Goal: Task Accomplishment & Management: Complete application form

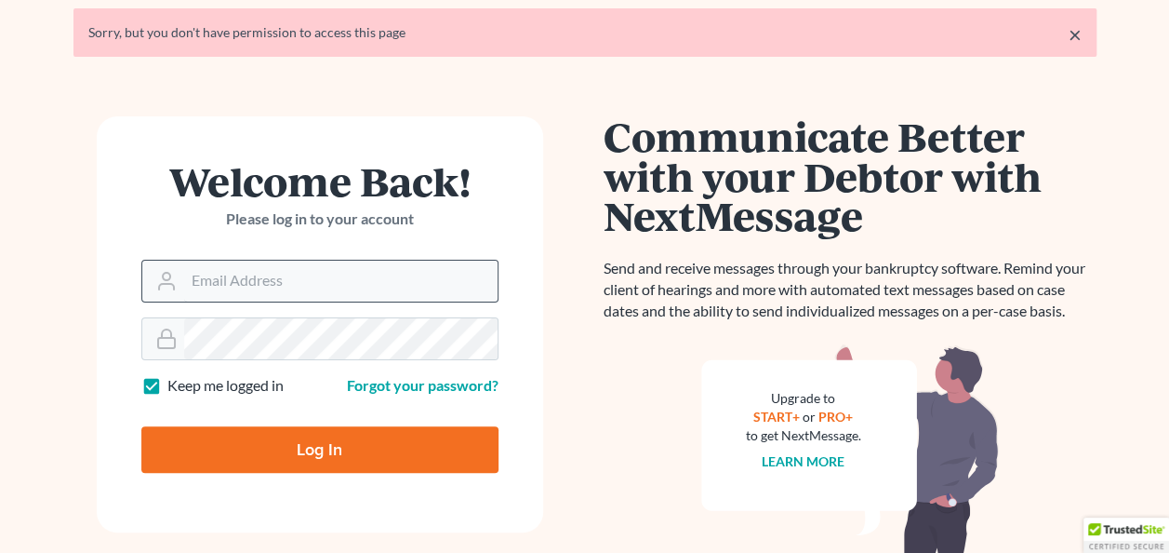
scroll to position [93, 0]
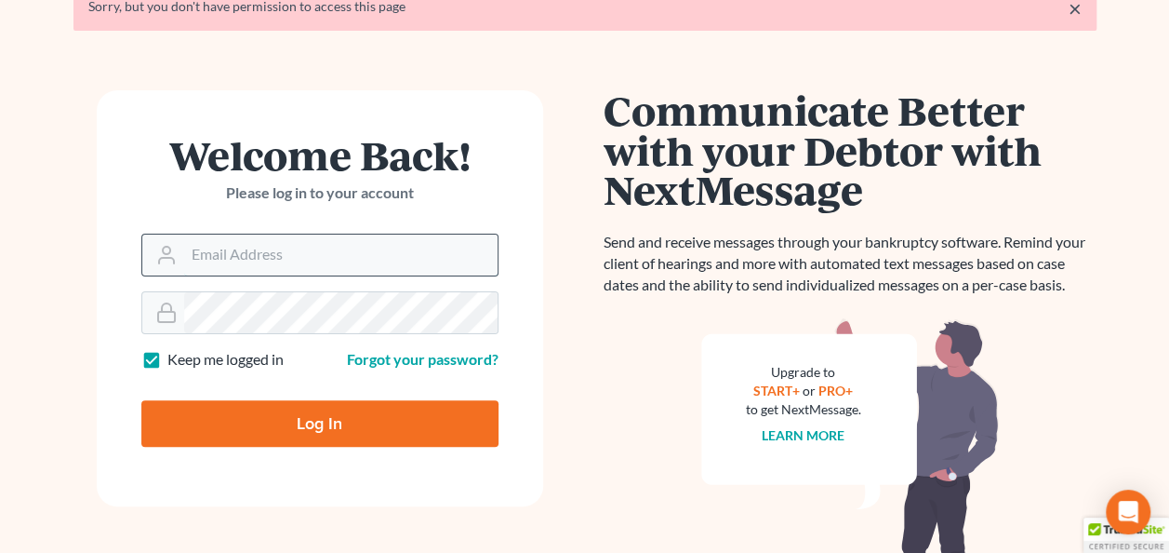
click at [236, 260] on input "Email Address" at bounding box center [340, 254] width 313 height 41
type input "[EMAIL_ADDRESS][DOMAIN_NAME]"
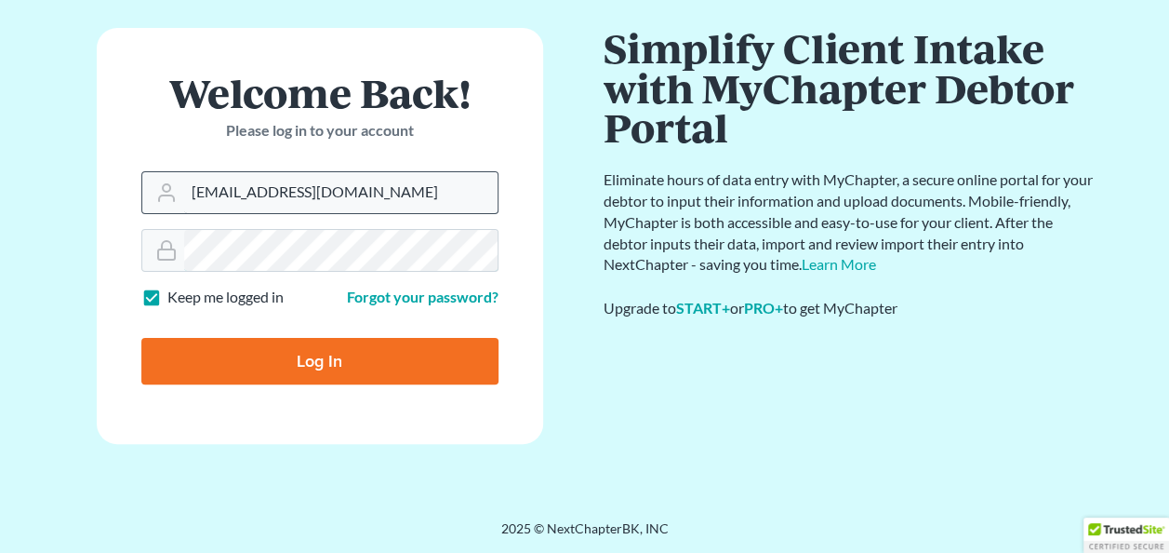
scroll to position [92, 0]
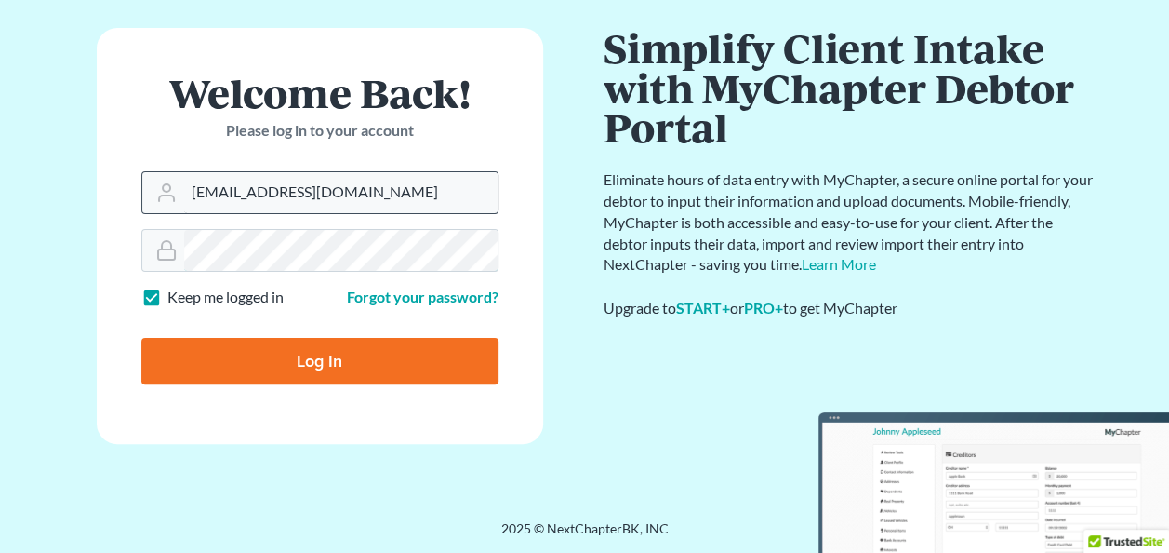
click at [141, 338] on input "Log In" at bounding box center [319, 361] width 357 height 47
type input "Thinking..."
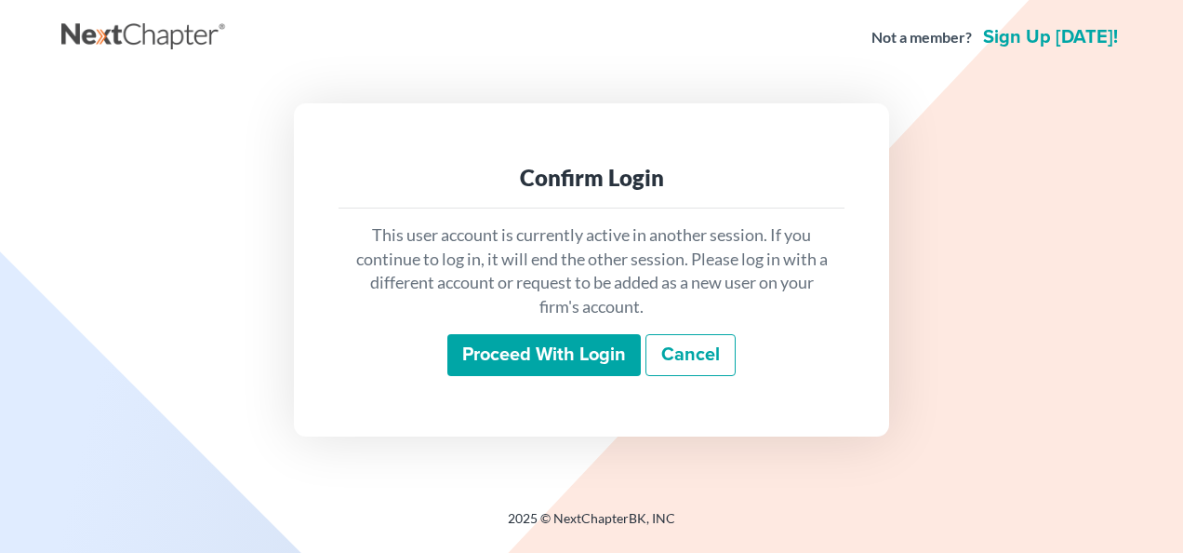
click at [536, 355] on input "Proceed with login" at bounding box center [543, 355] width 193 height 43
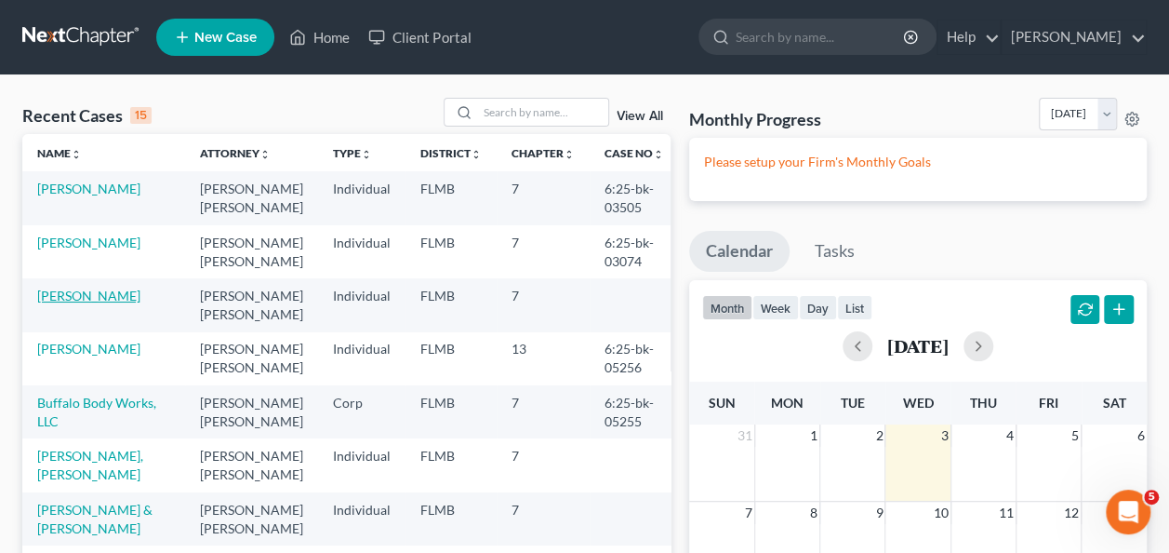
click at [91, 294] on link "Nickerson, Nancy" at bounding box center [88, 295] width 103 height 16
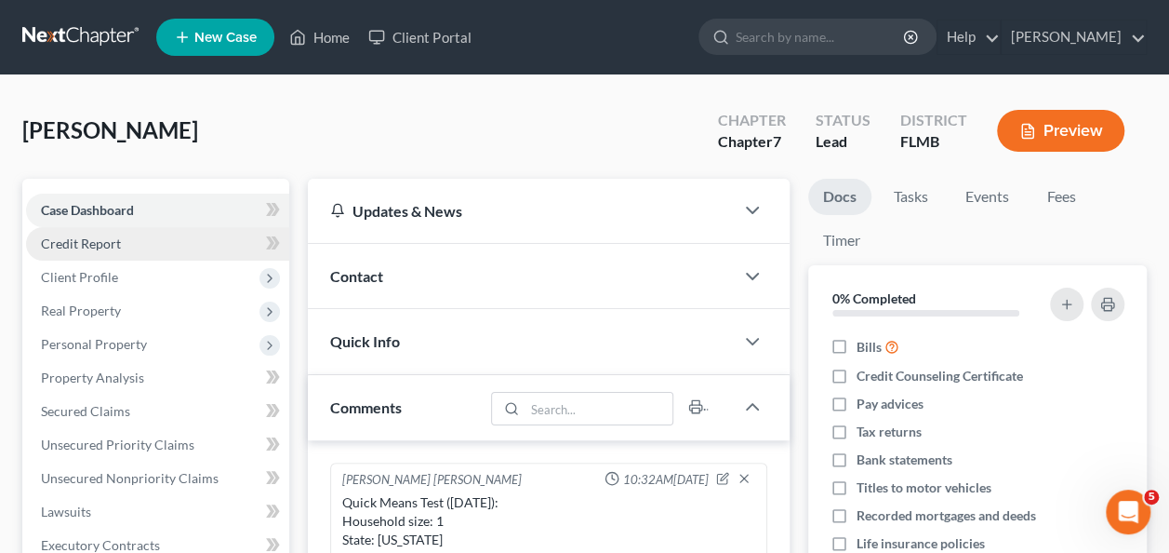
click at [87, 238] on span "Credit Report" at bounding box center [81, 243] width 80 height 16
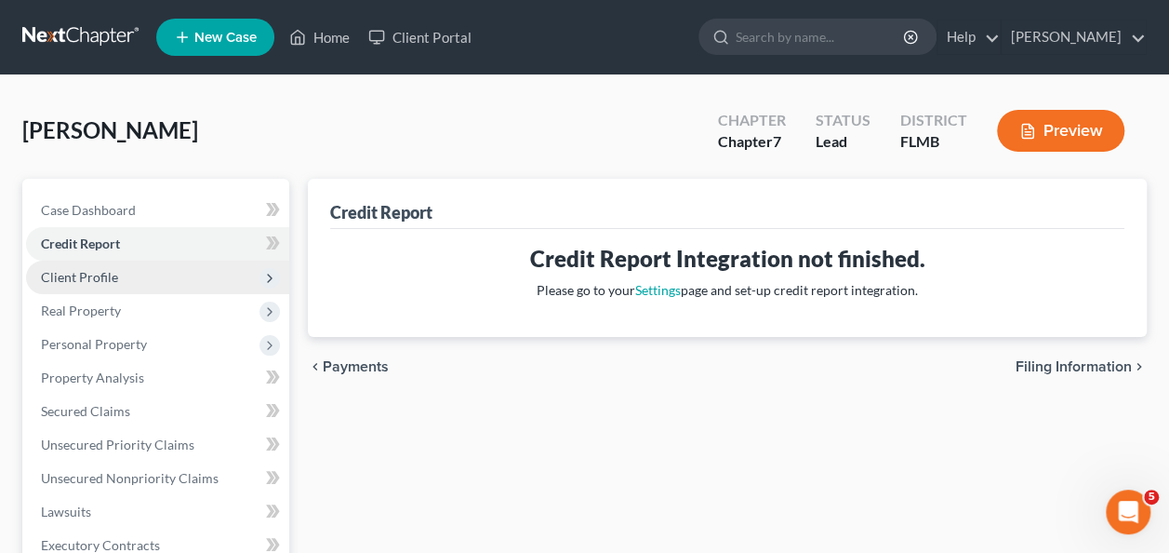
click at [88, 278] on span "Client Profile" at bounding box center [79, 277] width 77 height 16
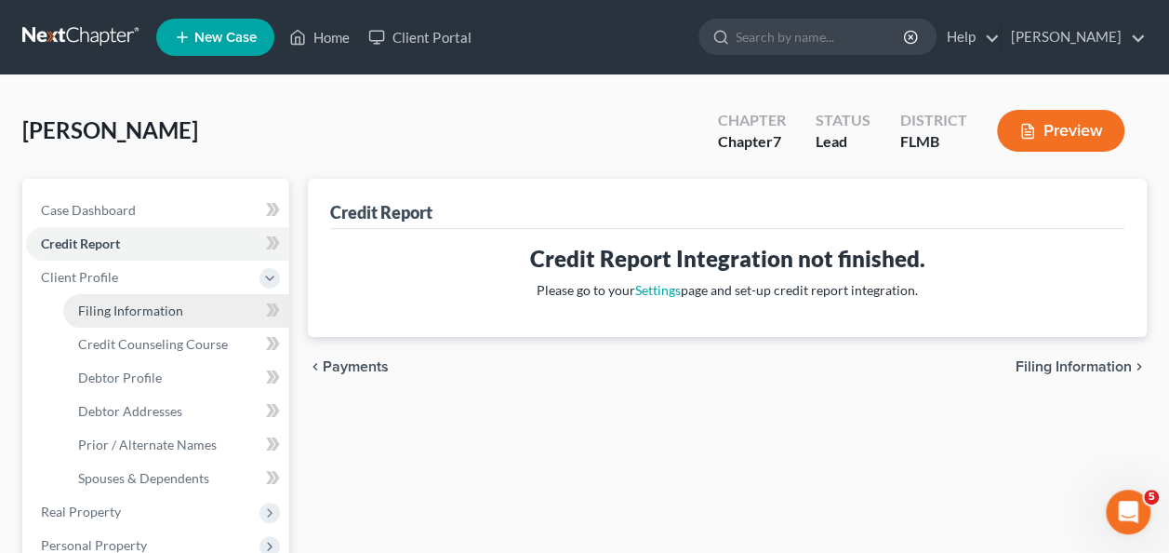
click at [174, 311] on span "Filing Information" at bounding box center [130, 310] width 105 height 16
select select "1"
select select "0"
select select "9"
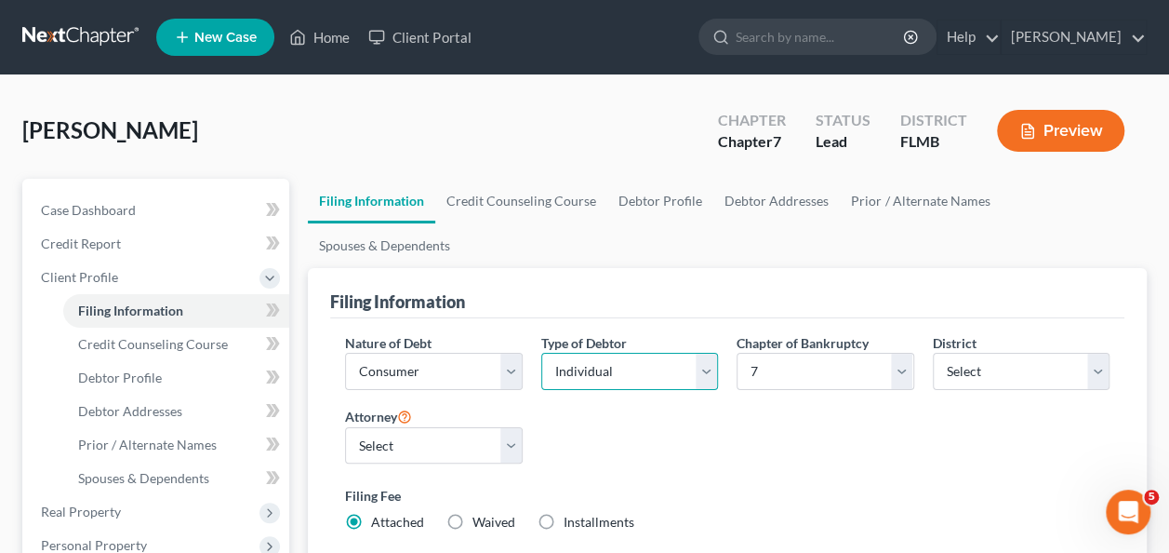
drag, startPoint x: 634, startPoint y: 316, endPoint x: 632, endPoint y: 327, distance: 11.5
click at [636, 353] on select "Select Individual Joint" at bounding box center [629, 371] width 177 height 37
select select "1"
click at [541, 353] on select "Select Individual Joint" at bounding box center [629, 371] width 177 height 37
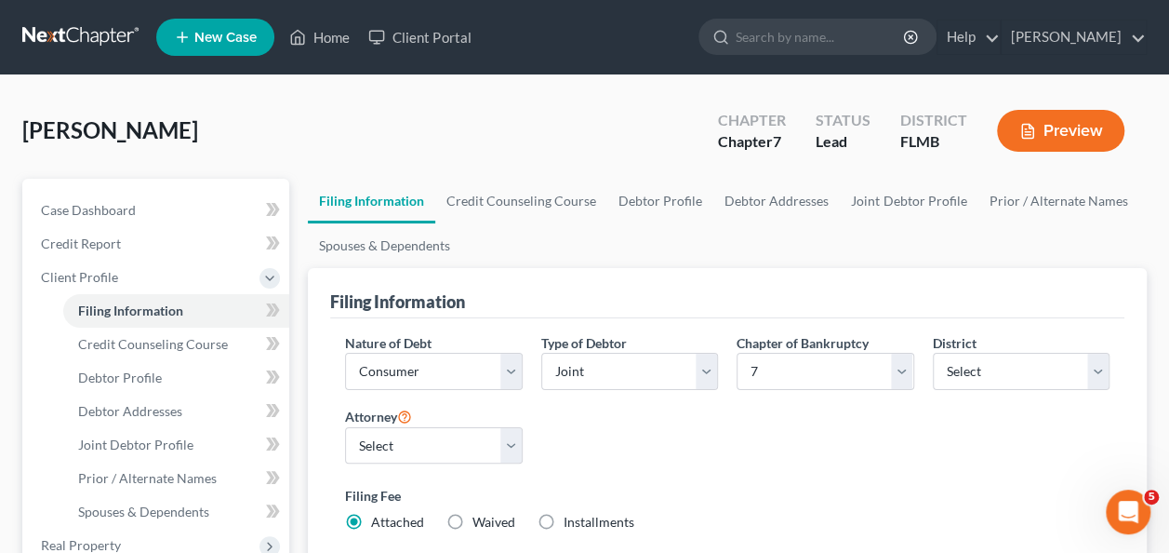
click at [767, 396] on div "Chapter of Bankruptcy Select 7 11 12 13" at bounding box center [824, 369] width 195 height 72
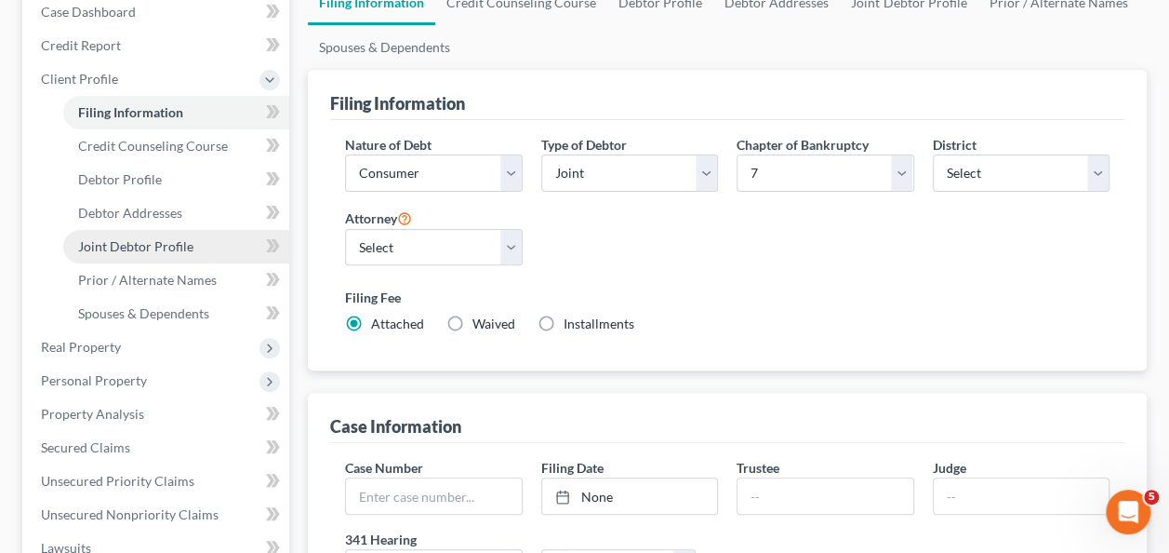
scroll to position [93, 0]
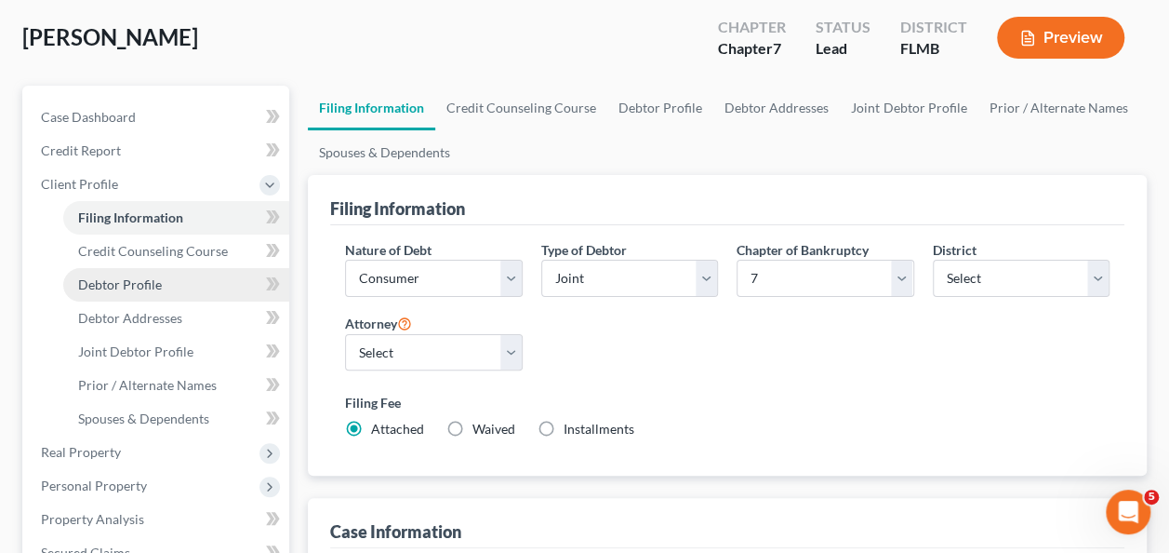
click at [117, 281] on span "Debtor Profile" at bounding box center [120, 284] width 84 height 16
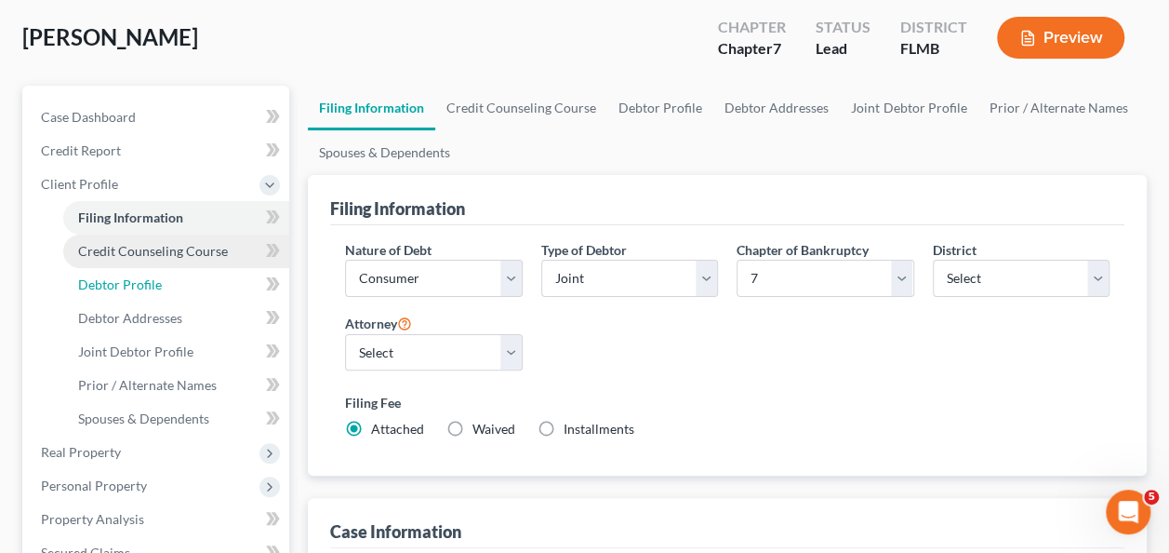
select select "1"
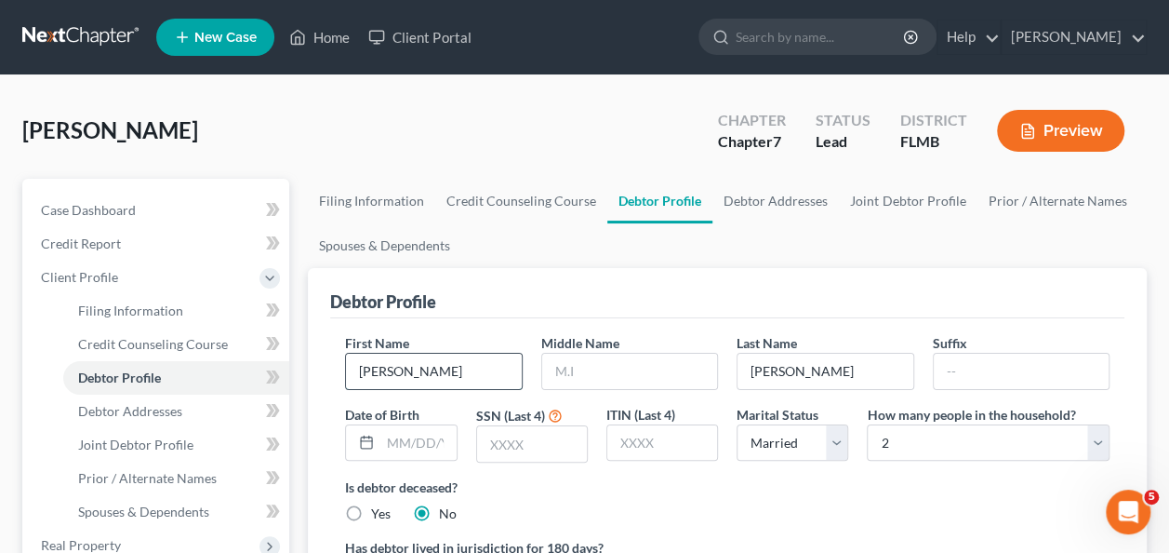
click at [415, 373] on input "Nancy" at bounding box center [433, 370] width 175 height 35
type input "N"
type input "Allan"
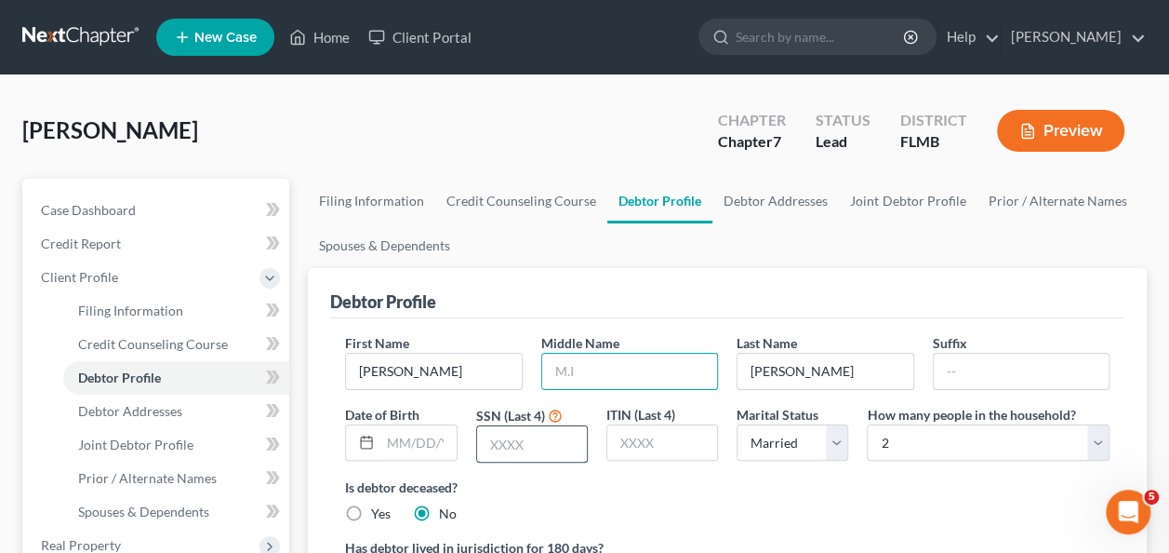
click at [526, 440] on input "text" at bounding box center [532, 443] width 110 height 35
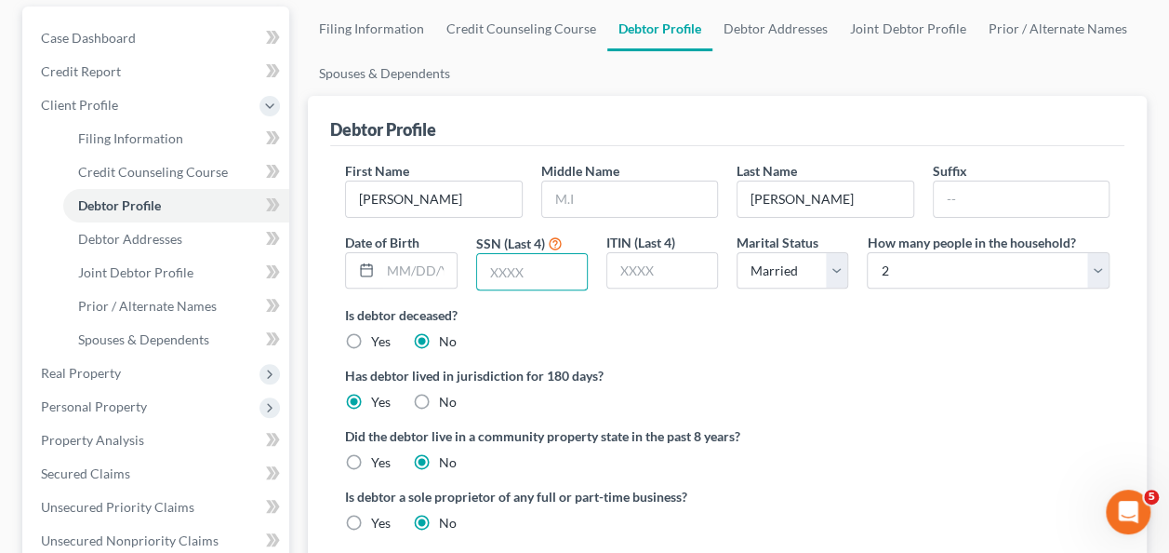
scroll to position [186, 0]
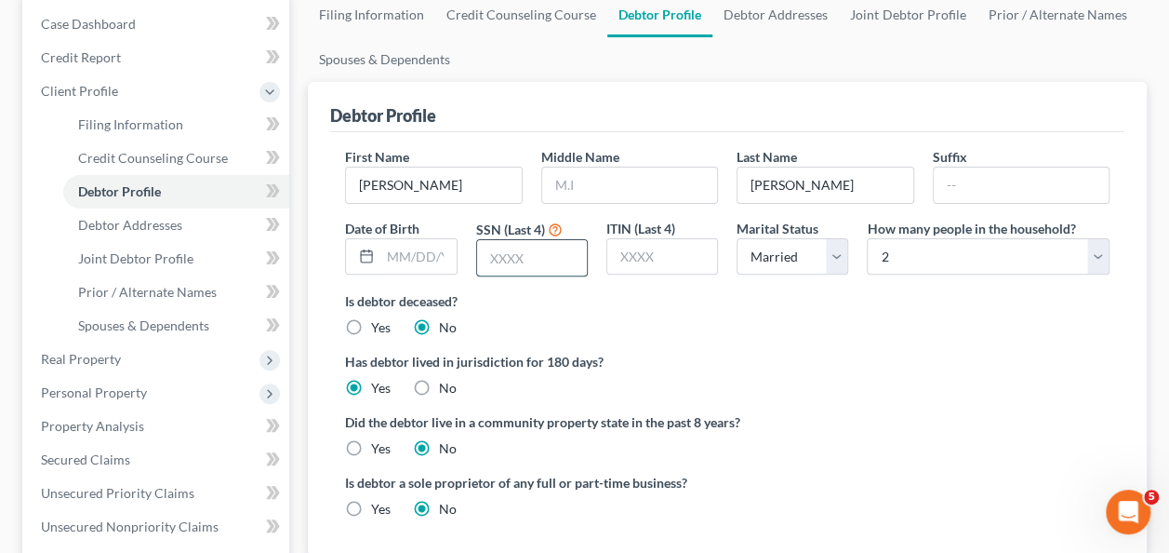
click at [502, 258] on input "text" at bounding box center [532, 257] width 110 height 35
click at [591, 184] on input "text" at bounding box center [629, 184] width 175 height 35
type input "K."
drag, startPoint x: 500, startPoint y: 247, endPoint x: 505, endPoint y: 236, distance: 12.5
click at [500, 247] on input "text" at bounding box center [532, 257] width 110 height 35
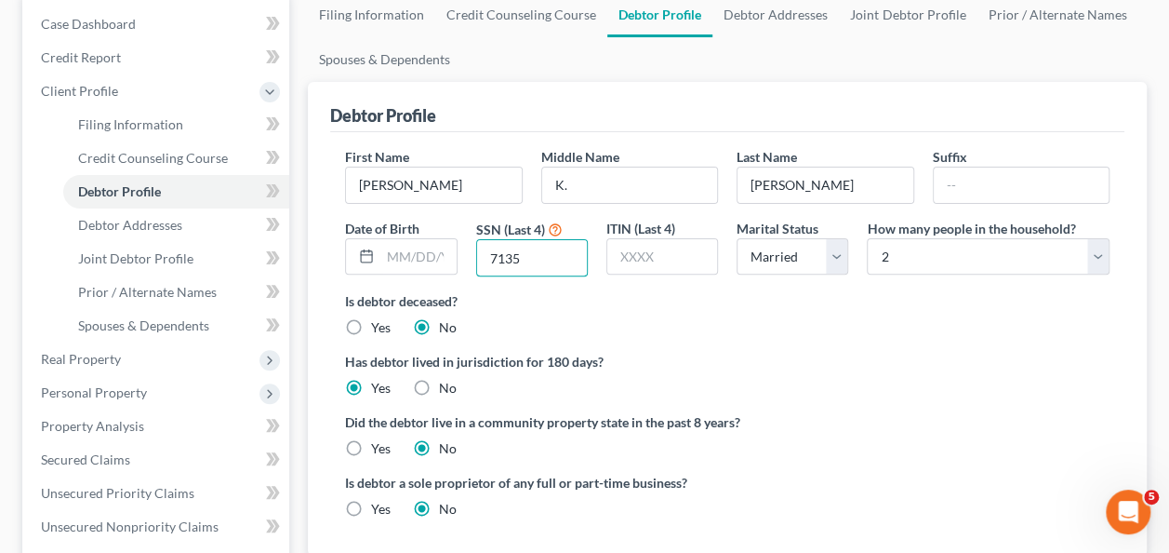
type input "7135"
drag, startPoint x: 861, startPoint y: 370, endPoint x: 355, endPoint y: 159, distance: 548.3
click at [856, 374] on div "Has debtor lived in jurisdiction for 180 days? Yes No Debtor must reside in jur…" at bounding box center [727, 375] width 765 height 46
click at [132, 259] on span "Joint Debtor Profile" at bounding box center [135, 258] width 115 height 16
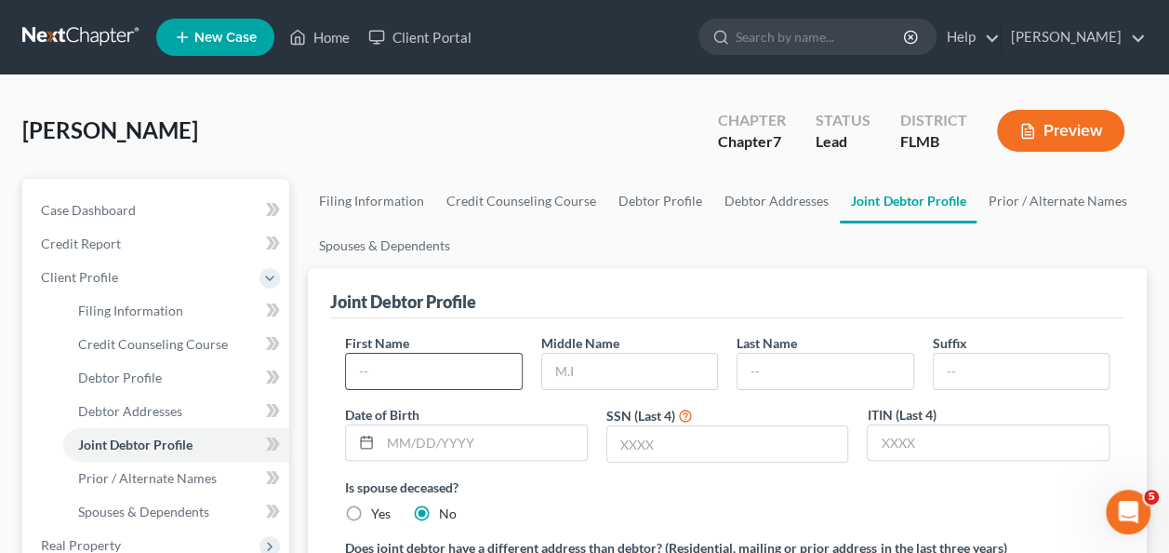
click at [409, 368] on input "text" at bounding box center [433, 370] width 175 height 35
type input "Nancy"
type input "A."
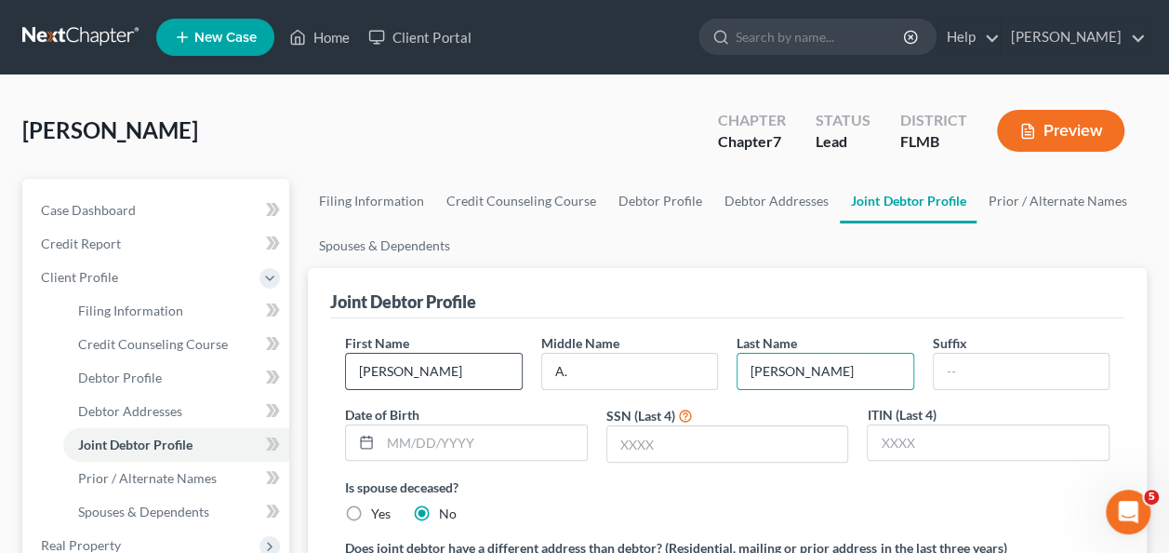
type input "Nickerson"
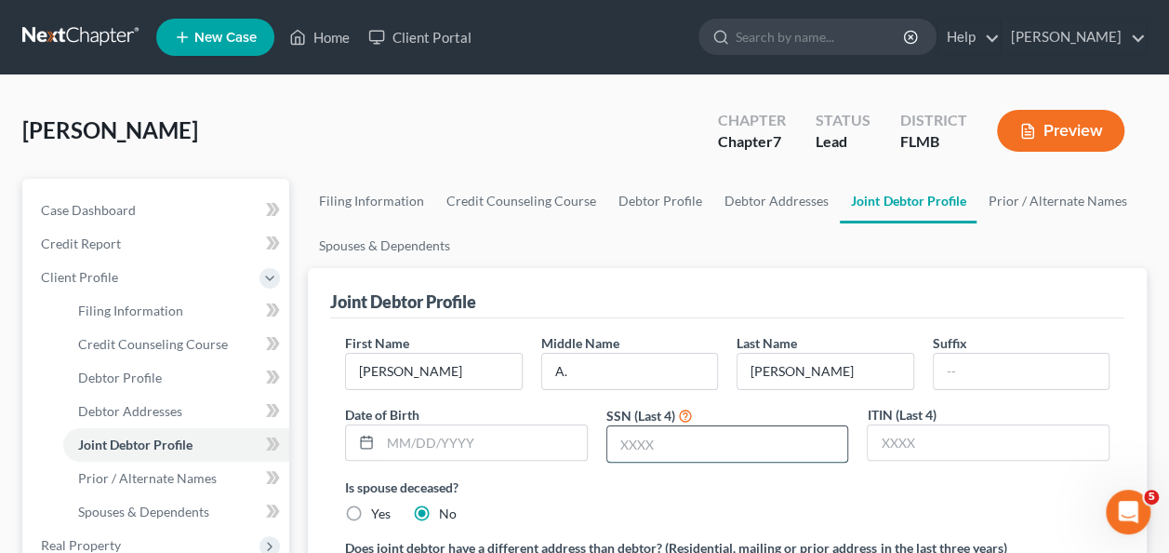
click at [657, 438] on input "text" at bounding box center [727, 443] width 241 height 35
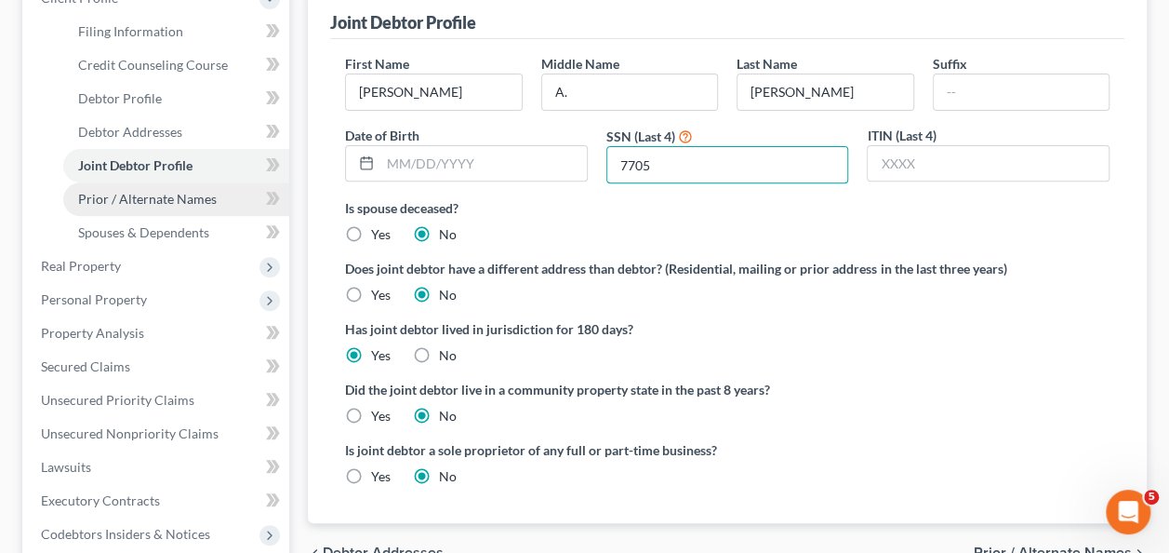
type input "7705"
click at [207, 200] on span "Prior / Alternate Names" at bounding box center [147, 199] width 139 height 16
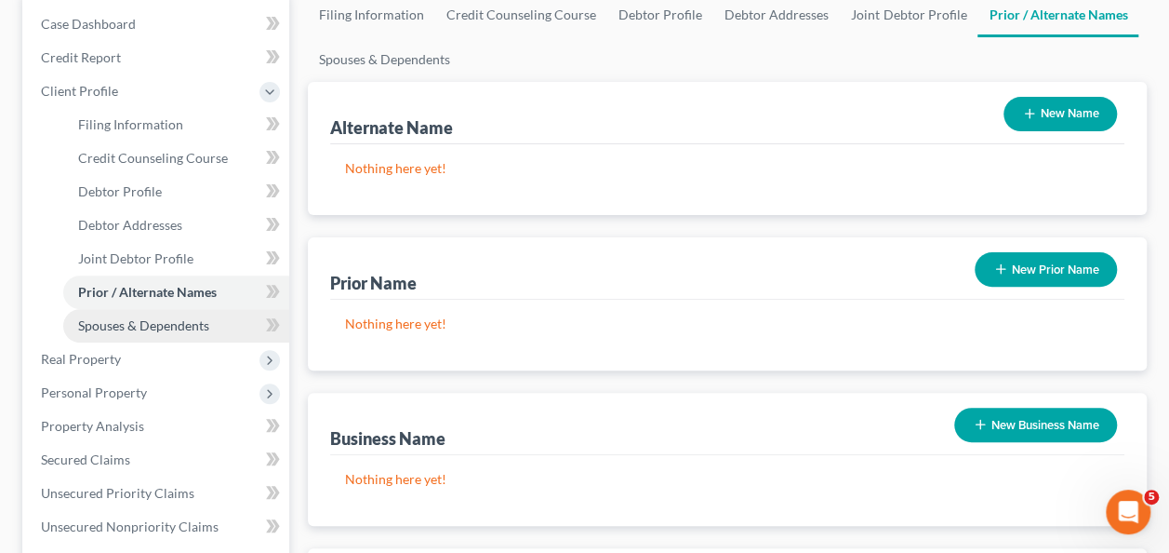
click at [180, 331] on span "Spouses & Dependents" at bounding box center [143, 325] width 131 height 16
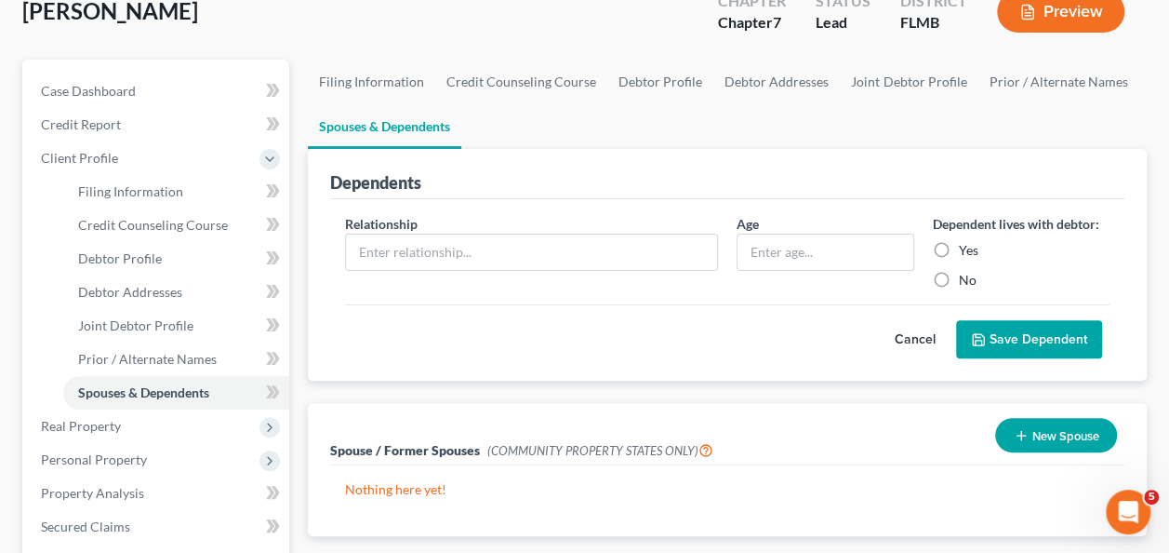
scroll to position [279, 0]
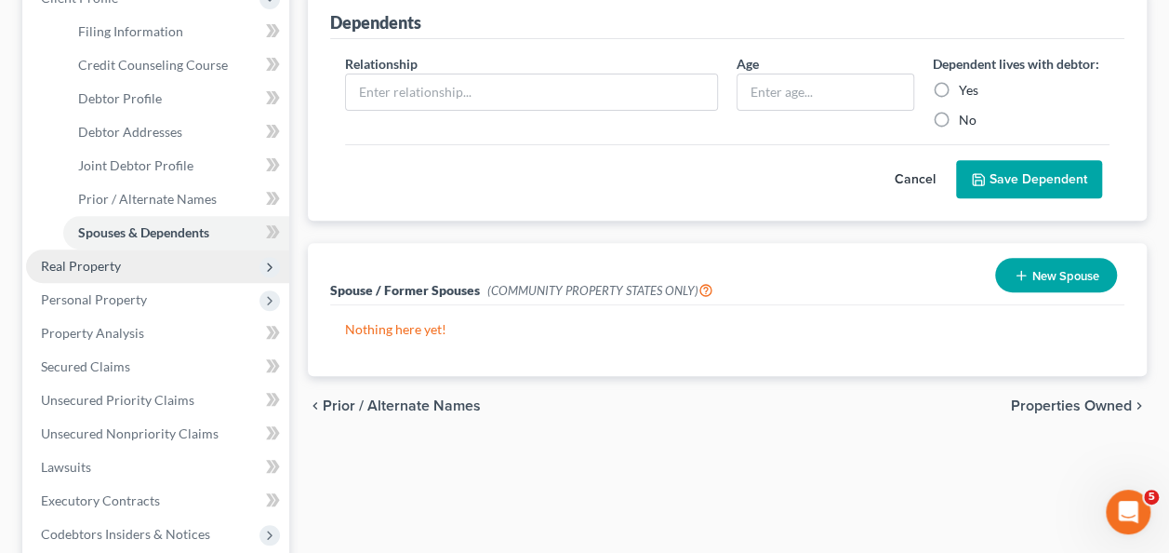
click at [135, 272] on span "Real Property" at bounding box center [157, 265] width 263 height 33
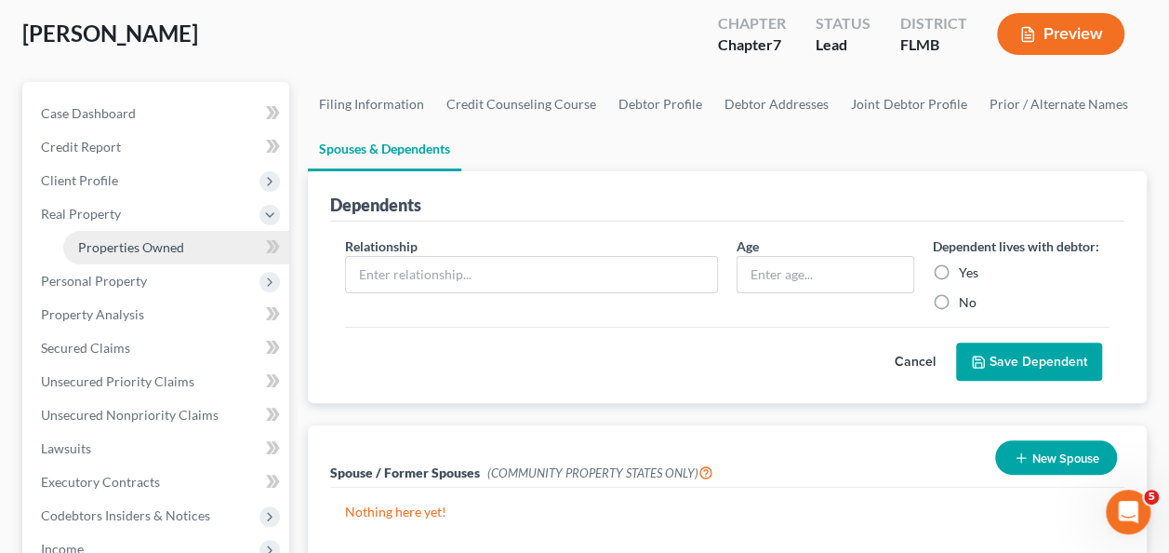
scroll to position [93, 0]
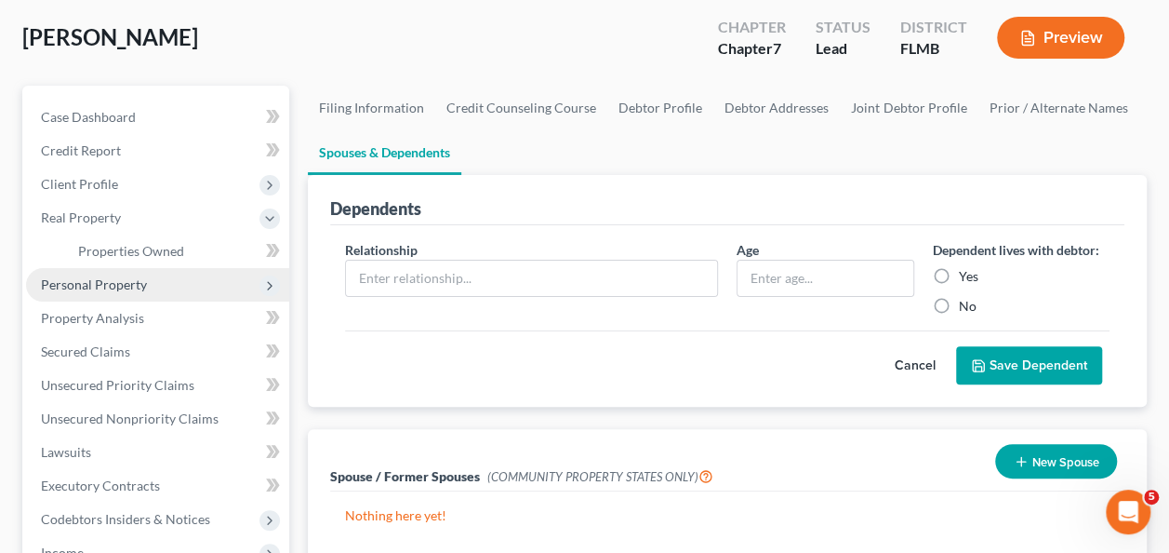
click at [67, 288] on span "Personal Property" at bounding box center [94, 284] width 106 height 16
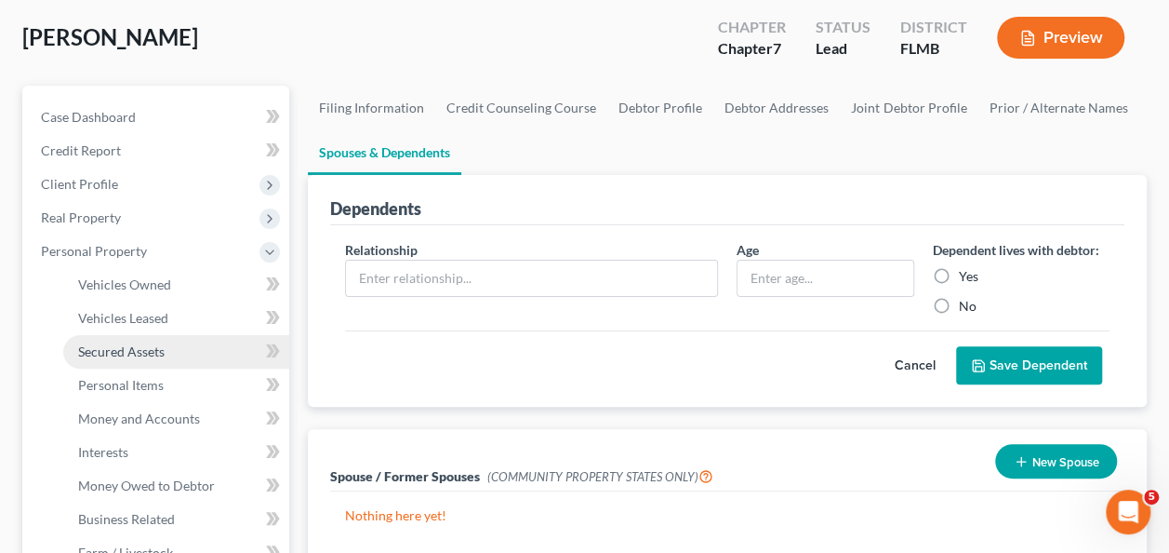
scroll to position [186, 0]
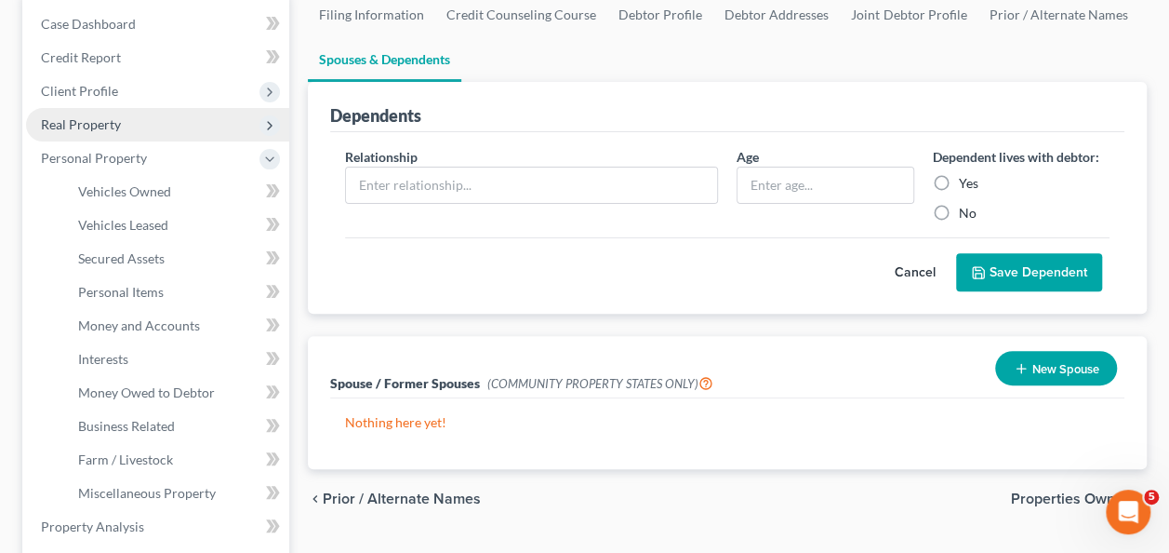
click at [92, 124] on span "Real Property" at bounding box center [81, 124] width 80 height 16
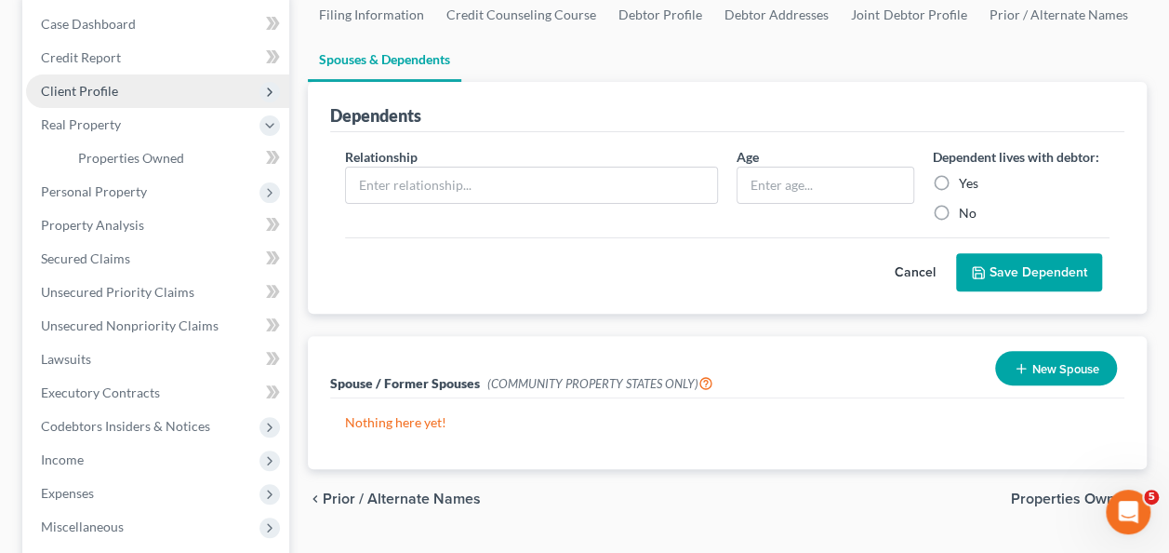
click at [92, 88] on span "Client Profile" at bounding box center [79, 91] width 77 height 16
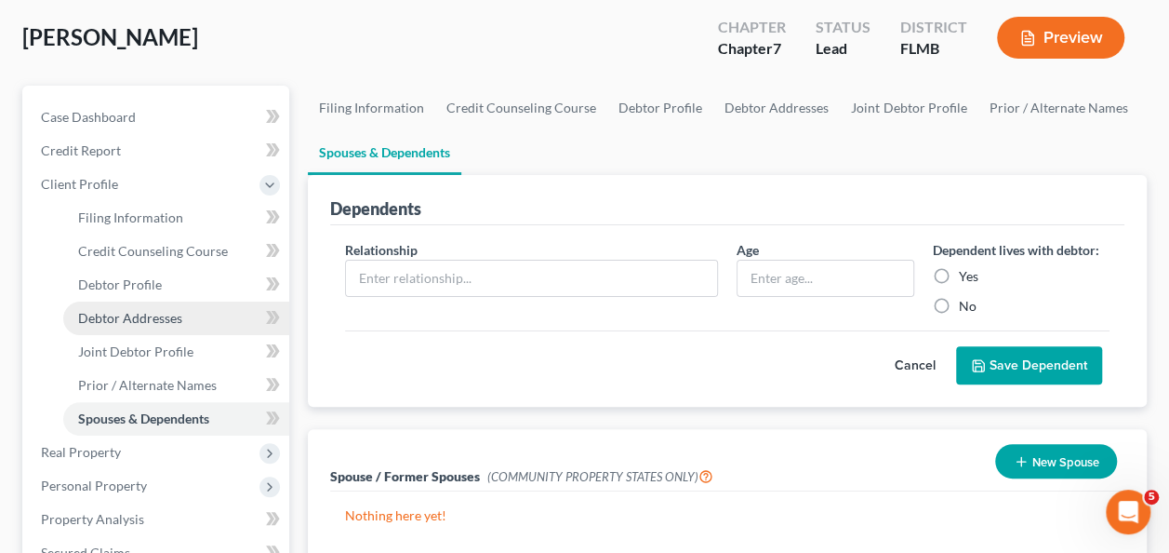
click at [136, 322] on span "Debtor Addresses" at bounding box center [130, 318] width 104 height 16
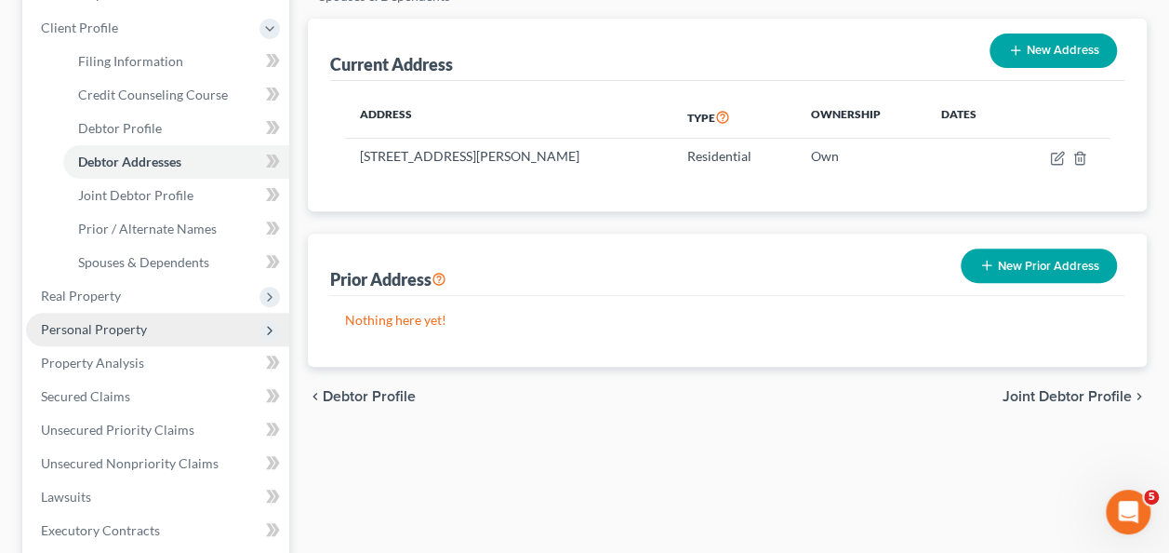
scroll to position [279, 0]
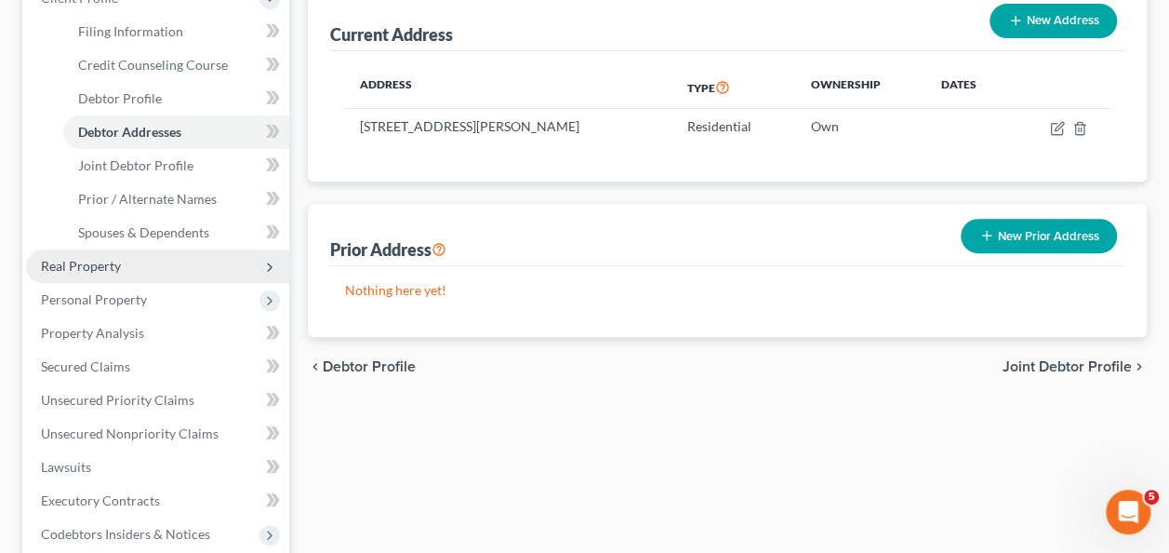
click at [112, 277] on span "Real Property" at bounding box center [157, 265] width 263 height 33
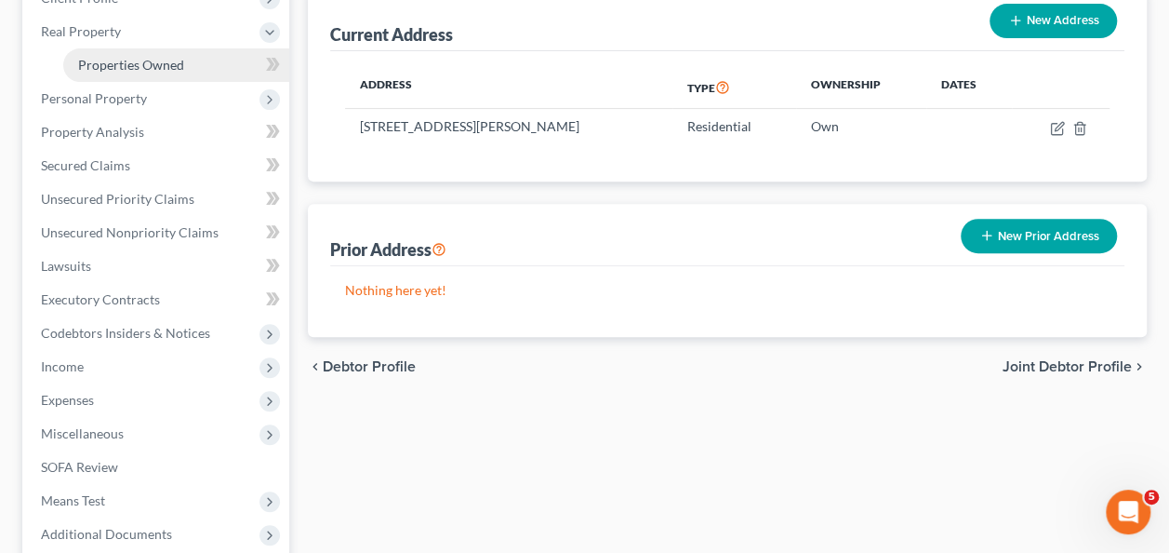
click at [134, 58] on span "Properties Owned" at bounding box center [131, 65] width 106 height 16
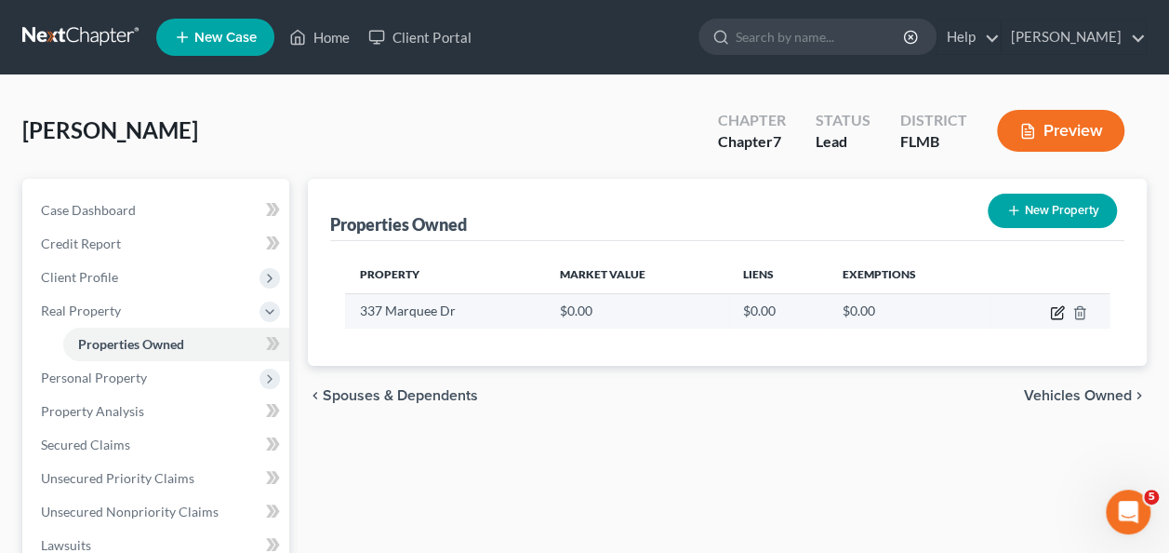
click at [1060, 309] on icon "button" at bounding box center [1057, 312] width 15 height 15
select select "9"
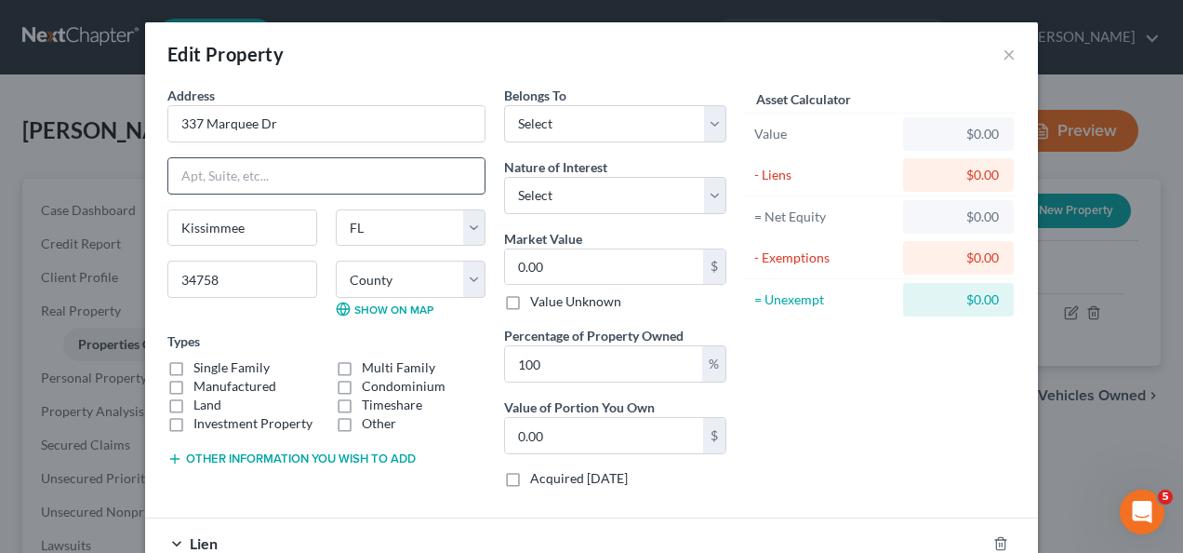
click at [318, 164] on input "text" at bounding box center [326, 175] width 316 height 35
click at [592, 117] on select "Select Debtor 1 Only Debtor 2 Only Debtor 1 And Debtor 2 Only At Least One Of T…" at bounding box center [615, 123] width 222 height 37
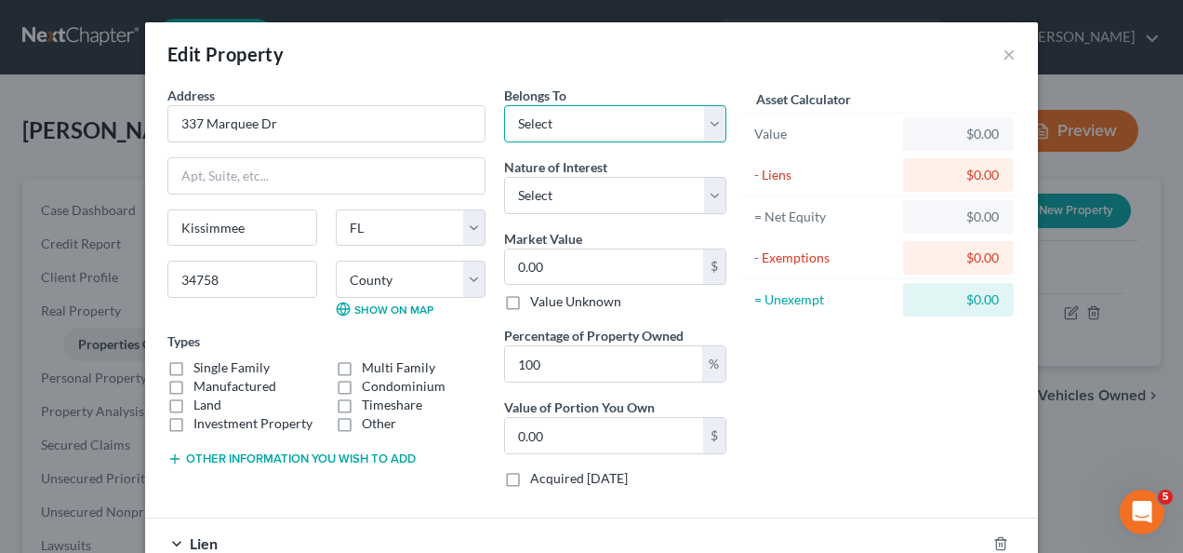
select select "2"
click at [504, 105] on select "Select Debtor 1 Only Debtor 2 Only Debtor 1 And Debtor 2 Only At Least One Of T…" at bounding box center [615, 123] width 222 height 37
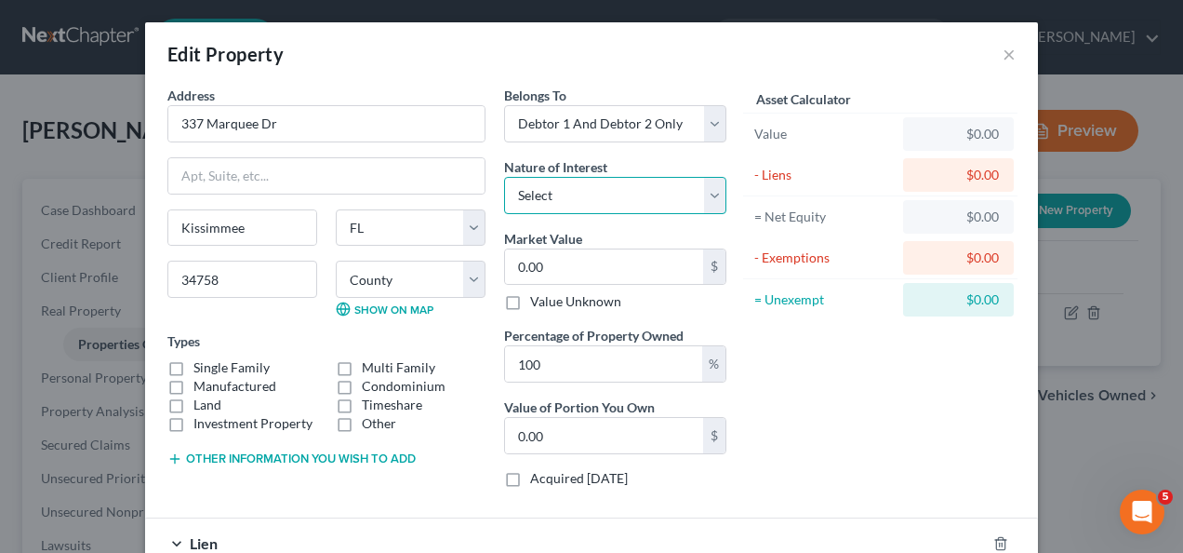
click at [569, 193] on select "Select Fee Simple Joint Tenant Life Estate Equitable Interest Future Interest T…" at bounding box center [615, 195] width 222 height 37
select select "5"
click at [504, 177] on select "Select Fee Simple Joint Tenant Life Estate Equitable Interest Future Interest T…" at bounding box center [615, 195] width 222 height 37
click at [193, 363] on label "Single Family" at bounding box center [231, 367] width 76 height 19
click at [201, 363] on input "Single Family" at bounding box center [207, 364] width 12 height 12
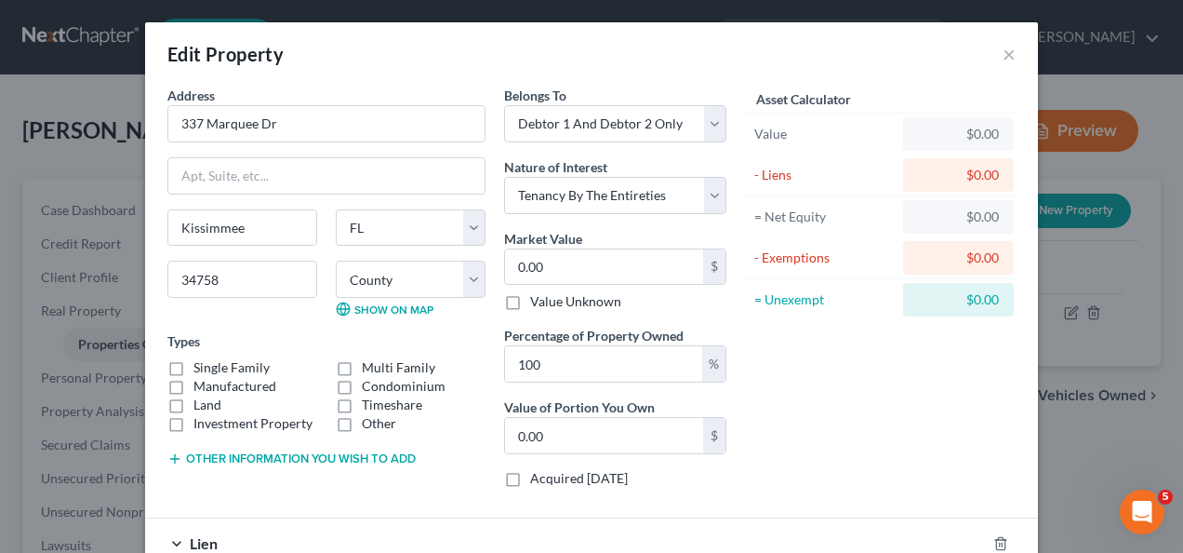
checkbox input "true"
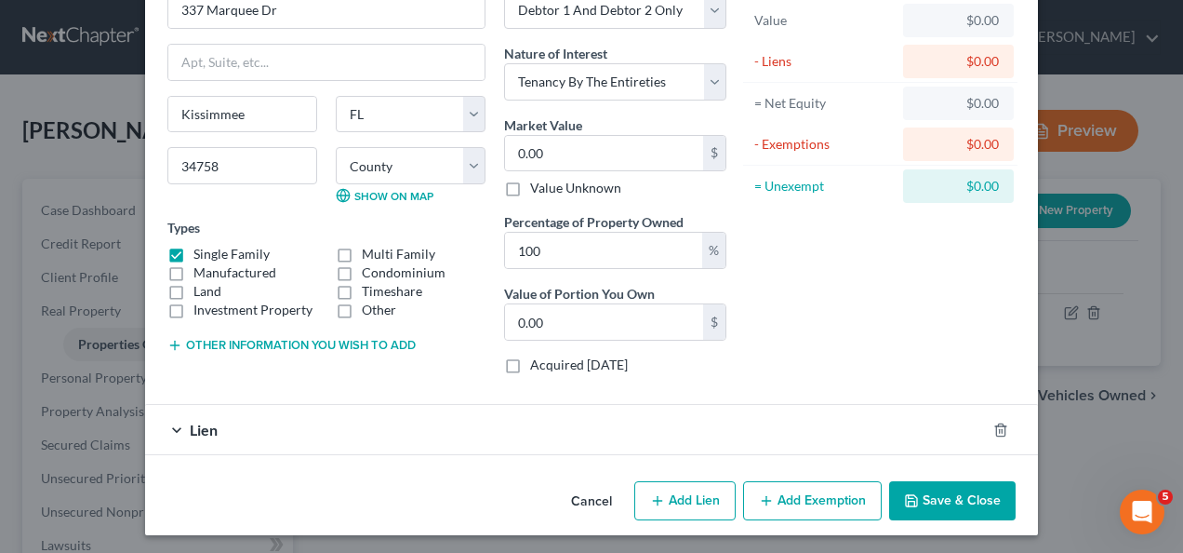
click at [816, 303] on div "Asset Calculator Value $0.00 - Liens $0.00 = Net Equity $0.00 - Exemptions $0.0…" at bounding box center [880, 180] width 289 height 417
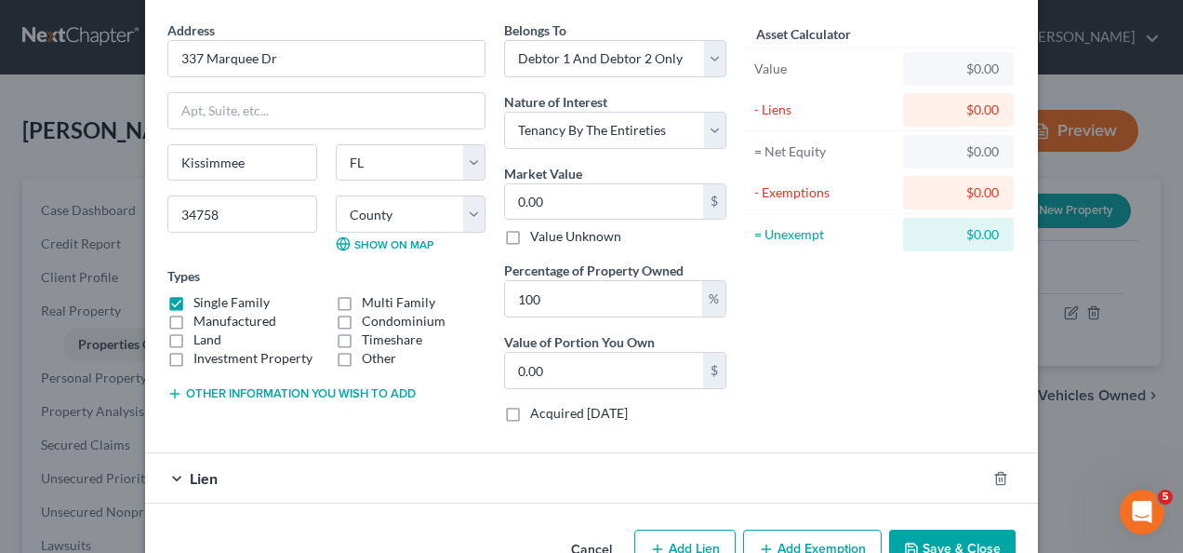
scroll to position [113, 0]
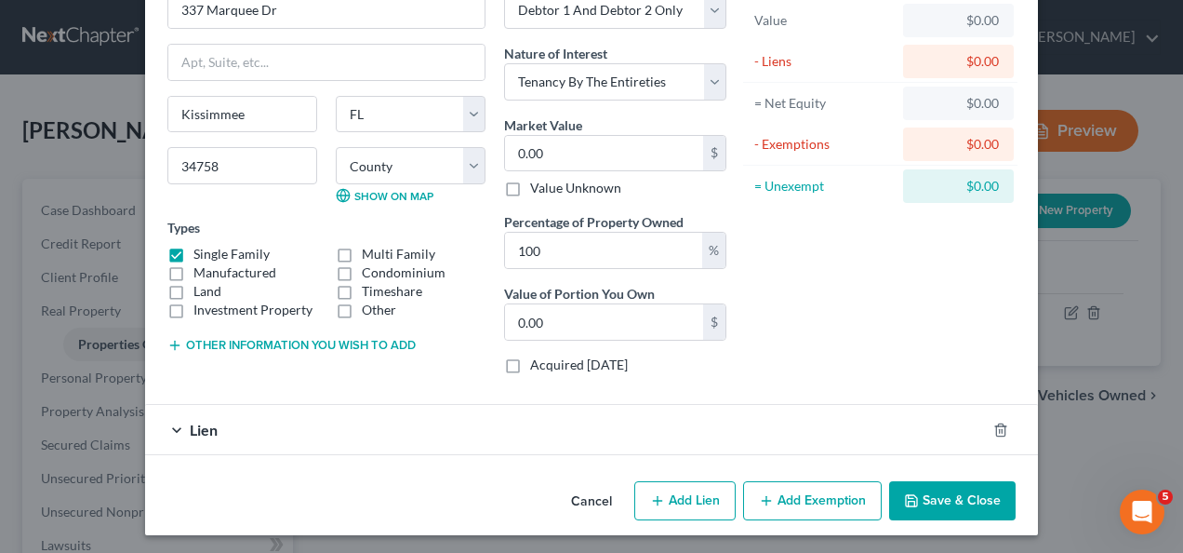
click at [202, 431] on span "Lien" at bounding box center [204, 429] width 28 height 18
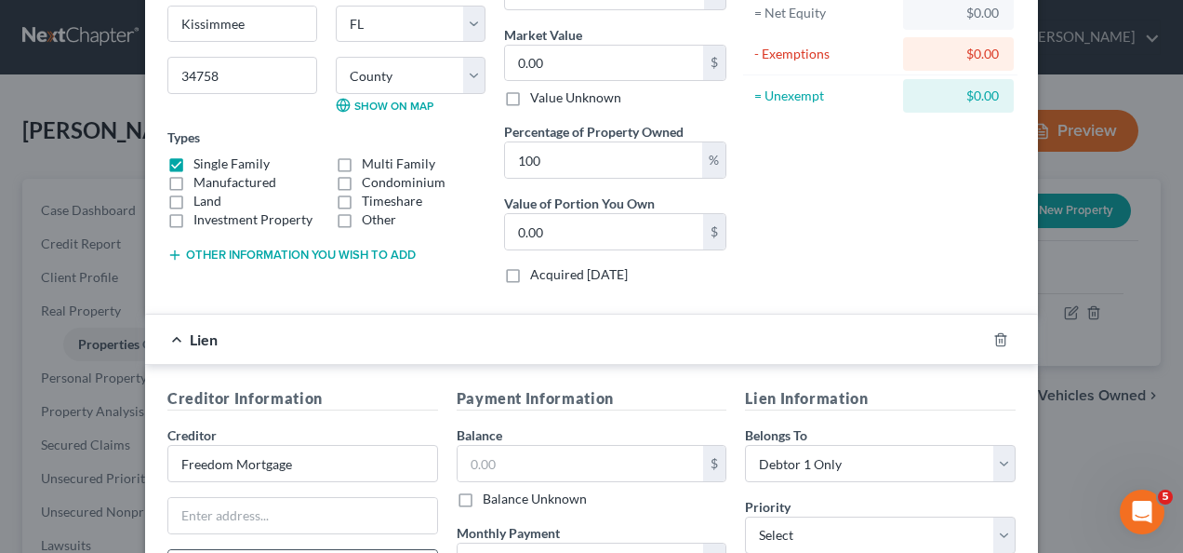
scroll to position [393, 0]
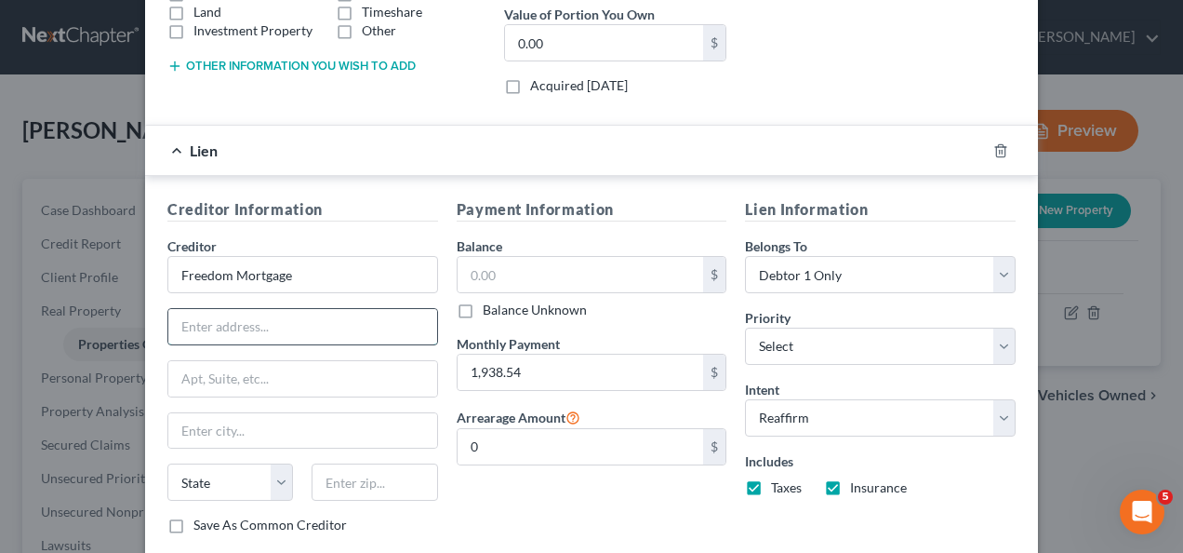
click at [244, 332] on input "text" at bounding box center [302, 326] width 269 height 35
click at [262, 311] on input "text" at bounding box center [302, 326] width 269 height 35
type input "Pob 50485"
type input "46250"
type input "Indianapolis"
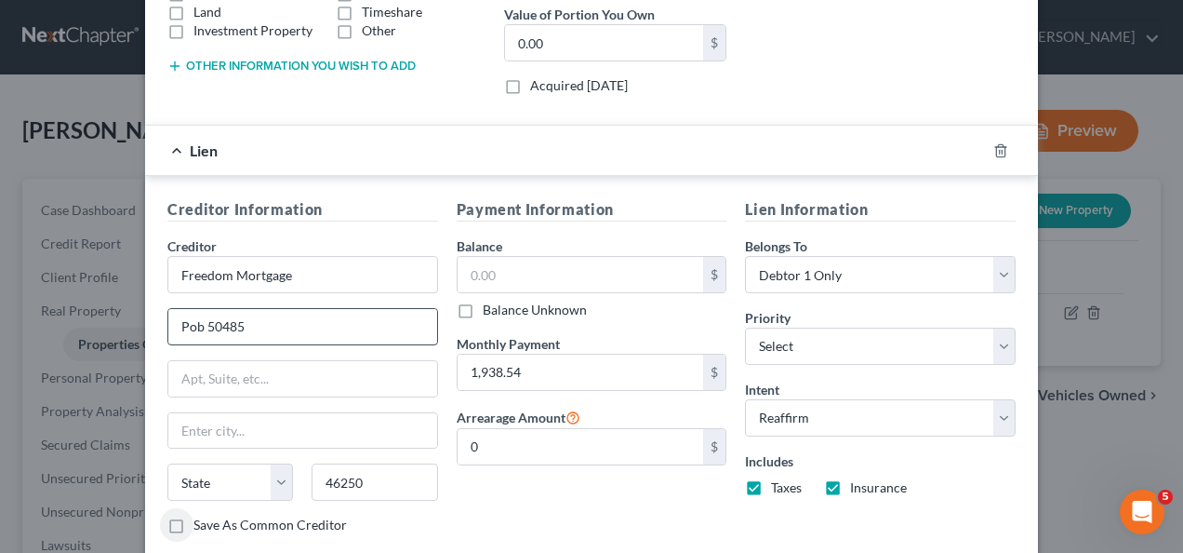
select select "15"
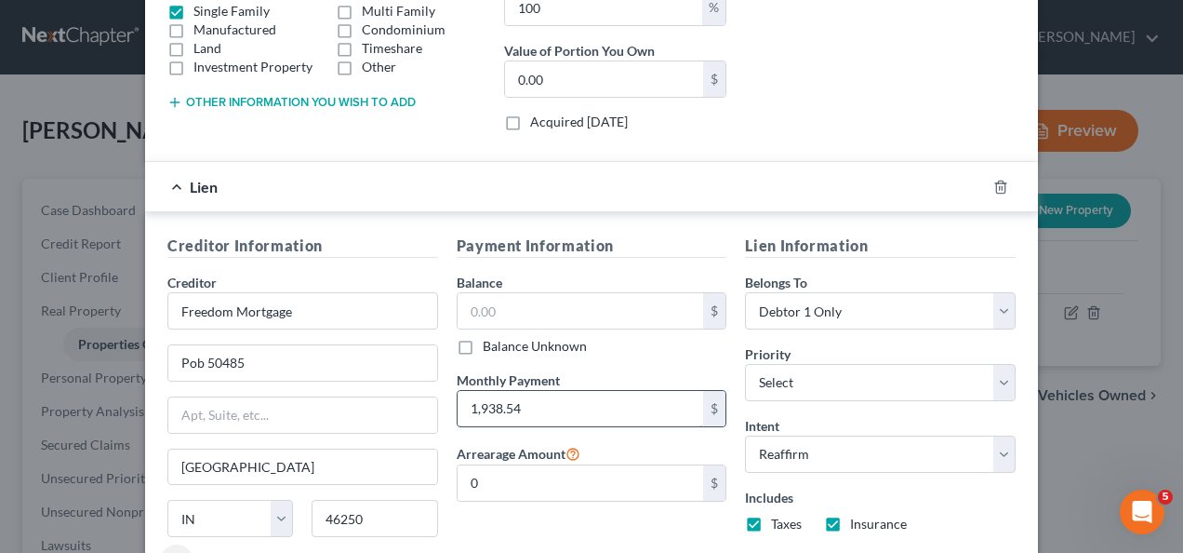
scroll to position [486, 0]
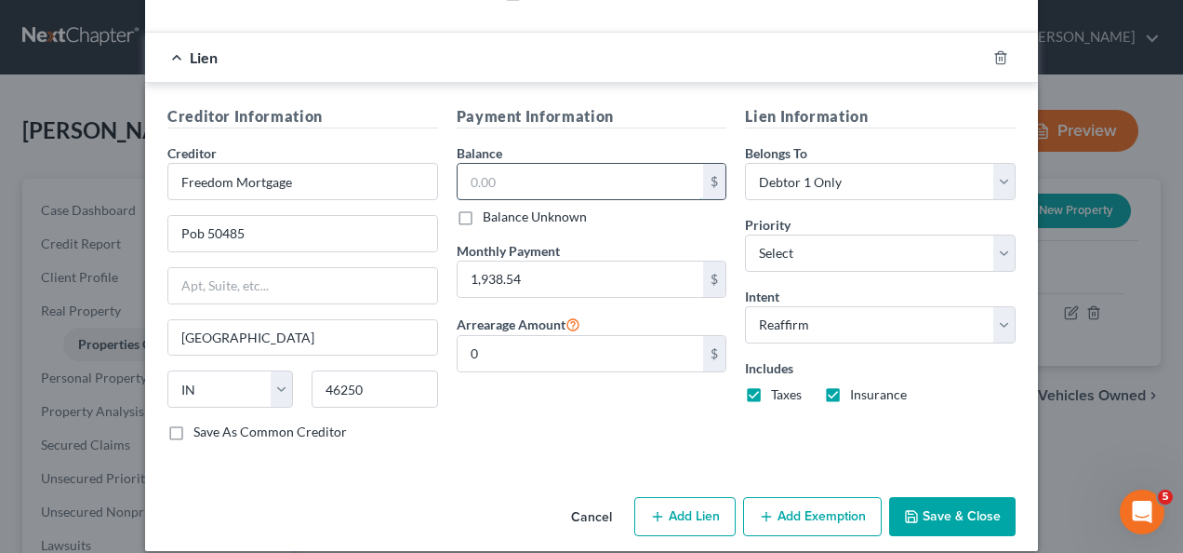
click at [540, 179] on input "text" at bounding box center [581, 181] width 247 height 35
type input "232,056"
click at [580, 440] on div "Payment Information Balance 232,056.00 $ Balance Unknown Balance Undetermined 2…" at bounding box center [591, 280] width 289 height 351
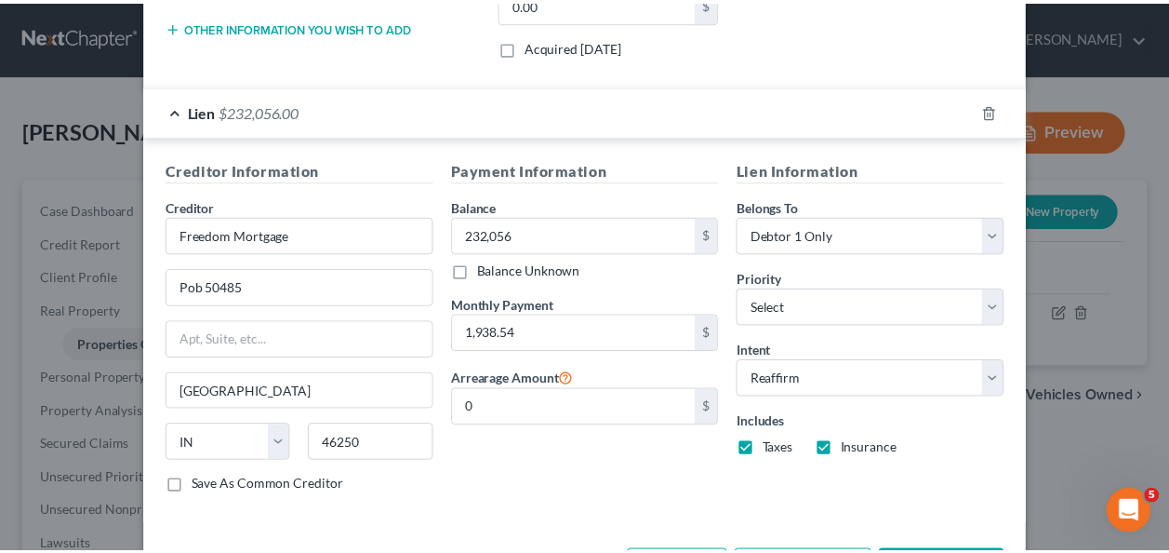
scroll to position [499, 0]
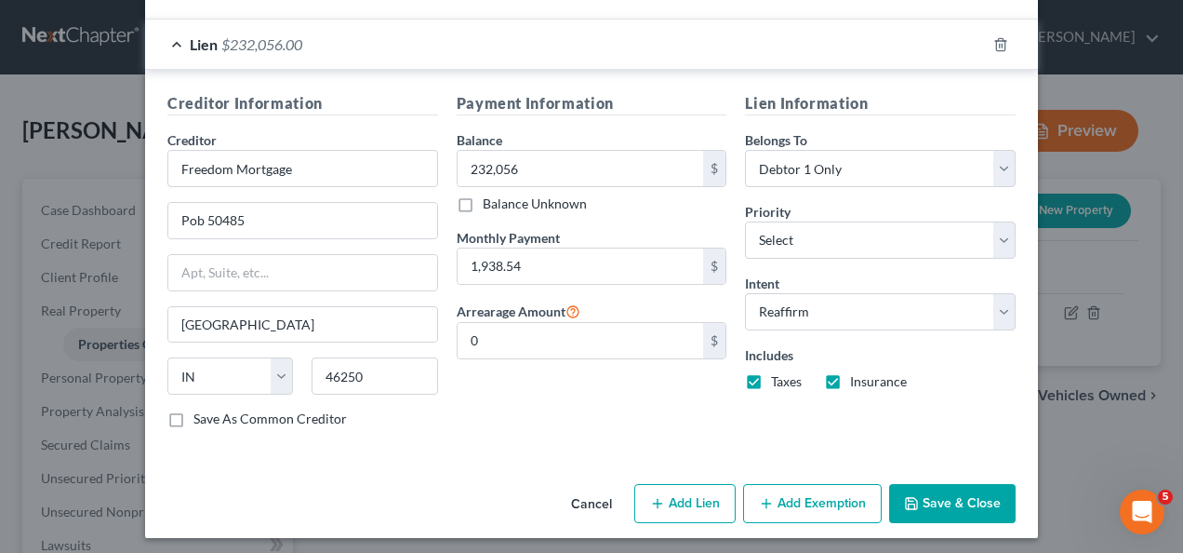
click at [530, 409] on div "Payment Information Balance 232,056.00 $ Balance Unknown Balance Undetermined 2…" at bounding box center [591, 267] width 289 height 351
click at [518, 437] on div "Creditor Information Creditor * Freedom Mortgage Pob 50485 Indianapolis State A…" at bounding box center [591, 264] width 893 height 388
click at [904, 496] on icon "button" at bounding box center [911, 503] width 15 height 15
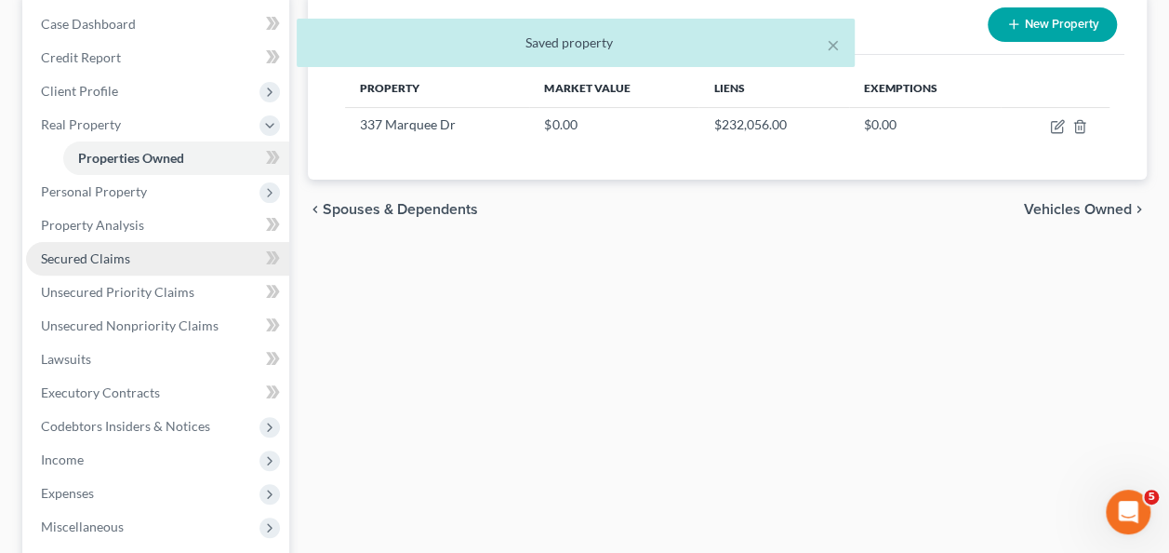
click at [63, 247] on link "Secured Claims" at bounding box center [157, 258] width 263 height 33
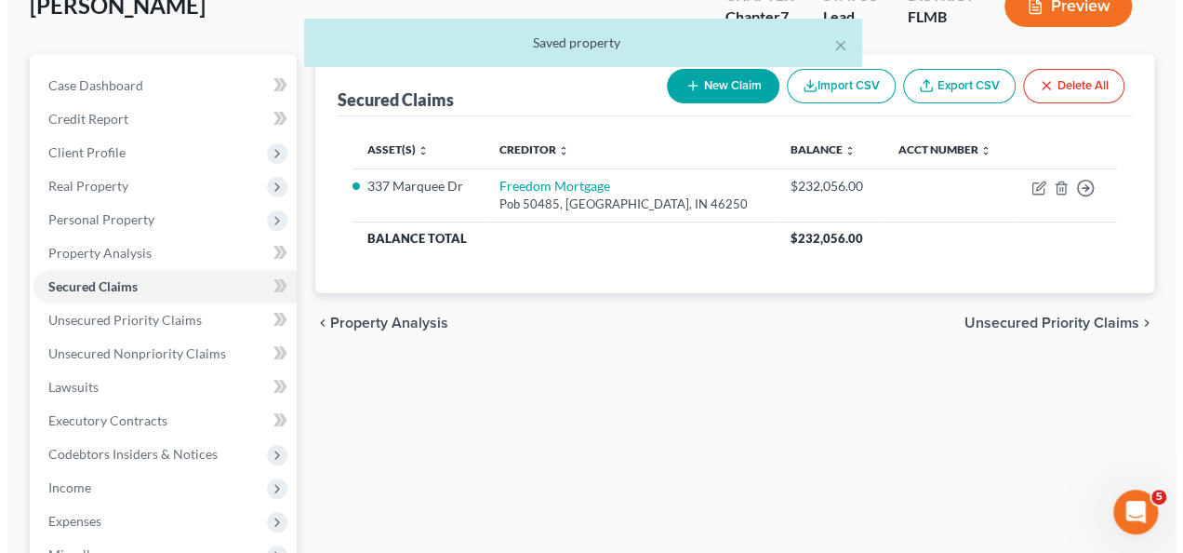
scroll to position [186, 0]
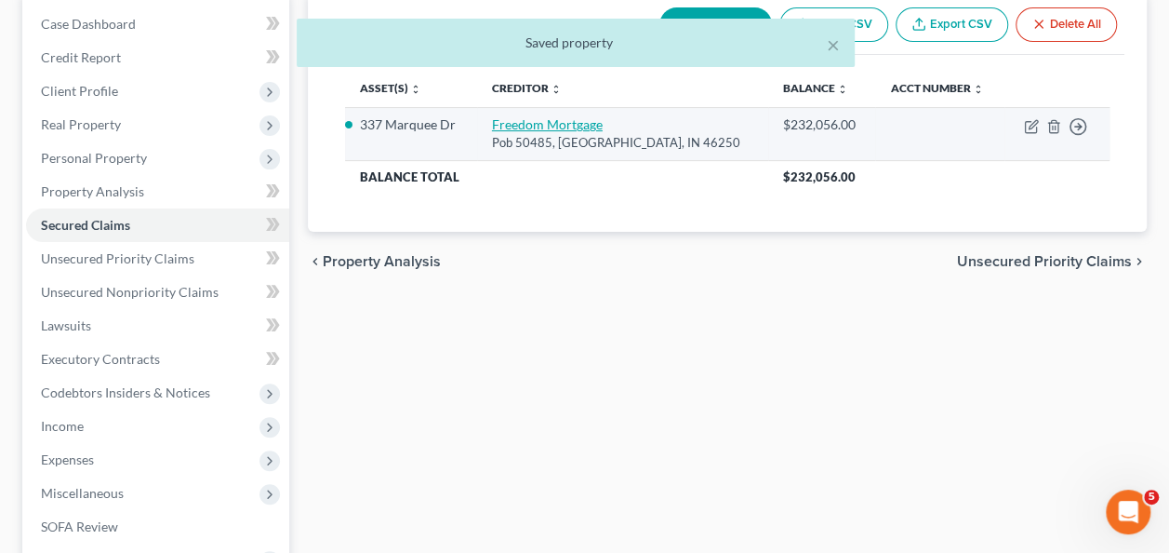
click at [545, 130] on td "Freedom Mortgage Pob 50485, Indianapolis, IN 46250" at bounding box center [622, 133] width 291 height 53
click at [545, 124] on link "Freedom Mortgage" at bounding box center [547, 124] width 111 height 16
select select "15"
select select "2"
select select "0"
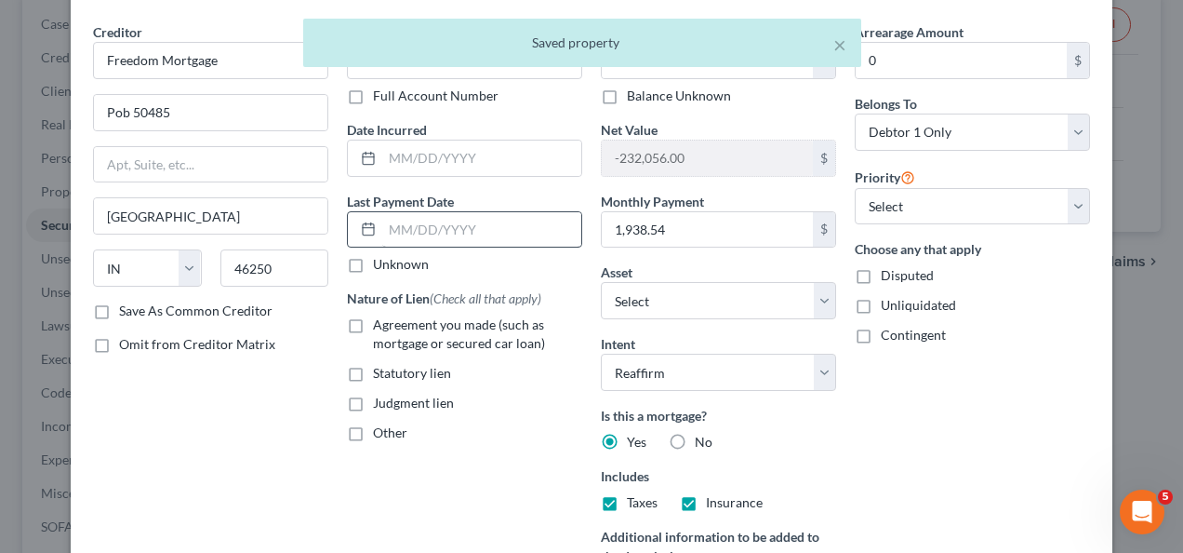
scroll to position [93, 0]
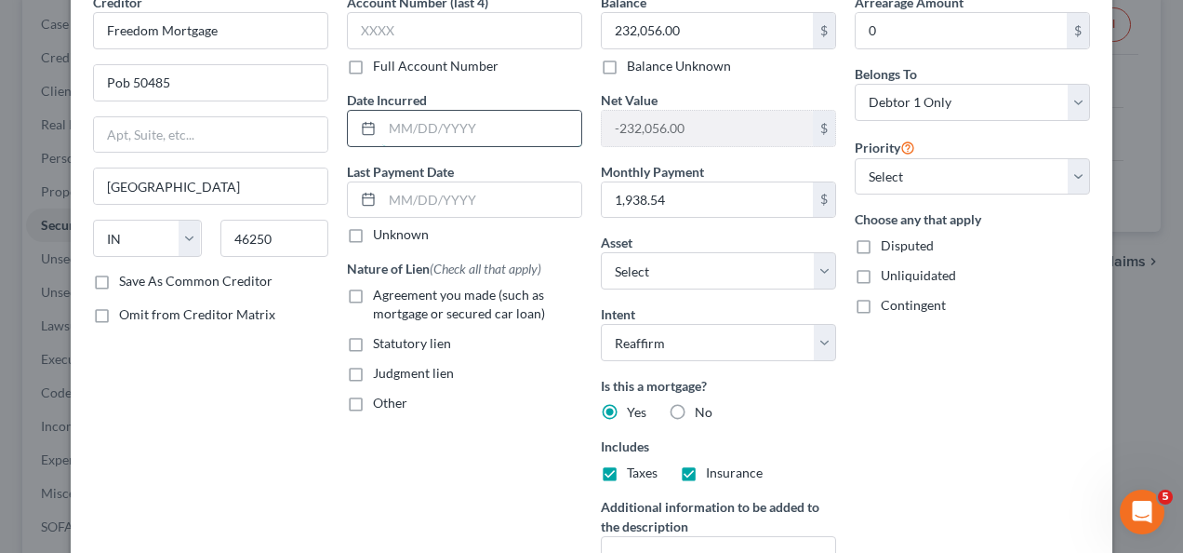
click at [451, 139] on input "text" at bounding box center [481, 128] width 199 height 35
click at [441, 201] on input "text" at bounding box center [481, 199] width 199 height 35
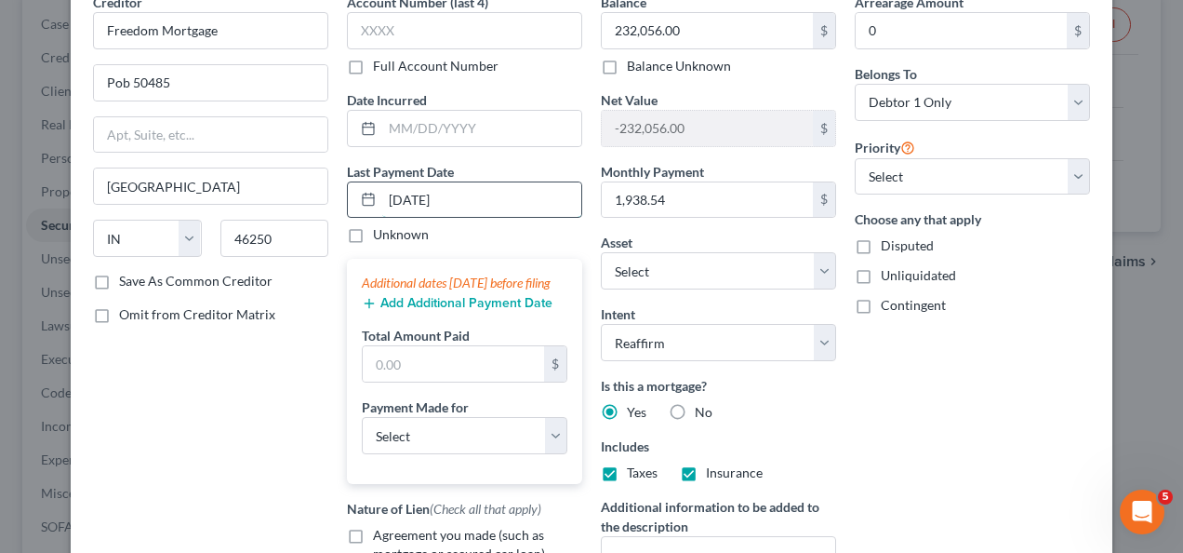
type input "09/01/2025"
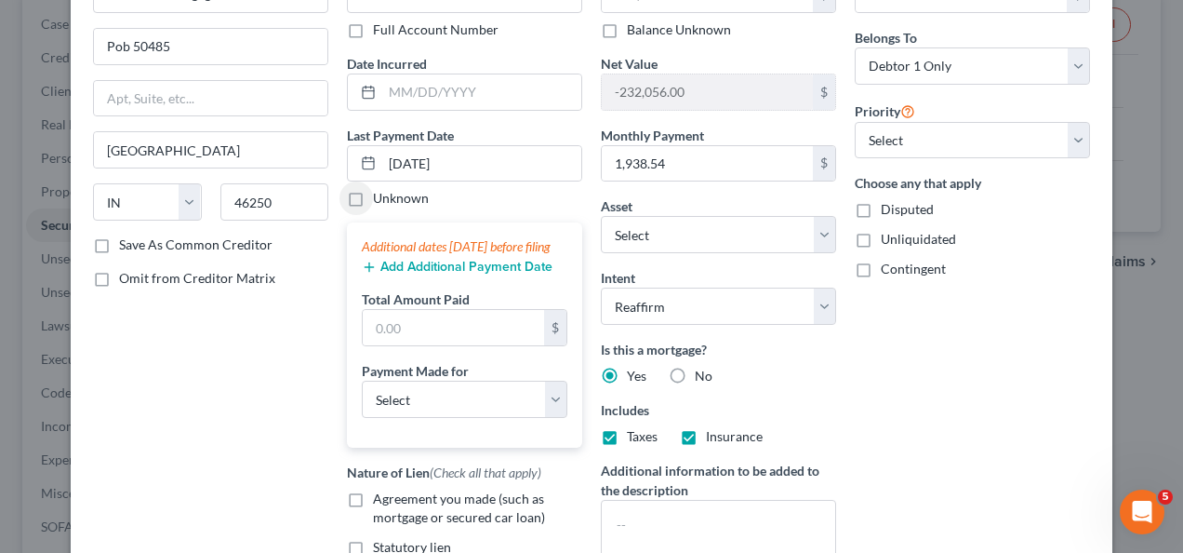
scroll to position [186, 0]
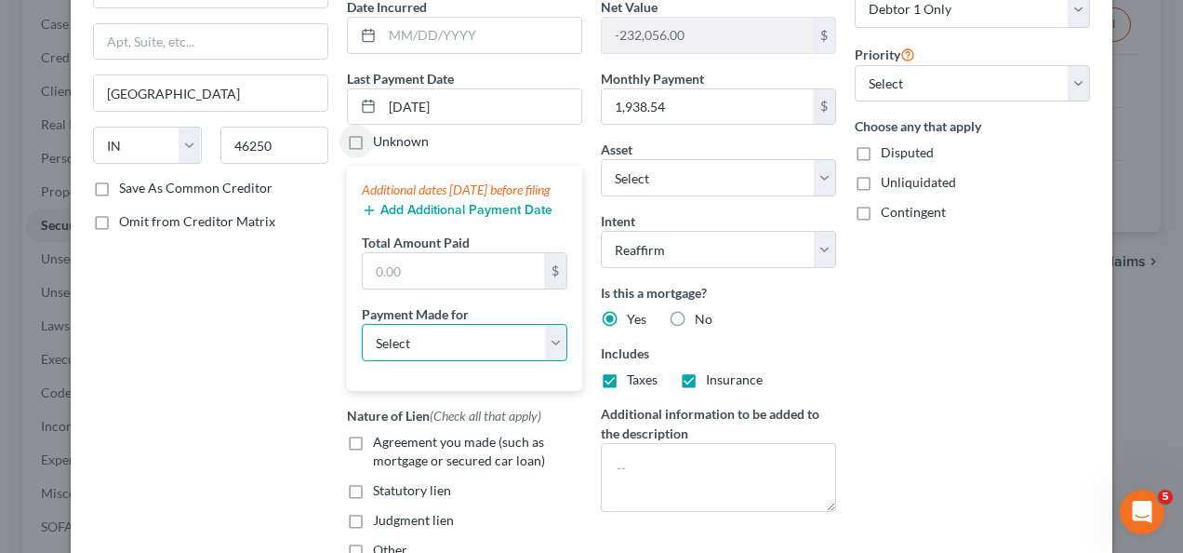
click at [418, 361] on select "Select Car Credit Card Loan Repayment Mortgage Other Suppliers Or Vendors" at bounding box center [465, 342] width 206 height 37
select select "3"
click at [362, 340] on select "Select Car Credit Card Loan Repayment Mortgage Other Suppliers Or Vendors" at bounding box center [465, 342] width 206 height 37
click at [402, 218] on button "Add Additional Payment Date" at bounding box center [457, 210] width 191 height 15
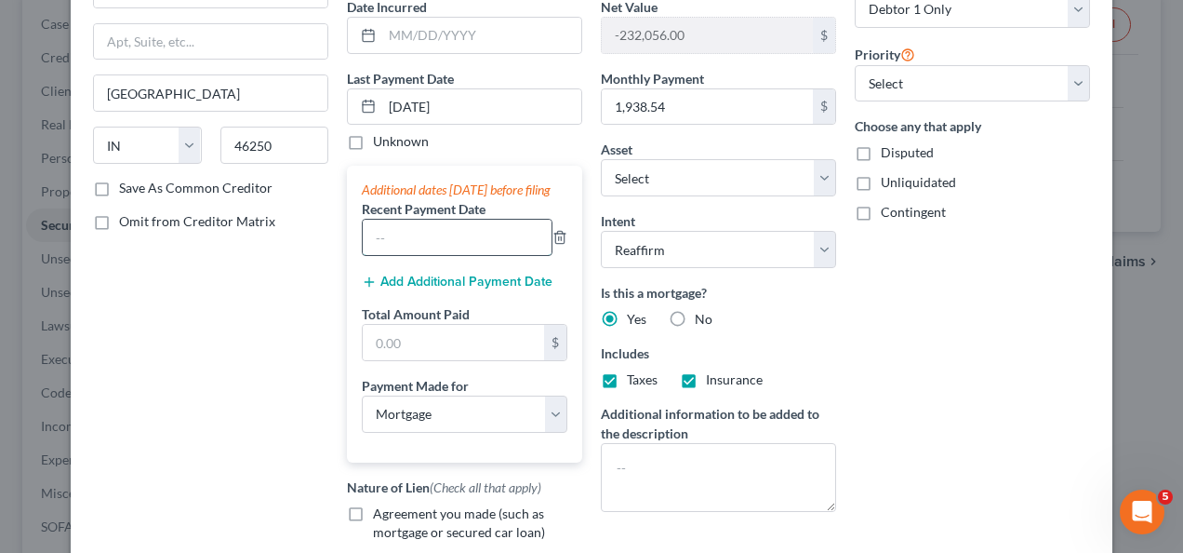
click at [411, 255] on input "text" at bounding box center [457, 237] width 189 height 35
type input "08/01/2025"
click at [465, 289] on button "Add Additional Payment Date" at bounding box center [457, 281] width 191 height 15
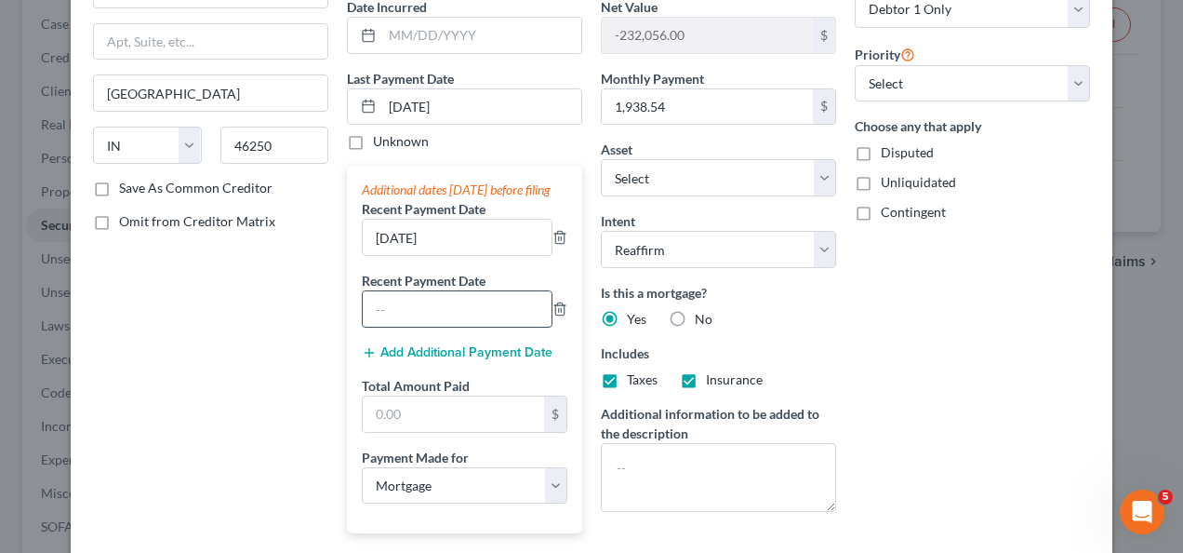
click at [420, 322] on input "text" at bounding box center [457, 308] width 189 height 35
type input "07/01/2025"
click at [430, 422] on input "text" at bounding box center [453, 413] width 181 height 35
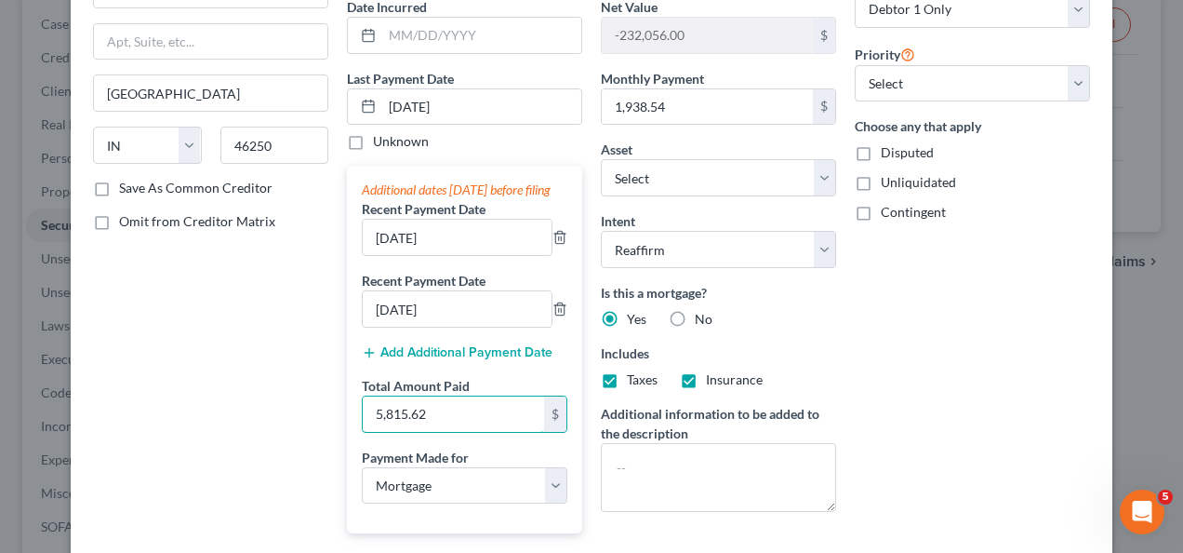
type input "5,815.62"
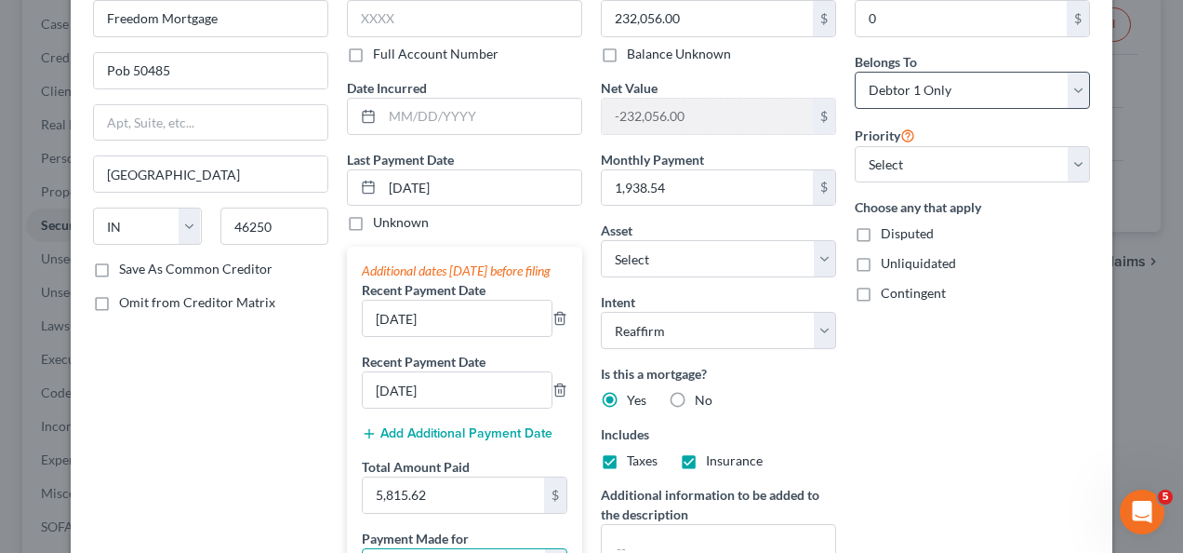
scroll to position [0, 0]
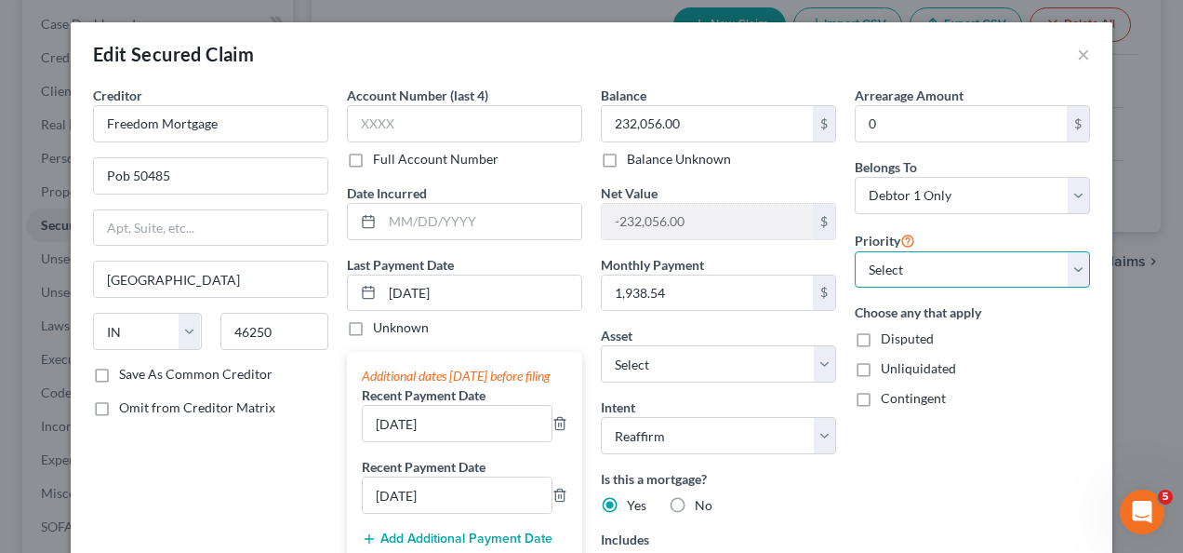
click at [889, 268] on select "Select 1st 2nd 3rd 4th 5th 6th 7th 8th 9th 10th 11th 12th 13th 14th 15th 16th 1…" at bounding box center [972, 269] width 235 height 37
select select "0"
click at [855, 251] on select "Select 1st 2nd 3rd 4th 5th 6th 7th 8th 9th 10th 11th 12th 13th 14th 15th 16th 1…" at bounding box center [972, 269] width 235 height 37
click at [932, 376] on label "Unliquidated" at bounding box center [918, 368] width 75 height 19
click at [900, 371] on input "Unliquidated" at bounding box center [894, 365] width 12 height 12
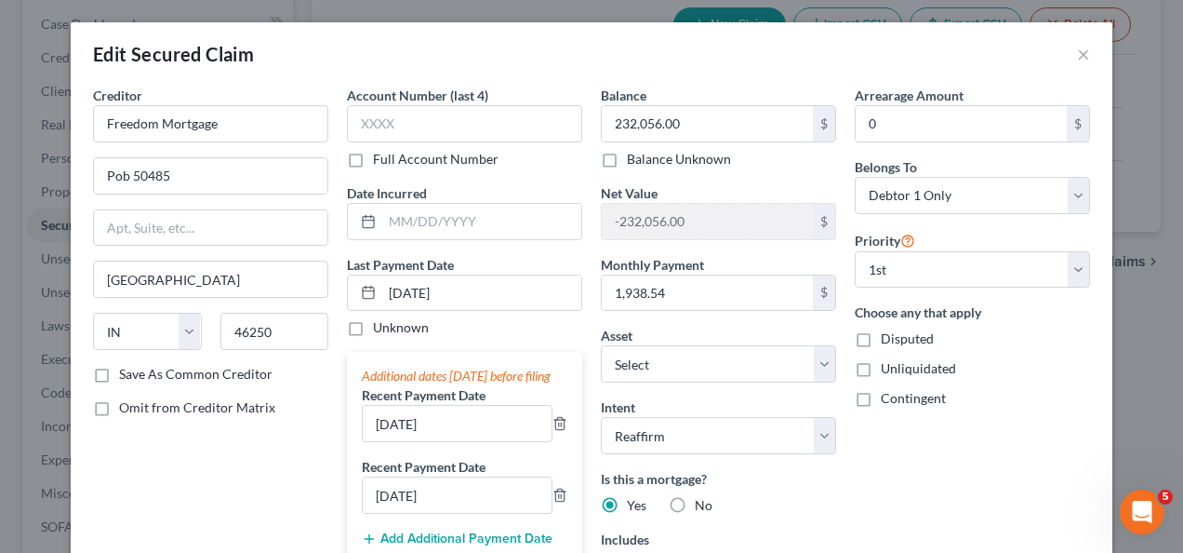
checkbox input "true"
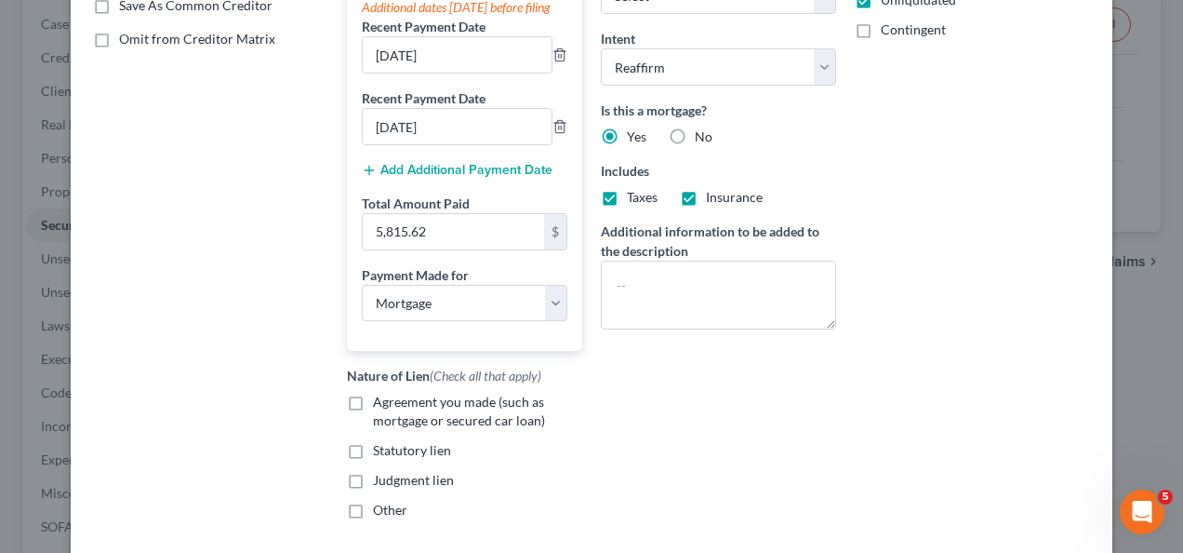
scroll to position [496, 0]
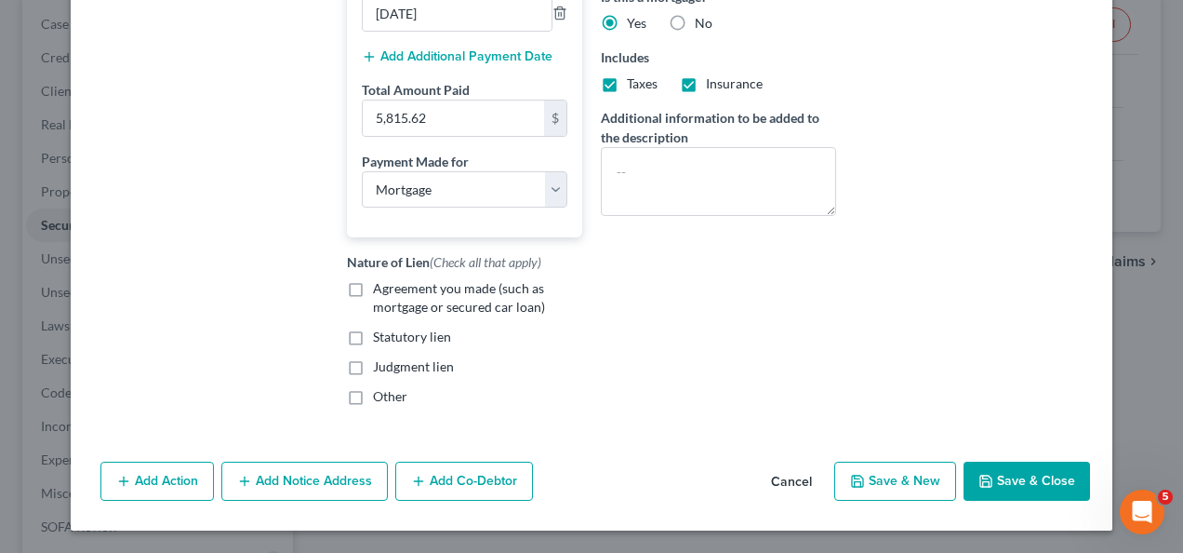
click at [138, 287] on div "Creditor * Freedom Mortgage Pob 50485 Indianapolis State AL AK AR AZ CA CO CT D…" at bounding box center [211, 12] width 254 height 817
click at [373, 290] on label "Agreement you made (such as mortgage or secured car loan)" at bounding box center [477, 297] width 209 height 37
click at [380, 290] on input "Agreement you made (such as mortgage or secured car loan)" at bounding box center [386, 285] width 12 height 12
checkbox input "true"
drag, startPoint x: 785, startPoint y: 327, endPoint x: 830, endPoint y: 302, distance: 51.2
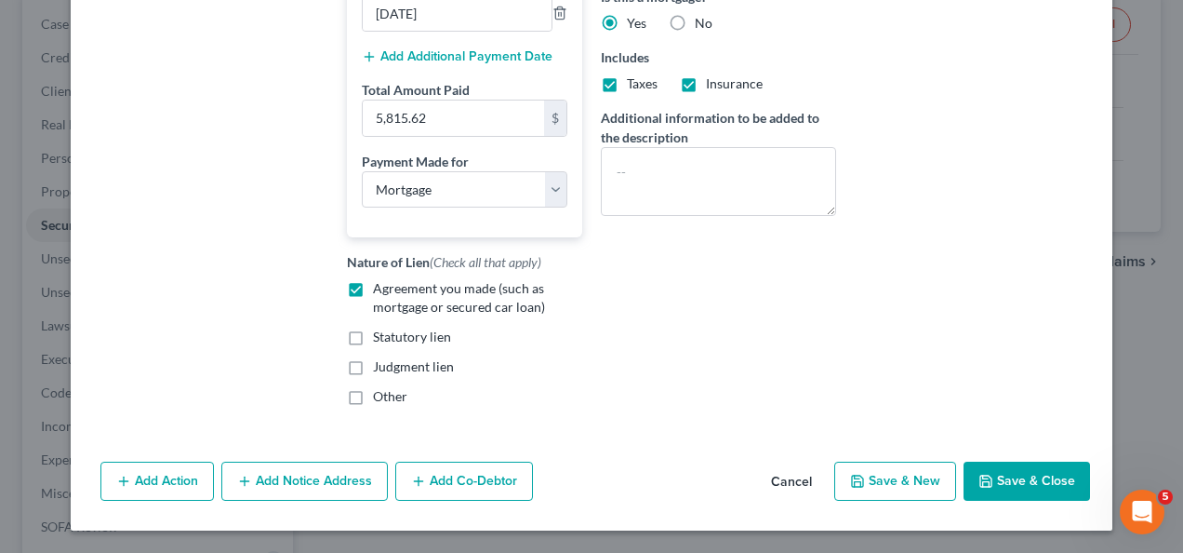
click at [785, 327] on div "Balance 232,056.00 $ Balance Unknown Balance Undetermined 232,056.00 $ Balance …" at bounding box center [719, 12] width 254 height 817
click at [992, 476] on button "Save & Close" at bounding box center [1027, 480] width 127 height 39
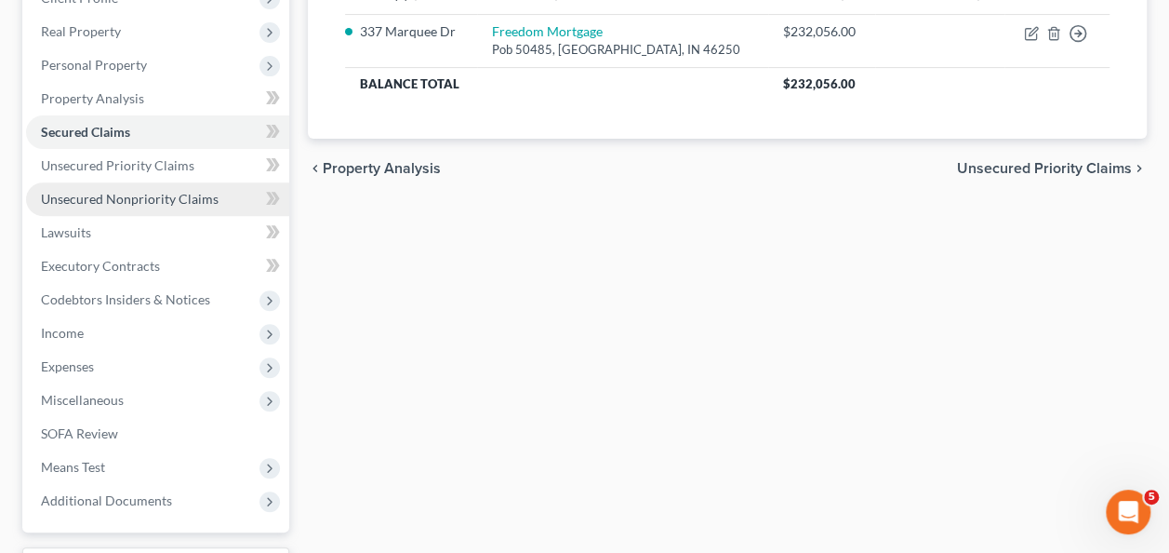
click at [125, 205] on span "Unsecured Nonpriority Claims" at bounding box center [130, 199] width 178 height 16
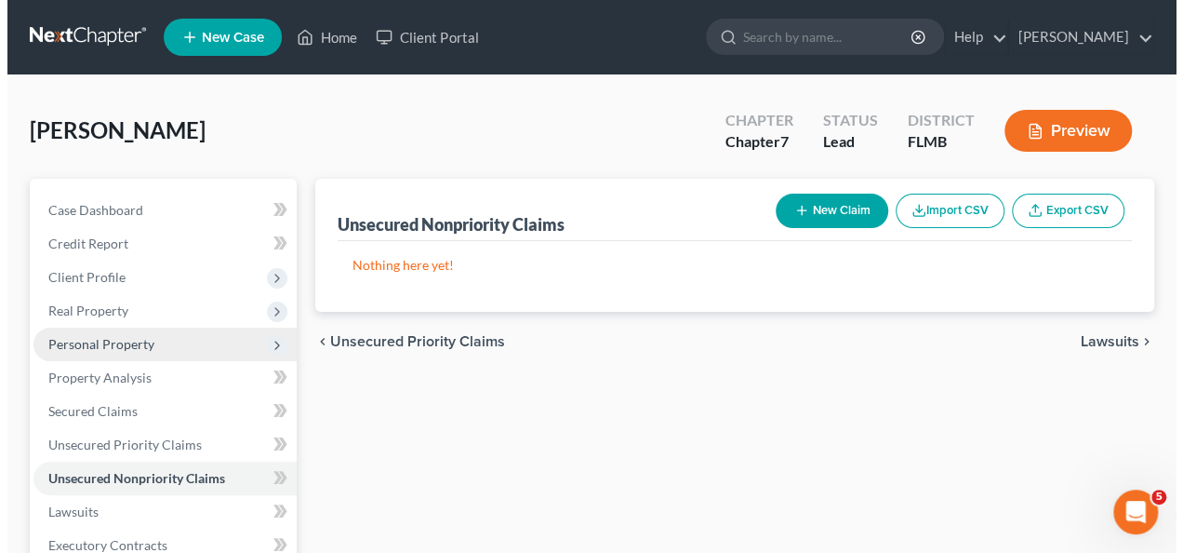
scroll to position [93, 0]
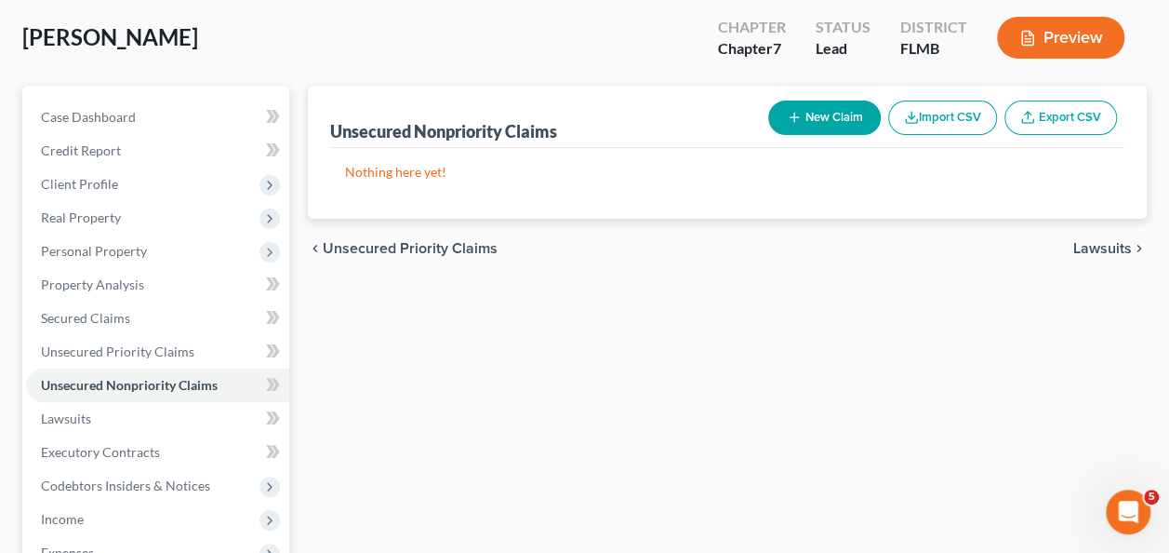
click at [811, 122] on button "New Claim" at bounding box center [824, 117] width 113 height 34
select select "2"
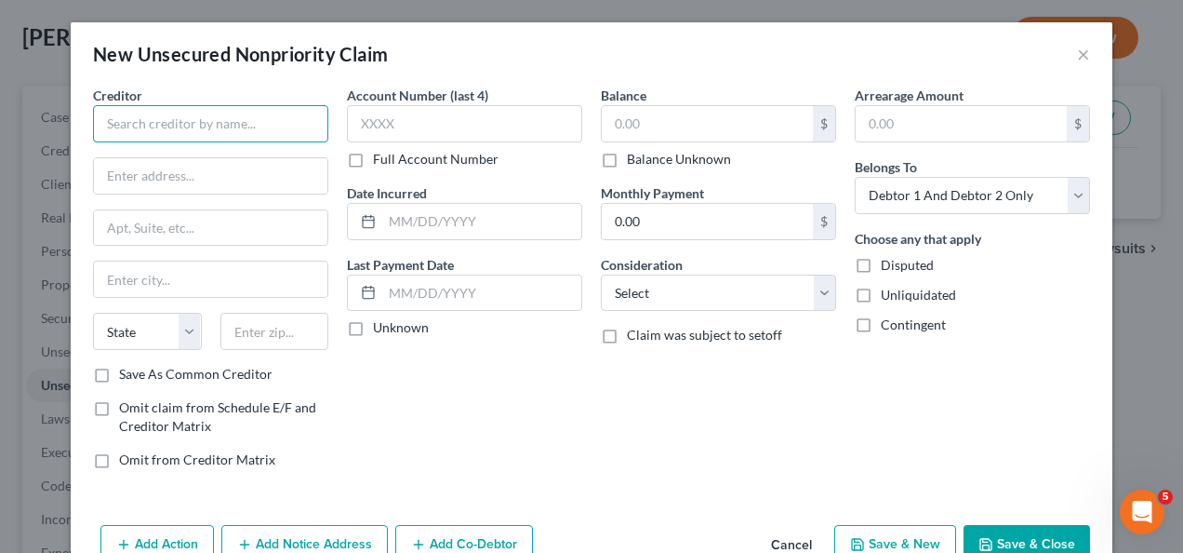
click at [224, 116] on input "text" at bounding box center [210, 123] width 235 height 37
click at [123, 119] on input "text" at bounding box center [210, 123] width 235 height 37
type input "Citi Cards NA"
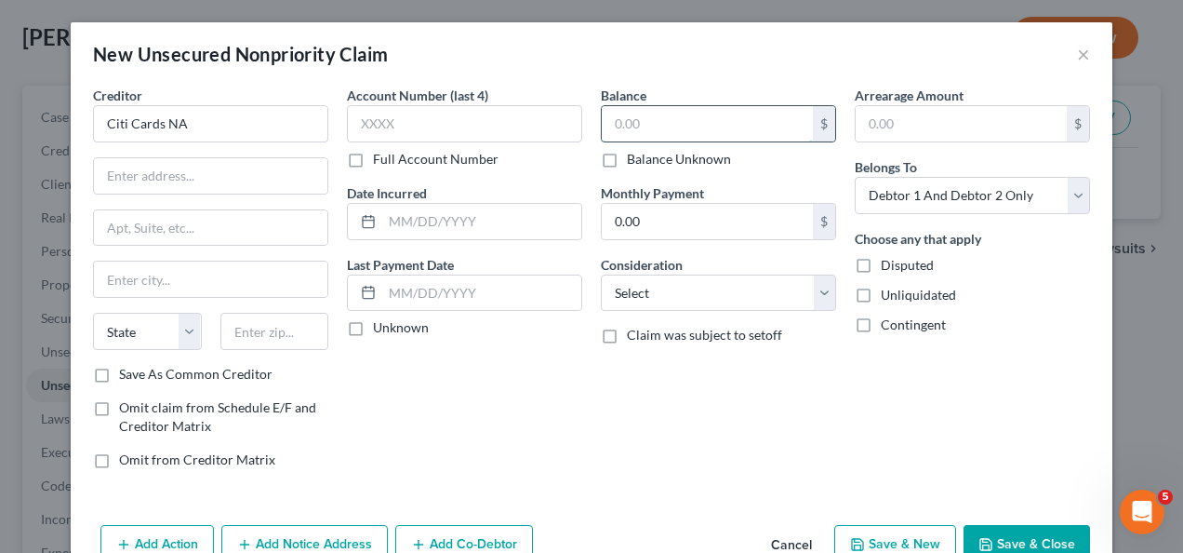
click at [626, 120] on input "text" at bounding box center [707, 123] width 211 height 35
type input "854"
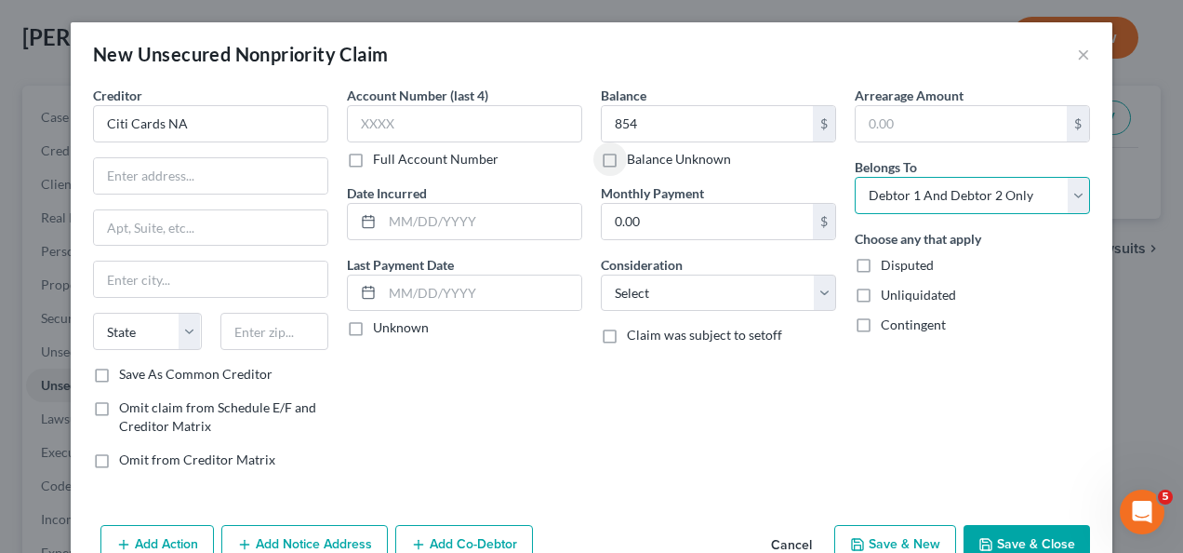
click at [921, 179] on select "Select Debtor 1 Only Debtor 2 Only Debtor 1 And Debtor 2 Only At Least One Of T…" at bounding box center [972, 195] width 235 height 37
select select "1"
click at [855, 177] on select "Select Debtor 1 Only Debtor 2 Only Debtor 1 And Debtor 2 Only At Least One Of T…" at bounding box center [972, 195] width 235 height 37
drag, startPoint x: 810, startPoint y: 387, endPoint x: 761, endPoint y: 328, distance: 76.6
click at [809, 386] on div "Balance 854.00 $ Balance Unknown Balance Undetermined 854 $ Balance Unknown Mon…" at bounding box center [719, 285] width 254 height 398
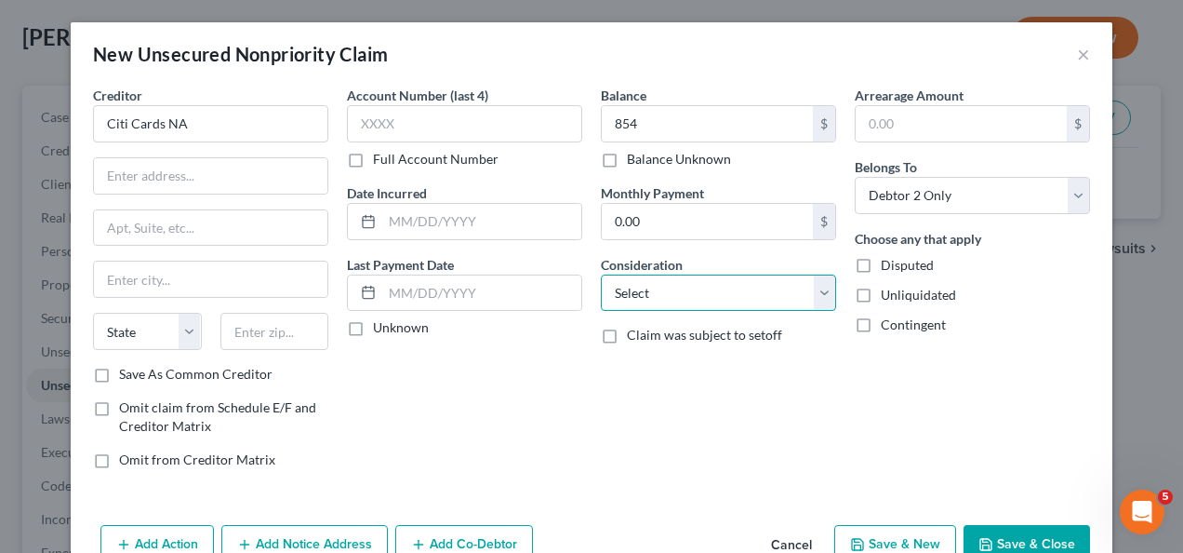
click at [688, 296] on select "Select Cable / Satellite Services Collection Agency Credit Card Debt Debt Couns…" at bounding box center [718, 292] width 235 height 37
select select "2"
click at [601, 274] on select "Select Cable / Satellite Services Collection Agency Credit Card Debt Debt Couns…" at bounding box center [718, 292] width 235 height 37
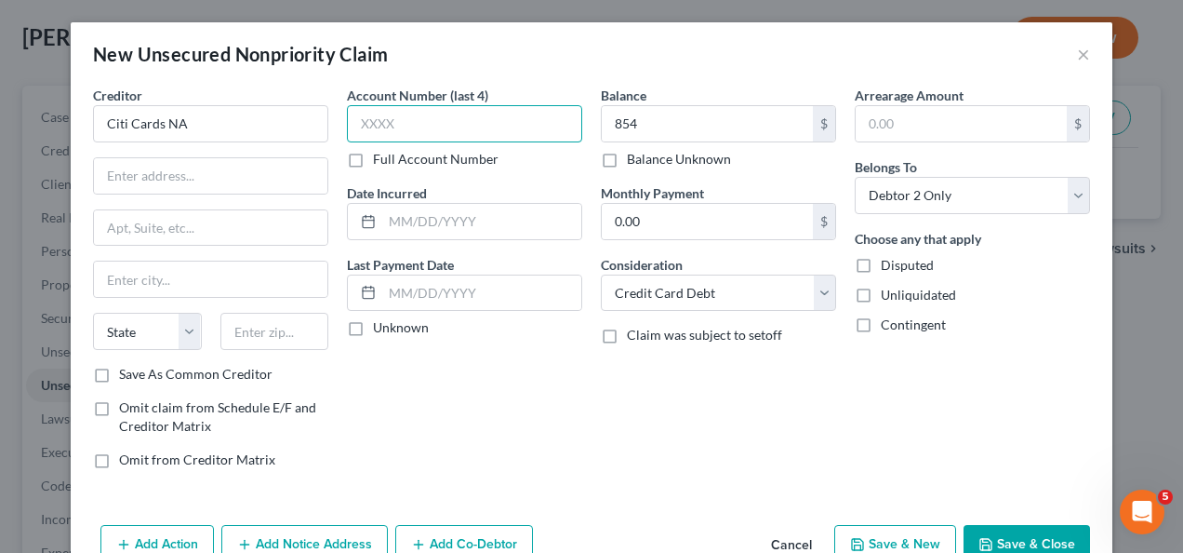
click at [460, 128] on input "text" at bounding box center [464, 123] width 235 height 37
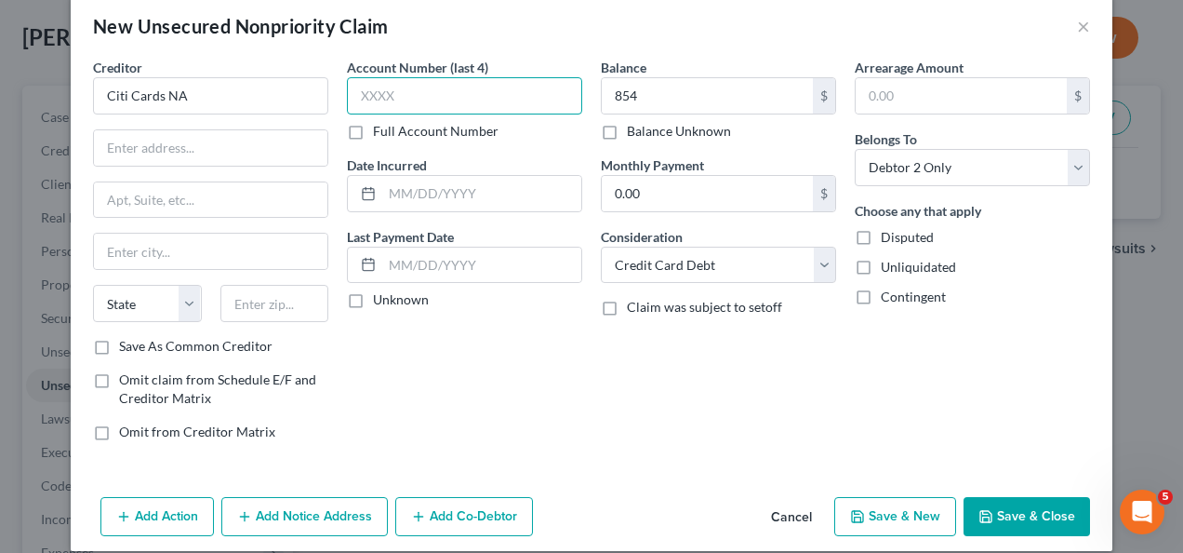
scroll to position [45, 0]
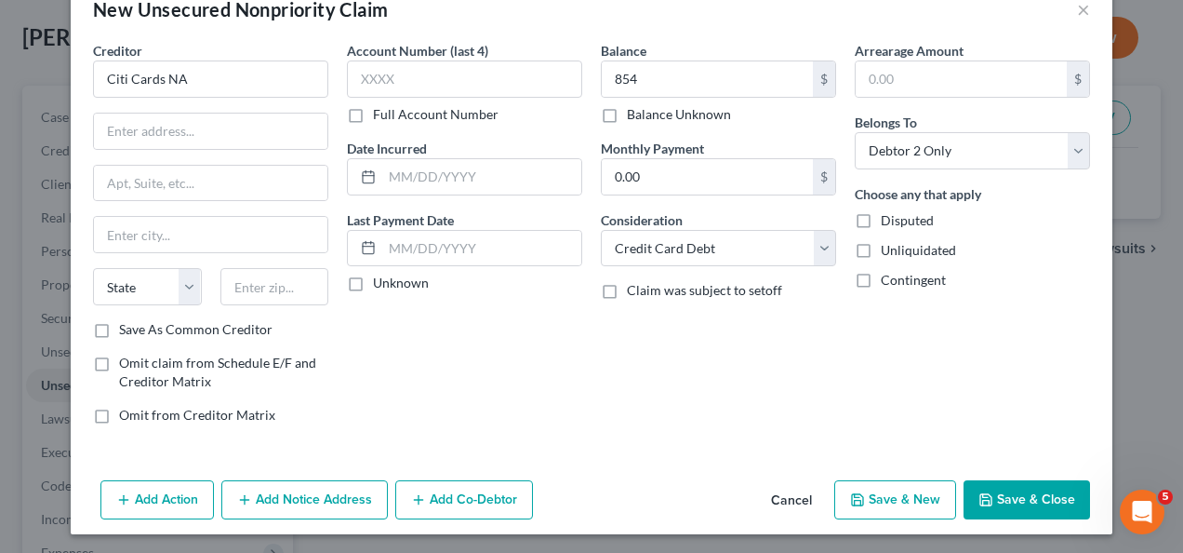
click at [985, 498] on icon "button" at bounding box center [986, 499] width 15 height 15
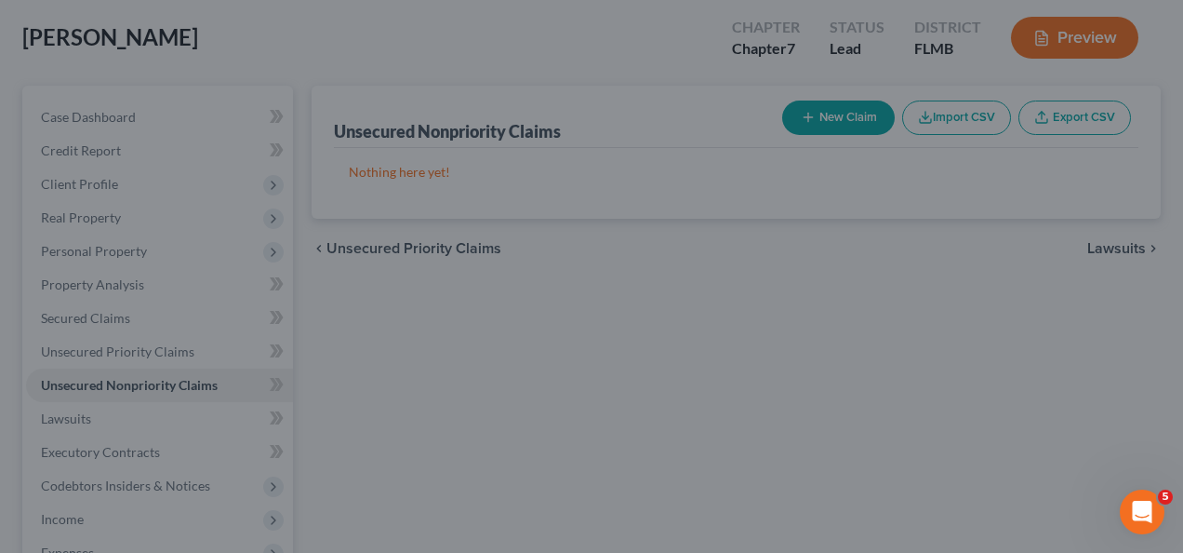
type input "854.00"
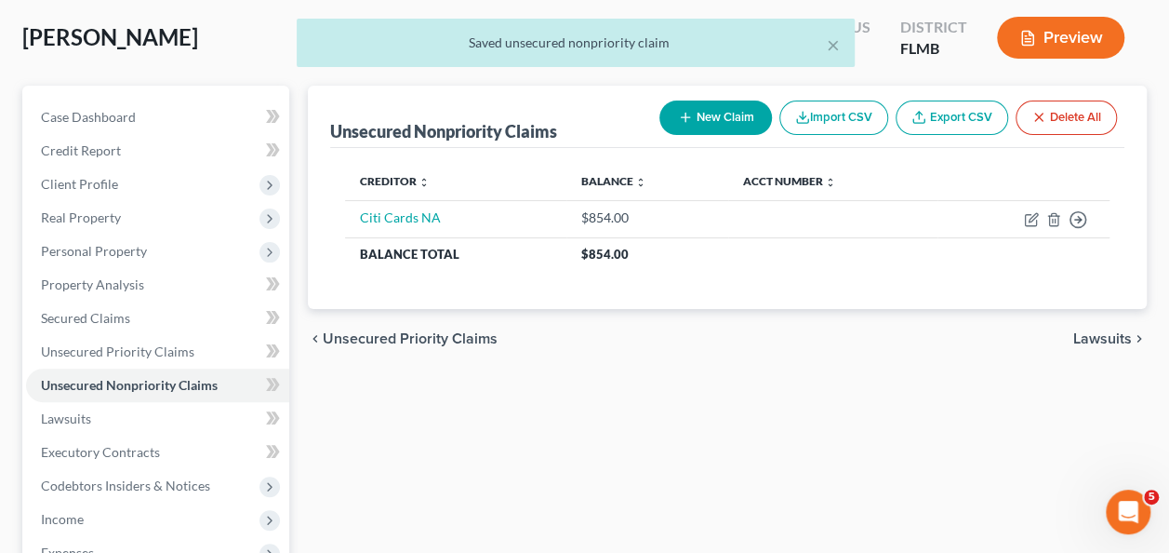
click at [711, 119] on button "New Claim" at bounding box center [716, 117] width 113 height 34
select select "2"
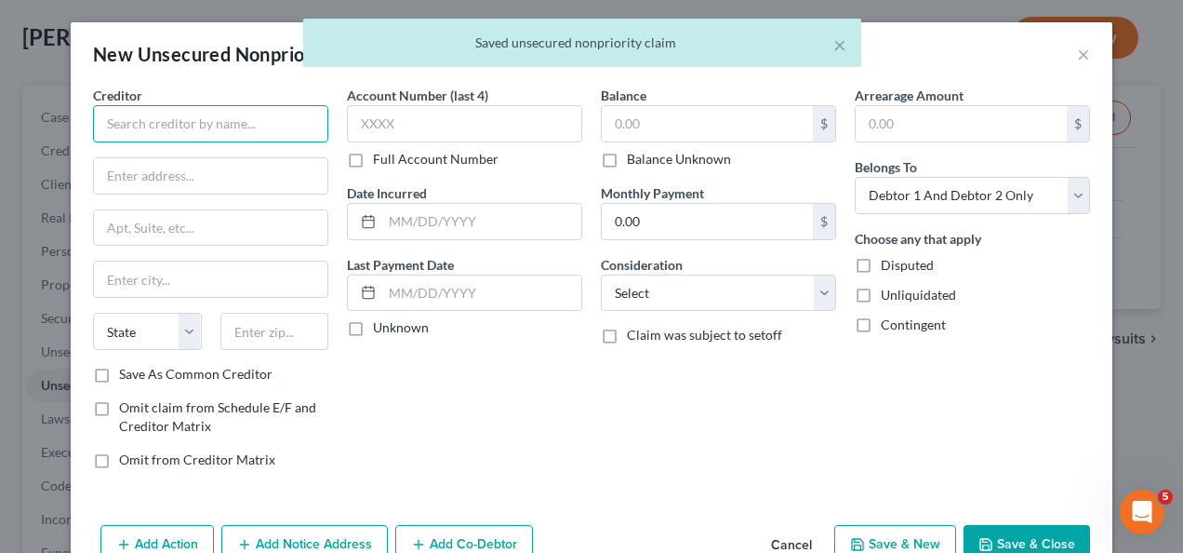
click at [245, 117] on input "text" at bounding box center [210, 123] width 235 height 37
type input "Discover"
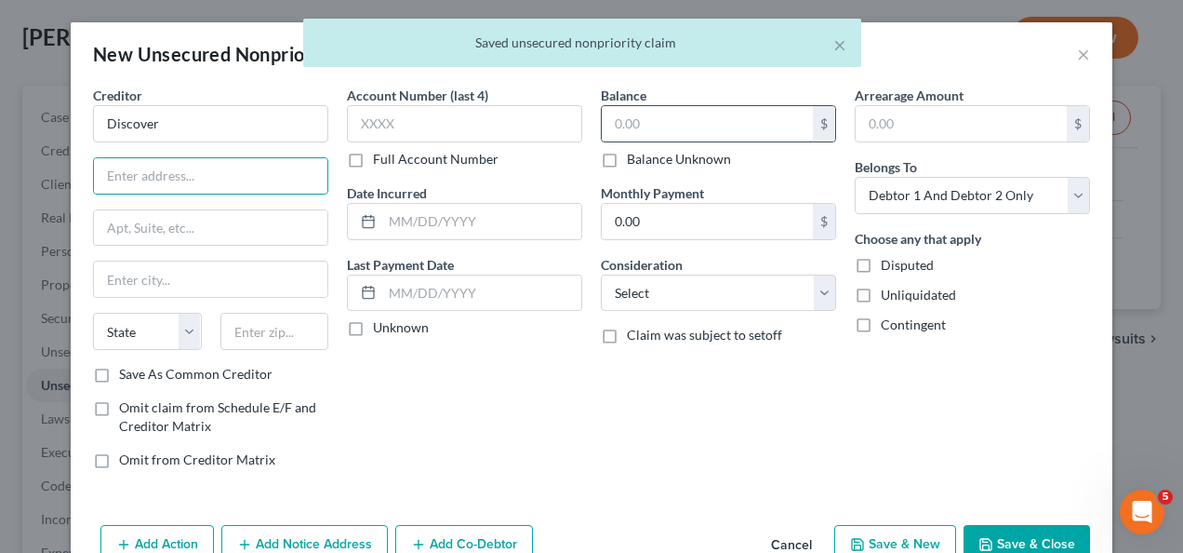
click at [624, 127] on input "text" at bounding box center [707, 123] width 211 height 35
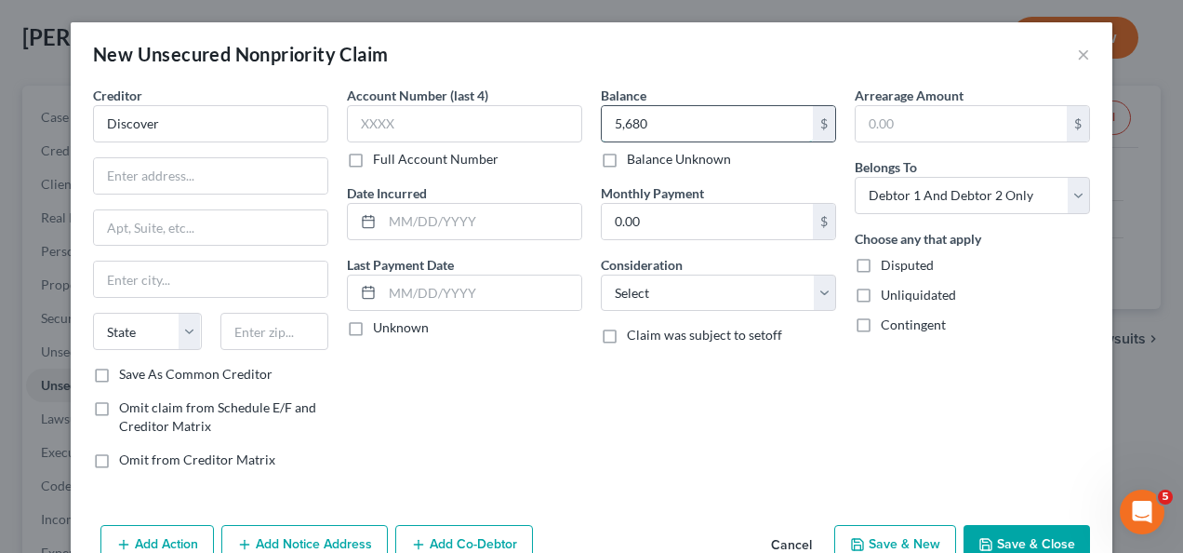
type input "5,680"
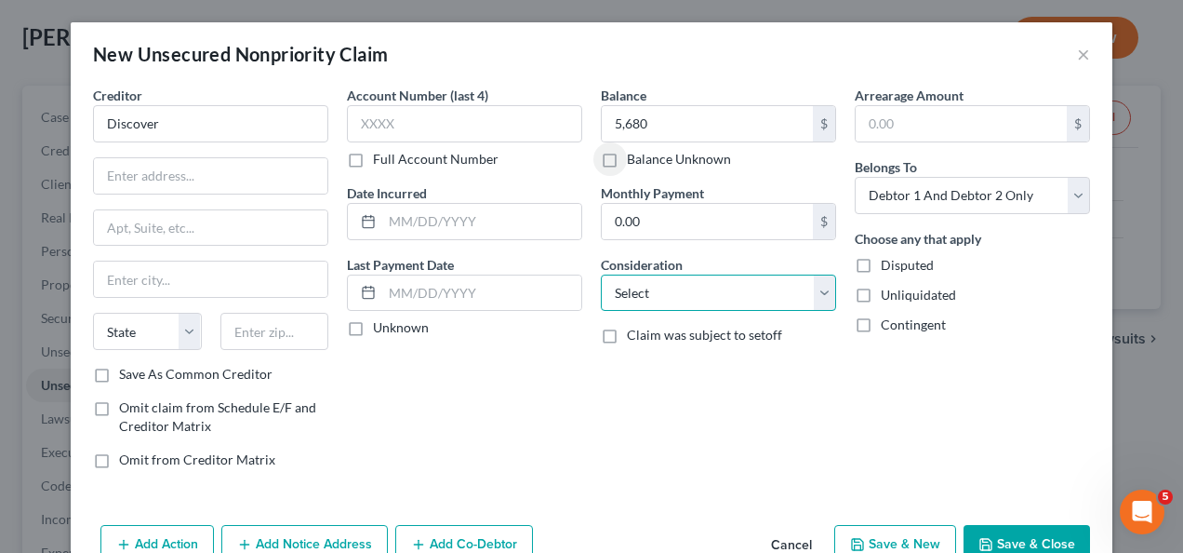
click at [683, 285] on select "Select Cable / Satellite Services Collection Agency Credit Card Debt Debt Couns…" at bounding box center [718, 292] width 235 height 37
select select "2"
click at [601, 274] on select "Select Cable / Satellite Services Collection Agency Credit Card Debt Debt Couns…" at bounding box center [718, 292] width 235 height 37
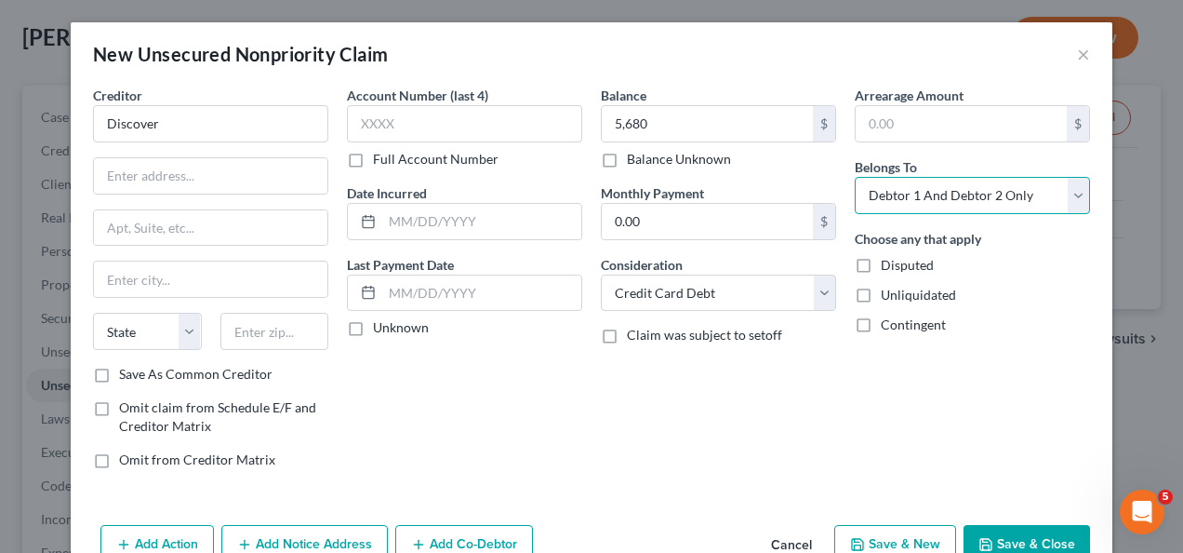
click at [913, 185] on select "Select Debtor 1 Only Debtor 2 Only Debtor 1 And Debtor 2 Only At Least One Of T…" at bounding box center [972, 195] width 235 height 37
select select "1"
click at [855, 177] on select "Select Debtor 1 Only Debtor 2 Only Debtor 1 And Debtor 2 Only At Least One Of T…" at bounding box center [972, 195] width 235 height 37
click at [1007, 543] on button "Save & Close" at bounding box center [1027, 544] width 127 height 39
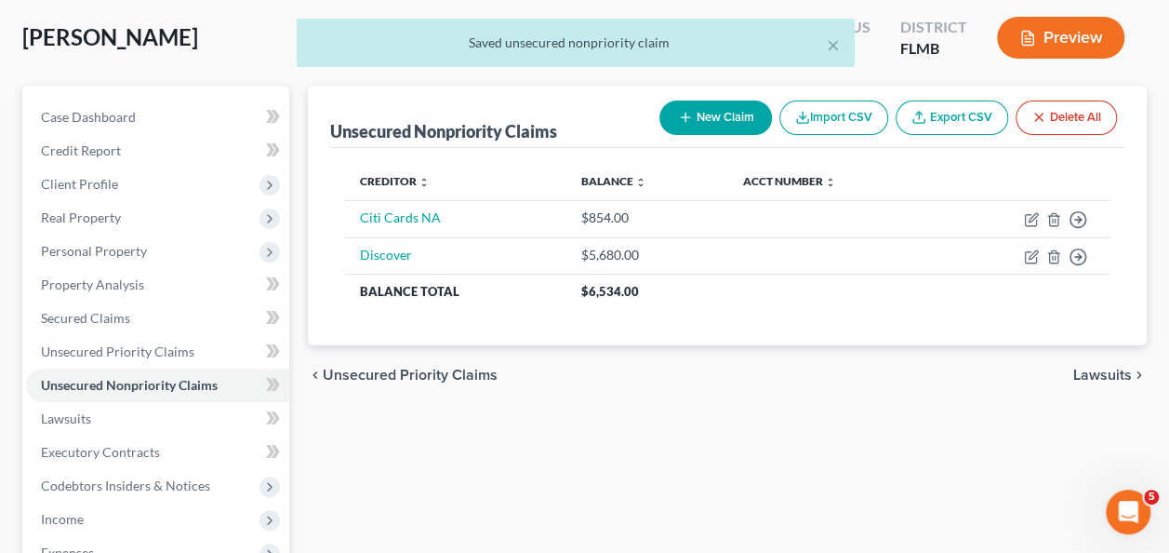
click at [708, 127] on button "New Claim" at bounding box center [716, 117] width 113 height 34
select select "2"
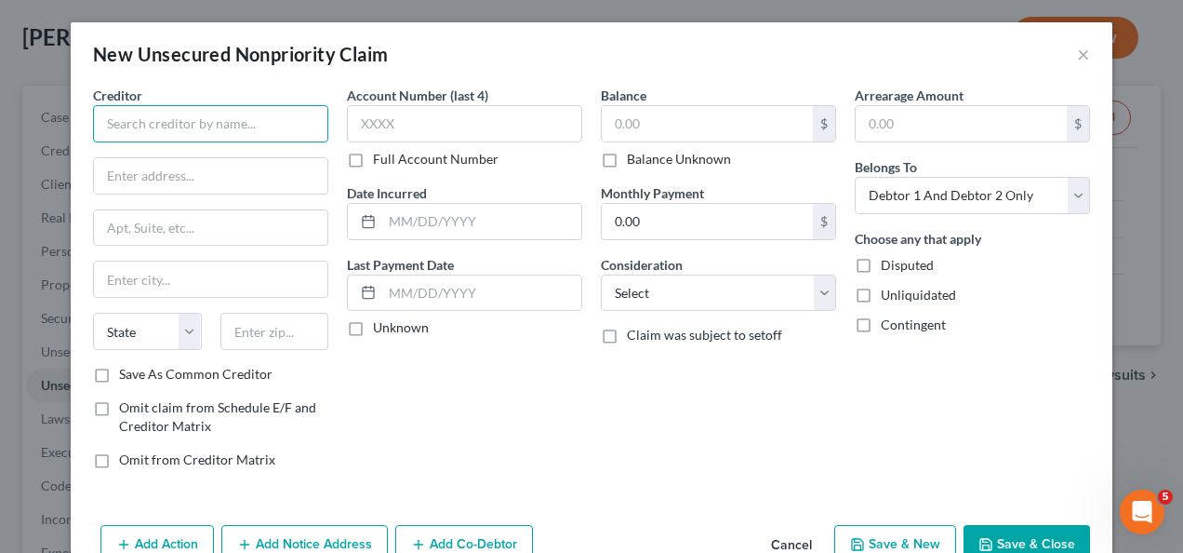
click at [240, 127] on input "text" at bounding box center [210, 123] width 235 height 37
type input "Capital One"
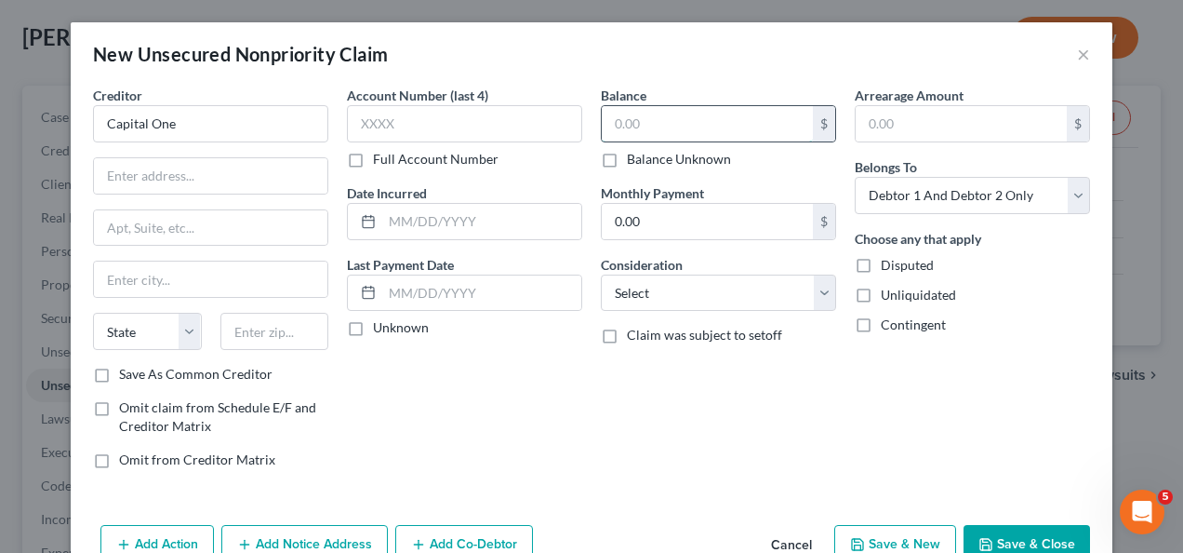
click at [648, 128] on input "text" at bounding box center [707, 123] width 211 height 35
type input "2,694"
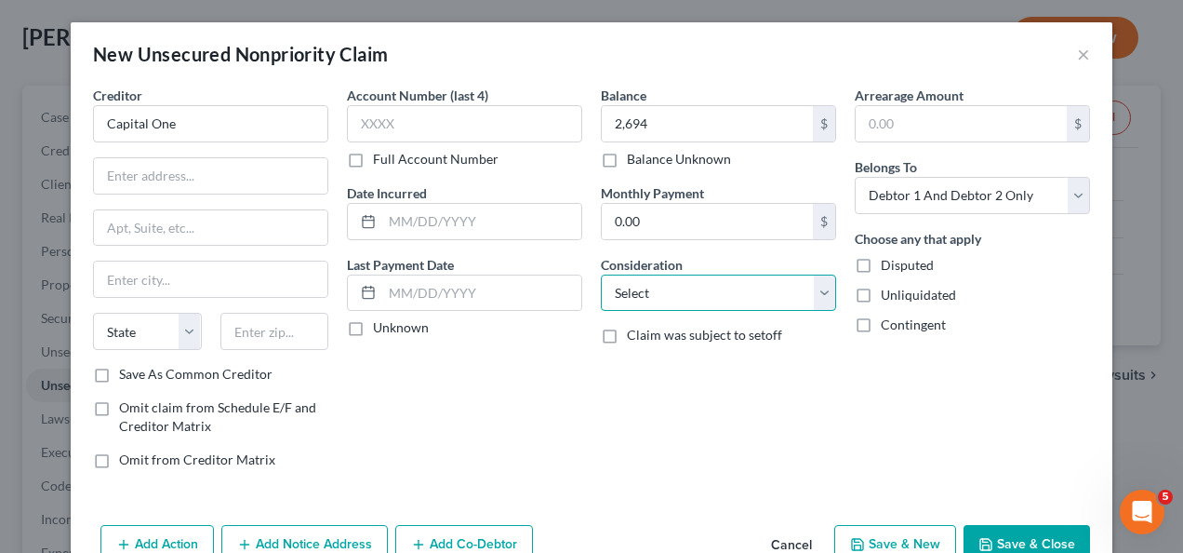
click at [655, 287] on select "Select Cable / Satellite Services Collection Agency Credit Card Debt Debt Couns…" at bounding box center [718, 292] width 235 height 37
select select "2"
click at [601, 274] on select "Select Cable / Satellite Services Collection Agency Credit Card Debt Debt Couns…" at bounding box center [718, 292] width 235 height 37
click at [605, 450] on div "Balance 2,694.00 $ Balance Unknown Balance Undetermined 2,694 $ Balance Unknown…" at bounding box center [719, 285] width 254 height 398
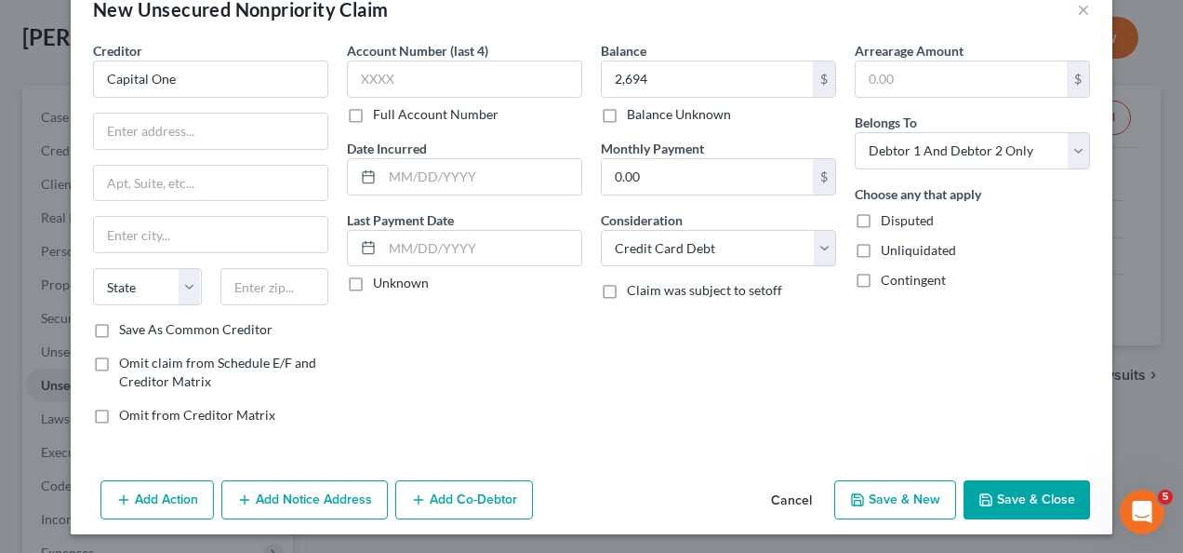
click at [916, 487] on button "Save & New" at bounding box center [895, 499] width 122 height 39
select select "2"
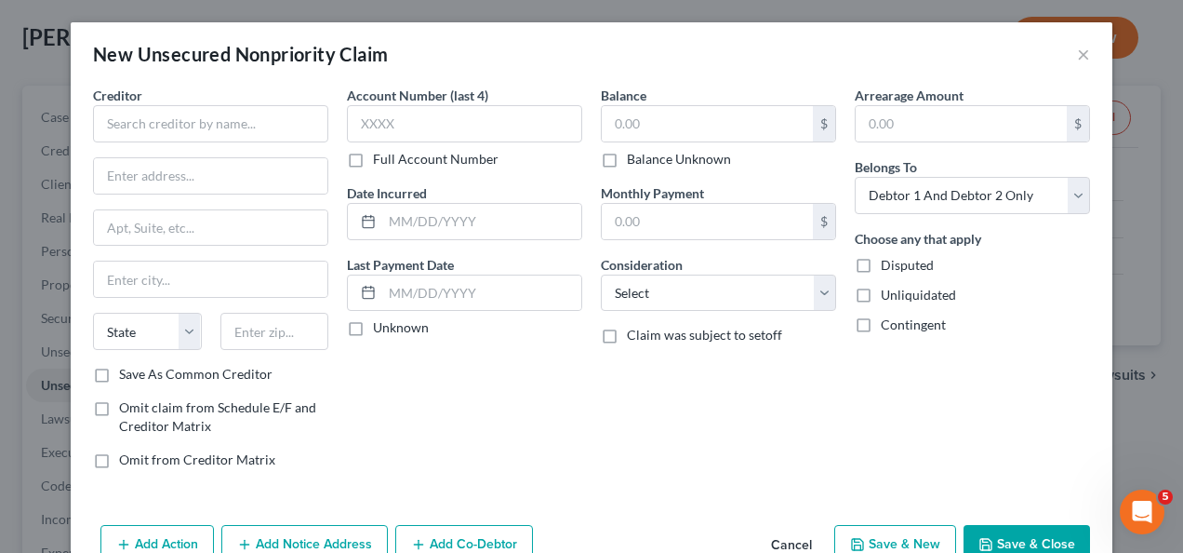
type input "2,694.00"
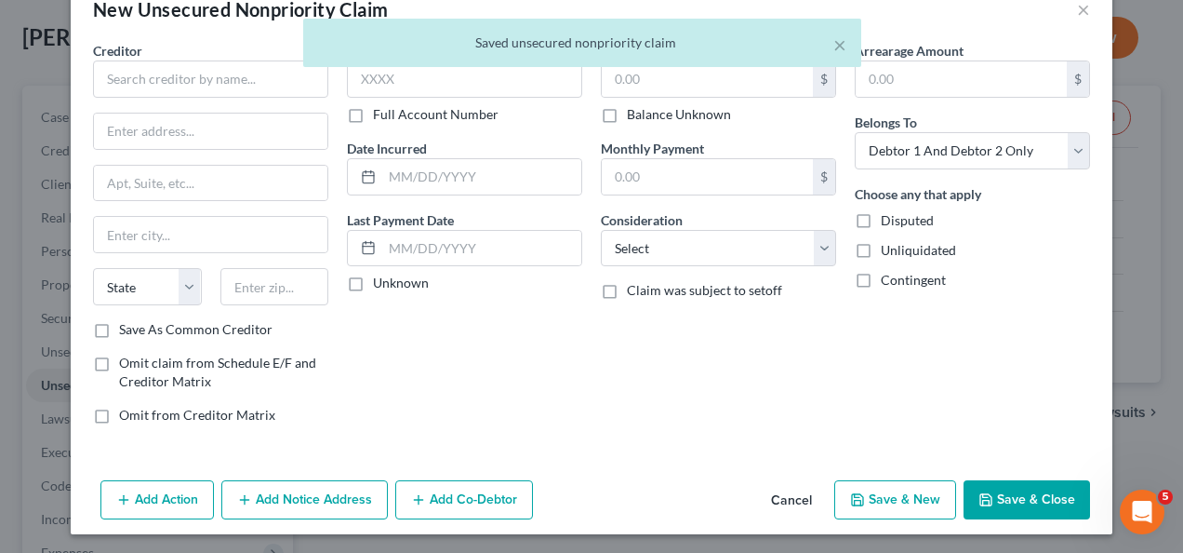
click at [781, 493] on button "Cancel" at bounding box center [791, 500] width 71 height 37
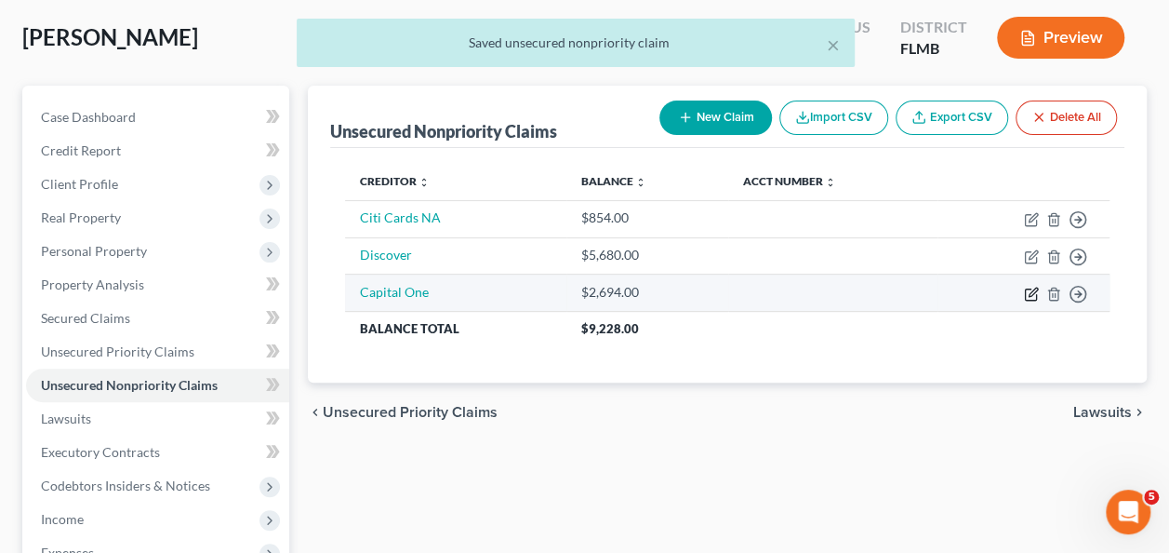
click at [1033, 288] on icon "button" at bounding box center [1031, 294] width 15 height 15
select select "2"
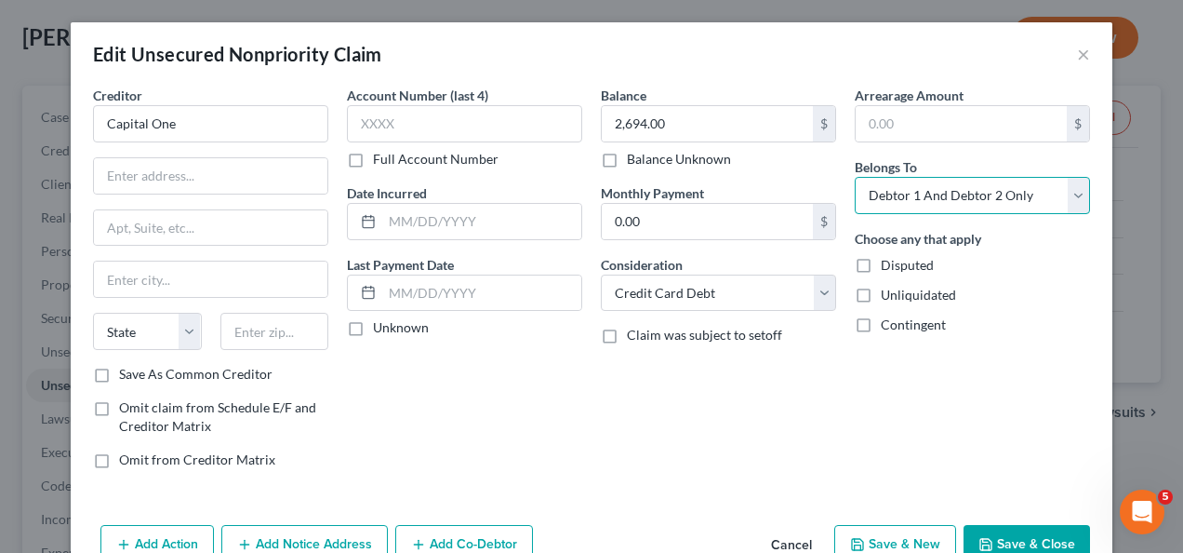
click at [988, 192] on select "Select Debtor 1 Only Debtor 2 Only Debtor 1 And Debtor 2 Only At Least One Of T…" at bounding box center [972, 195] width 235 height 37
select select "1"
click at [855, 177] on select "Select Debtor 1 Only Debtor 2 Only Debtor 1 And Debtor 2 Only At Least One Of T…" at bounding box center [972, 195] width 235 height 37
click at [891, 402] on div "Arrearage Amount $ Belongs To * Select Debtor 1 Only Debtor 2 Only Debtor 1 And…" at bounding box center [973, 285] width 254 height 398
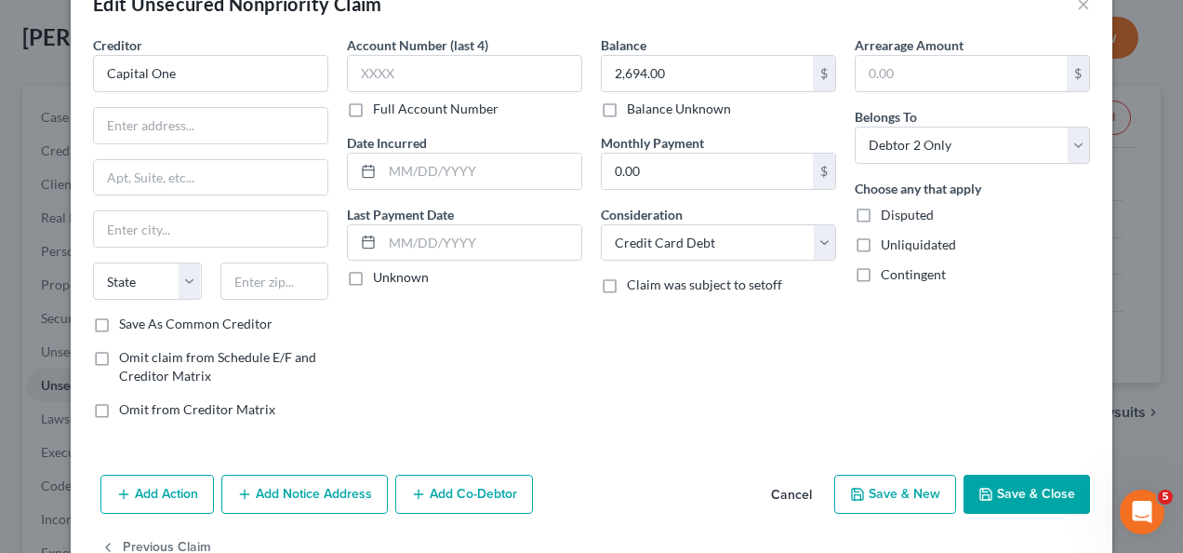
scroll to position [99, 0]
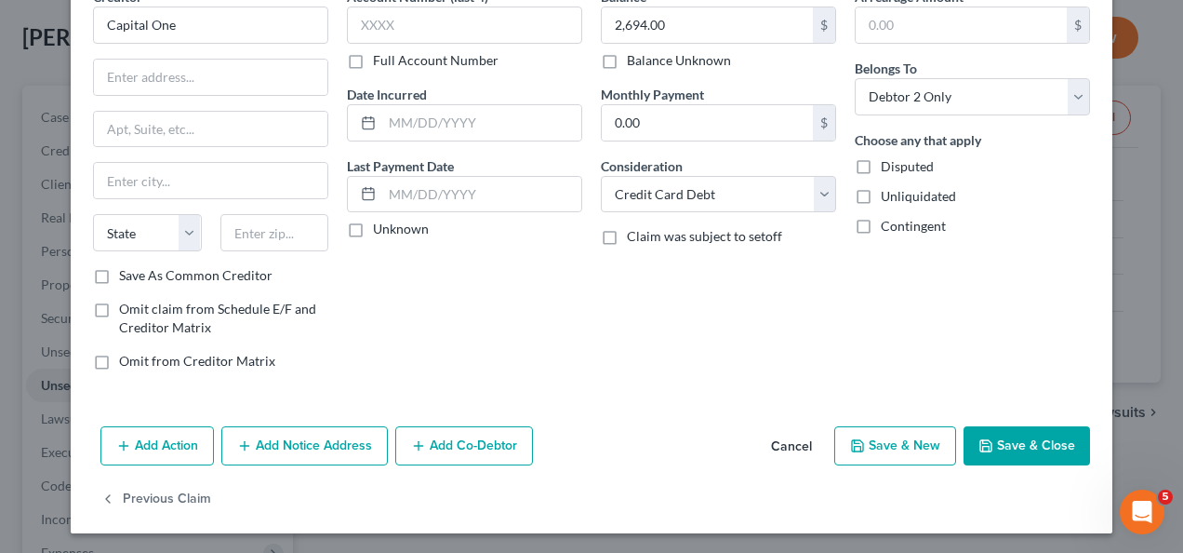
click at [870, 447] on button "Save & New" at bounding box center [895, 445] width 122 height 39
select select "2"
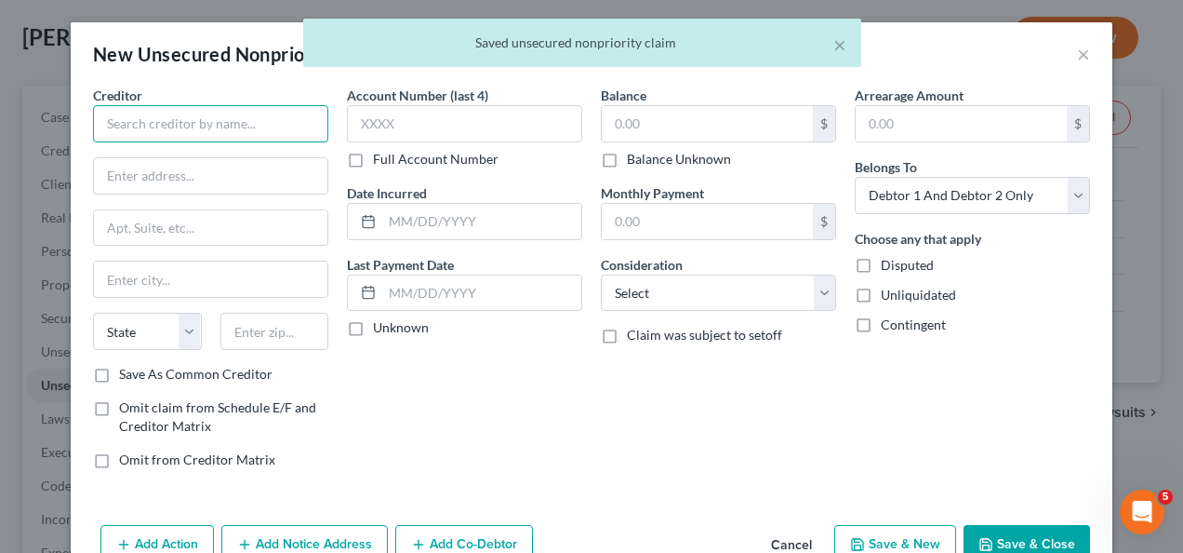
click at [123, 130] on input "text" at bounding box center [210, 123] width 235 height 37
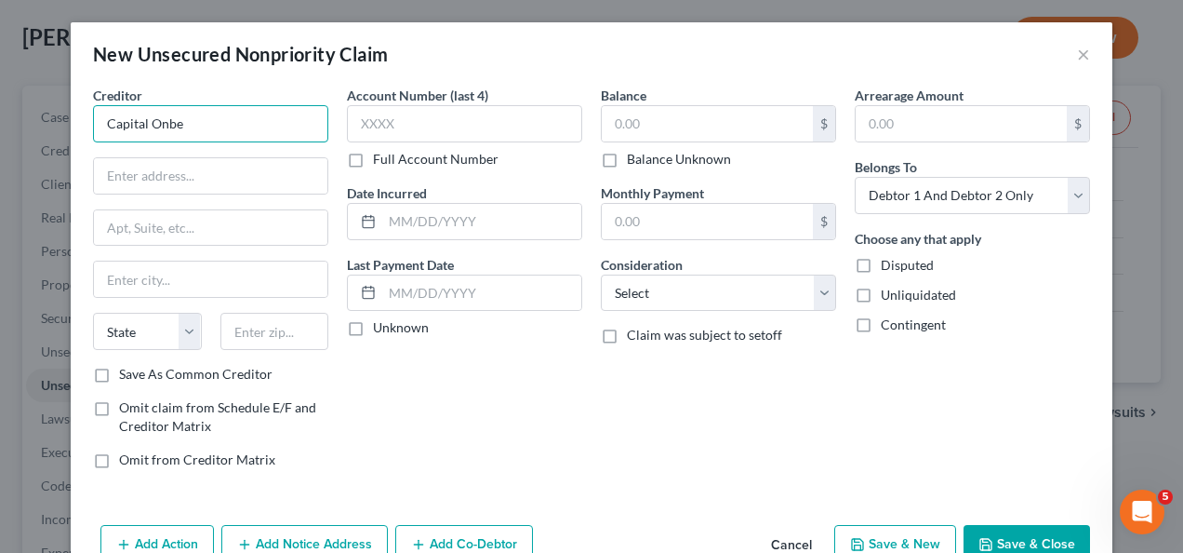
click at [177, 123] on input "Capital Onbe" at bounding box center [210, 123] width 235 height 37
type input "Capital One"
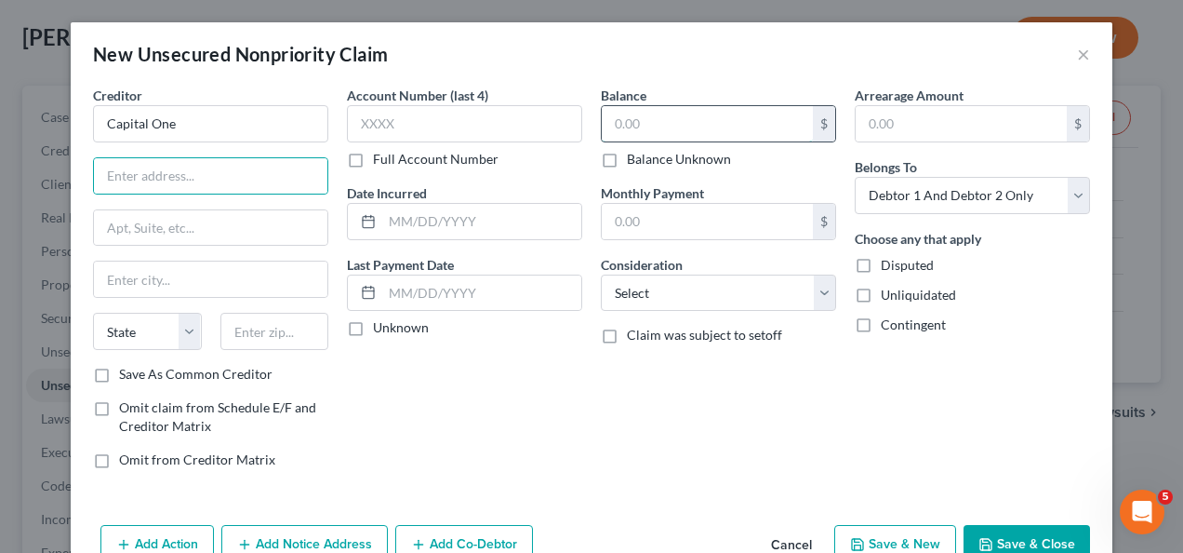
click at [602, 120] on input "text" at bounding box center [707, 123] width 211 height 35
click at [604, 123] on input "text" at bounding box center [707, 123] width 211 height 35
type input "840"
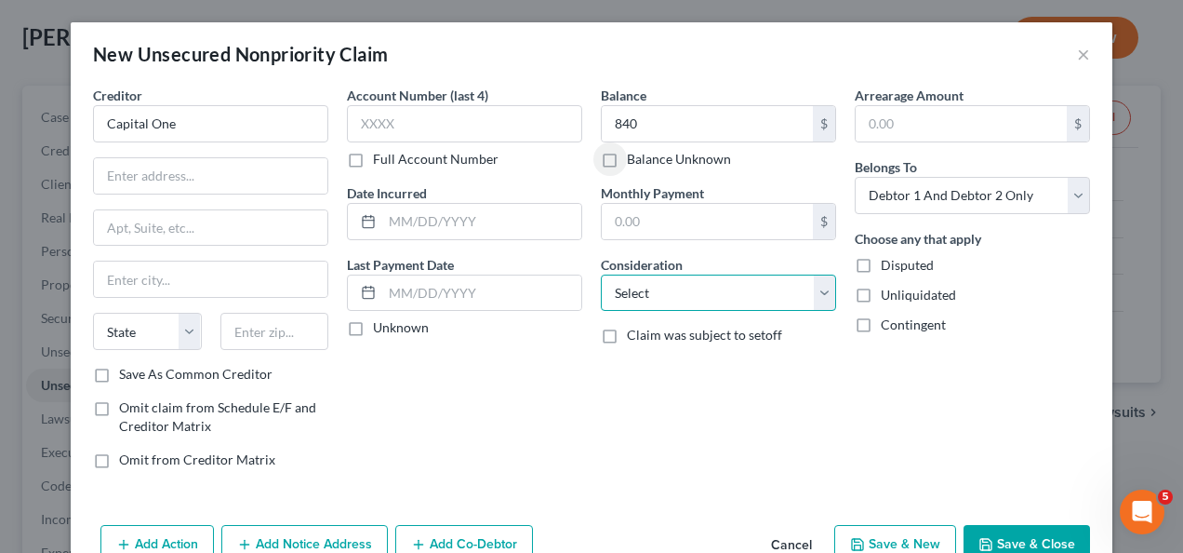
click at [638, 295] on select "Select Cable / Satellite Services Collection Agency Credit Card Debt Debt Couns…" at bounding box center [718, 292] width 235 height 37
select select "2"
click at [601, 274] on select "Select Cable / Satellite Services Collection Agency Credit Card Debt Debt Couns…" at bounding box center [718, 292] width 235 height 37
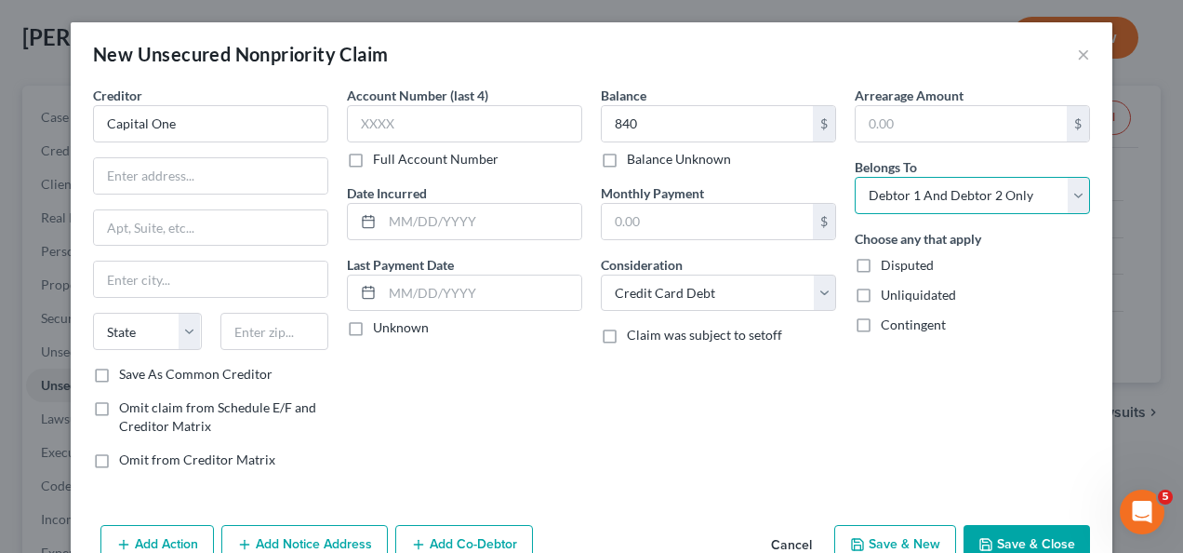
click at [899, 189] on select "Select Debtor 1 Only Debtor 2 Only Debtor 1 And Debtor 2 Only At Least One Of T…" at bounding box center [972, 195] width 235 height 37
select select "1"
click at [855, 177] on select "Select Debtor 1 Only Debtor 2 Only Debtor 1 And Debtor 2 Only At Least One Of T…" at bounding box center [972, 195] width 235 height 37
click at [1006, 540] on button "Save & Close" at bounding box center [1027, 544] width 127 height 39
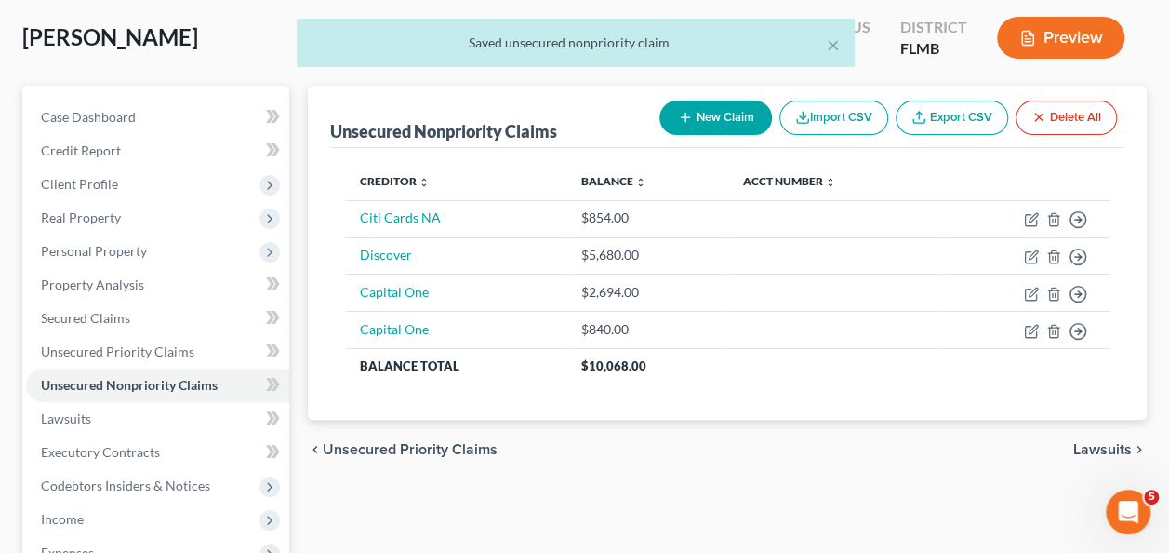
click at [737, 135] on div "New Claim Import CSV Export CSV Delete All" at bounding box center [888, 117] width 473 height 49
click at [732, 120] on button "New Claim" at bounding box center [716, 117] width 113 height 34
select select "2"
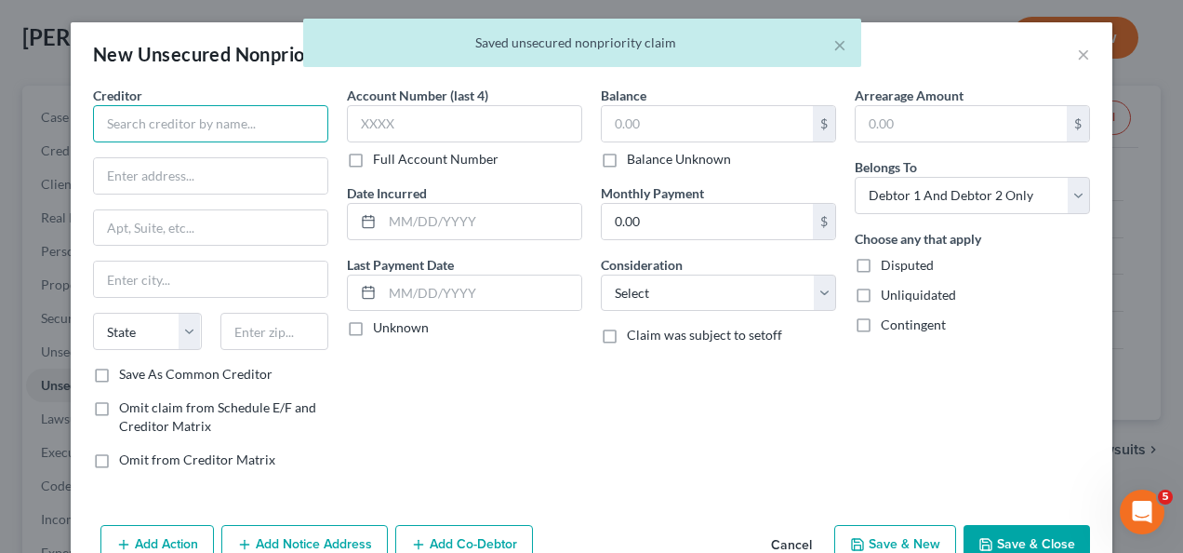
click at [181, 130] on input "text" at bounding box center [210, 123] width 235 height 37
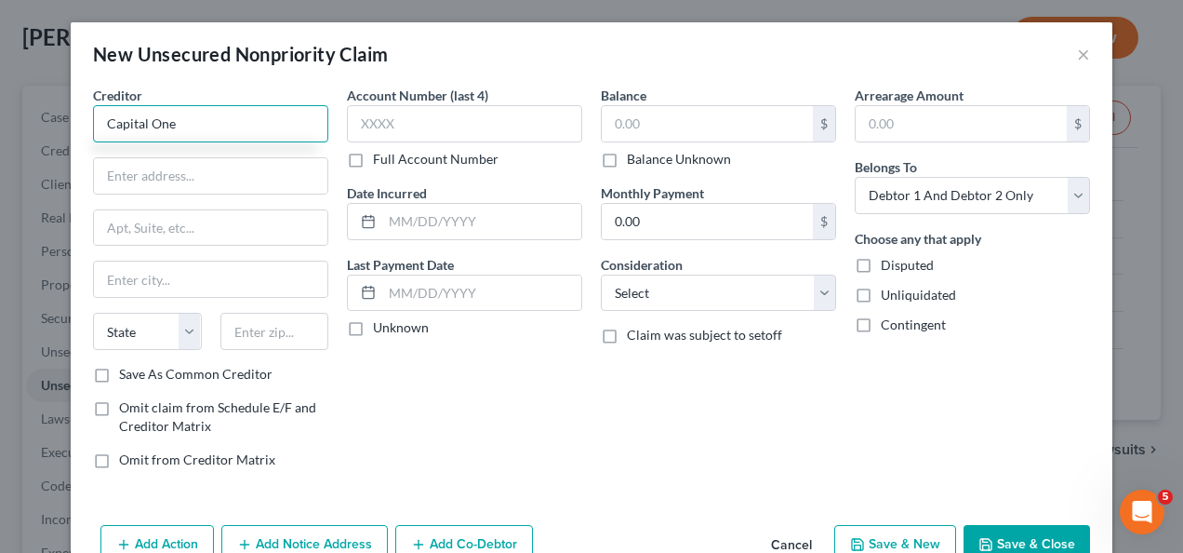
type input "Capital One"
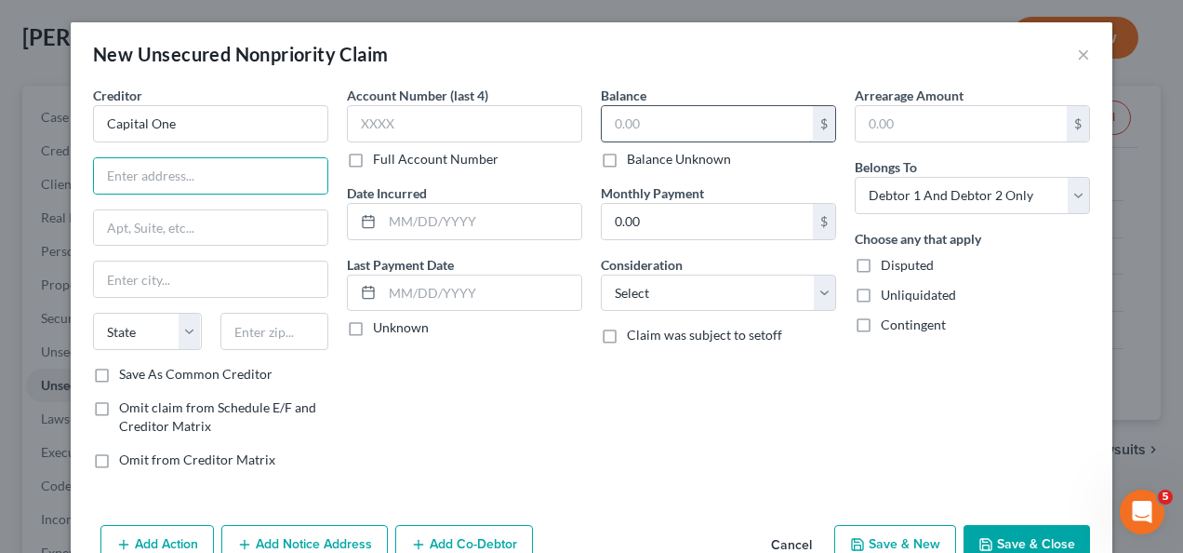
click at [610, 127] on input "text" at bounding box center [707, 123] width 211 height 35
type input "8,261"
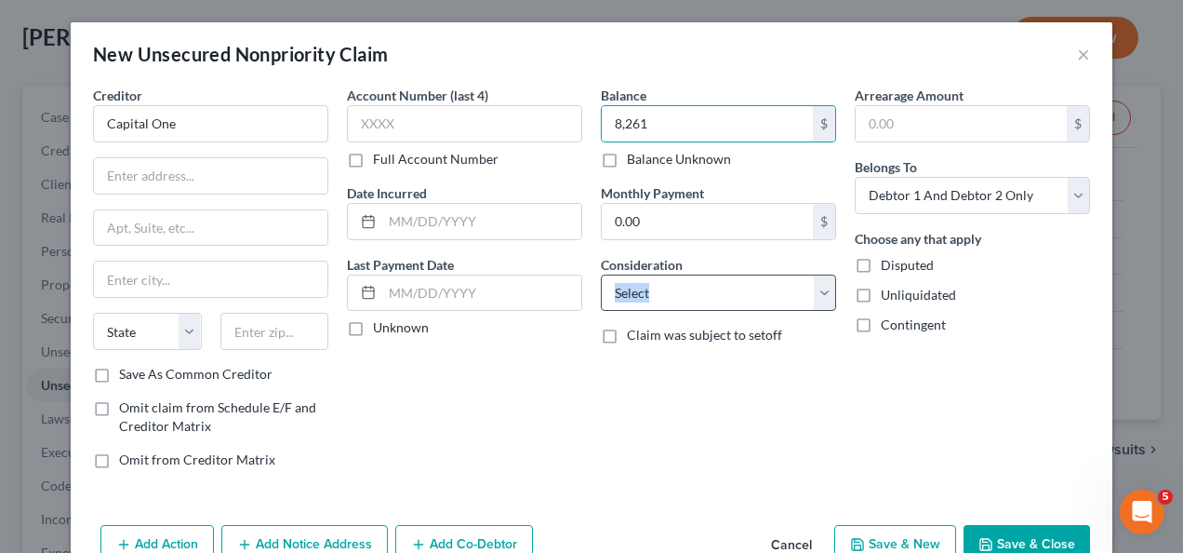
click at [670, 308] on div "Balance 8,261.00 $ Balance Unknown Balance Undetermined 8,261 $ Balance Unknown…" at bounding box center [719, 285] width 254 height 398
click at [670, 302] on select "Select Cable / Satellite Services Collection Agency Credit Card Debt Debt Couns…" at bounding box center [718, 292] width 235 height 37
select select "2"
click at [601, 274] on select "Select Cable / Satellite Services Collection Agency Credit Card Debt Debt Couns…" at bounding box center [718, 292] width 235 height 37
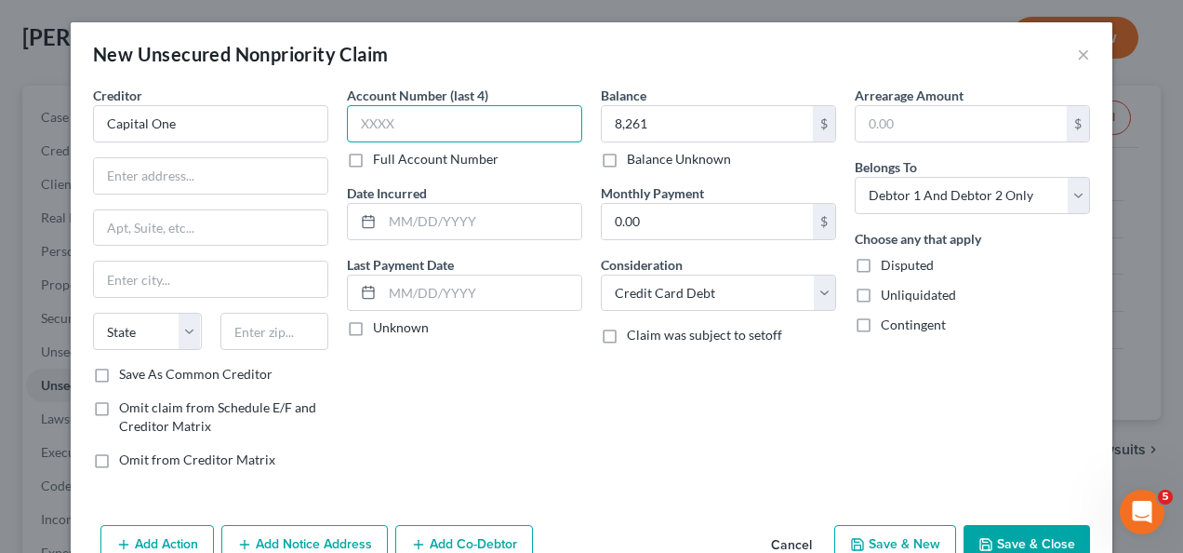
click at [449, 123] on input "text" at bounding box center [464, 123] width 235 height 37
click at [878, 538] on button "Save & New" at bounding box center [895, 544] width 122 height 39
select select "2"
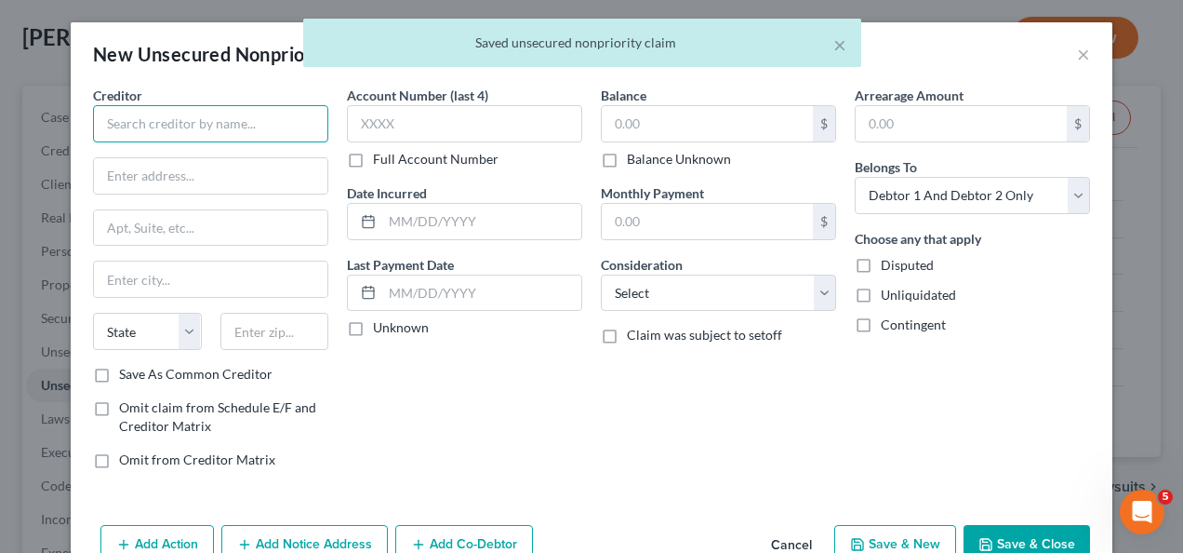
click at [238, 137] on input "text" at bounding box center [210, 123] width 235 height 37
type input "Capital One"
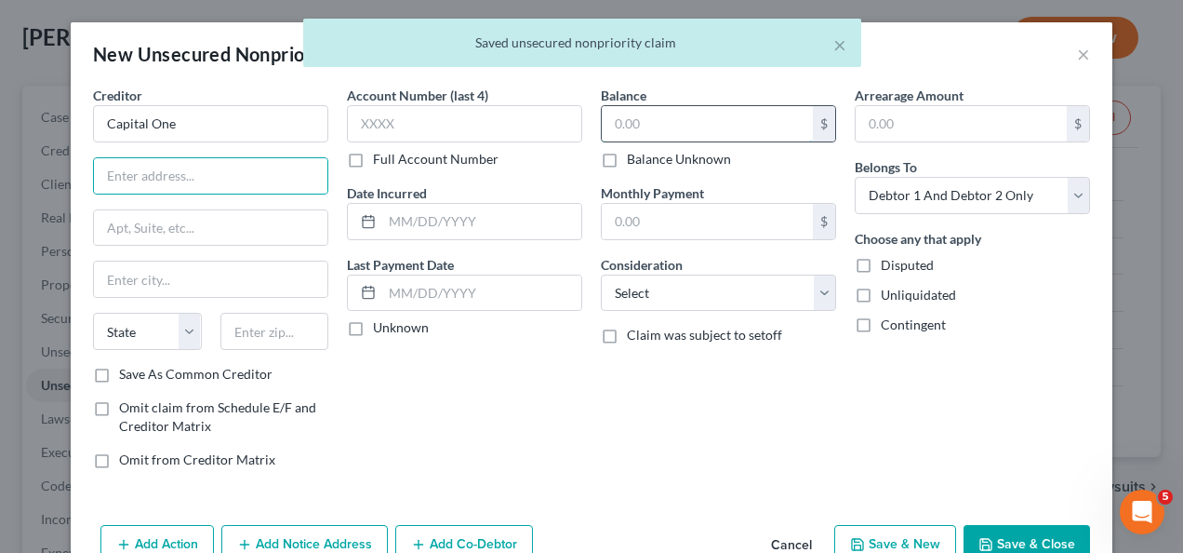
click at [625, 119] on input "text" at bounding box center [707, 123] width 211 height 35
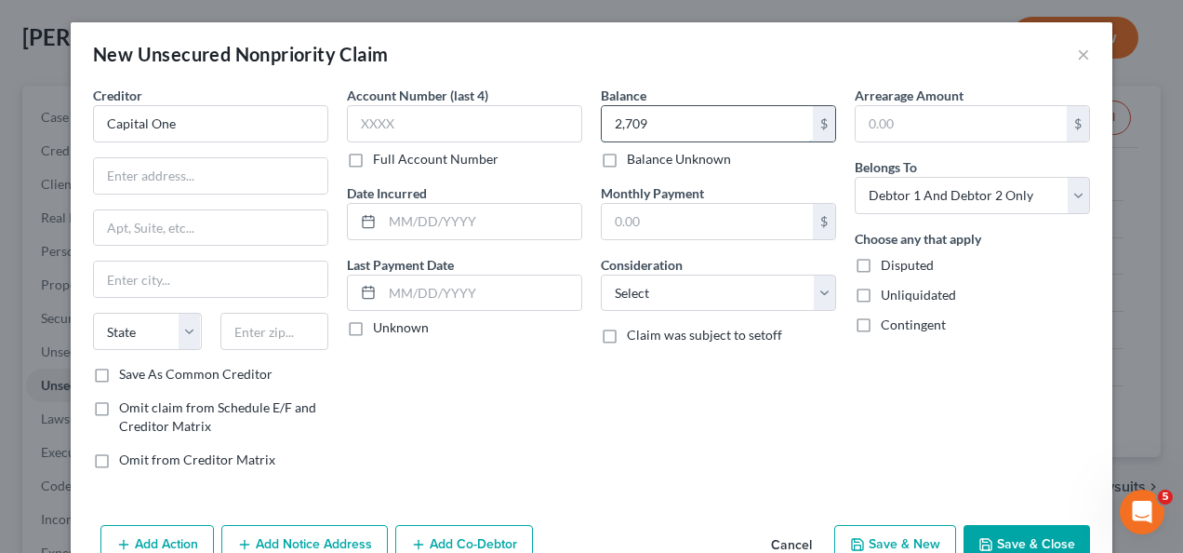
type input "2,709"
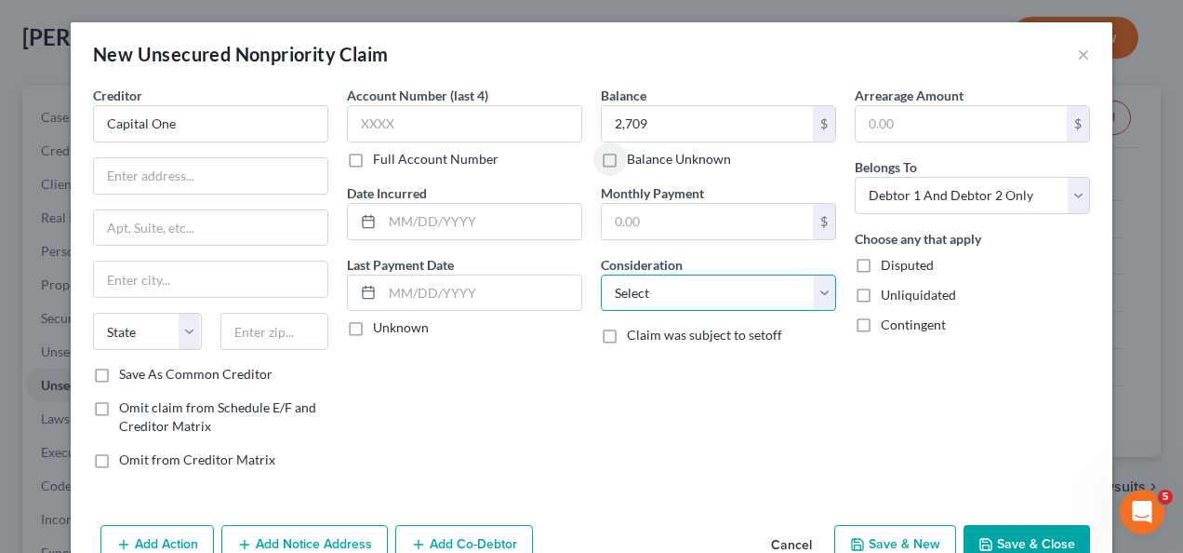
click at [677, 299] on select "Select Cable / Satellite Services Collection Agency Credit Card Debt Debt Couns…" at bounding box center [718, 292] width 235 height 37
select select "2"
click at [601, 274] on select "Select Cable / Satellite Services Collection Agency Credit Card Debt Debt Couns…" at bounding box center [718, 292] width 235 height 37
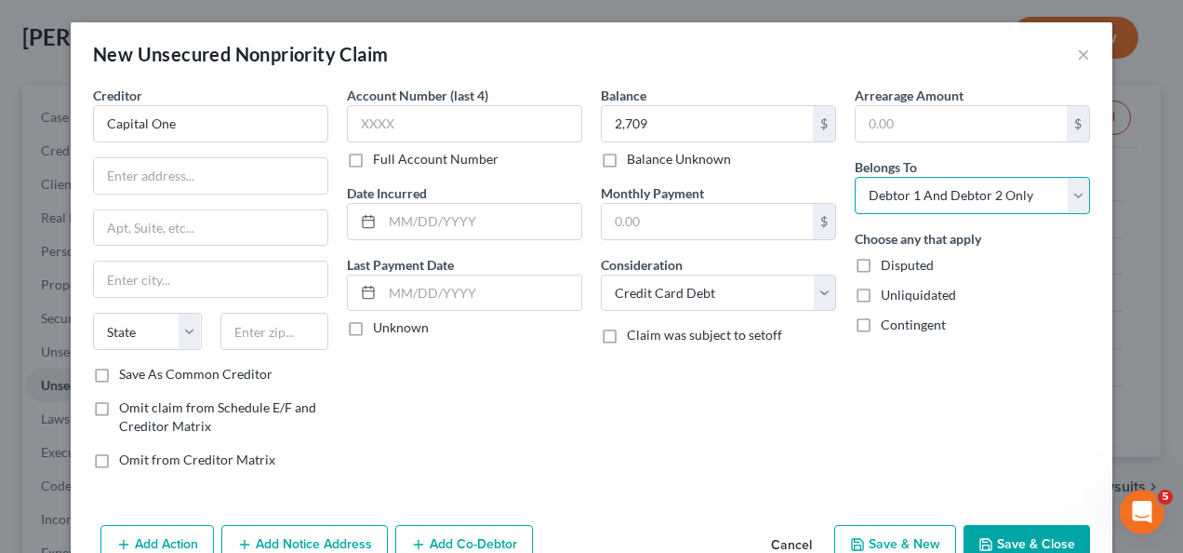
click at [905, 180] on select "Select Debtor 1 Only Debtor 2 Only Debtor 1 And Debtor 2 Only At Least One Of T…" at bounding box center [972, 195] width 235 height 37
select select "1"
click at [855, 177] on select "Select Debtor 1 Only Debtor 2 Only Debtor 1 And Debtor 2 Only At Least One Of T…" at bounding box center [972, 195] width 235 height 37
click at [910, 544] on button "Save & New" at bounding box center [895, 544] width 122 height 39
select select "2"
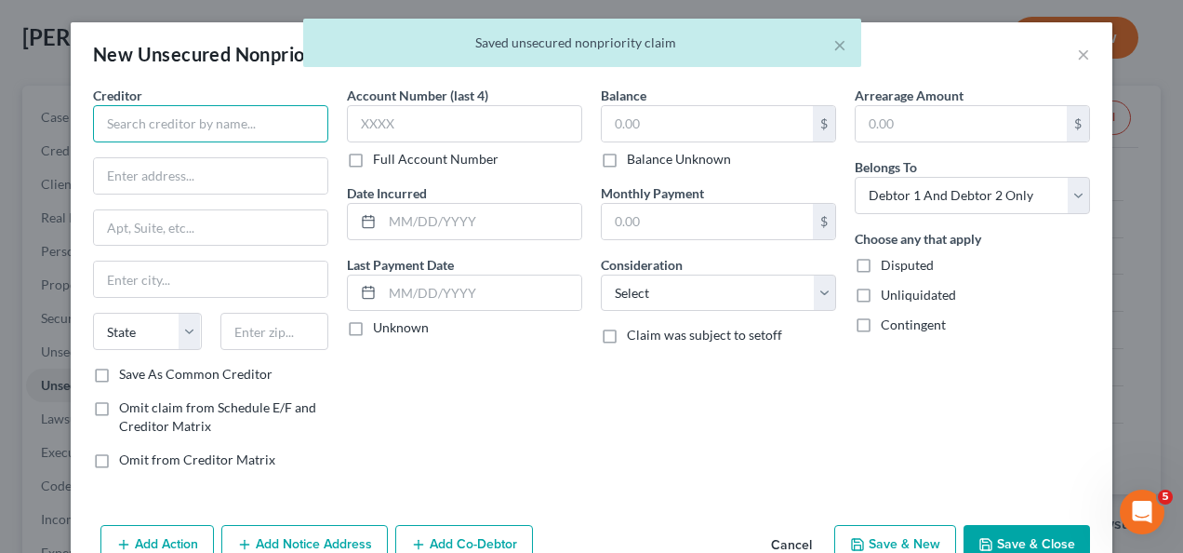
click at [220, 129] on input "text" at bounding box center [210, 123] width 235 height 37
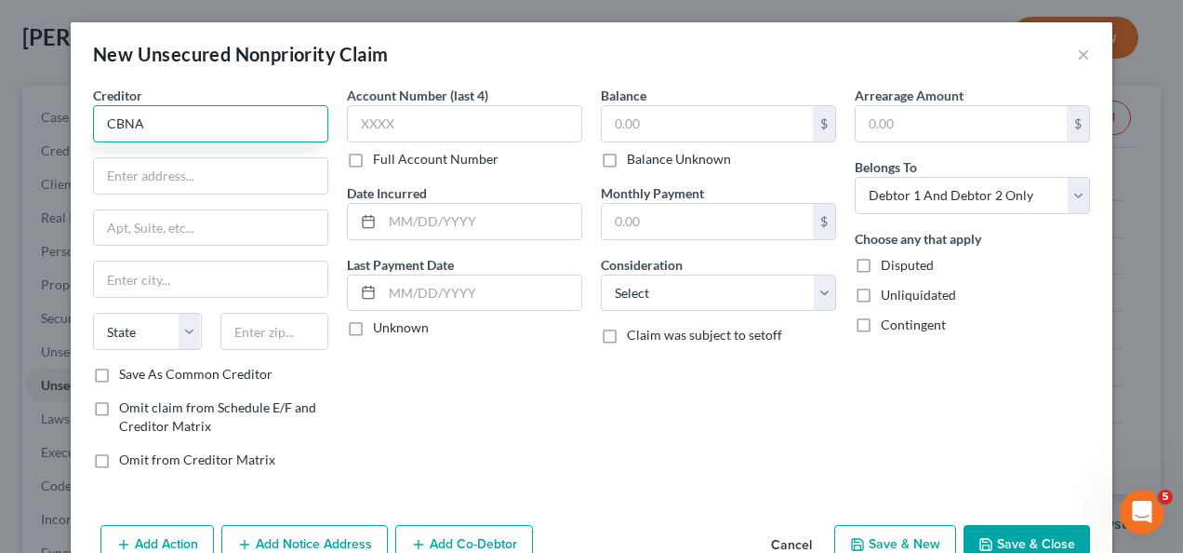
type input "CBNA"
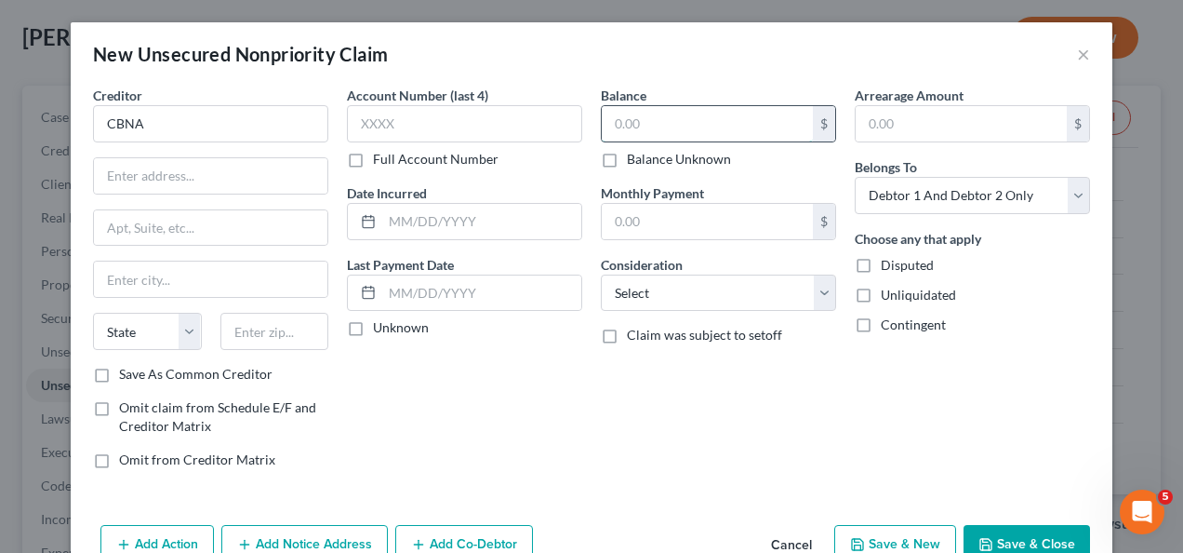
click at [641, 125] on input "text" at bounding box center [707, 123] width 211 height 35
type input "750"
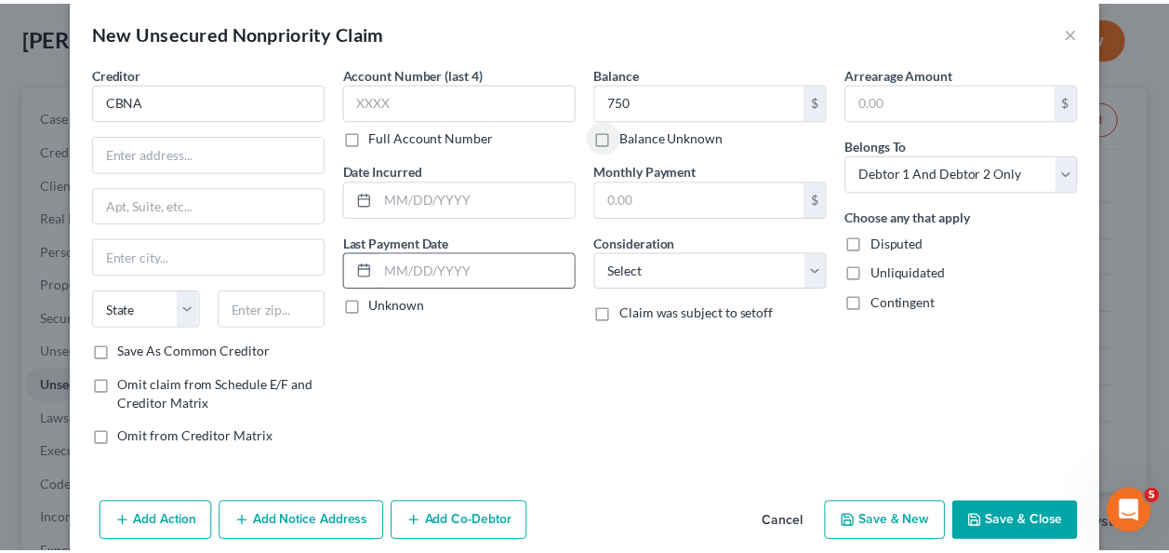
scroll to position [45, 0]
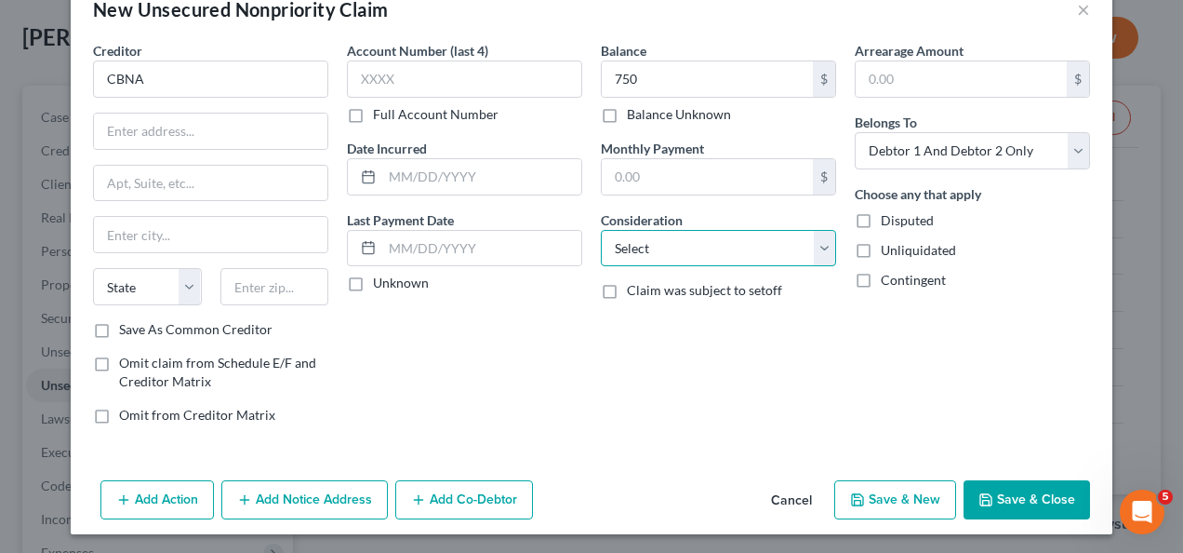
click at [660, 249] on select "Select Cable / Satellite Services Collection Agency Credit Card Debt Debt Couns…" at bounding box center [718, 248] width 235 height 37
select select "2"
click at [601, 230] on select "Select Cable / Satellite Services Collection Agency Credit Card Debt Debt Couns…" at bounding box center [718, 248] width 235 height 37
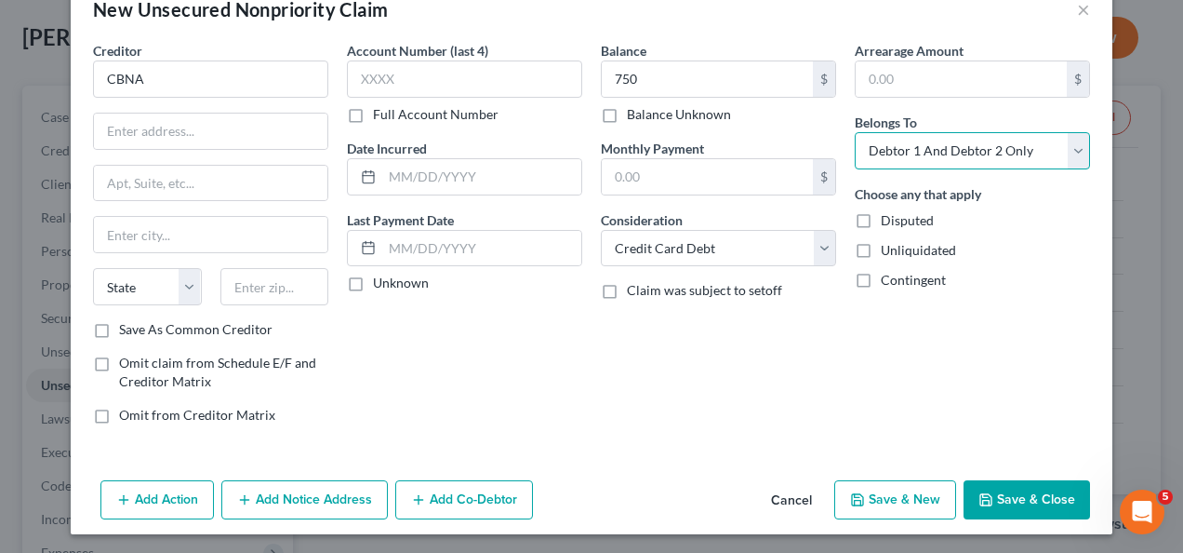
click at [921, 154] on select "Select Debtor 1 Only Debtor 2 Only Debtor 1 And Debtor 2 Only At Least One Of T…" at bounding box center [972, 150] width 235 height 37
select select "1"
click at [855, 132] on select "Select Debtor 1 Only Debtor 2 Only Debtor 1 And Debtor 2 Only At Least One Of T…" at bounding box center [972, 150] width 235 height 37
drag, startPoint x: 1012, startPoint y: 491, endPoint x: 868, endPoint y: 441, distance: 152.7
click at [1011, 491] on button "Save & Close" at bounding box center [1027, 499] width 127 height 39
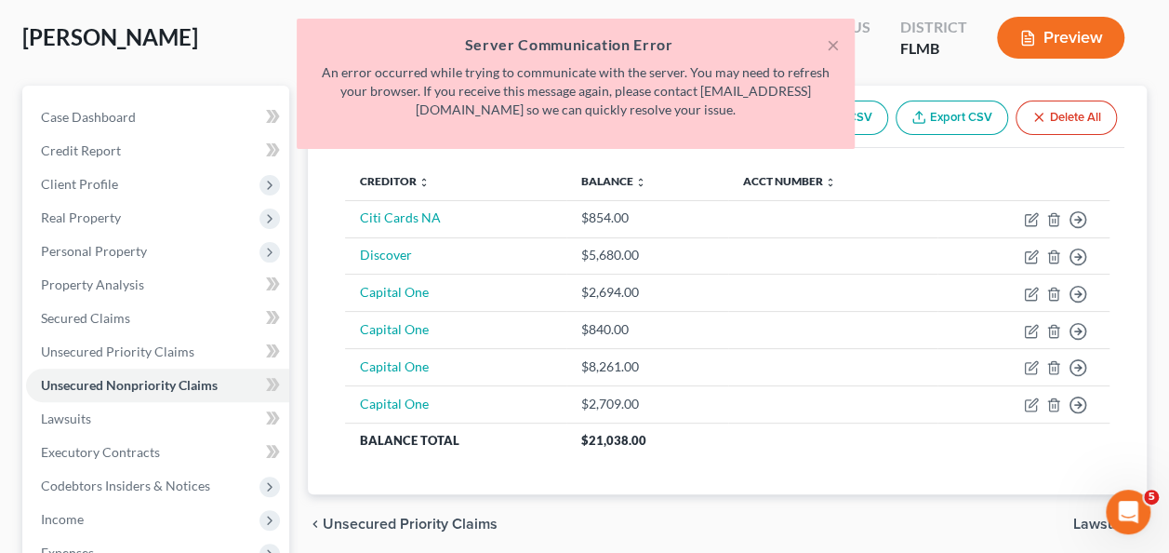
click at [714, 111] on p "An error occurred while trying to communicate with the server. You may need to …" at bounding box center [576, 91] width 528 height 56
click at [833, 41] on button "×" at bounding box center [833, 44] width 13 height 22
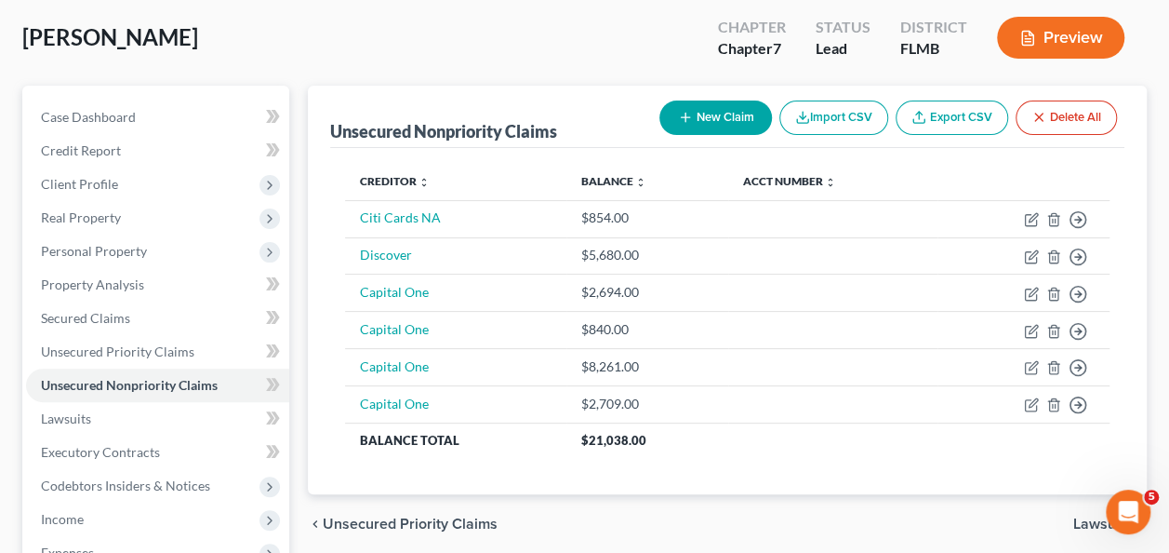
click at [716, 127] on button "New Claim" at bounding box center [716, 117] width 113 height 34
select select "2"
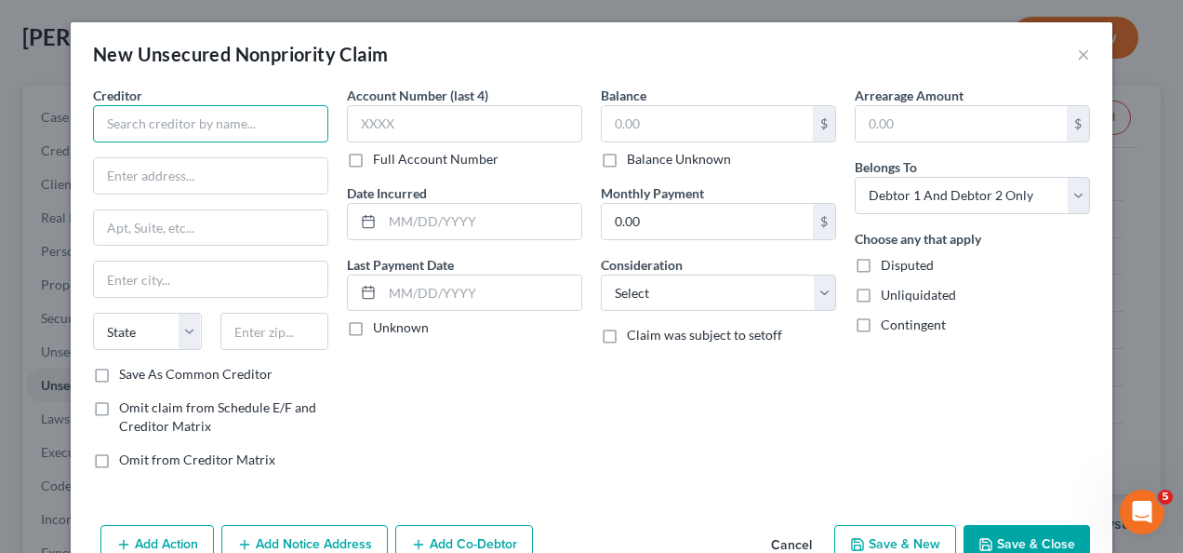
click at [208, 127] on input "text" at bounding box center [210, 123] width 235 height 37
type input "SYNCB/Amazon"
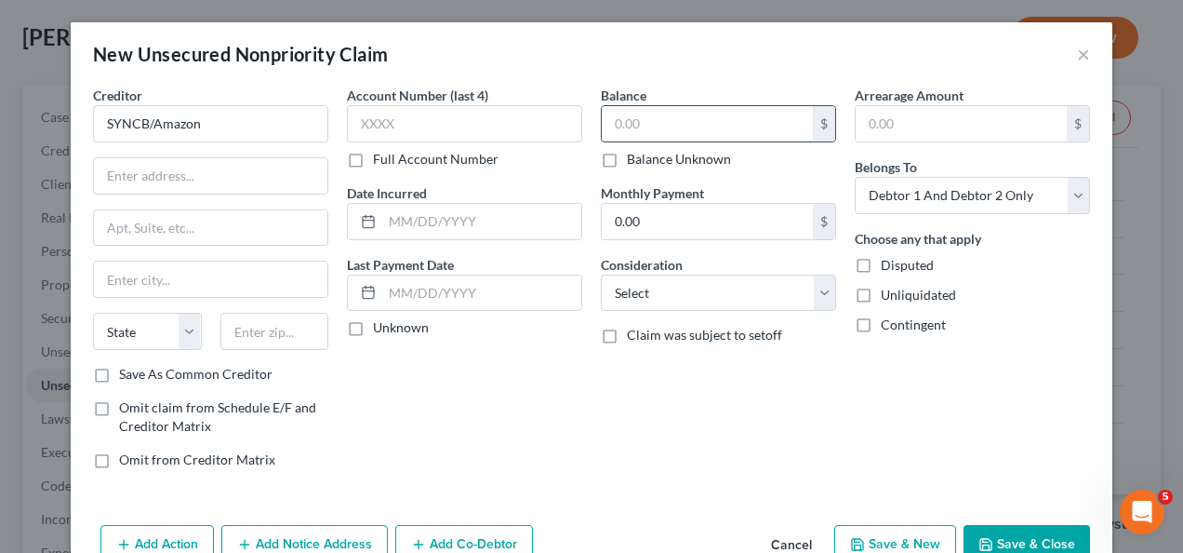
drag, startPoint x: 656, startPoint y: 128, endPoint x: 651, endPoint y: 113, distance: 16.5
click at [656, 128] on input "text" at bounding box center [707, 123] width 211 height 35
type input "5,139"
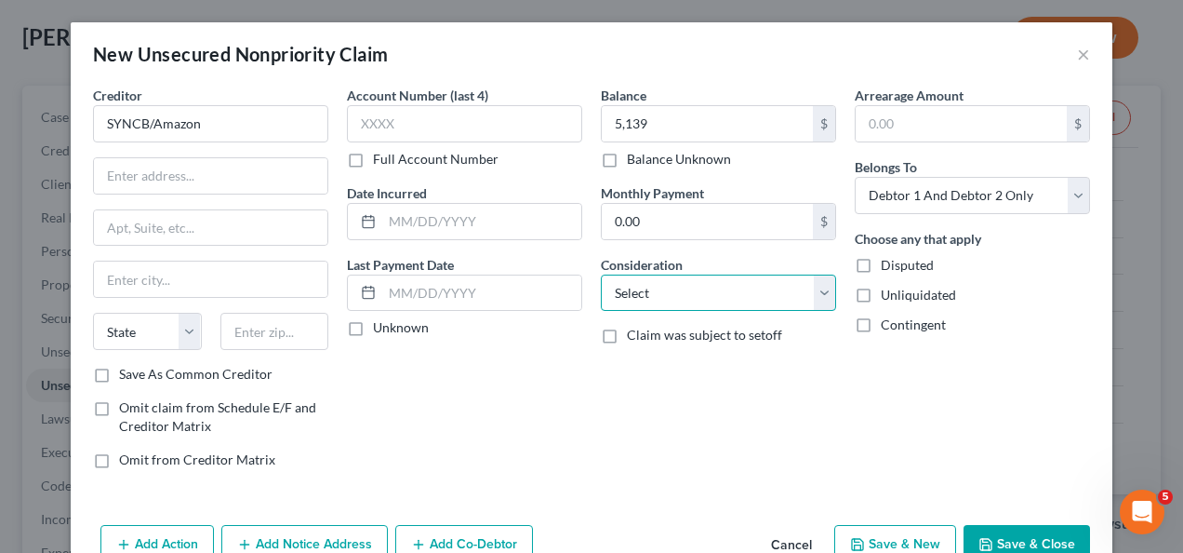
click at [669, 296] on select "Select Cable / Satellite Services Collection Agency Credit Card Debt Debt Couns…" at bounding box center [718, 292] width 235 height 37
select select "2"
click at [601, 274] on select "Select Cable / Satellite Services Collection Agency Credit Card Debt Debt Couns…" at bounding box center [718, 292] width 235 height 37
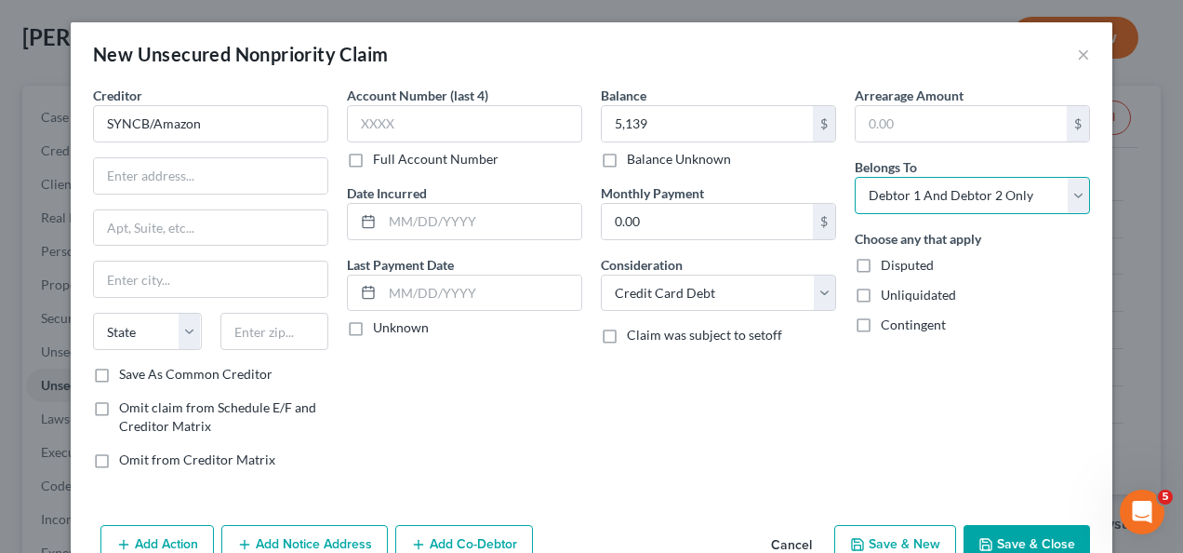
click at [897, 182] on select "Select Debtor 1 Only Debtor 2 Only Debtor 1 And Debtor 2 Only At Least One Of T…" at bounding box center [972, 195] width 235 height 37
select select "1"
click at [855, 177] on select "Select Debtor 1 Only Debtor 2 Only Debtor 1 And Debtor 2 Only At Least One Of T…" at bounding box center [972, 195] width 235 height 37
click at [1012, 543] on button "Save & Close" at bounding box center [1027, 544] width 127 height 39
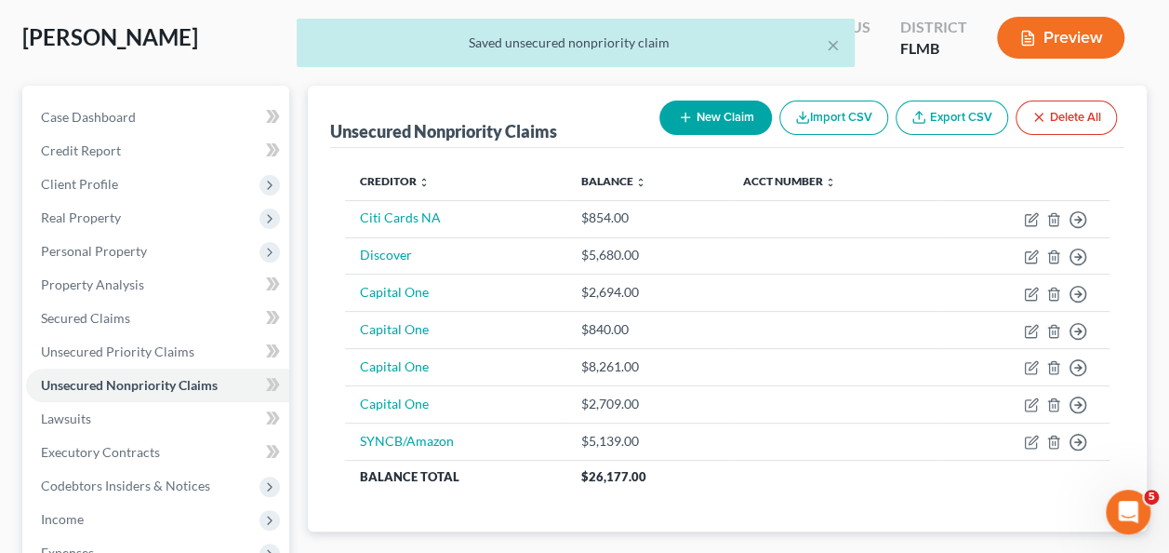
click at [681, 127] on button "New Claim" at bounding box center [716, 117] width 113 height 34
select select "2"
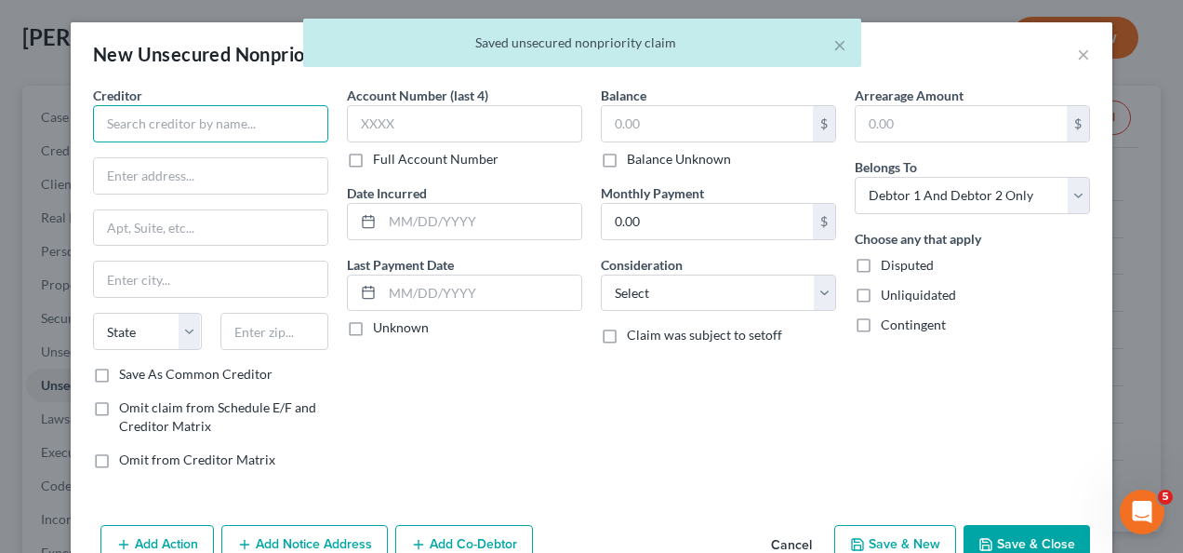
click at [290, 127] on input "text" at bounding box center [210, 123] width 235 height 37
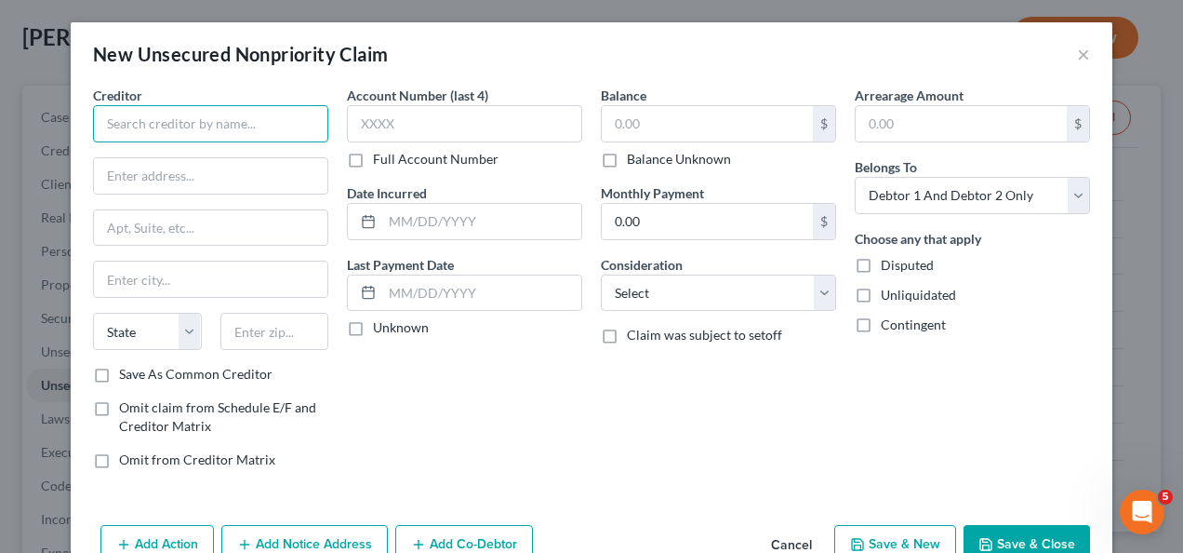
click at [199, 117] on input "text" at bounding box center [210, 123] width 235 height 37
type input "WFBNA Card"
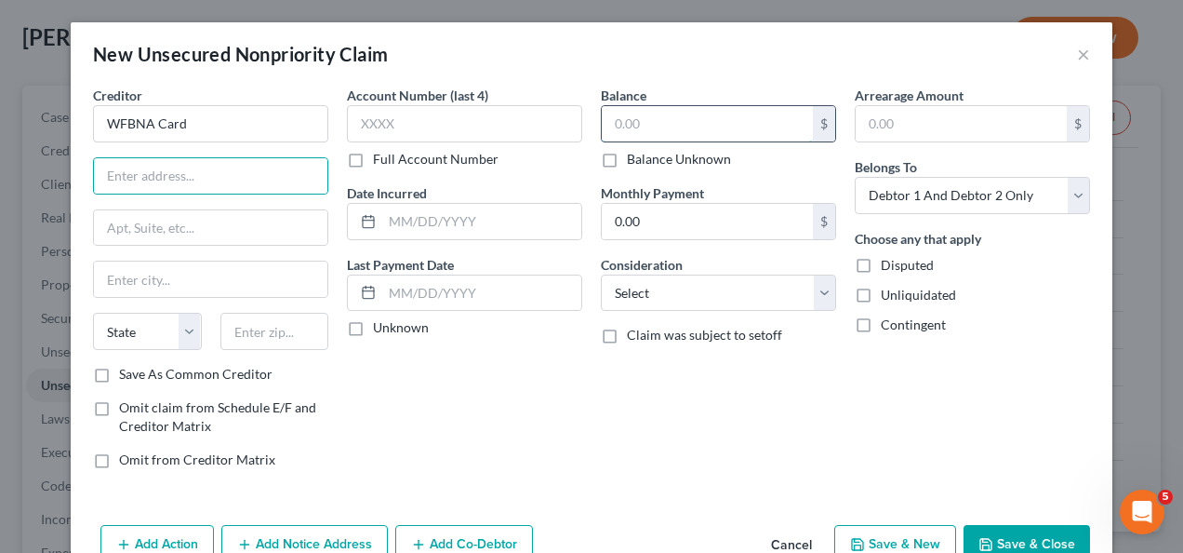
click at [655, 121] on input "text" at bounding box center [707, 123] width 211 height 35
type input "10,953"
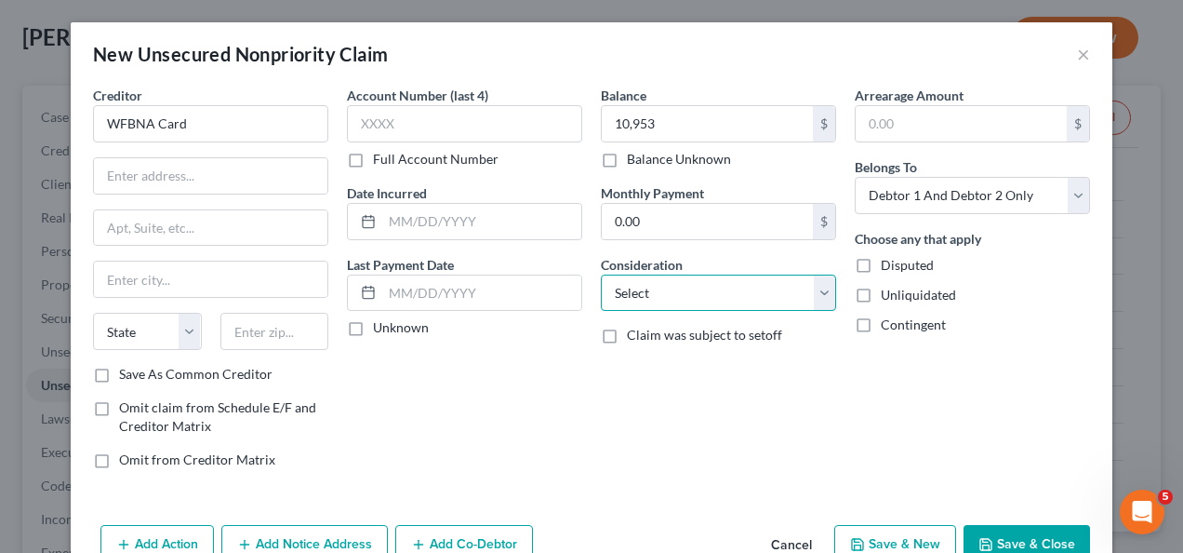
click at [680, 283] on select "Select Cable / Satellite Services Collection Agency Credit Card Debt Debt Couns…" at bounding box center [718, 292] width 235 height 37
select select "2"
click at [601, 274] on select "Select Cable / Satellite Services Collection Agency Credit Card Debt Debt Couns…" at bounding box center [718, 292] width 235 height 37
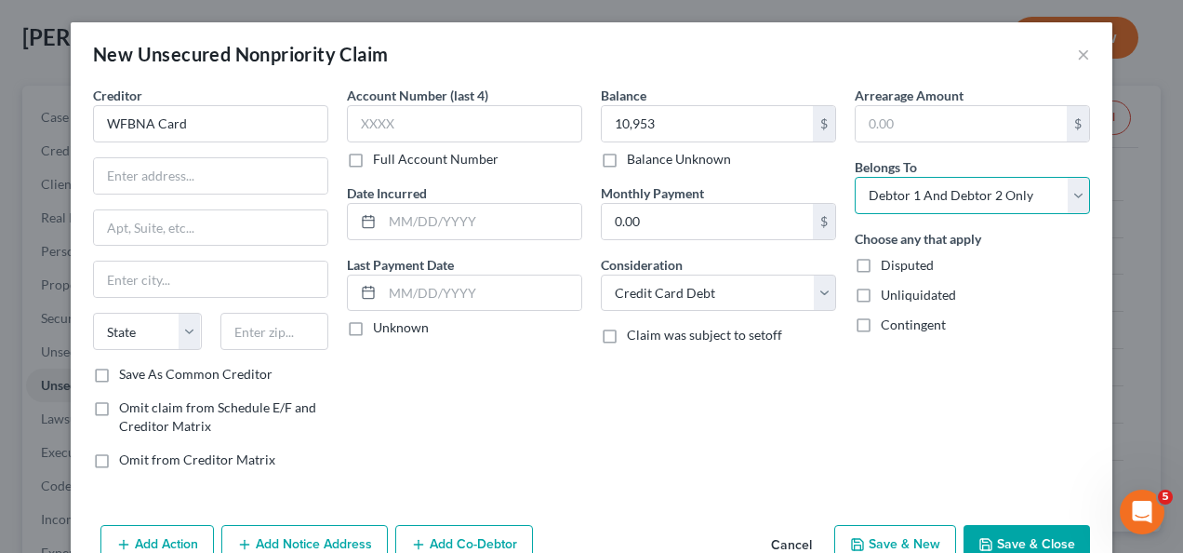
click at [950, 189] on select "Select Debtor 1 Only Debtor 2 Only Debtor 1 And Debtor 2 Only At Least One Of T…" at bounding box center [972, 195] width 235 height 37
select select "1"
click at [855, 177] on select "Select Debtor 1 Only Debtor 2 Only Debtor 1 And Debtor 2 Only At Least One Of T…" at bounding box center [972, 195] width 235 height 37
click at [951, 419] on div "Arrearage Amount $ Belongs To * Select Debtor 1 Only Debtor 2 Only Debtor 1 And…" at bounding box center [973, 285] width 254 height 398
click at [1024, 541] on button "Save & Close" at bounding box center [1027, 544] width 127 height 39
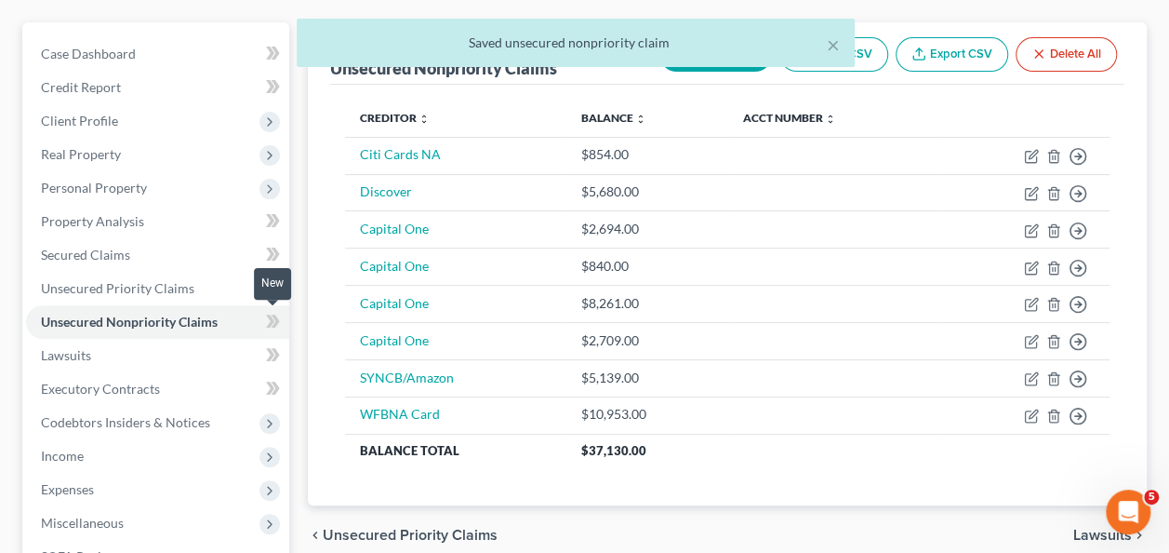
scroll to position [186, 0]
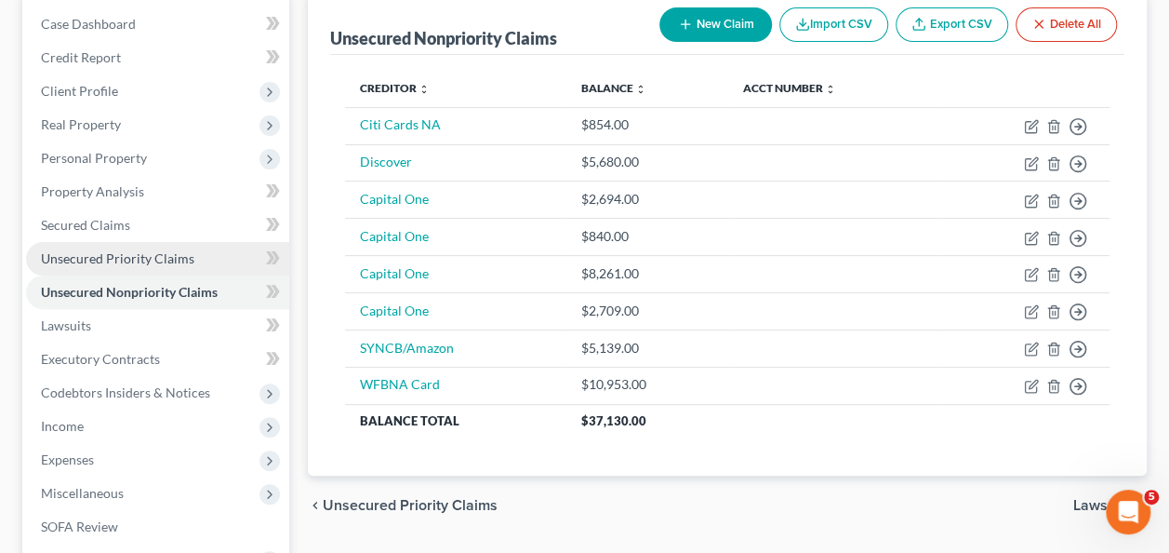
click at [104, 255] on span "Unsecured Priority Claims" at bounding box center [117, 258] width 153 height 16
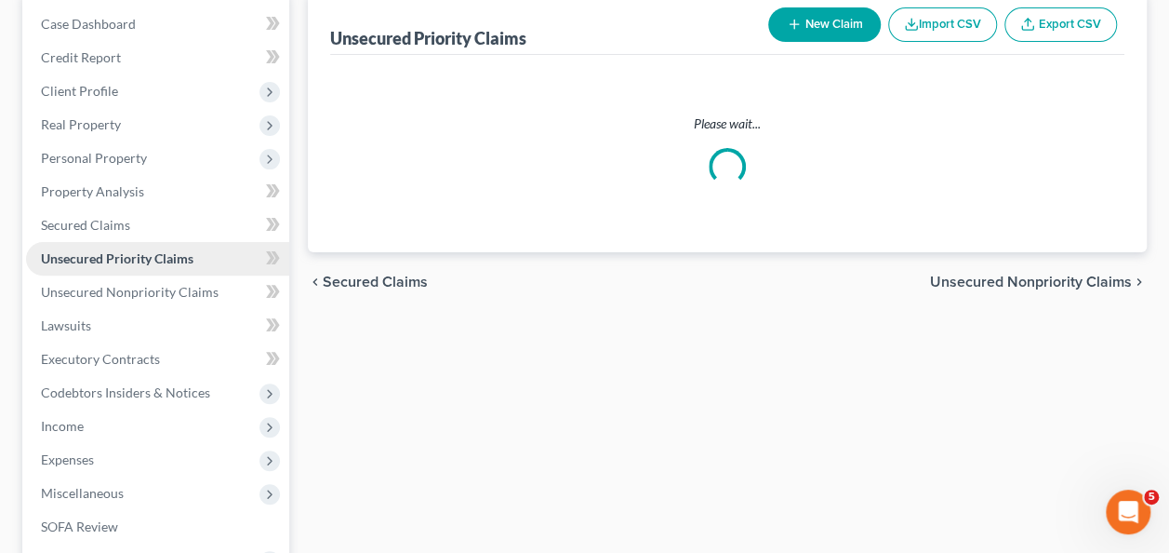
click at [104, 255] on span "Unsecured Priority Claims" at bounding box center [117, 258] width 153 height 16
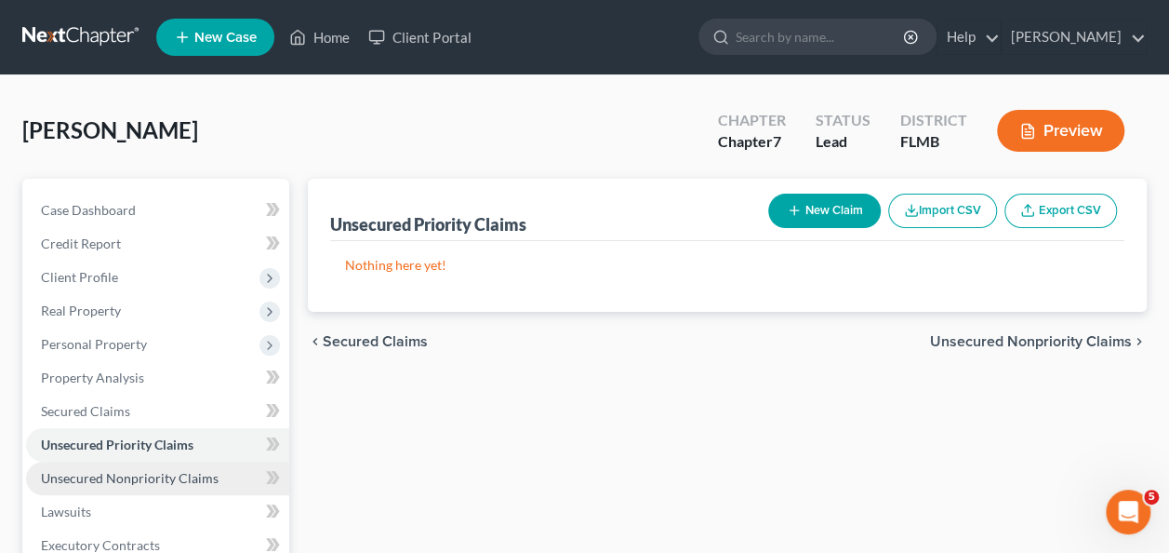
click at [131, 472] on span "Unsecured Nonpriority Claims" at bounding box center [130, 478] width 178 height 16
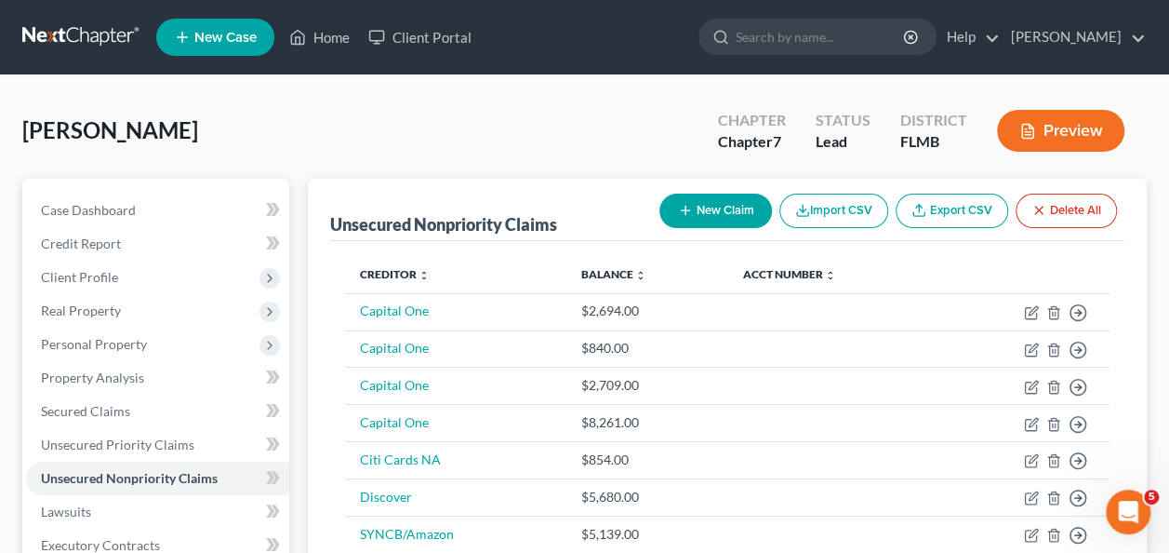
click at [750, 211] on button "New Claim" at bounding box center [716, 210] width 113 height 34
select select "2"
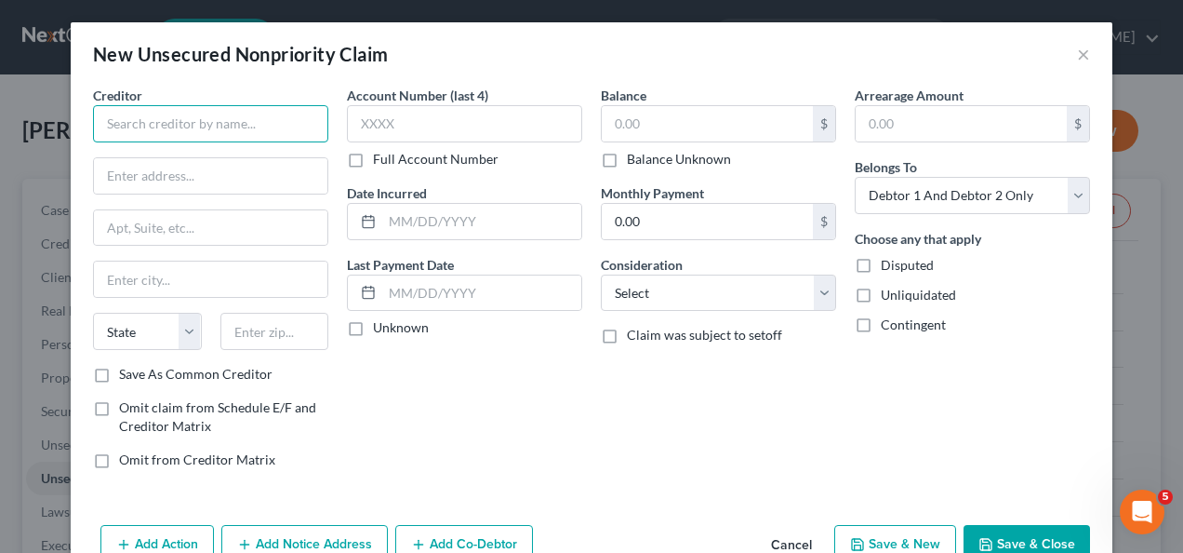
click at [164, 114] on input "text" at bounding box center [210, 123] width 235 height 37
type input "Service Finance Company"
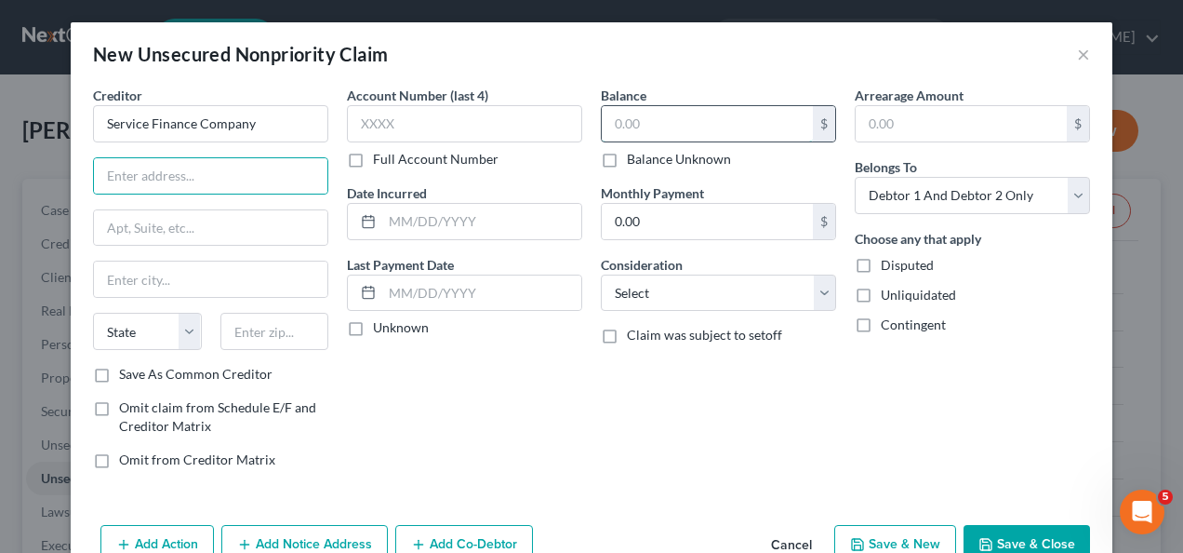
click at [631, 127] on input "text" at bounding box center [707, 123] width 211 height 35
type input "4,474"
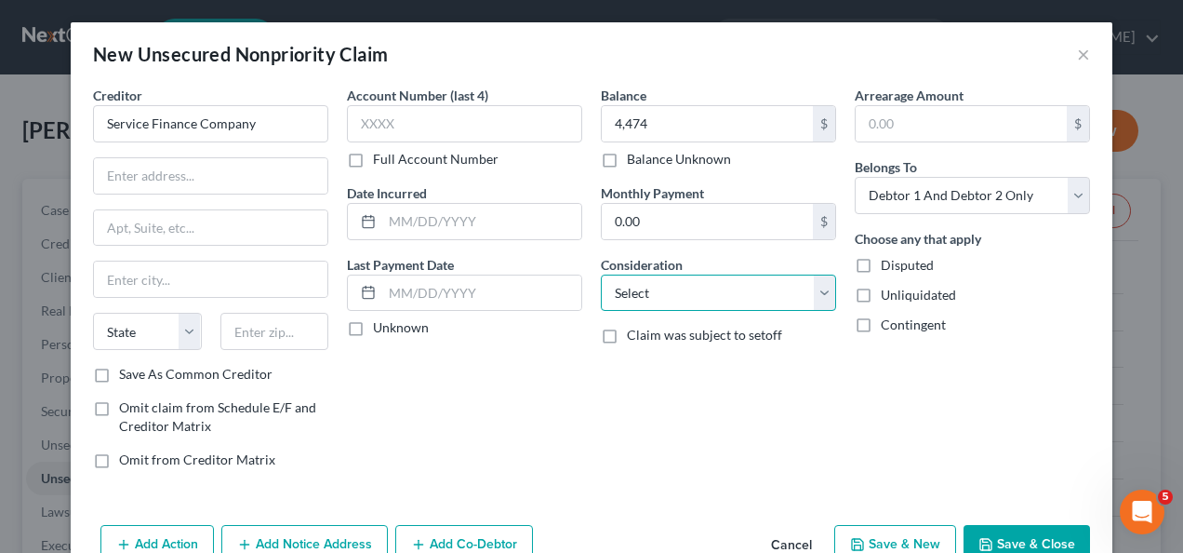
click at [724, 300] on select "Select Cable / Satellite Services Collection Agency Credit Card Debt Debt Couns…" at bounding box center [718, 292] width 235 height 37
select select "10"
click at [601, 274] on select "Select Cable / Satellite Services Collection Agency Credit Card Debt Debt Couns…" at bounding box center [718, 292] width 235 height 37
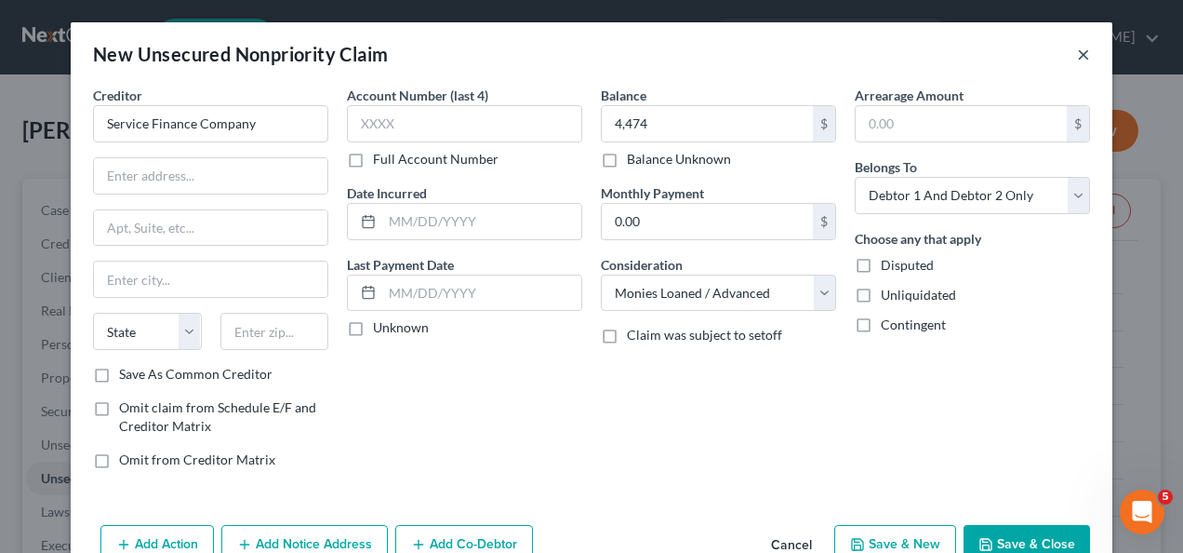
click at [1077, 52] on button "×" at bounding box center [1083, 54] width 13 height 22
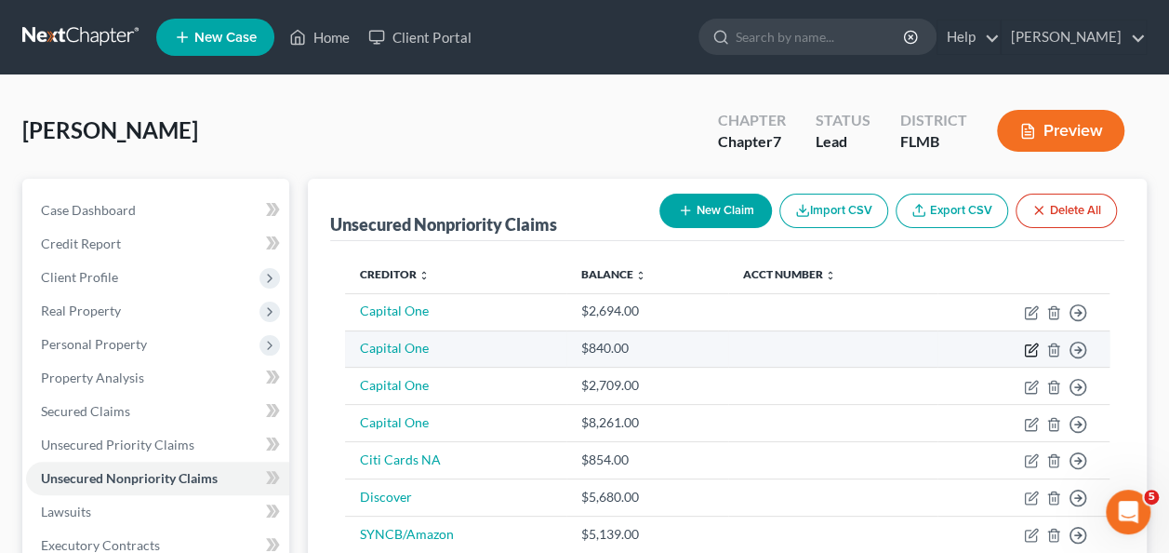
click at [1033, 346] on icon "button" at bounding box center [1031, 349] width 15 height 15
select select "2"
select select "1"
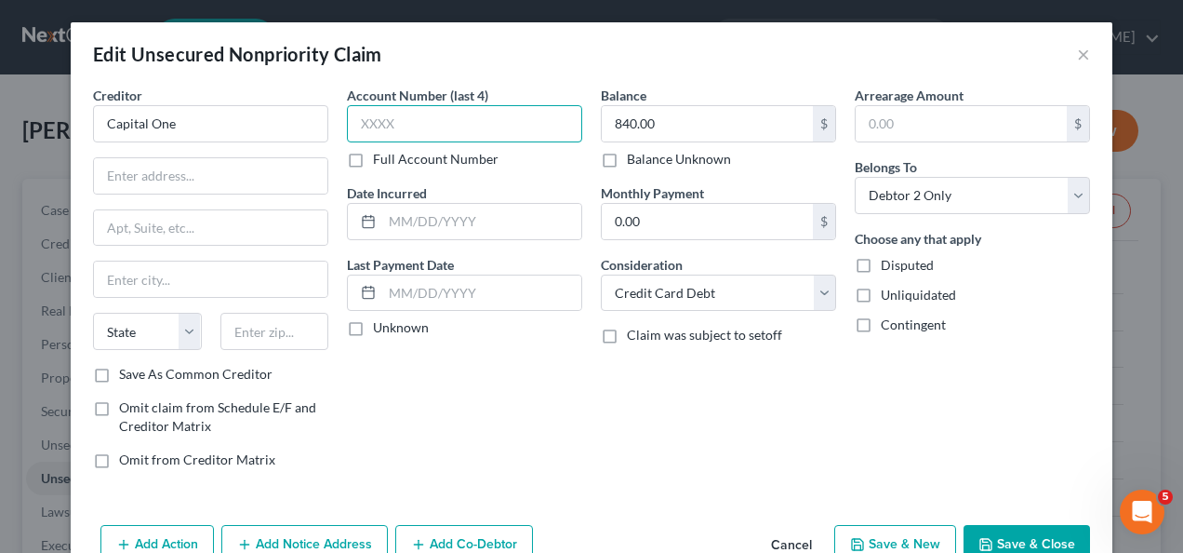
click at [460, 125] on input "text" at bounding box center [464, 123] width 235 height 37
type input "2682"
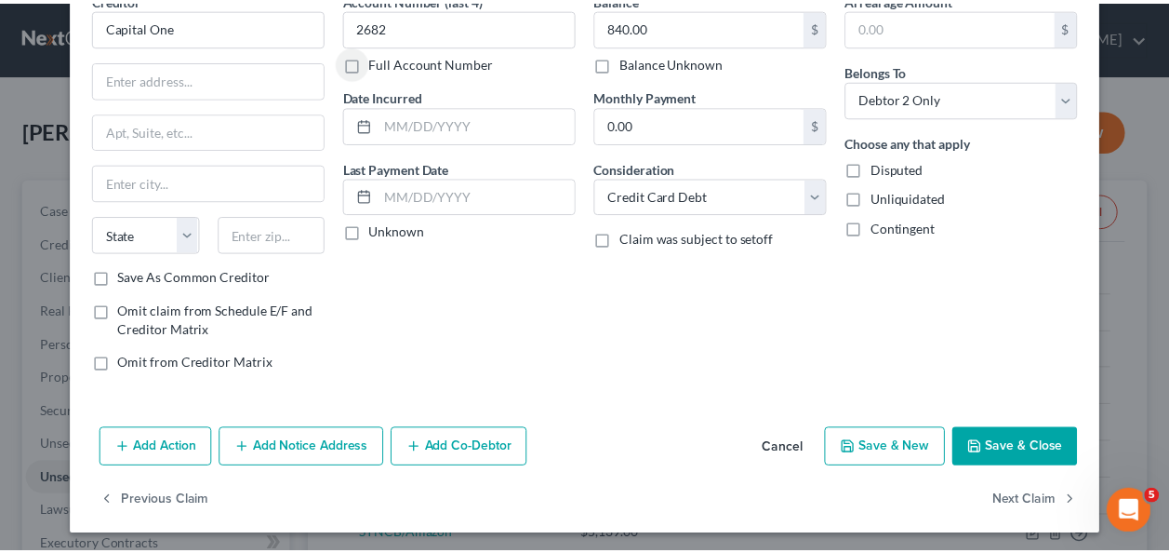
scroll to position [99, 0]
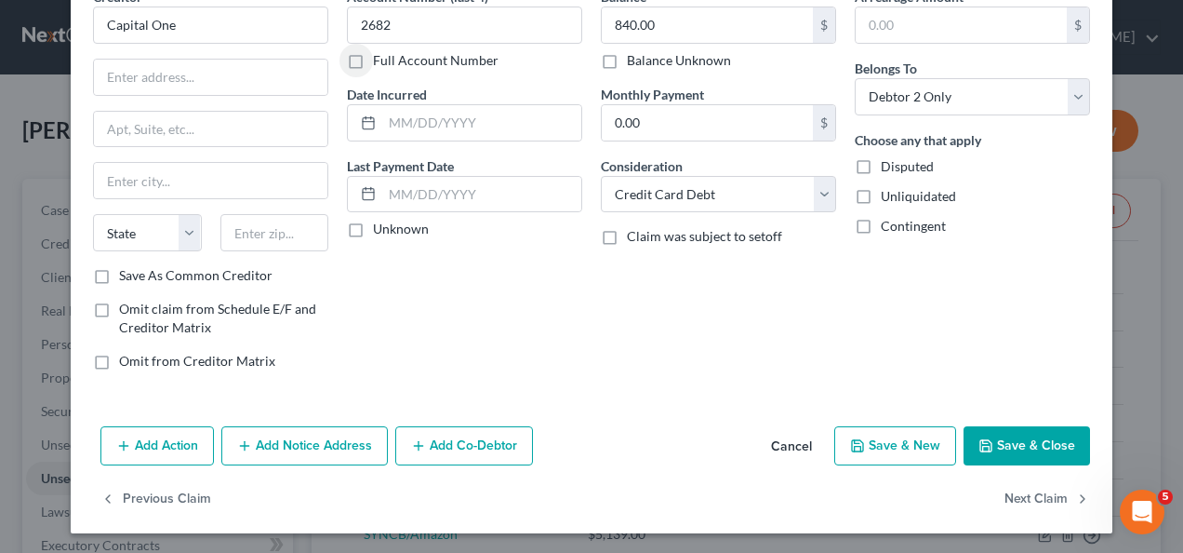
click at [1042, 448] on button "Save & Close" at bounding box center [1027, 445] width 127 height 39
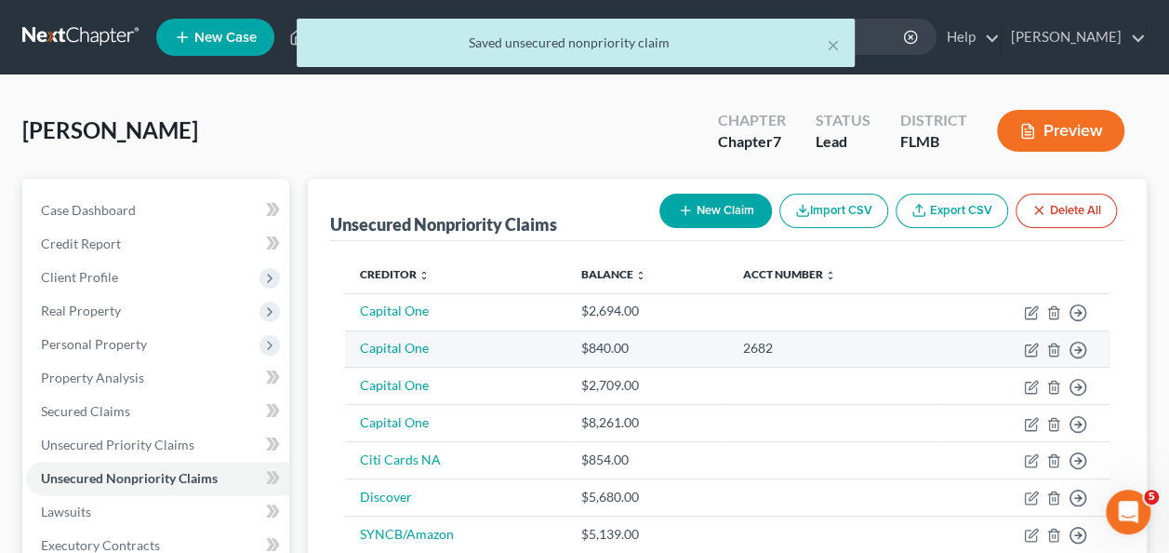
scroll to position [93, 0]
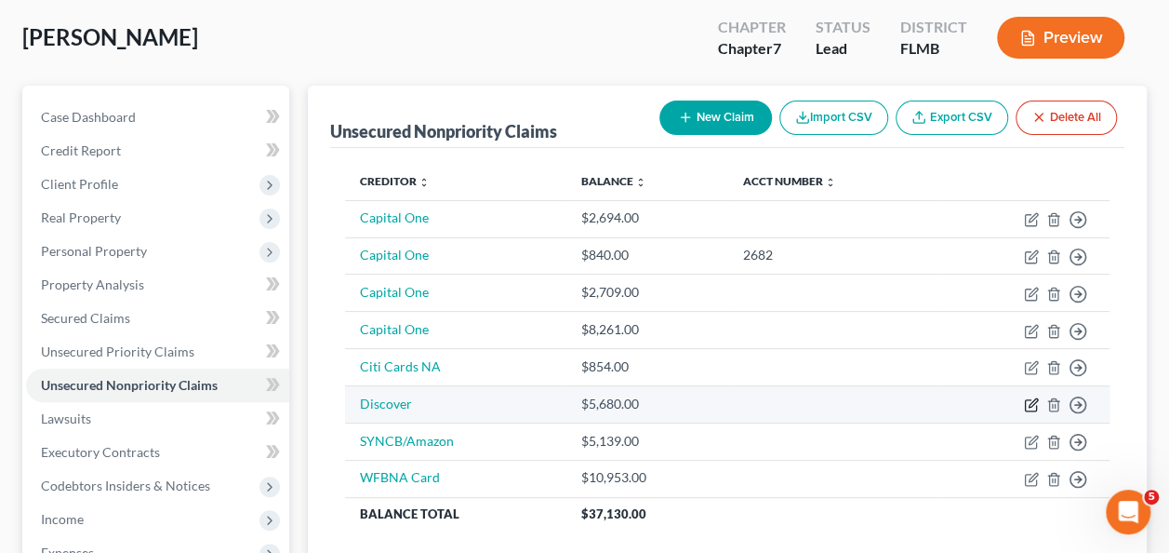
click at [1027, 404] on icon "button" at bounding box center [1031, 404] width 15 height 15
select select "2"
select select "1"
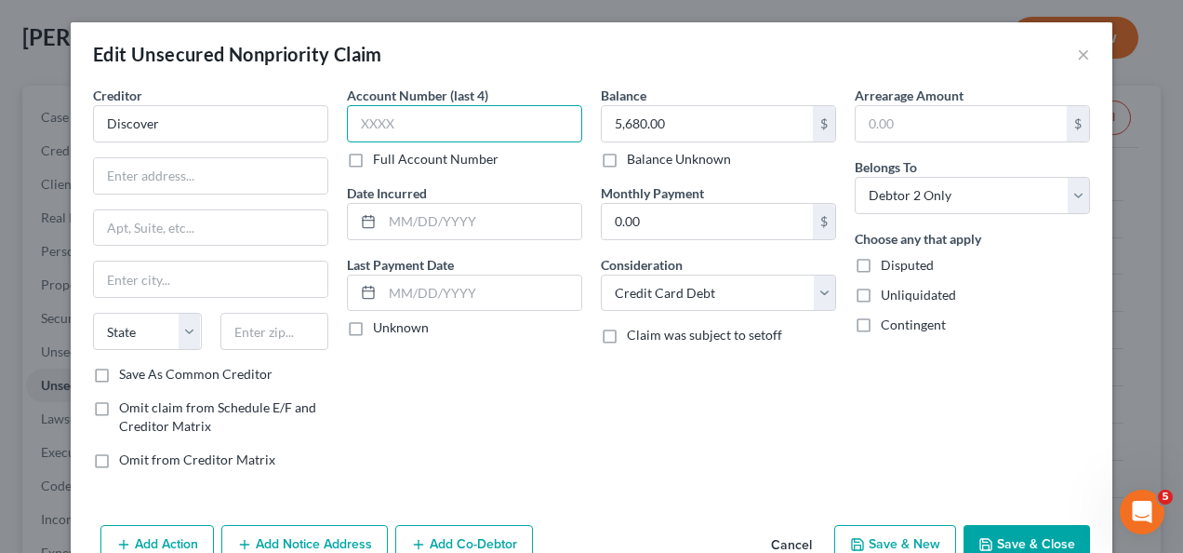
click at [408, 130] on input "text" at bounding box center [464, 123] width 235 height 37
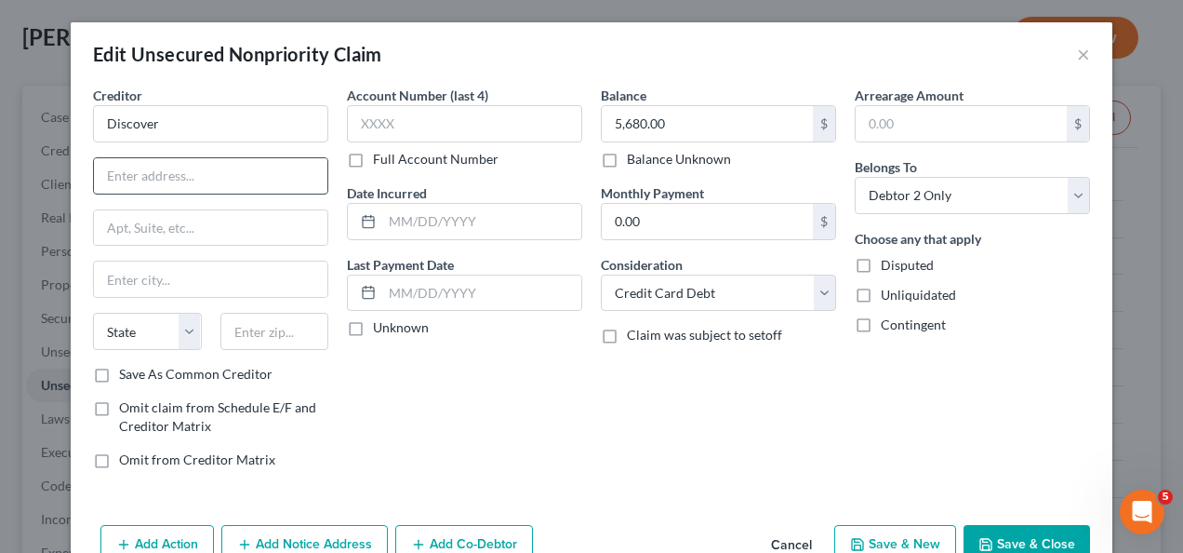
click at [148, 168] on input "text" at bounding box center [210, 175] width 233 height 35
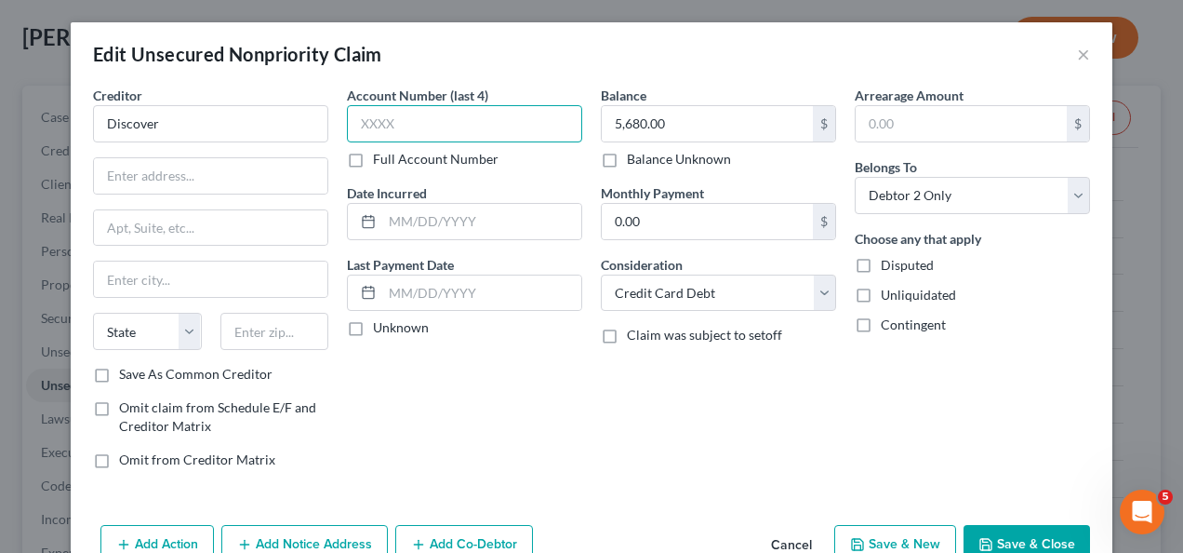
click at [426, 138] on input "text" at bounding box center [464, 123] width 235 height 37
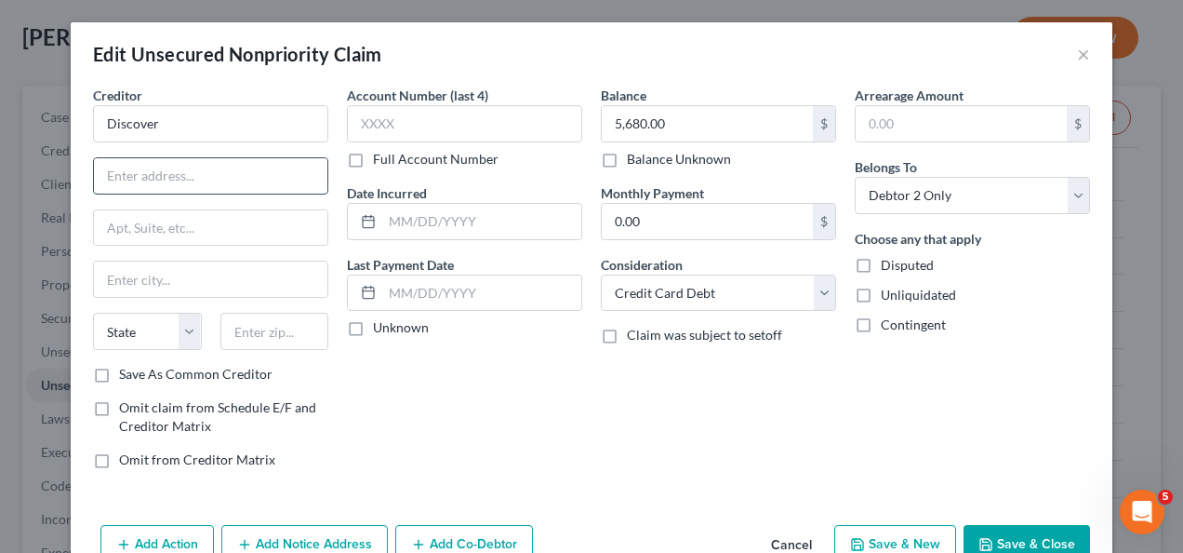
click at [106, 171] on input "text" at bounding box center [210, 175] width 233 height 35
click at [1077, 43] on button "×" at bounding box center [1083, 54] width 13 height 22
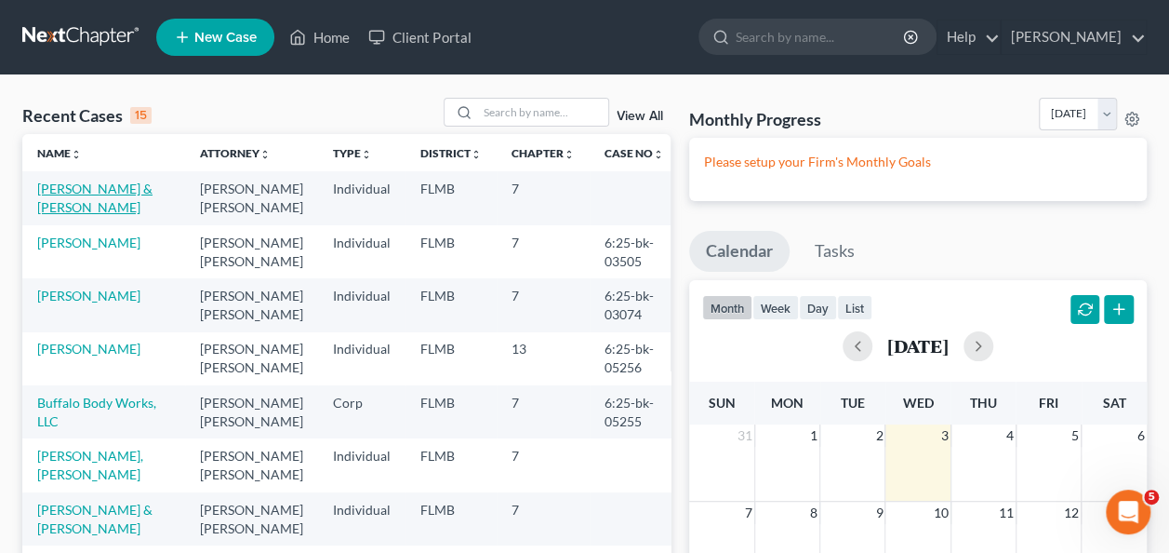
click at [84, 188] on link "Nickerson, Allan & Nancy" at bounding box center [94, 197] width 115 height 34
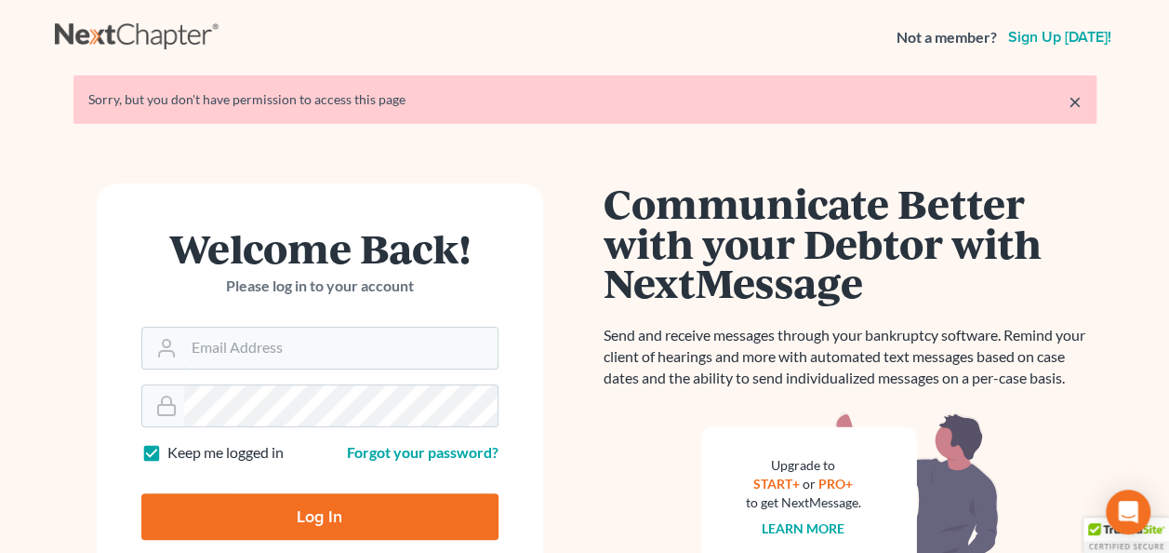
type input "craigbournelaw@yahoo.com"
click at [248, 516] on input "Log In" at bounding box center [319, 516] width 357 height 47
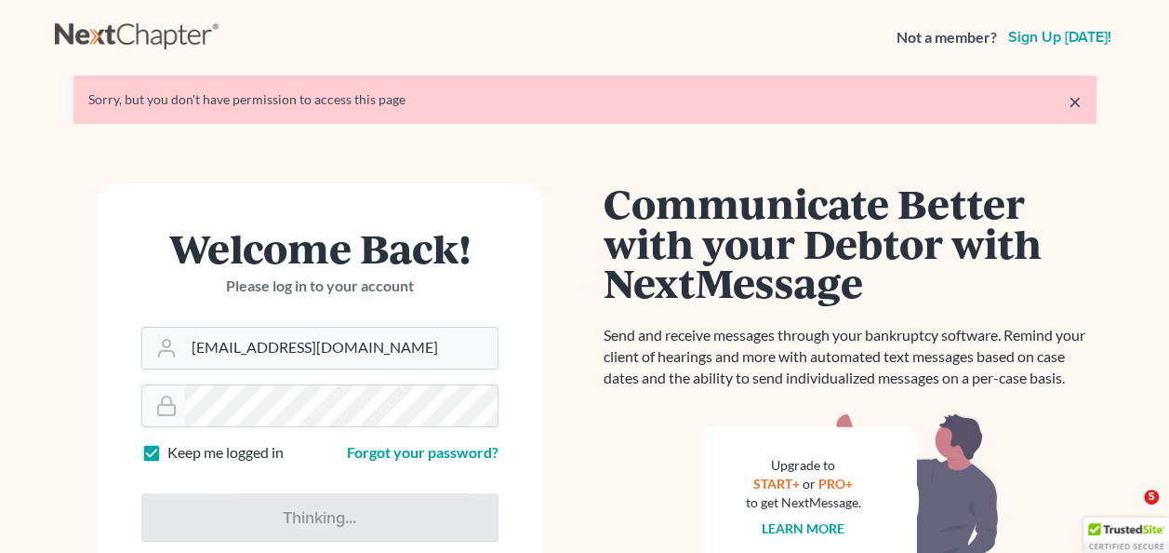
type input "Thinking..."
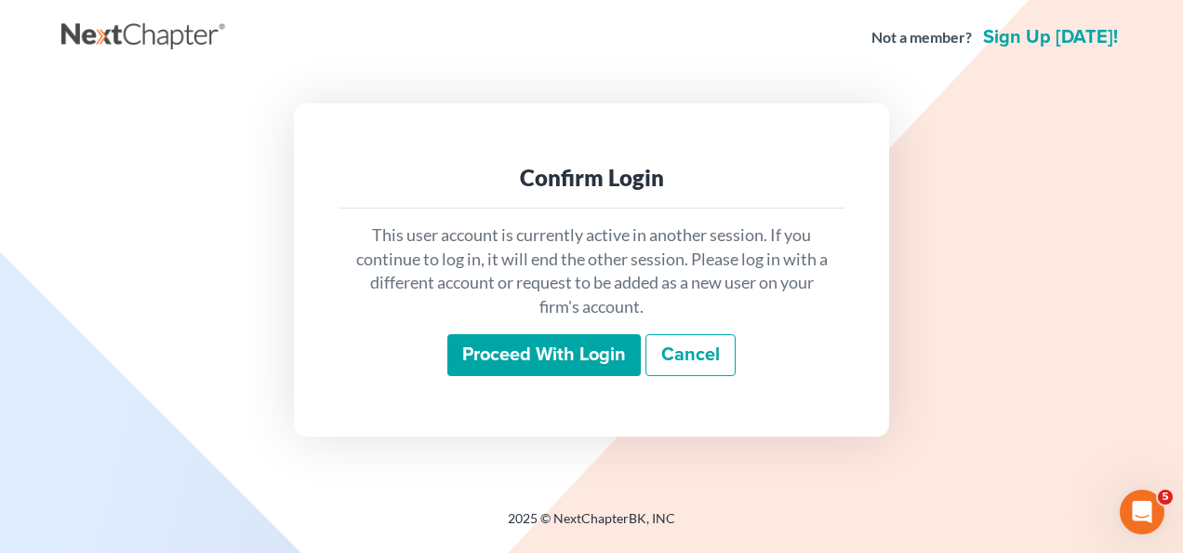
click at [547, 359] on input "Proceed with login" at bounding box center [543, 355] width 193 height 43
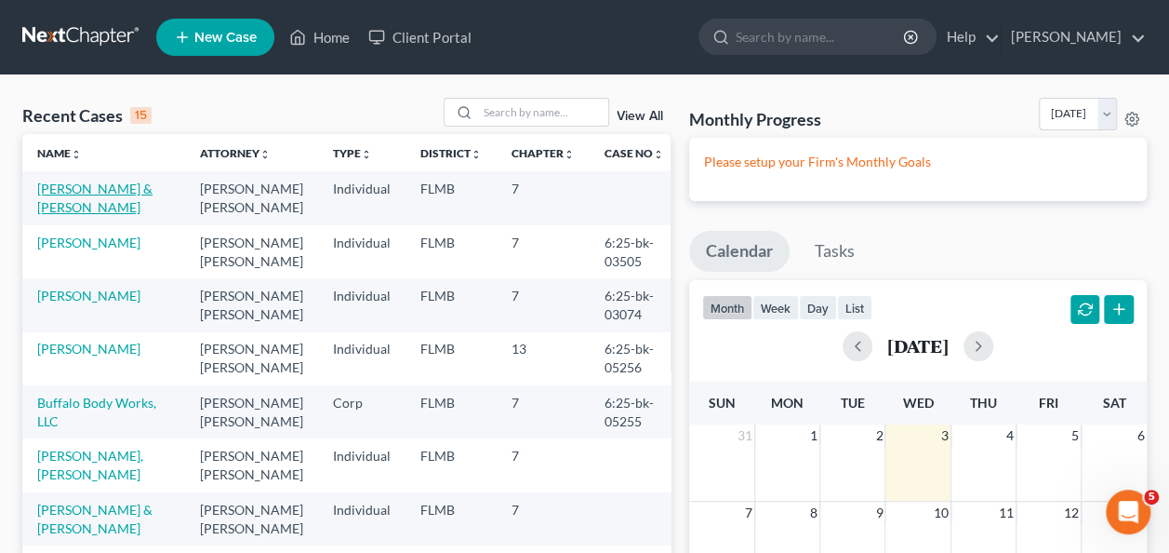
click at [69, 201] on link "[PERSON_NAME] & [PERSON_NAME]" at bounding box center [94, 197] width 115 height 34
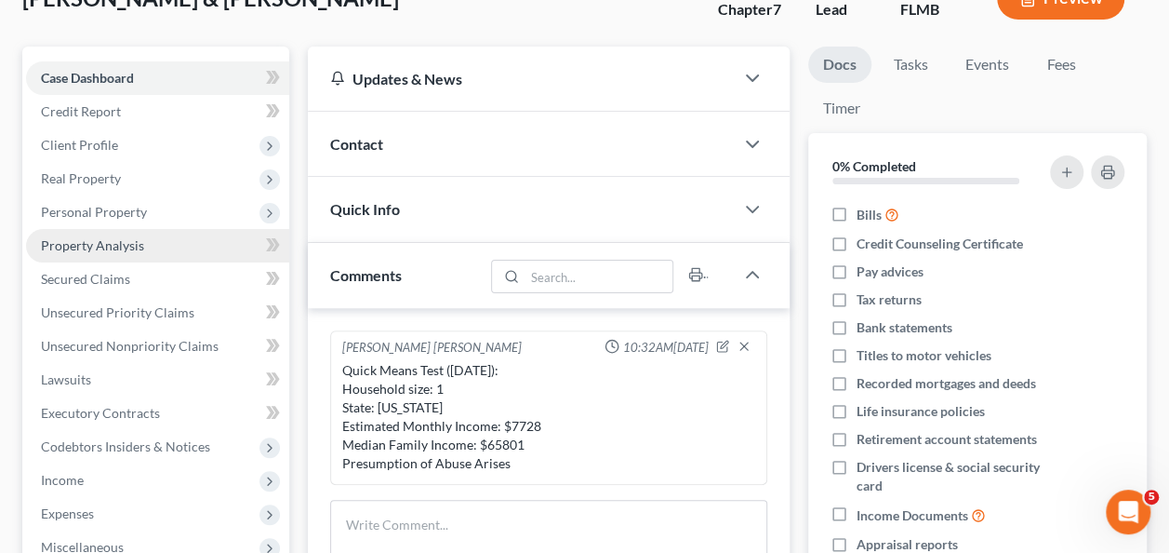
scroll to position [93, 0]
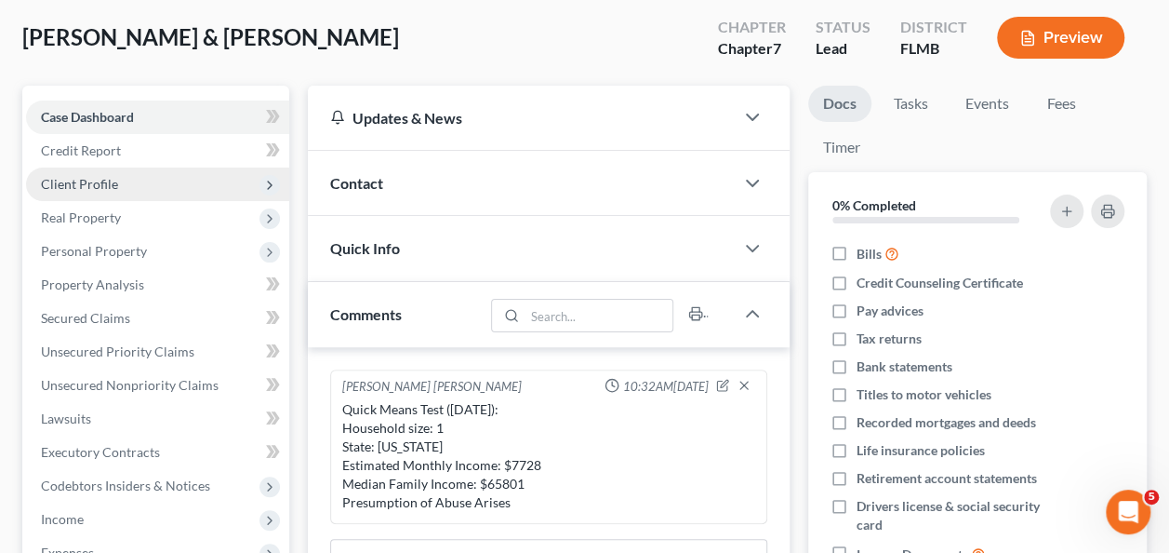
click at [82, 186] on span "Client Profile" at bounding box center [79, 184] width 77 height 16
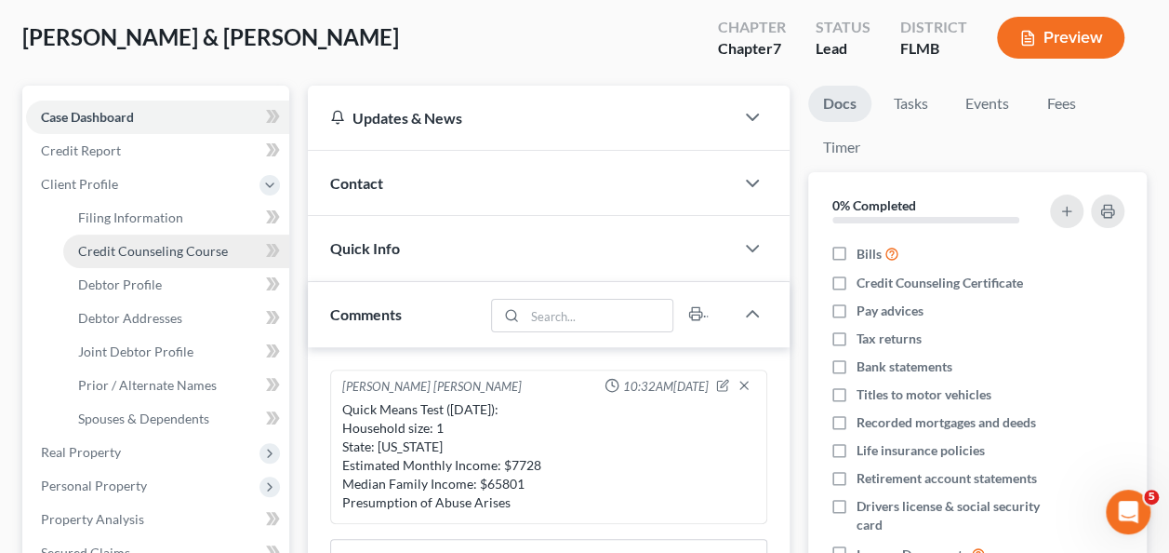
click at [111, 249] on span "Credit Counseling Course" at bounding box center [153, 251] width 150 height 16
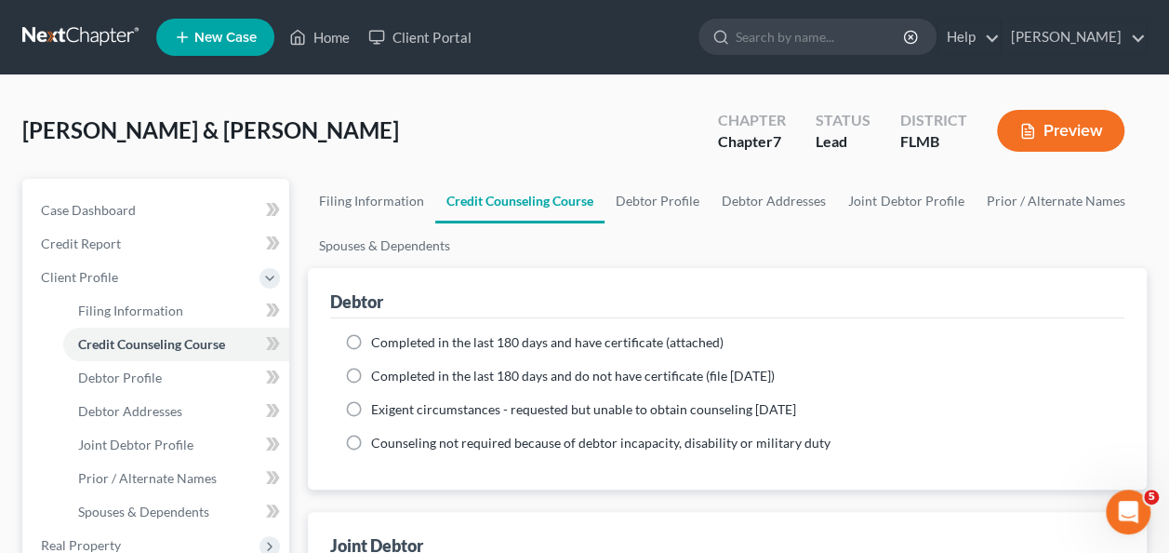
click at [371, 344] on label "Completed in the last 180 days and have certificate (attached)" at bounding box center [547, 342] width 353 height 19
click at [379, 344] on input "Completed in the last 180 days and have certificate (attached)" at bounding box center [385, 339] width 12 height 12
radio input "true"
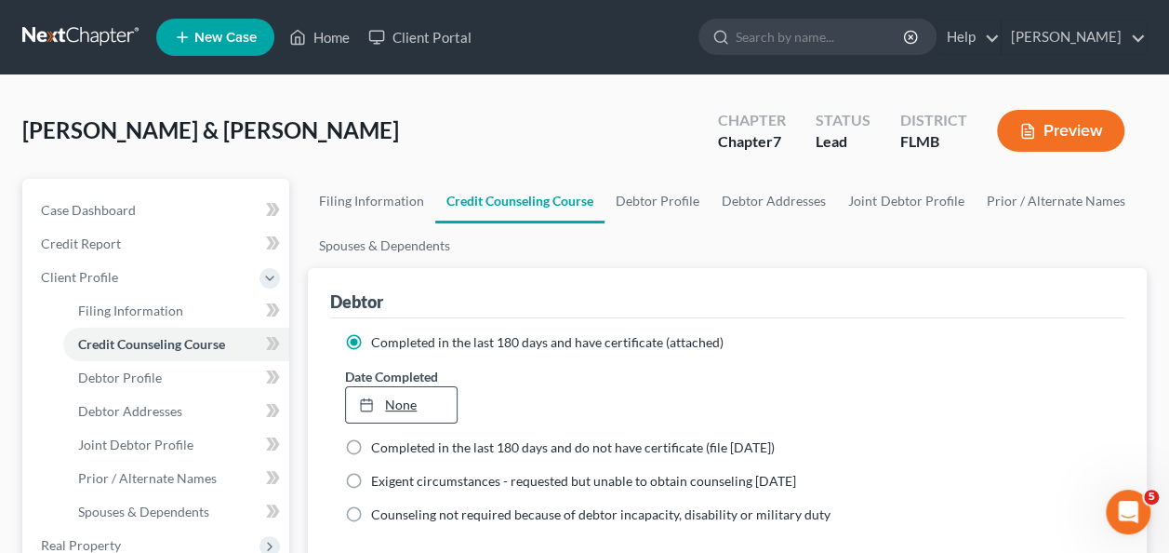
type input "[DATE]"
click at [383, 411] on link "[DATE]" at bounding box center [401, 404] width 110 height 35
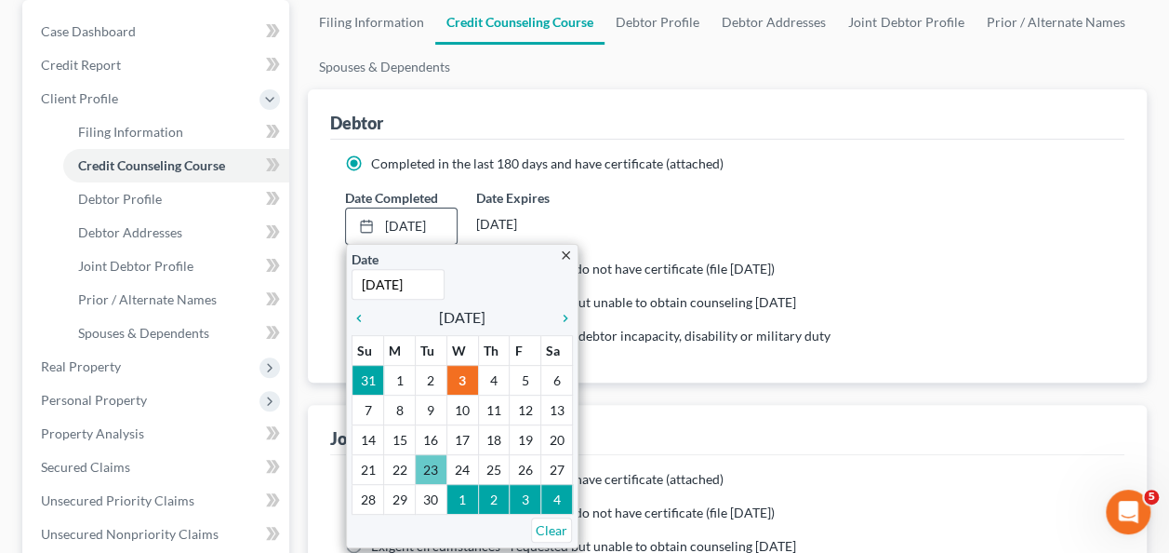
scroll to position [186, 0]
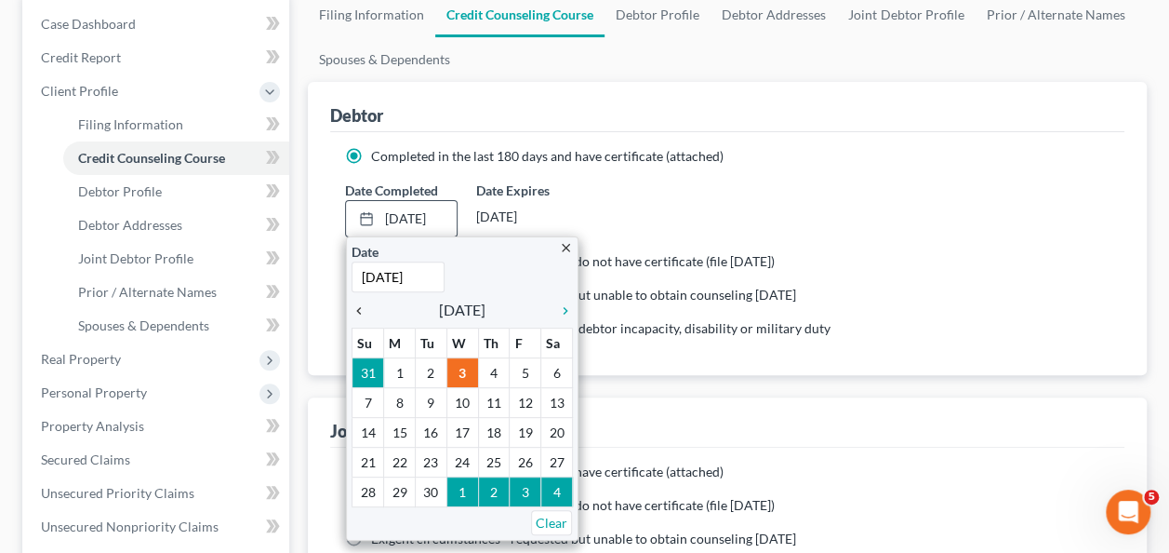
click at [355, 306] on icon "chevron_left" at bounding box center [364, 310] width 24 height 15
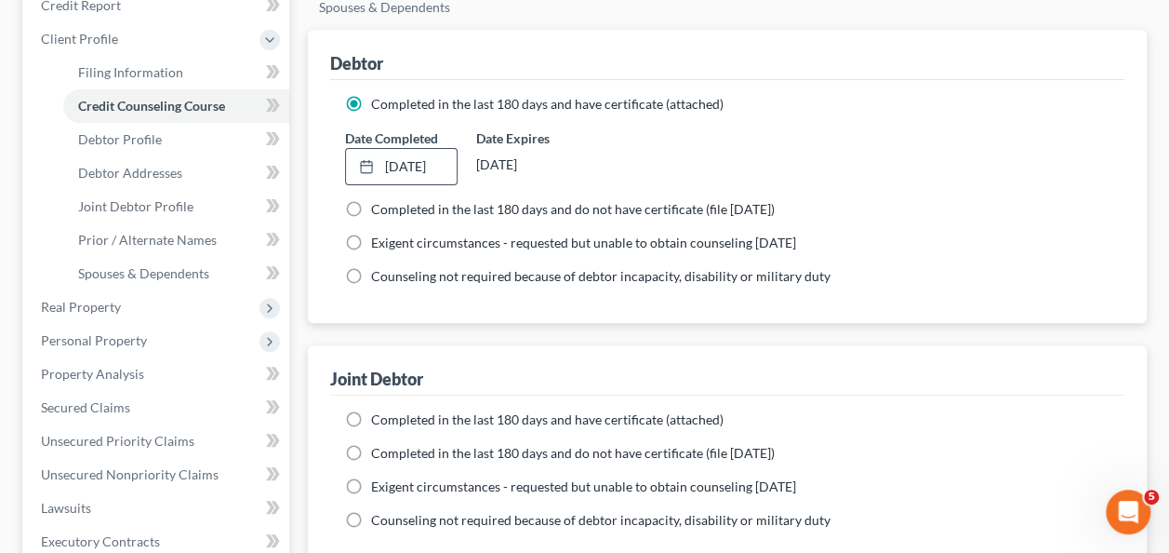
scroll to position [279, 0]
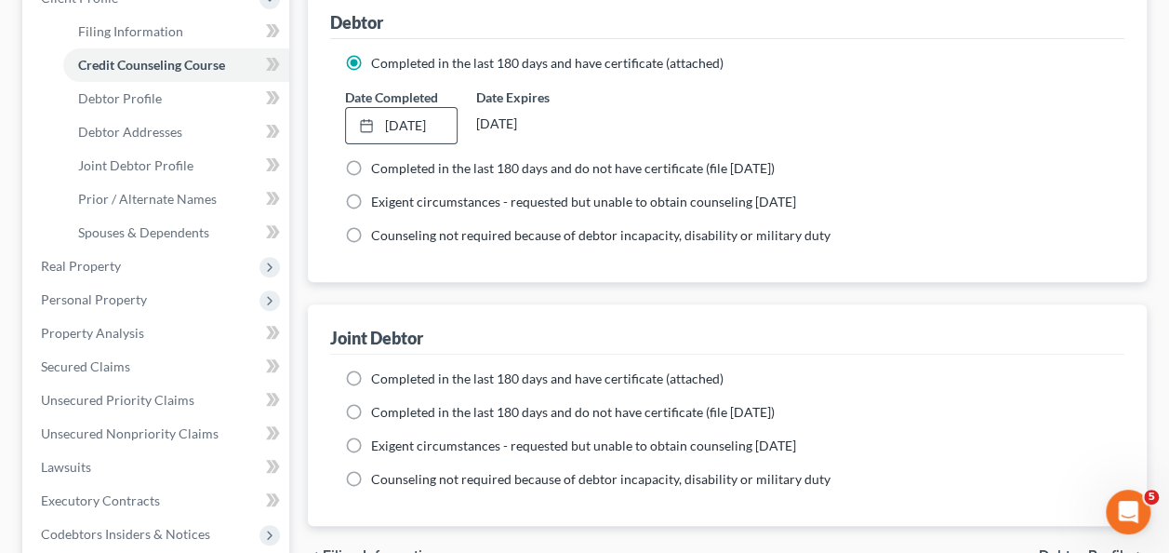
click at [371, 378] on label "Completed in the last 180 days and have certificate (attached)" at bounding box center [547, 378] width 353 height 19
click at [379, 378] on input "Completed in the last 180 days and have certificate (attached)" at bounding box center [385, 375] width 12 height 12
radio input "true"
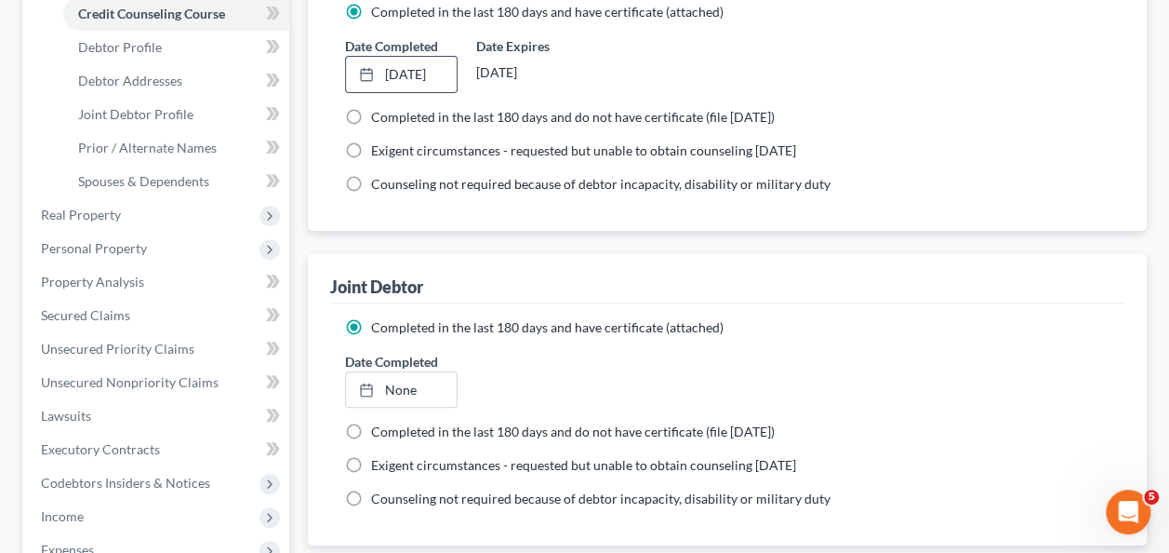
scroll to position [372, 0]
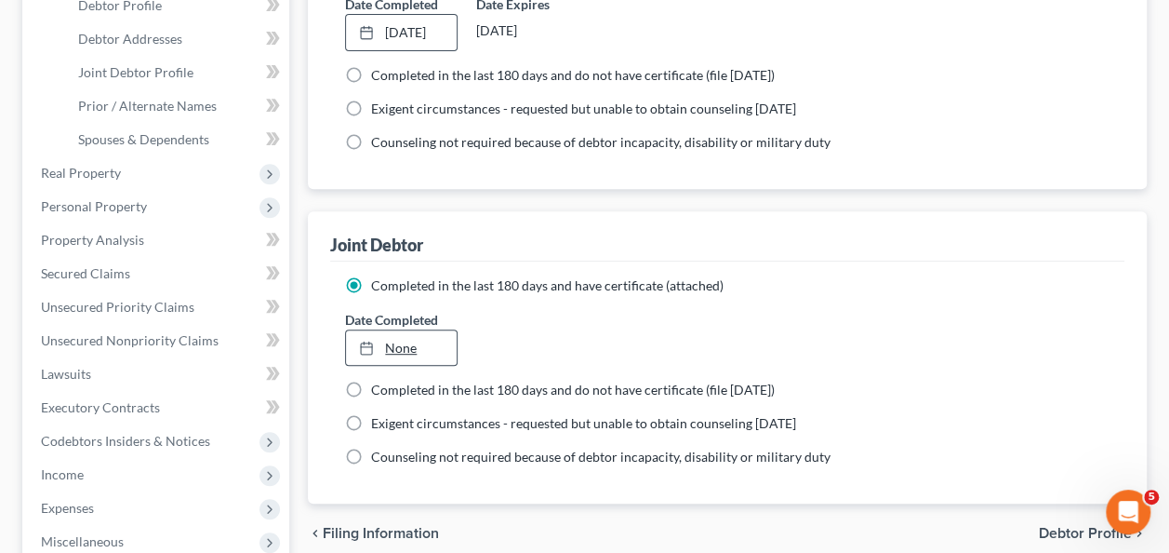
type input "[DATE]"
click at [396, 352] on link "None" at bounding box center [401, 347] width 110 height 35
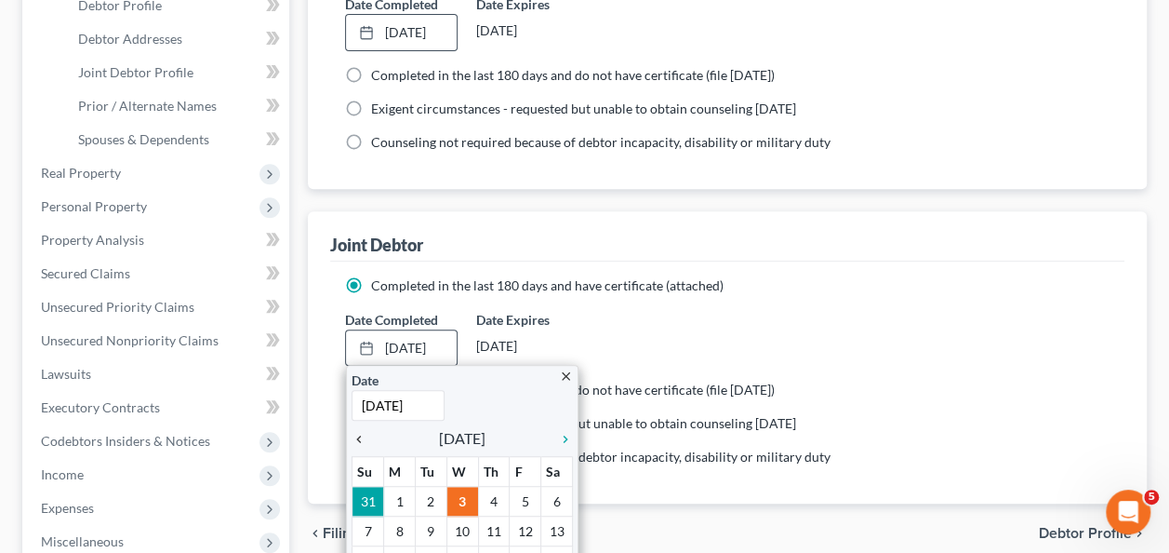
click at [363, 434] on icon "chevron_left" at bounding box center [364, 439] width 24 height 15
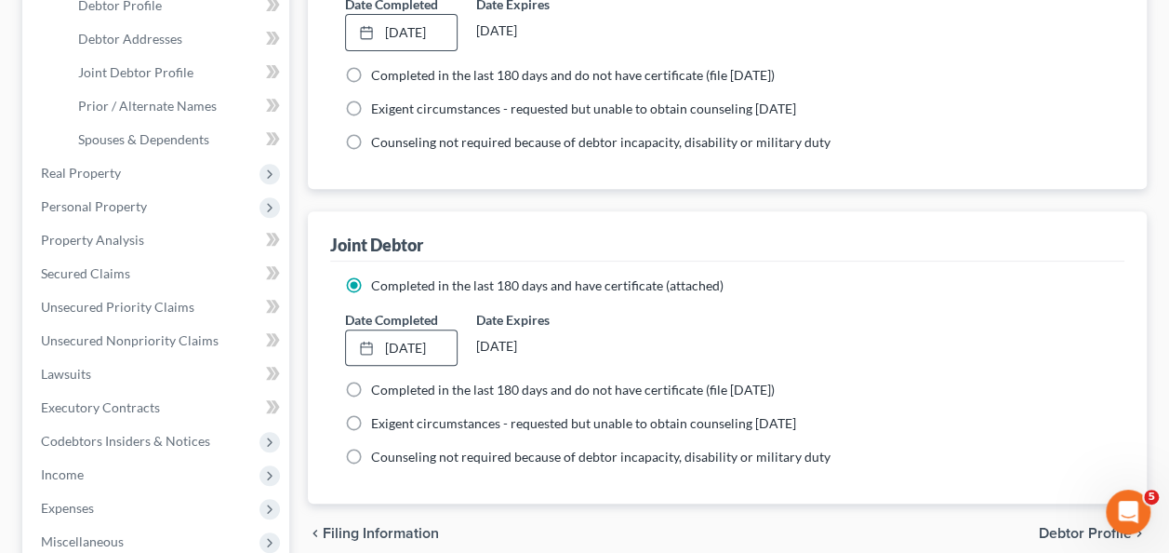
drag, startPoint x: 427, startPoint y: 530, endPoint x: 461, endPoint y: 465, distance: 73.7
click at [640, 337] on div "Date Completed [DATE] close Date [DATE] Time 12:00 AM chevron_left [DATE] chevr…" at bounding box center [727, 338] width 783 height 57
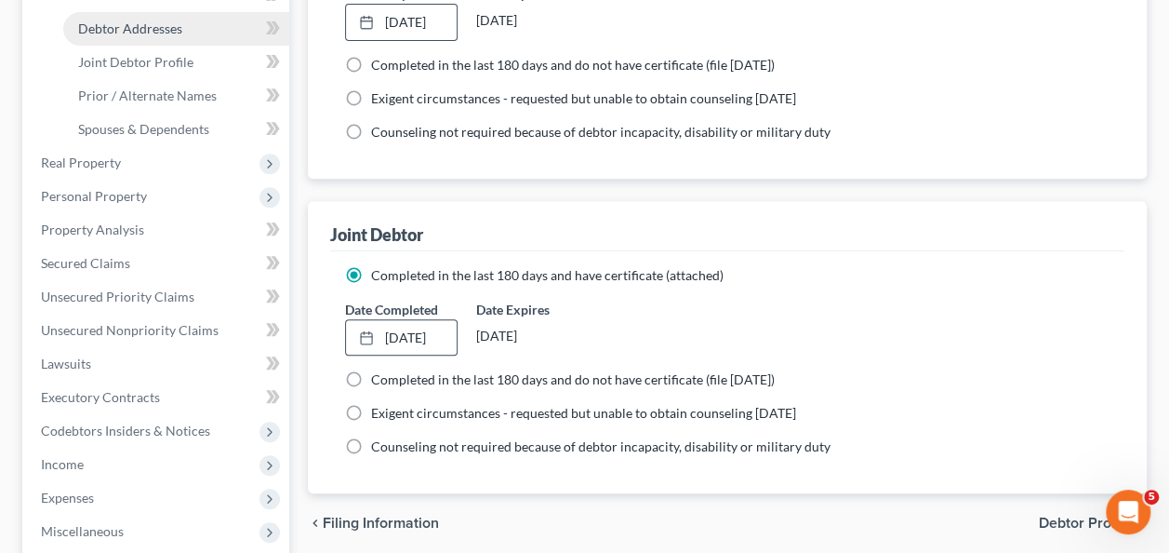
scroll to position [279, 0]
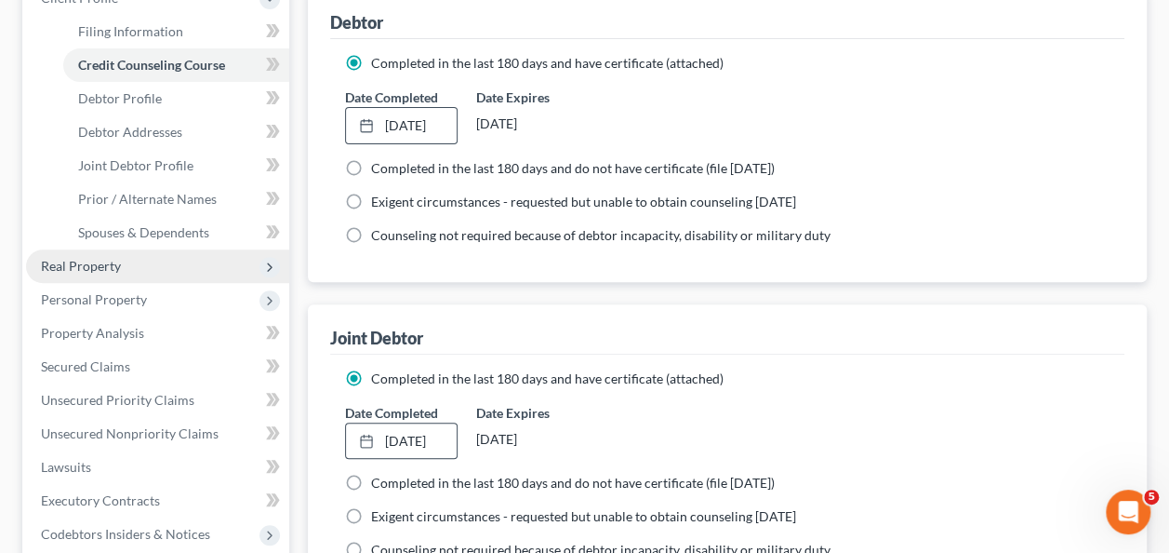
click at [82, 267] on span "Real Property" at bounding box center [81, 266] width 80 height 16
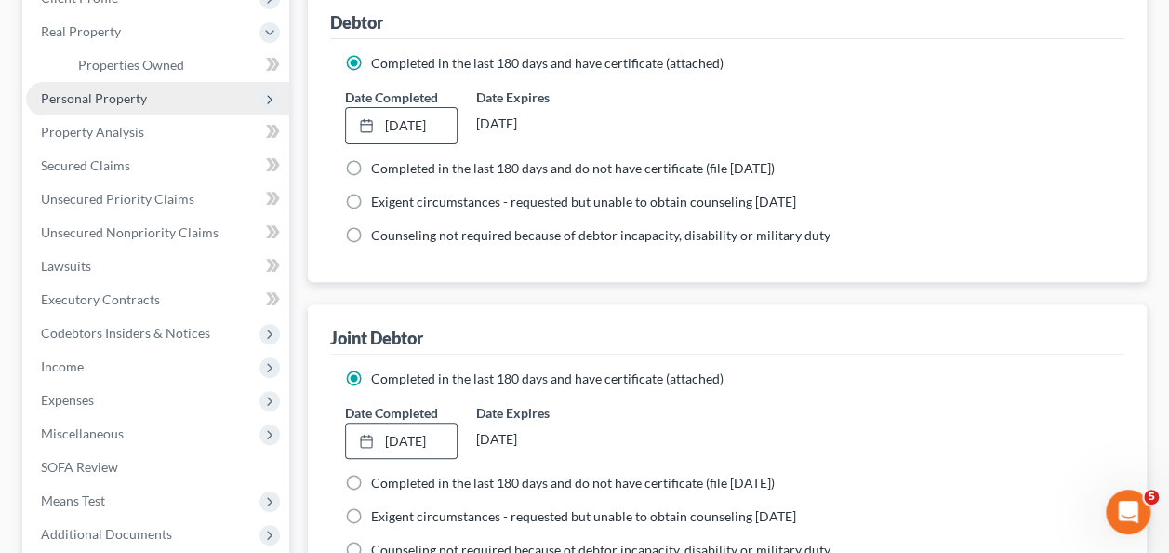
click at [89, 106] on span "Personal Property" at bounding box center [157, 98] width 263 height 33
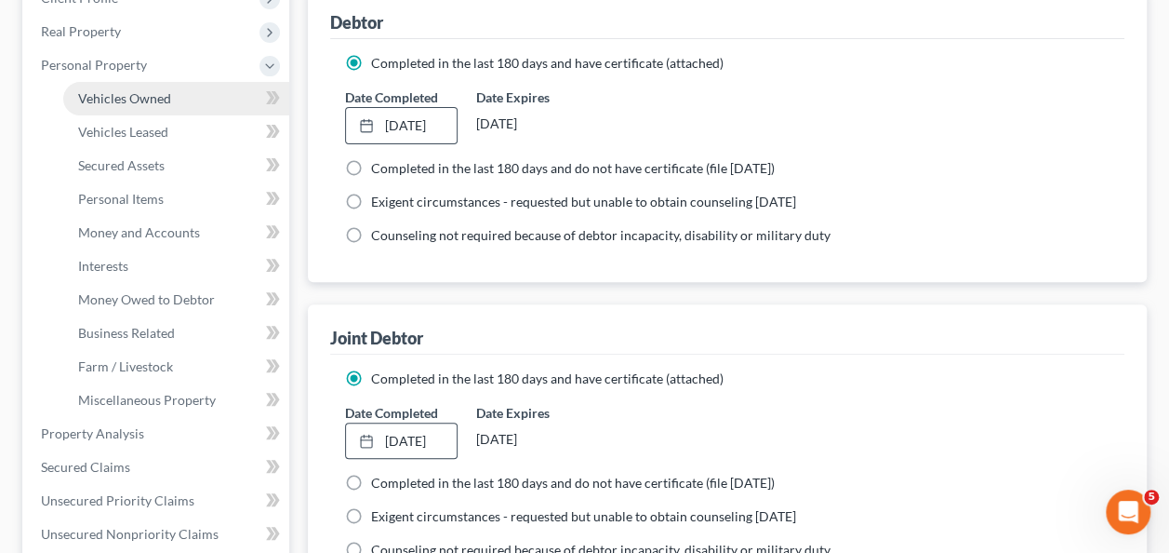
click at [146, 101] on span "Vehicles Owned" at bounding box center [124, 98] width 93 height 16
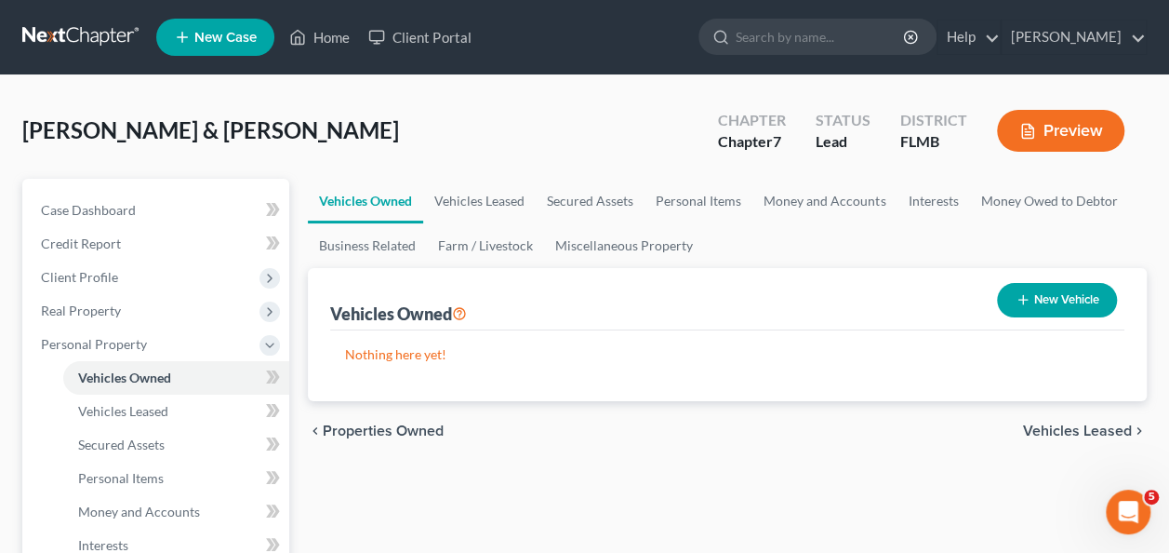
drag, startPoint x: 592, startPoint y: 371, endPoint x: 839, endPoint y: 321, distance: 252.5
click at [593, 371] on div "Nothing here yet! Vehicle Market Value Liens Exemptions" at bounding box center [727, 365] width 794 height 71
click at [1047, 295] on button "New Vehicle" at bounding box center [1057, 300] width 120 height 34
select select "0"
select select "2"
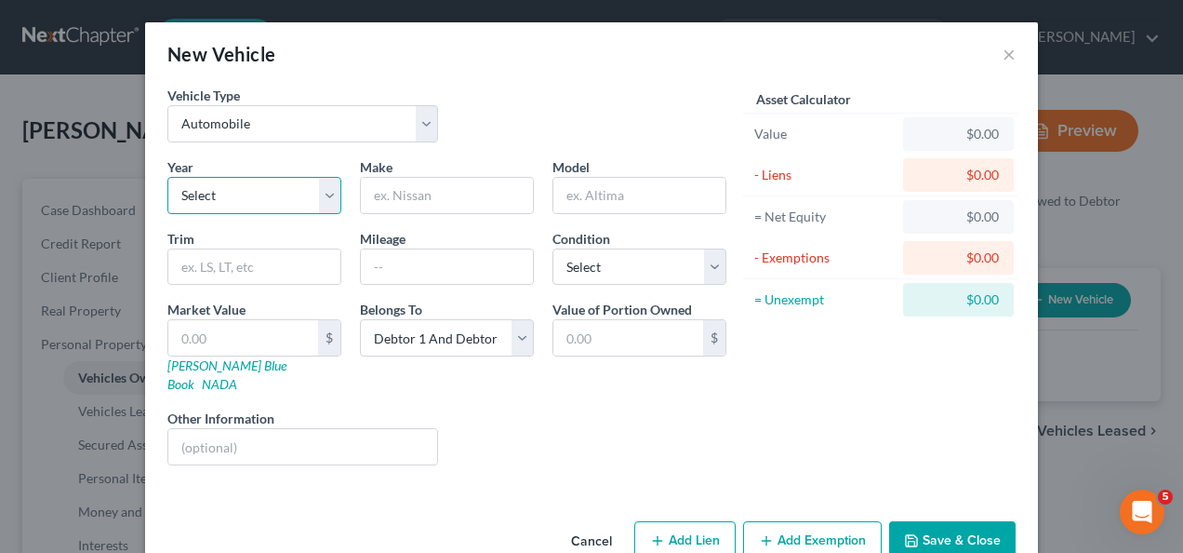
click at [207, 188] on select "Select 2026 2025 2024 2023 2022 2021 2020 2019 2018 2017 2016 2015 2014 2013 20…" at bounding box center [254, 195] width 174 height 37
select select "11"
click at [167, 177] on select "Select 2026 2025 2024 2023 2022 2021 2020 2019 2018 2017 2016 2015 2014 2013 20…" at bounding box center [254, 195] width 174 height 37
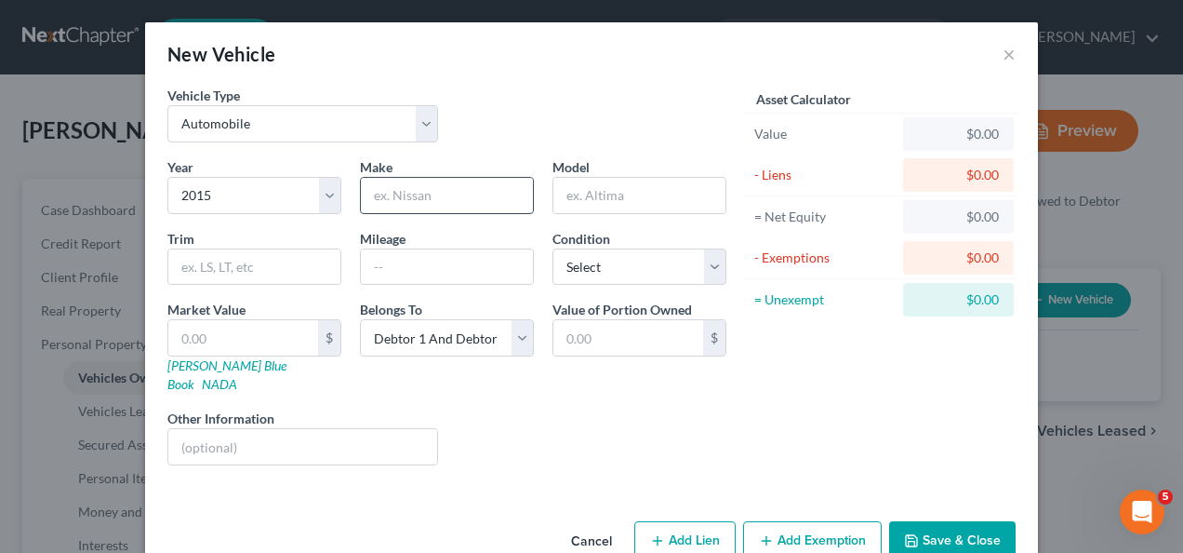
click at [413, 204] on input "text" at bounding box center [447, 195] width 172 height 35
type input "Nissan"
type input "Versa"
click at [240, 340] on input "text" at bounding box center [243, 337] width 150 height 35
type input "2"
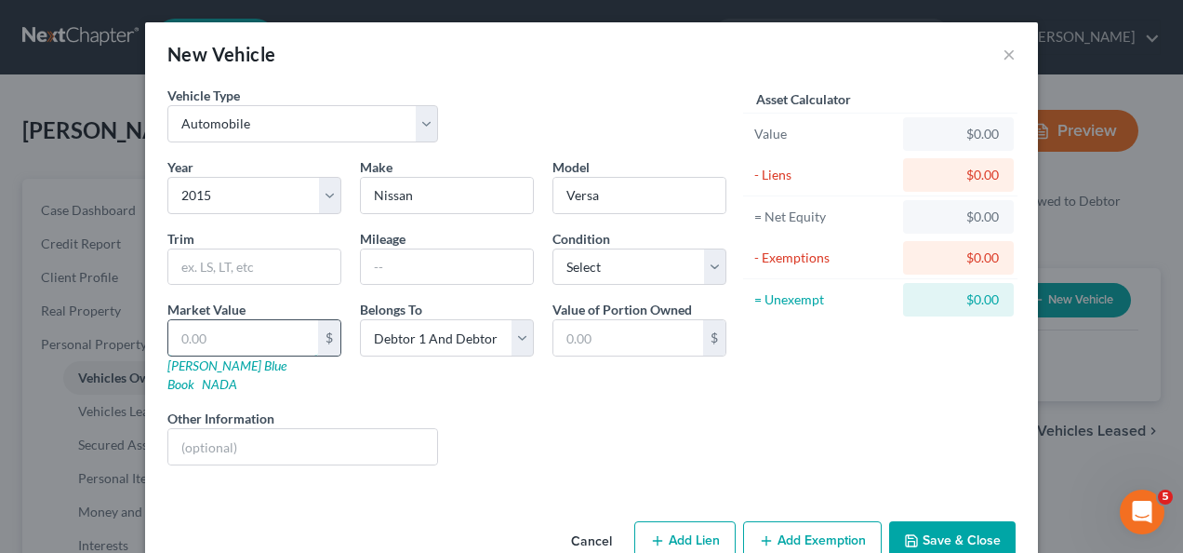
type input "2.00"
type input "25"
type input "25.00"
type input "250"
type input "250.00"
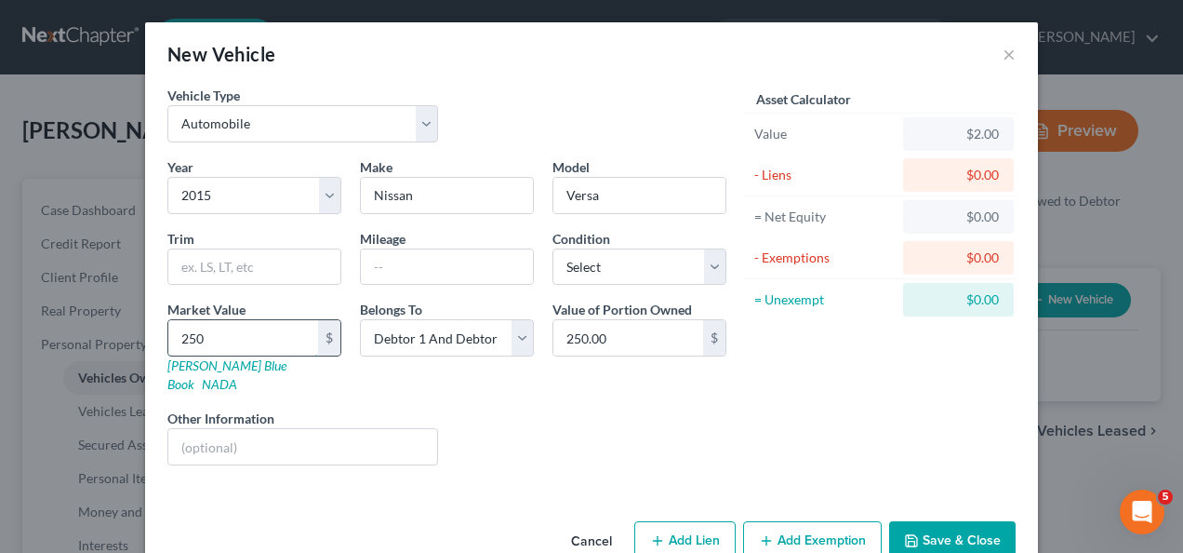
type input "2500"
type input "2,500.00"
type input "2500"
click at [564, 453] on div "Year Select 2026 2025 2024 2023 2022 2021 2020 2019 2018 2017 2016 2015 2014 20…" at bounding box center [447, 318] width 578 height 323
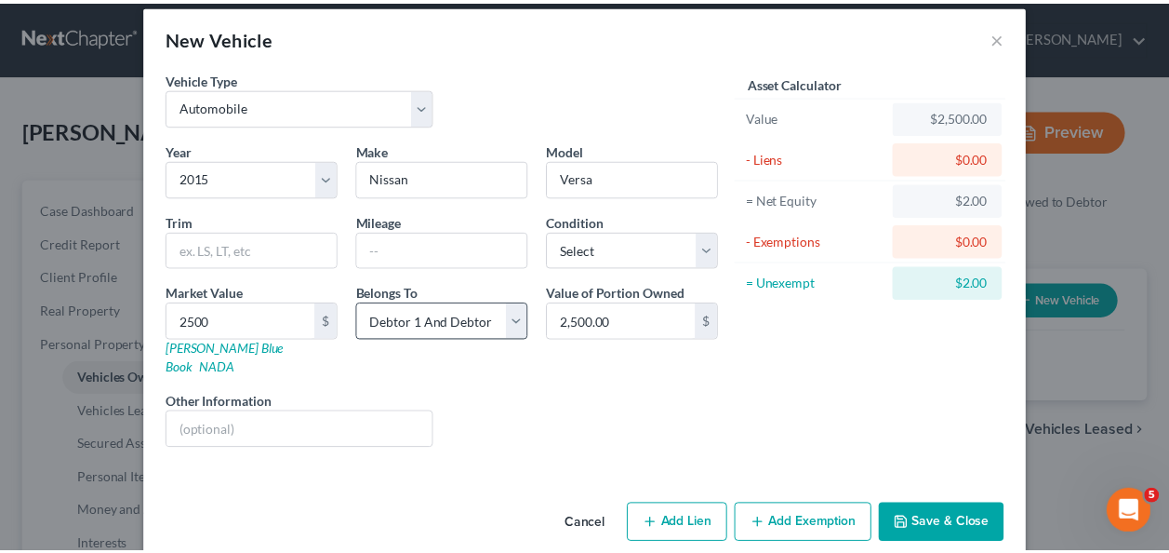
scroll to position [22, 0]
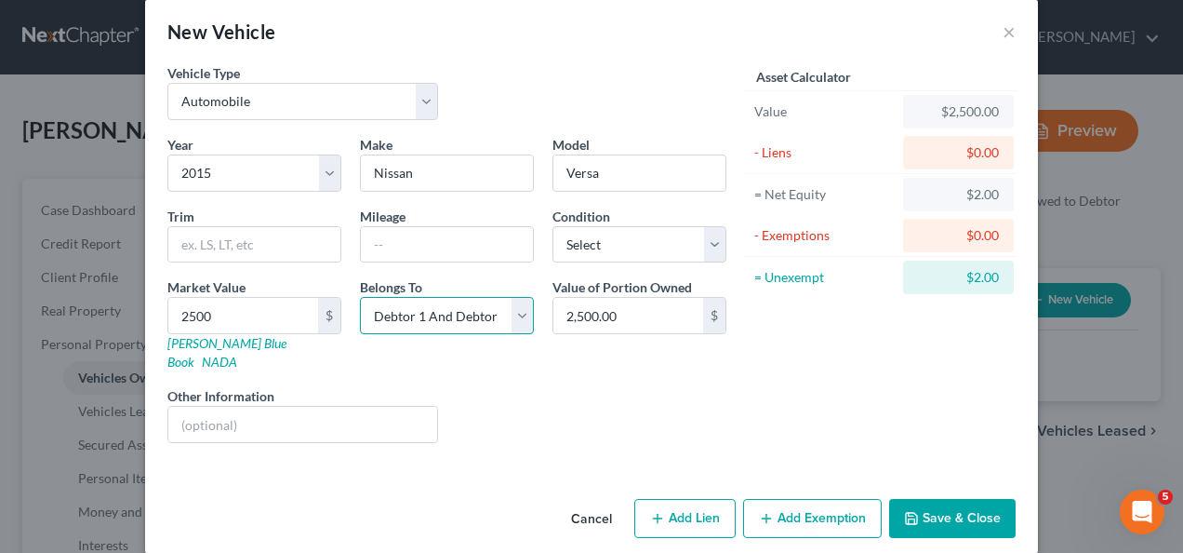
click at [408, 314] on select "Select Debtor 1 Only Debtor 2 Only Debtor 1 And Debtor 2 Only At Least One Of T…" at bounding box center [447, 315] width 174 height 37
click at [425, 317] on select "Select Debtor 1 Only Debtor 2 Only Debtor 1 And Debtor 2 Only At Least One Of T…" at bounding box center [447, 315] width 174 height 37
click at [360, 297] on select "Select Debtor 1 Only Debtor 2 Only Debtor 1 And Debtor 2 Only At Least One Of T…" at bounding box center [447, 315] width 174 height 37
click at [595, 403] on div "Liens Select" at bounding box center [591, 414] width 289 height 57
click at [802, 423] on div "Asset Calculator Value $2,500.00 - Liens $0.00 = Net Equity $2.00 - Exemptions …" at bounding box center [880, 260] width 289 height 394
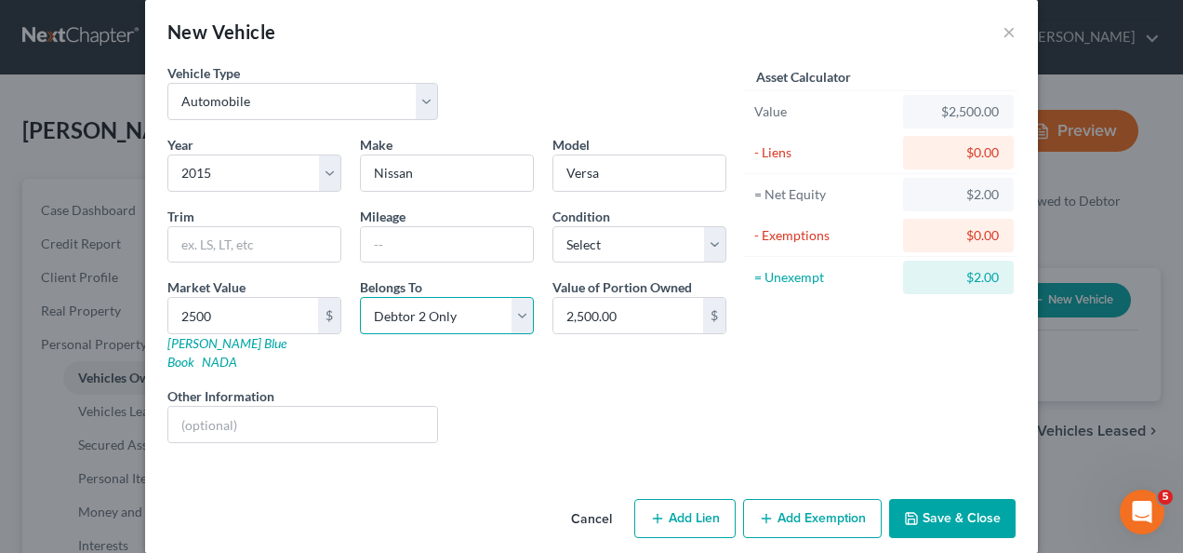
click at [482, 311] on select "Select Debtor 1 Only Debtor 2 Only Debtor 1 And Debtor 2 Only At Least One Of T…" at bounding box center [447, 315] width 174 height 37
click at [360, 297] on select "Select Debtor 1 Only Debtor 2 Only Debtor 1 And Debtor 2 Only At Least One Of T…" at bounding box center [447, 315] width 174 height 37
click at [654, 417] on div "Liens Select" at bounding box center [591, 414] width 289 height 57
click at [482, 318] on select "Select Debtor 1 Only Debtor 2 Only Debtor 1 And Debtor 2 Only At Least One Of T…" at bounding box center [447, 315] width 174 height 37
select select "1"
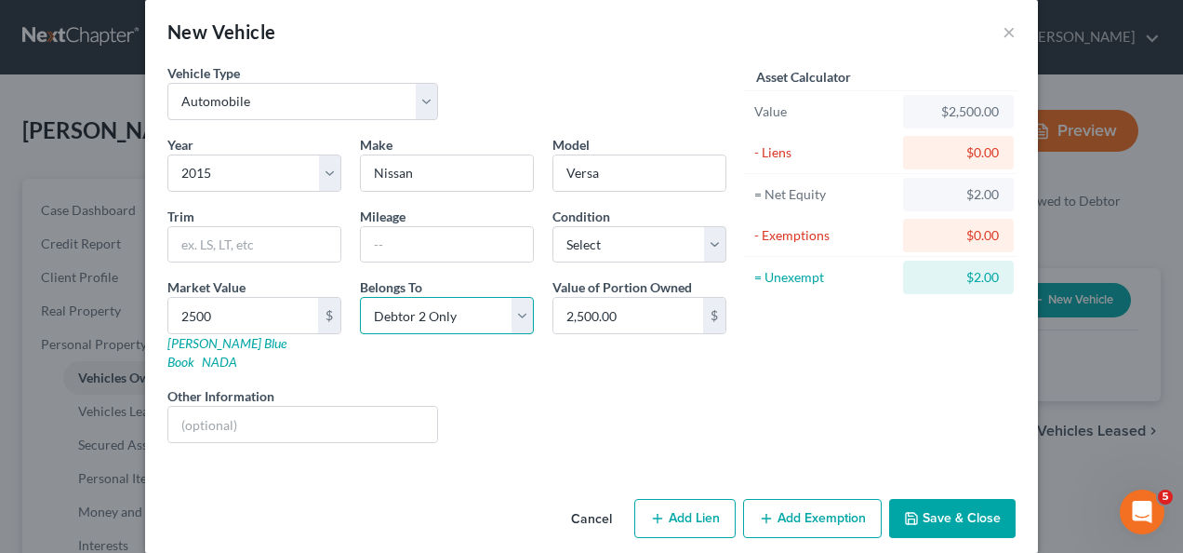
click at [360, 297] on select "Select Debtor 1 Only Debtor 2 Only Debtor 1 And Debtor 2 Only At Least One Of T…" at bounding box center [447, 315] width 174 height 37
click at [633, 394] on div "Liens Select" at bounding box center [591, 414] width 289 height 57
drag, startPoint x: 528, startPoint y: 406, endPoint x: 207, endPoint y: 387, distance: 321.5
click at [527, 406] on div "Liens Select" at bounding box center [591, 414] width 289 height 57
click at [219, 407] on input "text" at bounding box center [302, 424] width 269 height 35
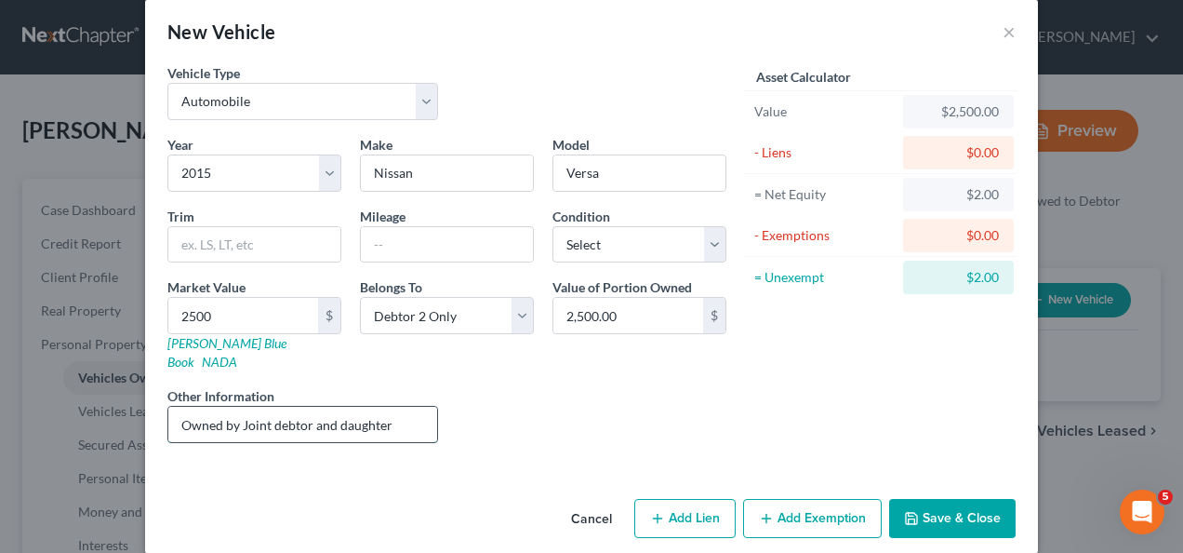
type input "Owned by Joint debtor and daughter"
drag, startPoint x: 193, startPoint y: 418, endPoint x: 136, endPoint y: 419, distance: 56.8
click at [136, 419] on div "New Vehicle × Vehicle Type Select Automobile Truck Trailer Watercraft Aircraft …" at bounding box center [591, 276] width 1183 height 553
click at [673, 386] on div "Liens Select" at bounding box center [591, 414] width 289 height 57
click at [931, 499] on button "Save & Close" at bounding box center [952, 518] width 127 height 39
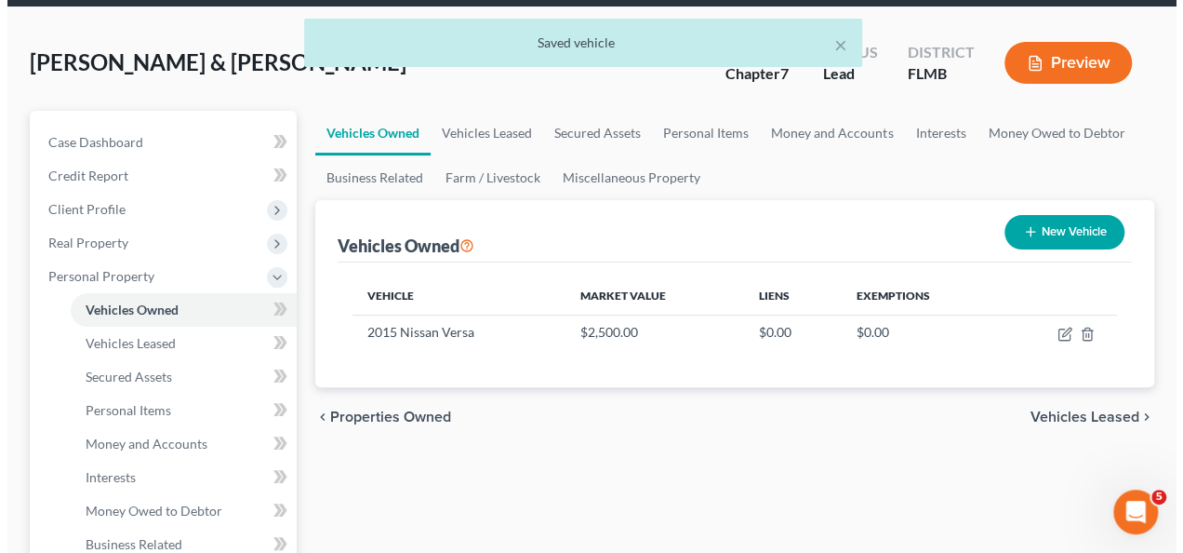
scroll to position [186, 0]
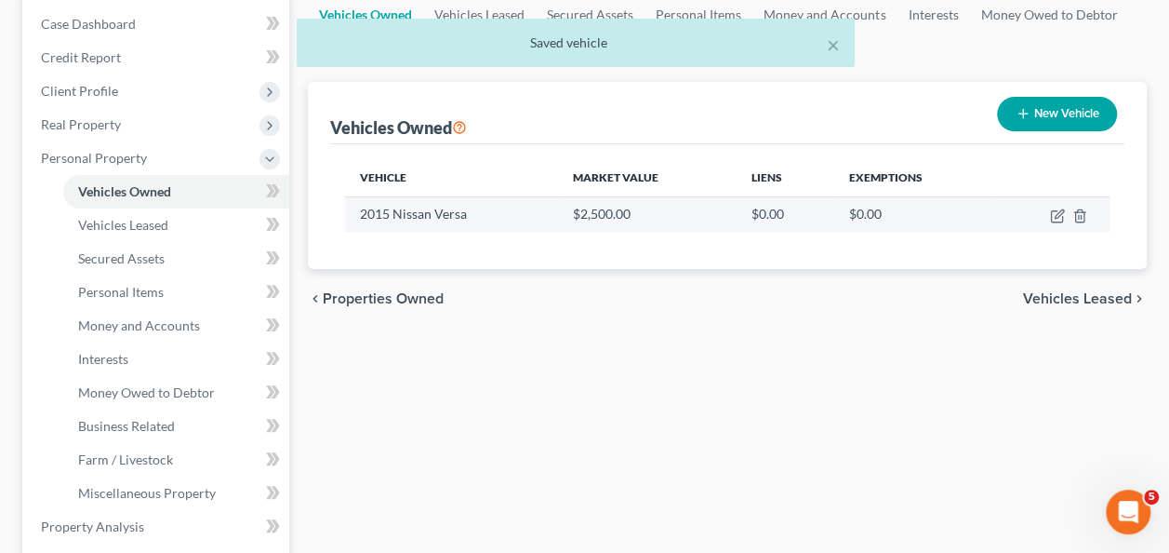
drag, startPoint x: 663, startPoint y: 385, endPoint x: 832, endPoint y: 199, distance: 250.9
click at [664, 380] on div "Vehicles Owned Vehicles Leased Secured Assets Personal Items Money and Accounts…" at bounding box center [728, 530] width 858 height 1074
click at [1054, 216] on icon "button" at bounding box center [1057, 215] width 15 height 15
select select "0"
select select "11"
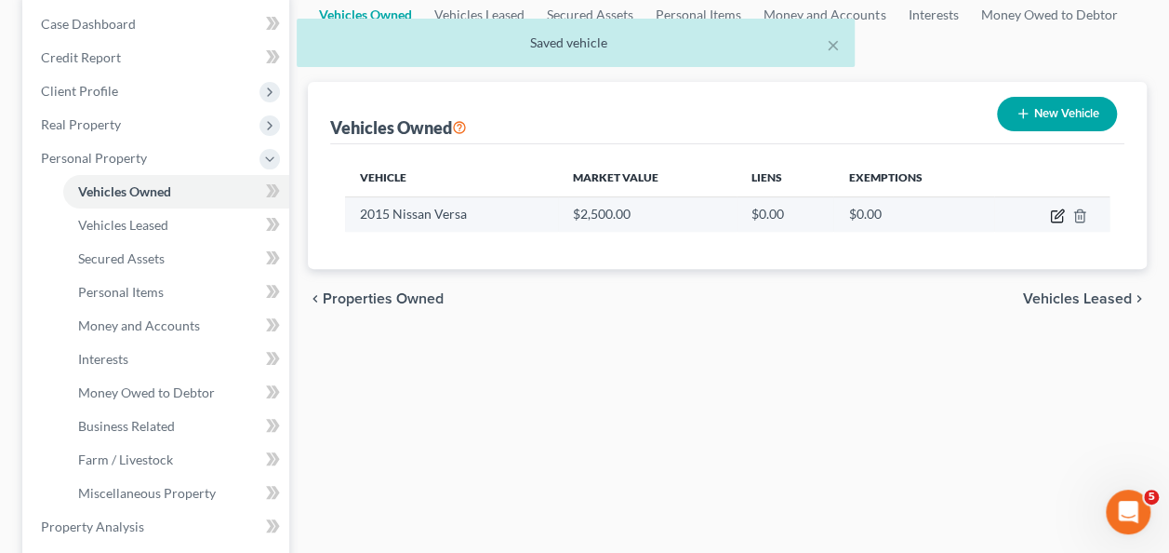
select select "1"
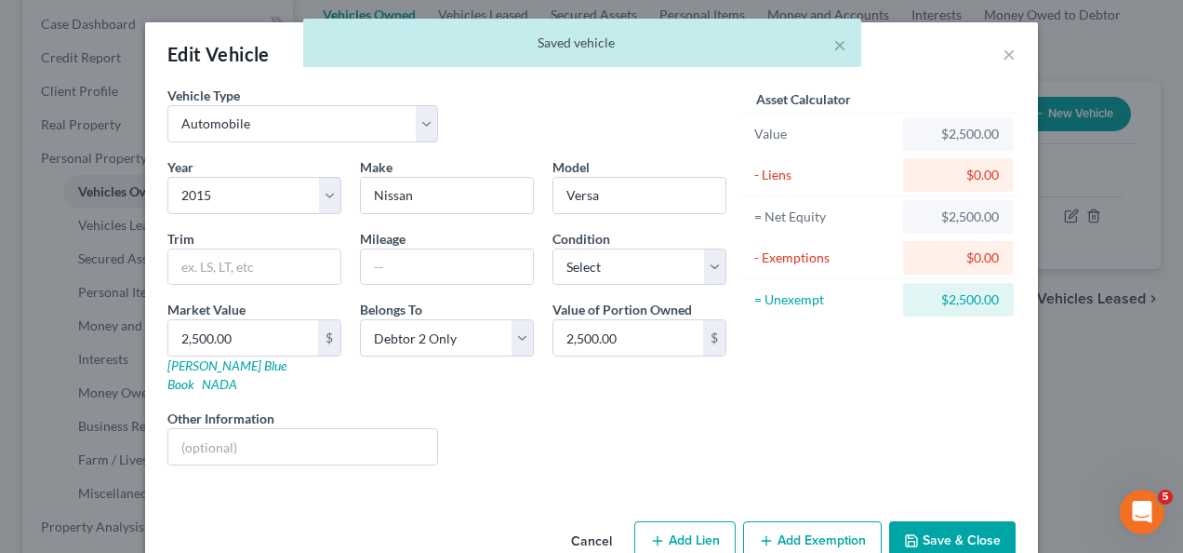
click at [540, 417] on div "Liens Select" at bounding box center [591, 436] width 289 height 57
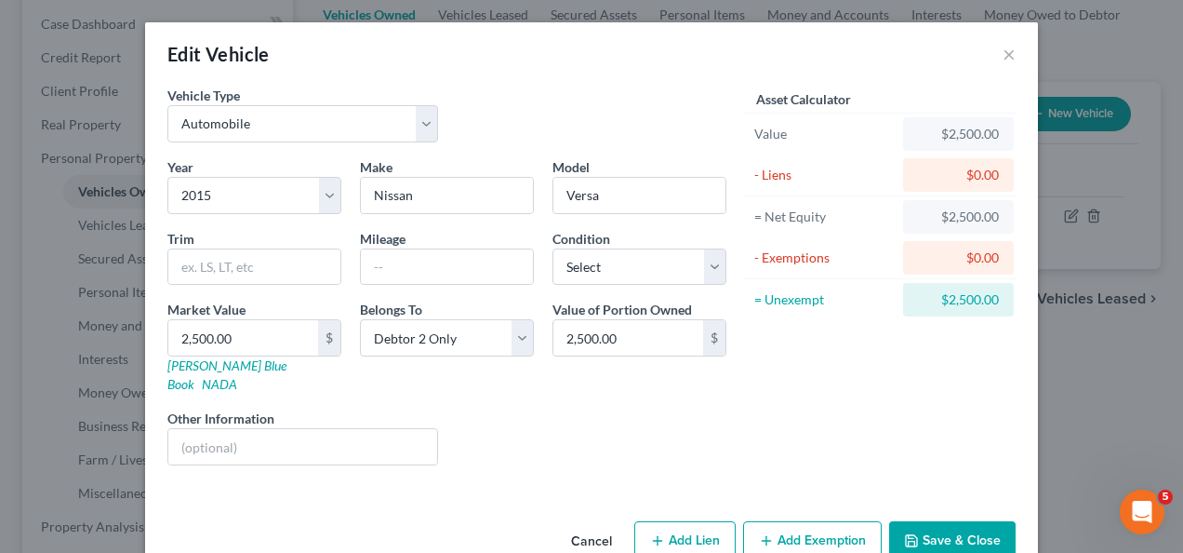
click at [539, 417] on div "Liens Select" at bounding box center [591, 436] width 289 height 57
click at [582, 266] on select "Select Excellent Very Good Good Fair Poor" at bounding box center [640, 266] width 174 height 37
select select "3"
click at [553, 248] on select "Select Excellent Very Good Good Fair Poor" at bounding box center [640, 266] width 174 height 37
click at [261, 273] on input "text" at bounding box center [254, 266] width 172 height 35
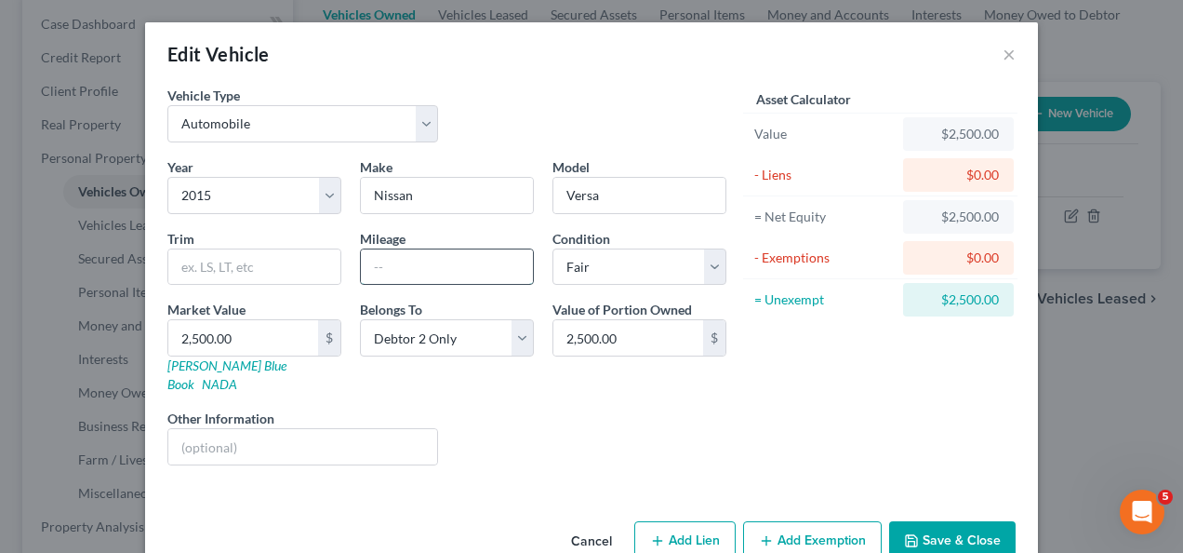
click at [372, 264] on input "text" at bounding box center [447, 266] width 172 height 35
type input "75000"
drag, startPoint x: 762, startPoint y: 450, endPoint x: 495, endPoint y: 397, distance: 272.2
click at [756, 450] on div "Asset Calculator Value $2,500.00 - Liens $0.00 = Net Equity $2,500.00 - Exempti…" at bounding box center [880, 283] width 289 height 394
click at [207, 260] on input "text" at bounding box center [254, 266] width 172 height 35
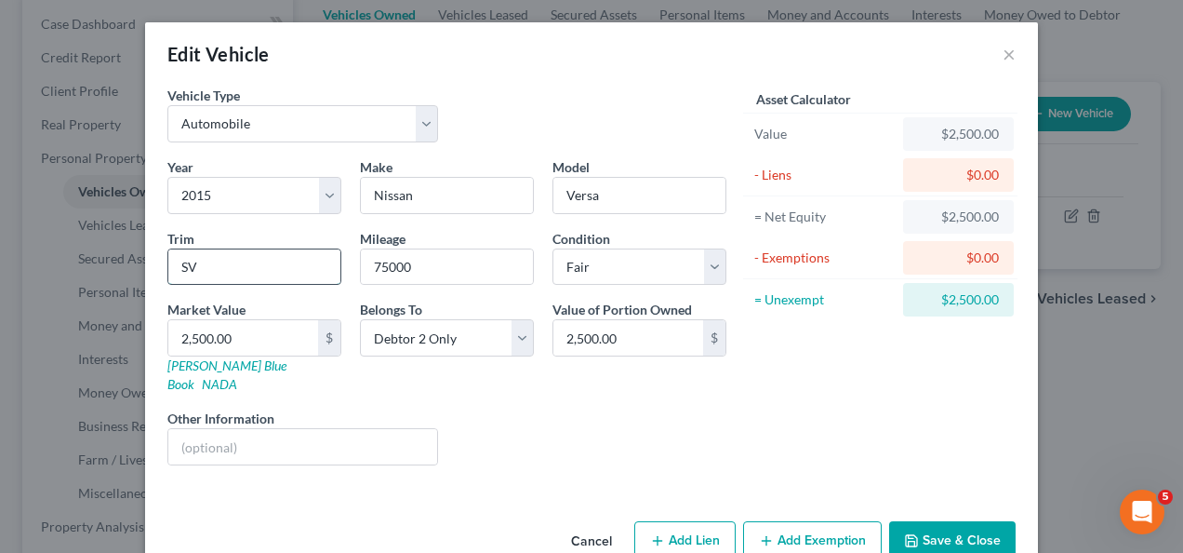
click at [285, 257] on input "SV" at bounding box center [254, 266] width 172 height 35
type input "SV sedan"
click at [936, 521] on button "Save & Close" at bounding box center [952, 540] width 127 height 39
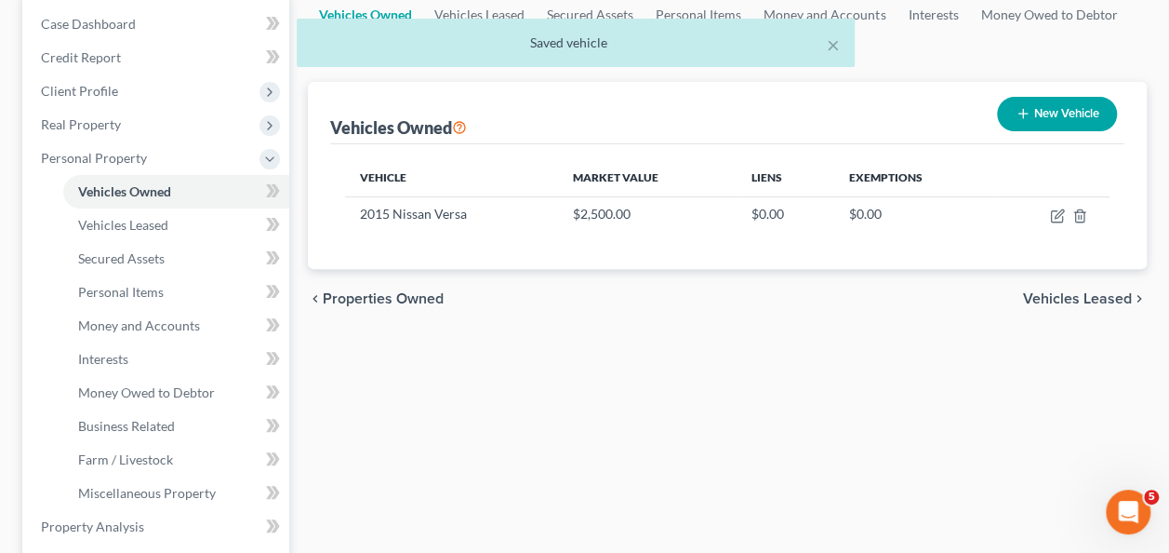
click at [1057, 115] on button "New Vehicle" at bounding box center [1057, 114] width 120 height 34
select select "0"
select select "2"
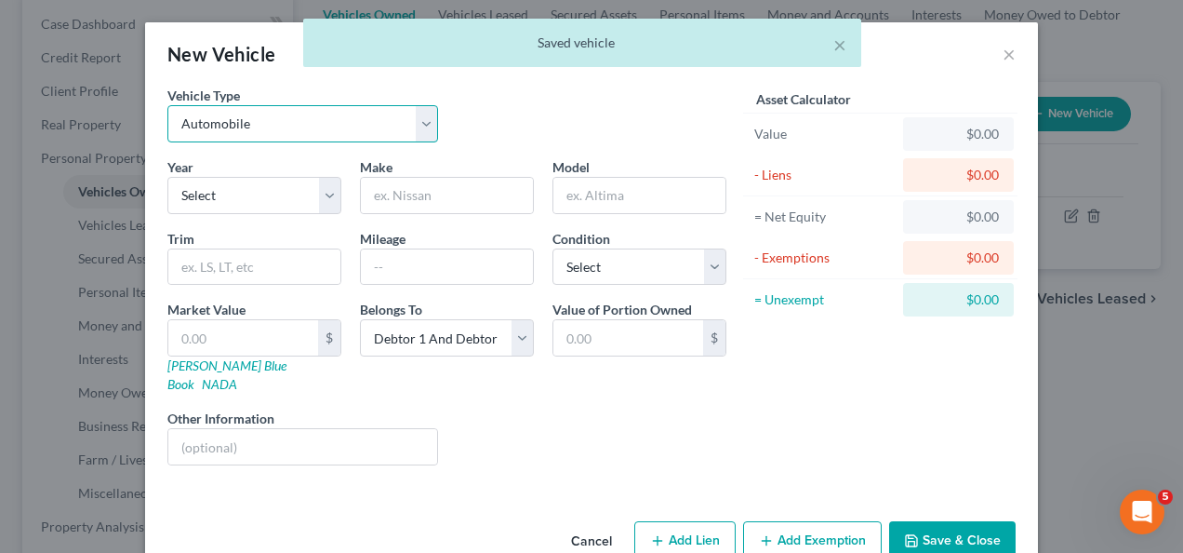
click at [263, 127] on select "Select Automobile Truck Trailer Watercraft Aircraft Motor Home Atv Other Vehicle" at bounding box center [302, 123] width 271 height 37
select select "1"
click at [167, 105] on select "Select Automobile Truck Trailer Watercraft Aircraft Motor Home Atv Other Vehicle" at bounding box center [302, 123] width 271 height 37
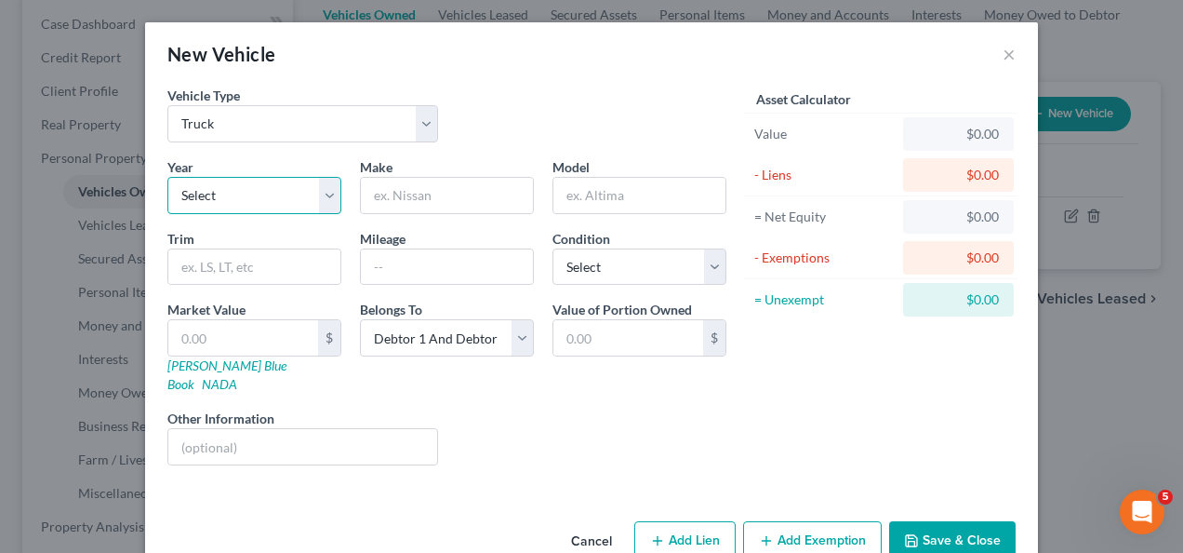
click at [246, 193] on select "Select 2026 2025 2024 2023 2022 2021 2020 2019 2018 2017 2016 2015 2014 2013 20…" at bounding box center [254, 195] width 174 height 37
select select "10"
click at [167, 177] on select "Select 2026 2025 2024 2023 2022 2021 2020 2019 2018 2017 2016 2015 2014 2013 20…" at bounding box center [254, 195] width 174 height 37
click at [437, 182] on input "text" at bounding box center [447, 195] width 172 height 35
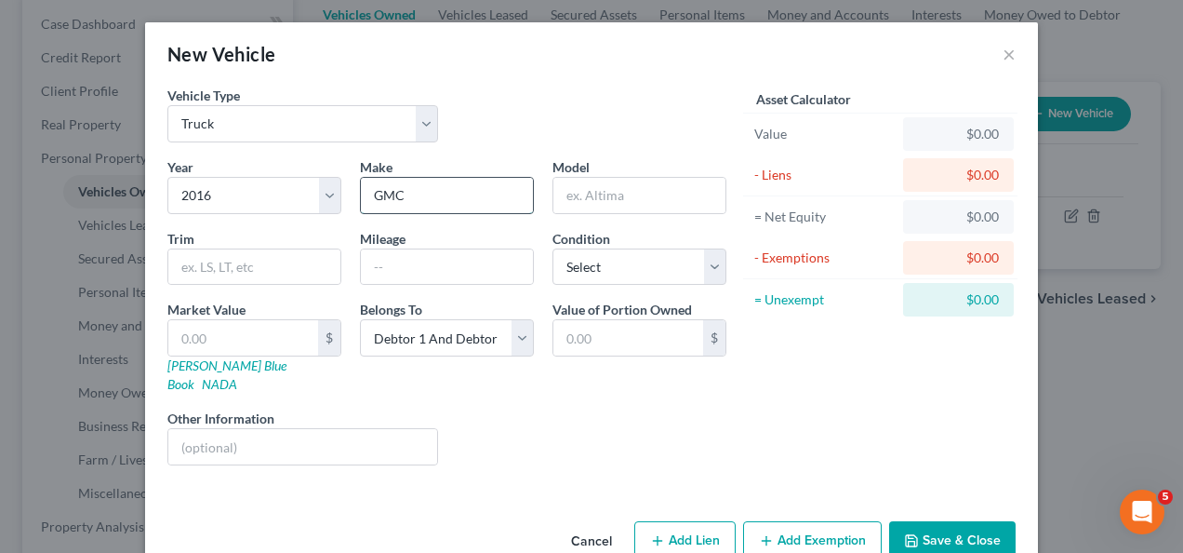
type input "GMC"
type input "T"
type input "Canyon"
type input "180000"
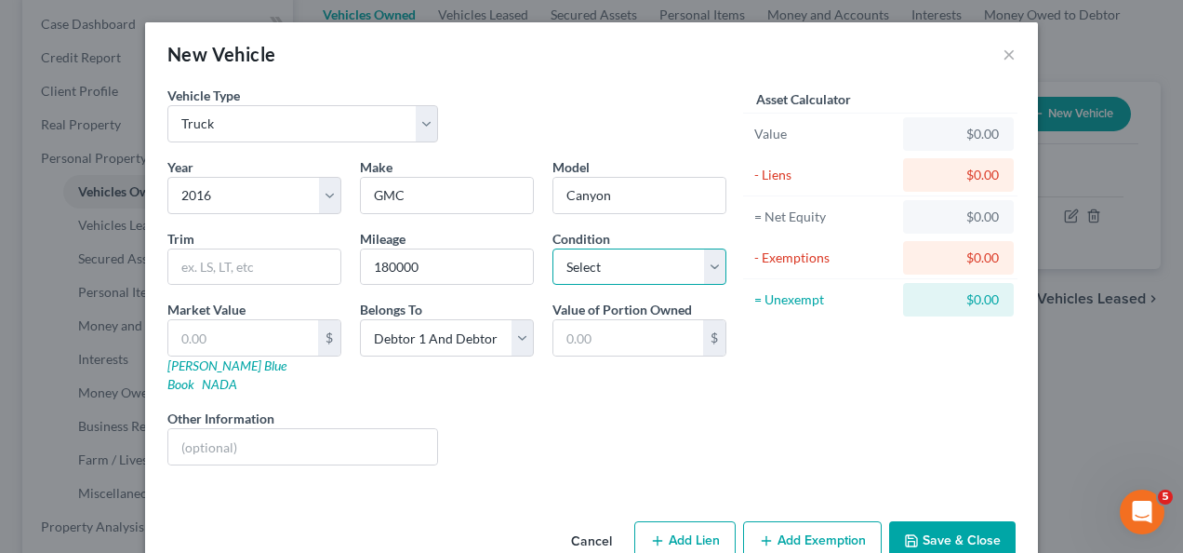
click at [629, 268] on select "Select Excellent Very Good Good Fair Poor" at bounding box center [640, 266] width 174 height 37
click at [287, 273] on input "text" at bounding box center [254, 266] width 172 height 35
type input "SLT"
click at [617, 249] on select "Select Excellent Very Good Good Fair Poor" at bounding box center [640, 266] width 174 height 37
select select "3"
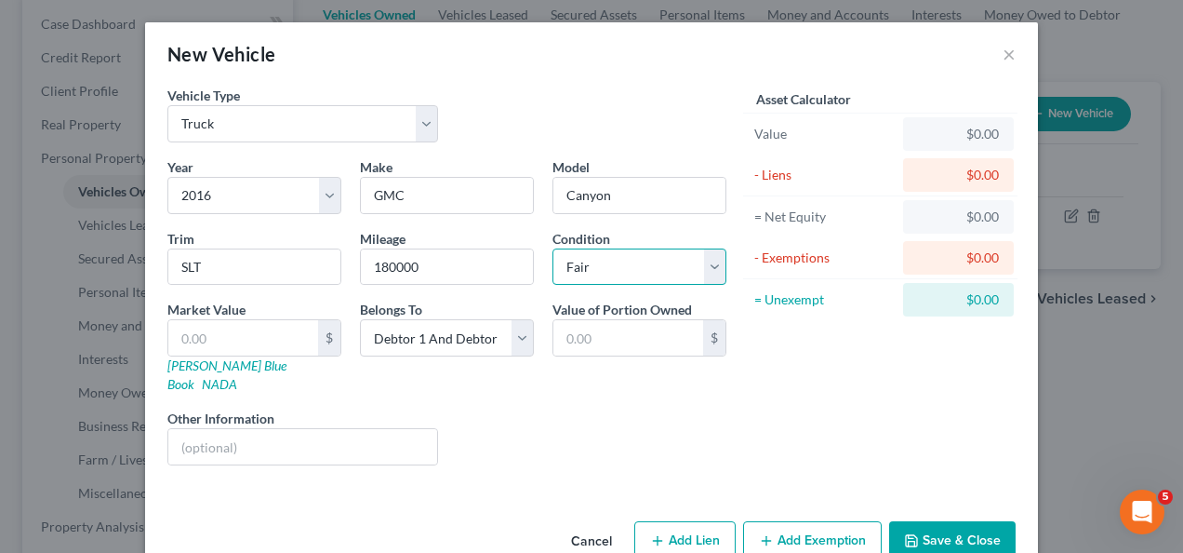
click at [553, 248] on select "Select Excellent Very Good Good Fair Poor" at bounding box center [640, 266] width 174 height 37
click at [267, 340] on input "text" at bounding box center [243, 337] width 150 height 35
type input "6"
type input "6.00"
type input "65"
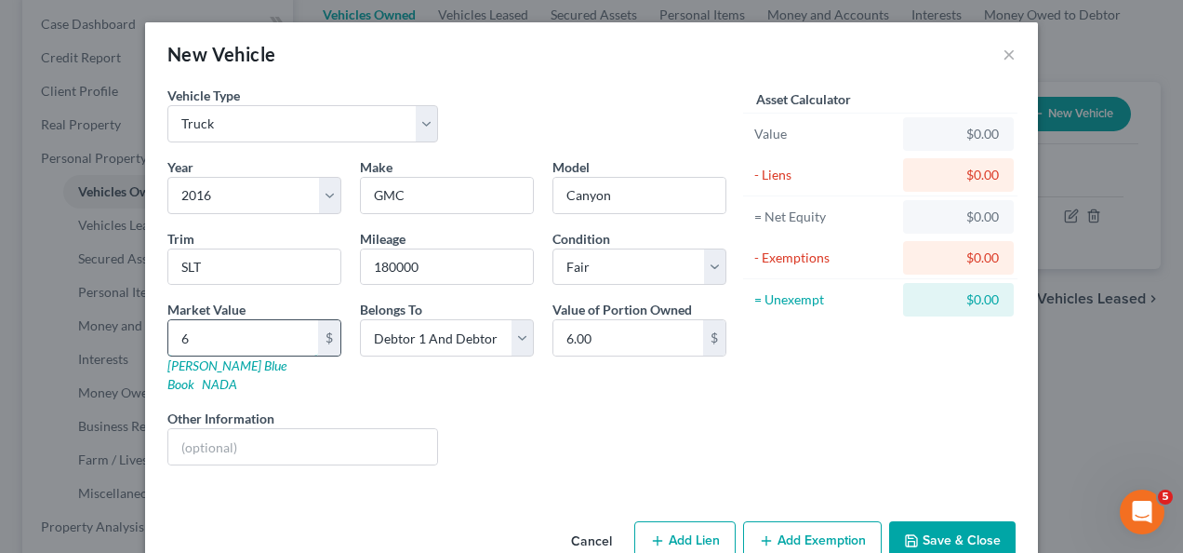
type input "65.00"
type input "650"
type input "650.00"
type input "6500"
type input "6,500.00"
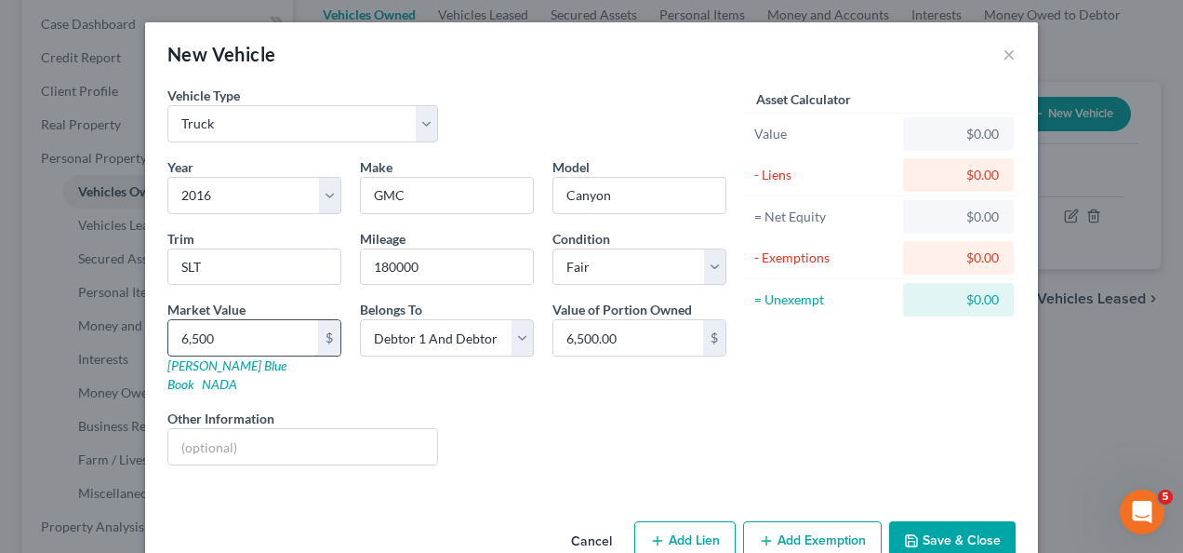
type input "6,500"
click at [700, 426] on div "Liens Select" at bounding box center [591, 436] width 289 height 57
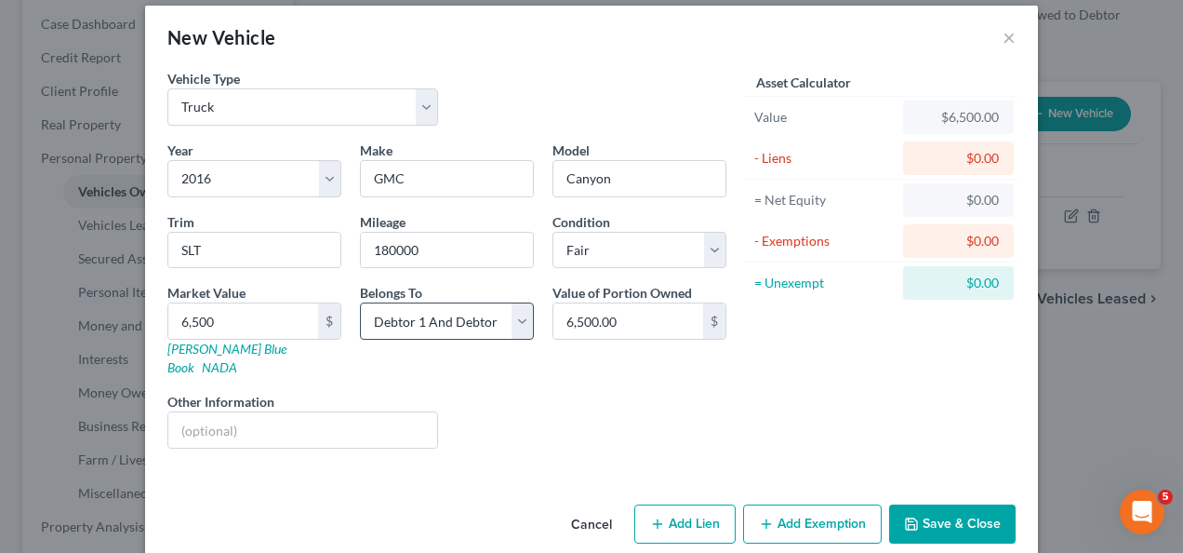
scroll to position [22, 0]
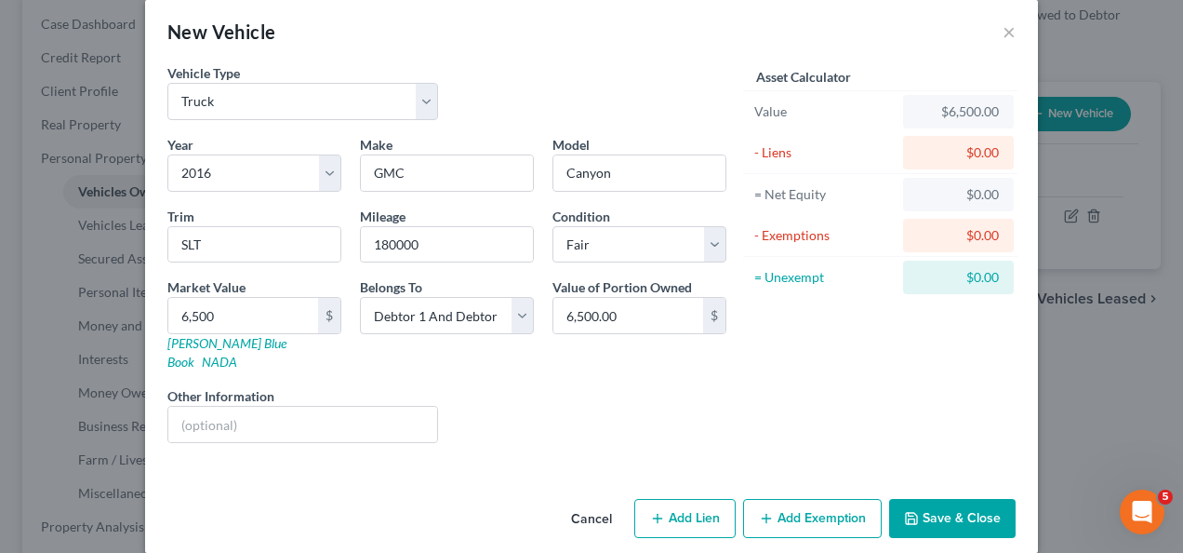
click at [484, 420] on div "Year Select 2026 2025 2024 2023 2022 2021 2020 2019 2018 2017 2016 2015 2014 20…" at bounding box center [447, 296] width 578 height 323
click at [449, 314] on select "Select Debtor 1 Only Debtor 2 Only Debtor 1 And Debtor 2 Only At Least One Of T…" at bounding box center [447, 315] width 174 height 37
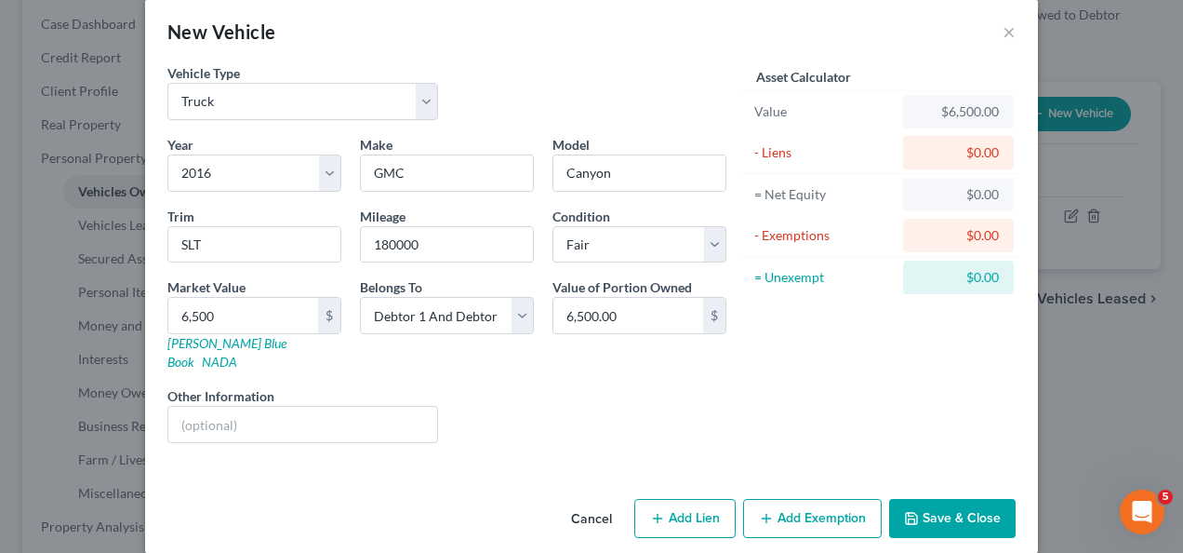
click at [508, 394] on div "Liens Select" at bounding box center [591, 414] width 289 height 57
click at [523, 400] on div "Liens Select" at bounding box center [591, 414] width 289 height 57
click at [534, 435] on div "Vehicle Type Select Automobile Truck Trailer Watercraft Aircraft Motor Home Atv…" at bounding box center [591, 277] width 893 height 428
click at [583, 393] on div "Liens Select" at bounding box center [591, 414] width 289 height 57
click at [767, 511] on icon "button" at bounding box center [766, 518] width 15 height 15
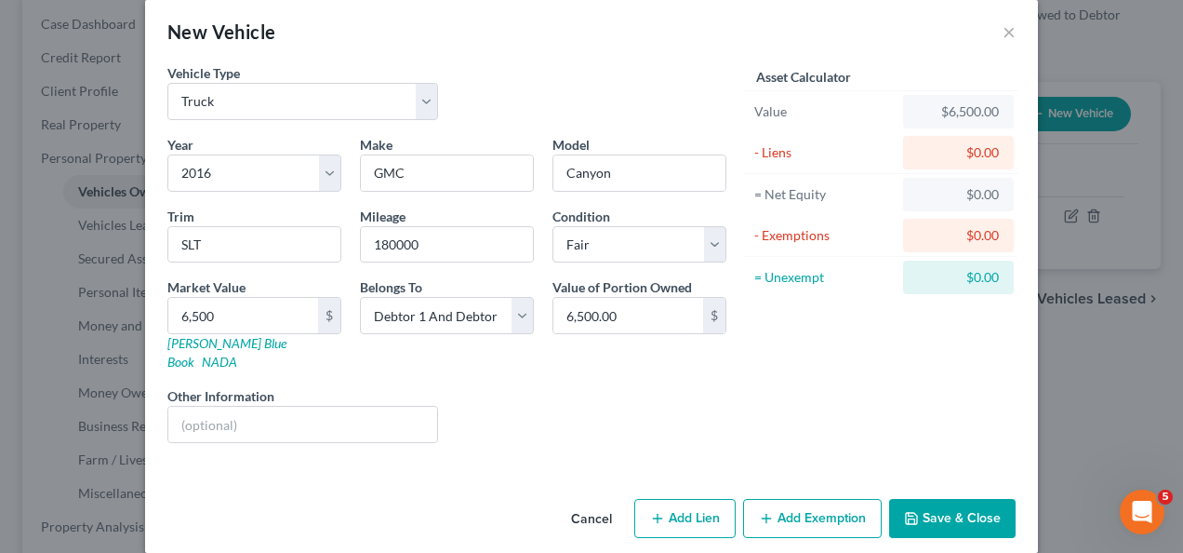
select select "2"
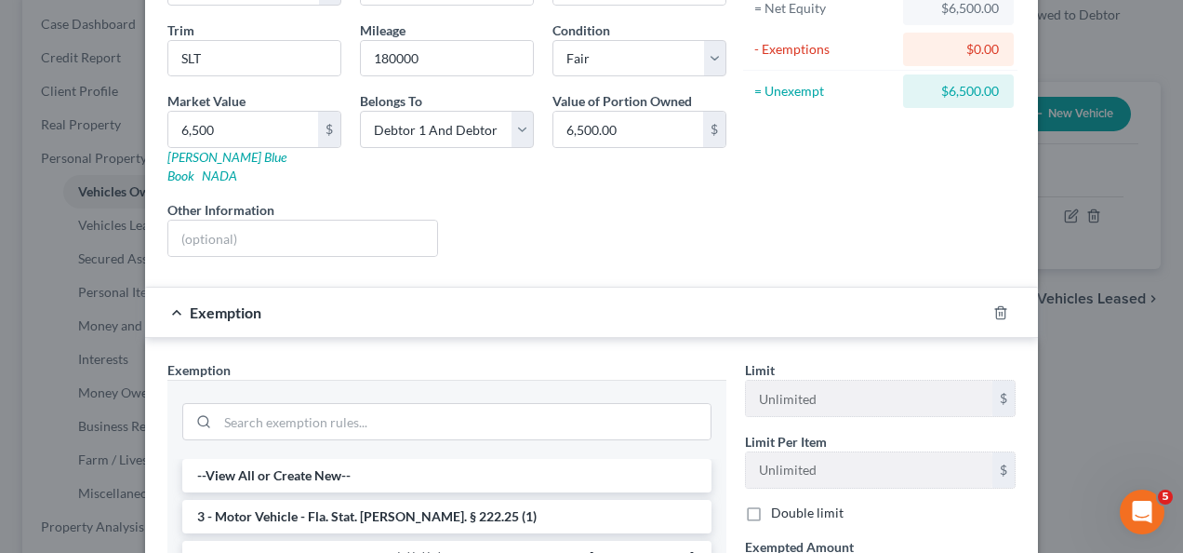
scroll to position [394, 0]
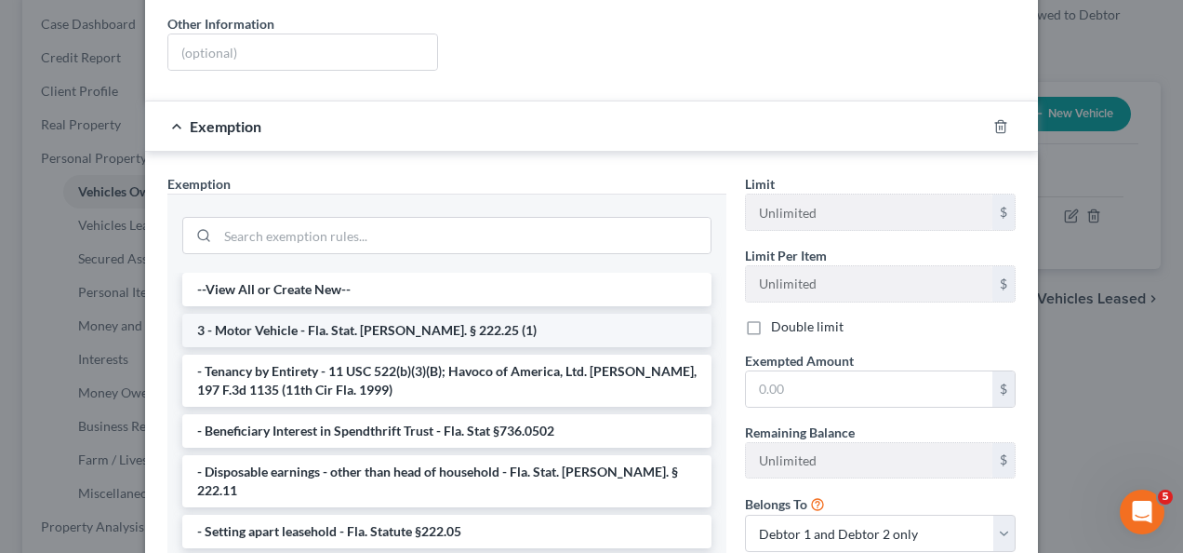
click at [282, 318] on li "3 - Motor Vehicle - Fla. Stat. [PERSON_NAME]. § 222.25 (1)" at bounding box center [446, 329] width 529 height 33
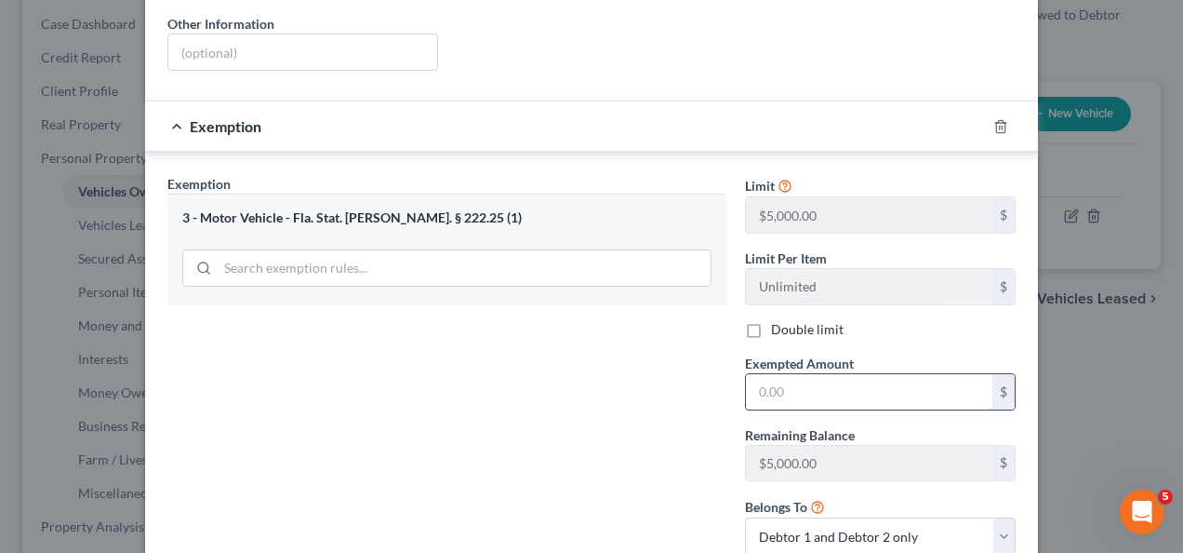
click at [766, 374] on input "text" at bounding box center [869, 391] width 247 height 35
type input "5000"
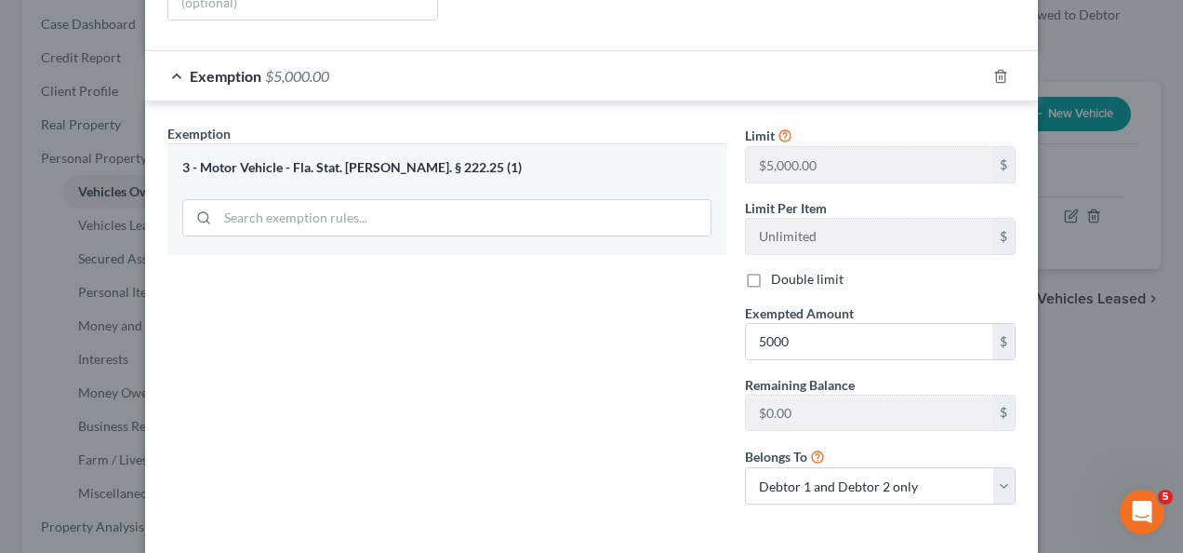
scroll to position [487, 0]
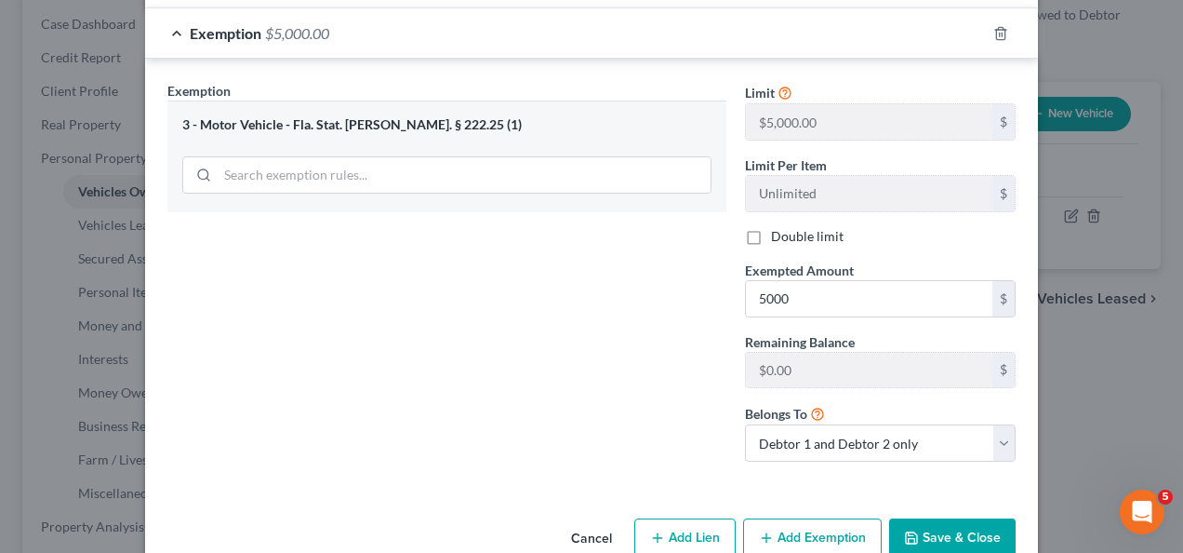
click at [577, 314] on div "Exemption Set must be selected for CA. Exemption * 3 - Motor Vehicle - Fla. Sta…" at bounding box center [447, 278] width 578 height 395
click at [953, 518] on button "Save & Close" at bounding box center [952, 537] width 127 height 39
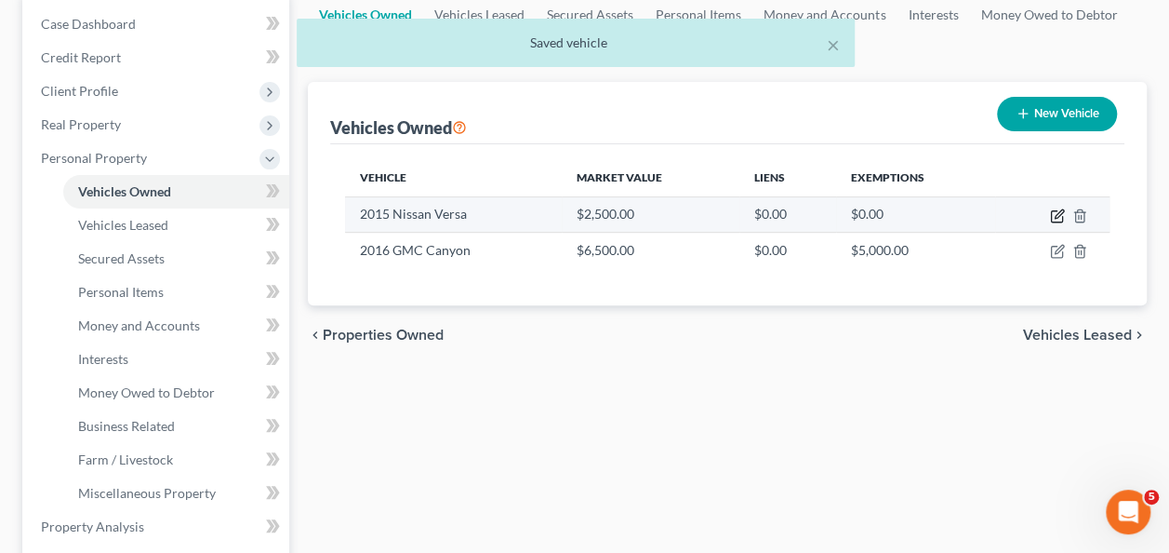
click at [1055, 214] on icon "button" at bounding box center [1059, 213] width 8 height 8
select select "0"
select select "11"
select select "3"
select select "1"
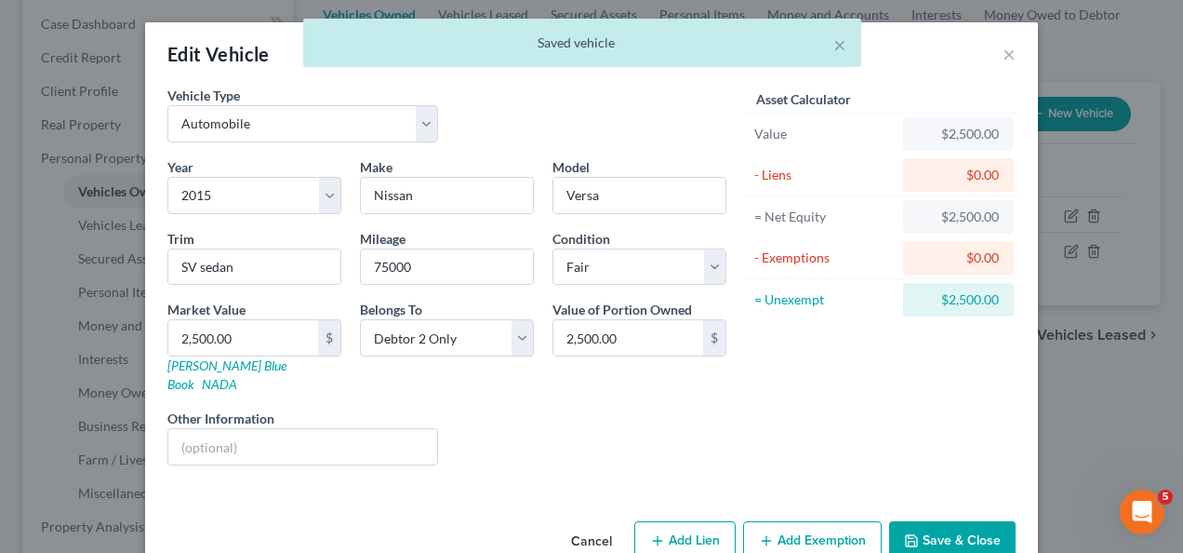
click at [570, 431] on div "Liens Select" at bounding box center [591, 436] width 289 height 57
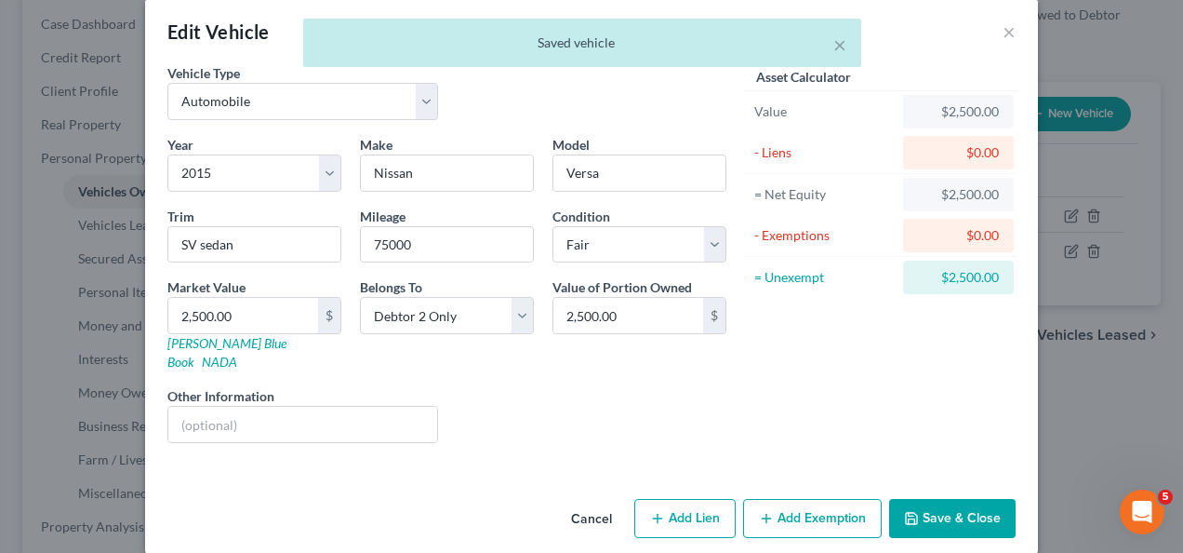
click at [804, 500] on button "Add Exemption" at bounding box center [812, 518] width 139 height 39
select select "2"
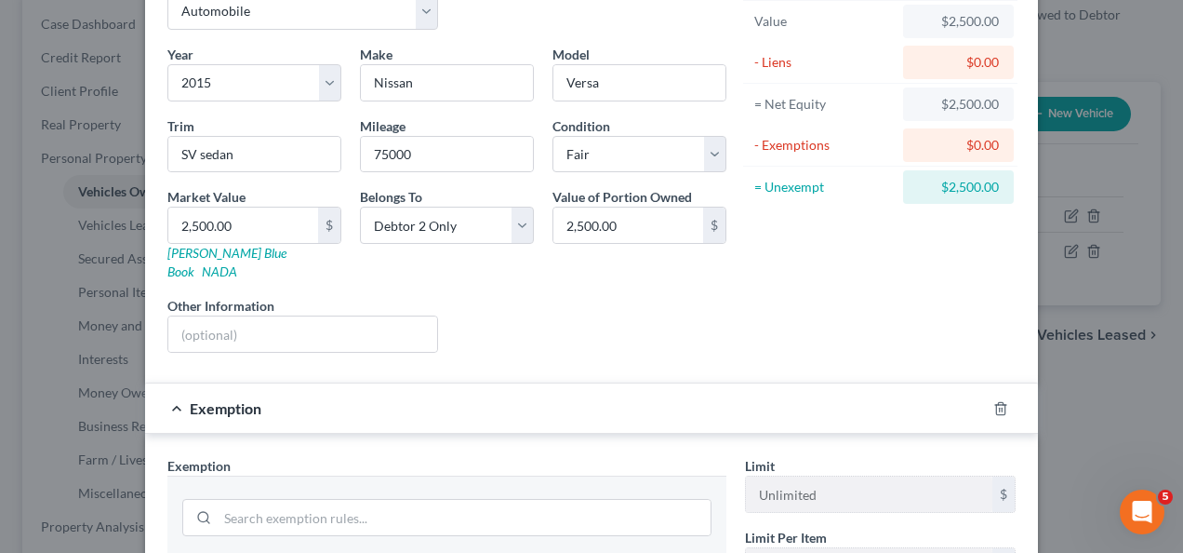
scroll to position [301, 0]
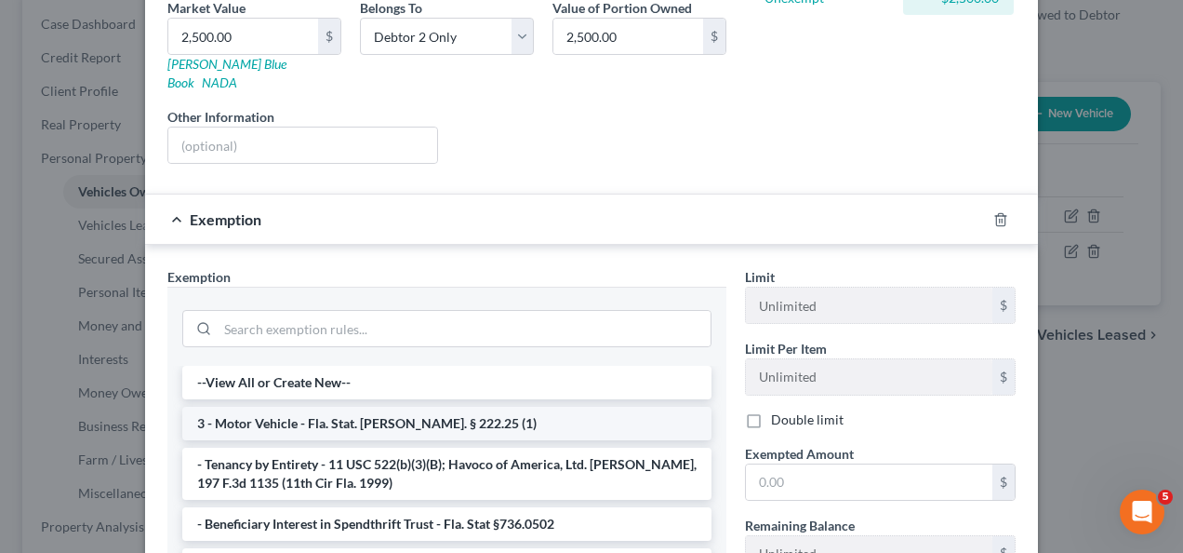
click at [251, 407] on li "3 - Motor Vehicle - Fla. Stat. [PERSON_NAME]. § 222.25 (1)" at bounding box center [446, 423] width 529 height 33
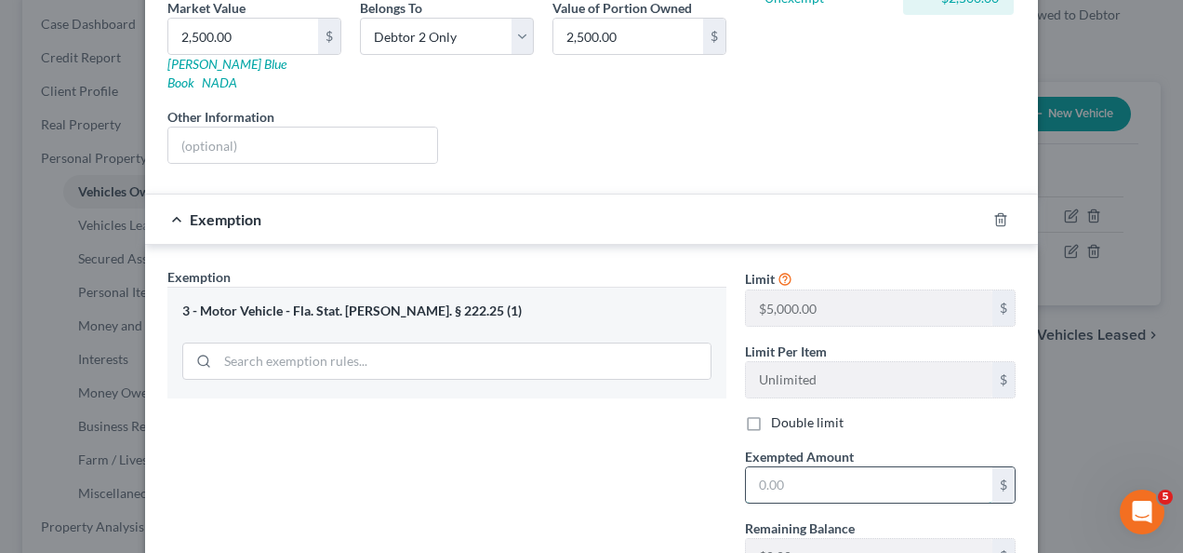
click at [789, 467] on input "text" at bounding box center [869, 484] width 247 height 35
type input "2500"
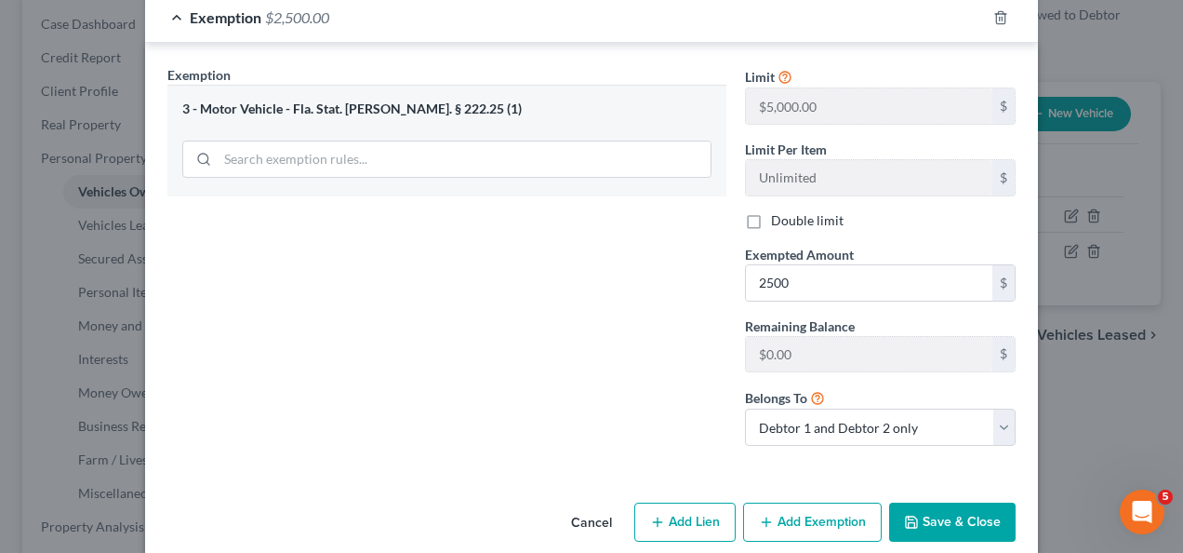
click at [926, 502] on button "Save & Close" at bounding box center [952, 521] width 127 height 39
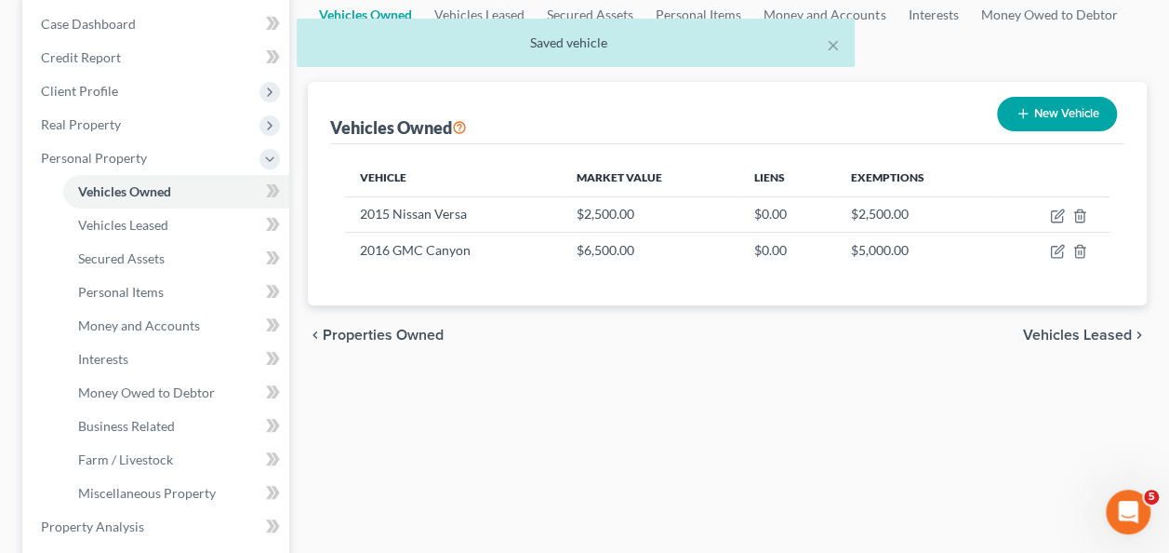
click at [772, 450] on div "Vehicles Owned Vehicles Leased Secured Assets Personal Items Money and Accounts…" at bounding box center [728, 530] width 858 height 1074
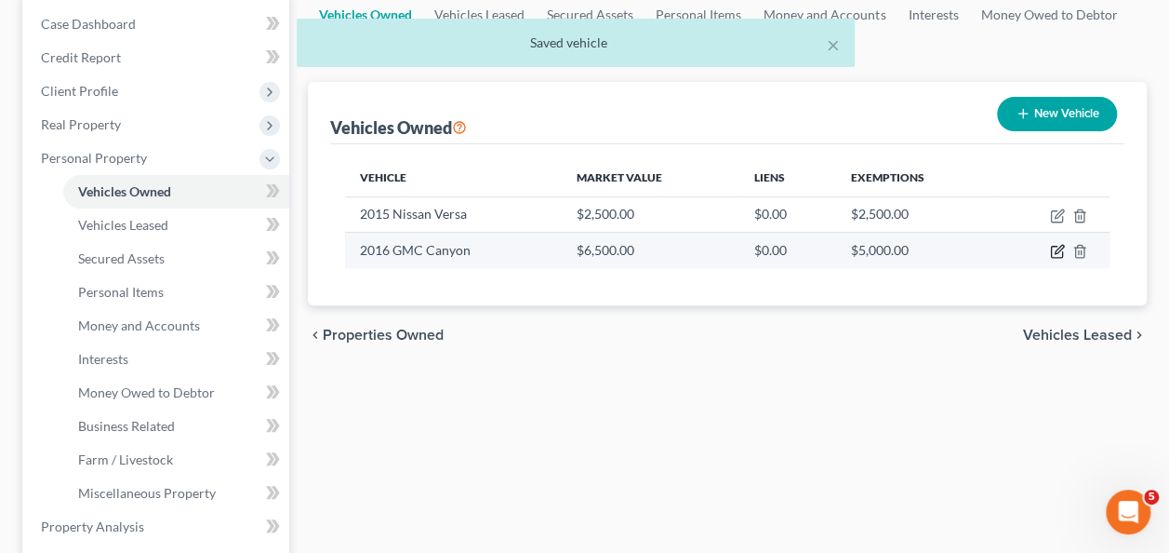
click at [1059, 251] on icon "button" at bounding box center [1057, 251] width 15 height 15
select select "1"
select select "10"
select select "3"
select select "2"
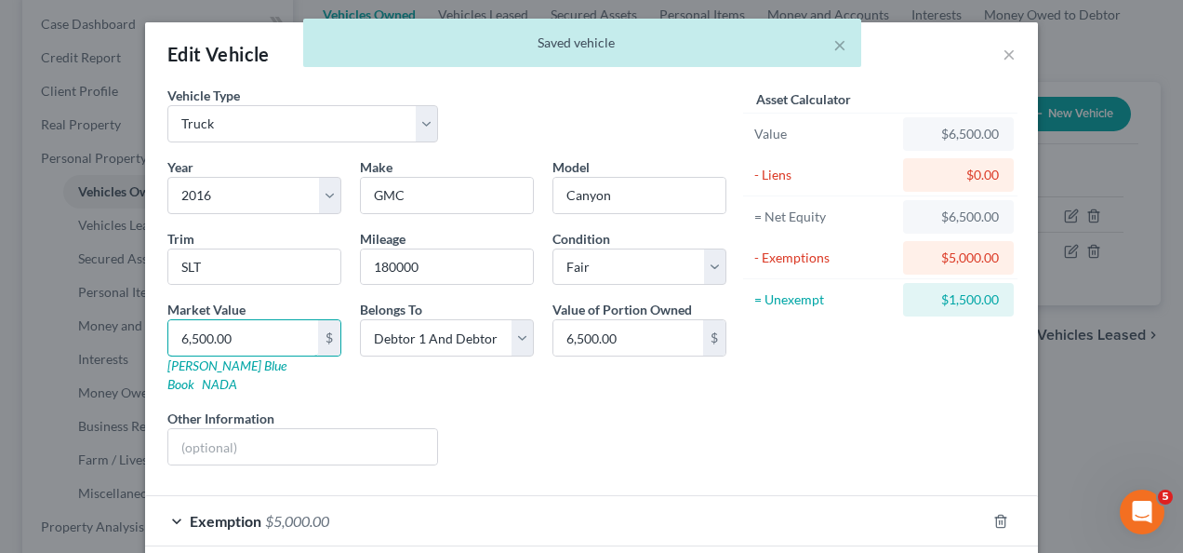
type input "0"
type input "0.00"
type input "06"
type input "06.00"
type input "060"
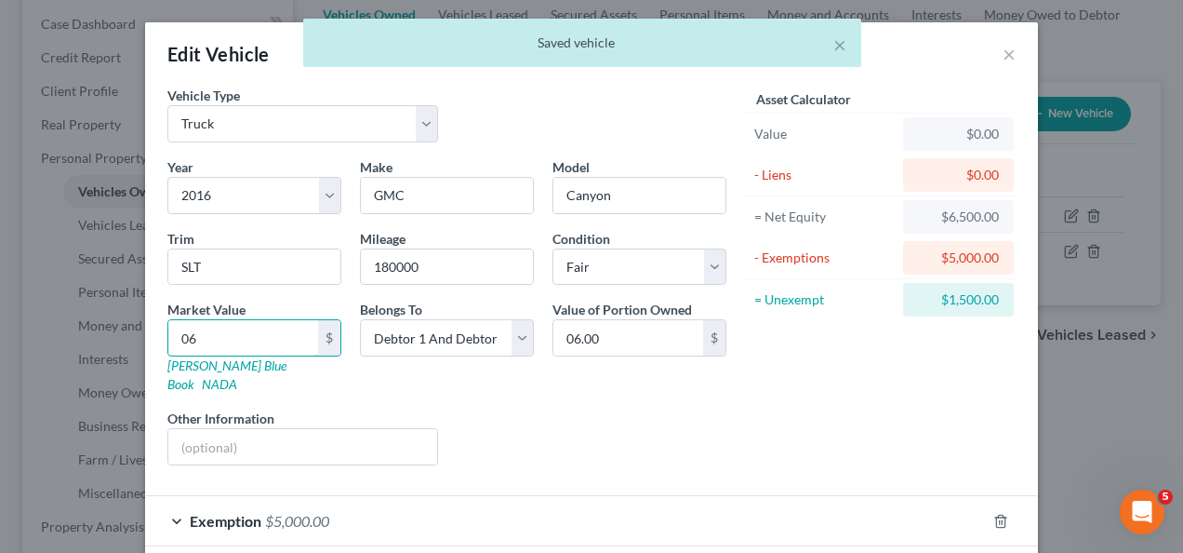
type input "060.00"
type input "06"
type input "06.00"
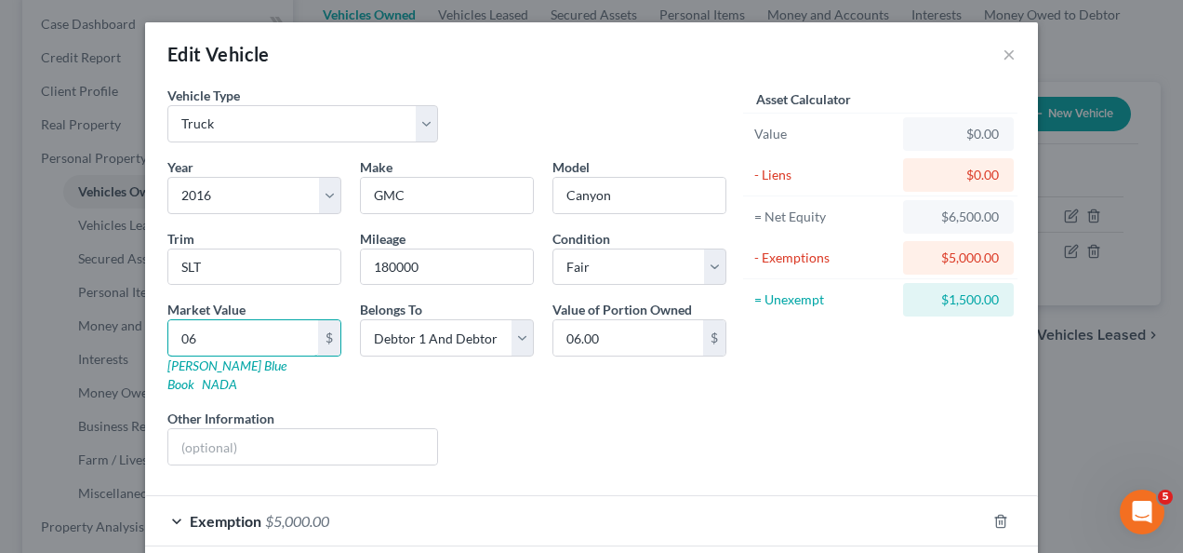
type input "0"
type input "0.00"
type input "6"
type input "6.00"
type input "60"
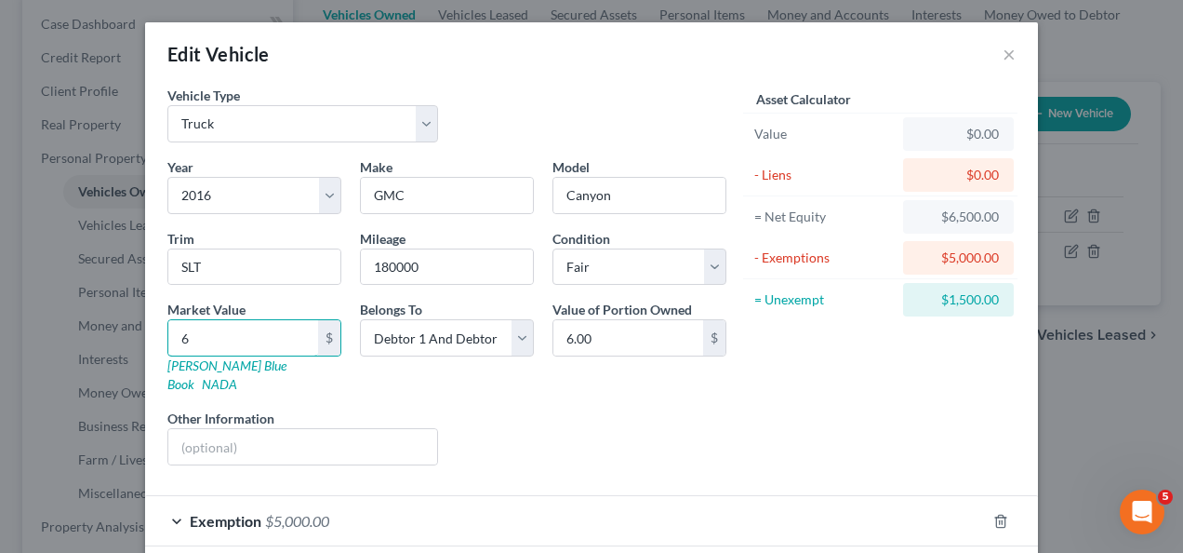
type input "60.00"
type input "600"
type input "600.00"
type input "6000"
type input "6,000.00"
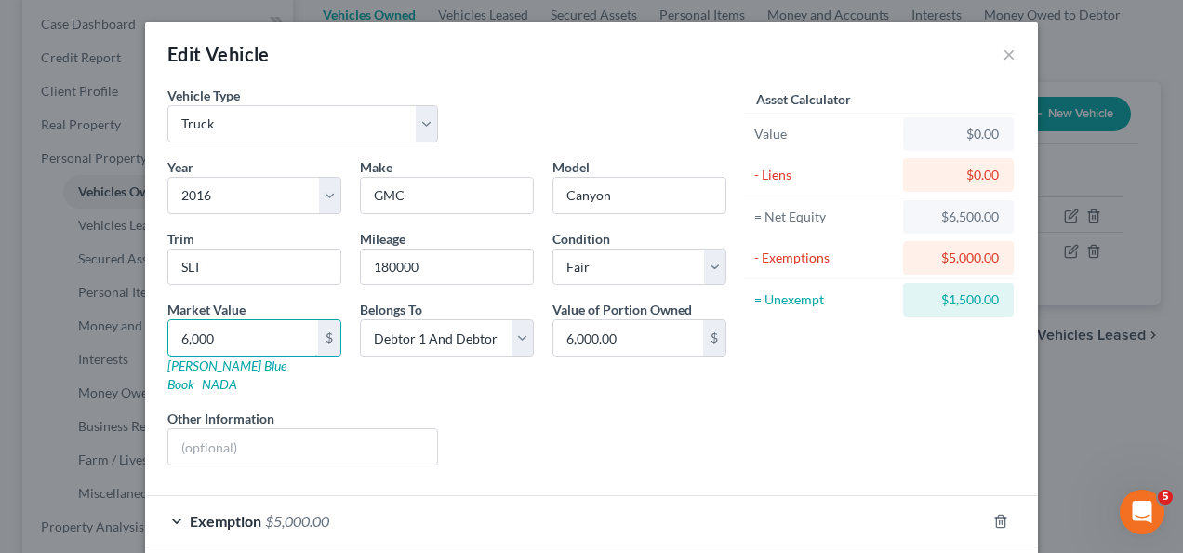
type input "6,000"
click at [213, 437] on input "text" at bounding box center [302, 446] width 269 height 35
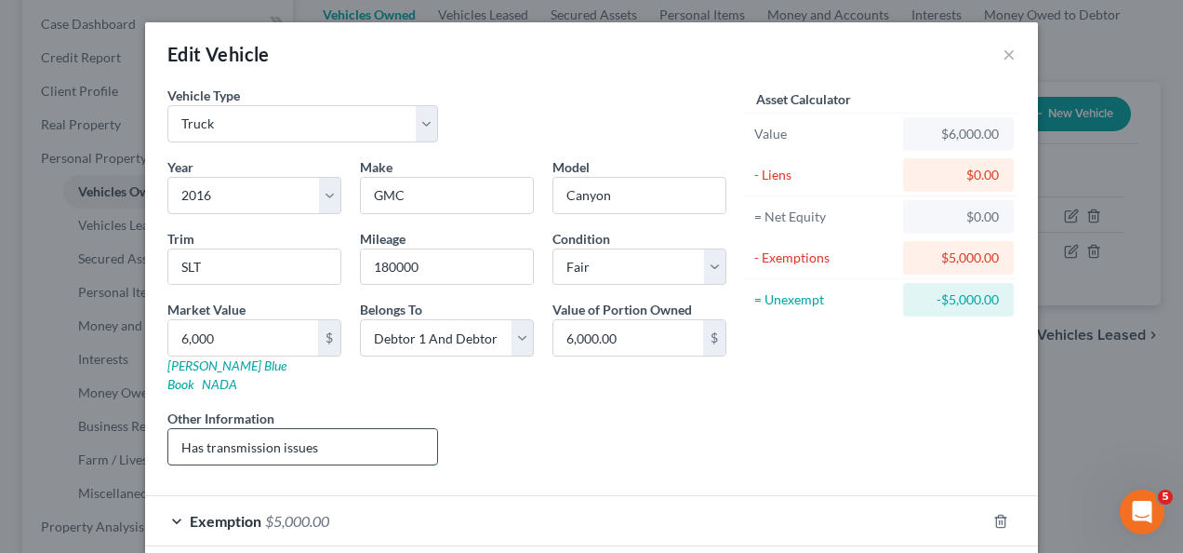
type input "Has transmission issues"
click at [764, 439] on div "Asset Calculator Value $6,000.00 - Liens $0.00 = Net Equity $0.00 - Exemptions …" at bounding box center [880, 283] width 289 height 394
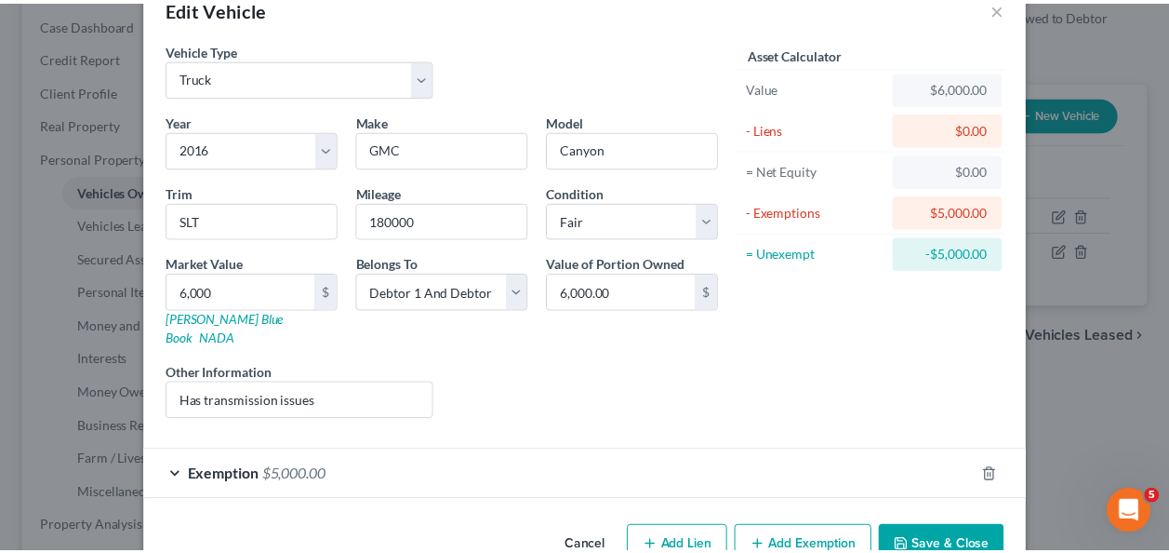
scroll to position [73, 0]
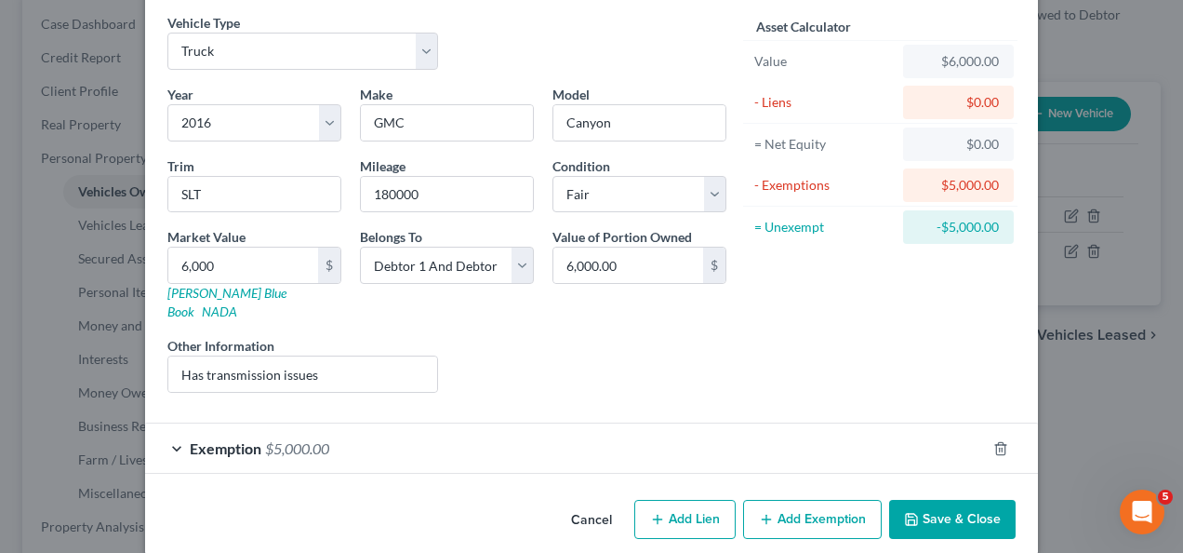
click at [925, 500] on button "Save & Close" at bounding box center [952, 519] width 127 height 39
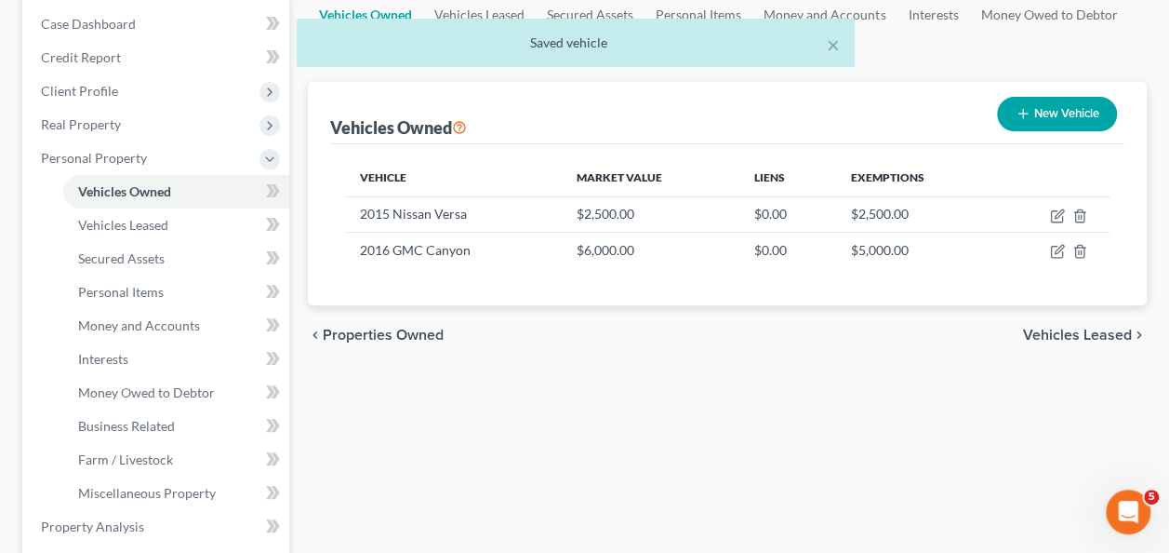
click at [889, 435] on div "Vehicles Owned Vehicles Leased Secured Assets Personal Items Money and Accounts…" at bounding box center [728, 530] width 858 height 1074
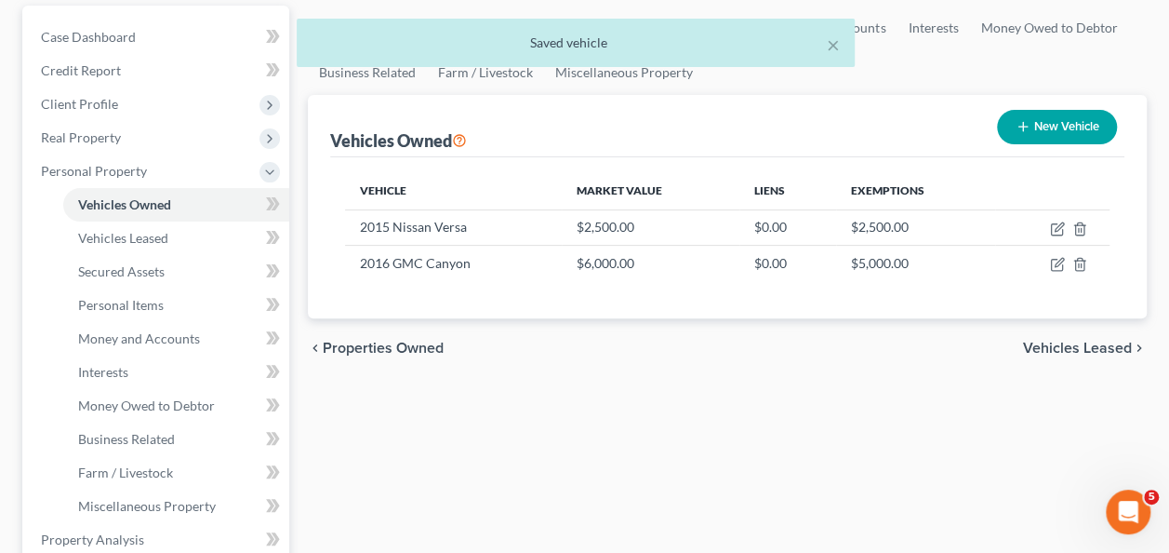
scroll to position [93, 0]
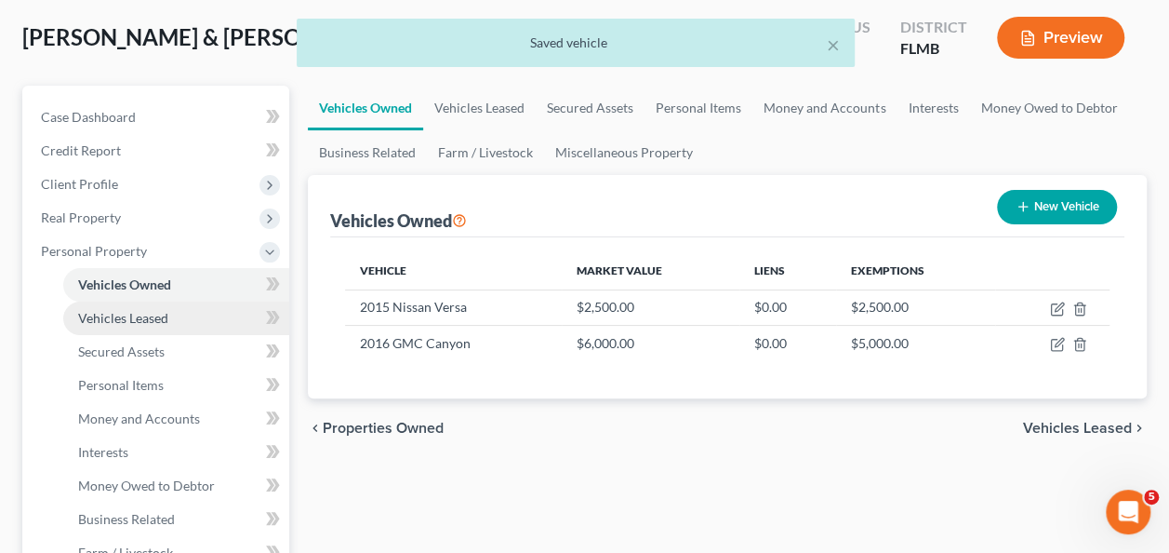
click at [136, 316] on span "Vehicles Leased" at bounding box center [123, 318] width 90 height 16
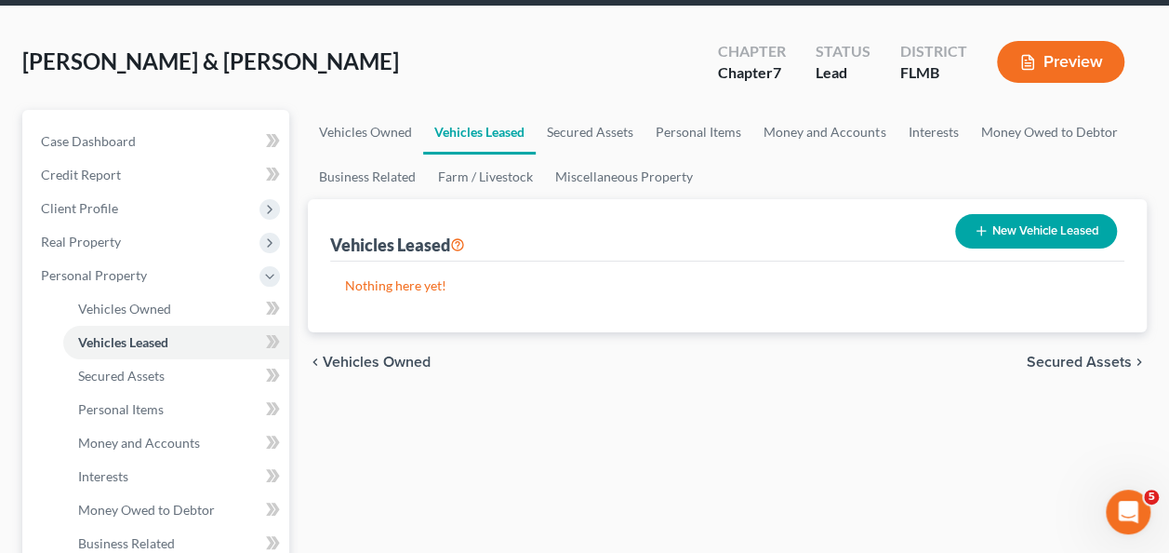
scroll to position [186, 0]
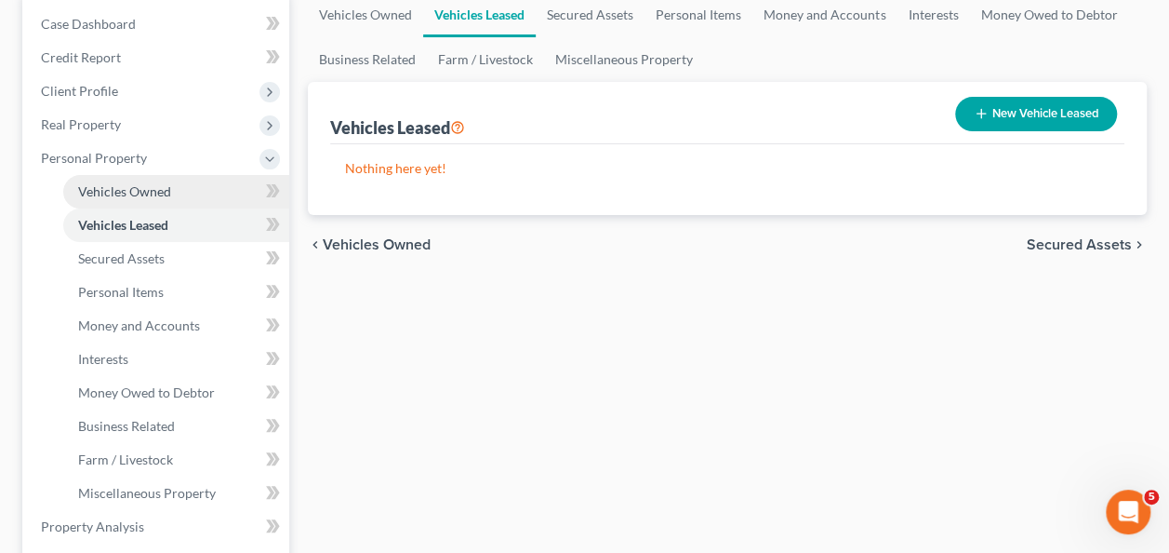
click at [145, 192] on span "Vehicles Owned" at bounding box center [124, 191] width 93 height 16
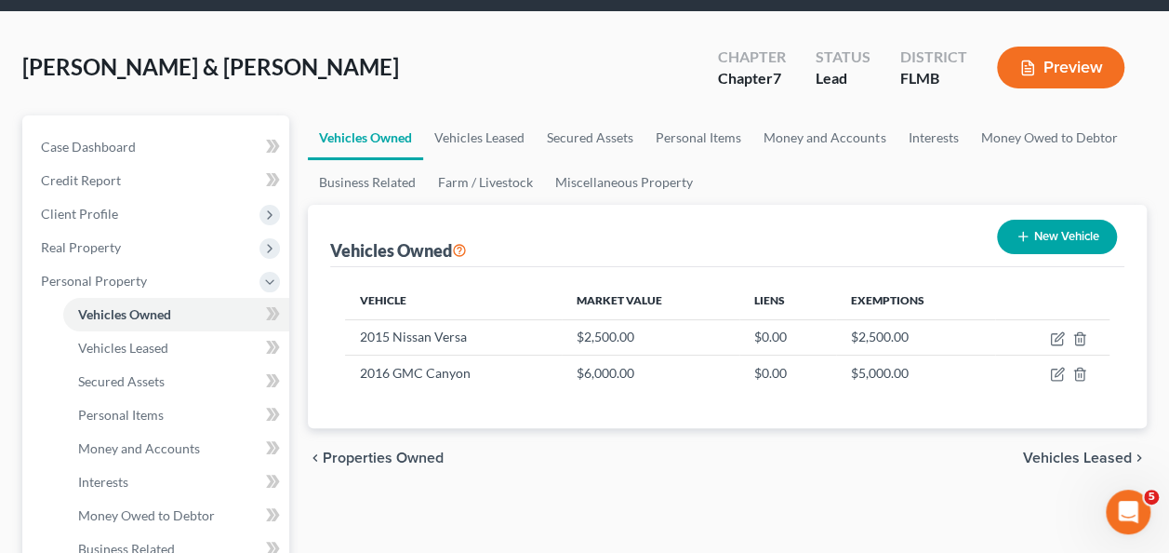
scroll to position [93, 0]
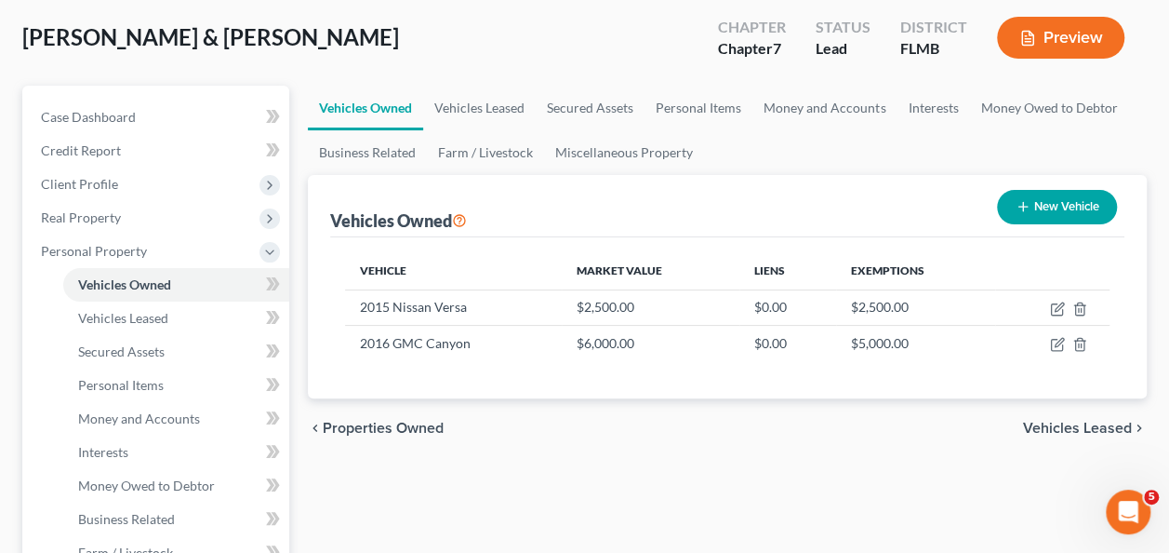
drag, startPoint x: 927, startPoint y: 423, endPoint x: 966, endPoint y: 364, distance: 70.7
click at [927, 422] on div "chevron_left Properties Owned Vehicles Leased chevron_right" at bounding box center [727, 428] width 839 height 60
click at [829, 433] on div "chevron_left Properties Owned Vehicles Leased chevron_right" at bounding box center [727, 428] width 839 height 60
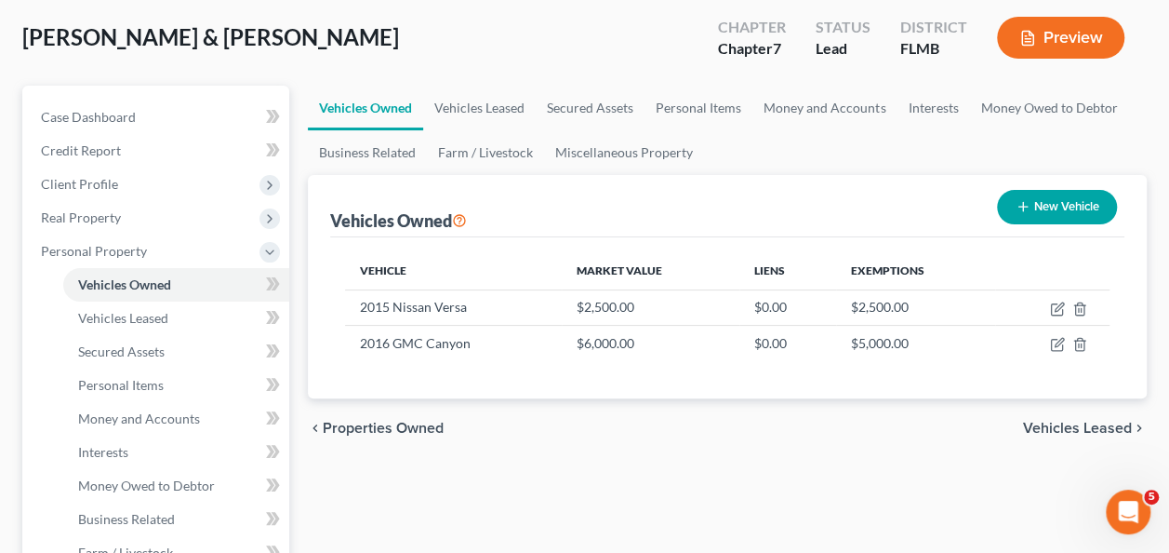
click at [810, 434] on div "chevron_left Properties Owned Vehicles Leased chevron_right" at bounding box center [727, 428] width 839 height 60
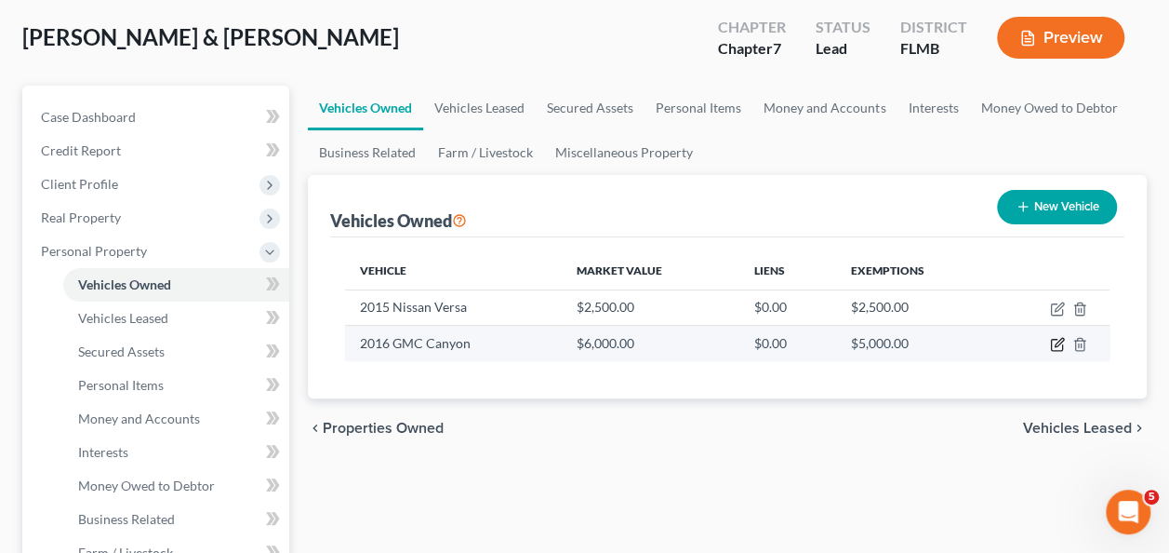
click at [1057, 342] on icon "button" at bounding box center [1057, 344] width 15 height 15
select select "1"
select select "10"
select select "3"
select select "2"
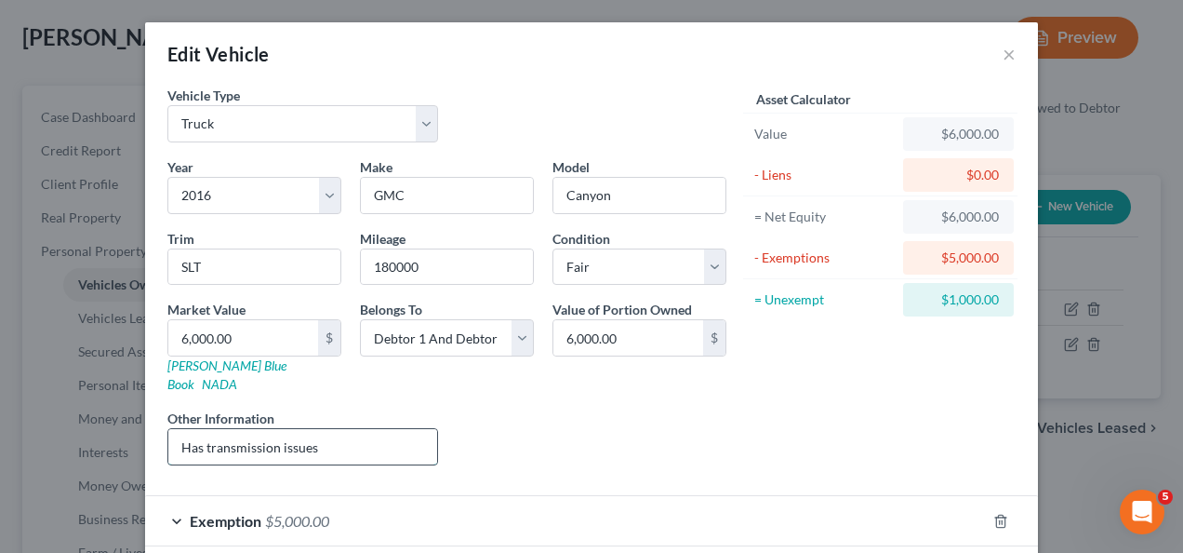
click at [395, 429] on input "Has transmission issues" at bounding box center [302, 446] width 269 height 35
click at [519, 444] on div "Year Select 2026 2025 2024 2023 2022 2021 2020 2019 2018 2017 2016 2015 2014 20…" at bounding box center [447, 318] width 578 height 323
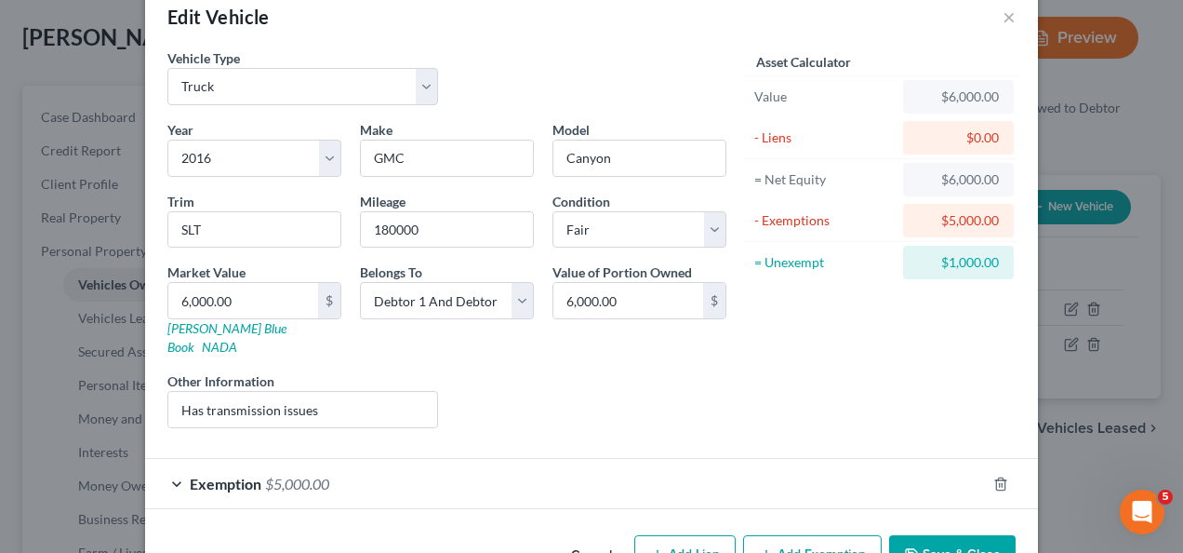
scroll to position [73, 0]
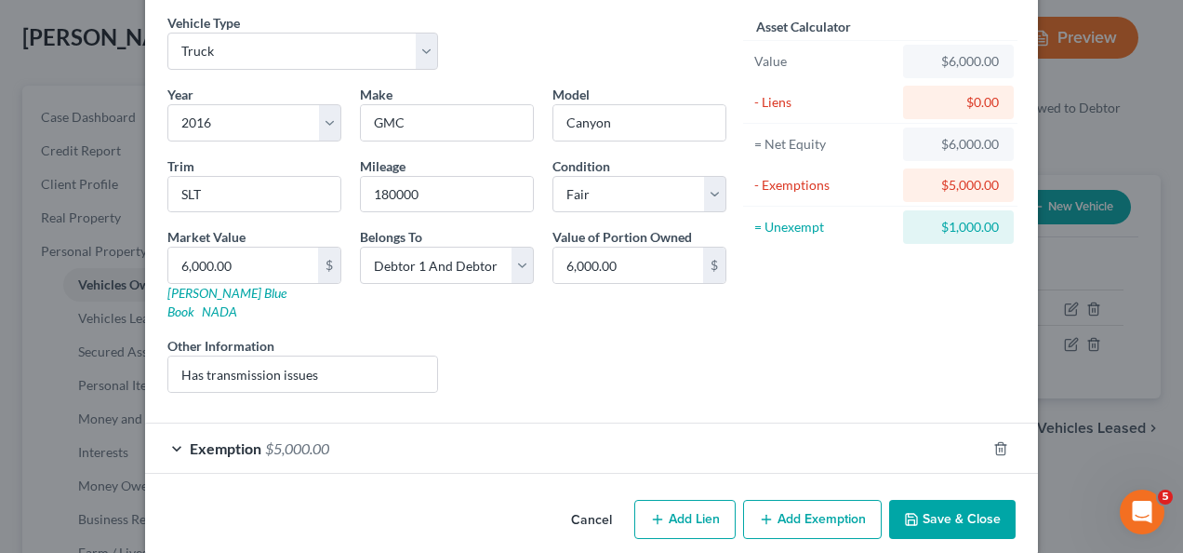
drag, startPoint x: 913, startPoint y: 502, endPoint x: 146, endPoint y: 446, distance: 769.5
click at [145, 459] on div "Edit Vehicle × Vehicle Type Select Automobile Truck Trailer Watercraft Aircraft…" at bounding box center [591, 252] width 893 height 604
click at [201, 356] on input "Has transmission issues" at bounding box center [302, 373] width 269 height 35
click at [827, 423] on div "Exemption $5,000.00" at bounding box center [565, 447] width 841 height 49
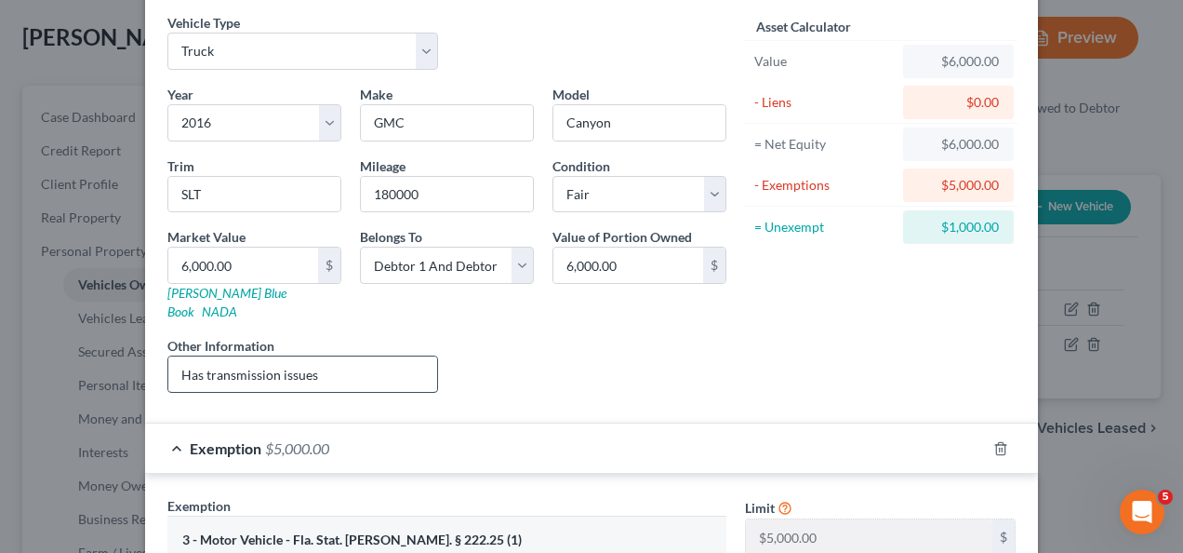
click at [194, 356] on input "Has transmission issues" at bounding box center [302, 373] width 269 height 35
click at [311, 356] on input "Has faulty transmission issues" at bounding box center [302, 373] width 269 height 35
click at [305, 356] on input "Has faulty transmission issues" at bounding box center [302, 373] width 269 height 35
type input "Has faulty transmission"
click at [533, 374] on div "Year Select 2026 2025 2024 2023 2022 2021 2020 2019 2018 2017 2016 2015 2014 20…" at bounding box center [447, 246] width 578 height 323
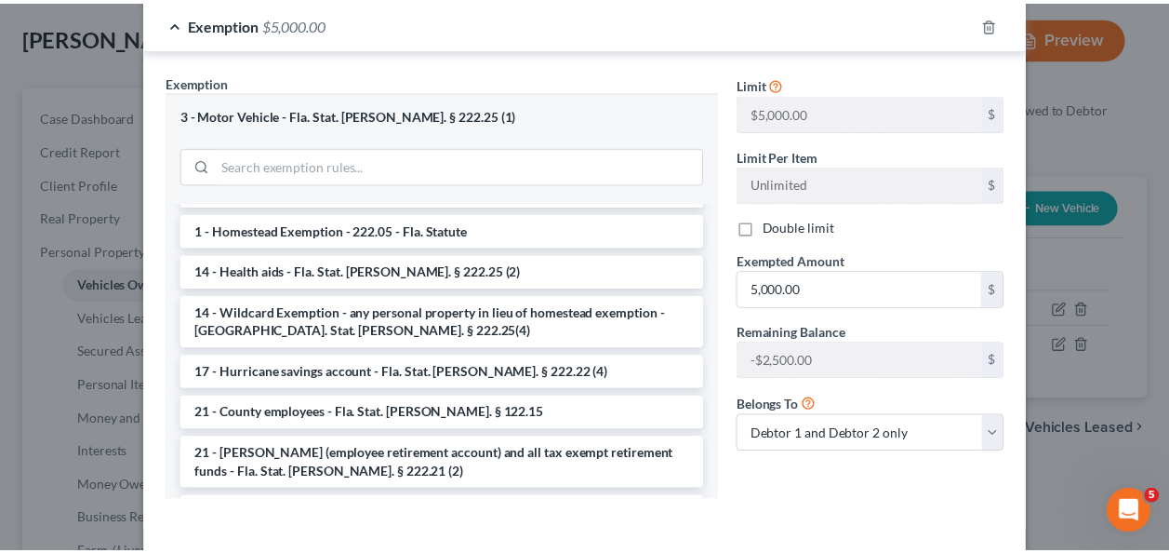
scroll to position [553, 0]
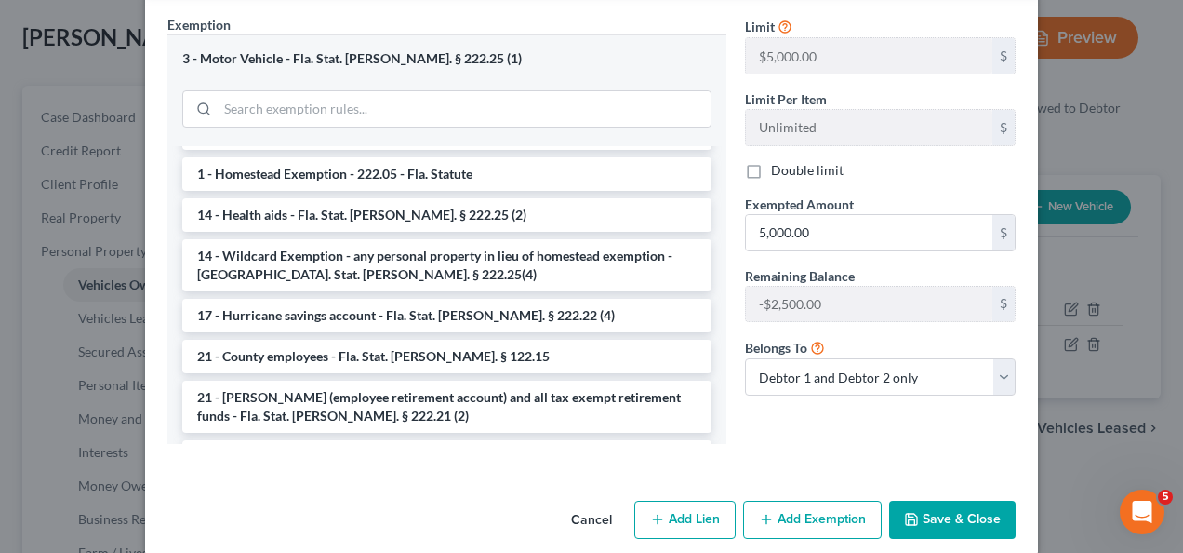
click at [941, 500] on button "Save & Close" at bounding box center [952, 519] width 127 height 39
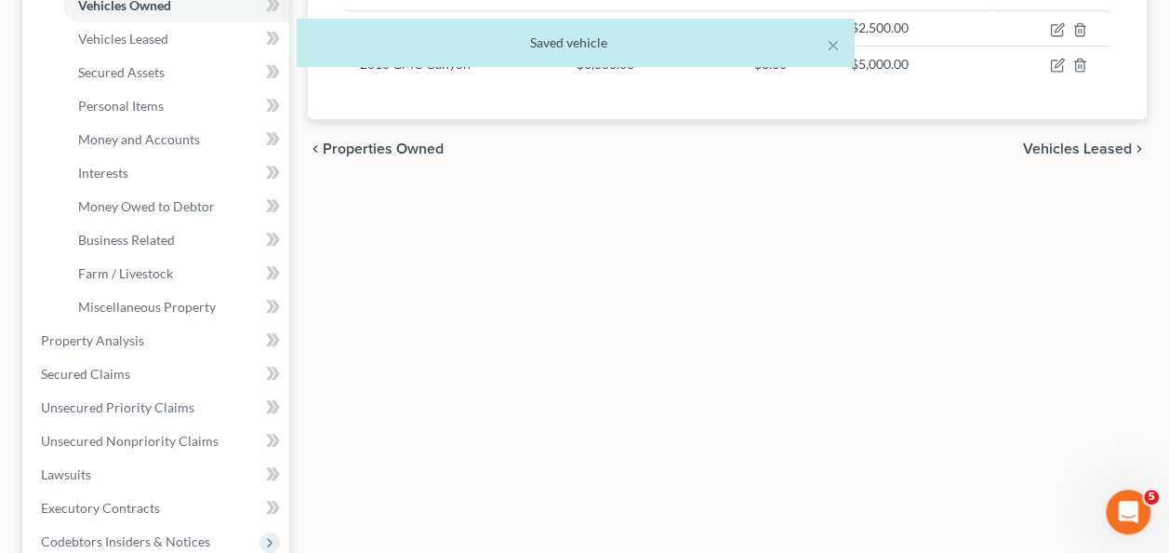
click at [502, 350] on div "Vehicles Owned Vehicles Leased Secured Assets Personal Items Money and Accounts…" at bounding box center [728, 344] width 858 height 1074
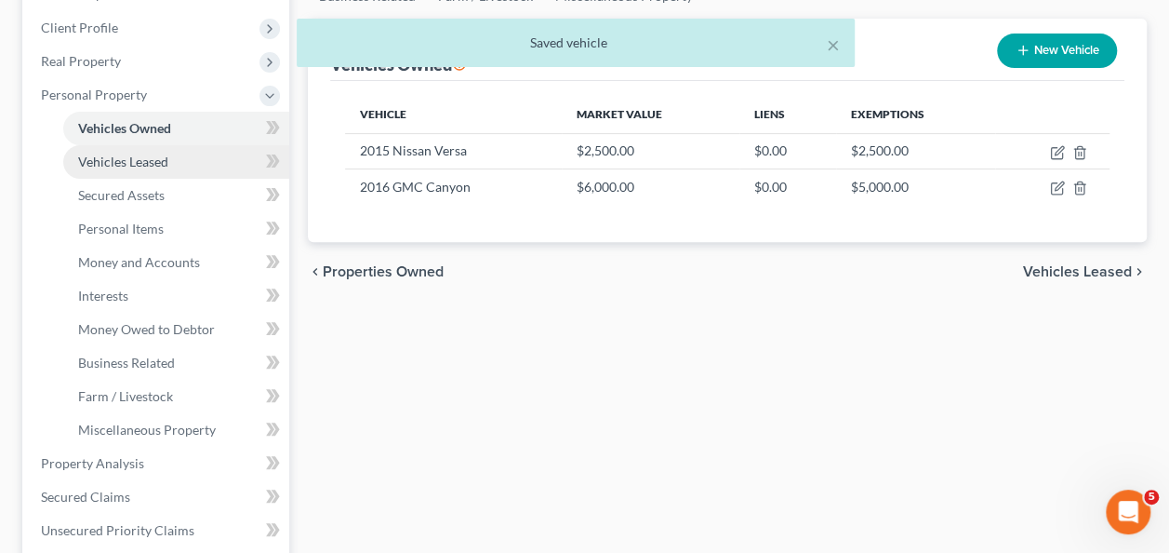
scroll to position [279, 0]
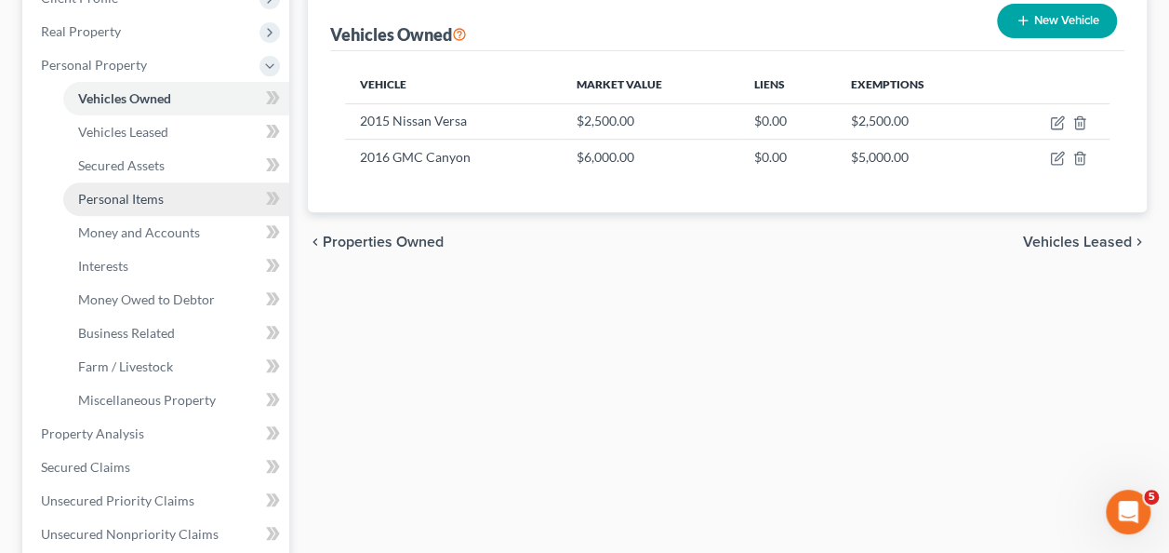
click at [91, 201] on span "Personal Items" at bounding box center [121, 199] width 86 height 16
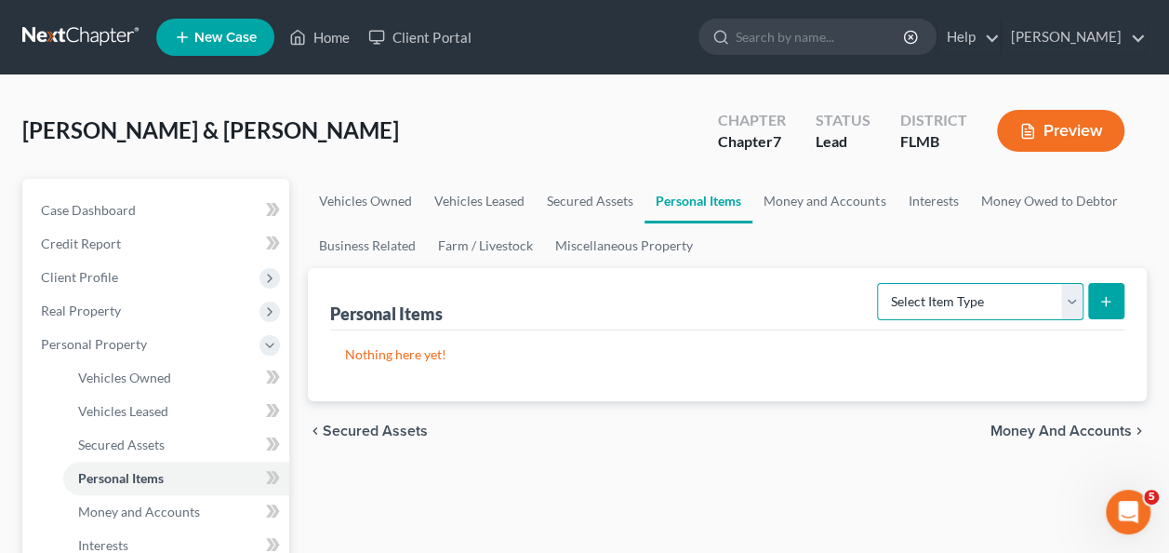
click at [966, 302] on select "Select Item Type Clothing Collectibles Of Value Electronics Firearms Household …" at bounding box center [980, 301] width 207 height 37
select select "household_goods"
click at [880, 283] on select "Select Item Type Clothing Collectibles Of Value Electronics Firearms Household …" at bounding box center [980, 301] width 207 height 37
click at [1107, 303] on icon "submit" at bounding box center [1106, 301] width 15 height 15
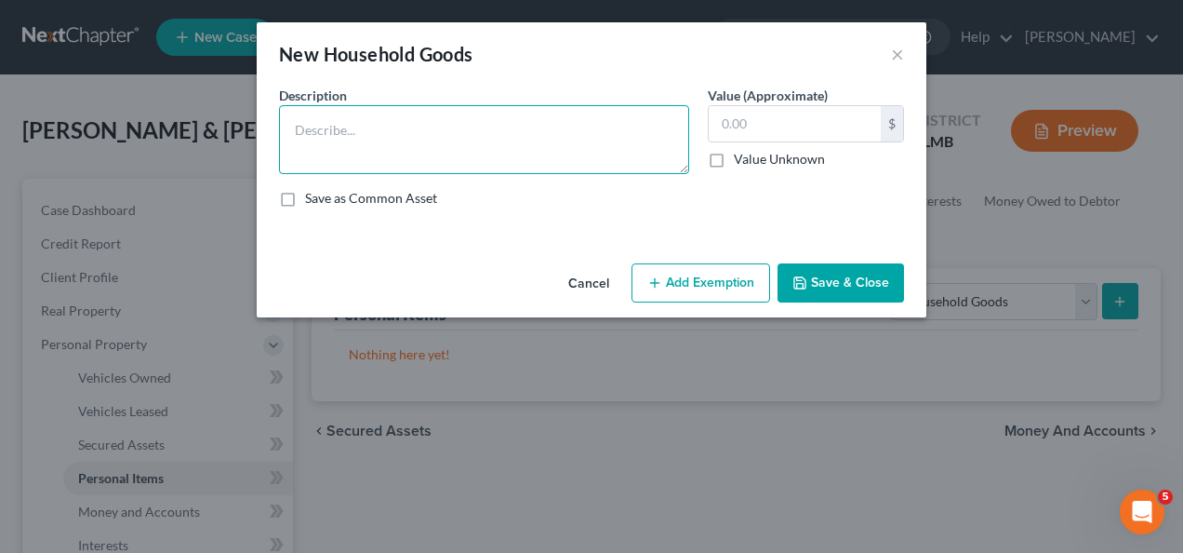
click at [371, 134] on textarea at bounding box center [484, 139] width 410 height 69
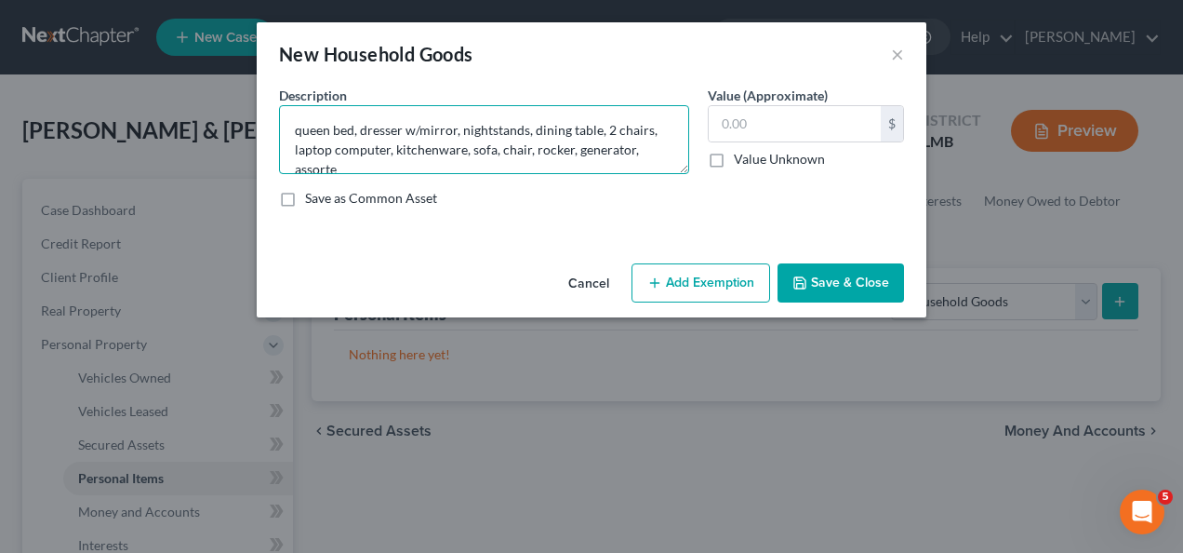
scroll to position [4, 0]
click at [474, 167] on textarea "queen bed, dresser w/mirror, nightstands, dining table, 2 chairs, laptop comput…" at bounding box center [484, 139] width 410 height 69
click at [575, 147] on textarea "queen bed, dresser w/mirror, nightstands, dining table, 2 chairs, laptop comput…" at bounding box center [484, 139] width 410 height 69
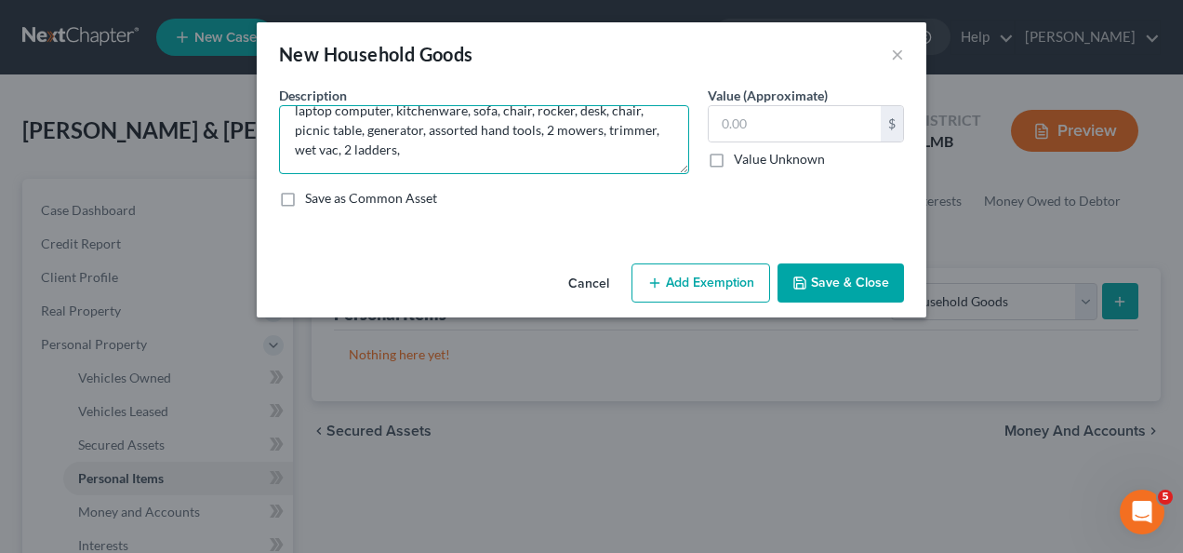
scroll to position [35, 0]
click at [431, 156] on textarea "queen bed, dresser w/mirror, nightstands, dining table, 2 chairs, laptop comput…" at bounding box center [484, 139] width 410 height 69
click at [292, 154] on textarea "queen bed, dresser w/mirror, nightstands, dining table, 2 chairs, laptop comput…" at bounding box center [484, 139] width 410 height 69
click at [480, 158] on textarea "queen bed, dresser w/mirror, nightstands, dining table, 2 chairs, laptop comput…" at bounding box center [484, 139] width 410 height 69
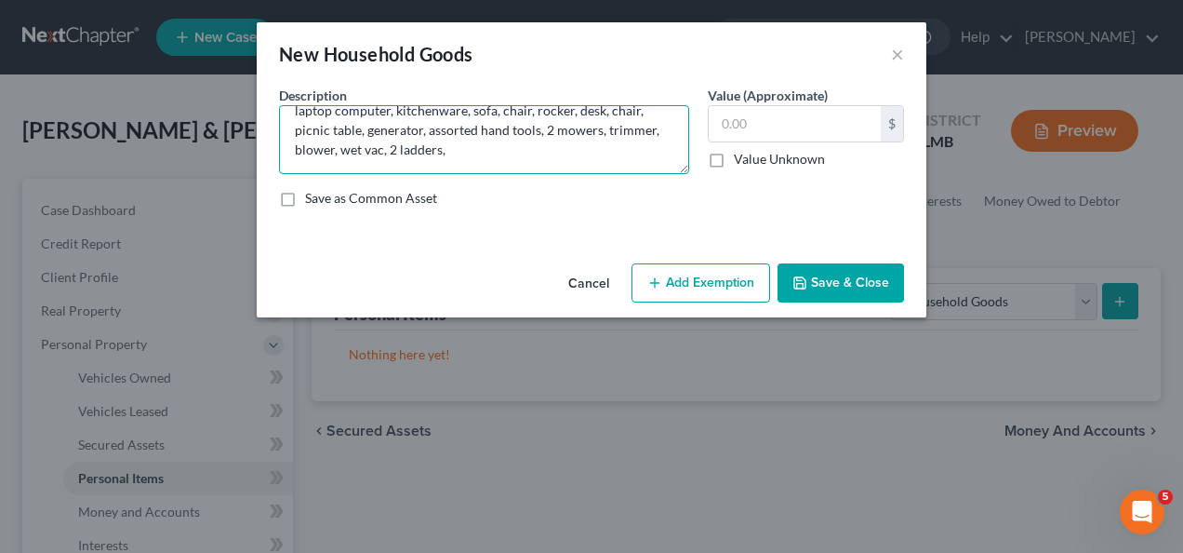
click at [303, 137] on textarea "queen bed, dresser w/mirror, nightstands, dining table, 2 chairs, laptop comput…" at bounding box center [484, 139] width 410 height 69
click at [297, 134] on textarea "queen bed, dresser w/mirror, nightstands, dining table, 2 chairs, laptop comput…" at bounding box center [484, 139] width 410 height 69
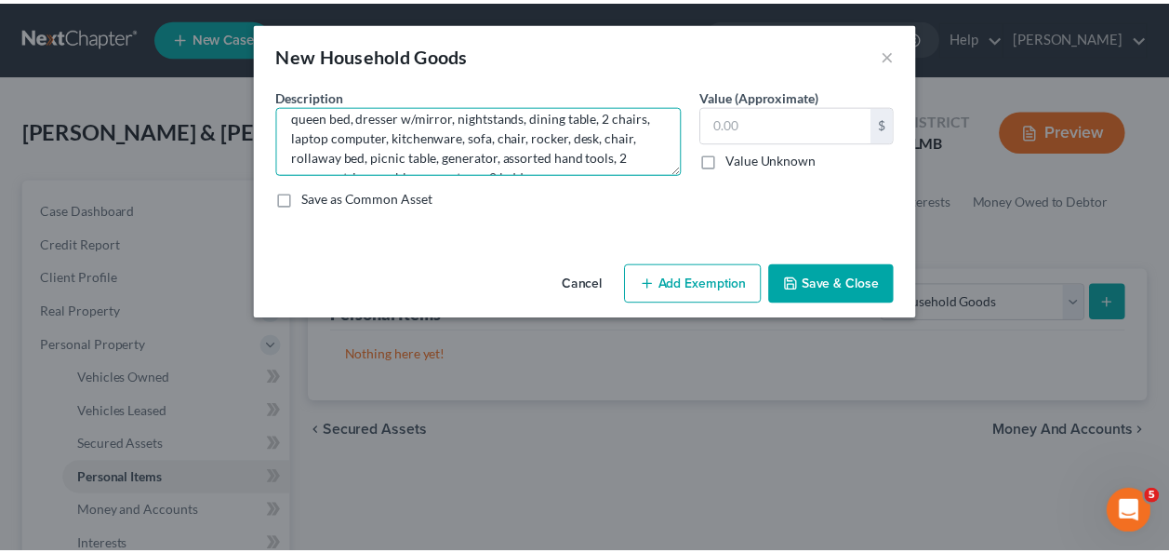
scroll to position [0, 0]
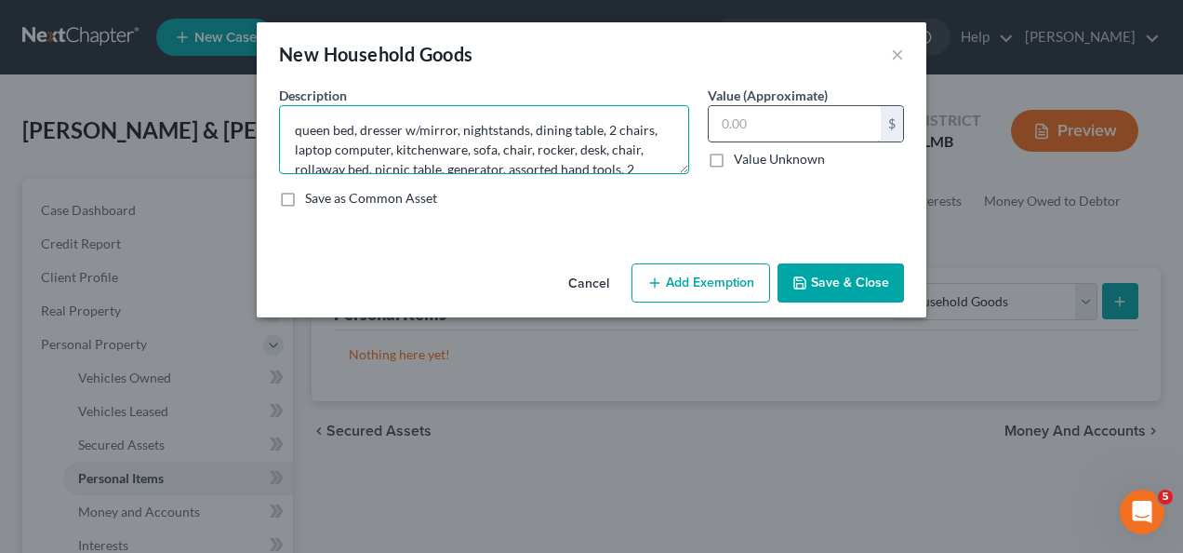
type textarea "queen bed, dresser w/mirror, nightstands, dining table, 2 chairs, laptop comput…"
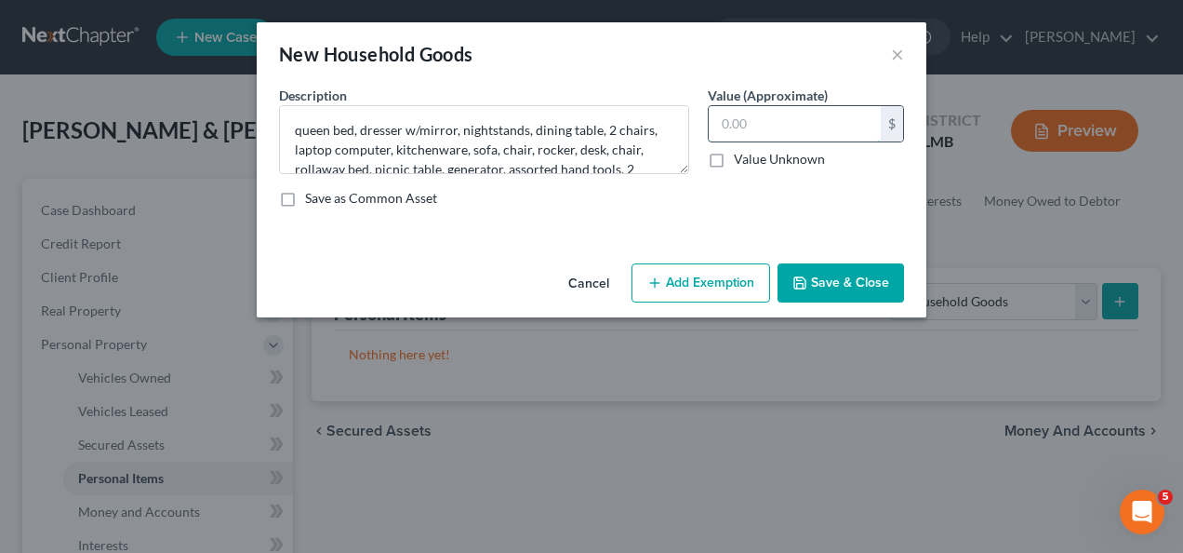
click at [751, 124] on input "text" at bounding box center [795, 123] width 172 height 35
type input "1,000"
click at [793, 260] on div "Cancel Add Exemption Save & Close" at bounding box center [592, 286] width 670 height 61
click at [807, 277] on icon "button" at bounding box center [800, 282] width 15 height 15
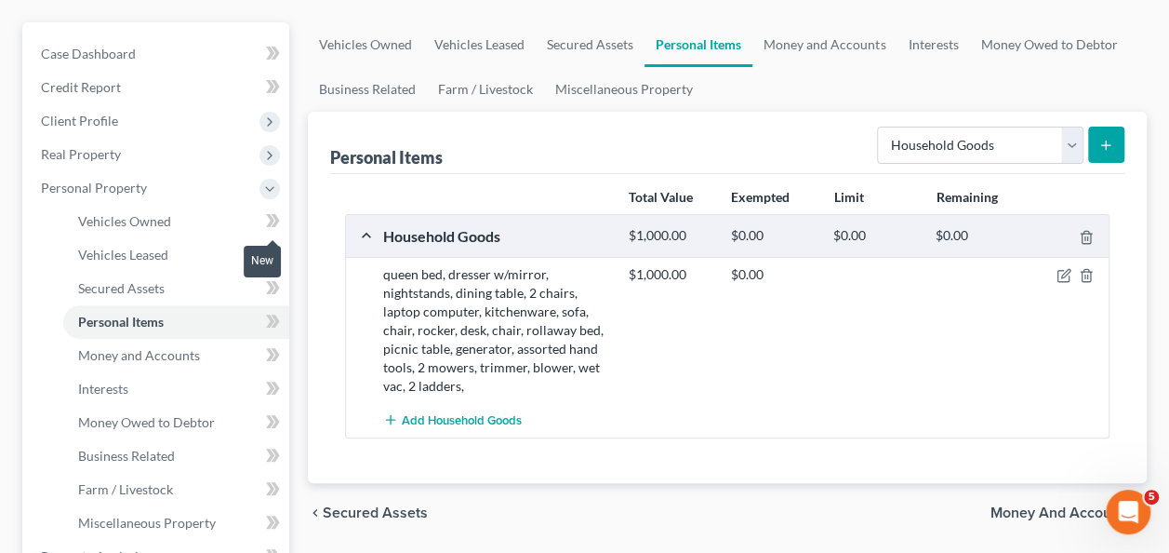
scroll to position [186, 0]
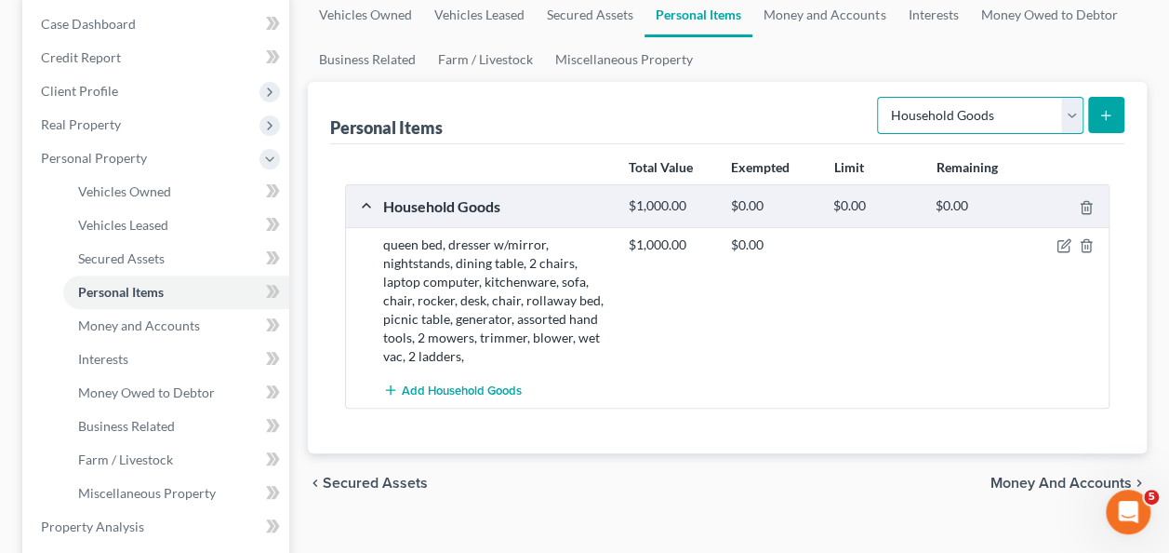
click at [952, 115] on select "Select Item Type Clothing Collectibles Of Value Electronics Firearms Household …" at bounding box center [980, 115] width 207 height 37
select select "firearms"
click at [880, 97] on select "Select Item Type Clothing Collectibles Of Value Electronics Firearms Household …" at bounding box center [980, 115] width 207 height 37
click at [1105, 106] on button "submit" at bounding box center [1106, 115] width 36 height 36
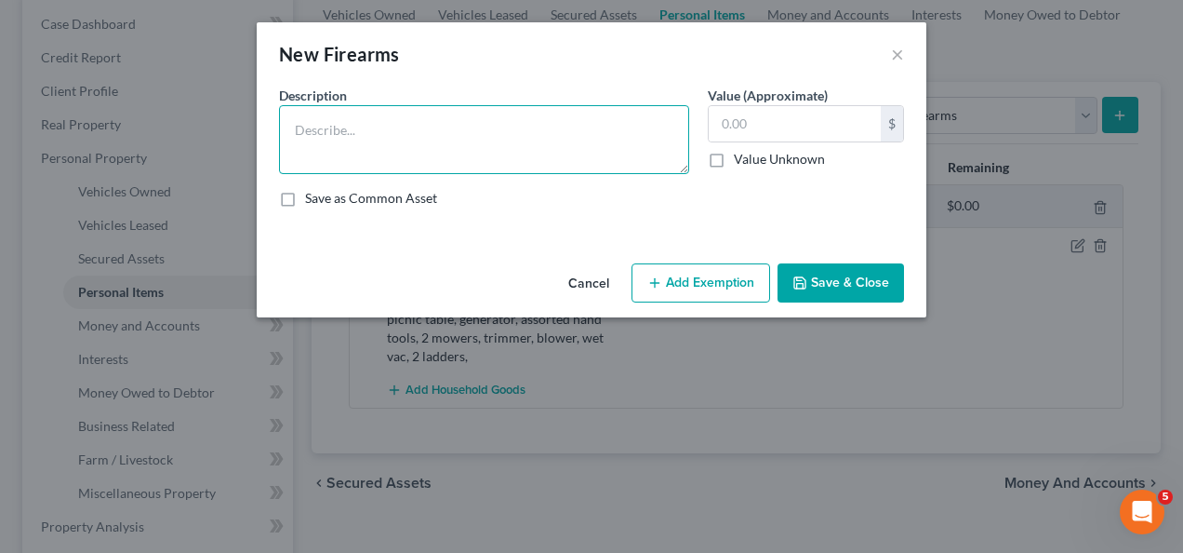
click at [447, 130] on textarea at bounding box center [484, 139] width 410 height 69
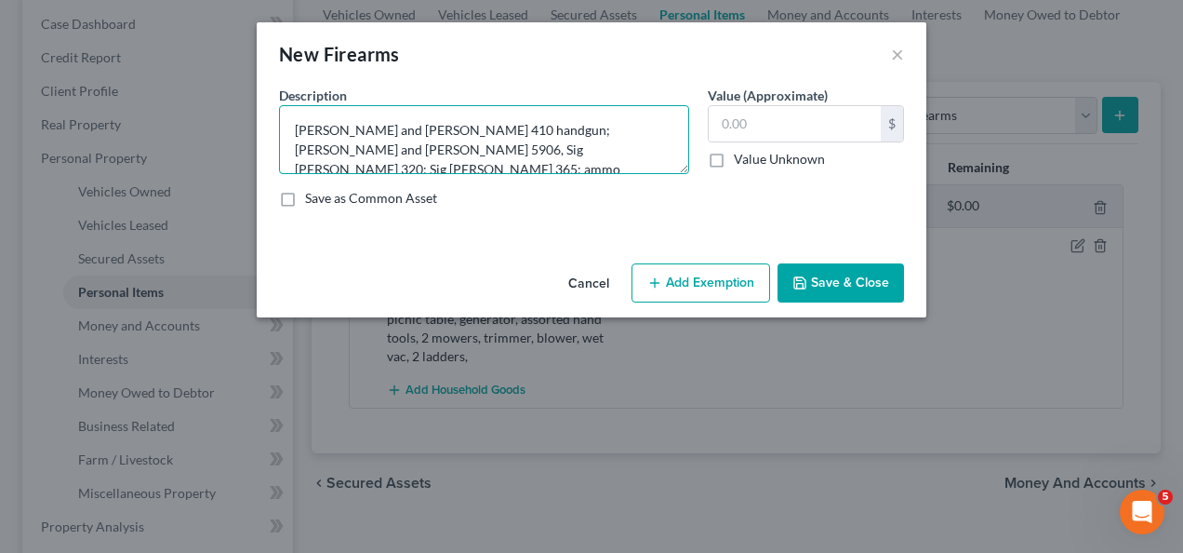
type textarea "[PERSON_NAME] and [PERSON_NAME] 410 handgun; [PERSON_NAME] and [PERSON_NAME] 59…"
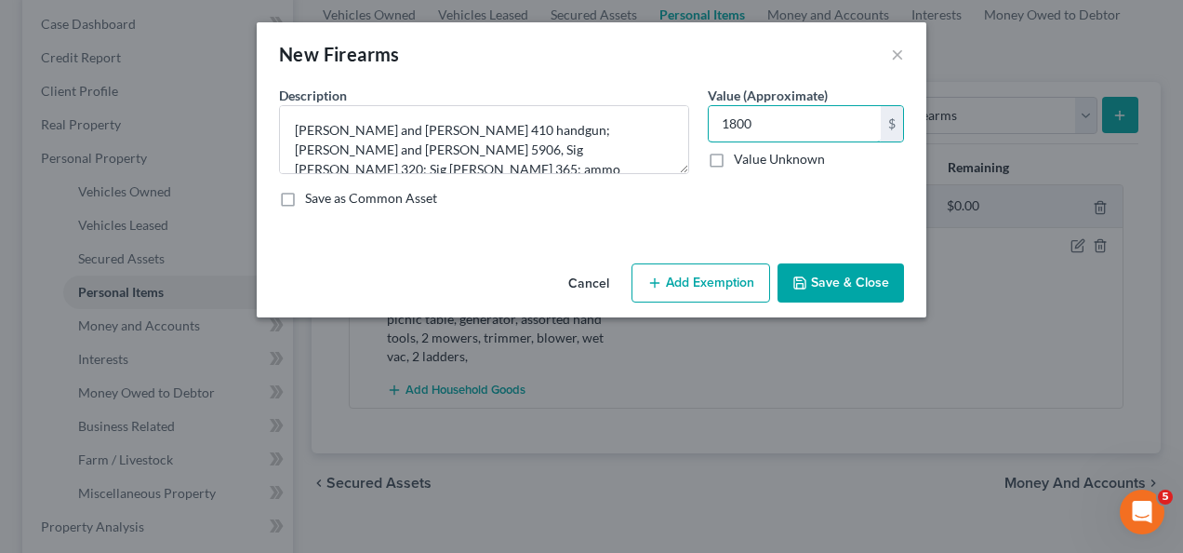
type input "1800"
click at [821, 274] on button "Save & Close" at bounding box center [841, 282] width 127 height 39
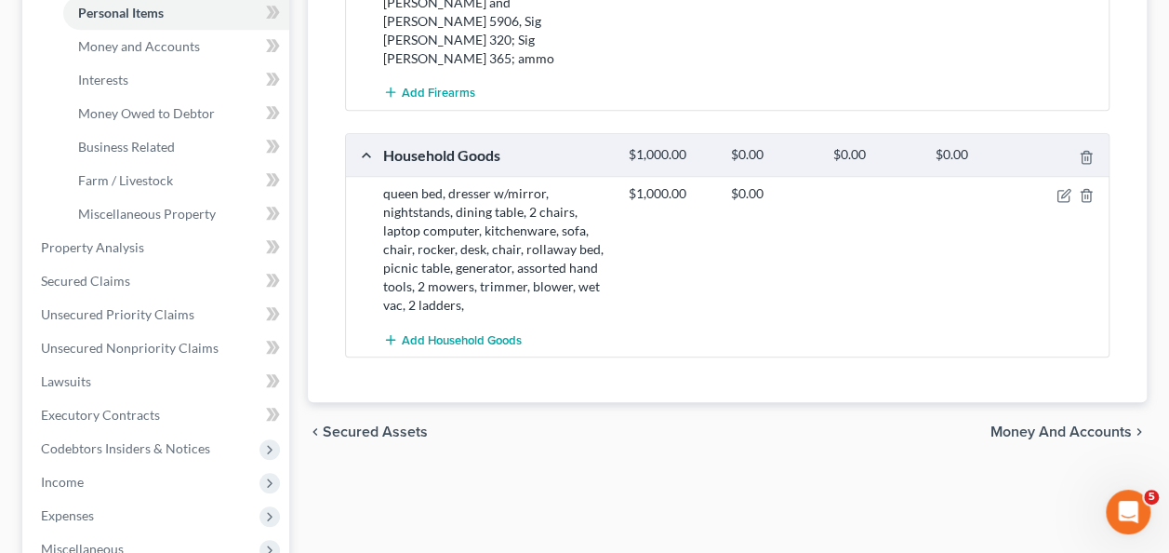
drag, startPoint x: 786, startPoint y: 303, endPoint x: 557, endPoint y: 295, distance: 229.0
click at [785, 303] on div "Total Value Exempted Limit Remaining Firearms $1,800.00 $0.00 $0.00 $0.00 [PERS…" at bounding box center [727, 134] width 794 height 538
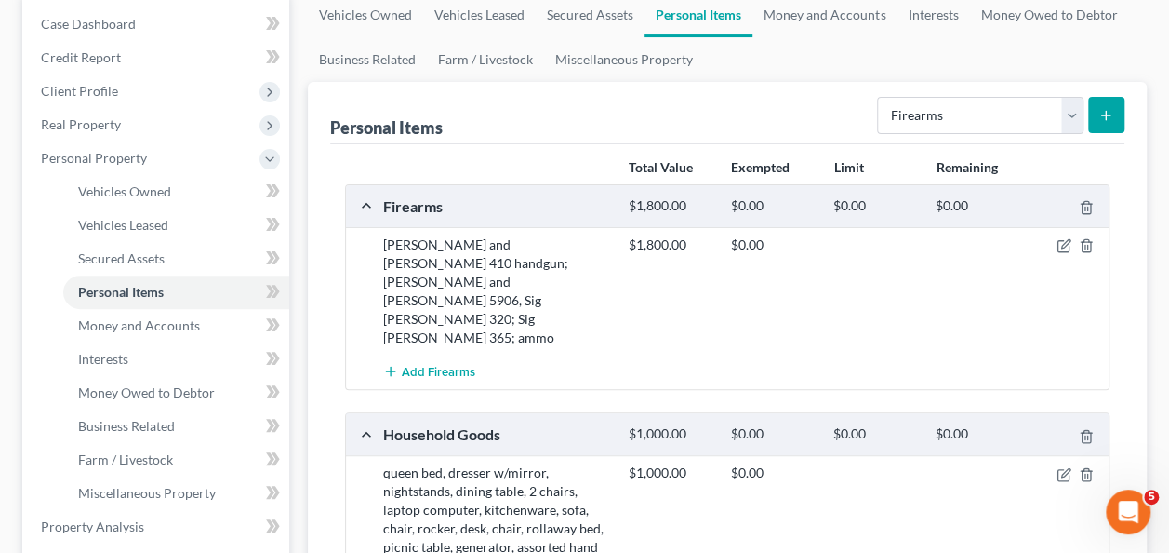
scroll to position [0, 0]
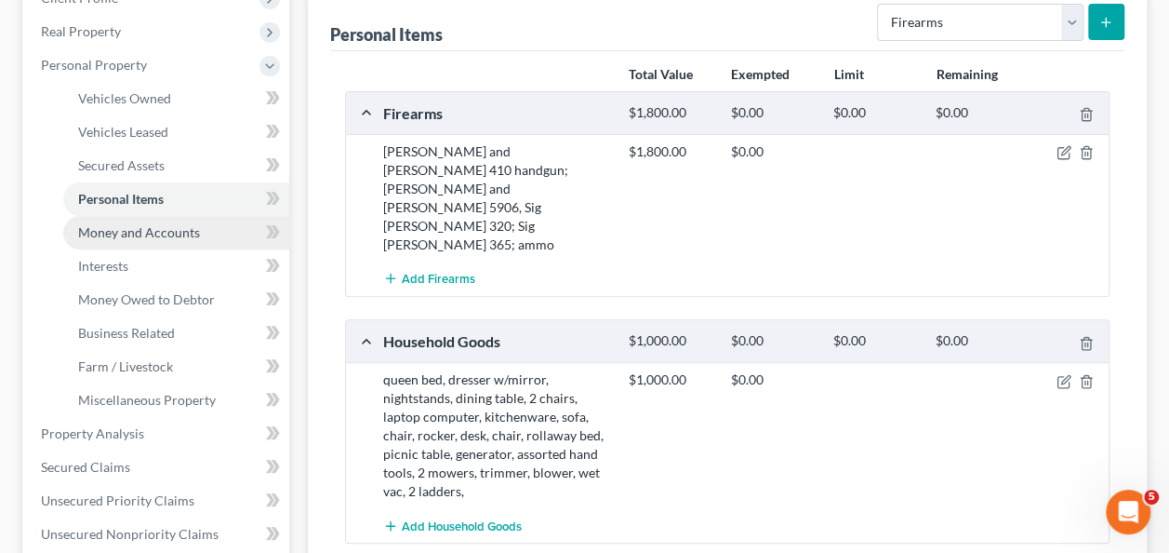
click at [134, 234] on span "Money and Accounts" at bounding box center [139, 232] width 122 height 16
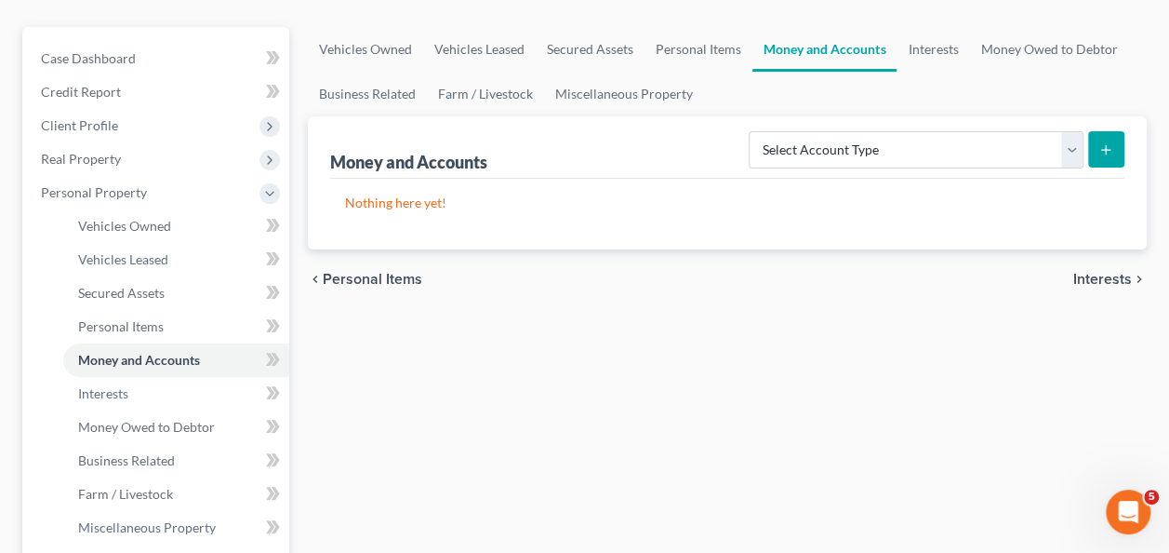
scroll to position [186, 0]
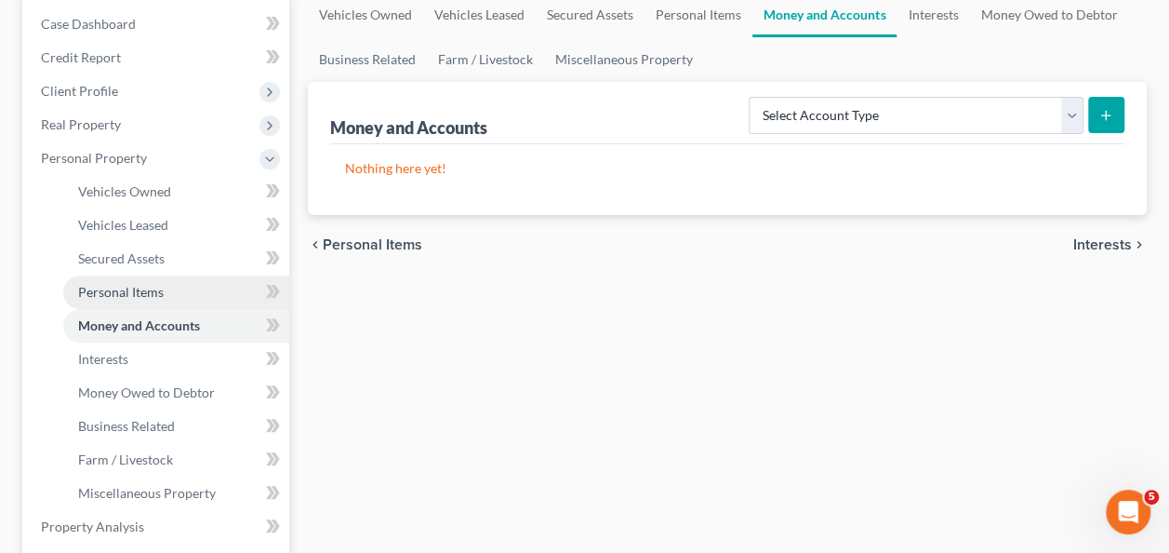
click at [123, 287] on span "Personal Items" at bounding box center [121, 292] width 86 height 16
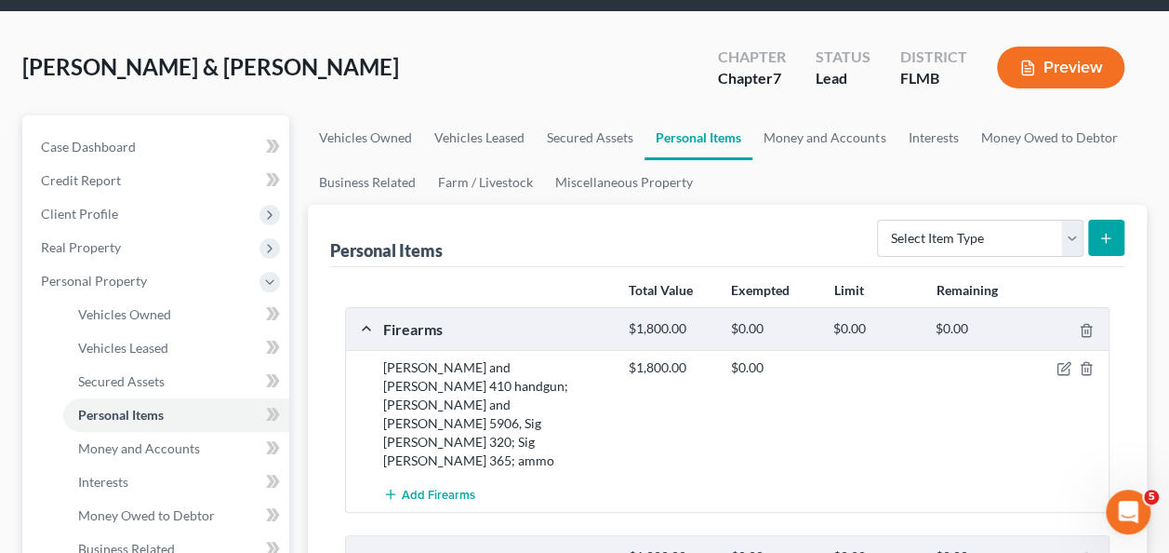
scroll to position [93, 0]
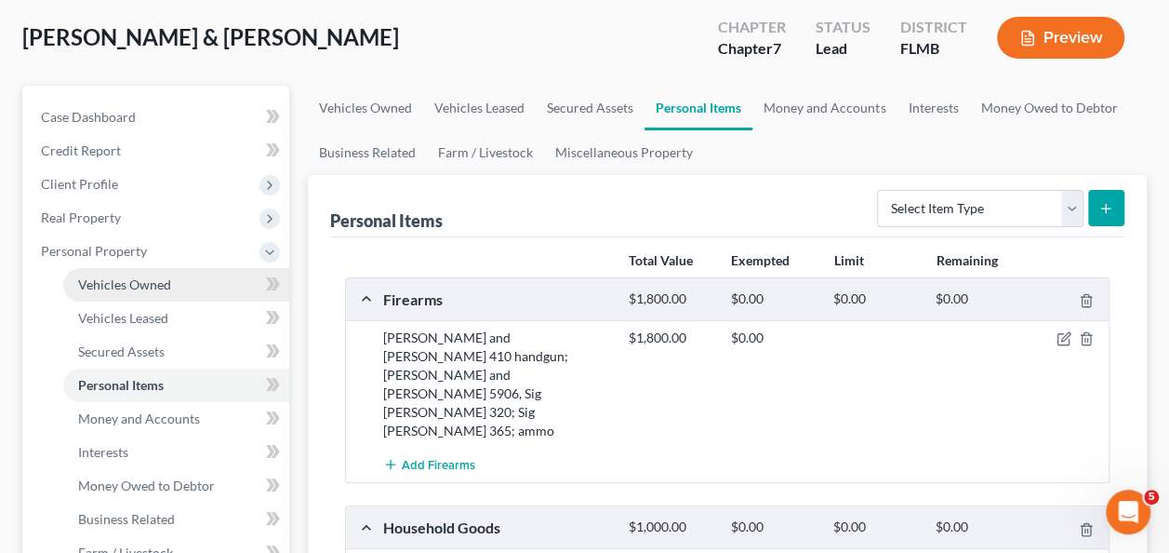
click at [138, 276] on span "Vehicles Owned" at bounding box center [124, 284] width 93 height 16
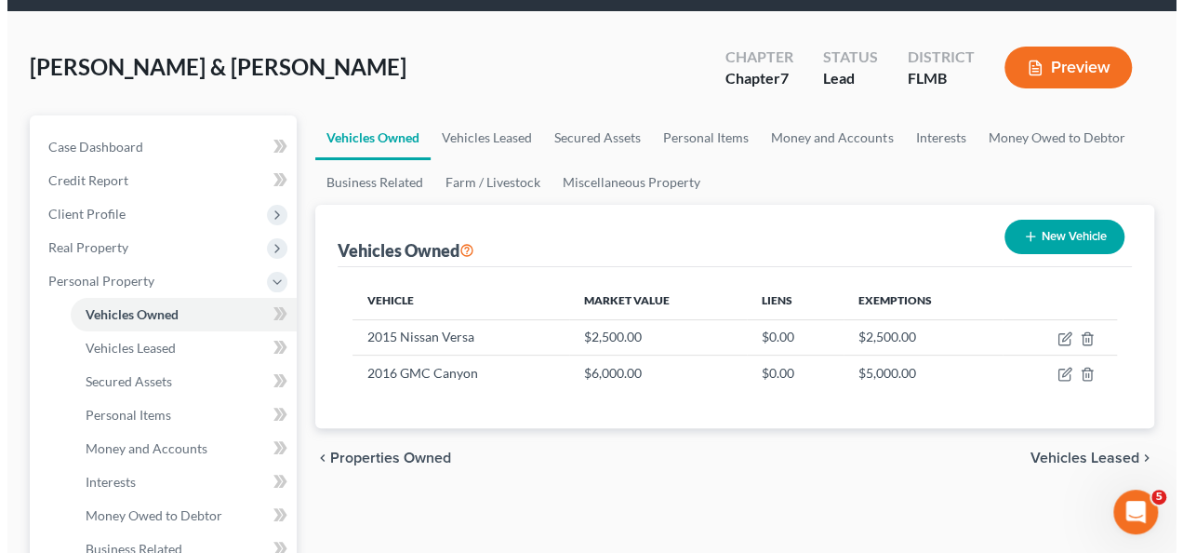
scroll to position [93, 0]
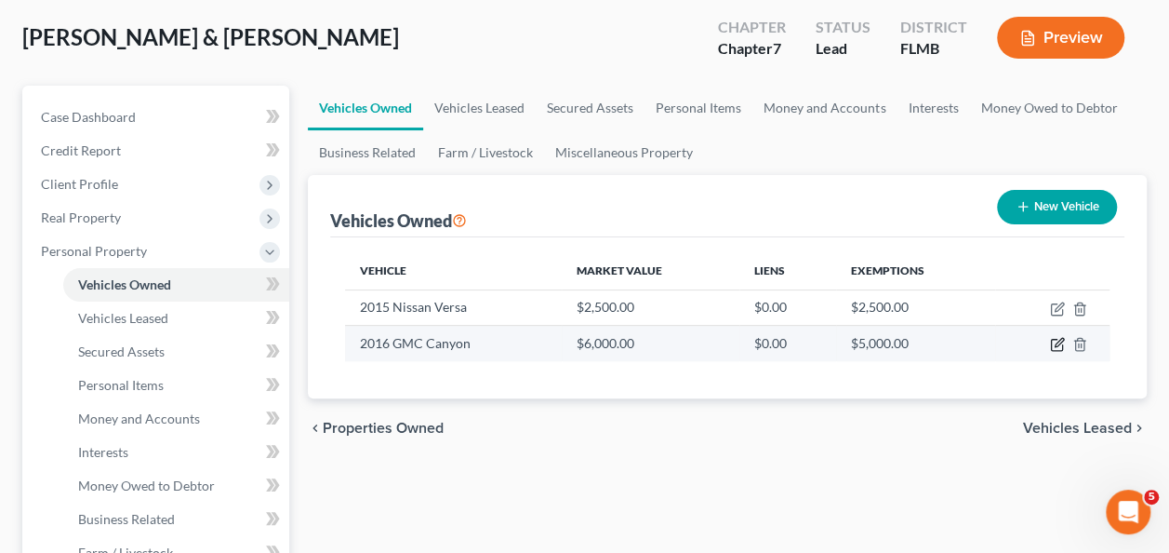
click at [1057, 340] on icon "button" at bounding box center [1057, 344] width 15 height 15
select select "1"
select select "10"
select select "3"
select select "2"
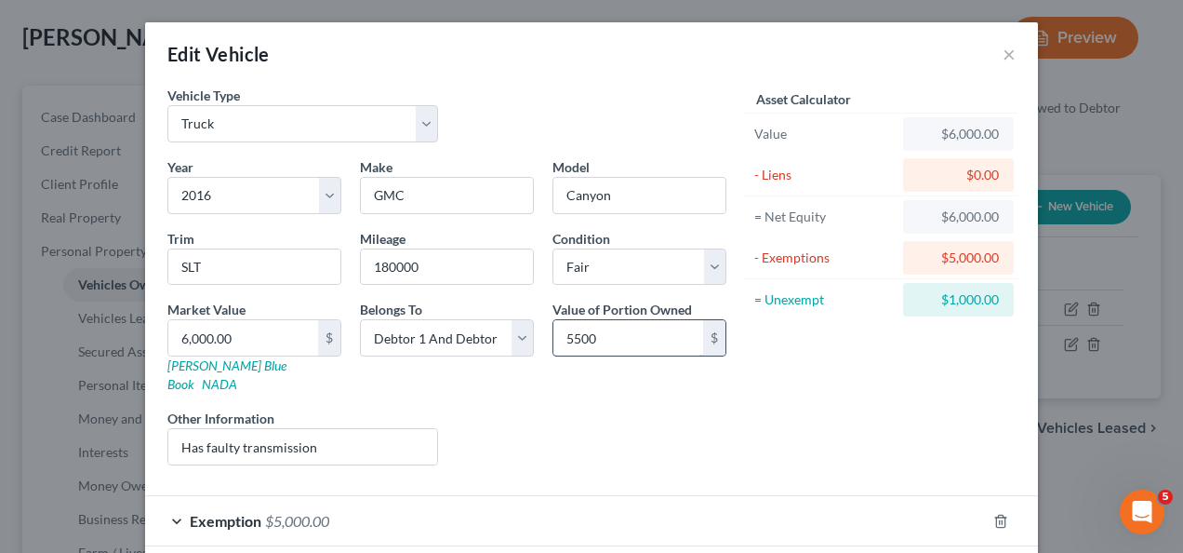
type input "5500"
drag, startPoint x: 257, startPoint y: 341, endPoint x: 279, endPoint y: 352, distance: 24.6
click at [257, 341] on input "6,000.00" at bounding box center [243, 337] width 150 height 35
type input "5"
type input "5.00"
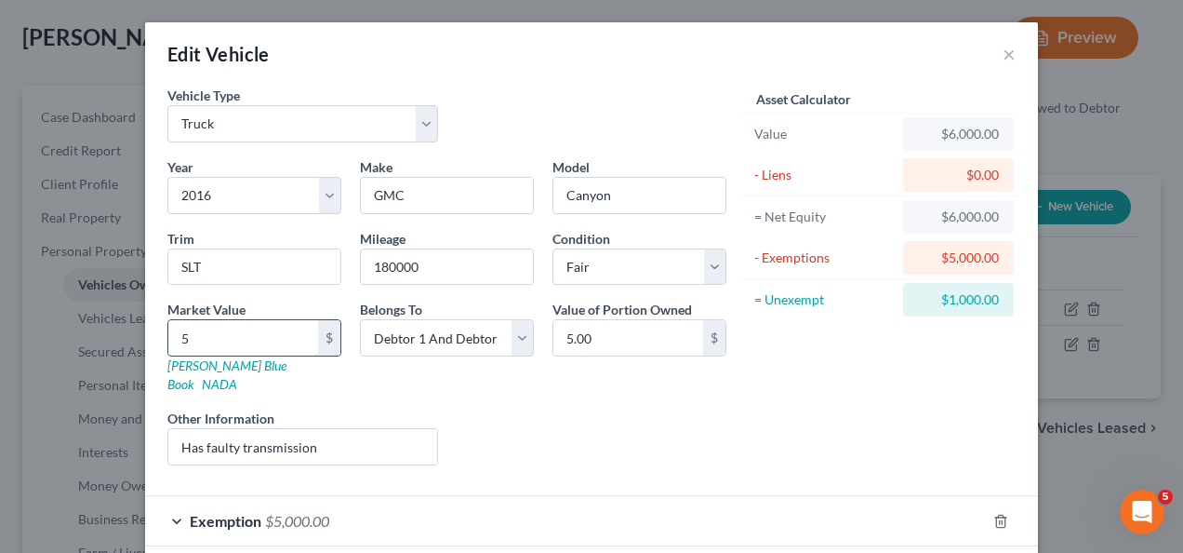
type input "55"
type input "55.00"
type input "550"
type input "550.00"
type input "5500"
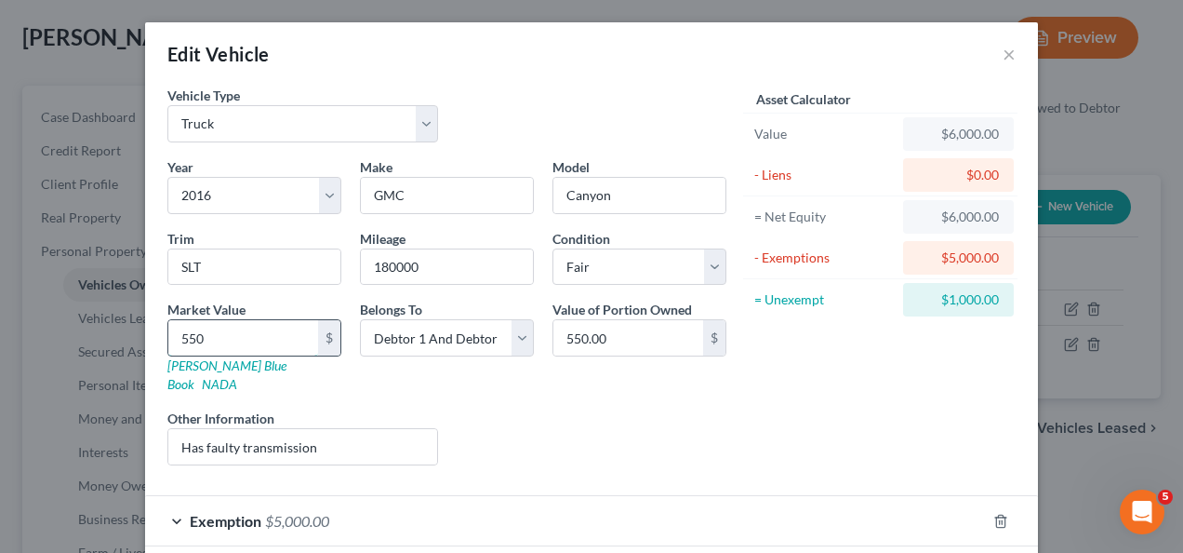
type input "5,500.00"
type input "5,500"
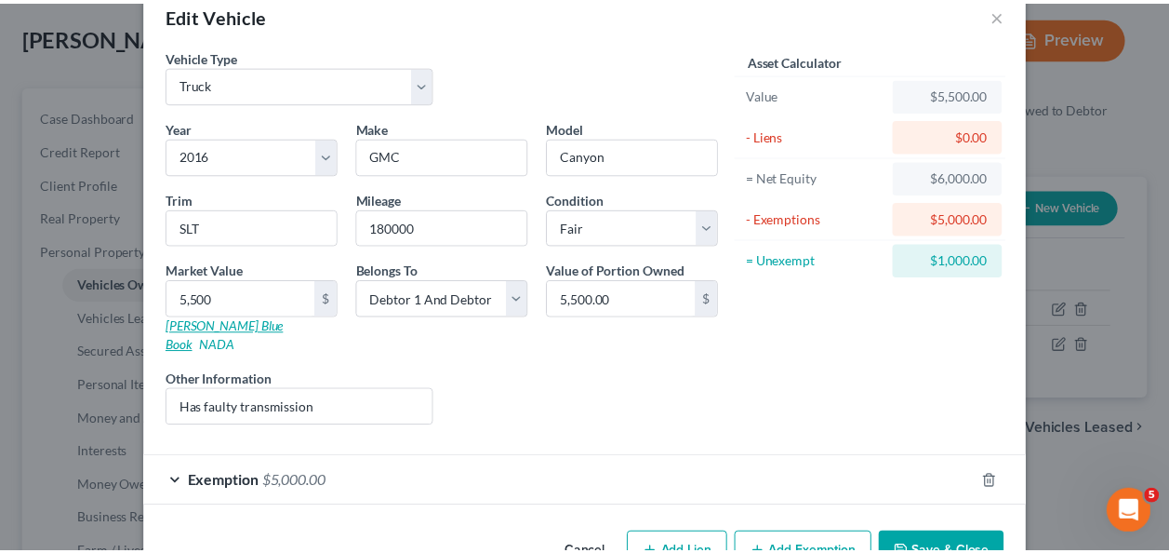
scroll to position [73, 0]
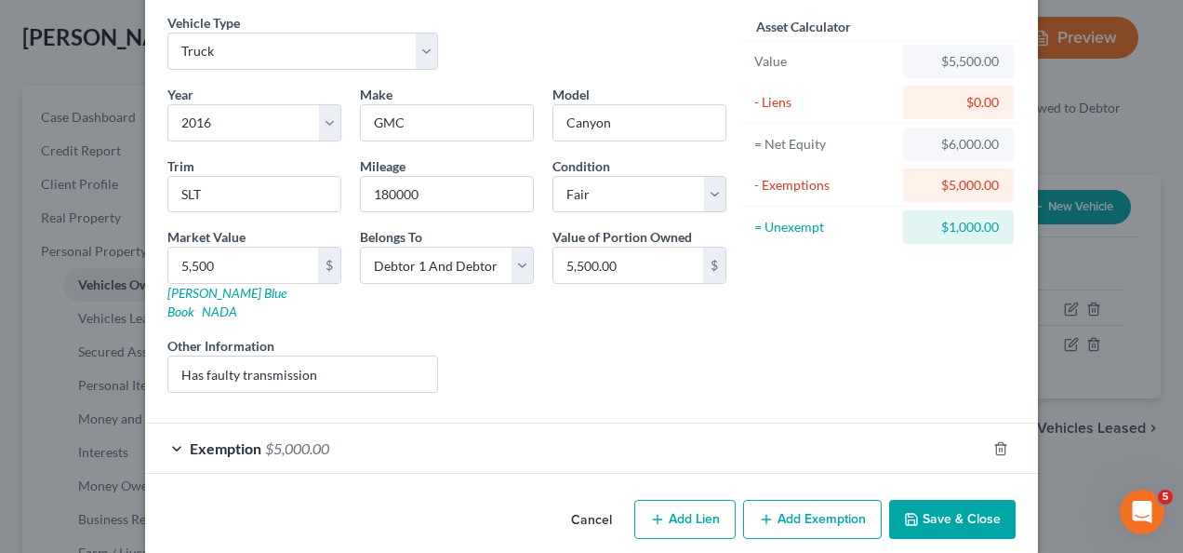
drag, startPoint x: 943, startPoint y: 475, endPoint x: 943, endPoint y: 487, distance: 12.1
click at [943, 492] on div "Cancel Add Lien Add Lease Add Exemption Save & Close" at bounding box center [591, 522] width 893 height 61
click at [940, 500] on button "Save & Close" at bounding box center [952, 519] width 127 height 39
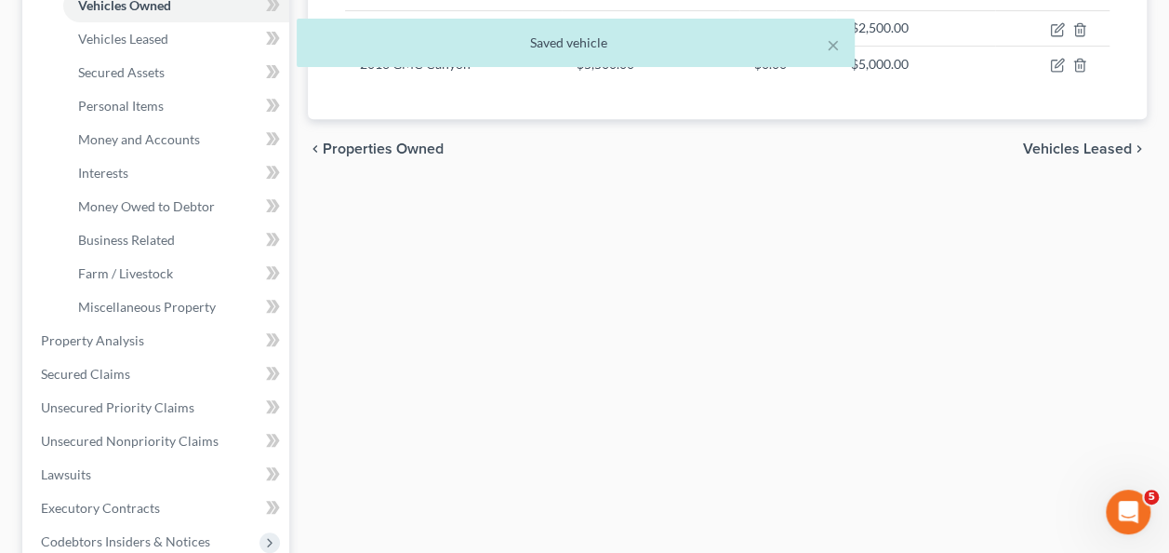
click at [940, 359] on div "Vehicles Owned Vehicles Leased Secured Assets Personal Items Money and Accounts…" at bounding box center [728, 344] width 858 height 1074
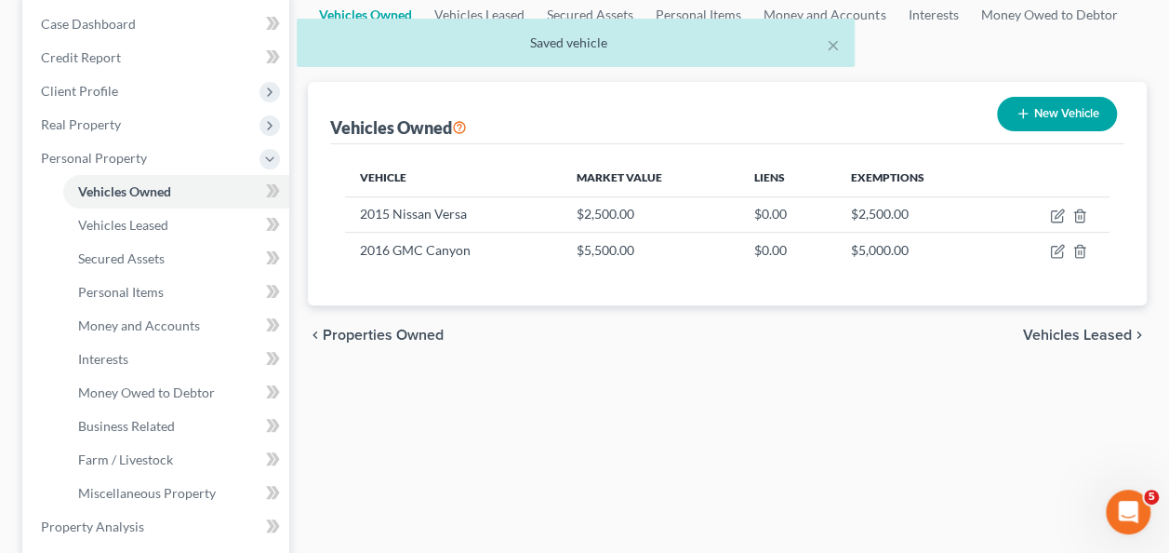
drag, startPoint x: 727, startPoint y: 422, endPoint x: 681, endPoint y: 420, distance: 46.5
click at [700, 430] on div "Vehicles Owned Vehicles Leased Secured Assets Personal Items Money and Accounts…" at bounding box center [728, 530] width 858 height 1074
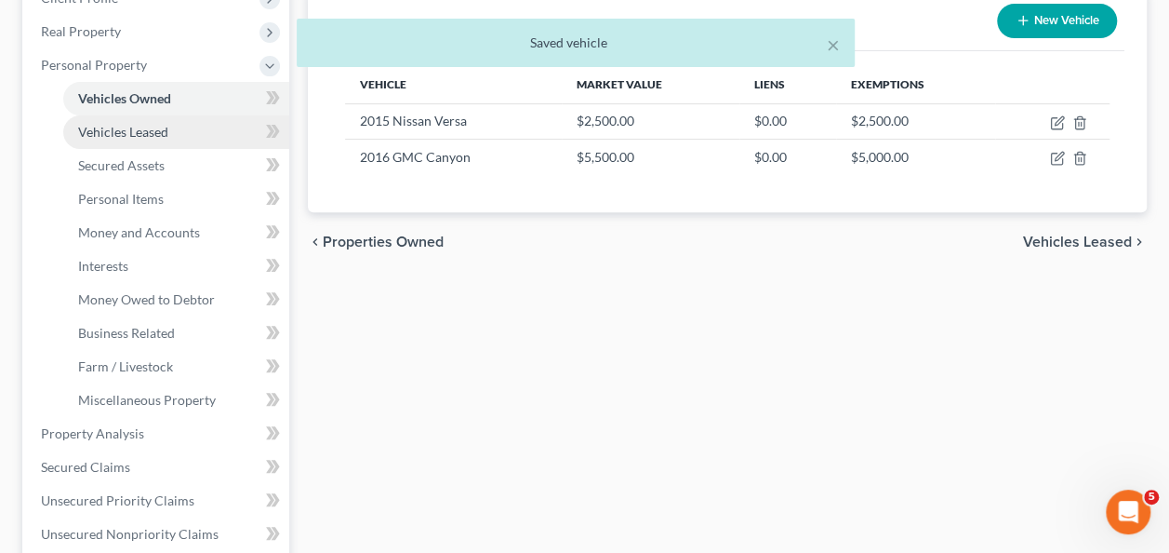
click at [119, 131] on span "Vehicles Leased" at bounding box center [123, 132] width 90 height 16
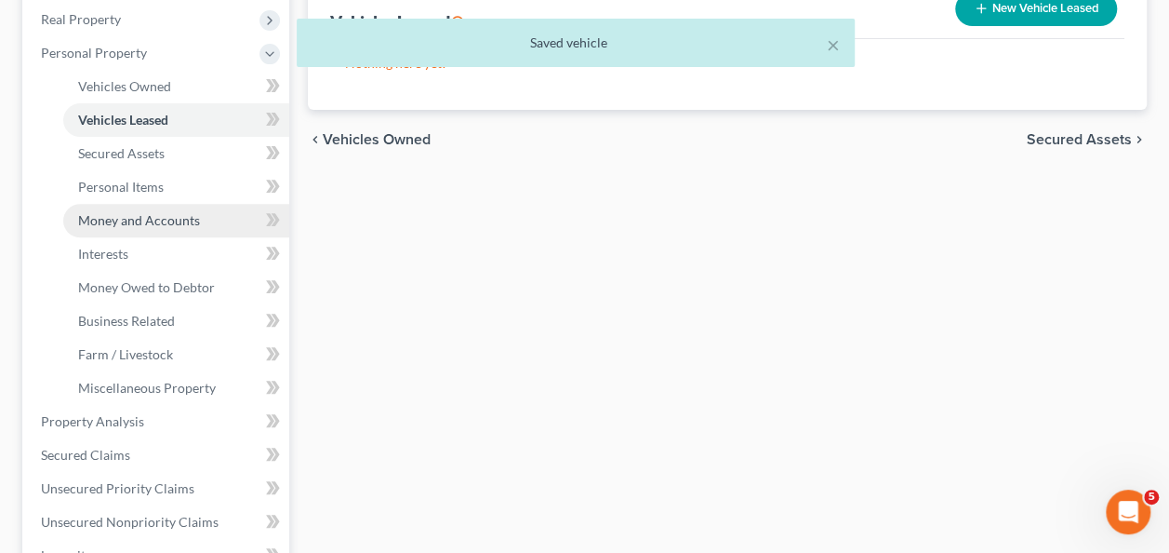
scroll to position [292, 0]
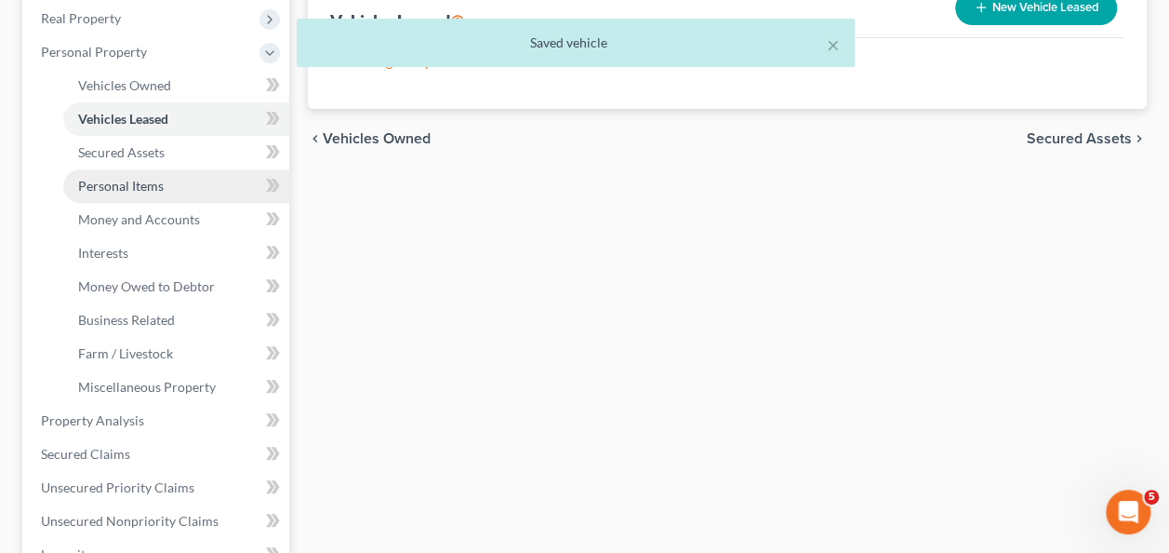
click at [124, 184] on span "Personal Items" at bounding box center [121, 186] width 86 height 16
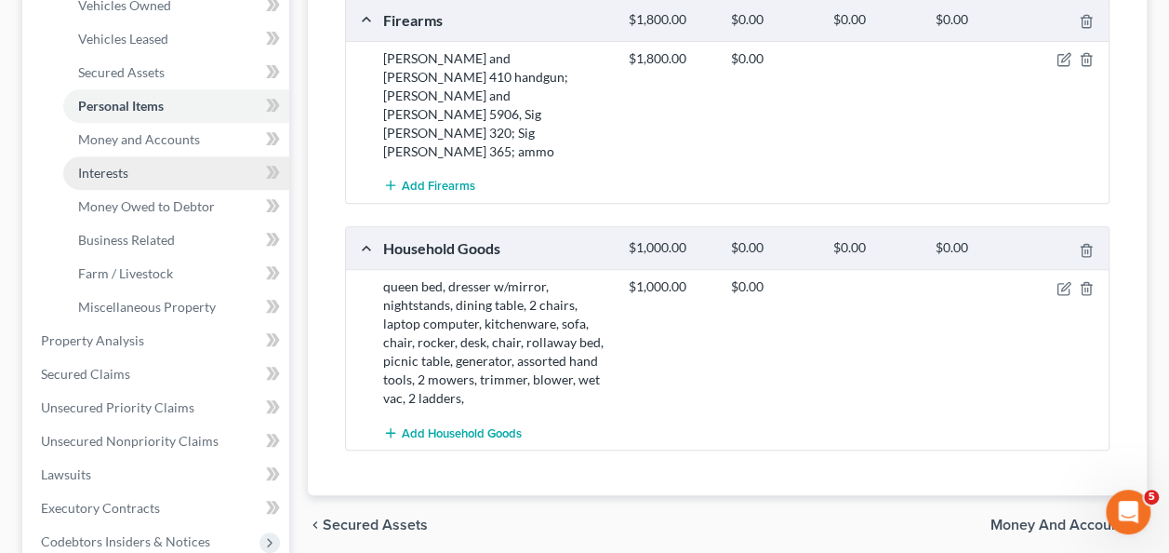
click at [114, 174] on span "Interests" at bounding box center [103, 173] width 50 height 16
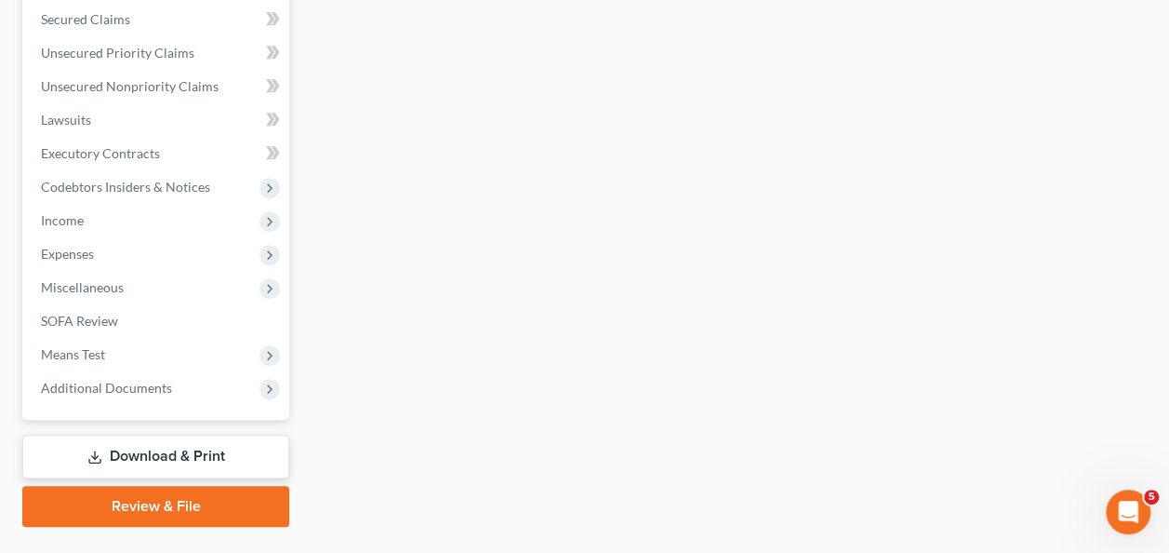
scroll to position [744, 0]
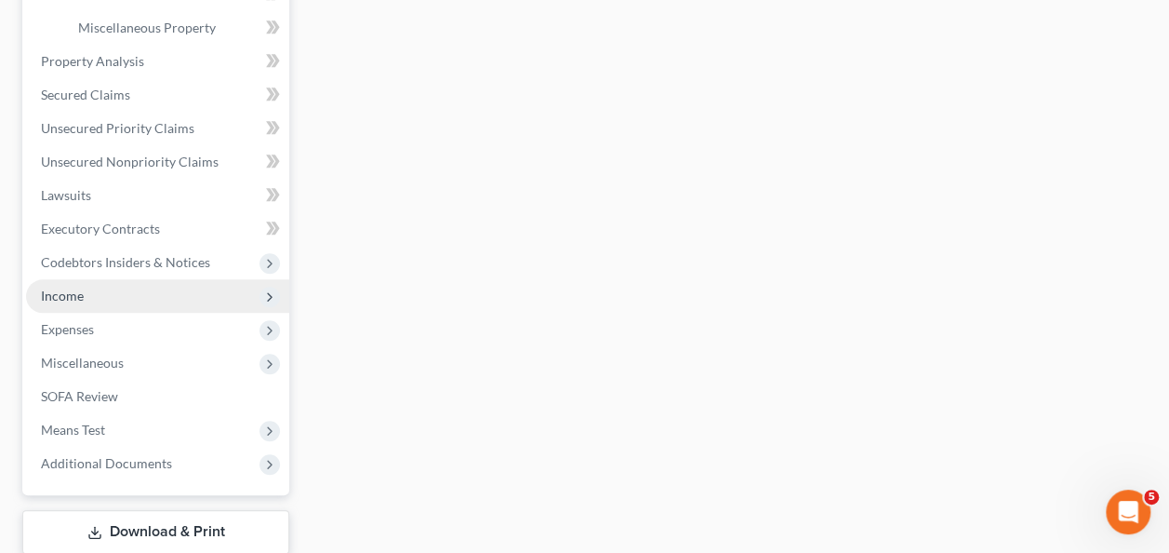
click at [68, 294] on span "Income" at bounding box center [62, 295] width 43 height 16
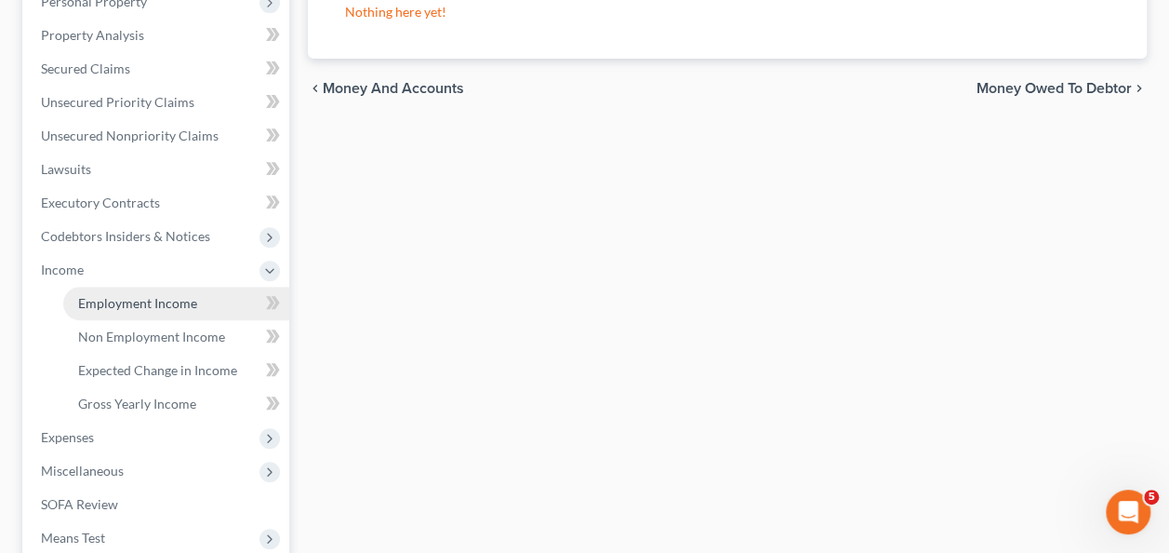
scroll to position [372, 0]
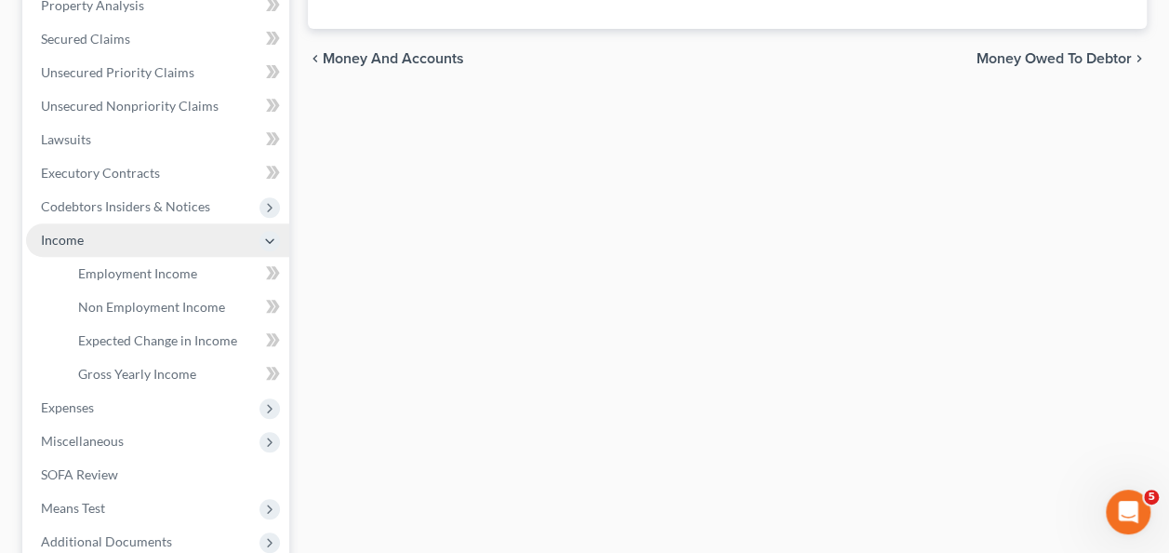
click at [68, 233] on span "Income" at bounding box center [62, 240] width 43 height 16
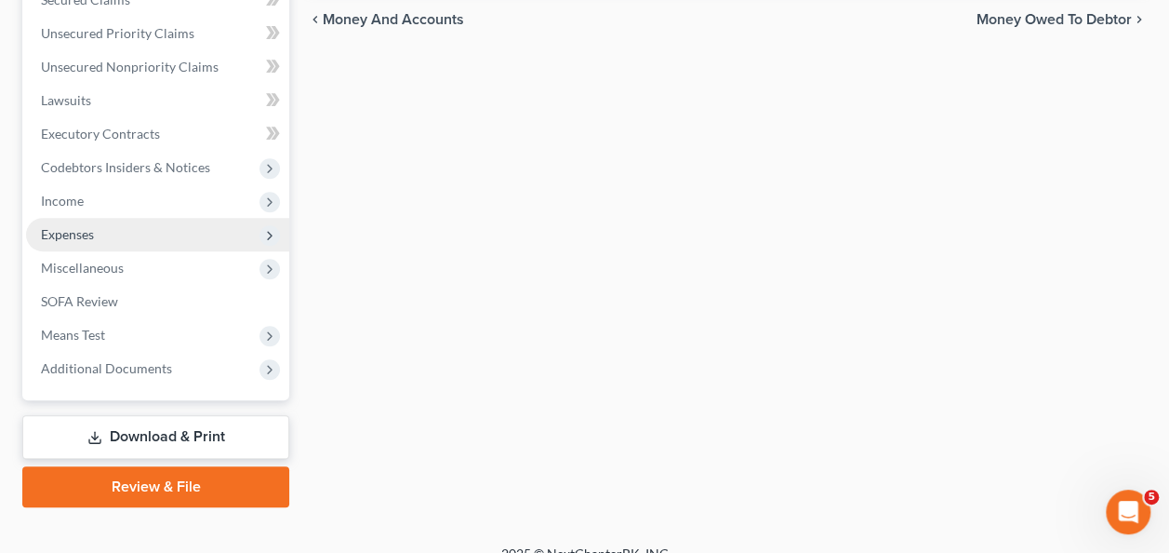
scroll to position [433, 0]
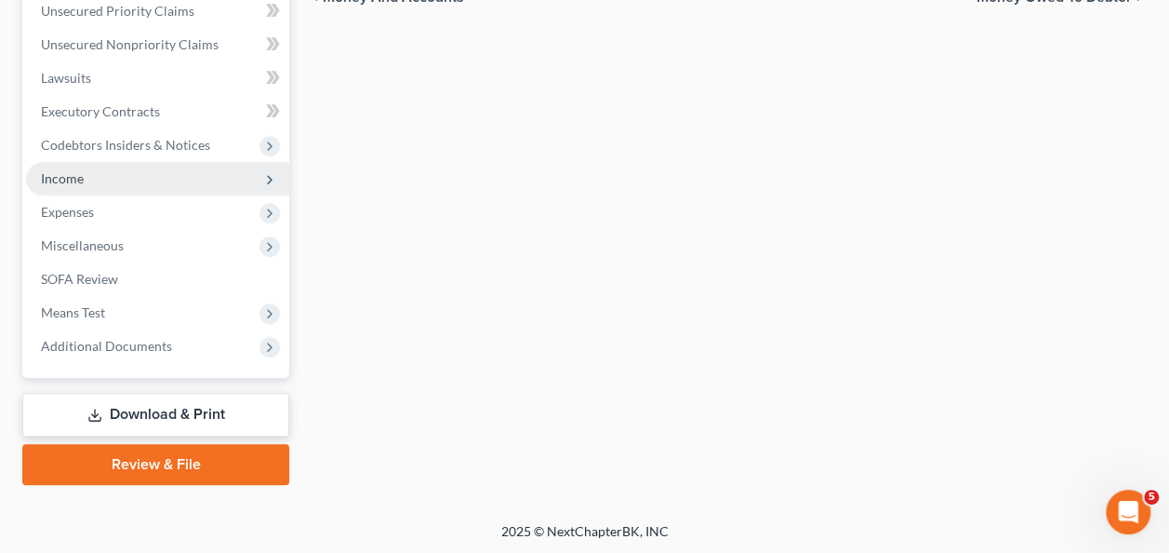
click at [84, 175] on span "Income" at bounding box center [157, 178] width 263 height 33
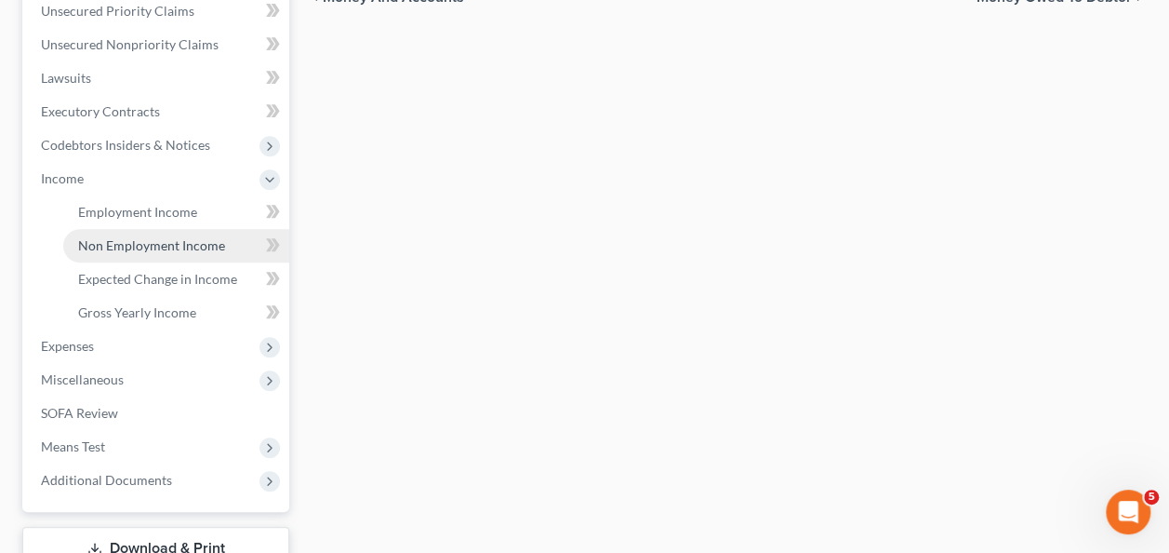
click at [138, 238] on span "Non Employment Income" at bounding box center [151, 245] width 147 height 16
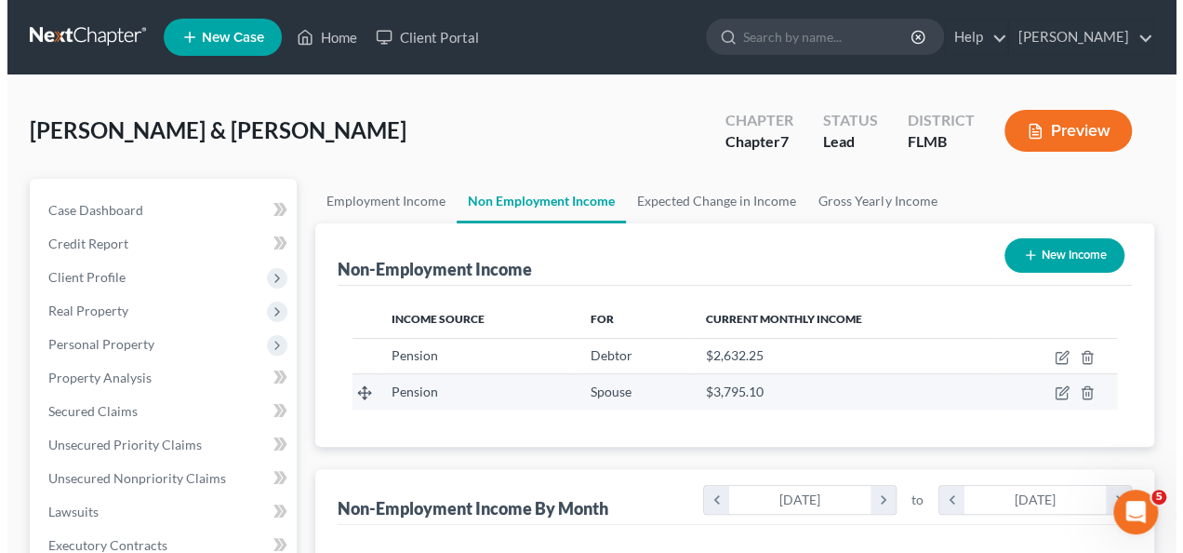
scroll to position [331, 467]
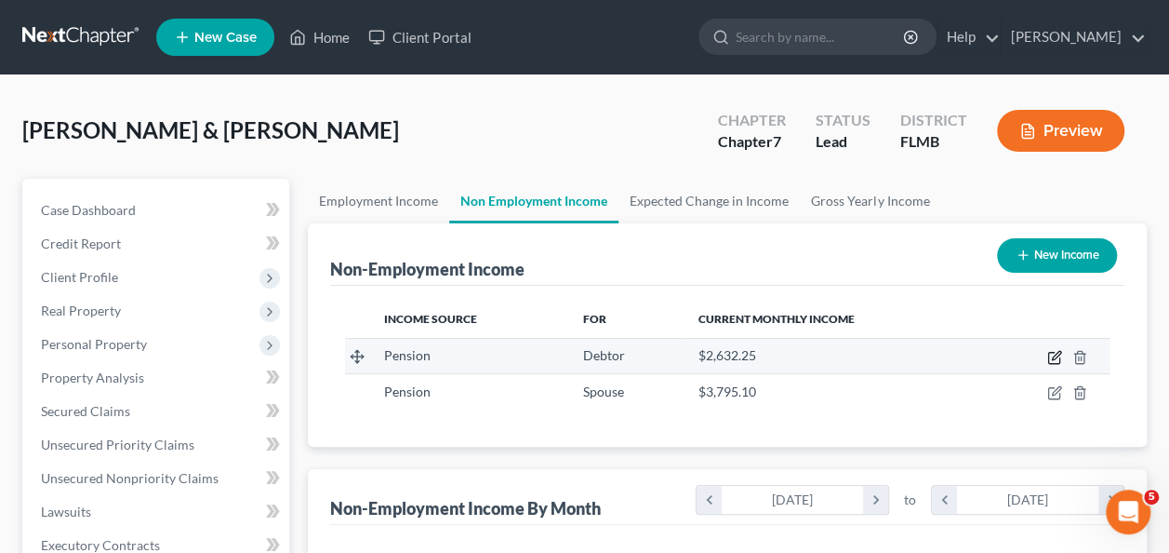
click at [1057, 352] on icon "button" at bounding box center [1056, 355] width 8 height 8
select select "2"
select select "0"
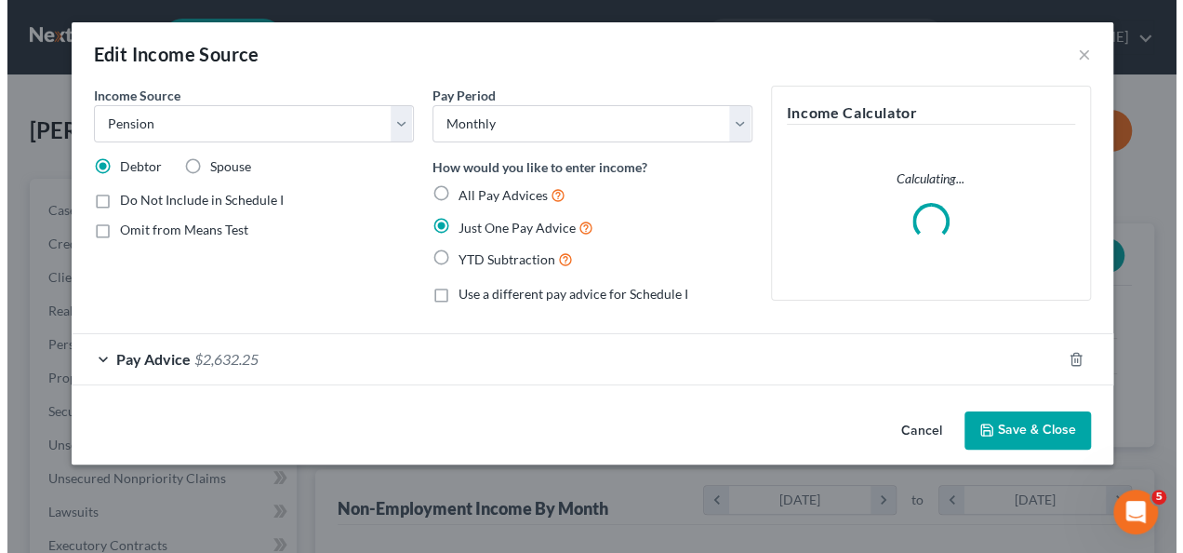
scroll to position [331, 473]
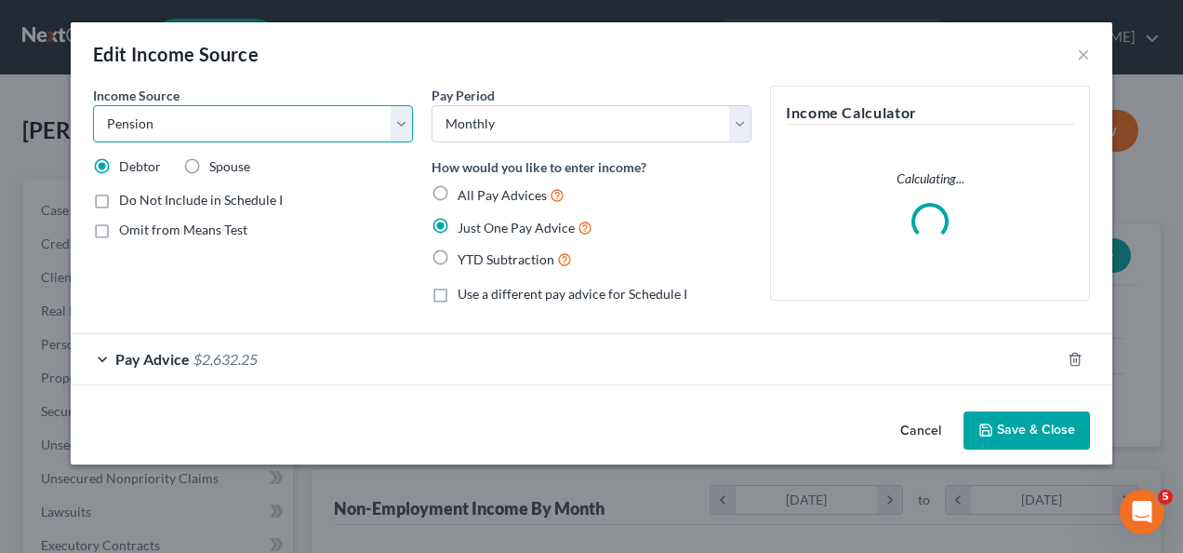
click at [236, 121] on select "Select Unemployment Disability (from employer) Pension Retirement Social Securi…" at bounding box center [253, 123] width 320 height 37
click at [232, 287] on div "Income Source * Select Unemployment Disability (from employer) Pension Retireme…" at bounding box center [253, 202] width 339 height 233
click at [149, 357] on span "Pay Advice" at bounding box center [152, 359] width 74 height 18
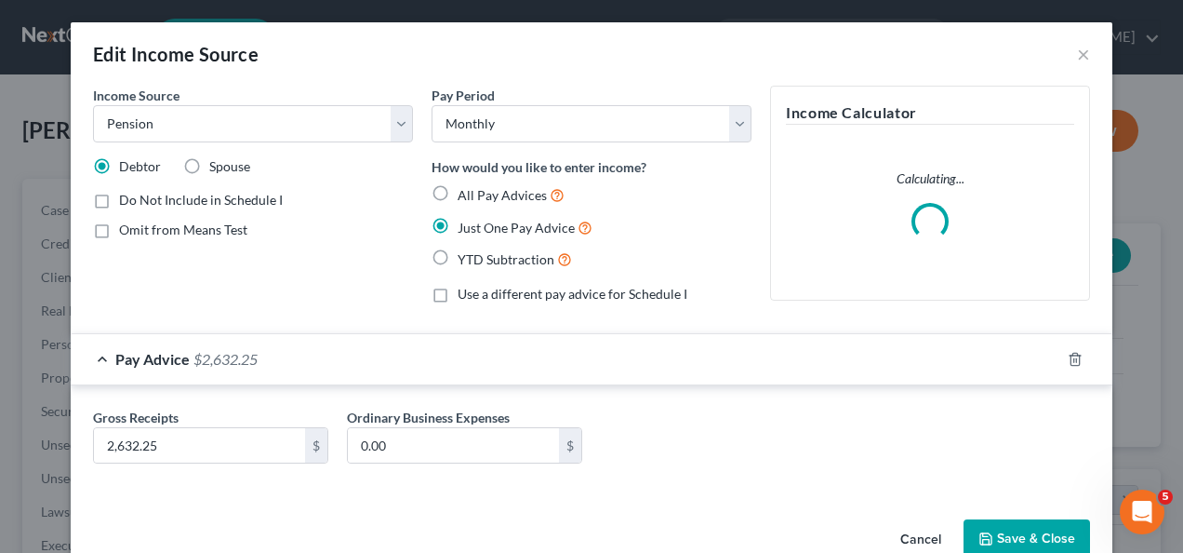
click at [729, 392] on div "Gross Receipts 2,632.25 $ Ordinary Business Expenses 0.00 $" at bounding box center [592, 439] width 1042 height 109
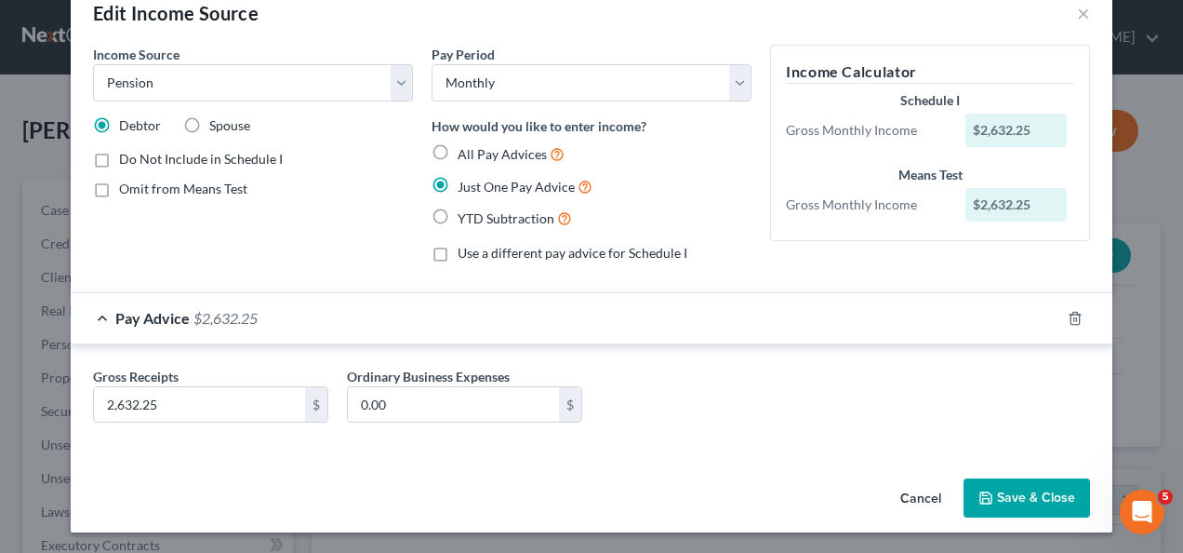
scroll to position [0, 0]
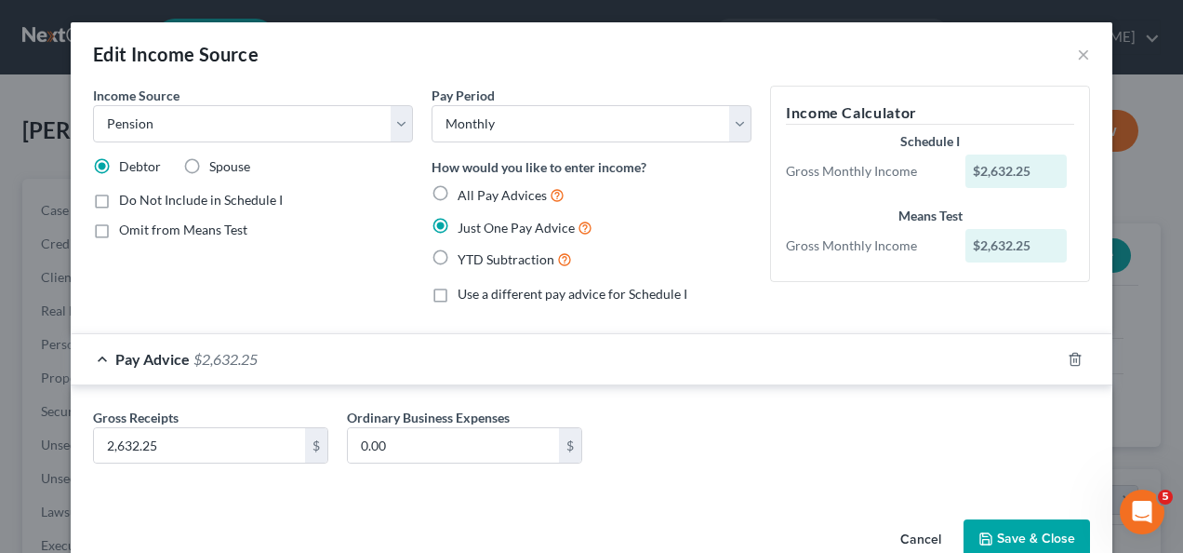
click at [209, 164] on label "Spouse" at bounding box center [229, 166] width 41 height 19
click at [217, 164] on input "Spouse" at bounding box center [223, 163] width 12 height 12
radio input "true"
click at [893, 472] on div "Gross Receipts 2,632.25 $ Ordinary Business Expenses 0.00 $" at bounding box center [592, 443] width 1016 height 72
click at [858, 425] on div "Gross Receipts 2,632.25 $ Ordinary Business Expenses 0.00 $" at bounding box center [592, 443] width 1016 height 72
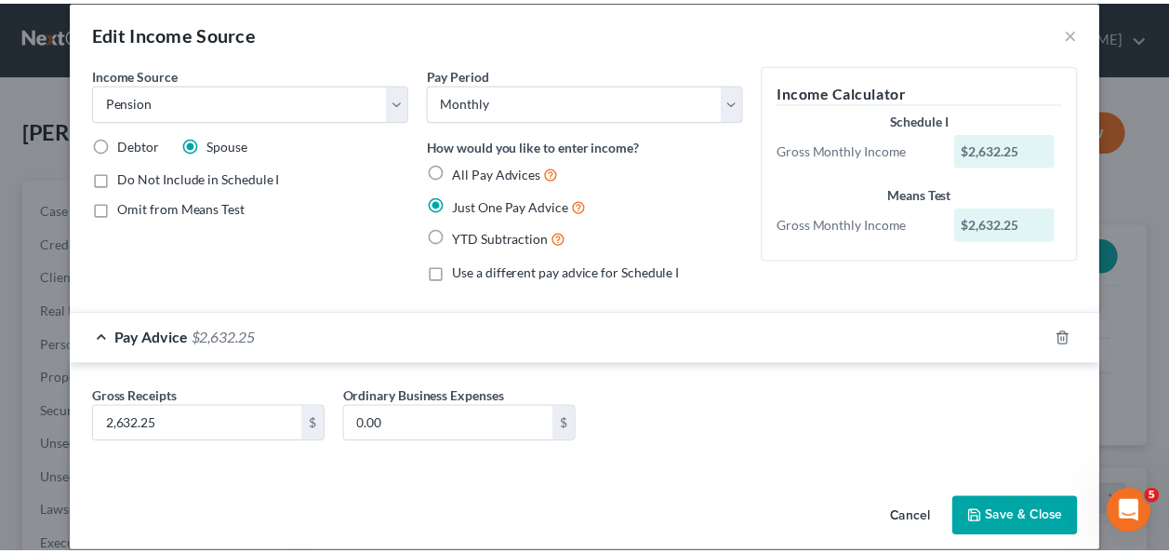
scroll to position [41, 0]
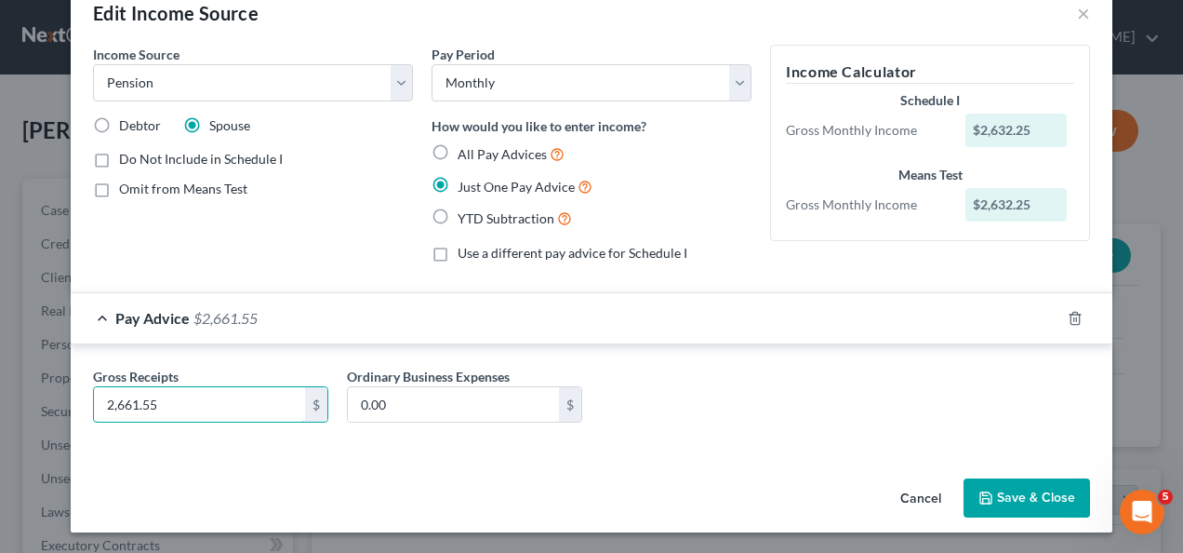
type input "2,661.55"
click at [1029, 500] on button "Save & Close" at bounding box center [1027, 497] width 127 height 39
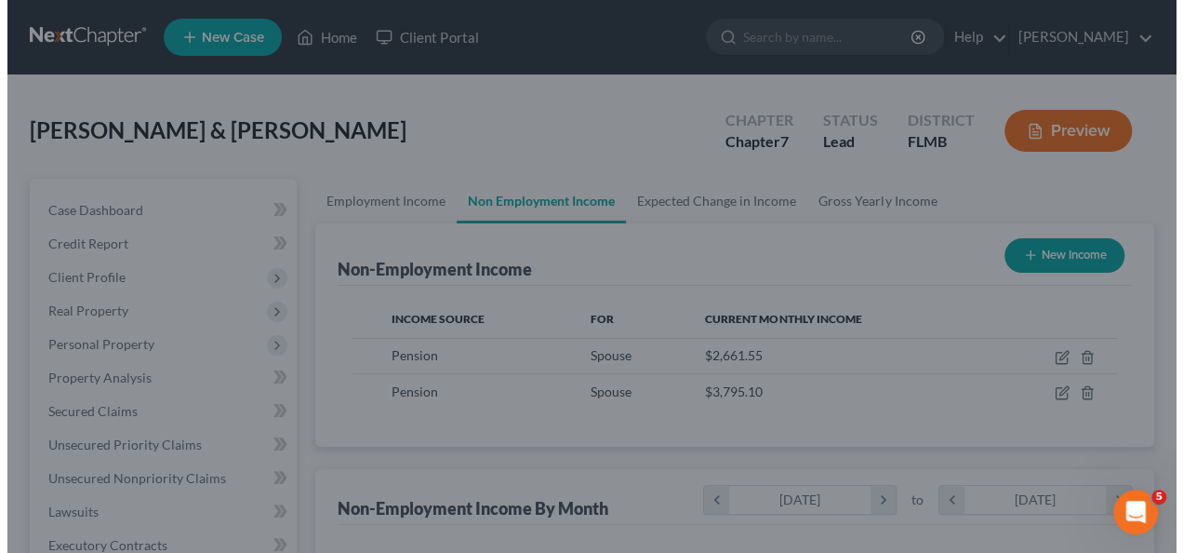
scroll to position [929890, 929754]
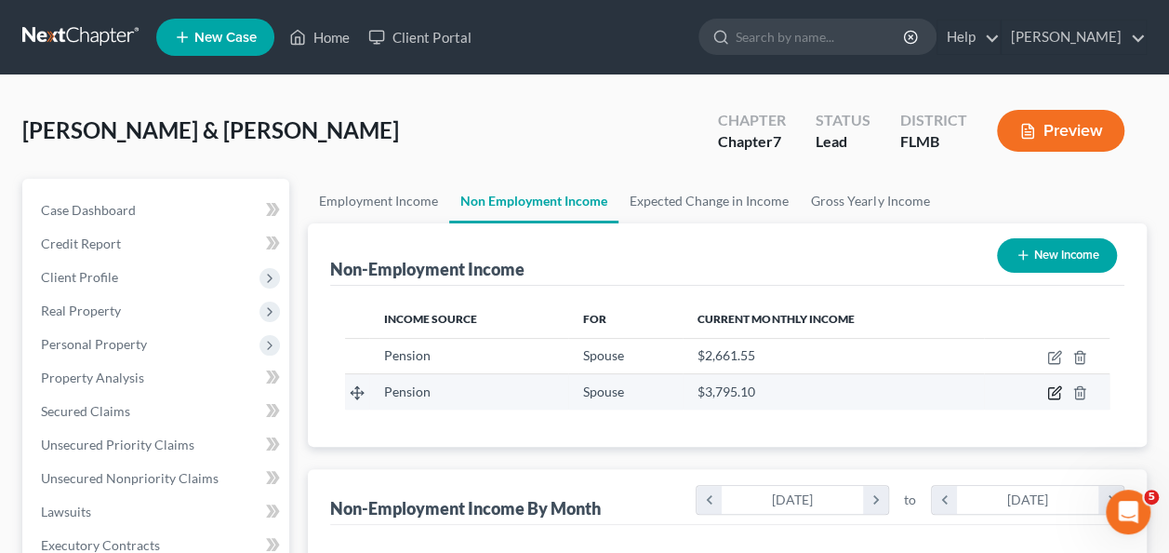
click at [1051, 391] on icon "button" at bounding box center [1054, 392] width 15 height 15
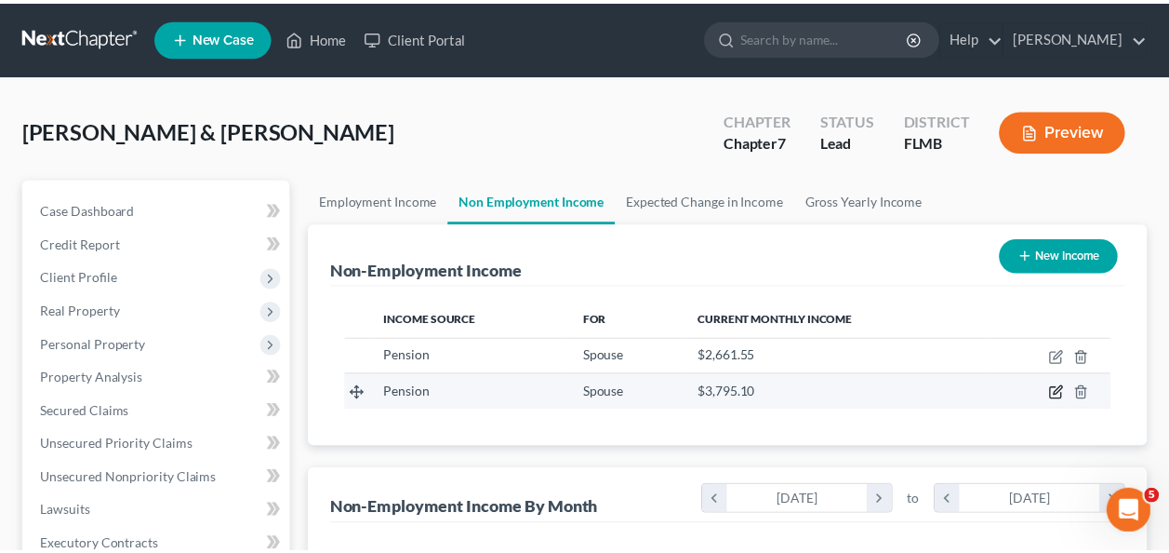
scroll to position [331, 473]
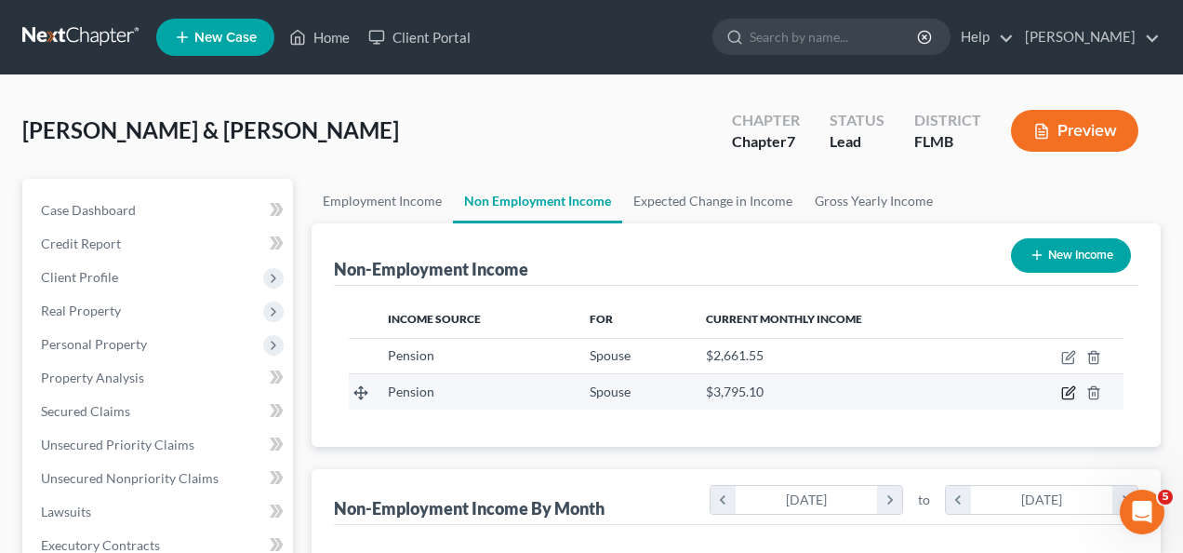
select select "2"
select select "0"
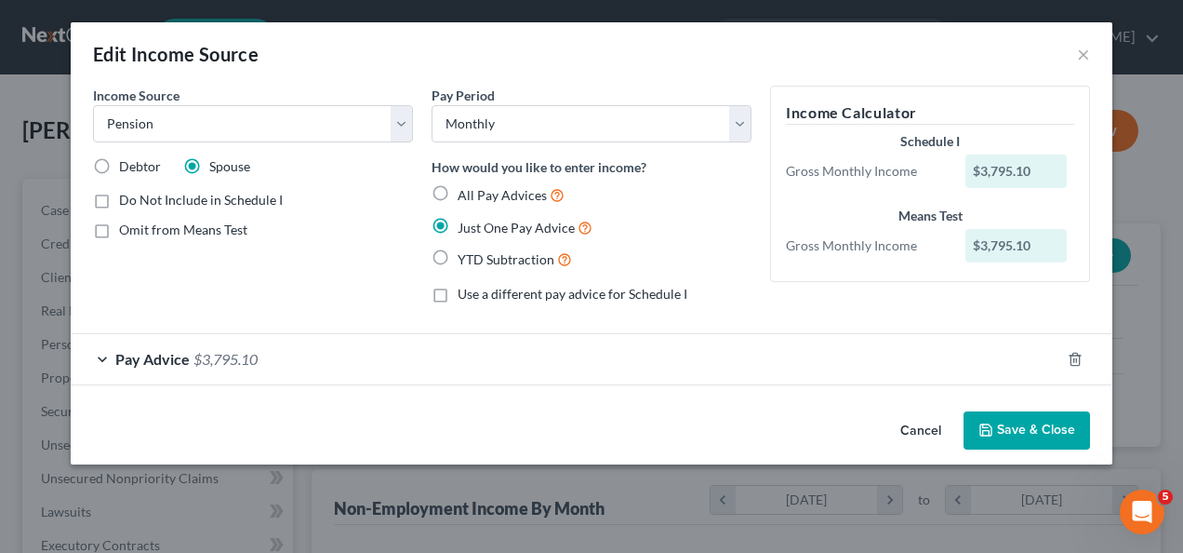
click at [153, 363] on span "Pay Advice" at bounding box center [152, 359] width 74 height 18
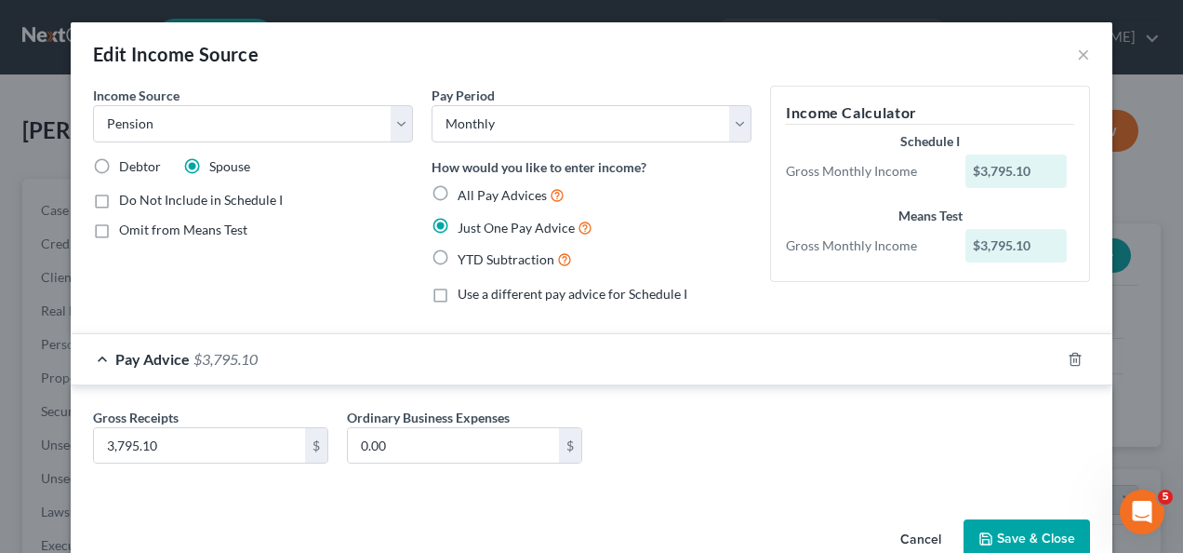
click at [119, 157] on label "Debtor" at bounding box center [140, 166] width 42 height 19
click at [127, 157] on input "Debtor" at bounding box center [133, 163] width 12 height 12
radio input "true"
type input "3,827.60"
drag, startPoint x: 778, startPoint y: 497, endPoint x: 760, endPoint y: 488, distance: 19.6
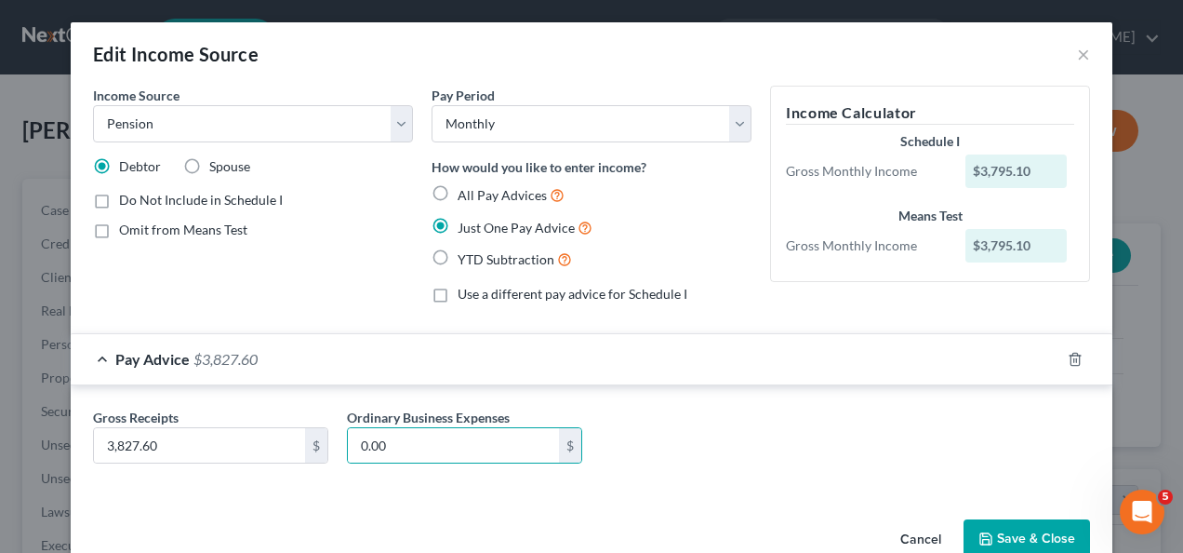
click at [776, 497] on div "Income Source * Select Unemployment Disability (from employer) Pension Retireme…" at bounding box center [592, 299] width 1042 height 426
click at [1013, 534] on button "Save & Close" at bounding box center [1027, 538] width 127 height 39
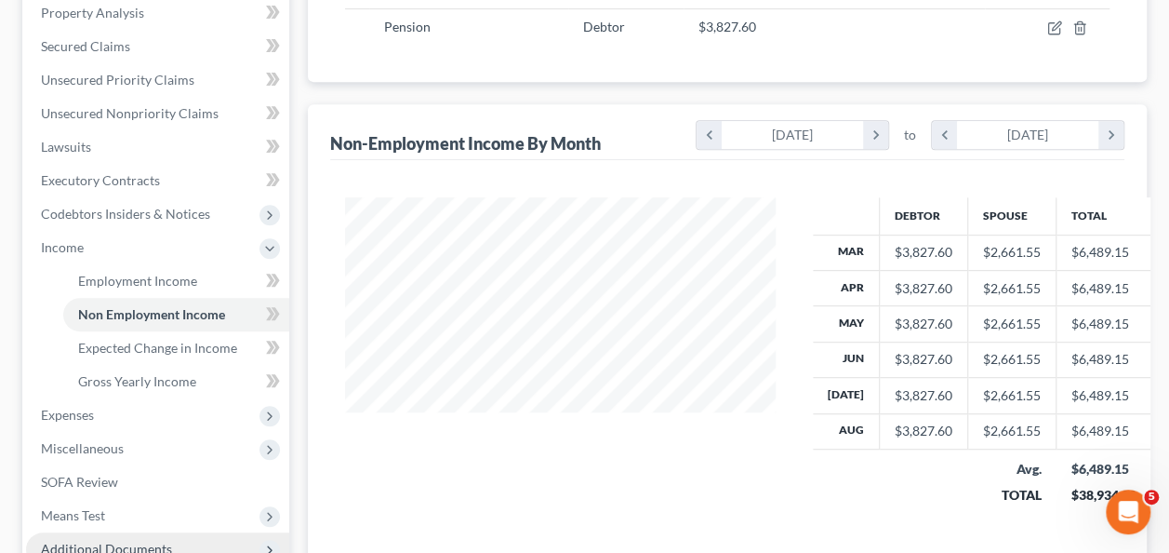
scroll to position [465, 0]
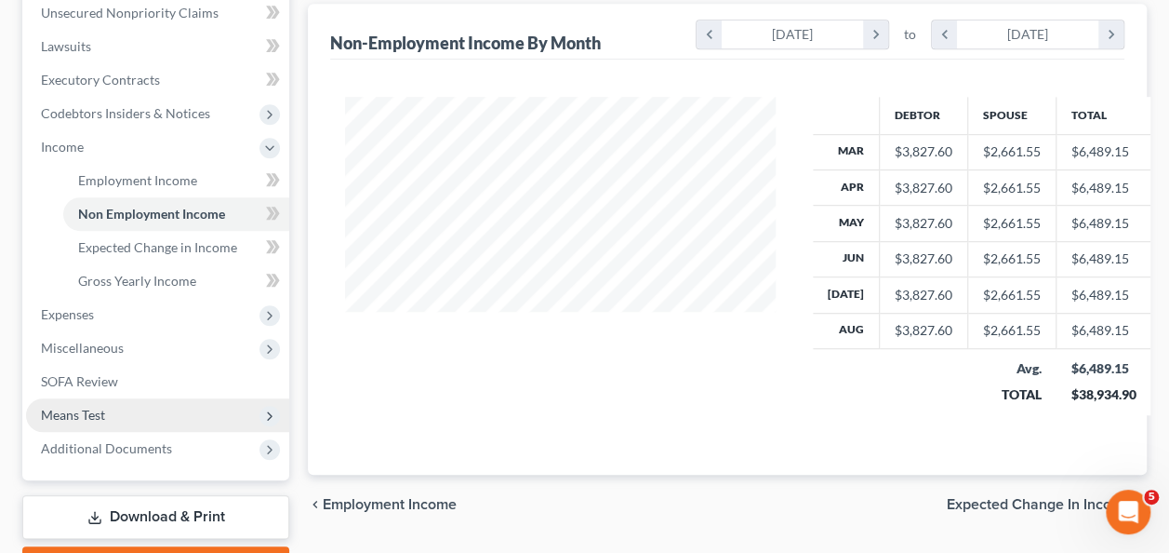
click at [71, 410] on span "Means Test" at bounding box center [73, 415] width 64 height 16
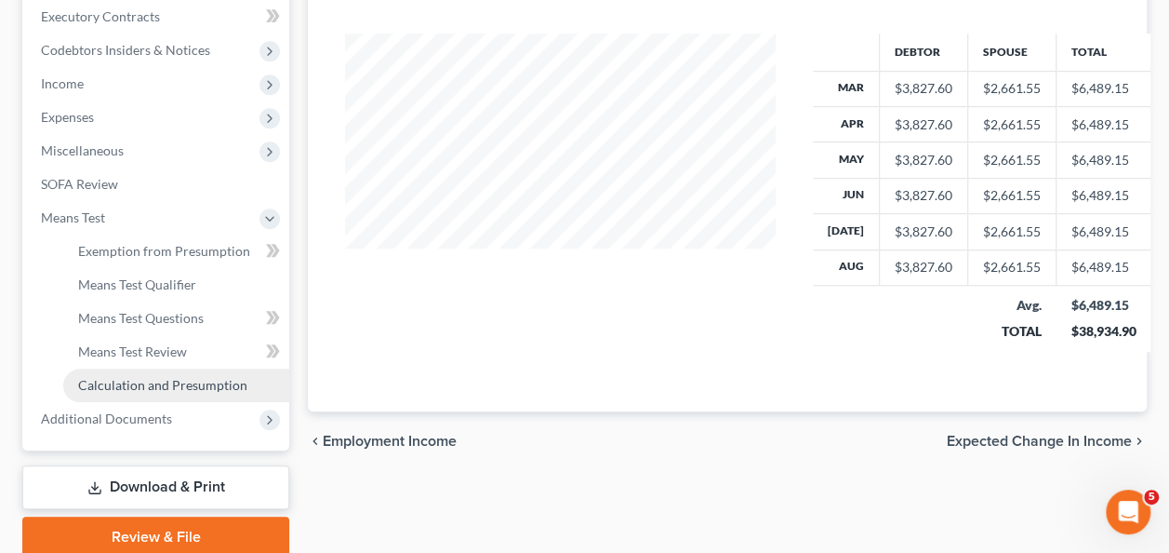
scroll to position [558, 0]
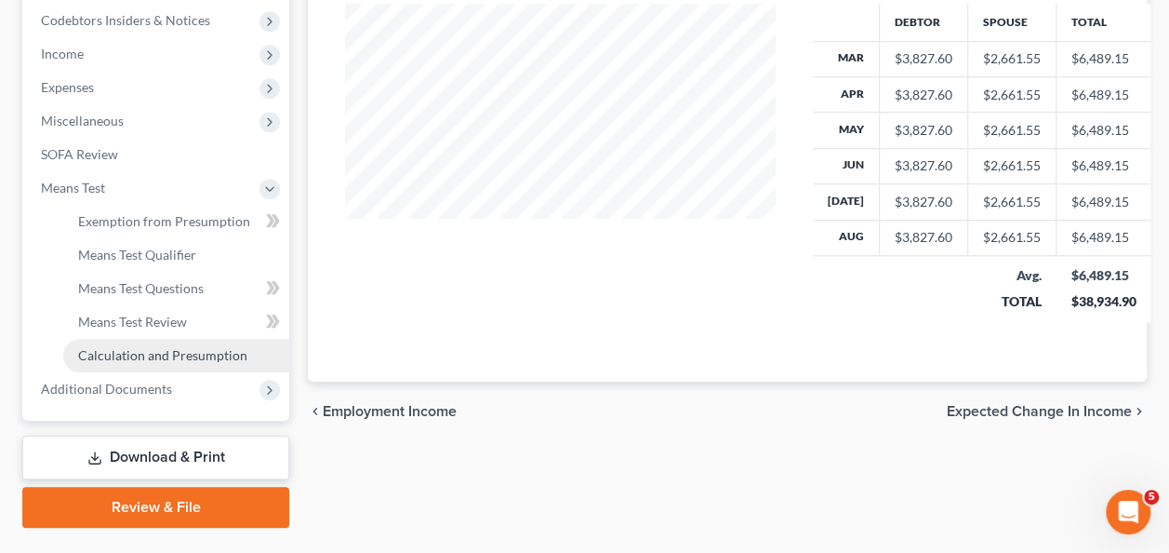
click at [180, 344] on link "Calculation and Presumption" at bounding box center [176, 355] width 226 height 33
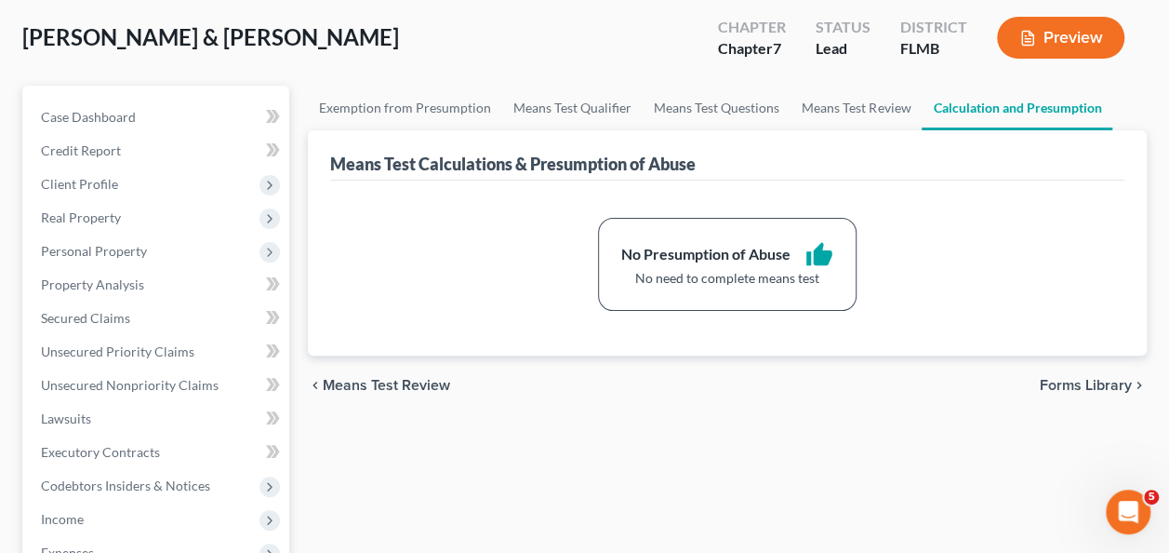
drag, startPoint x: 940, startPoint y: 326, endPoint x: 896, endPoint y: 329, distance: 44.8
click at [940, 326] on div "No Presumption of Abuse thumb_up No need to complete means test" at bounding box center [727, 267] width 794 height 175
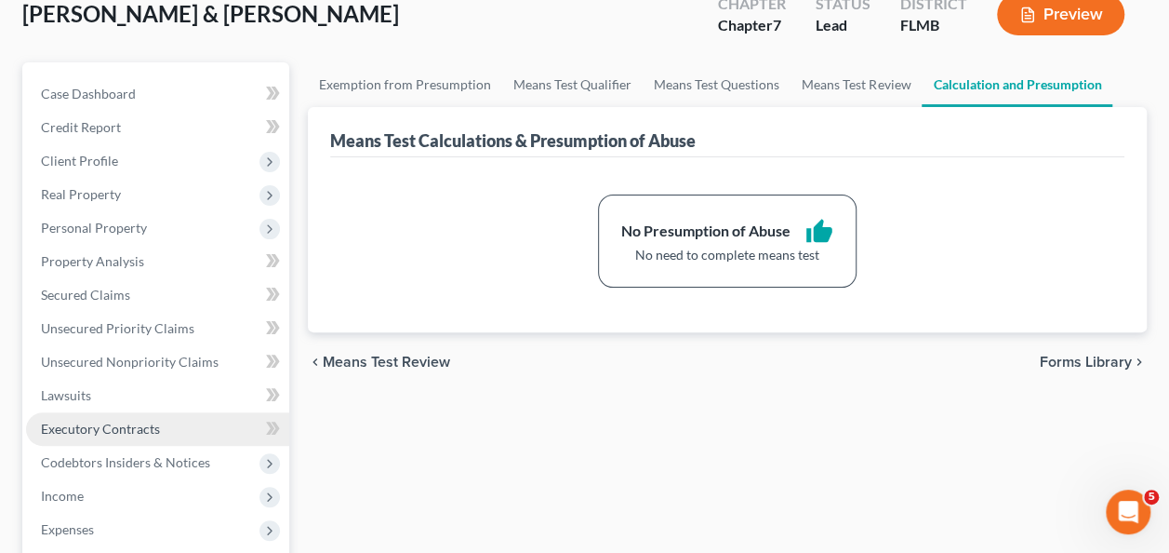
scroll to position [186, 0]
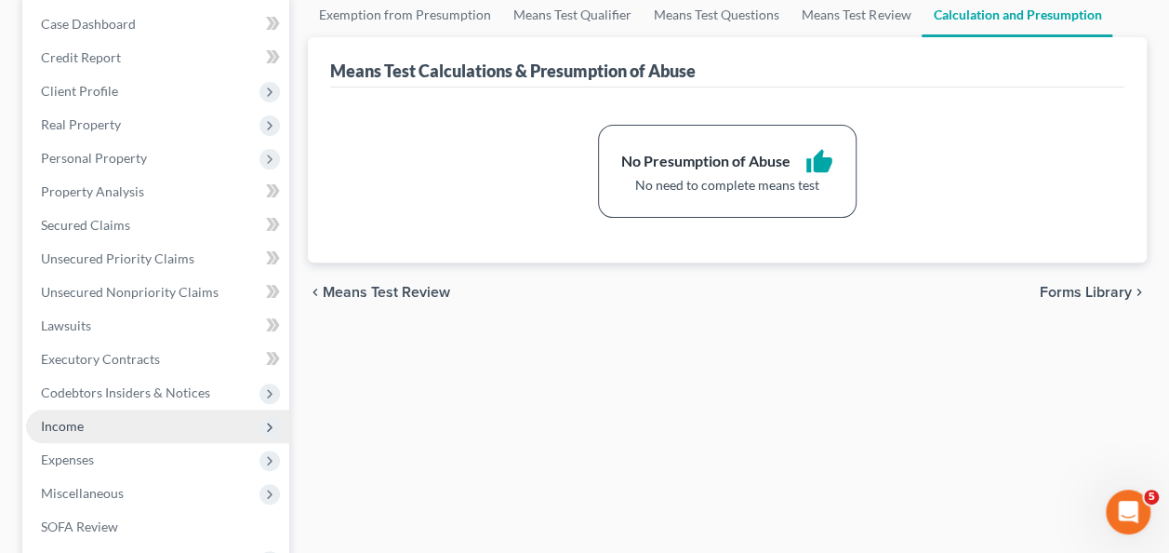
click at [76, 433] on span "Income" at bounding box center [157, 425] width 263 height 33
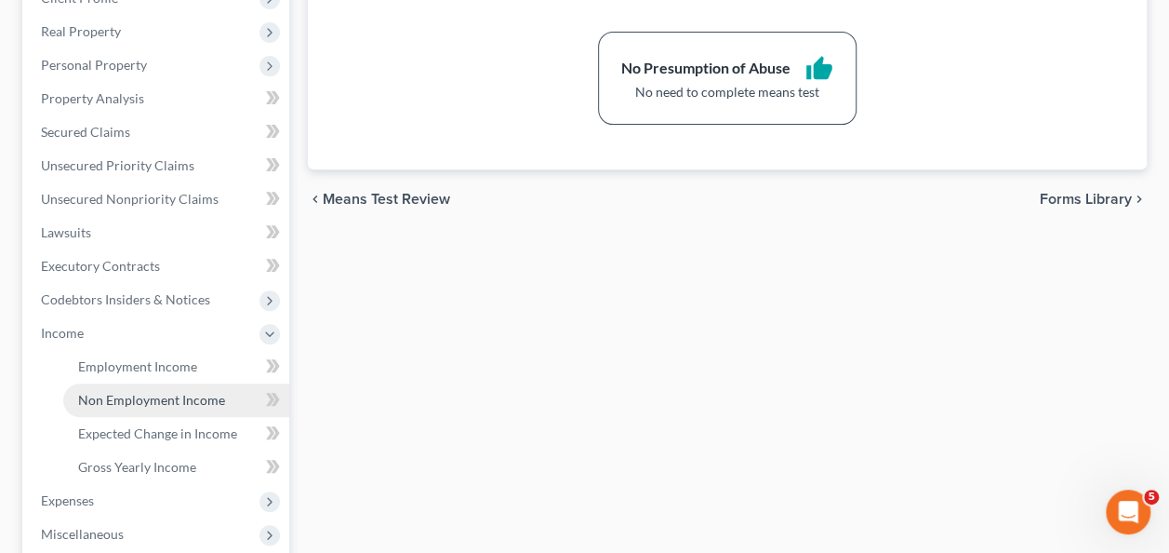
click at [131, 398] on span "Non Employment Income" at bounding box center [151, 400] width 147 height 16
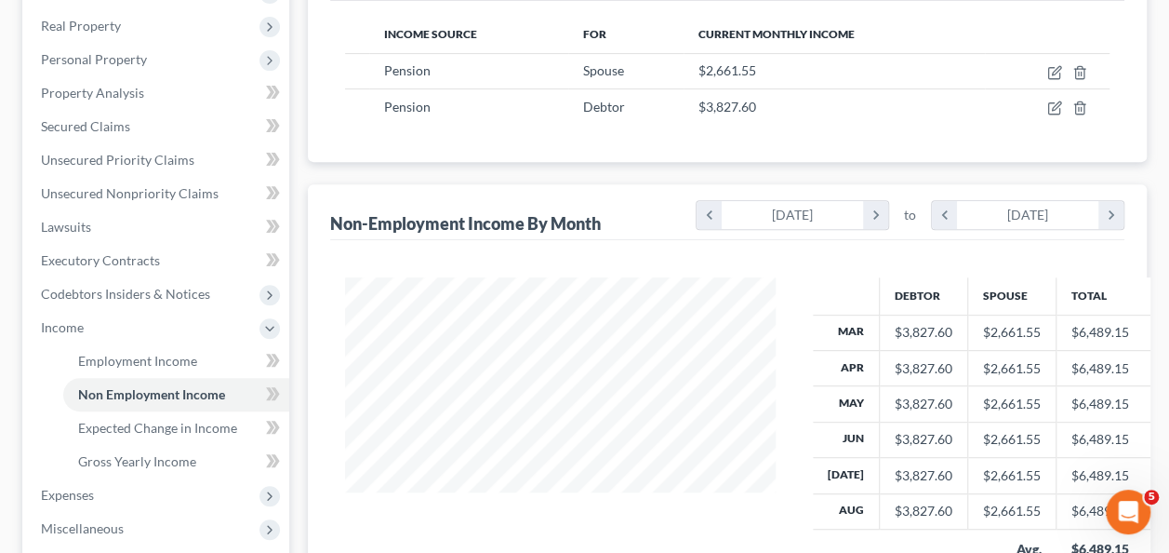
scroll to position [186, 0]
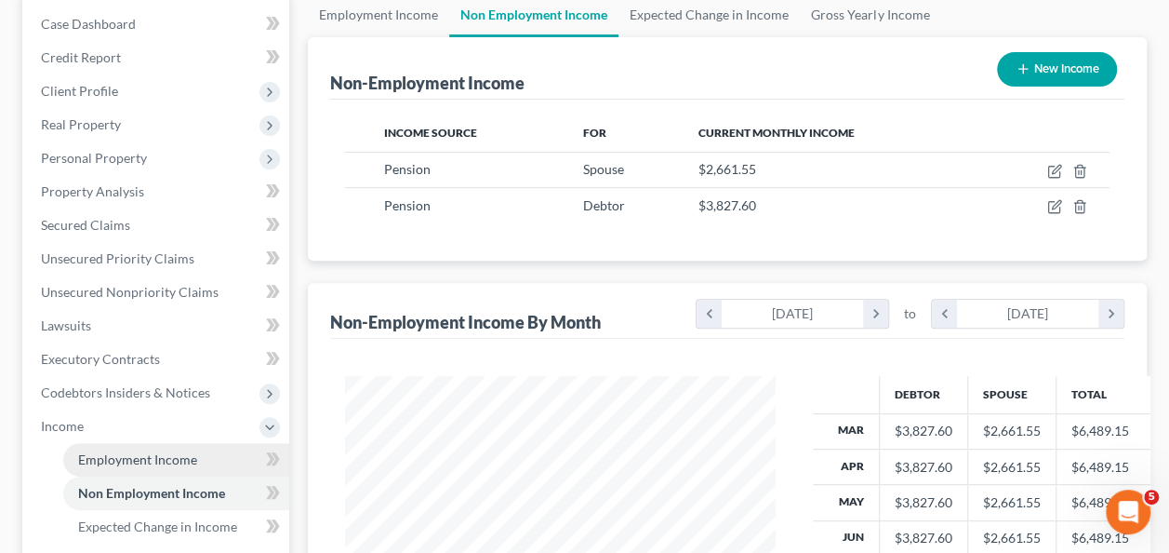
click at [139, 458] on span "Employment Income" at bounding box center [137, 459] width 119 height 16
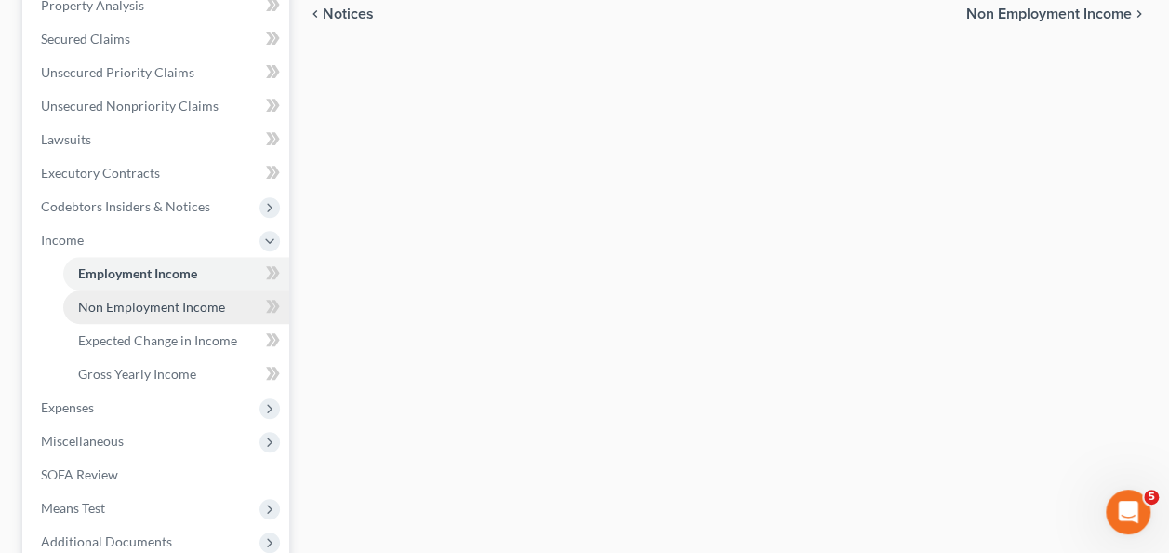
click at [197, 300] on span "Non Employment Income" at bounding box center [151, 307] width 147 height 16
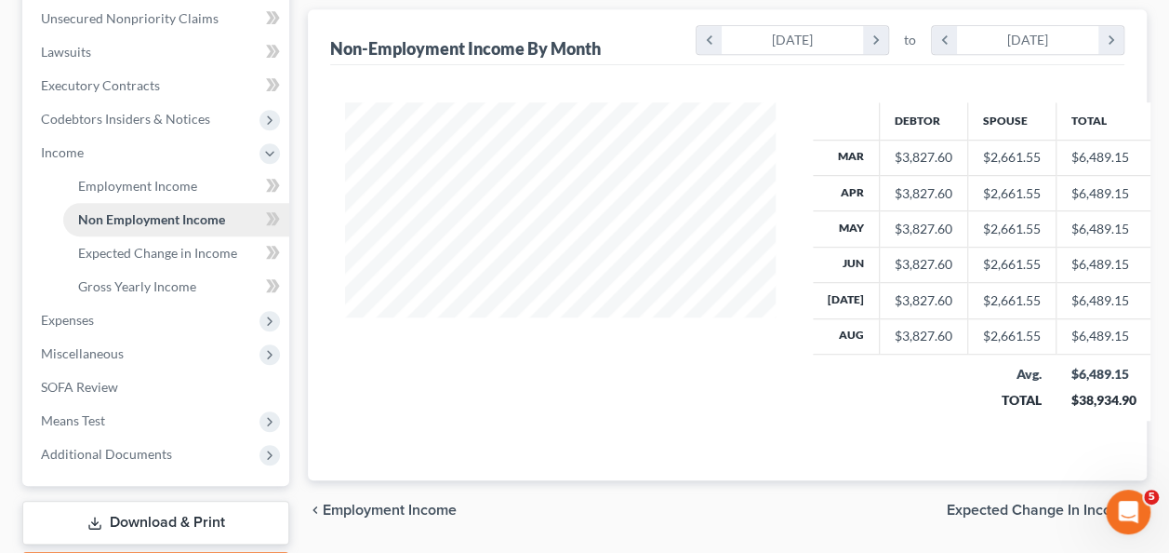
scroll to position [465, 0]
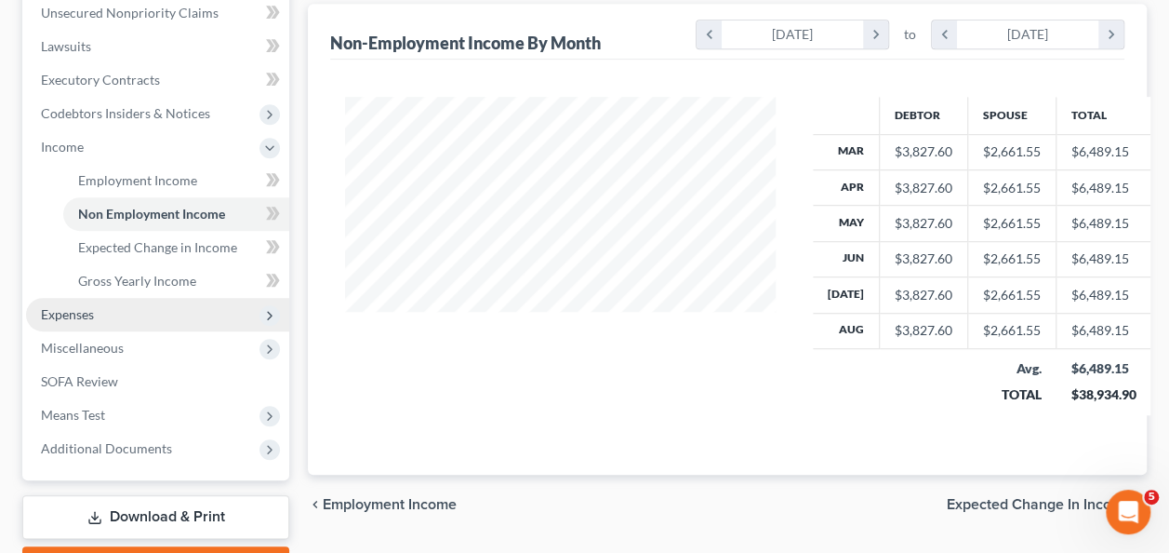
click at [52, 311] on span "Expenses" at bounding box center [67, 314] width 53 height 16
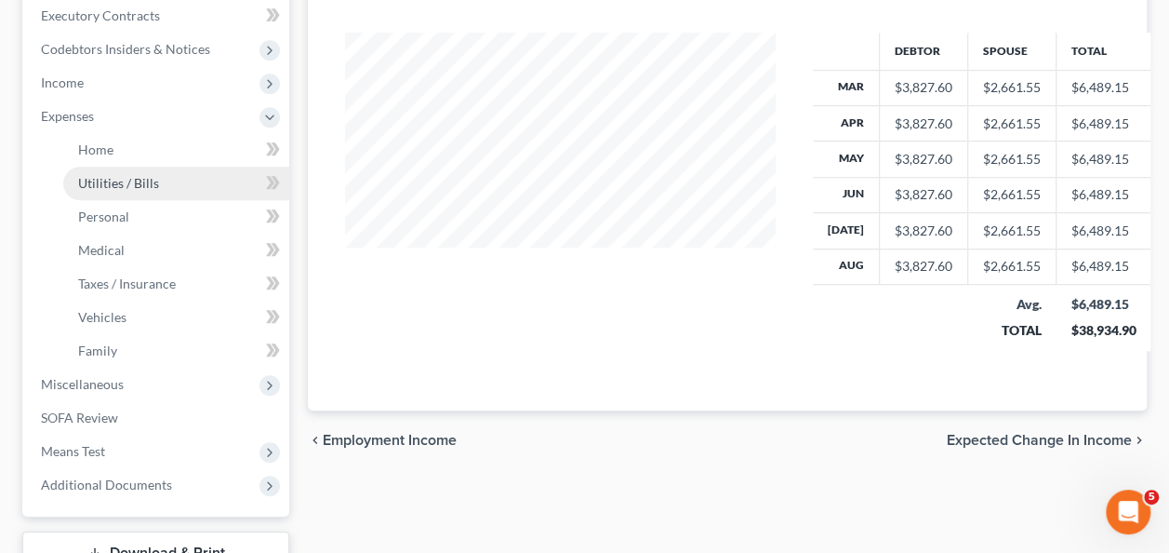
scroll to position [558, 0]
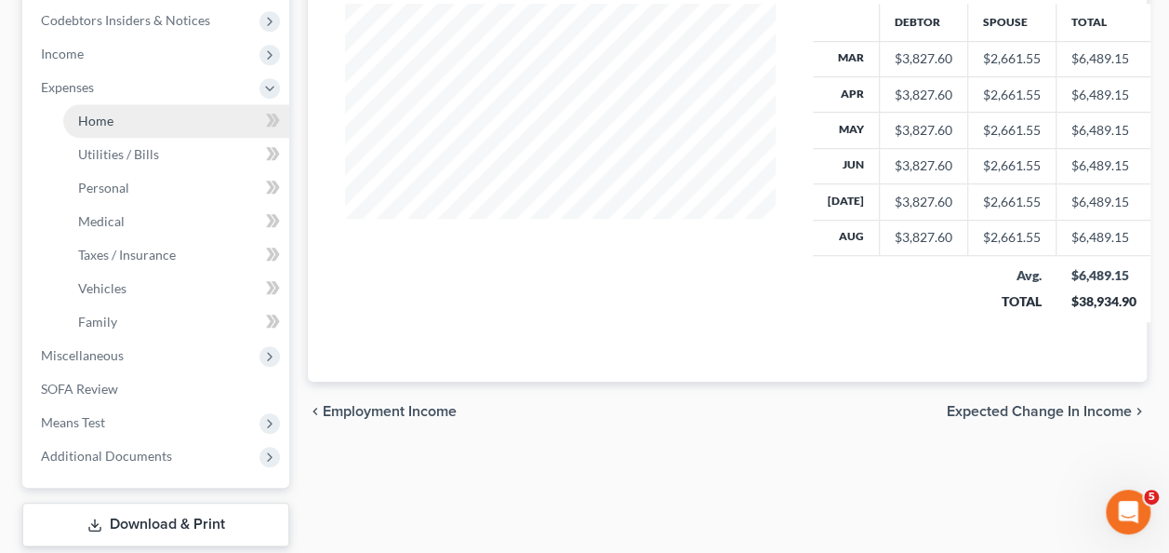
click at [87, 117] on span "Home" at bounding box center [95, 121] width 35 height 16
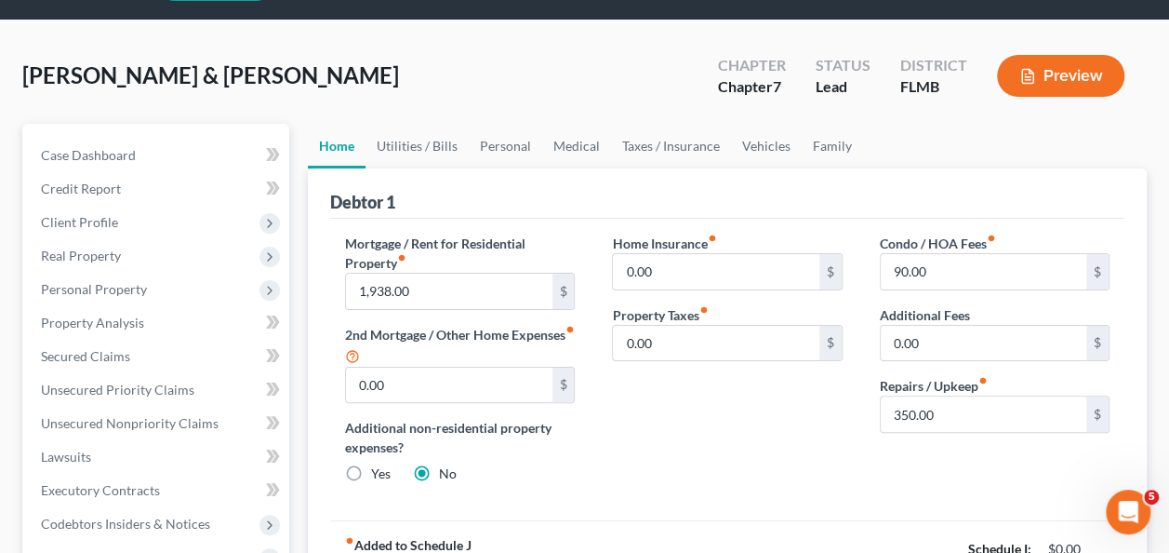
scroll to position [93, 0]
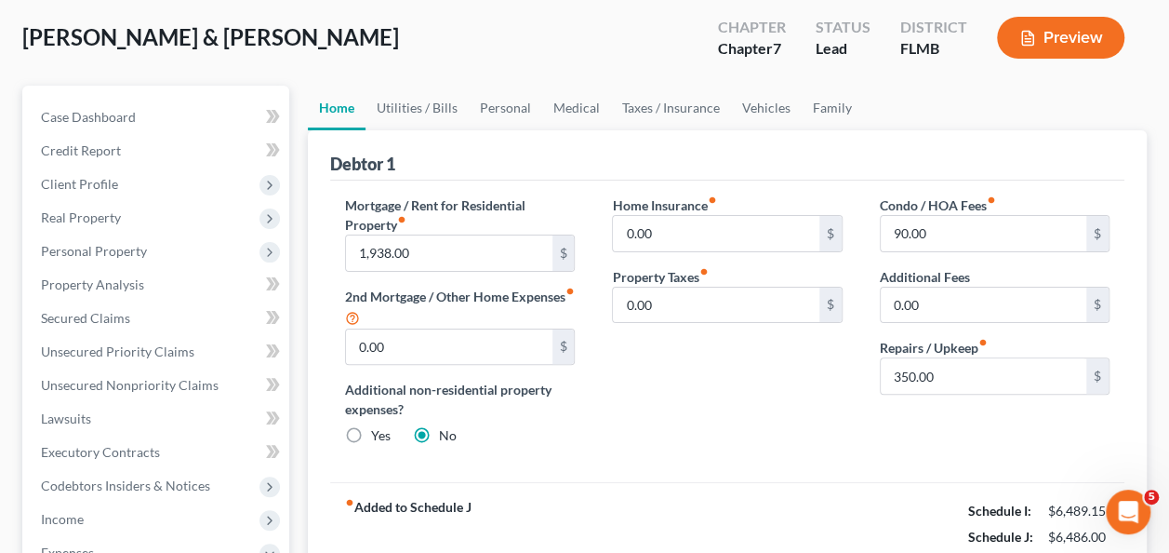
click at [763, 455] on div "Home Insurance fiber_manual_record 0.00 $ Property Taxes fiber_manual_record 0.…" at bounding box center [726, 327] width 267 height 265
click at [762, 454] on div "Home Insurance fiber_manual_record 0.00 $ Property Taxes fiber_manual_record 0.…" at bounding box center [726, 327] width 267 height 265
click at [761, 452] on div "Home Insurance fiber_manual_record 0.00 $ Property Taxes fiber_manual_record 0.…" at bounding box center [726, 327] width 267 height 265
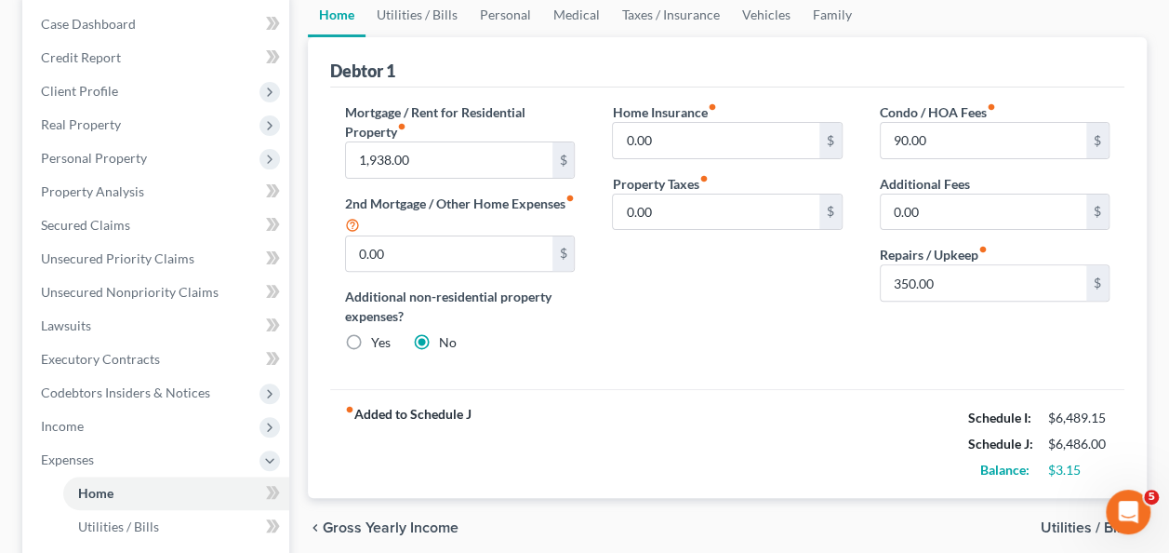
click at [651, 340] on div "Home Insurance fiber_manual_record 0.00 $ Property Taxes fiber_manual_record 0.…" at bounding box center [726, 234] width 267 height 265
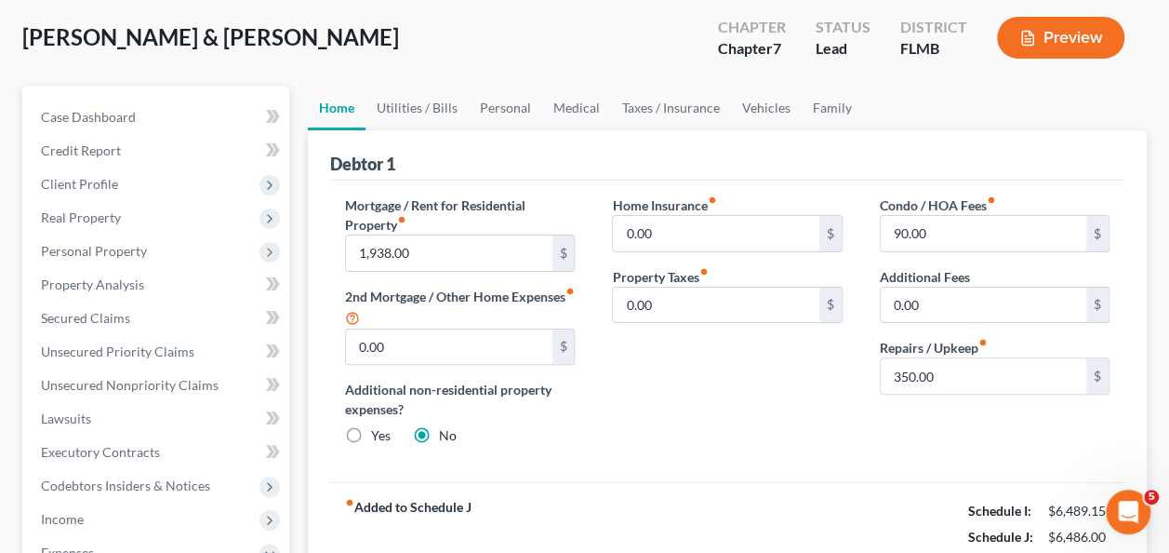
click at [629, 441] on div "Home Insurance fiber_manual_record 0.00 $ Property Taxes fiber_manual_record 0.…" at bounding box center [726, 327] width 267 height 265
click at [618, 444] on div "Home Insurance fiber_manual_record 0.00 $ Property Taxes fiber_manual_record 0.…" at bounding box center [726, 327] width 267 height 265
click at [618, 433] on div "Home Insurance fiber_manual_record 0.00 $ Property Taxes fiber_manual_record 0.…" at bounding box center [726, 327] width 267 height 265
click at [662, 409] on div "Home Insurance fiber_manual_record 0.00 $ Property Taxes fiber_manual_record 0.…" at bounding box center [726, 327] width 267 height 265
click at [669, 390] on div "Home Insurance fiber_manual_record 0.00 $ Property Taxes fiber_manual_record 0.…" at bounding box center [726, 327] width 267 height 265
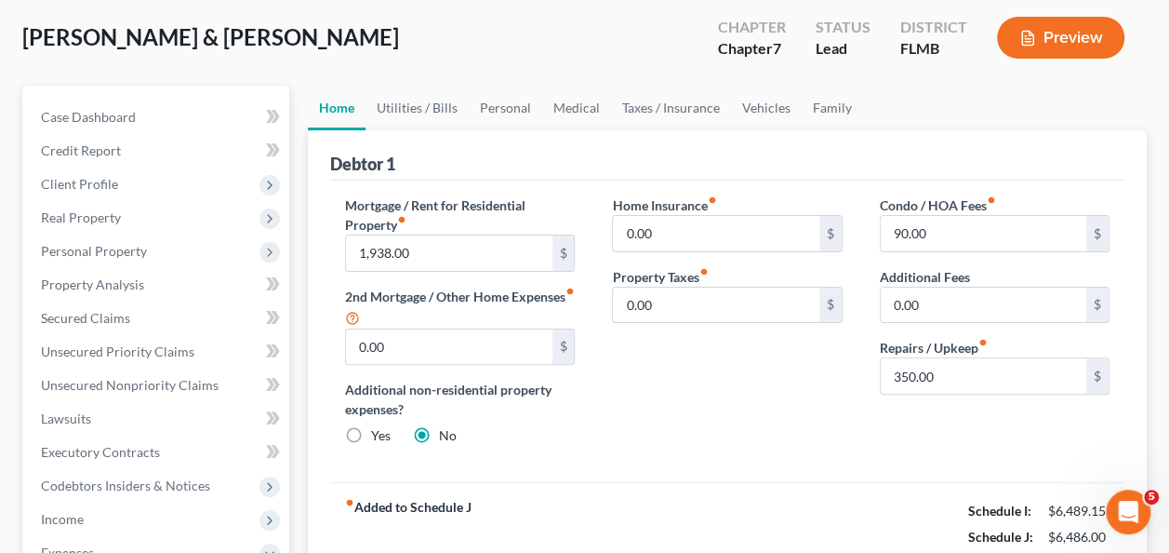
click at [670, 390] on div "Home Insurance fiber_manual_record 0.00 $ Property Taxes fiber_manual_record 0.…" at bounding box center [726, 327] width 267 height 265
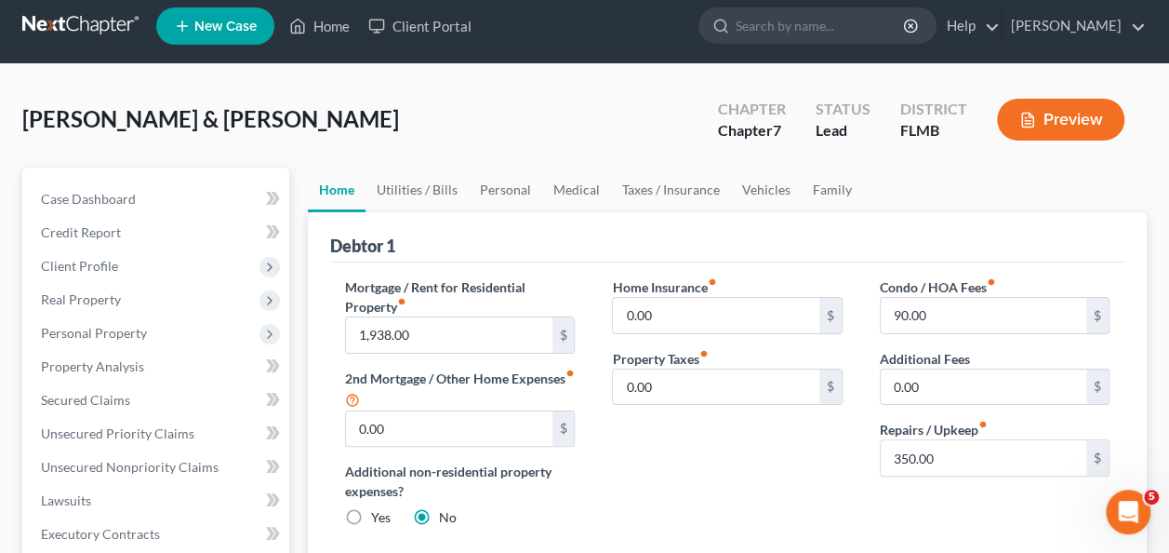
scroll to position [0, 0]
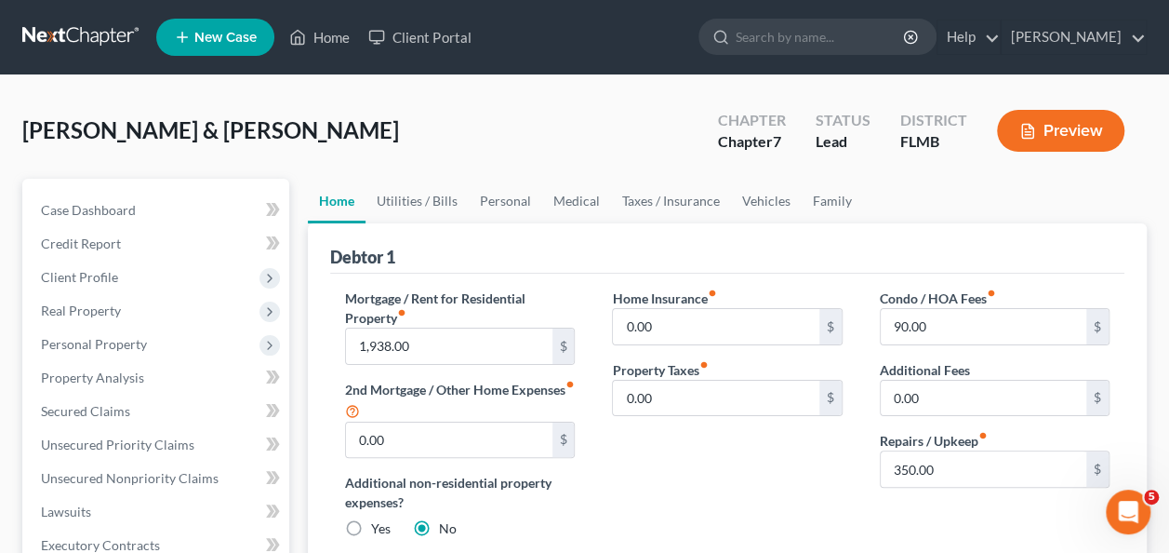
click at [519, 261] on div "Debtor 1" at bounding box center [727, 248] width 794 height 50
click at [521, 259] on div "Debtor 1" at bounding box center [727, 248] width 794 height 50
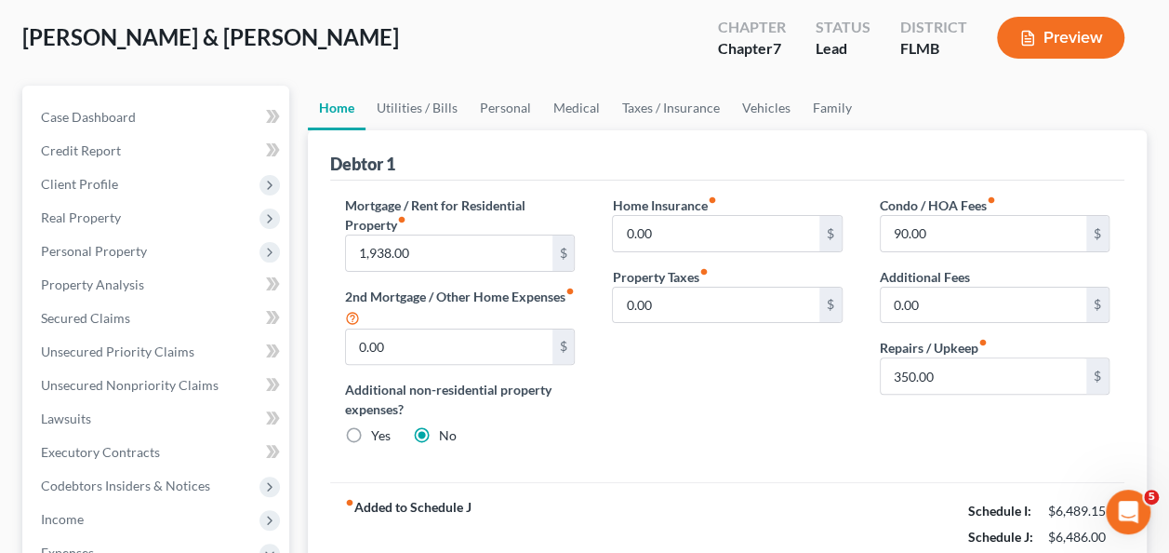
click at [698, 386] on div "Home Insurance fiber_manual_record 0.00 $ Property Taxes fiber_manual_record 0.…" at bounding box center [726, 327] width 267 height 265
click at [696, 369] on div "Home Insurance fiber_manual_record 0.00 $ Property Taxes fiber_manual_record 0.…" at bounding box center [726, 327] width 267 height 265
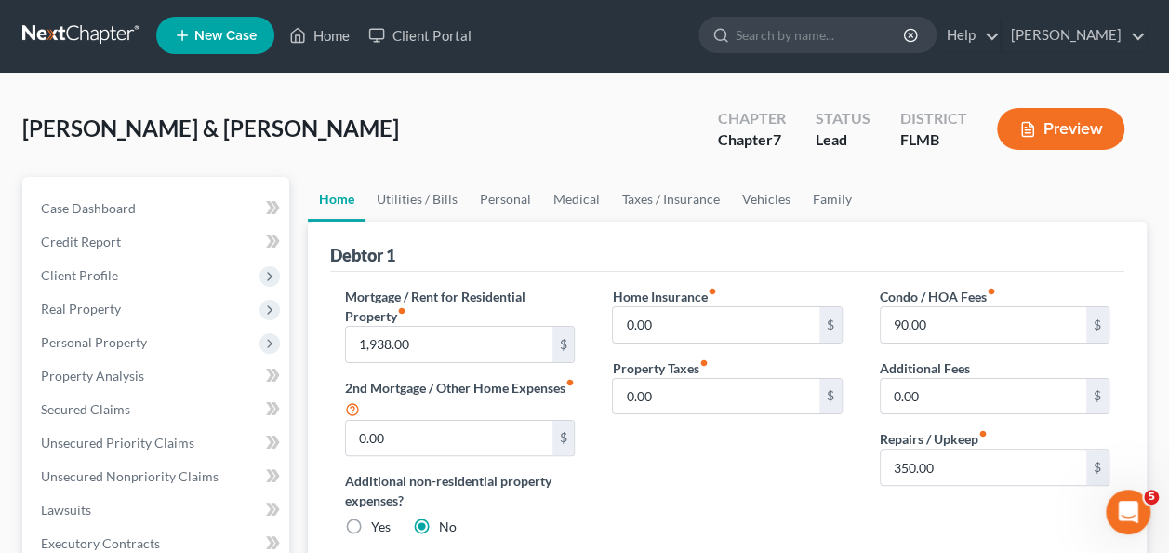
scroll to position [0, 0]
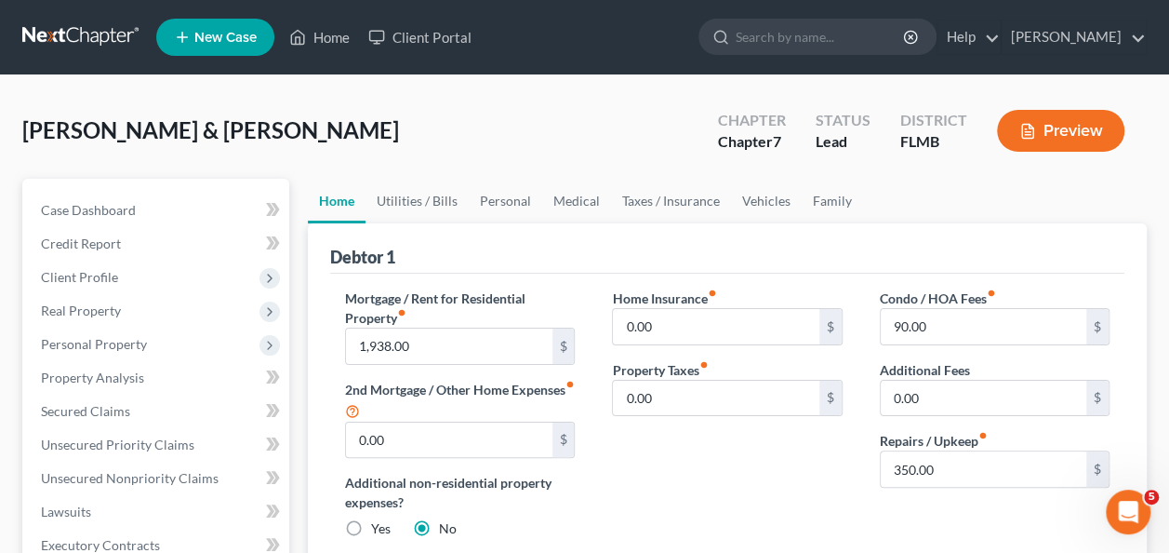
click at [644, 257] on div "Debtor 1" at bounding box center [727, 248] width 794 height 50
click at [660, 492] on div "Home Insurance fiber_manual_record 0.00 $ Property Taxes fiber_manual_record 0.…" at bounding box center [726, 420] width 267 height 265
click at [433, 346] on input "1,938.00" at bounding box center [449, 345] width 206 height 35
click at [758, 383] on input "0.00" at bounding box center [716, 397] width 206 height 35
click at [951, 335] on input "90.00" at bounding box center [984, 326] width 206 height 35
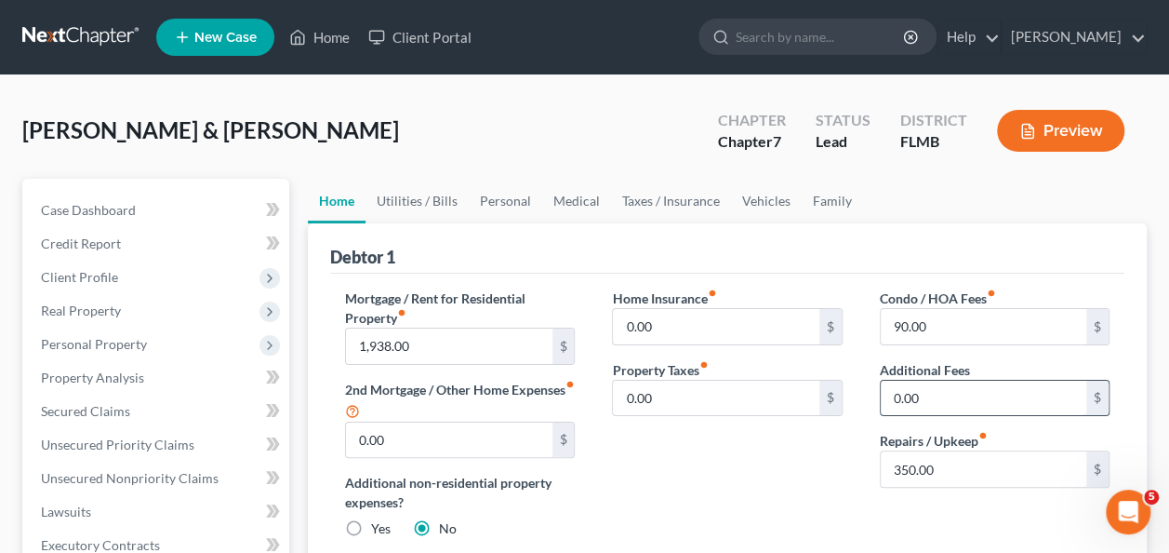
click at [956, 392] on input "0.00" at bounding box center [984, 397] width 206 height 35
click at [974, 482] on input "350.00" at bounding box center [984, 468] width 206 height 35
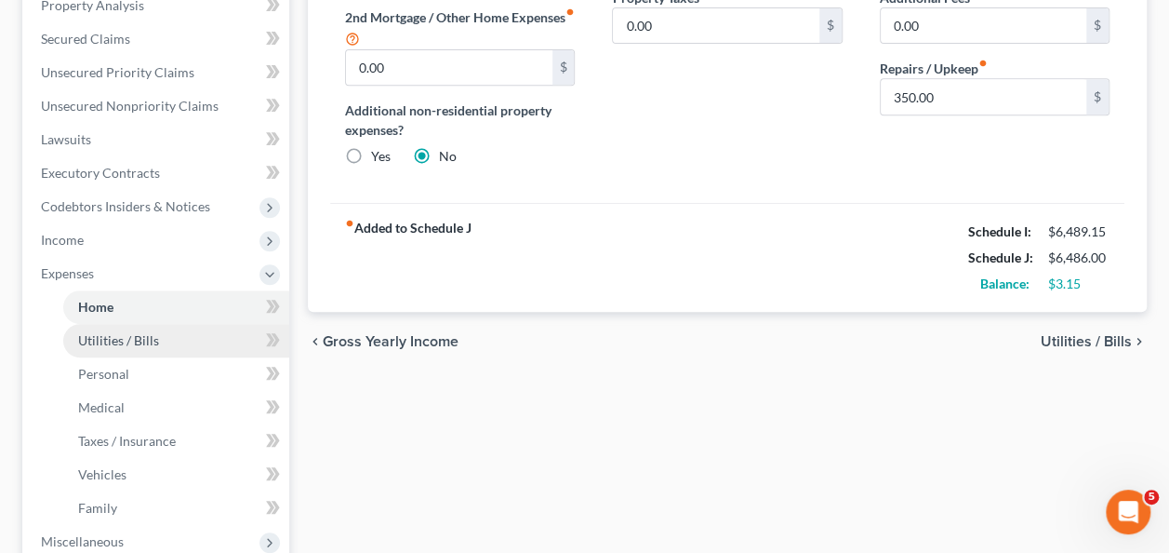
click at [153, 333] on span "Utilities / Bills" at bounding box center [118, 340] width 81 height 16
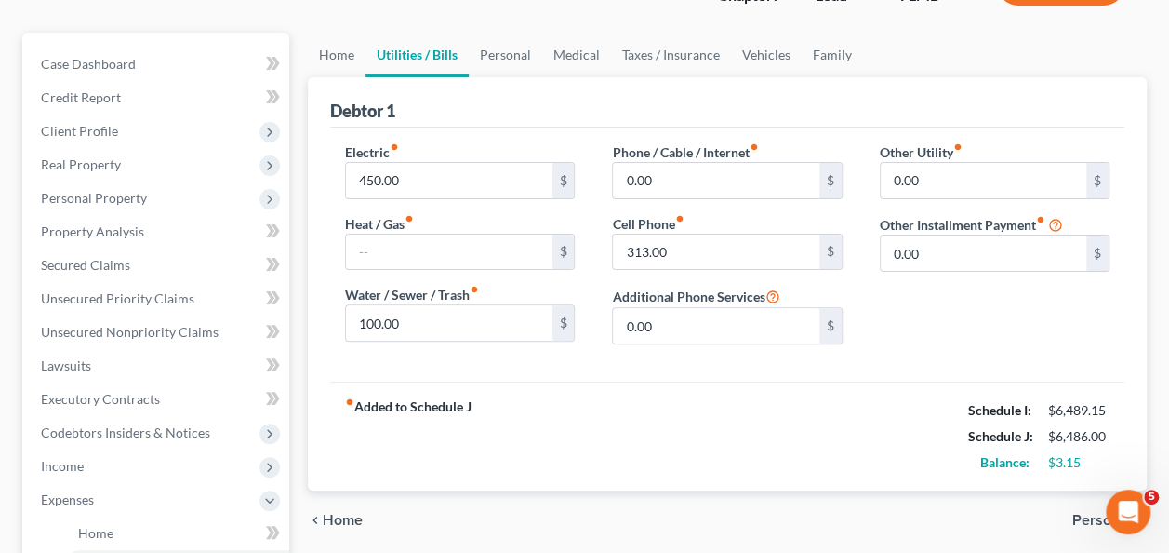
scroll to position [186, 0]
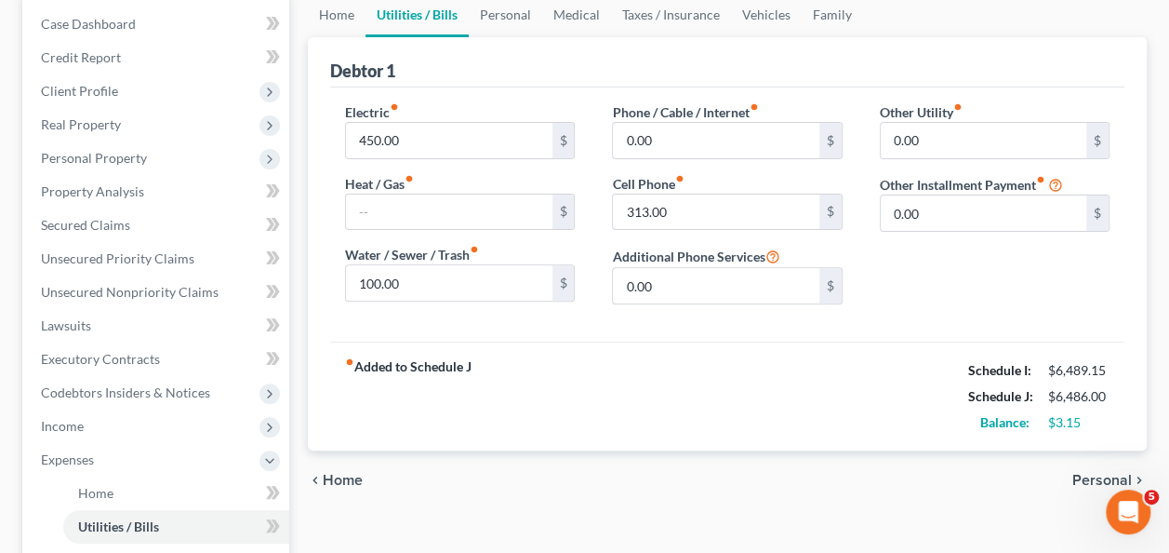
drag, startPoint x: 630, startPoint y: 394, endPoint x: 652, endPoint y: 384, distance: 24.6
click at [631, 394] on div "fiber_manual_record Added to Schedule J Schedule I: $6,489.15 Schedule J: $6,48…" at bounding box center [727, 395] width 794 height 109
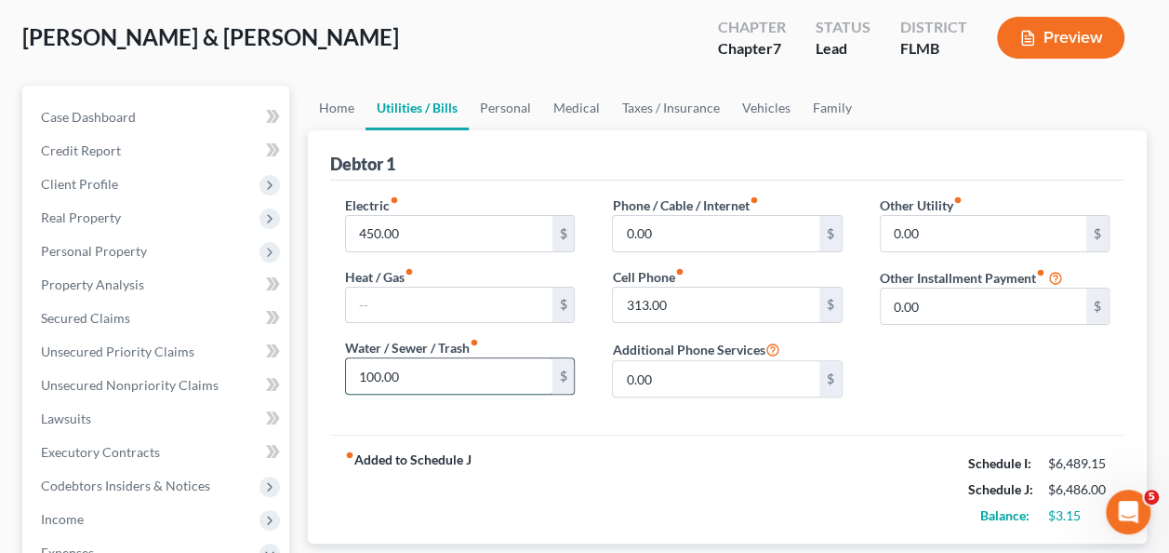
click at [414, 369] on input "100.00" at bounding box center [449, 375] width 206 height 35
click at [743, 306] on input "313.00" at bounding box center [716, 304] width 206 height 35
click at [910, 348] on div "Other Utility fiber_manual_record 0.00 $ Other Installment Payment fiber_manual…" at bounding box center [994, 303] width 267 height 217
click at [770, 247] on input "0.00" at bounding box center [716, 233] width 206 height 35
click at [911, 353] on div "Other Utility fiber_manual_record 0.00 $ Other Installment Payment fiber_manual…" at bounding box center [994, 303] width 267 height 217
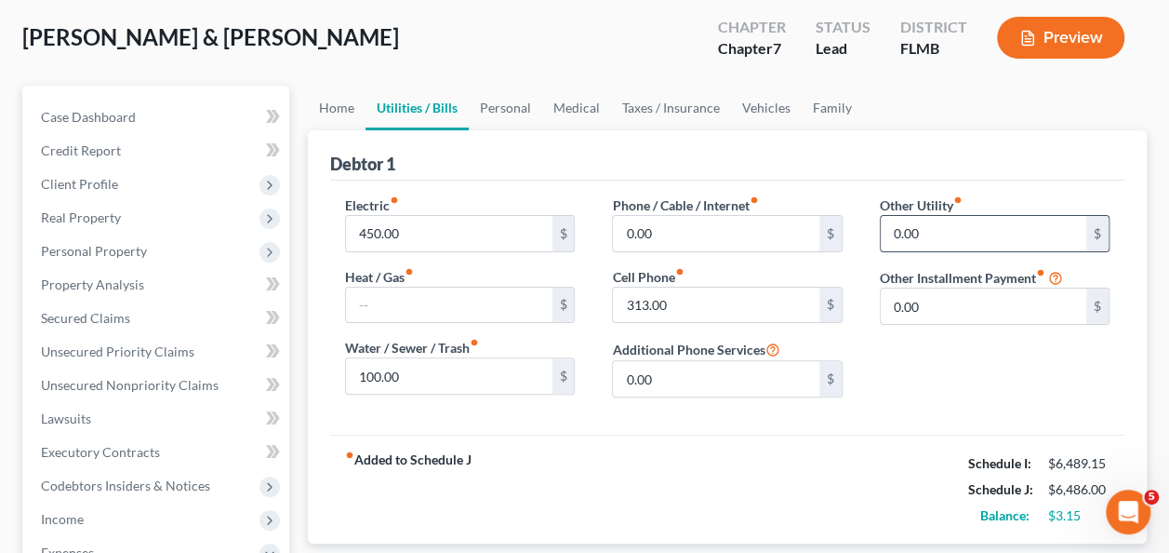
click at [922, 229] on input "0.00" at bounding box center [984, 233] width 206 height 35
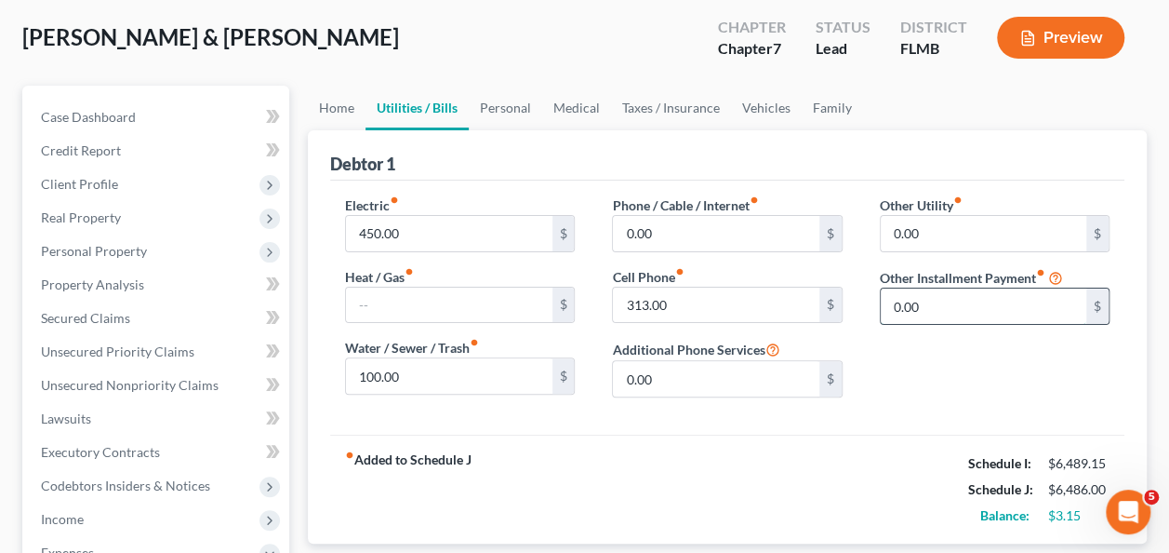
click at [971, 317] on input "0.00" at bounding box center [984, 305] width 206 height 35
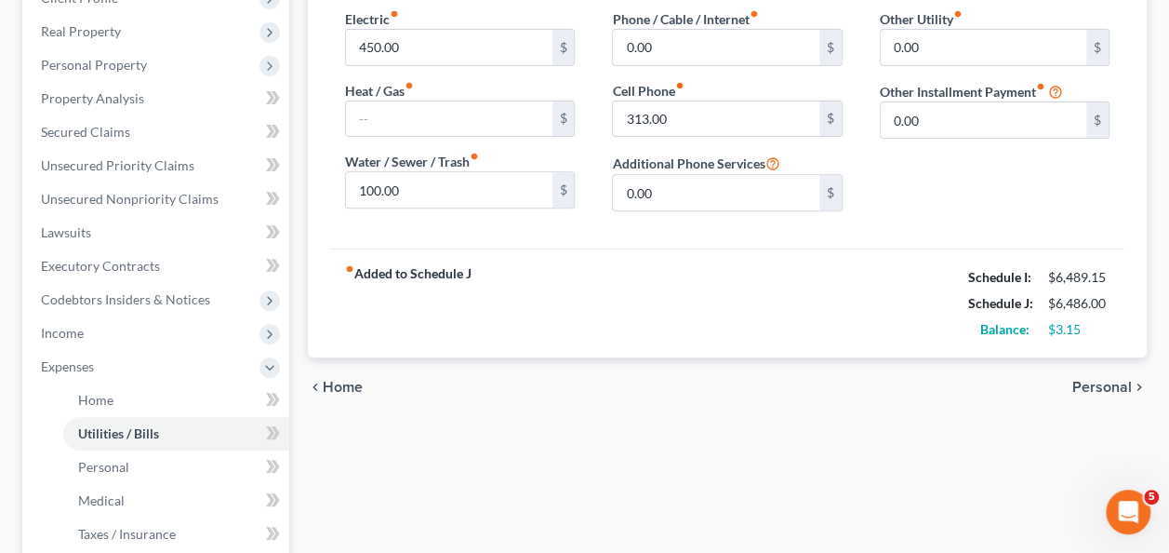
click at [847, 290] on div "fiber_manual_record Added to Schedule J Schedule I: $6,489.15 Schedule J: $6,48…" at bounding box center [727, 302] width 794 height 109
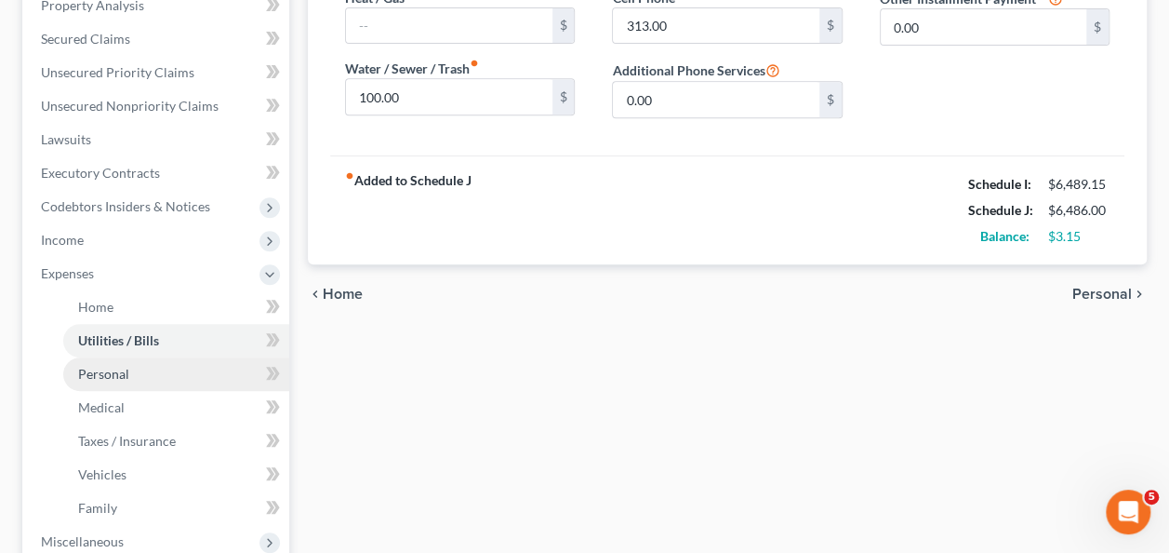
click at [182, 376] on link "Personal" at bounding box center [176, 373] width 226 height 33
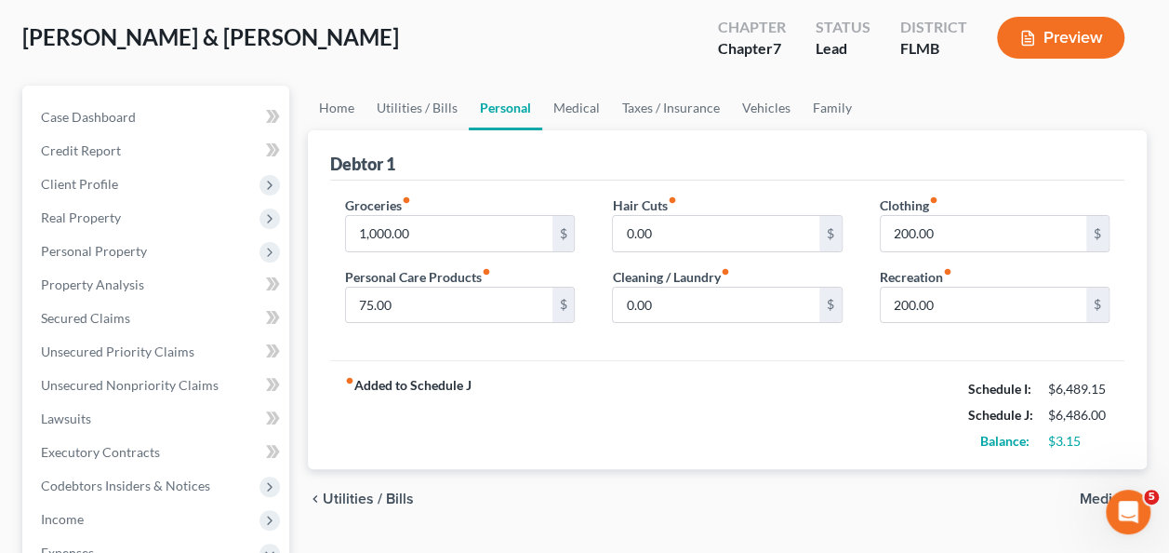
click at [657, 430] on div "fiber_manual_record Added to Schedule J Schedule I: $6,489.15 Schedule J: $6,48…" at bounding box center [727, 414] width 794 height 109
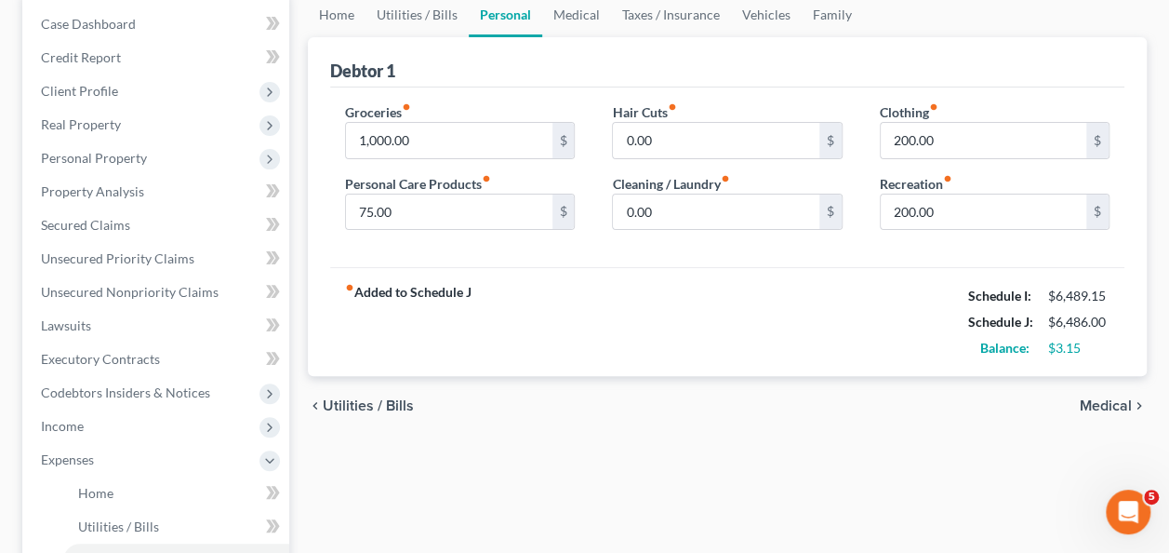
click at [780, 281] on div "fiber_manual_record Added to Schedule J Schedule I: $6,489.15 Schedule J: $6,48…" at bounding box center [727, 321] width 794 height 109
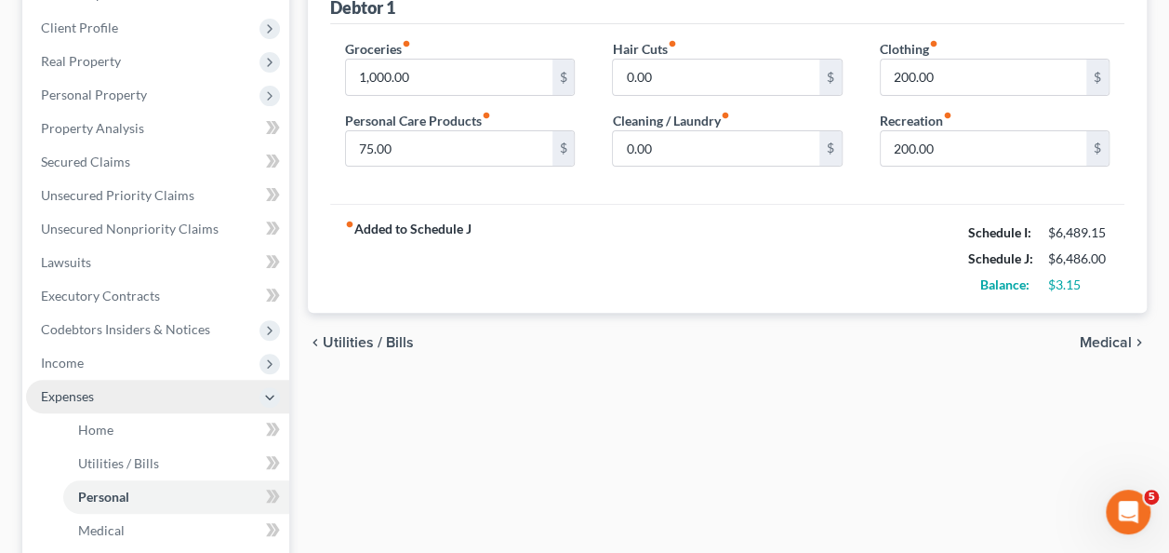
scroll to position [279, 0]
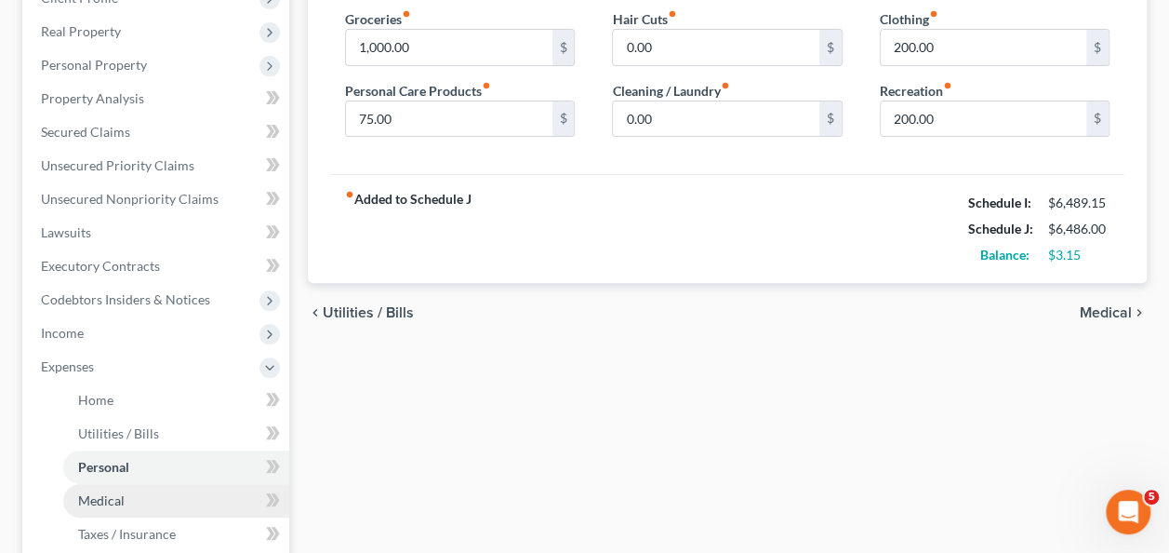
click at [107, 504] on span "Medical" at bounding box center [101, 500] width 47 height 16
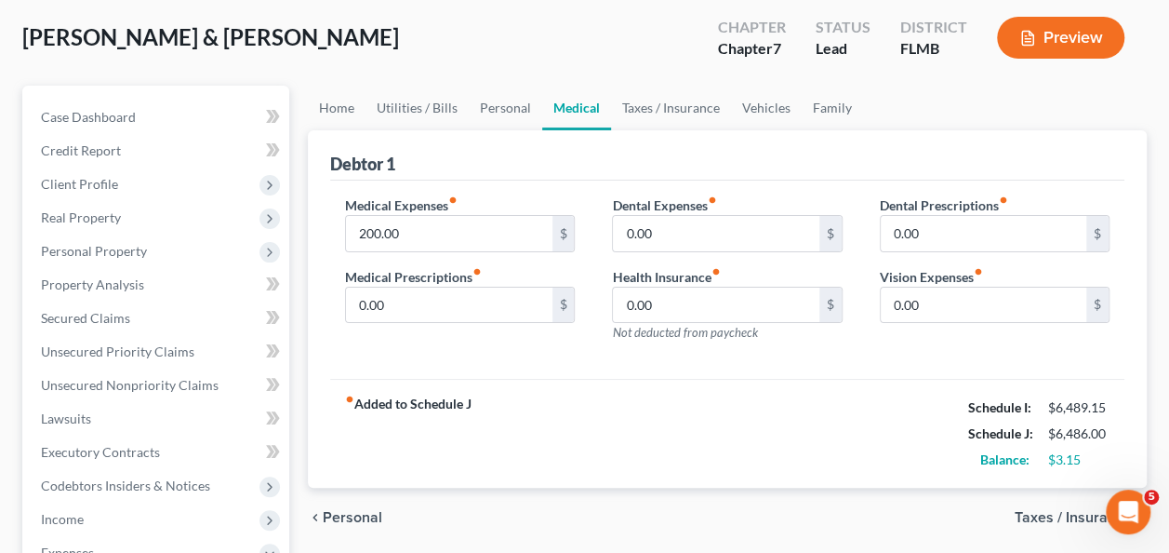
click at [605, 398] on div "fiber_manual_record Added to Schedule J Schedule I: $6,489.15 Schedule J: $6,48…" at bounding box center [727, 433] width 794 height 109
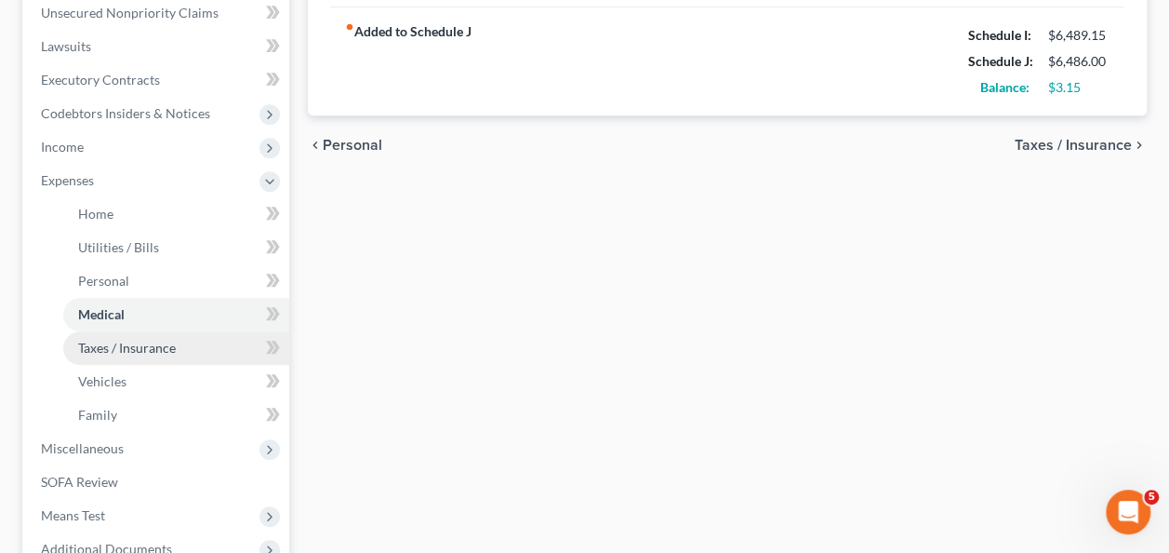
click at [134, 352] on span "Taxes / Insurance" at bounding box center [127, 348] width 98 height 16
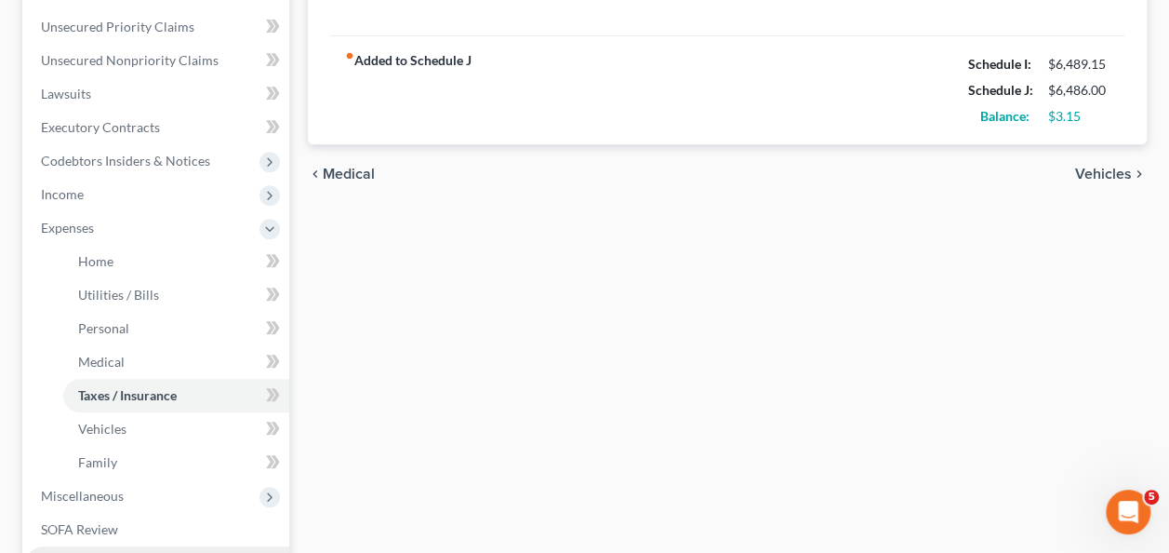
scroll to position [558, 0]
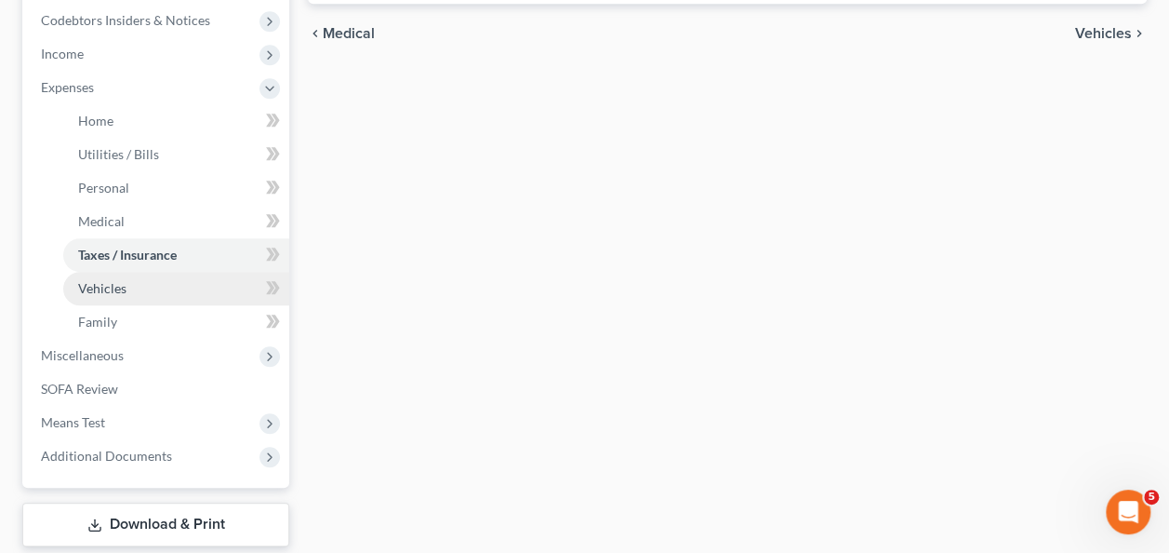
click at [125, 296] on link "Vehicles" at bounding box center [176, 288] width 226 height 33
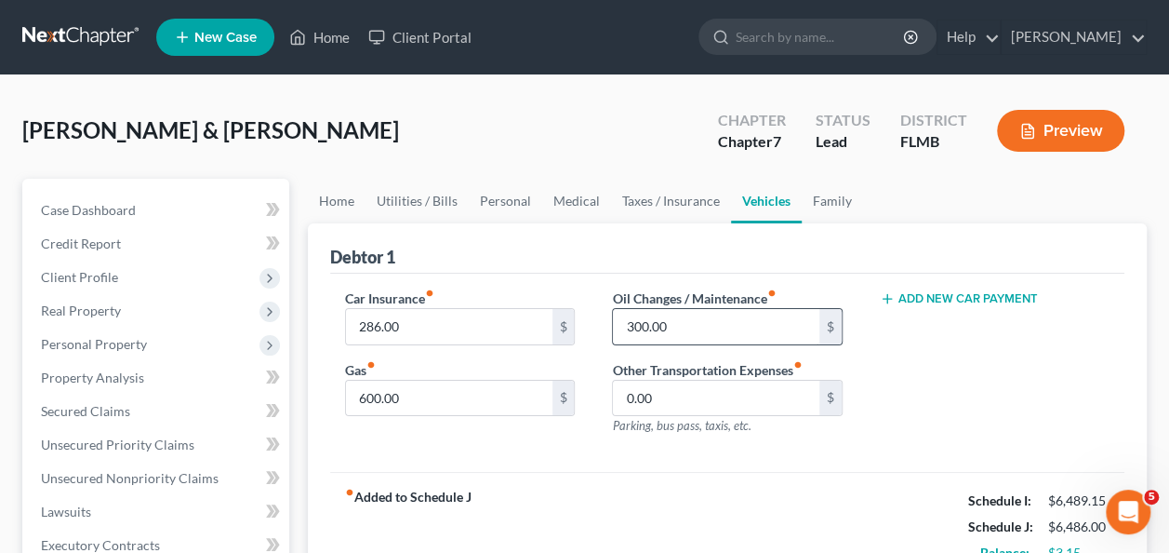
scroll to position [186, 0]
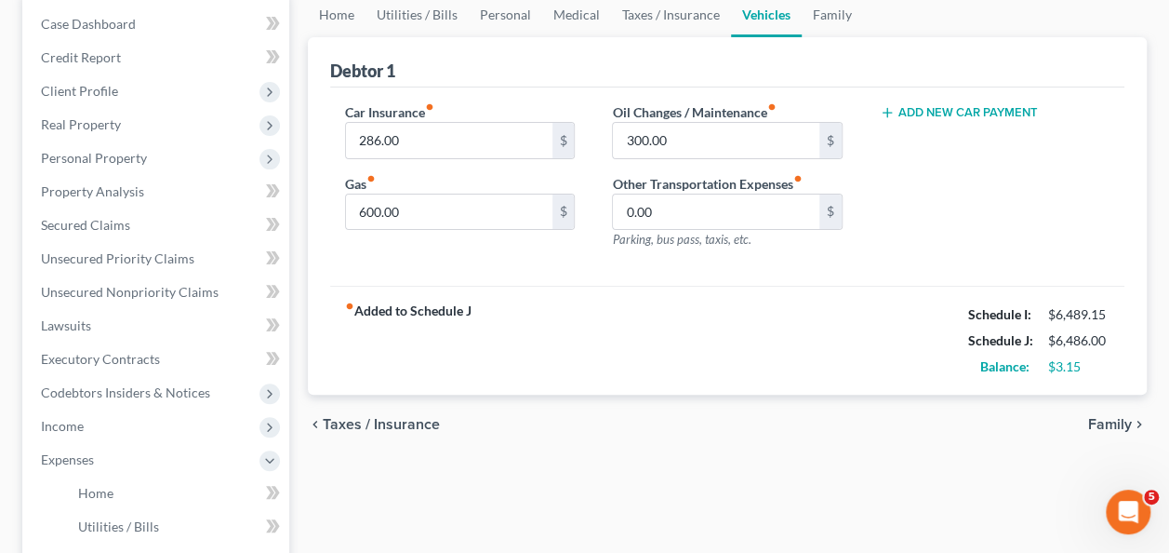
click at [729, 318] on div "fiber_manual_record Added to Schedule J Schedule I: $6,489.15 Schedule J: $6,48…" at bounding box center [727, 340] width 794 height 109
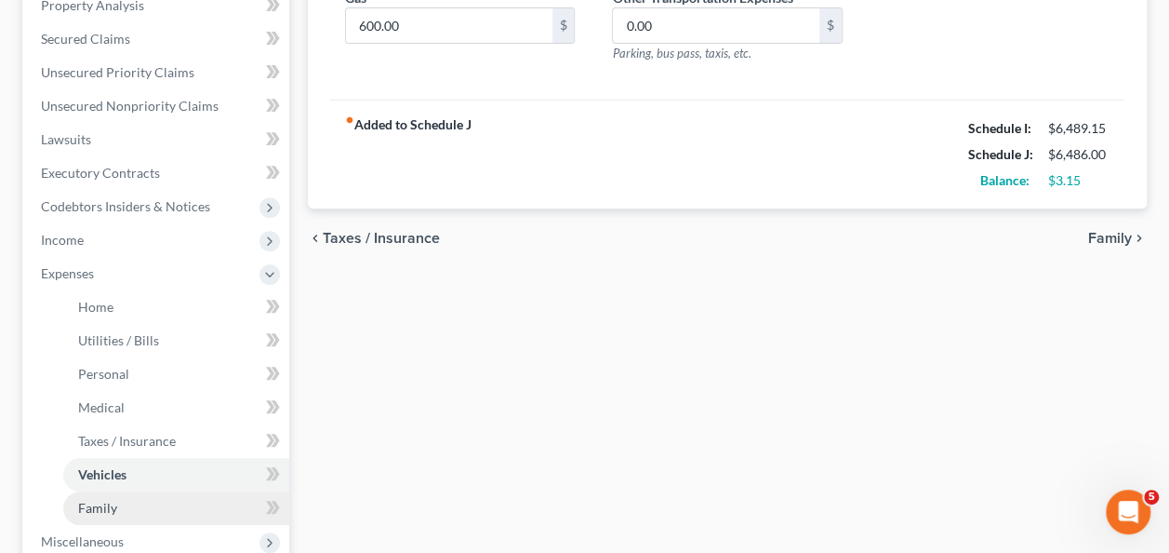
click at [112, 500] on span "Family" at bounding box center [97, 508] width 39 height 16
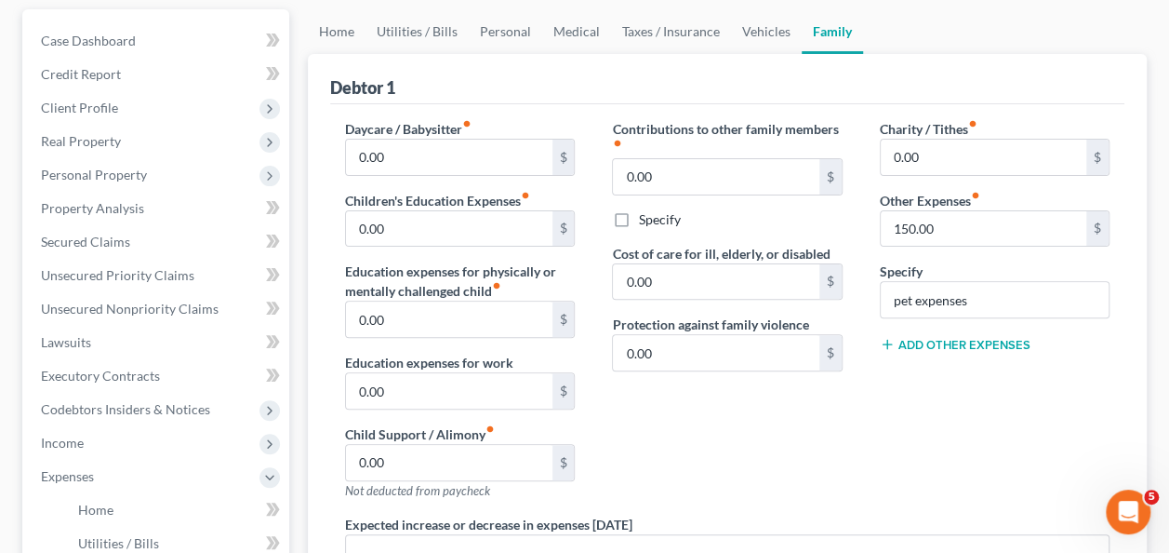
scroll to position [211, 0]
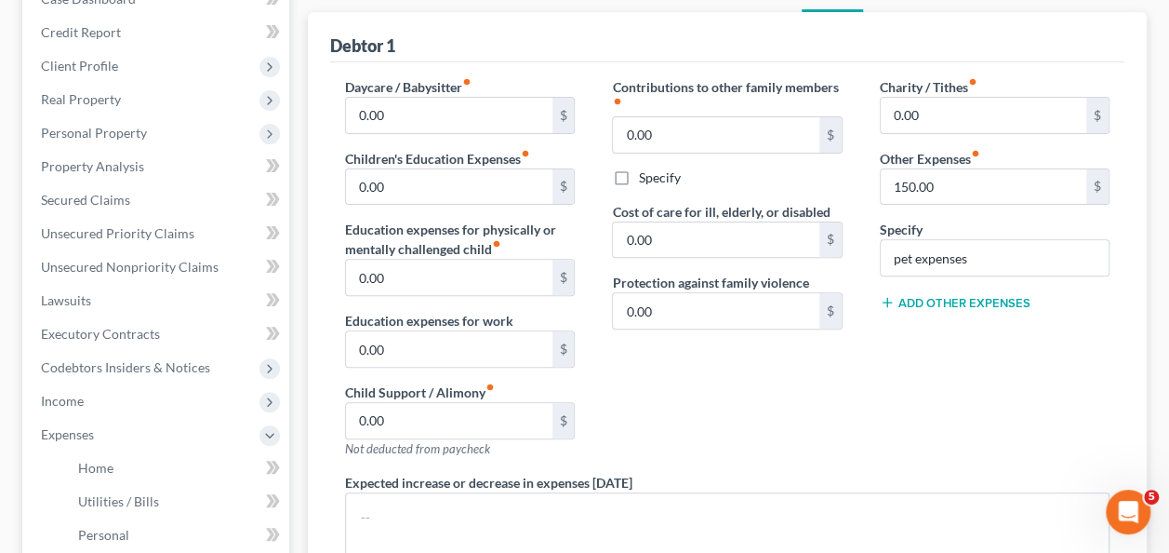
click at [906, 372] on div "Charity / Tithes fiber_manual_record 0.00 $ Other Expenses fiber_manual_record …" at bounding box center [994, 274] width 267 height 395
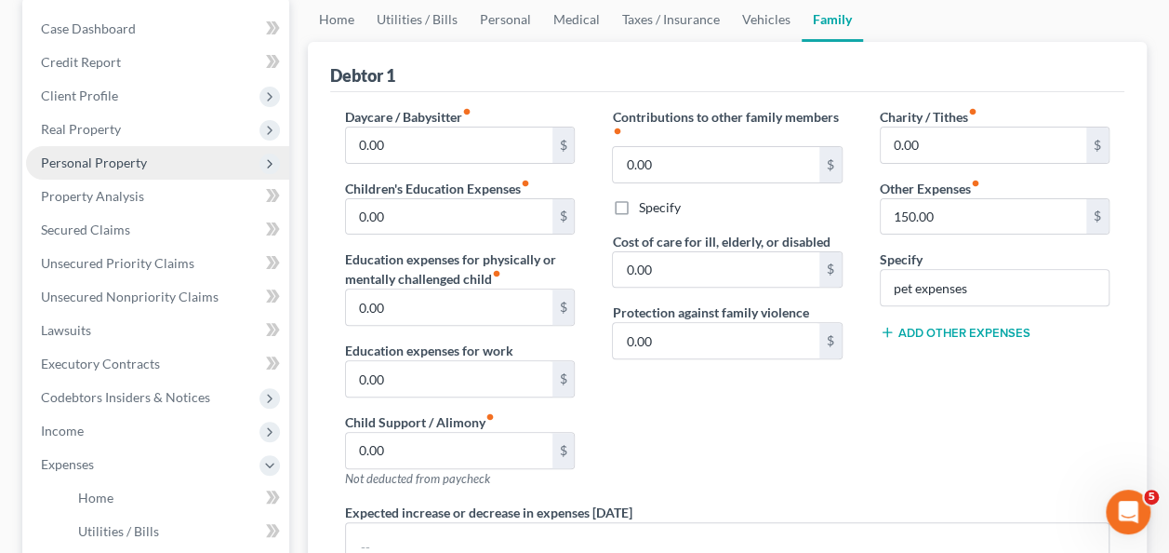
scroll to position [25, 0]
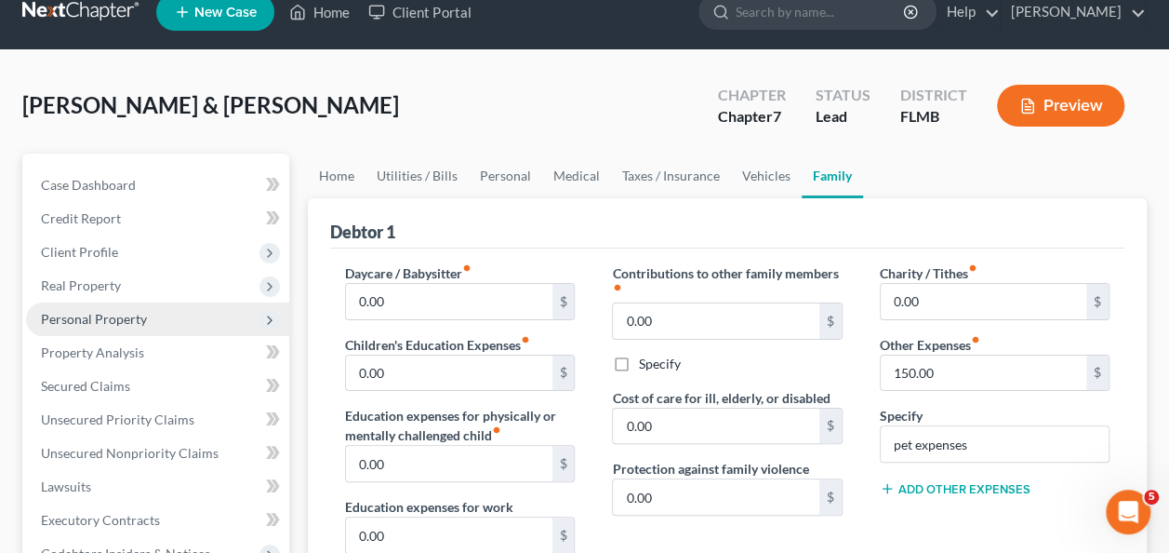
click at [85, 325] on span "Personal Property" at bounding box center [94, 319] width 106 height 16
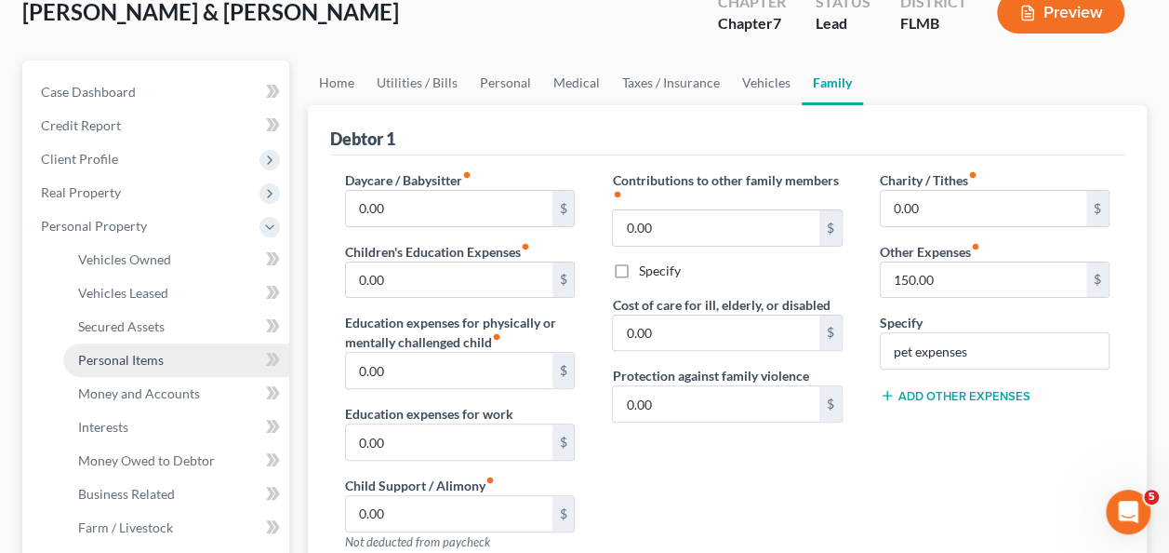
click at [132, 363] on span "Personal Items" at bounding box center [121, 360] width 86 height 16
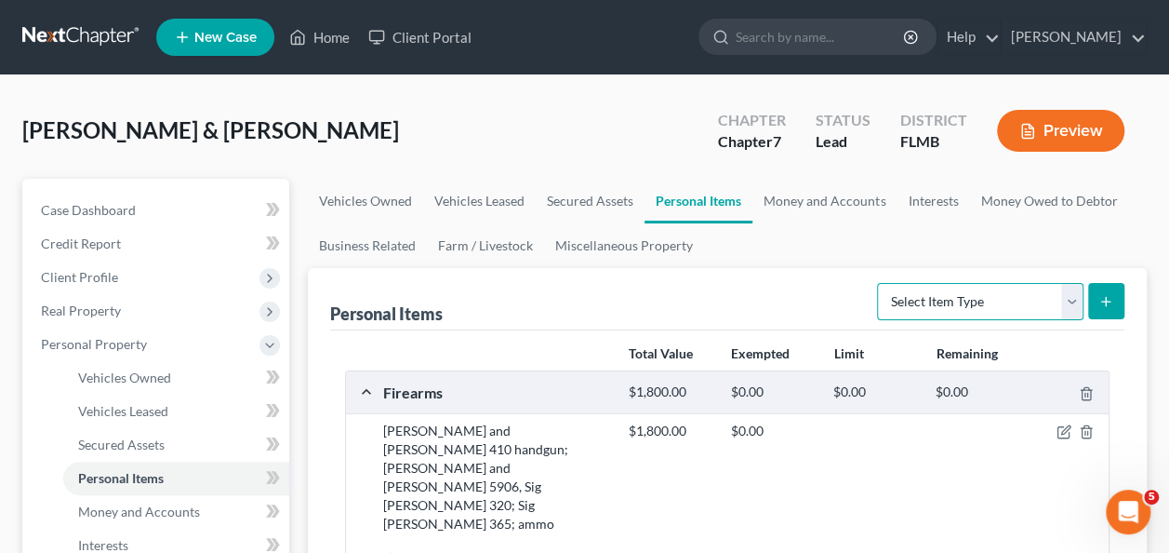
click at [923, 302] on select "Select Item Type Clothing Collectibles Of Value Electronics Firearms Household …" at bounding box center [980, 301] width 207 height 37
select select "pets"
click at [880, 283] on select "Select Item Type Clothing Collectibles Of Value Electronics Firearms Household …" at bounding box center [980, 301] width 207 height 37
click at [1103, 288] on button "submit" at bounding box center [1106, 301] width 36 height 36
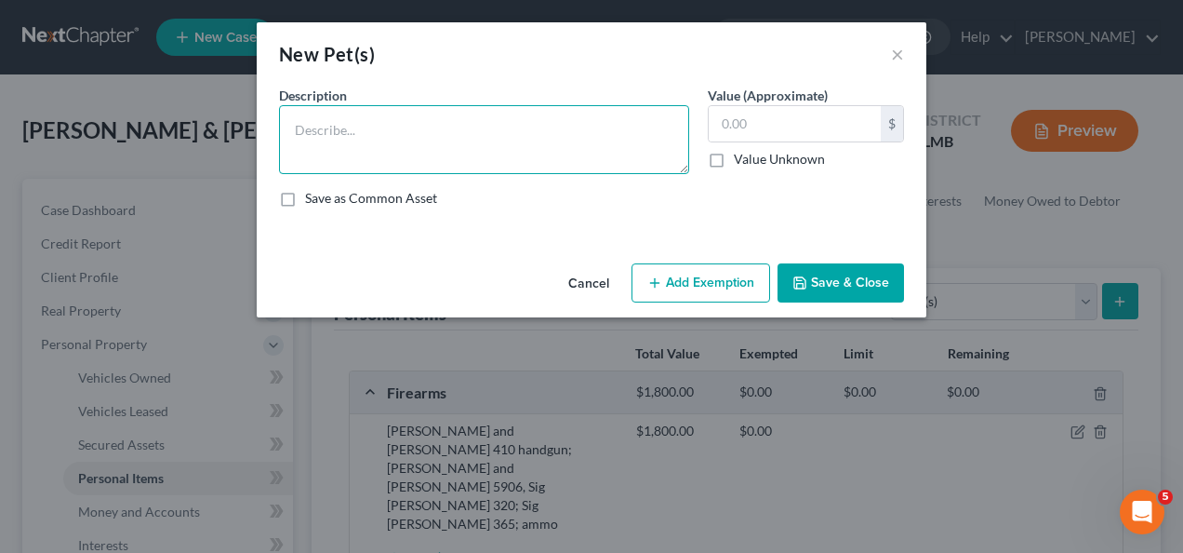
click at [503, 113] on textarea at bounding box center [484, 139] width 410 height 69
type textarea "Belgain Malinois dog"
type input "1"
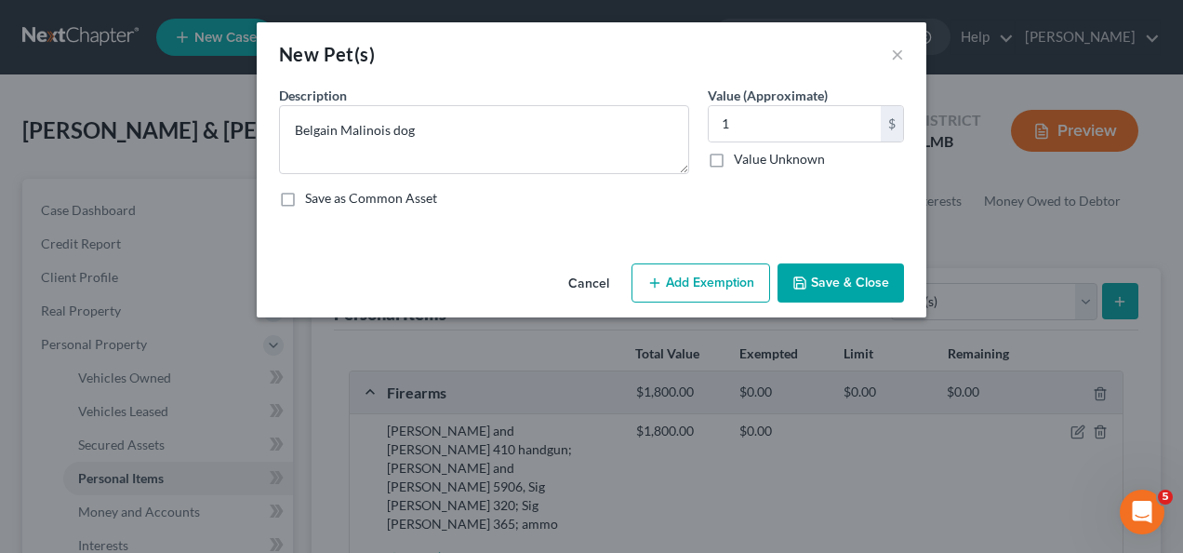
click at [820, 291] on button "Save & Close" at bounding box center [841, 282] width 127 height 39
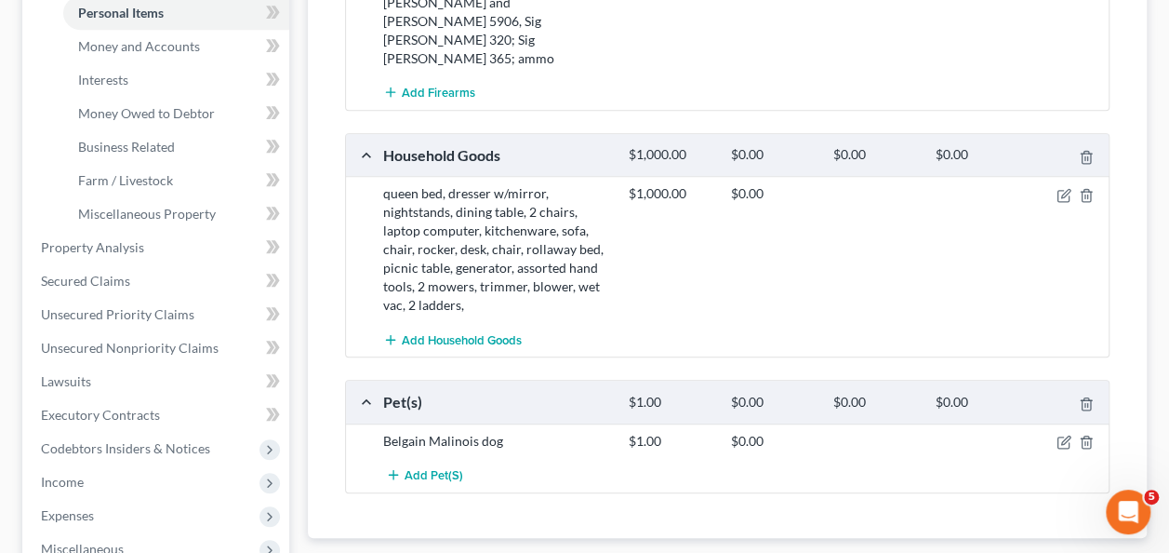
click at [726, 322] on div "Add Household Goods" at bounding box center [742, 339] width 737 height 34
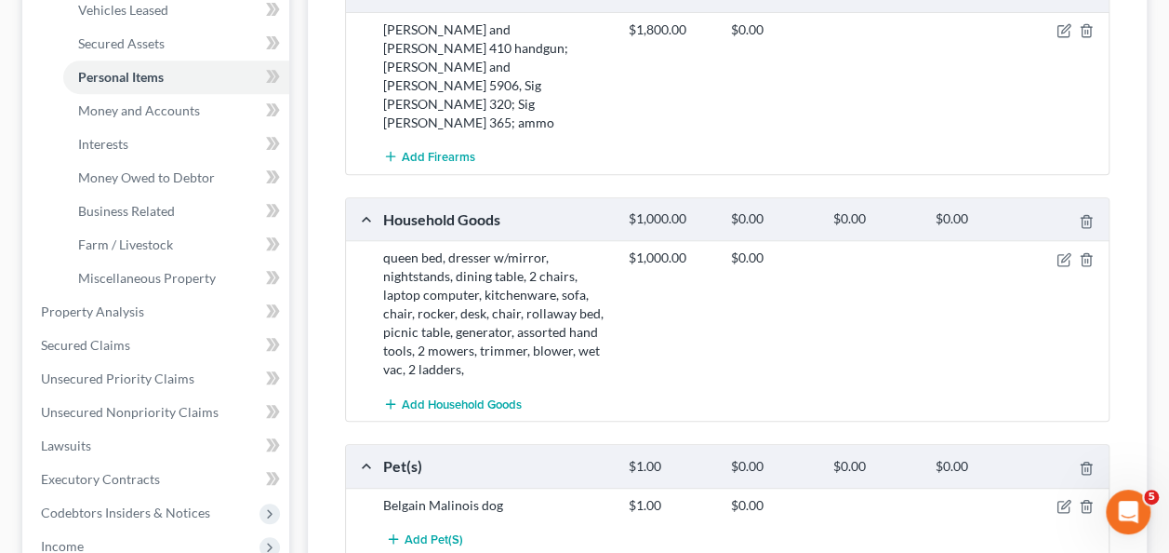
scroll to position [372, 0]
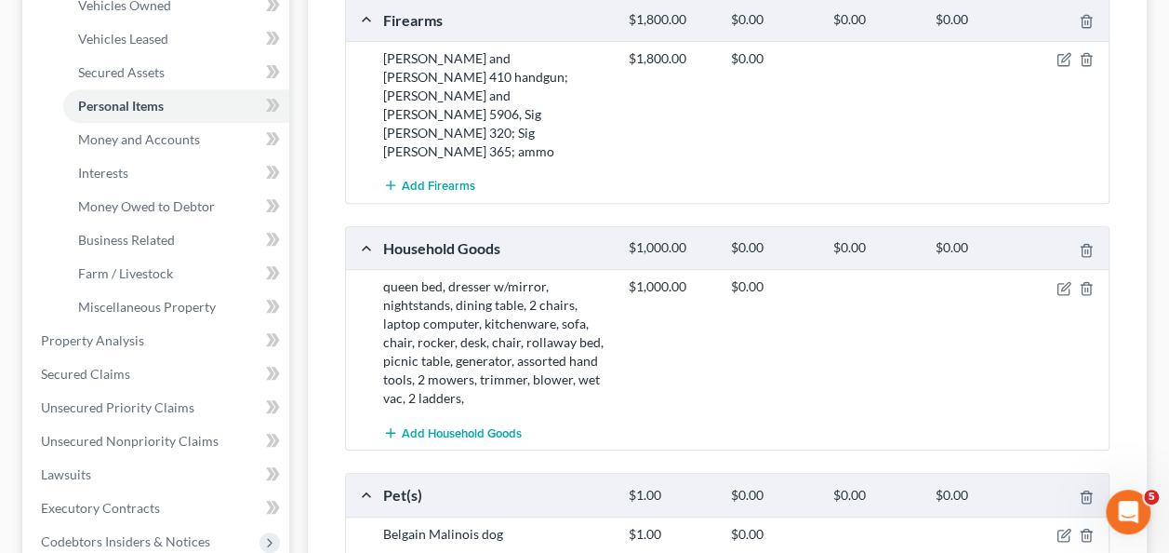
click at [680, 168] on div "Add Firearms" at bounding box center [742, 185] width 737 height 34
click at [495, 56] on div "[PERSON_NAME] and [PERSON_NAME] 410 handgun; [PERSON_NAME] and [PERSON_NAME] 59…" at bounding box center [497, 105] width 246 height 112
click at [493, 57] on div "[PERSON_NAME] and [PERSON_NAME] 410 handgun; [PERSON_NAME] and [PERSON_NAME] 59…" at bounding box center [497, 105] width 246 height 112
click at [489, 59] on div "[PERSON_NAME] and [PERSON_NAME] 410 handgun; [PERSON_NAME] and [PERSON_NAME] 59…" at bounding box center [497, 105] width 246 height 112
click at [514, 58] on div "[PERSON_NAME] and [PERSON_NAME] 410 handgun; [PERSON_NAME] and [PERSON_NAME] 59…" at bounding box center [497, 105] width 246 height 112
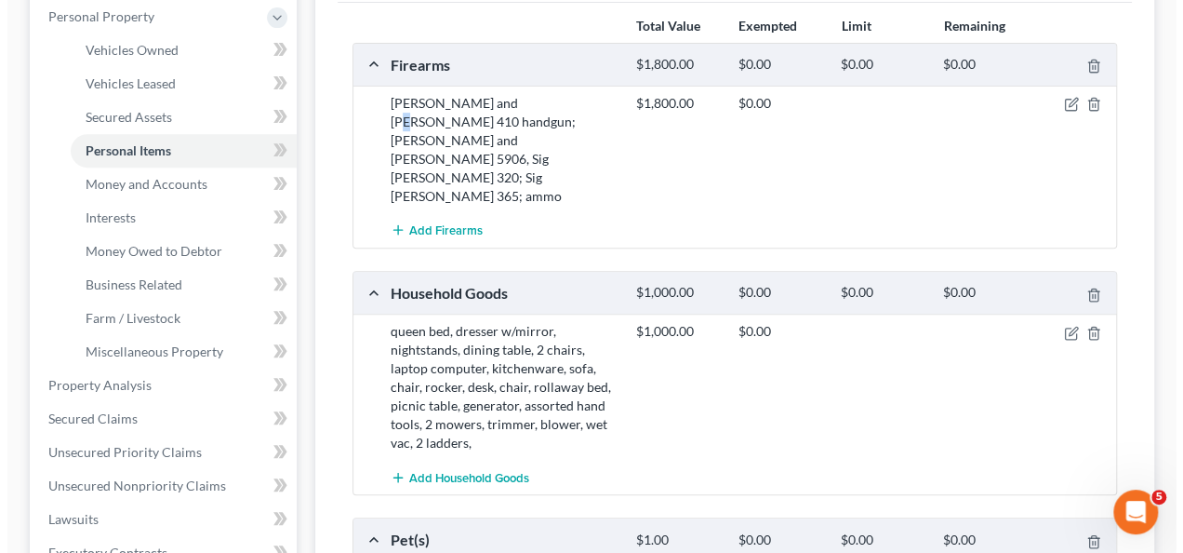
scroll to position [210, 0]
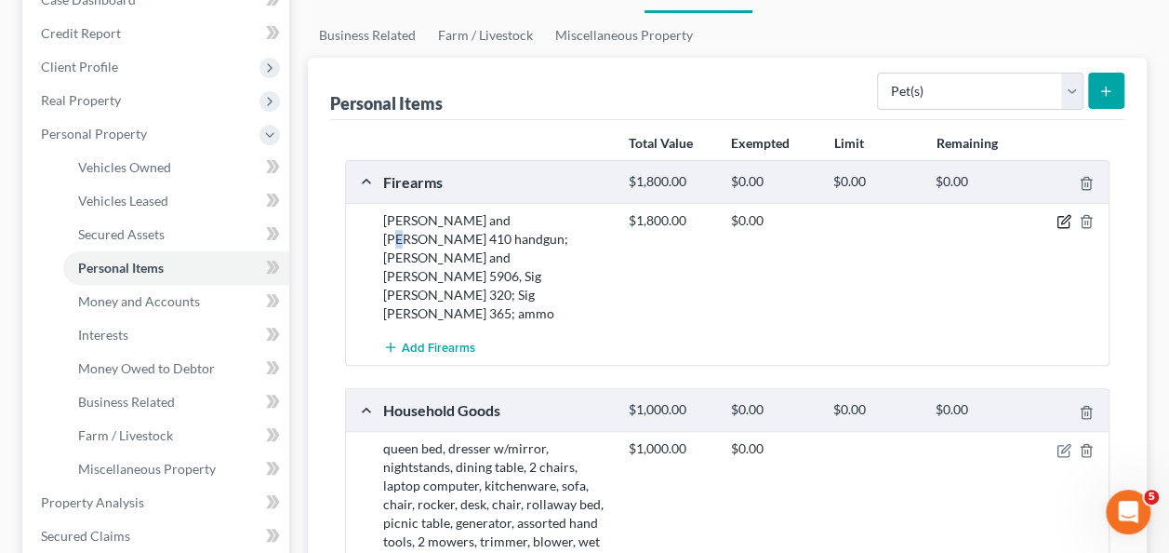
click at [1061, 217] on icon "button" at bounding box center [1064, 221] width 15 height 15
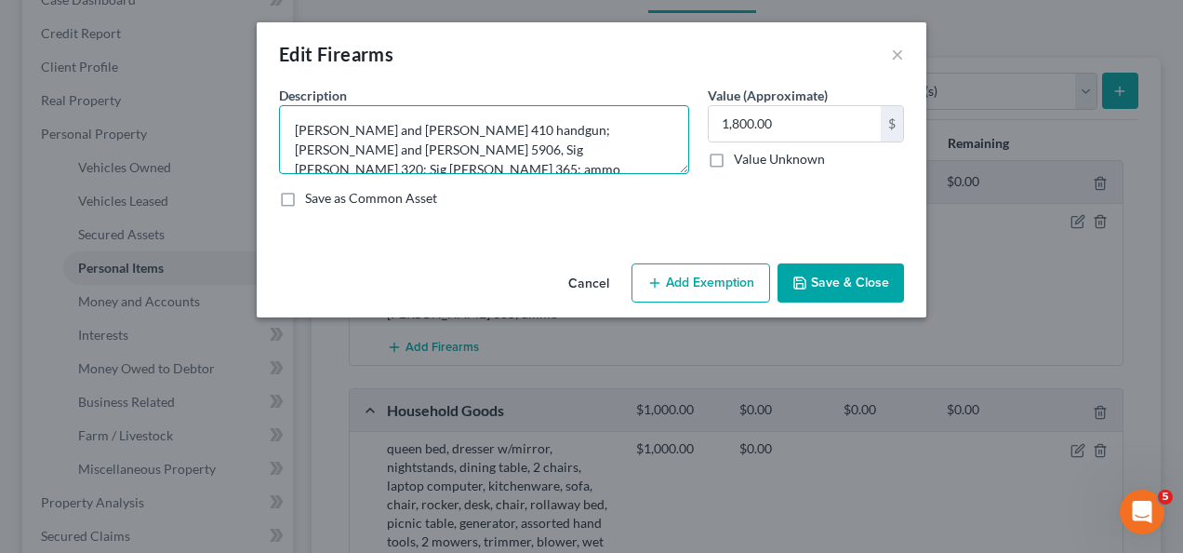
click at [428, 124] on textarea "[PERSON_NAME] and [PERSON_NAME] 410 handgun; [PERSON_NAME] and [PERSON_NAME] 59…" at bounding box center [484, 139] width 410 height 69
click at [669, 121] on textarea "[PERSON_NAME] and [PERSON_NAME] 410 (.40 calibre) pistol; [PERSON_NAME] and [PE…" at bounding box center [484, 139] width 410 height 69
click at [449, 153] on textarea "[PERSON_NAME] and [PERSON_NAME] 410 (.40 calibre) pistol; [PERSON_NAME] and [PE…" at bounding box center [484, 139] width 410 height 69
click at [608, 143] on textarea "[PERSON_NAME] and [PERSON_NAME] 410 (.40 calibre) pistol; [PERSON_NAME] and [PE…" at bounding box center [484, 139] width 410 height 69
click at [601, 149] on textarea "[PERSON_NAME] and [PERSON_NAME] 410 (.40 calibre) pistol; [PERSON_NAME] and [PE…" at bounding box center [484, 139] width 410 height 69
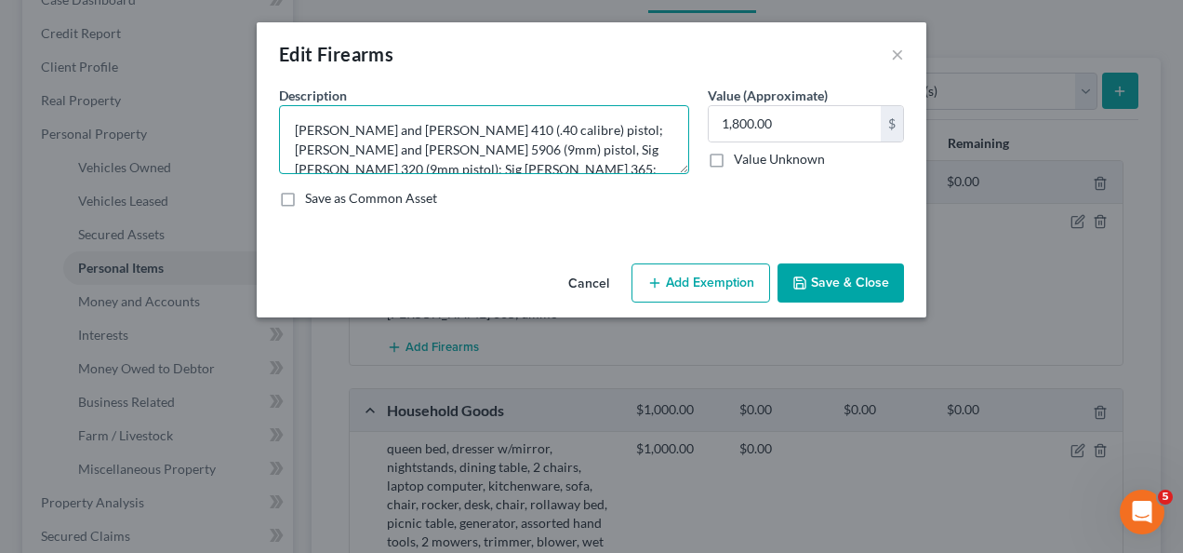
click at [572, 154] on textarea "[PERSON_NAME] and [PERSON_NAME] 410 (.40 calibre) pistol; [PERSON_NAME] and [PE…" at bounding box center [484, 139] width 410 height 69
click at [599, 154] on textarea "[PERSON_NAME] and [PERSON_NAME] 410 (.40 calibre) pistol; [PERSON_NAME] and [PE…" at bounding box center [484, 139] width 410 height 69
click at [599, 157] on textarea "[PERSON_NAME] and [PERSON_NAME] 410 (.40 calibre) pistol; [PERSON_NAME] and [PE…" at bounding box center [484, 139] width 410 height 69
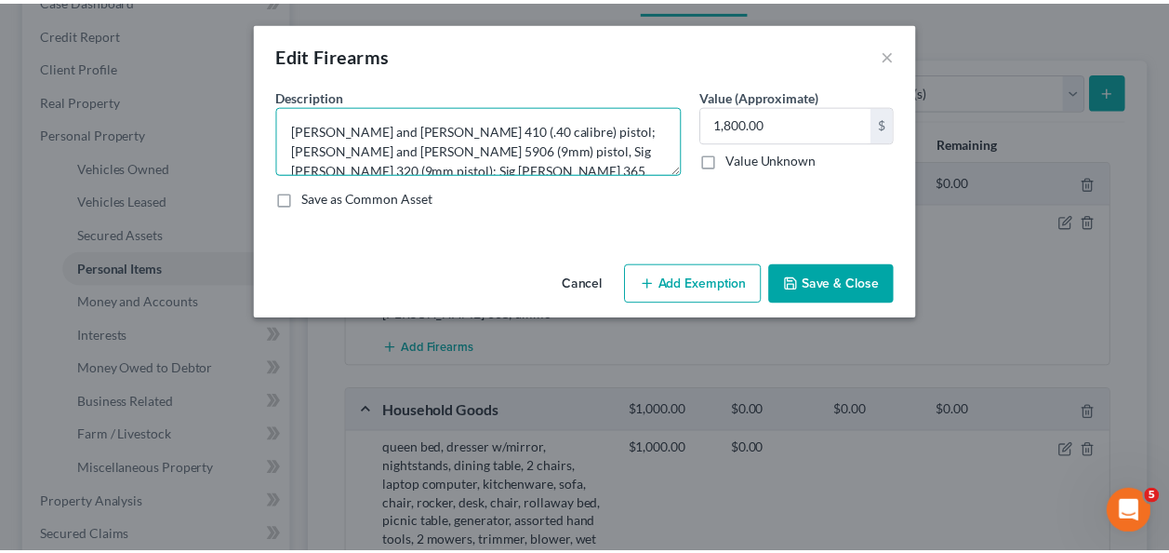
scroll to position [4, 0]
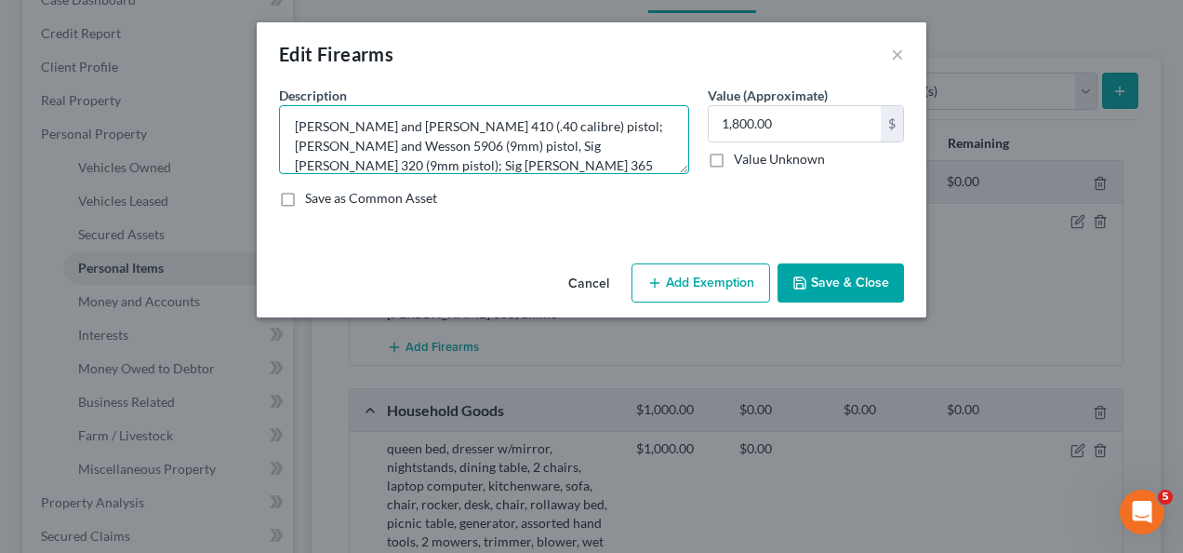
type textarea "[PERSON_NAME] and [PERSON_NAME] 410 (.40 calibre) pistol; [PERSON_NAME] and Wes…"
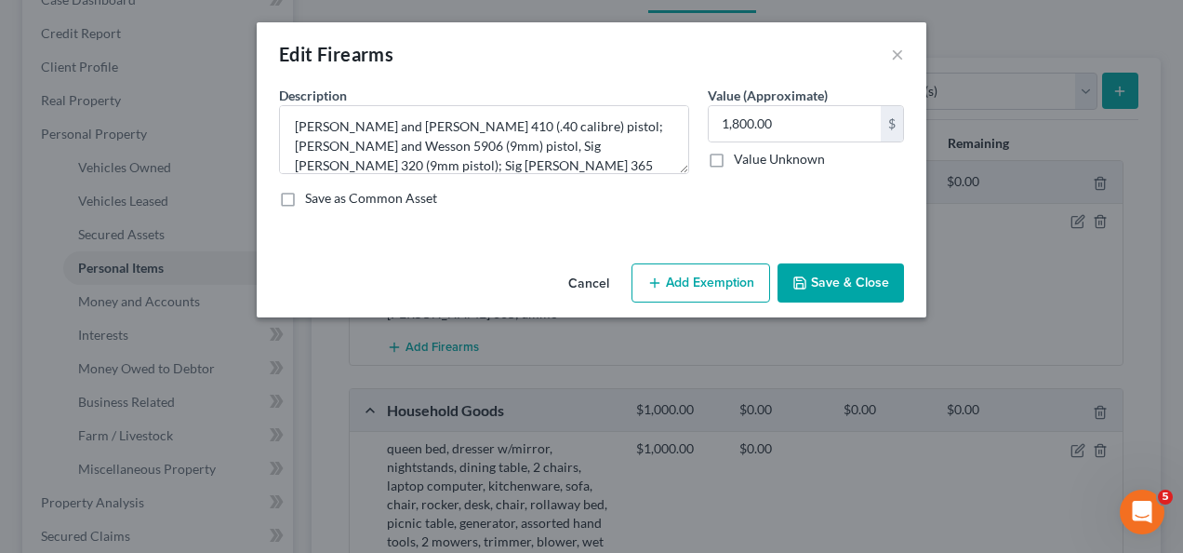
click at [746, 192] on div "Save as Common Asset" at bounding box center [591, 198] width 625 height 19
click at [820, 292] on button "Save & Close" at bounding box center [841, 282] width 127 height 39
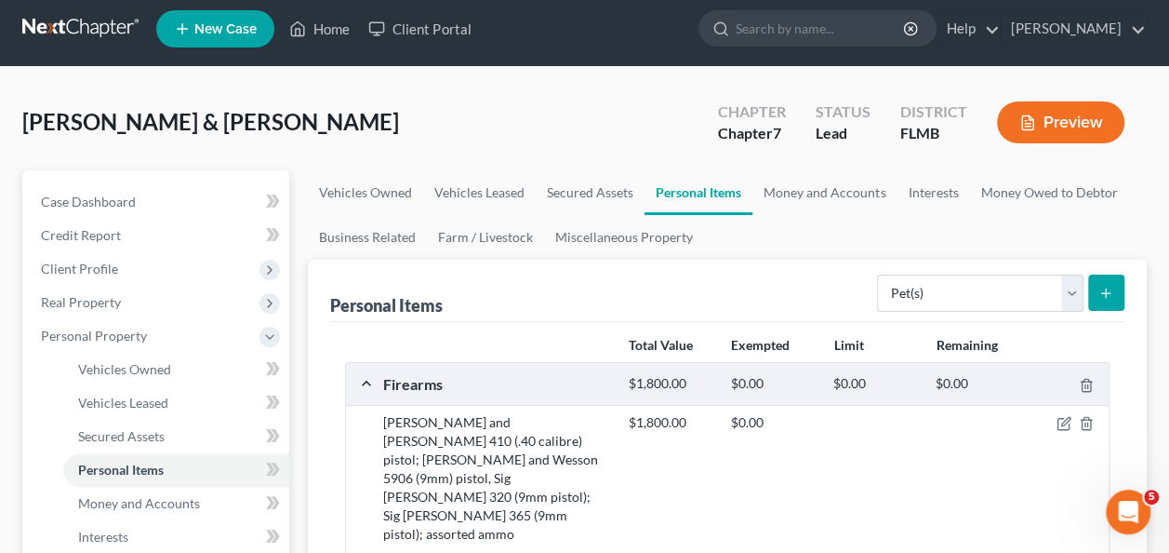
scroll to position [0, 0]
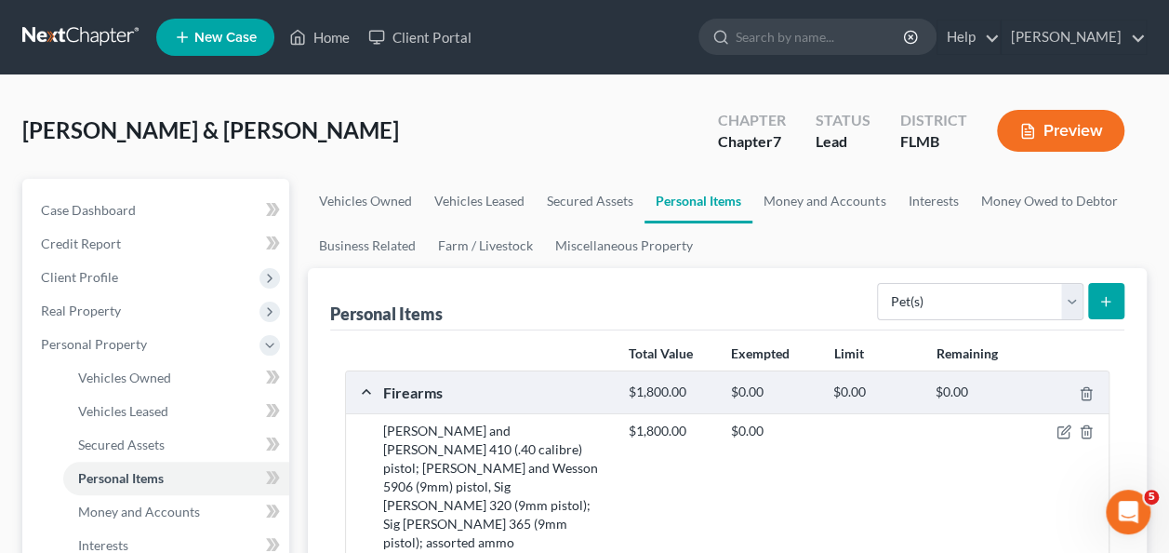
click at [368, 153] on div "[PERSON_NAME] & [PERSON_NAME] Upgraded Chapter Chapter 7 Status Lead District […" at bounding box center [584, 138] width 1125 height 81
click at [496, 117] on div "[PERSON_NAME] & [PERSON_NAME] Upgraded Chapter Chapter 7 Status Lead District […" at bounding box center [584, 138] width 1125 height 81
click at [496, 118] on div "[PERSON_NAME] & [PERSON_NAME] Upgraded Chapter Chapter 7 Status Lead District […" at bounding box center [584, 138] width 1125 height 81
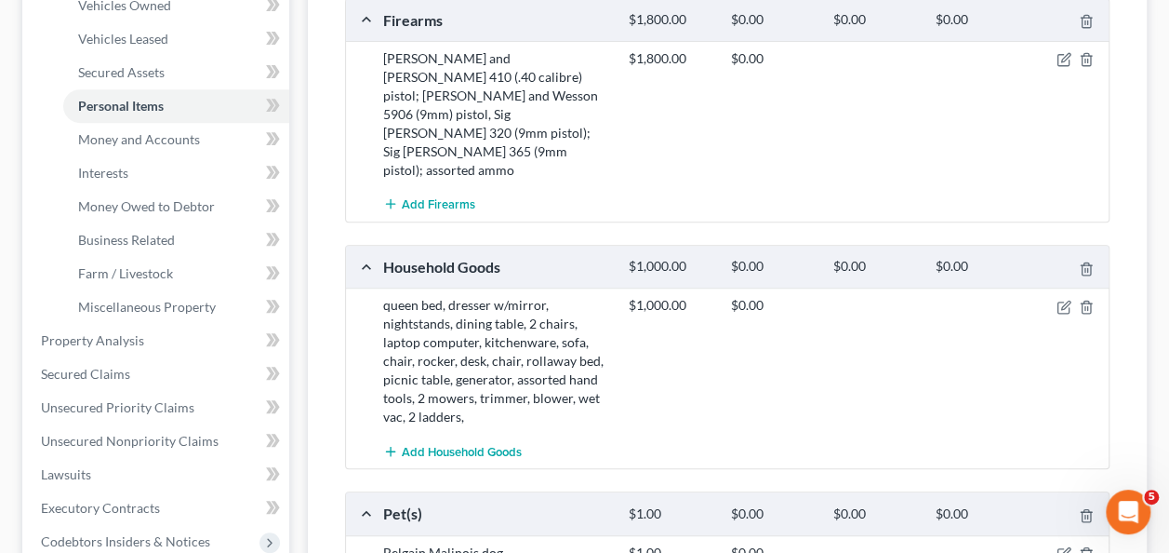
click at [684, 433] on div "Add Household Goods" at bounding box center [742, 450] width 737 height 34
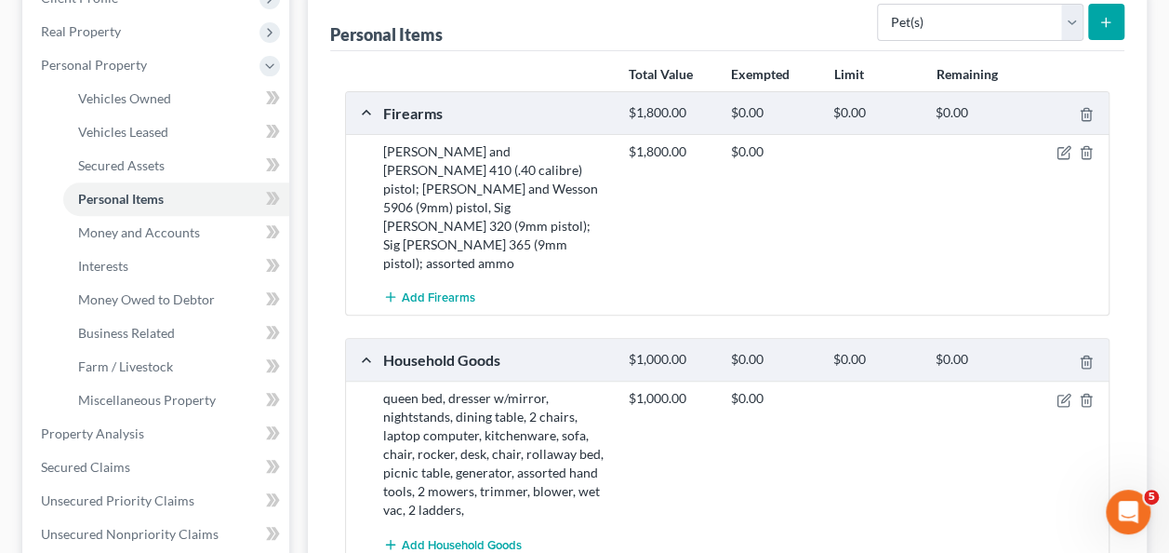
click at [683, 398] on div "$1,000.00 $0.00" at bounding box center [865, 454] width 491 height 130
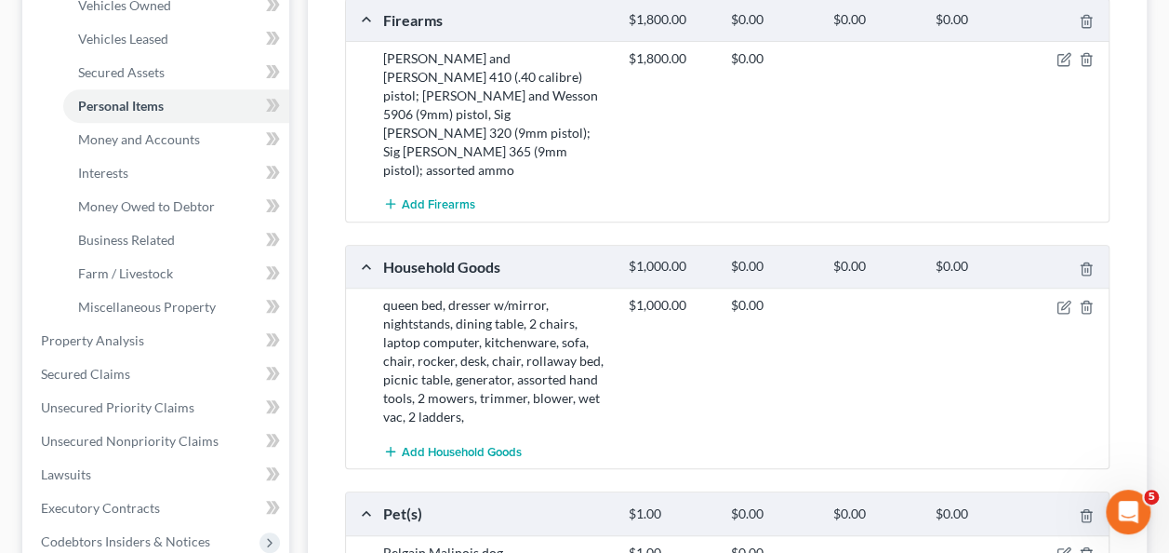
scroll to position [279, 0]
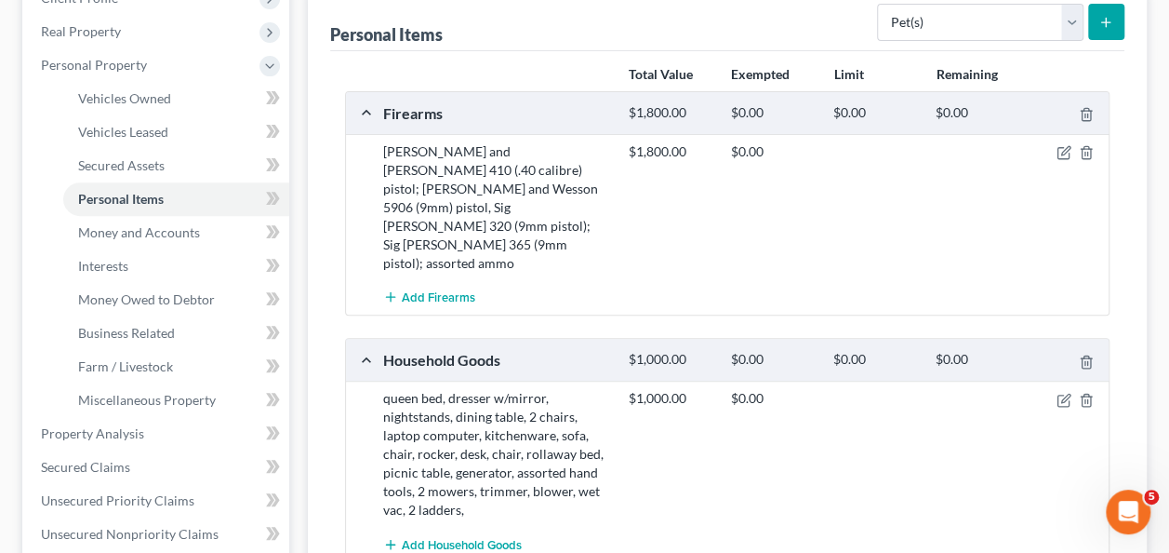
click at [683, 398] on div "$1,000.00 $0.00" at bounding box center [865, 454] width 491 height 130
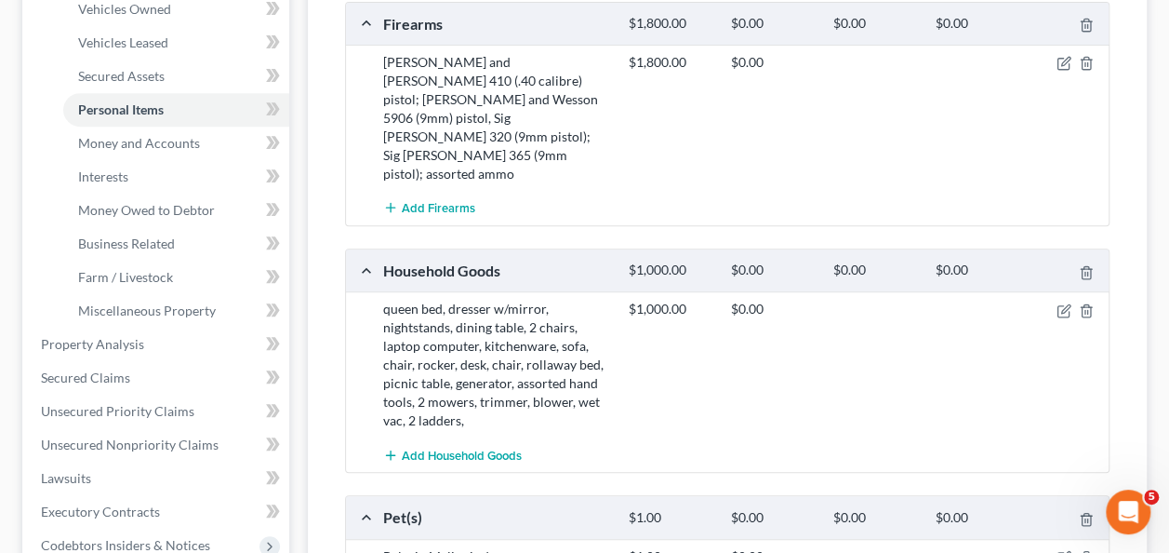
scroll to position [372, 0]
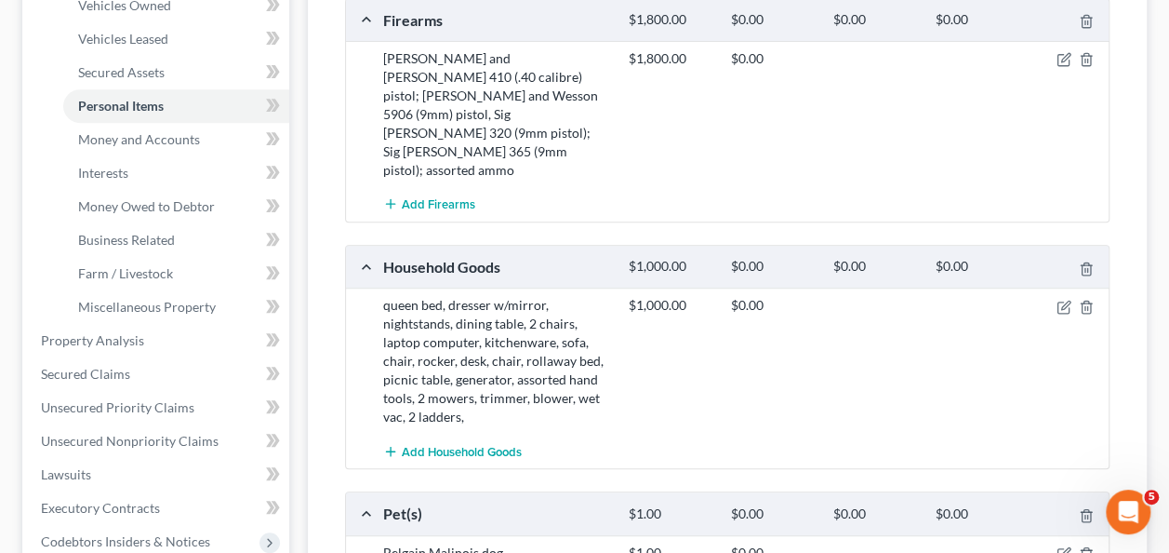
click at [683, 433] on div "Add Household Goods" at bounding box center [742, 450] width 737 height 34
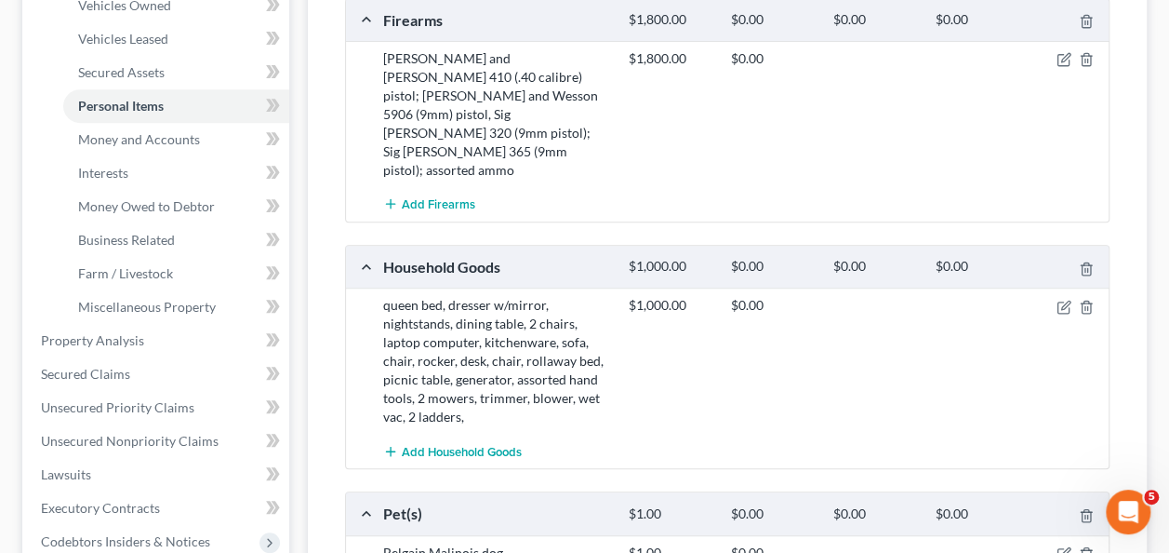
scroll to position [279, 0]
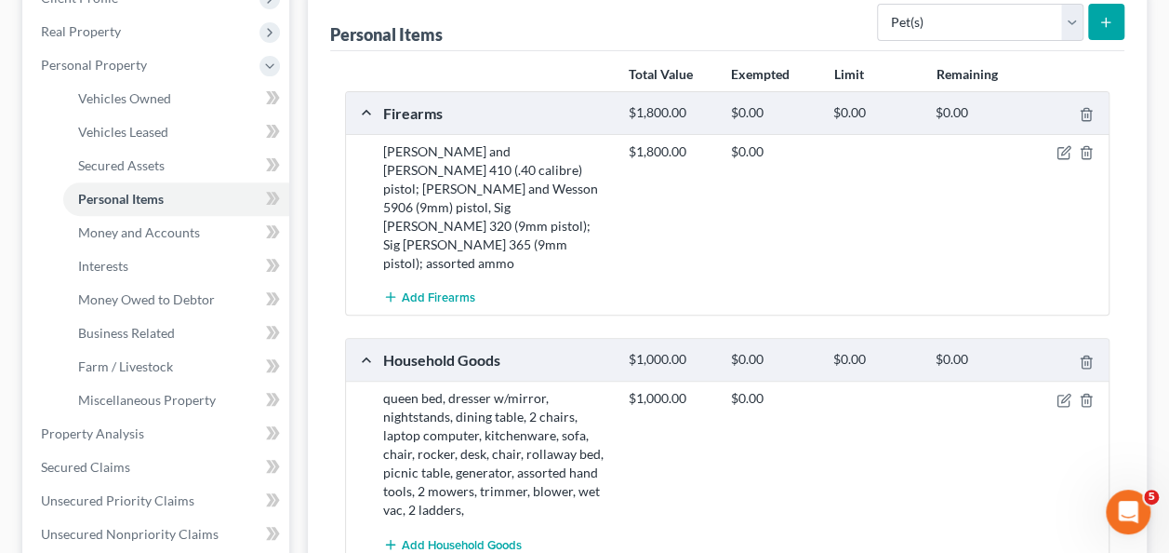
click at [683, 393] on div "$1,000.00 $0.00" at bounding box center [865, 454] width 491 height 130
click at [1057, 393] on icon "button" at bounding box center [1064, 400] width 15 height 15
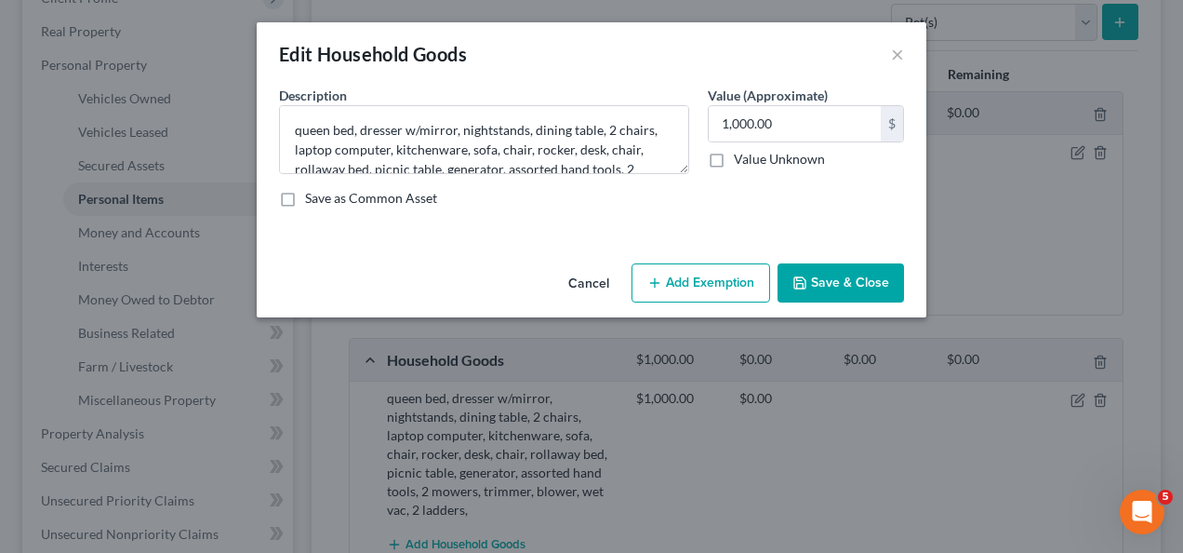
click at [703, 288] on button "Add Exemption" at bounding box center [701, 282] width 139 height 39
select select "2"
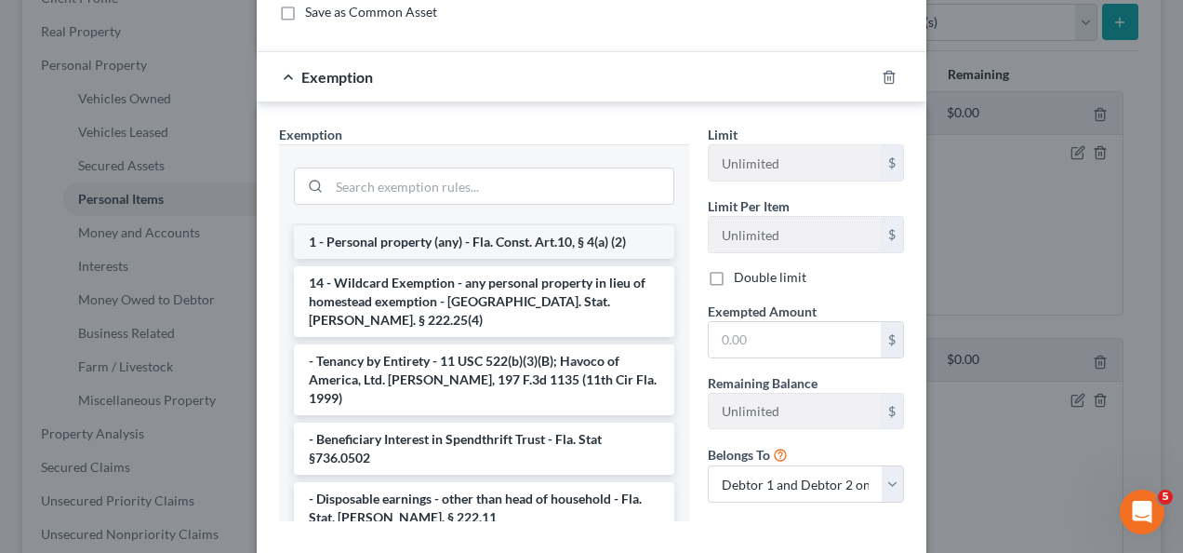
scroll to position [0, 0]
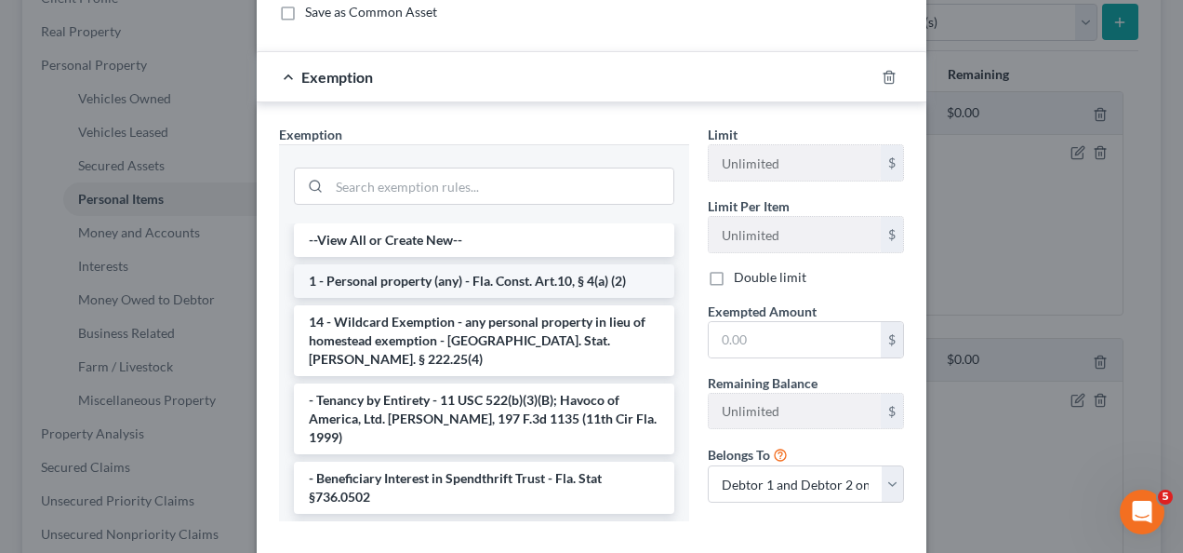
click at [417, 283] on li "1 - Personal property (any) - Fla. Const. Art.10, § 4(a) (2)" at bounding box center [484, 280] width 380 height 33
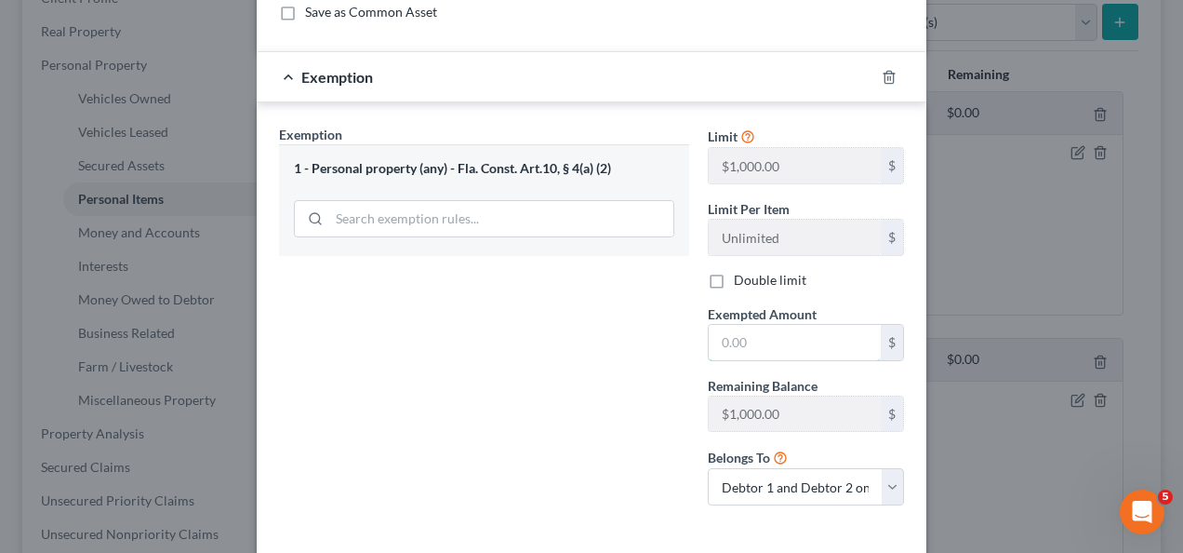
drag, startPoint x: 731, startPoint y: 339, endPoint x: 703, endPoint y: 440, distance: 105.2
click at [731, 340] on input "text" at bounding box center [795, 342] width 172 height 35
type input "1000"
click at [522, 422] on div "Exemption Set must be selected for CA. Exemption * 1 - Personal property (any) …" at bounding box center [484, 322] width 429 height 395
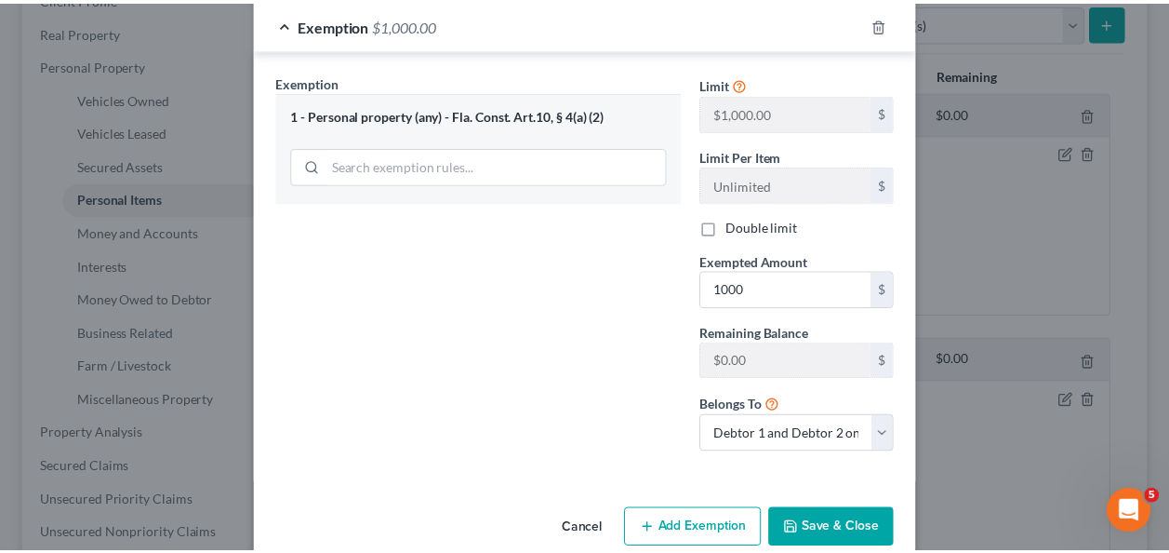
scroll to position [267, 0]
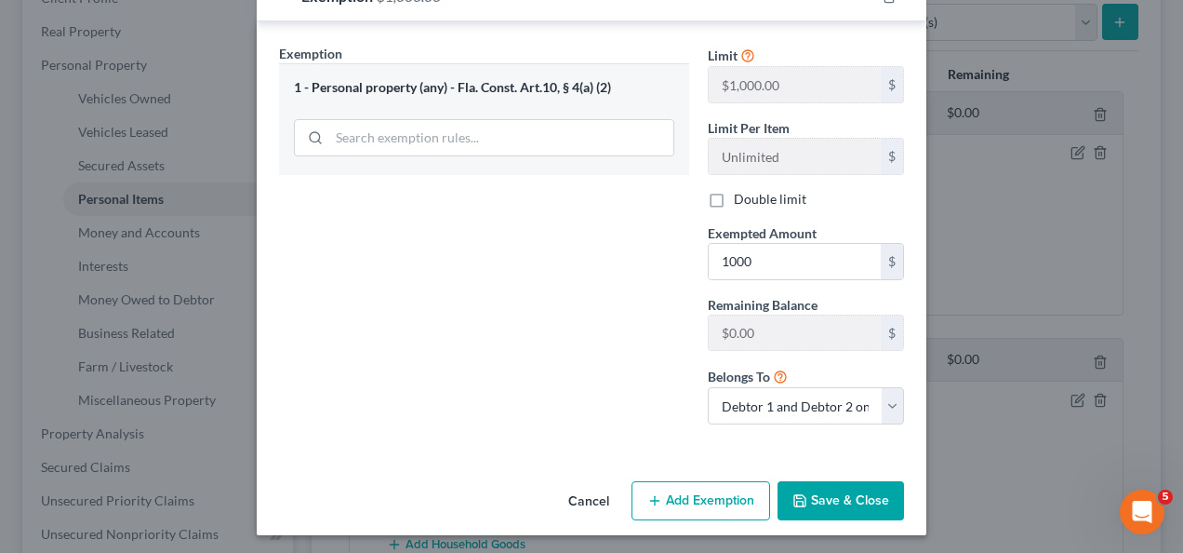
click at [845, 493] on button "Save & Close" at bounding box center [841, 500] width 127 height 39
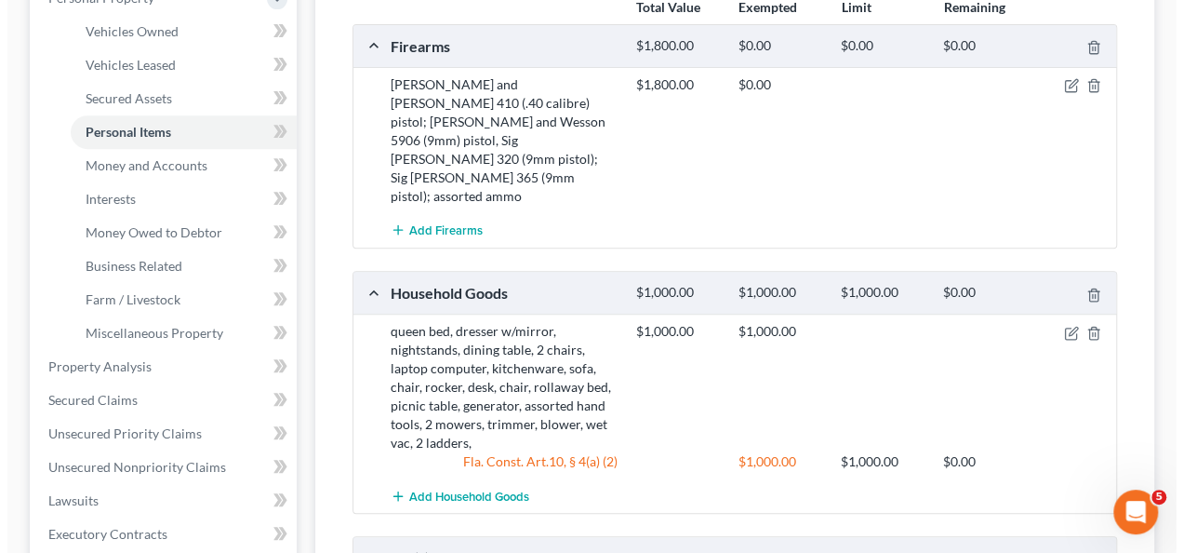
scroll to position [465, 0]
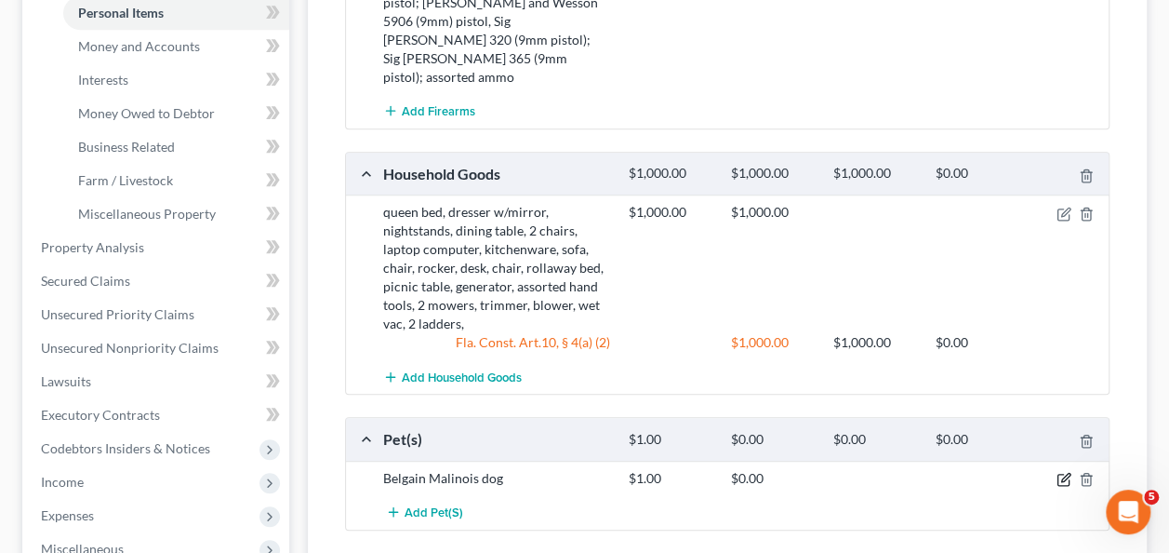
click at [1065, 473] on icon "button" at bounding box center [1065, 477] width 8 height 8
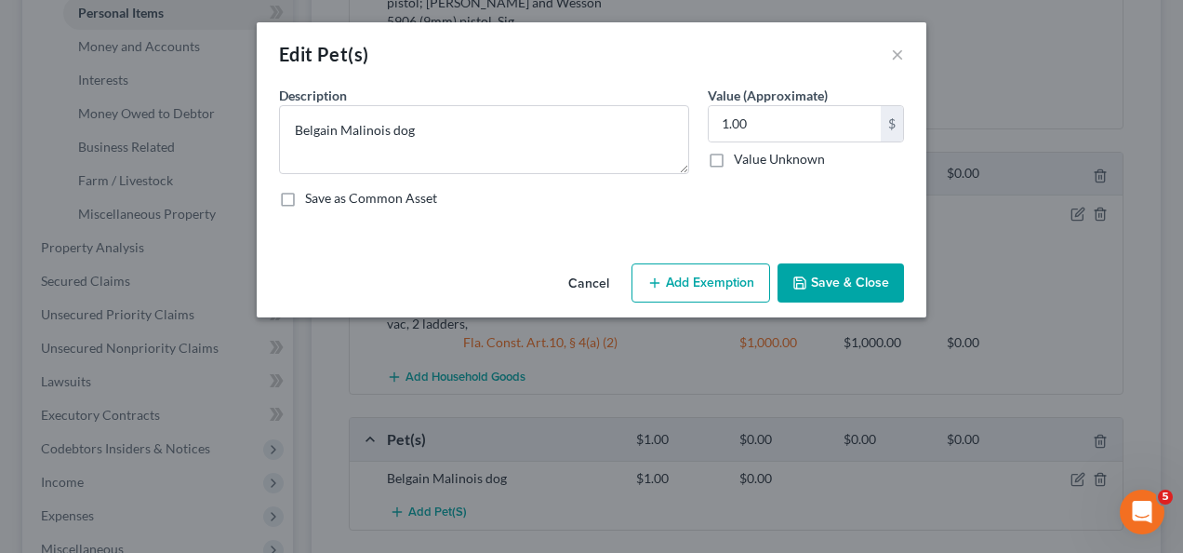
click at [727, 282] on button "Add Exemption" at bounding box center [701, 282] width 139 height 39
select select "2"
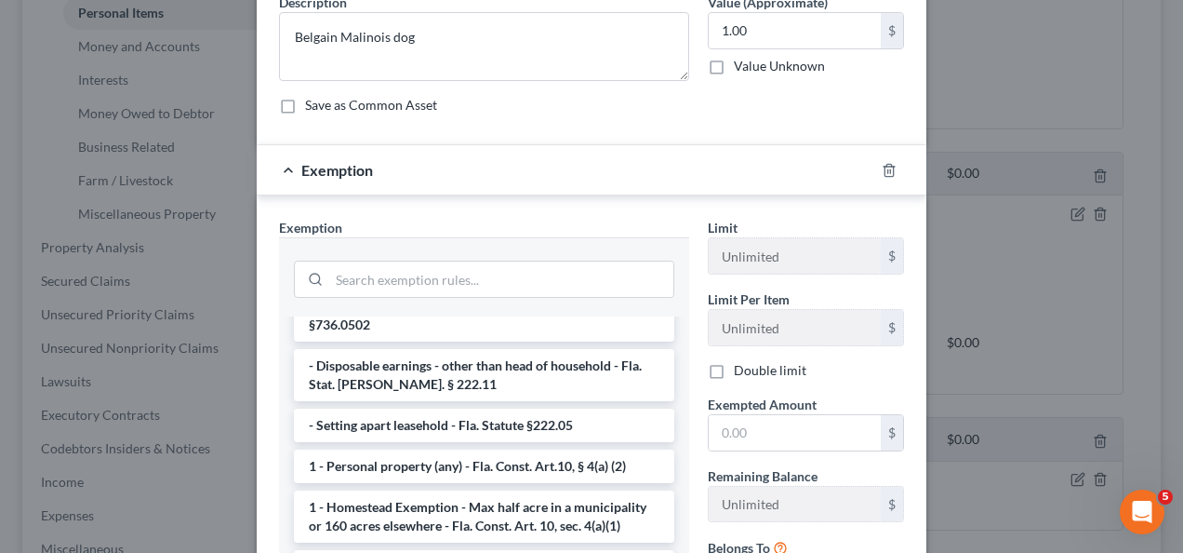
scroll to position [186, 0]
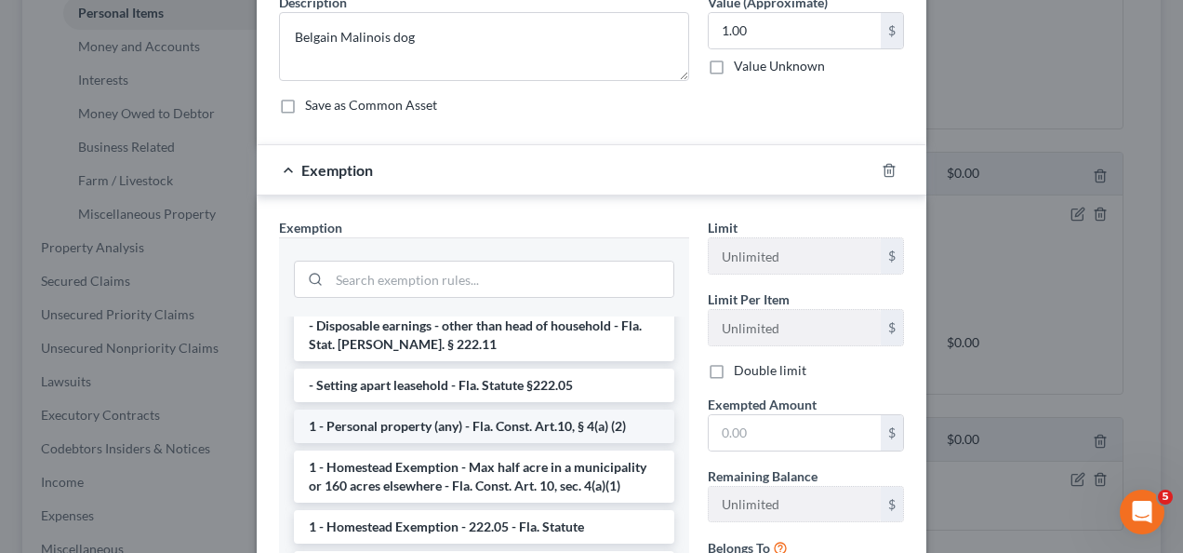
click at [527, 417] on li "1 - Personal property (any) - Fla. Const. Art.10, § 4(a) (2)" at bounding box center [484, 425] width 380 height 33
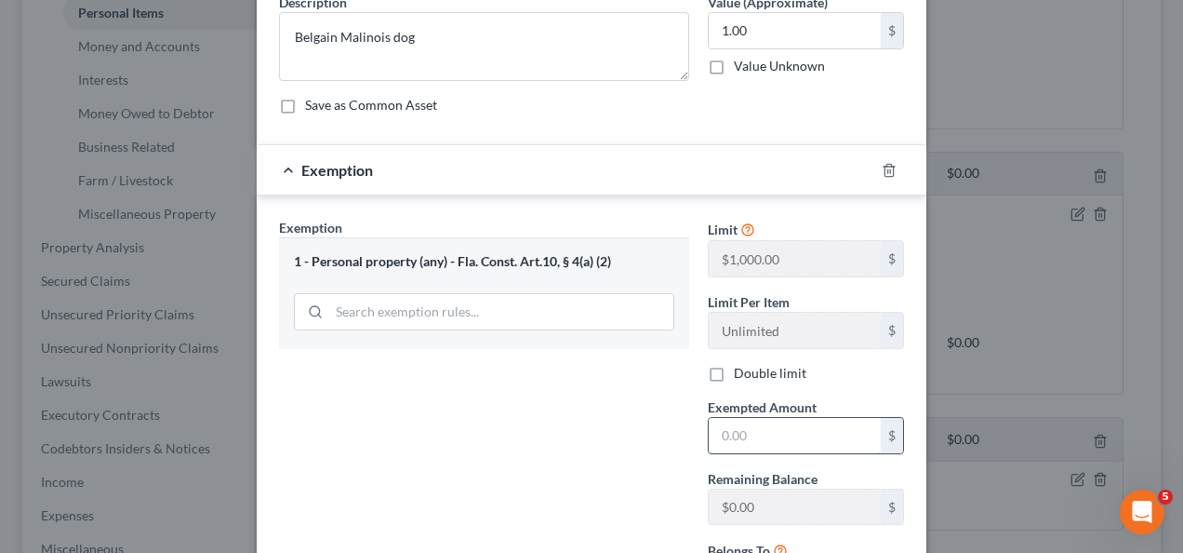
click at [760, 433] on input "text" at bounding box center [795, 435] width 172 height 35
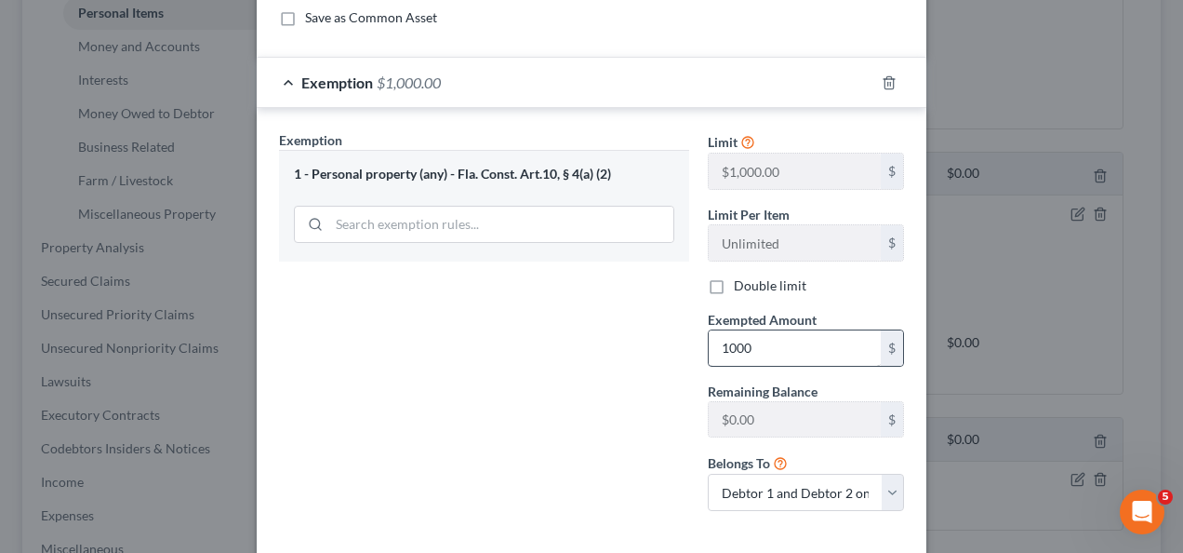
scroll to position [267, 0]
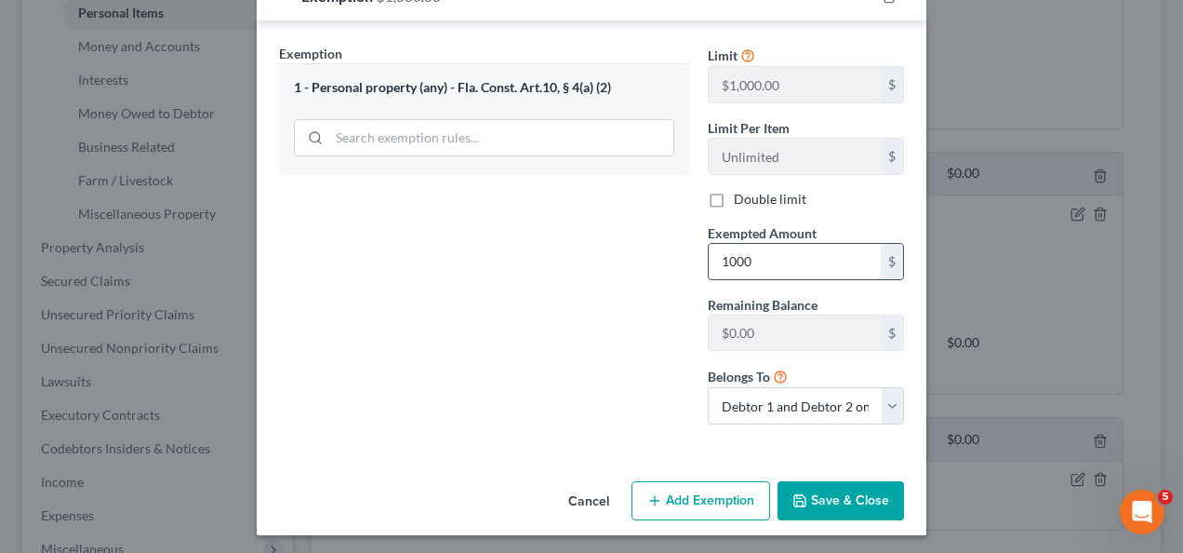
click at [751, 248] on input "1000" at bounding box center [795, 261] width 172 height 35
type input "1000"
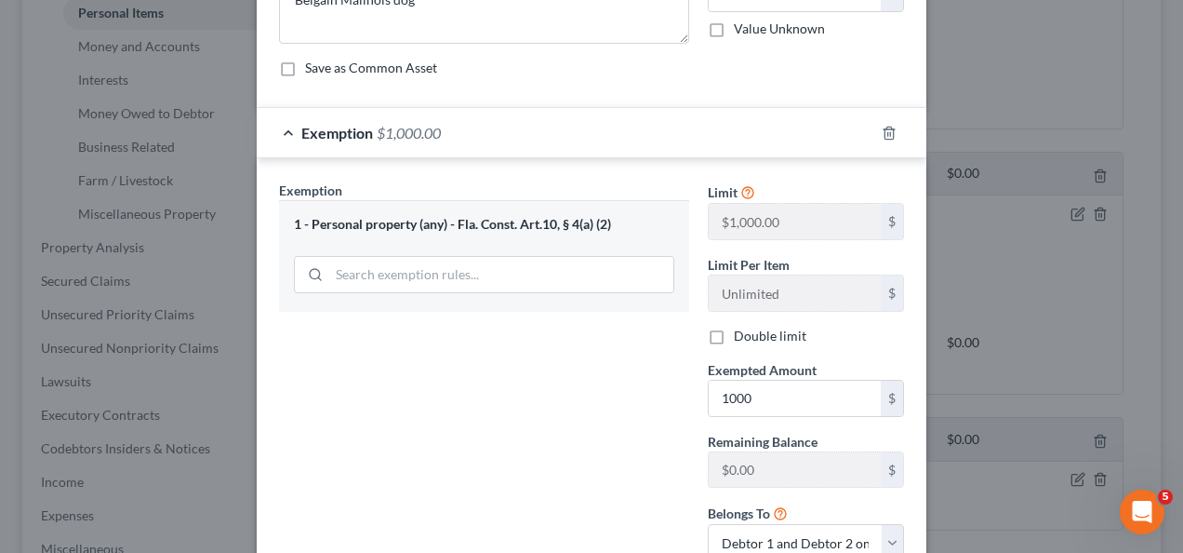
scroll to position [0, 0]
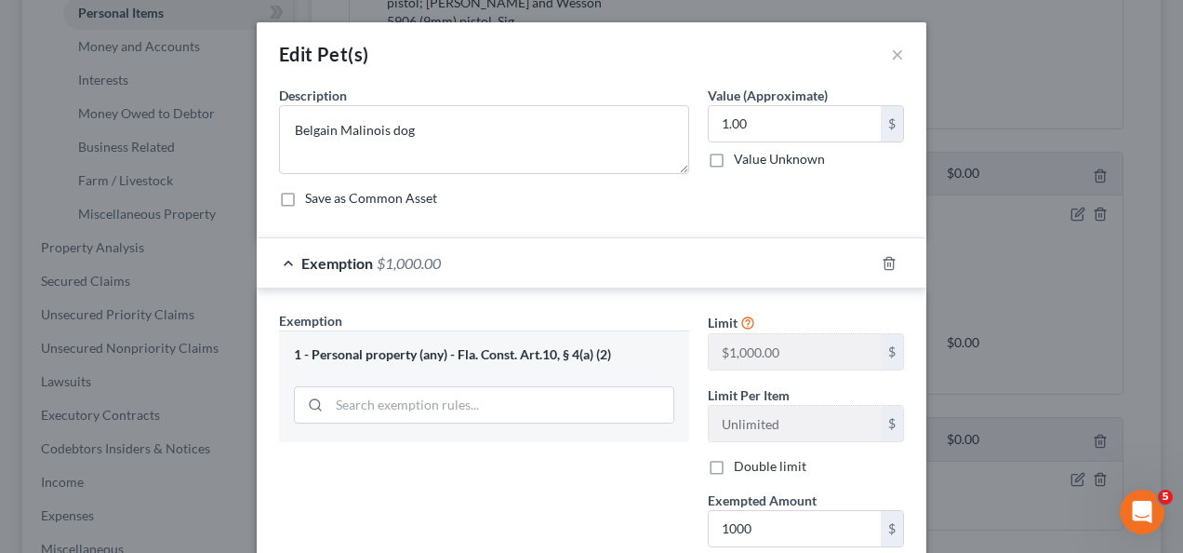
click at [734, 467] on label "Double limit" at bounding box center [770, 466] width 73 height 19
click at [741, 467] on input "Double limit" at bounding box center [747, 463] width 12 height 12
checkbox input "true"
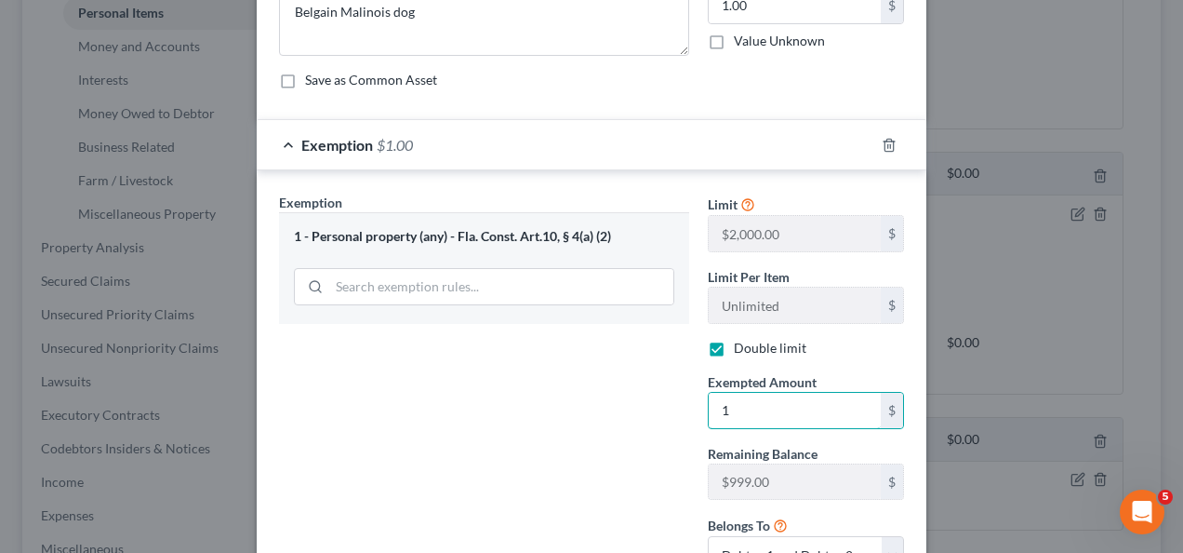
scroll to position [186, 0]
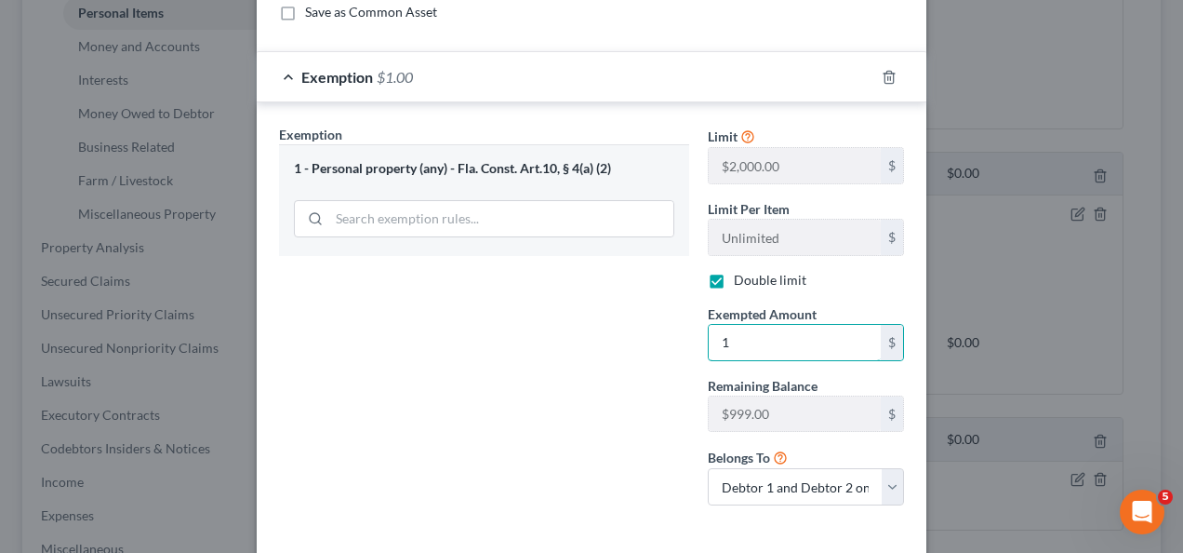
type input "1"
click at [549, 400] on div "Exemption Set must be selected for CA. Exemption * 1 - Personal property (any) …" at bounding box center [484, 322] width 429 height 395
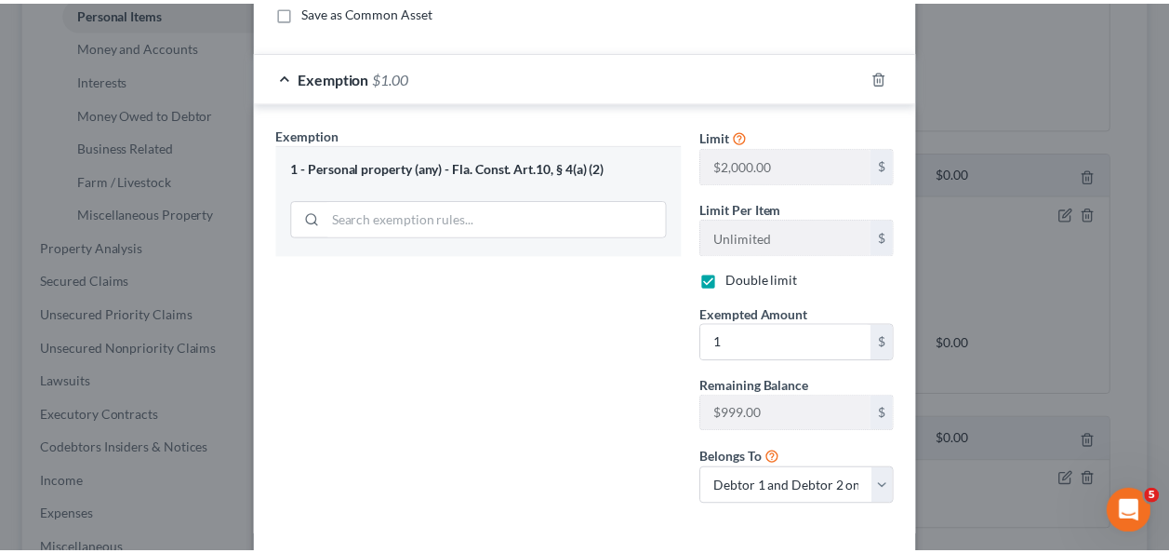
scroll to position [267, 0]
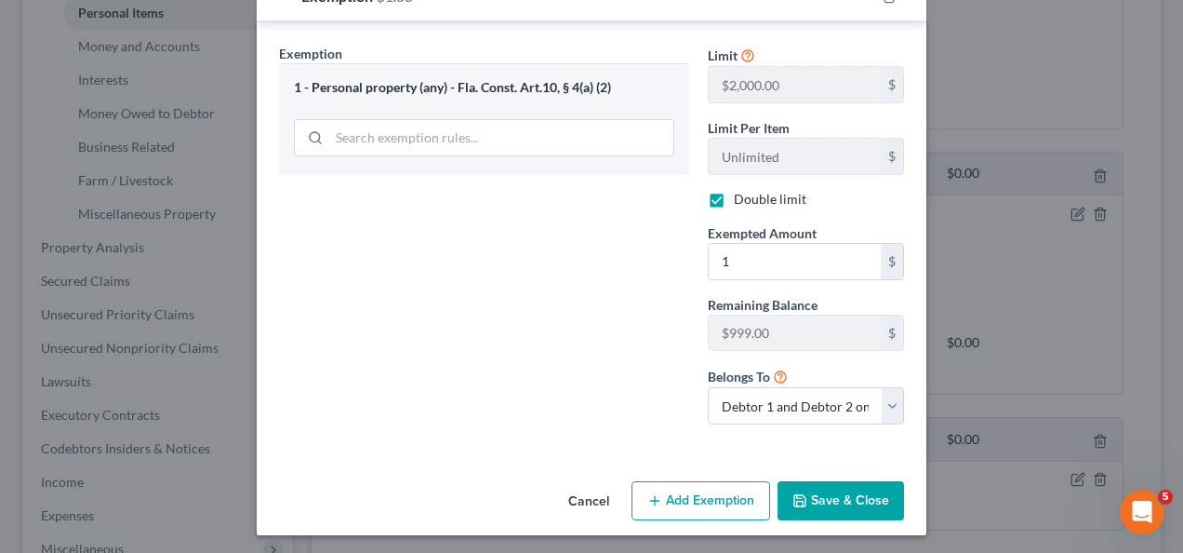
click at [828, 487] on button "Save & Close" at bounding box center [841, 500] width 127 height 39
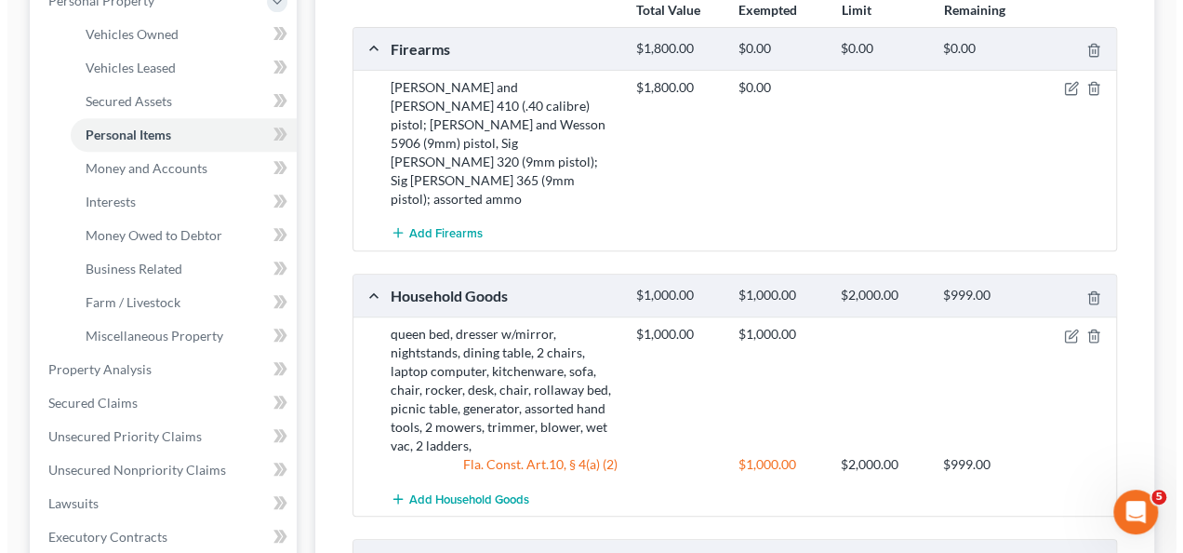
scroll to position [279, 0]
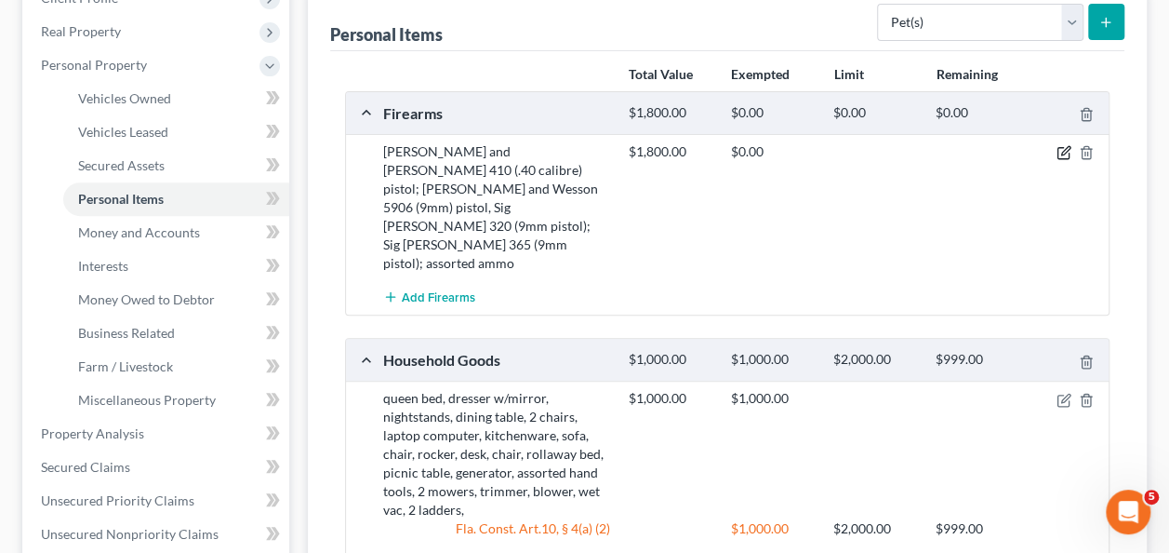
click at [1063, 152] on icon "button" at bounding box center [1064, 152] width 15 height 15
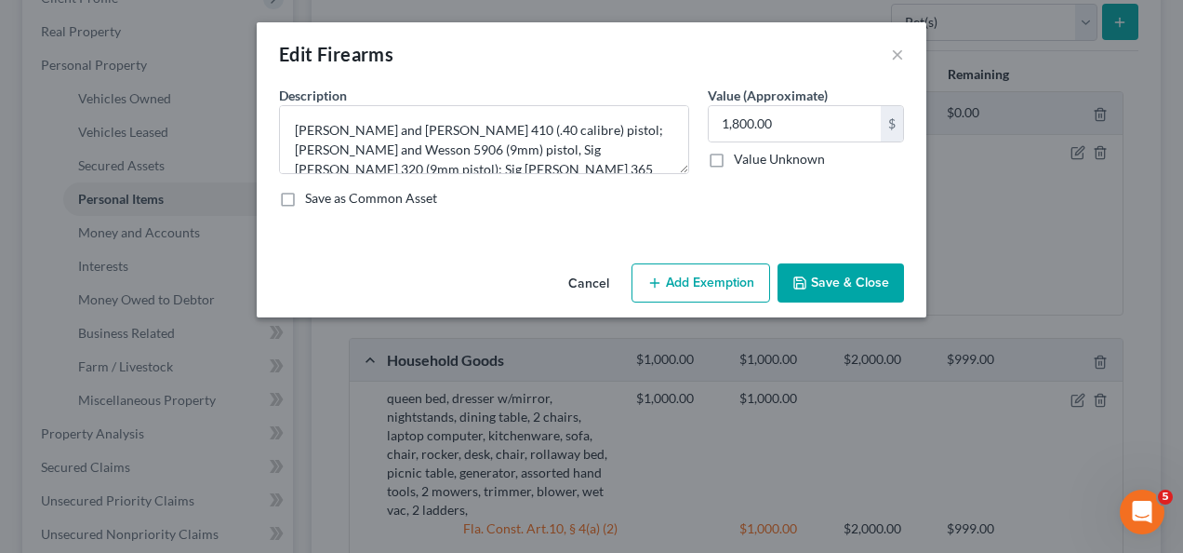
click at [694, 276] on button "Add Exemption" at bounding box center [701, 282] width 139 height 39
select select "2"
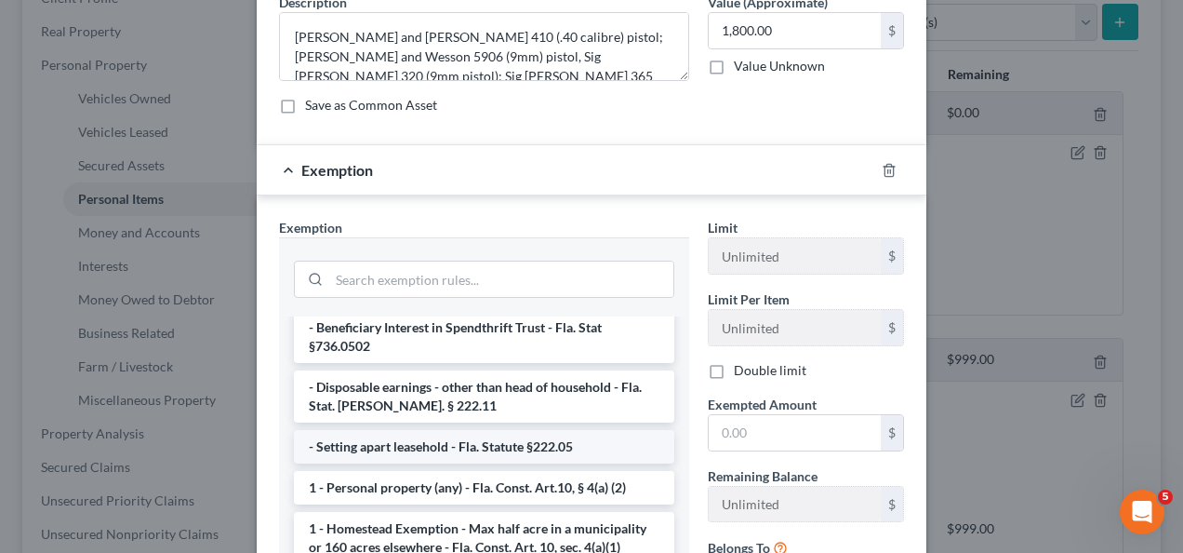
scroll to position [186, 0]
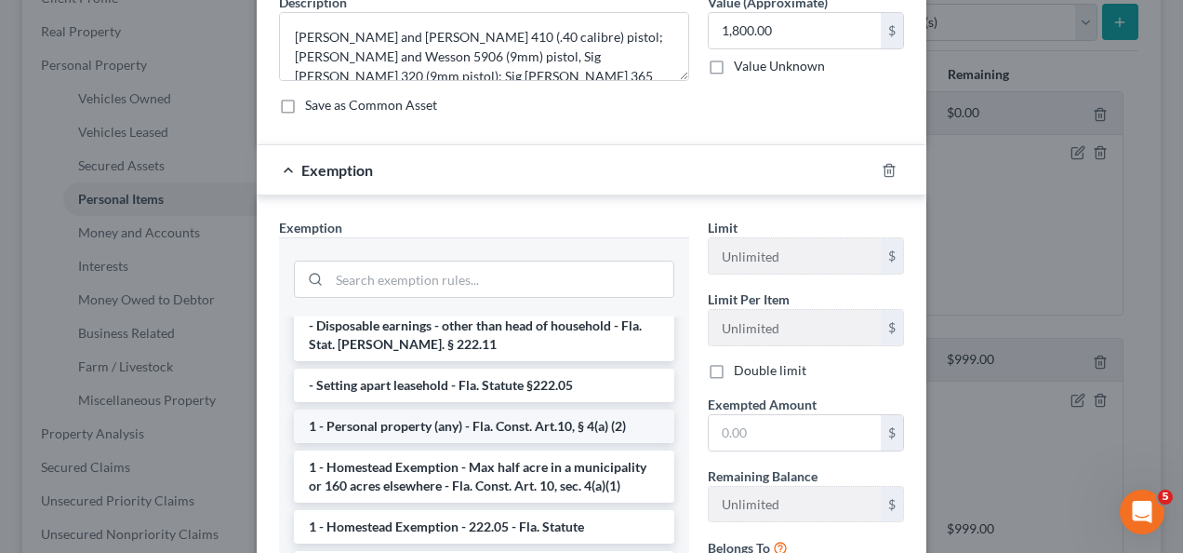
click at [465, 409] on li "1 - Personal property (any) - Fla. Const. Art.10, § 4(a) (2)" at bounding box center [484, 425] width 380 height 33
checkbox input "true"
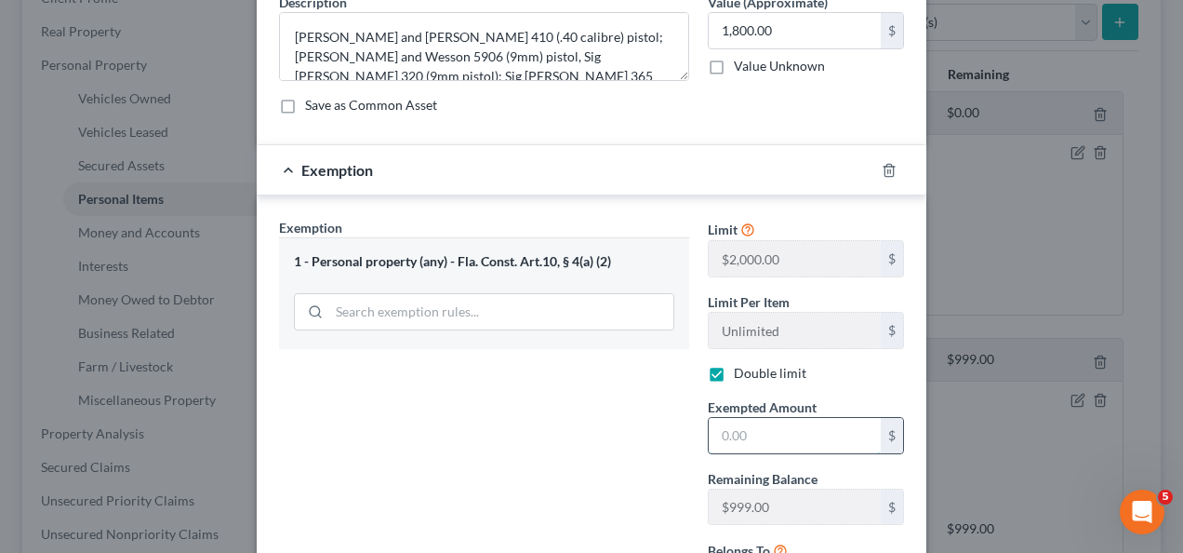
click at [750, 425] on input "text" at bounding box center [795, 435] width 172 height 35
type input "999"
click at [543, 472] on div "Exemption Set must be selected for CA. Exemption * 1 - Personal property (any) …" at bounding box center [484, 415] width 429 height 395
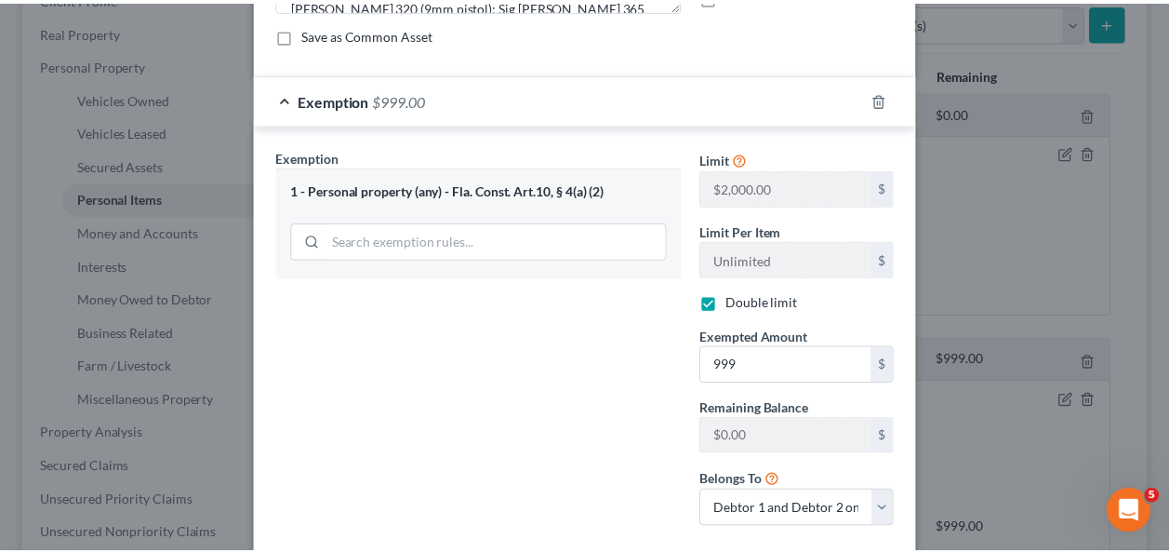
scroll to position [267, 0]
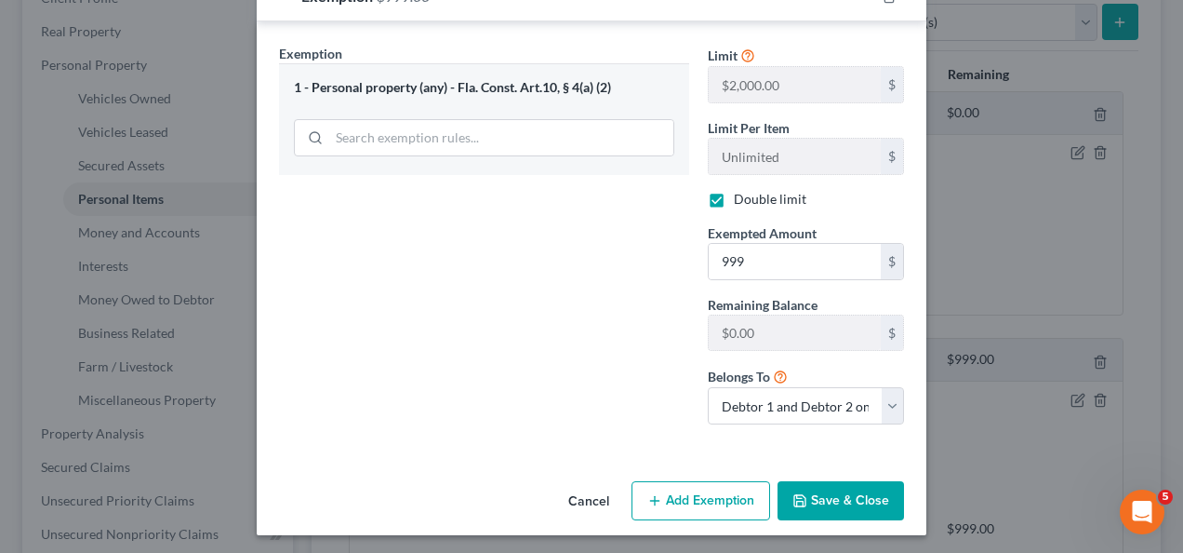
click at [831, 492] on button "Save & Close" at bounding box center [841, 500] width 127 height 39
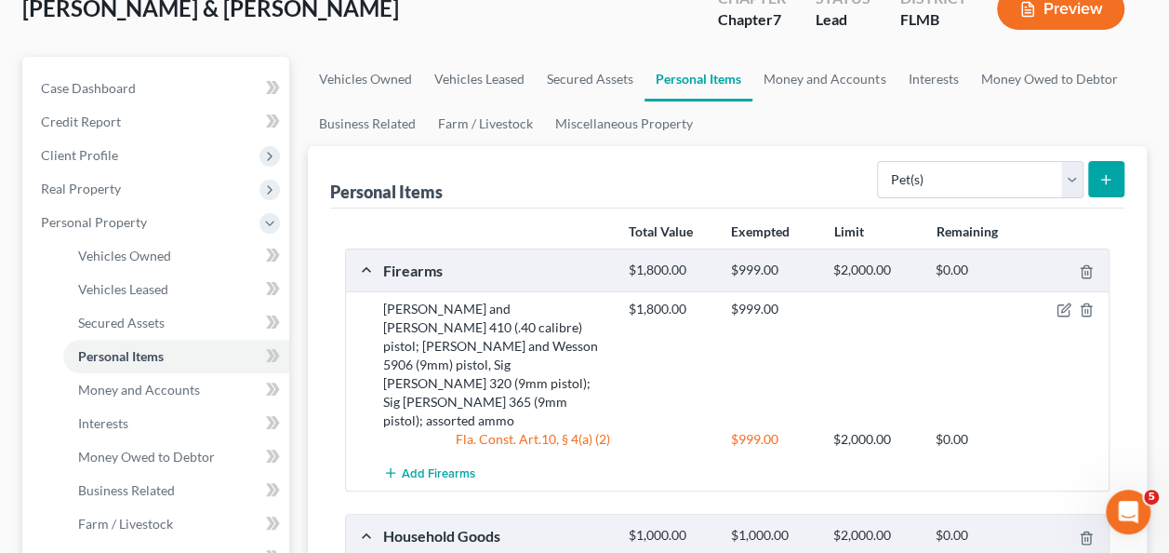
scroll to position [117, 0]
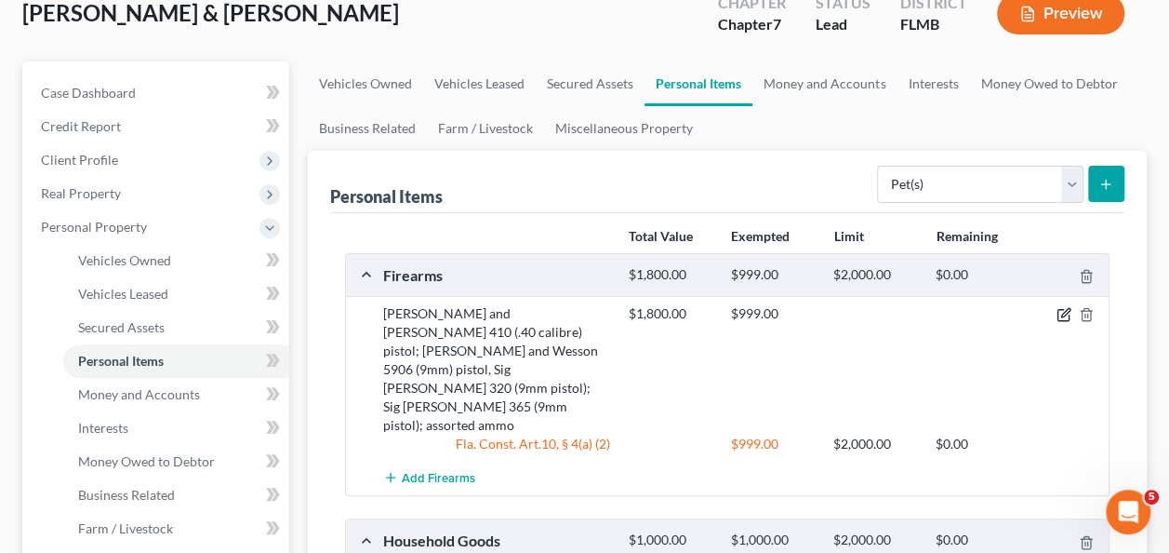
click at [1060, 311] on icon "button" at bounding box center [1064, 314] width 15 height 15
select select "2"
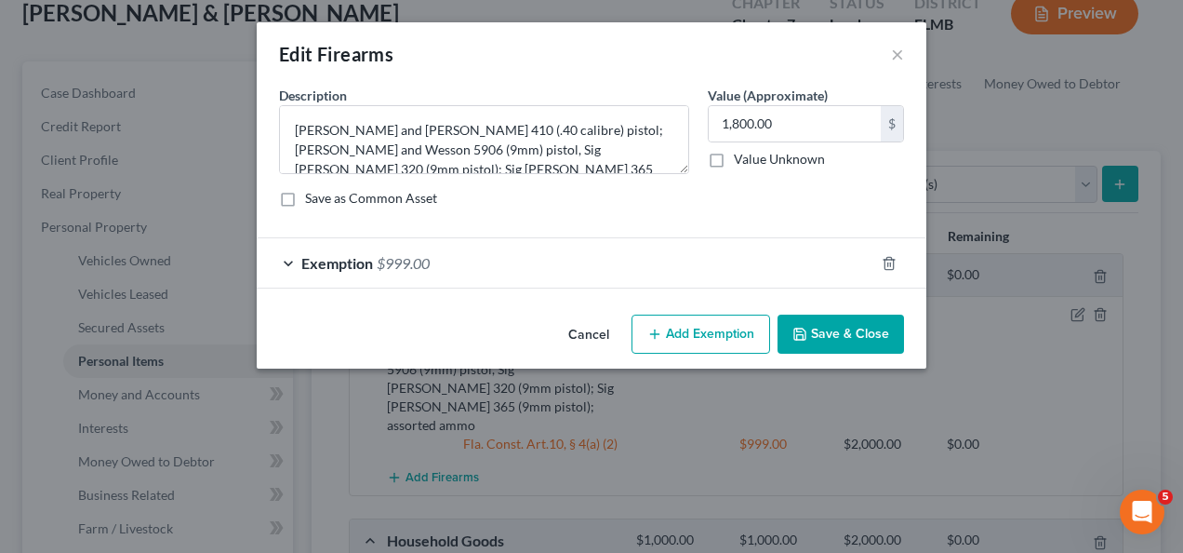
click at [352, 261] on span "Exemption" at bounding box center [337, 263] width 72 height 18
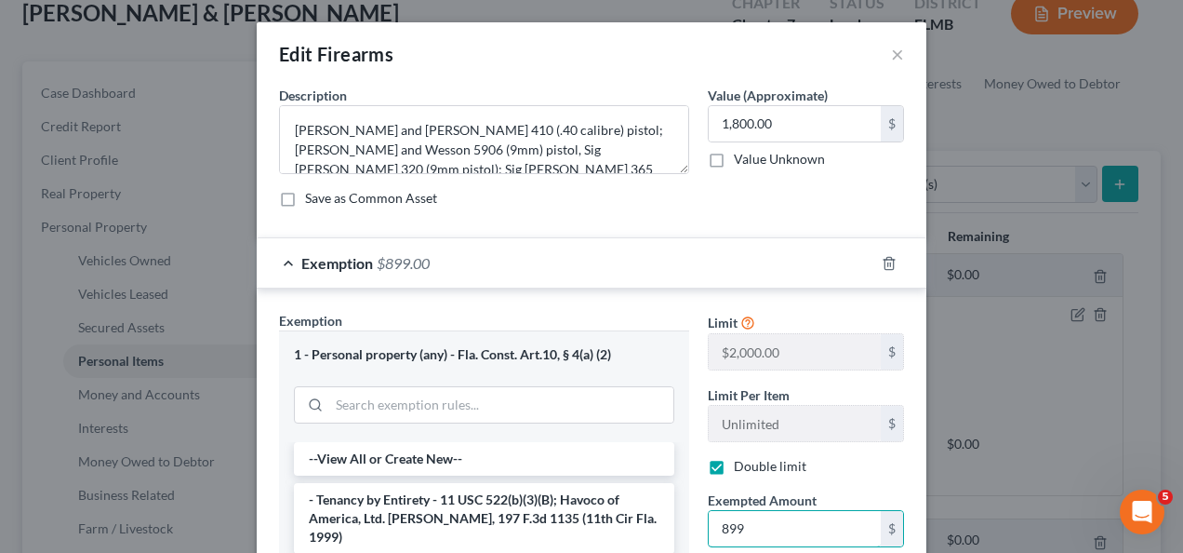
type input "899"
click at [592, 252] on div "Exemption $899.00" at bounding box center [566, 262] width 618 height 49
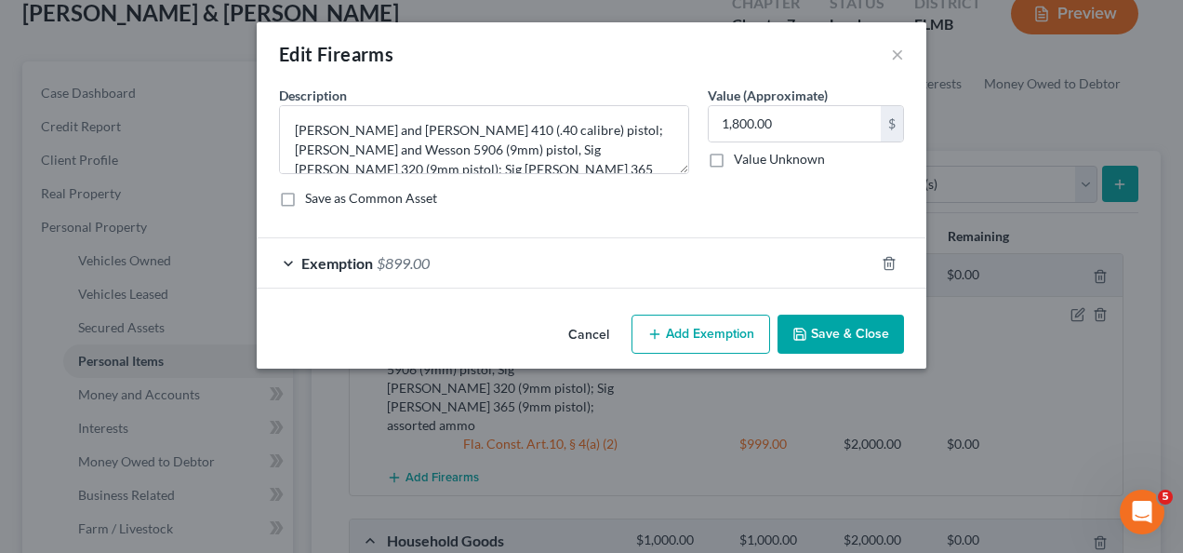
click at [822, 331] on button "Save & Close" at bounding box center [841, 333] width 127 height 39
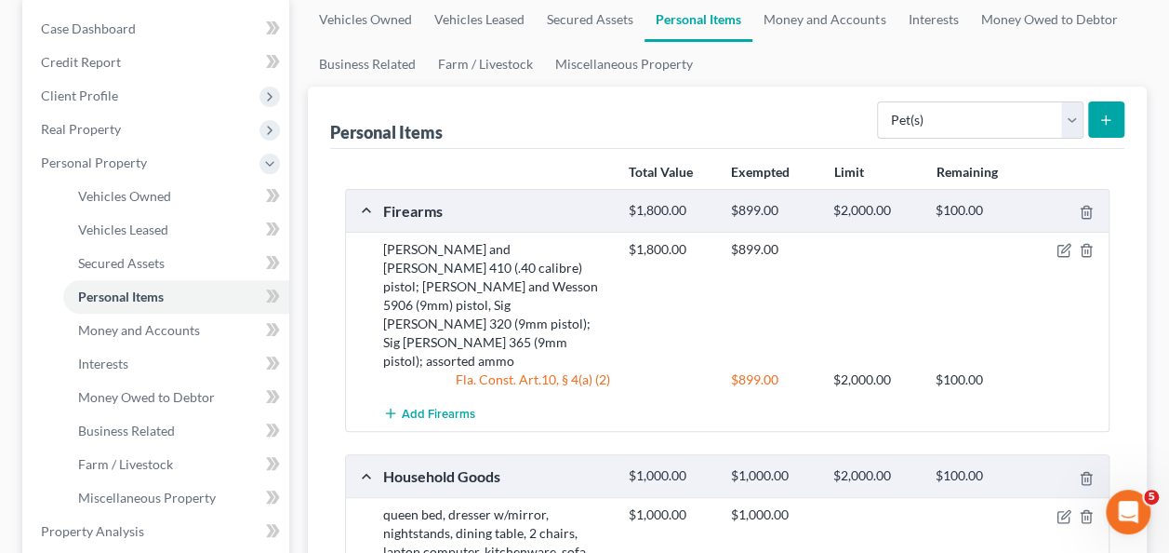
scroll to position [210, 0]
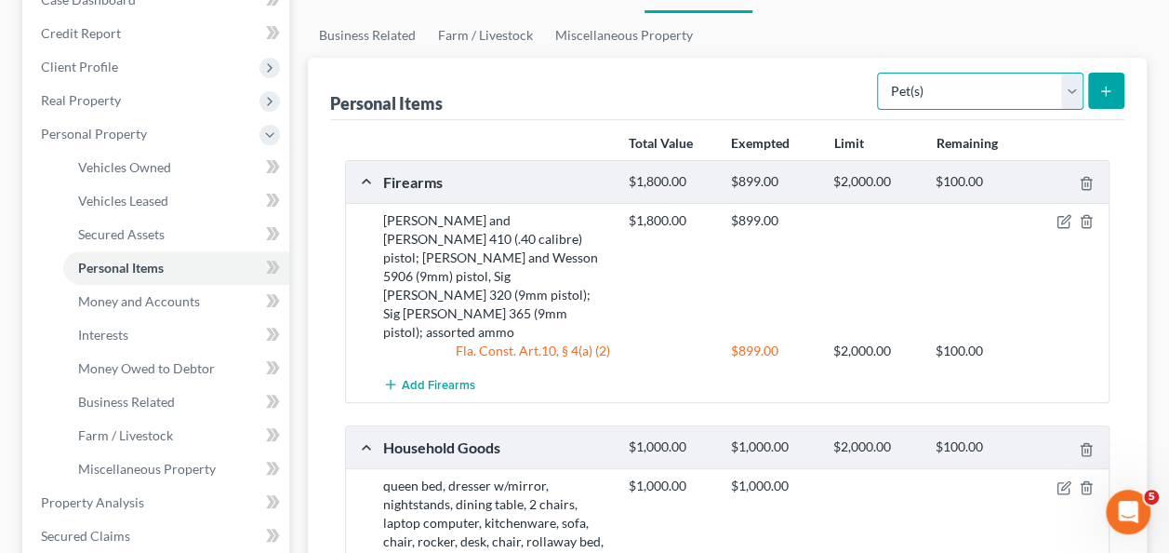
click at [918, 89] on select "Select Item Type Clothing Collectibles Of Value Electronics Firearms Household …" at bounding box center [980, 91] width 207 height 37
select select "clothing"
click at [880, 73] on select "Select Item Type Clothing Collectibles Of Value Electronics Firearms Household …" at bounding box center [980, 91] width 207 height 37
click at [1096, 97] on button "submit" at bounding box center [1106, 91] width 36 height 36
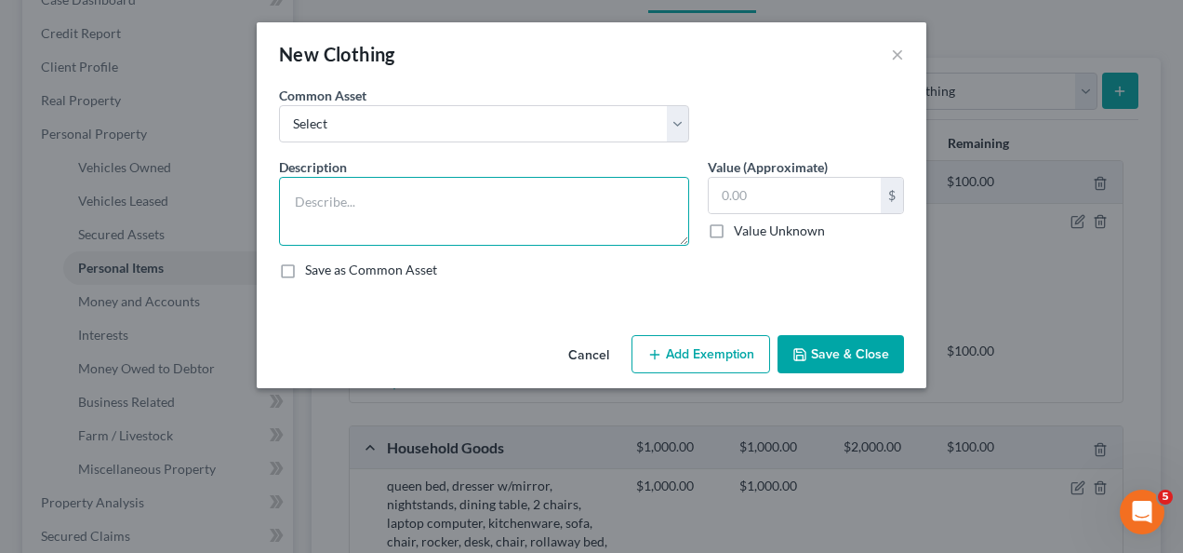
click at [363, 190] on textarea at bounding box center [484, 211] width 410 height 69
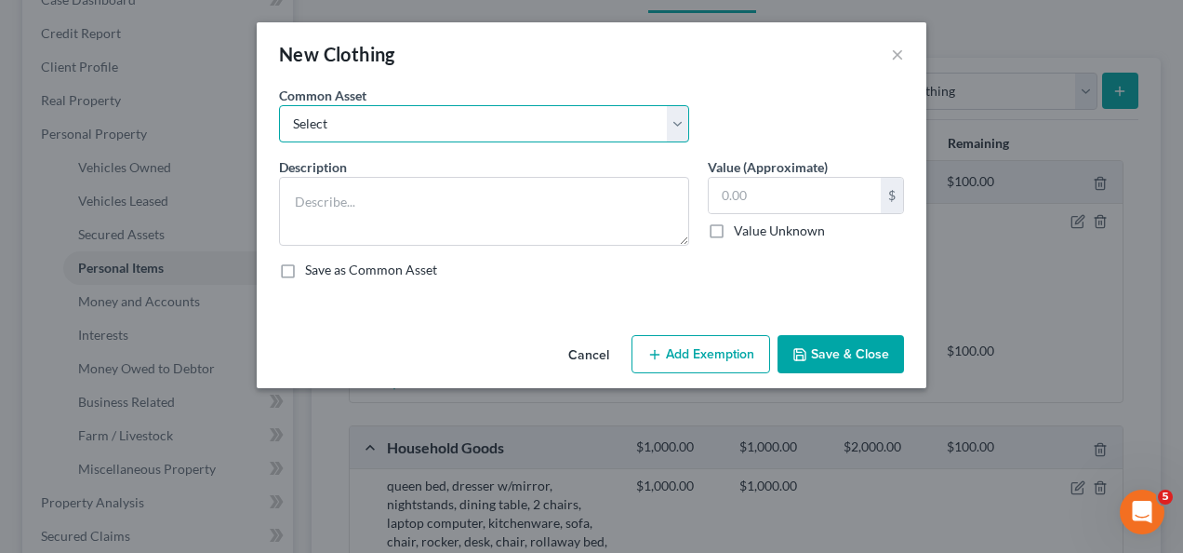
click at [339, 119] on select "Select Assorted apparel and shoes Assorted apparel and shoes Assorted apparel a…" at bounding box center [484, 123] width 410 height 37
select select "0"
click at [279, 105] on select "Select Assorted apparel and shoes Assorted apparel and shoes Assorted apparel a…" at bounding box center [484, 123] width 410 height 37
type textarea "Assorted apparel and shoes"
type input "200.00"
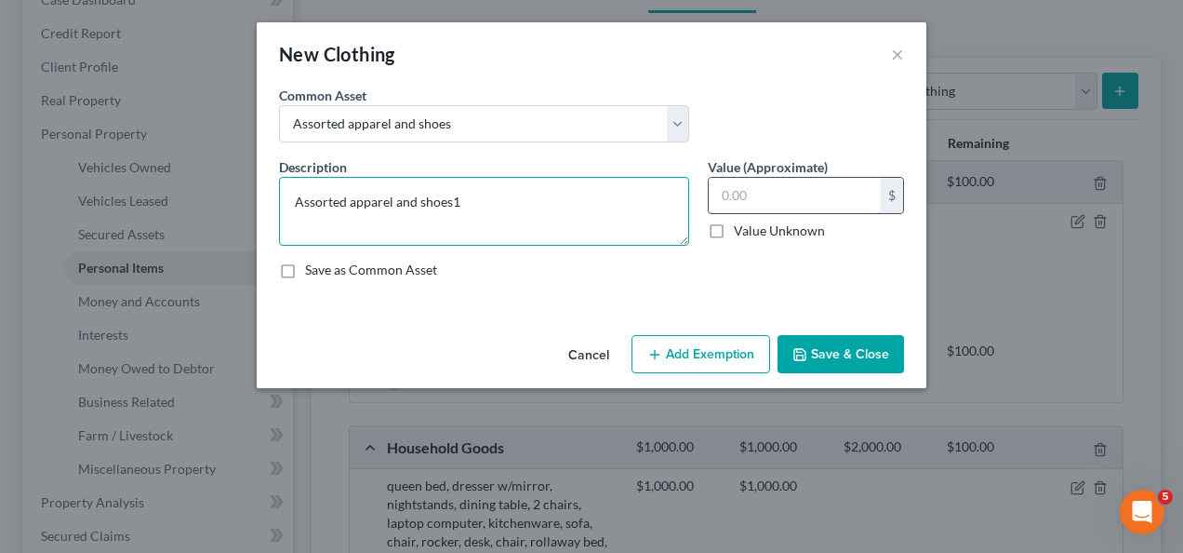
type textarea "Assorted apparel and shoes"
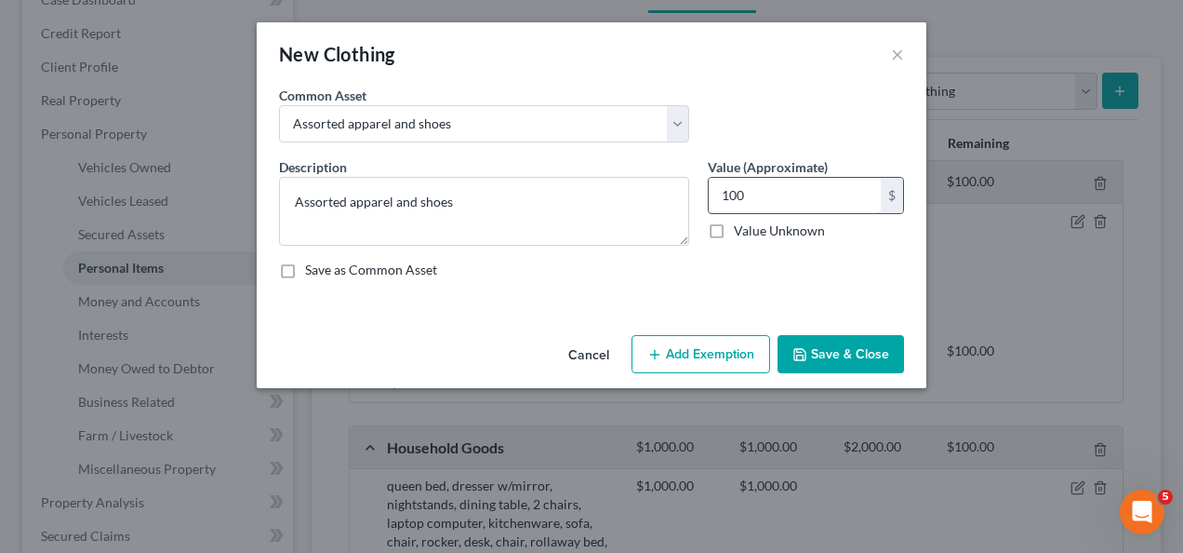
type input "100"
click at [826, 360] on button "Save & Close" at bounding box center [841, 354] width 127 height 39
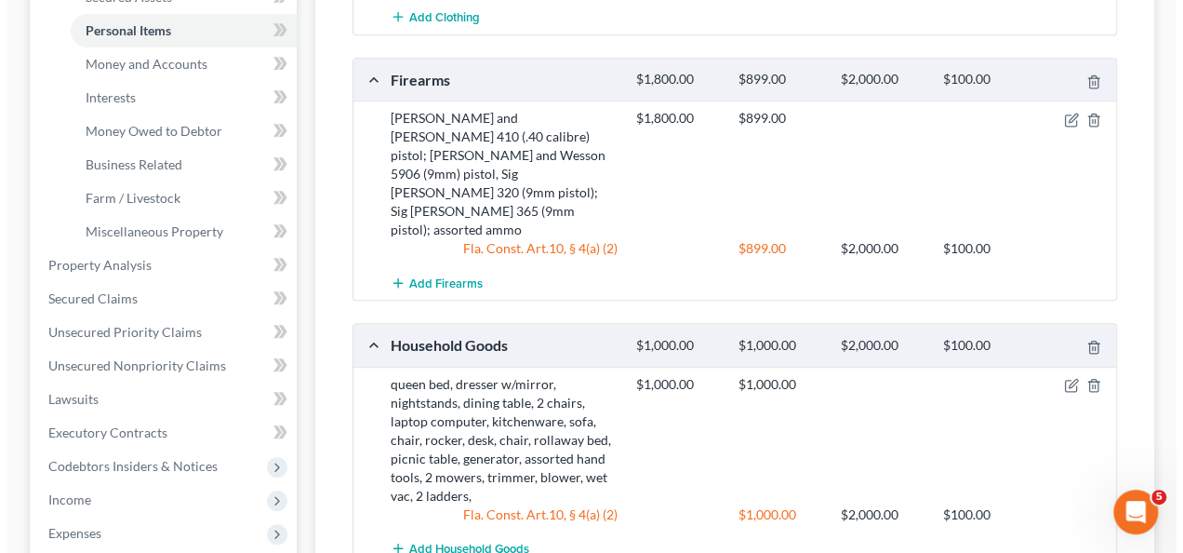
scroll to position [303, 0]
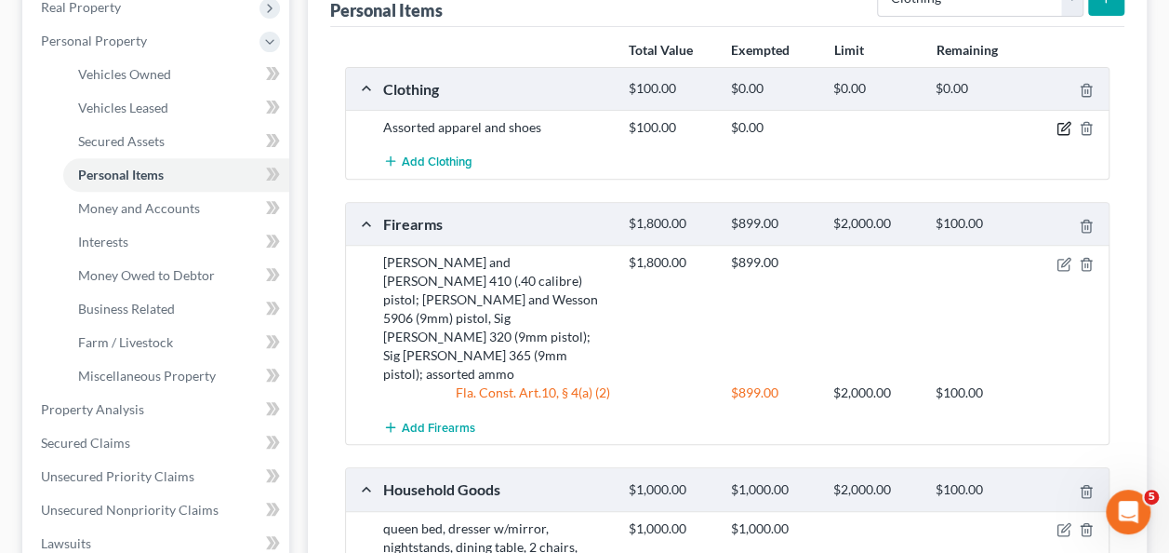
click at [1057, 121] on icon "button" at bounding box center [1064, 128] width 15 height 15
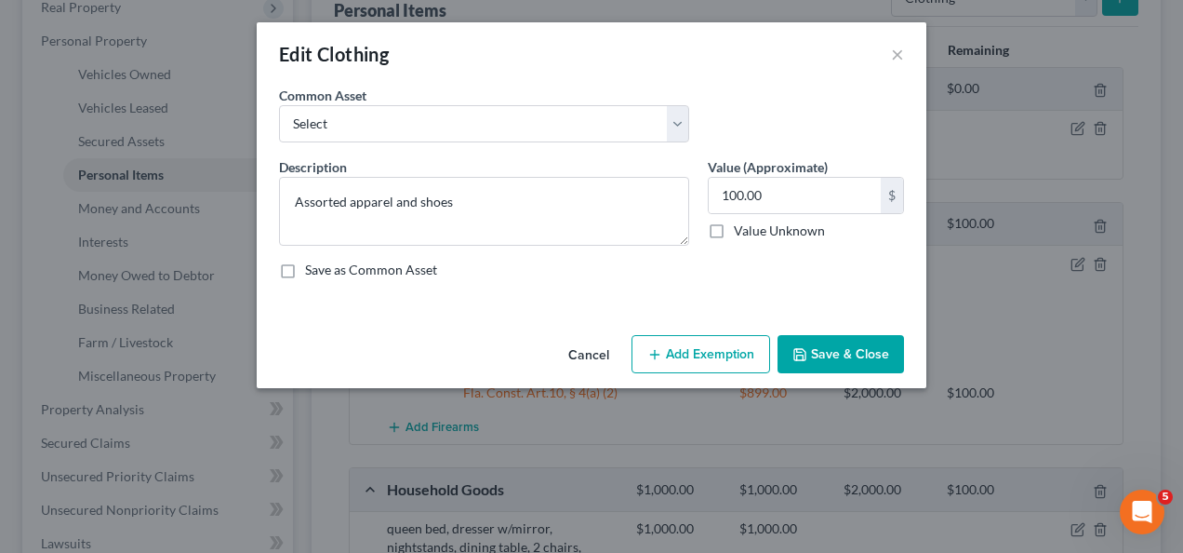
click at [694, 353] on button "Add Exemption" at bounding box center [701, 354] width 139 height 39
select select "2"
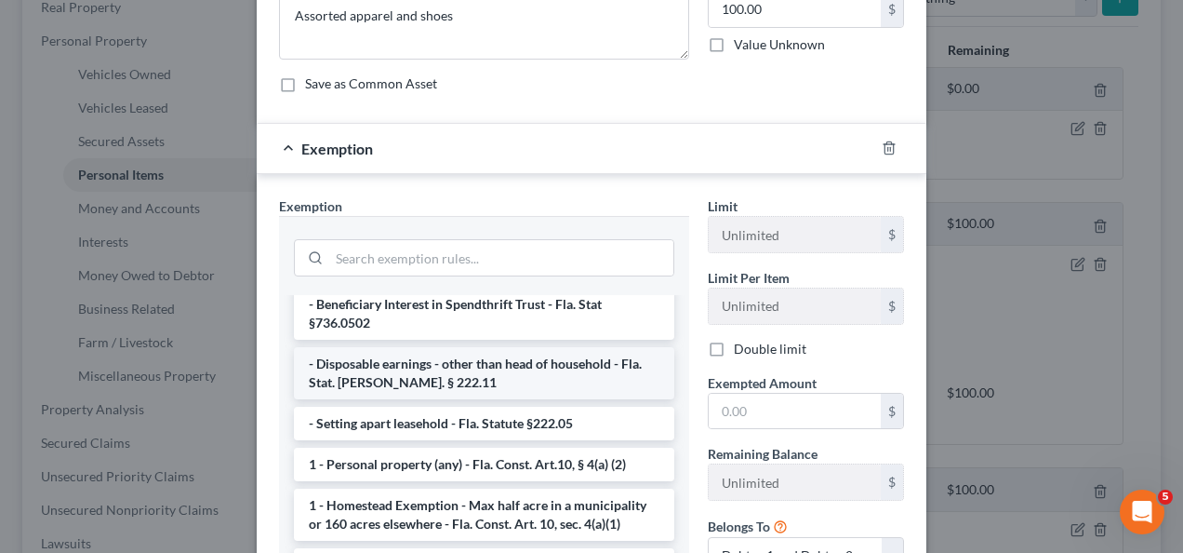
scroll to position [186, 0]
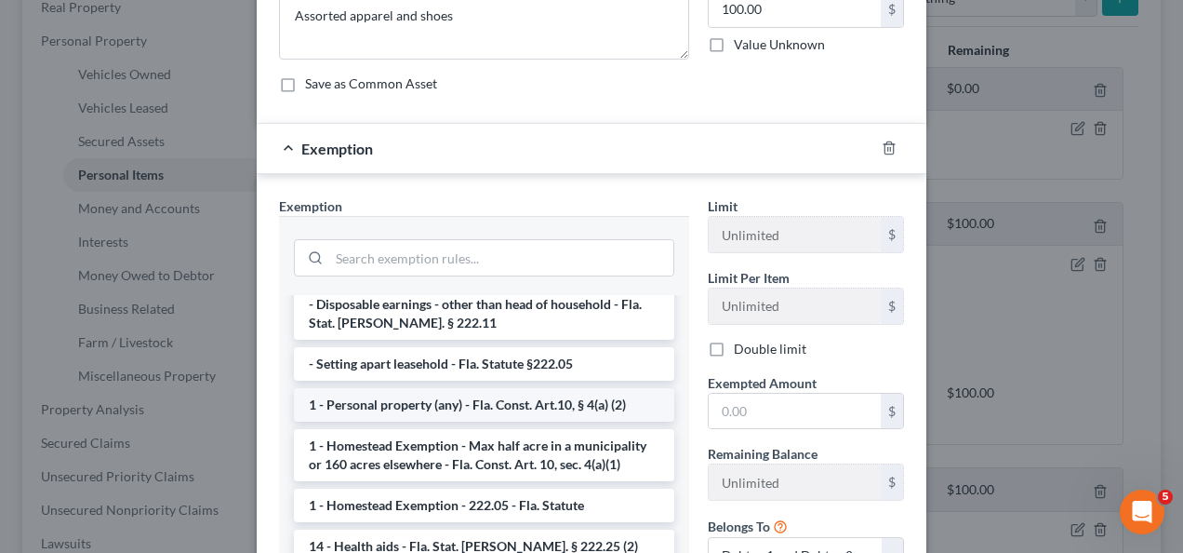
click at [500, 388] on li "1 - Personal property (any) - Fla. Const. Art.10, § 4(a) (2)" at bounding box center [484, 404] width 380 height 33
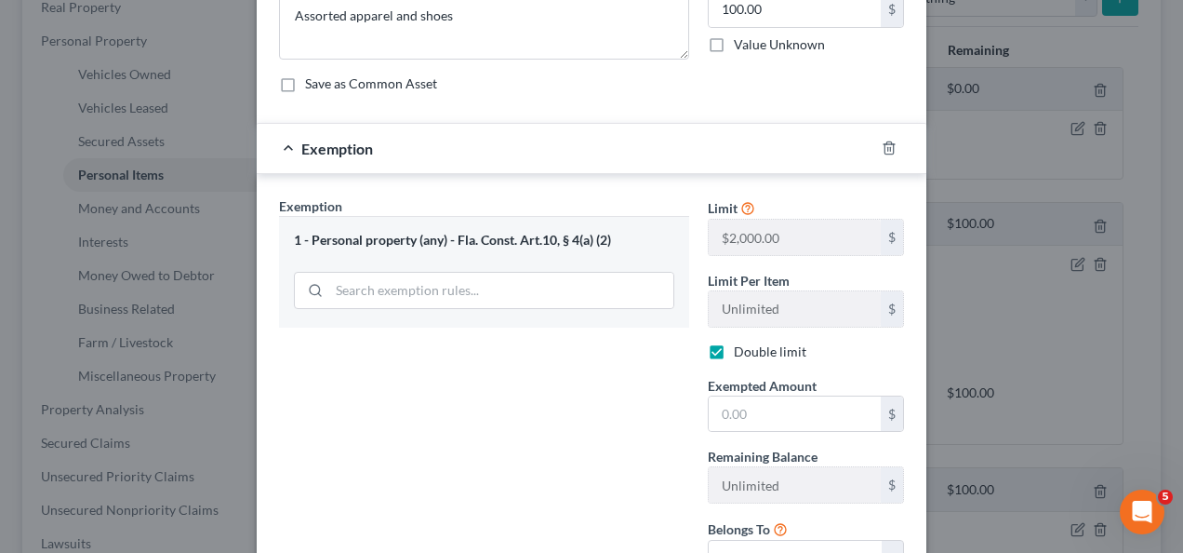
checkbox input "true"
click at [764, 407] on input "text" at bounding box center [795, 413] width 172 height 35
type input "100"
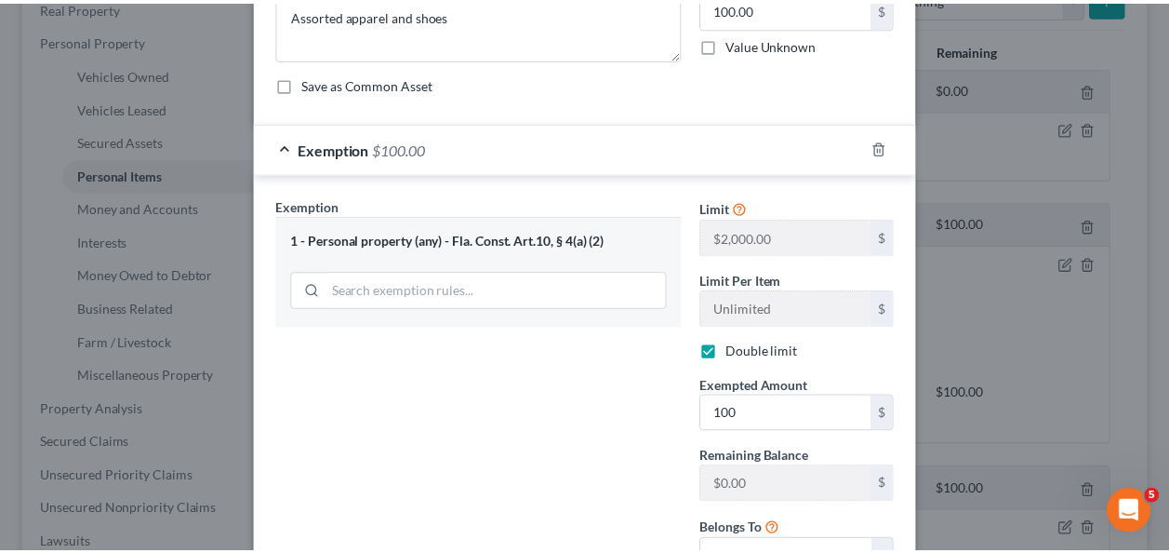
scroll to position [338, 0]
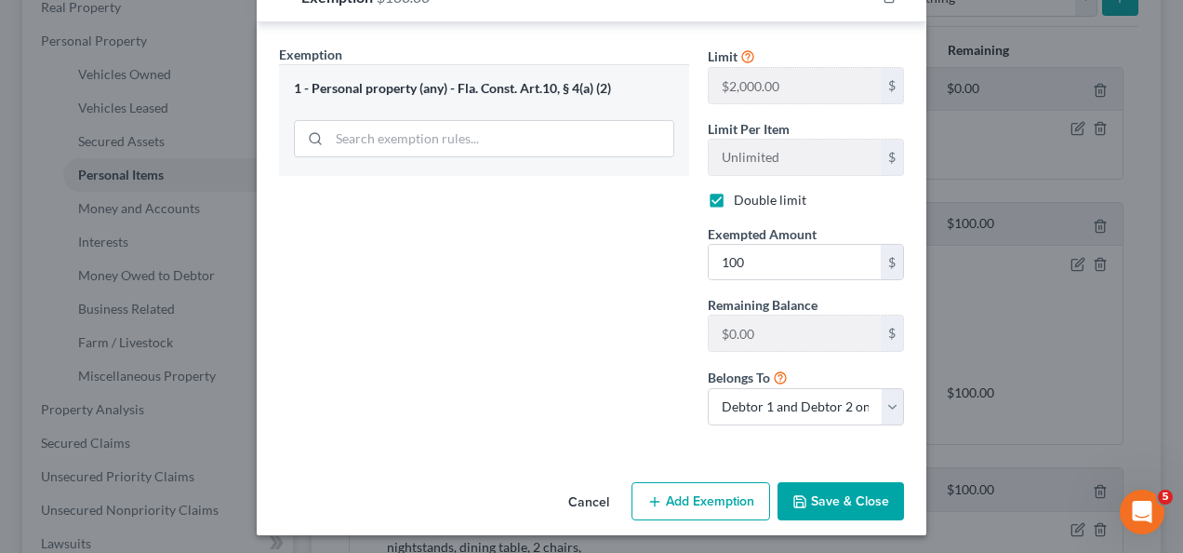
click at [817, 500] on button "Save & Close" at bounding box center [841, 501] width 127 height 39
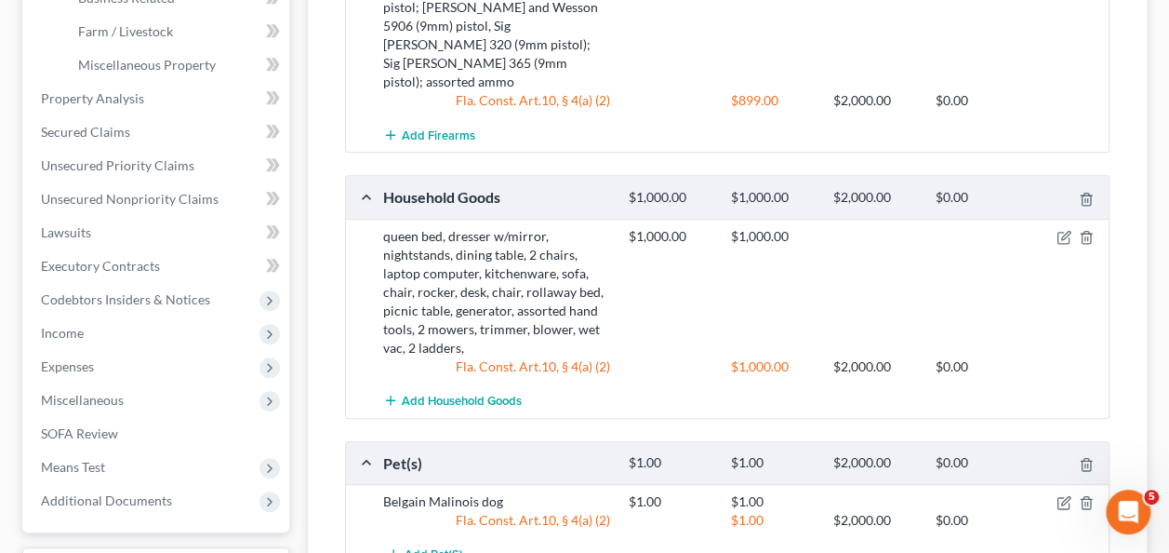
scroll to position [481, 0]
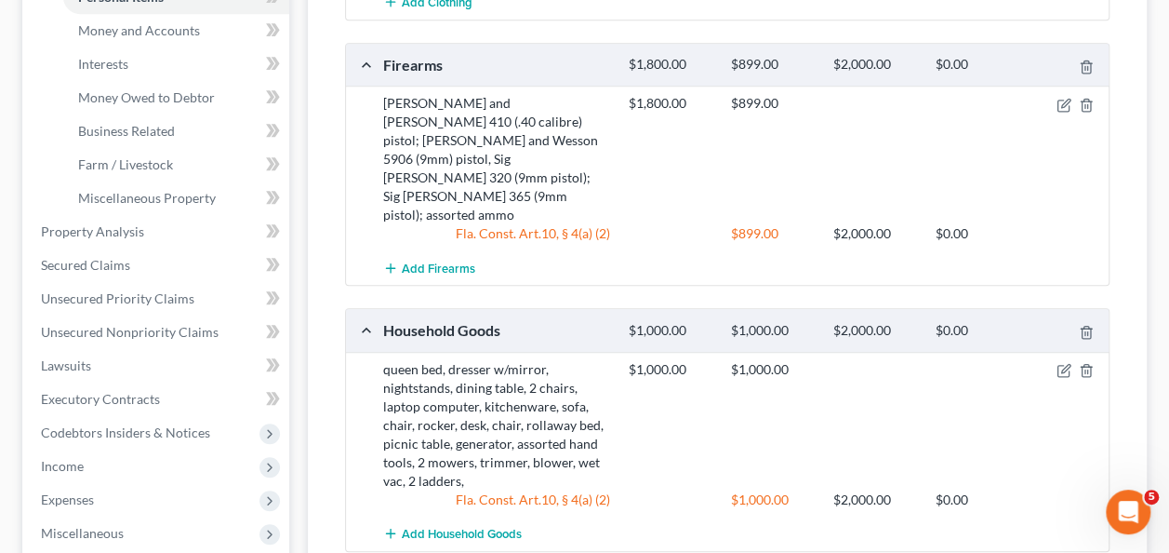
click at [1161, 182] on div "[PERSON_NAME] & [PERSON_NAME] Upgraded Chapter Chapter 7 Status Lead District […" at bounding box center [584, 220] width 1169 height 1252
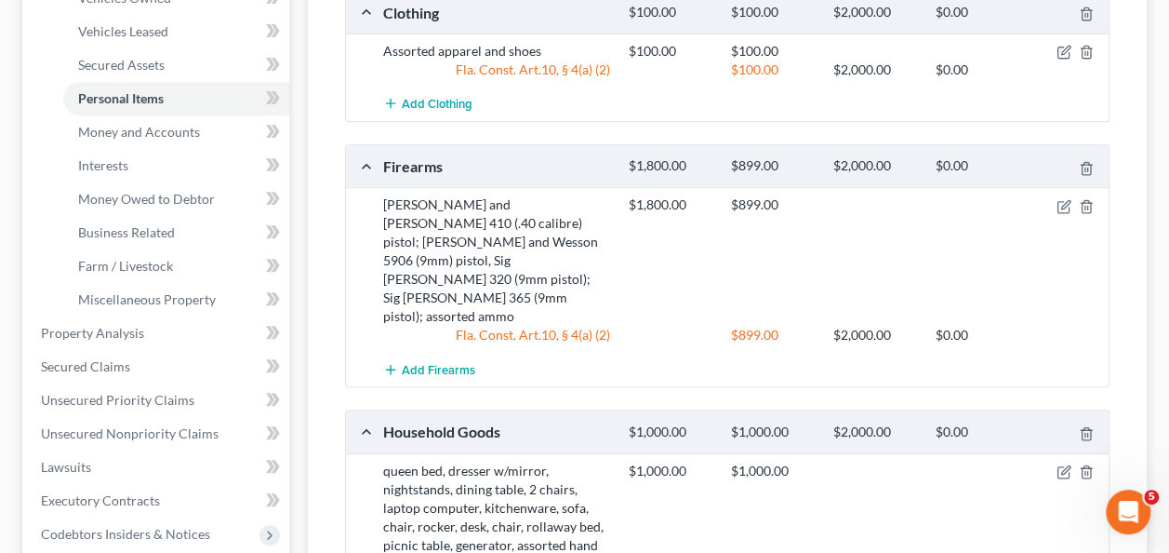
scroll to position [26, 0]
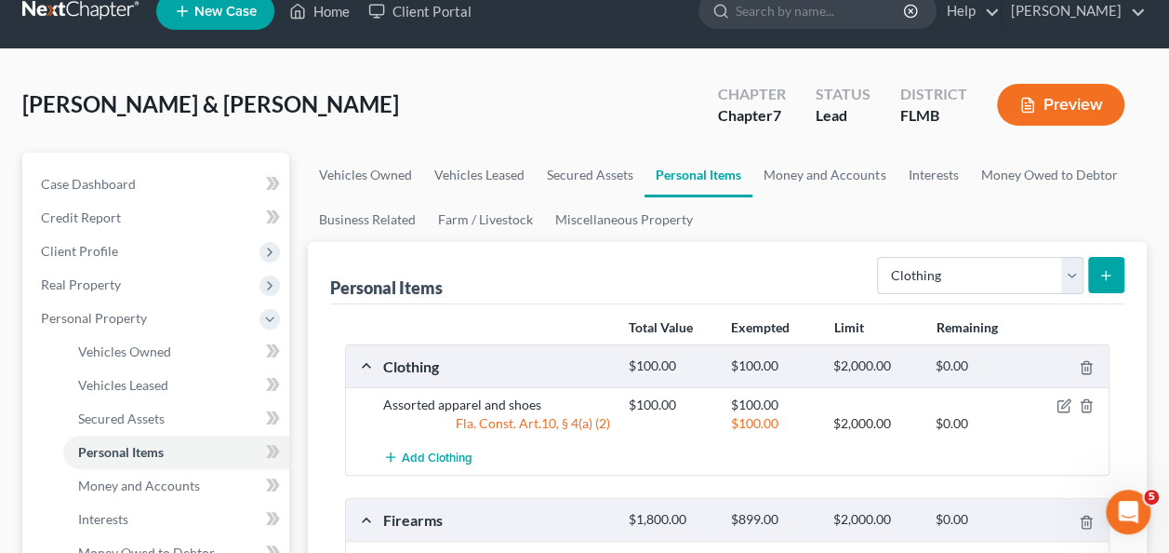
click at [478, 85] on div "[PERSON_NAME] & [PERSON_NAME] Upgraded Chapter Chapter 7 Status Lead District […" at bounding box center [584, 112] width 1125 height 81
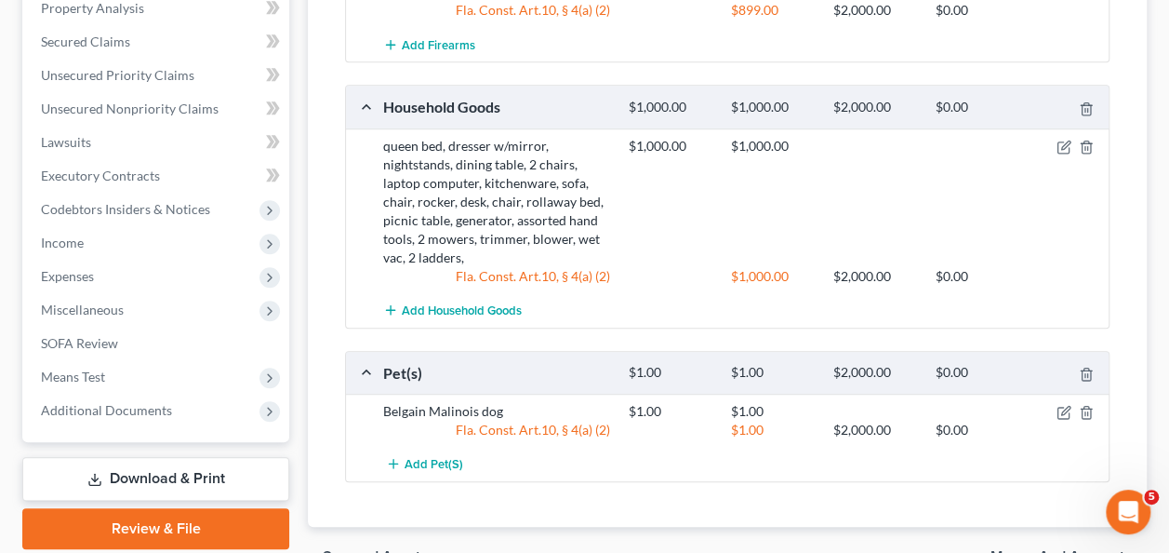
scroll to position [768, 0]
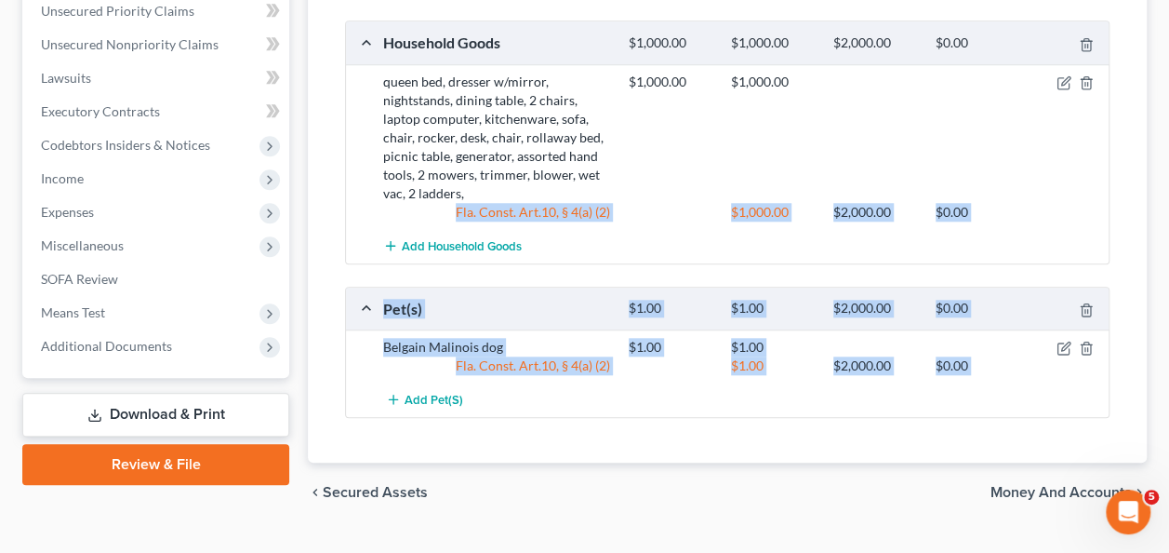
drag, startPoint x: 1167, startPoint y: 382, endPoint x: 1147, endPoint y: 82, distance: 301.2
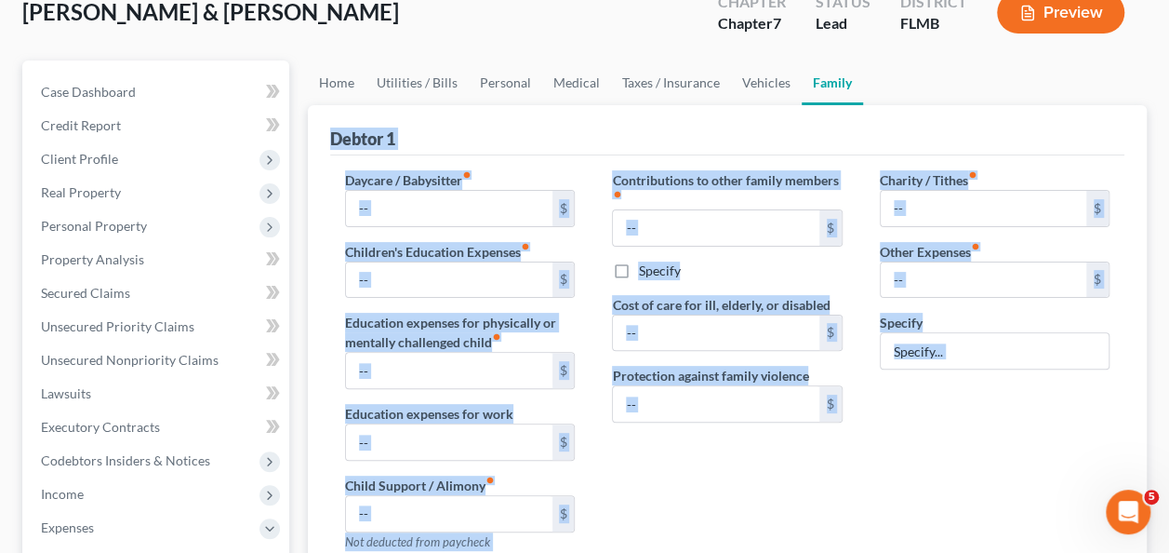
type input "0.00"
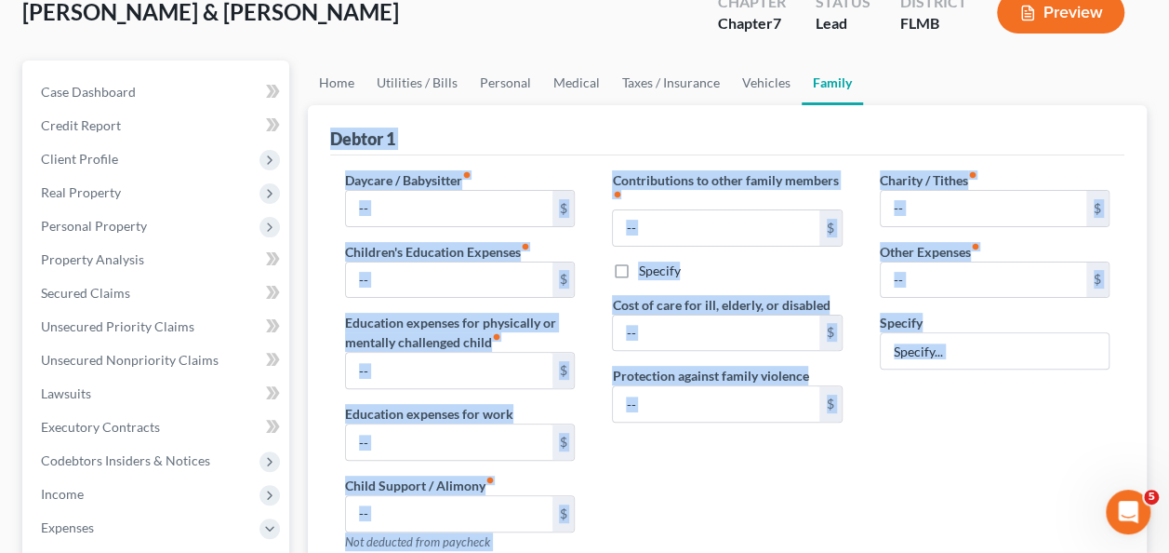
type input "0.00"
type input "150.00"
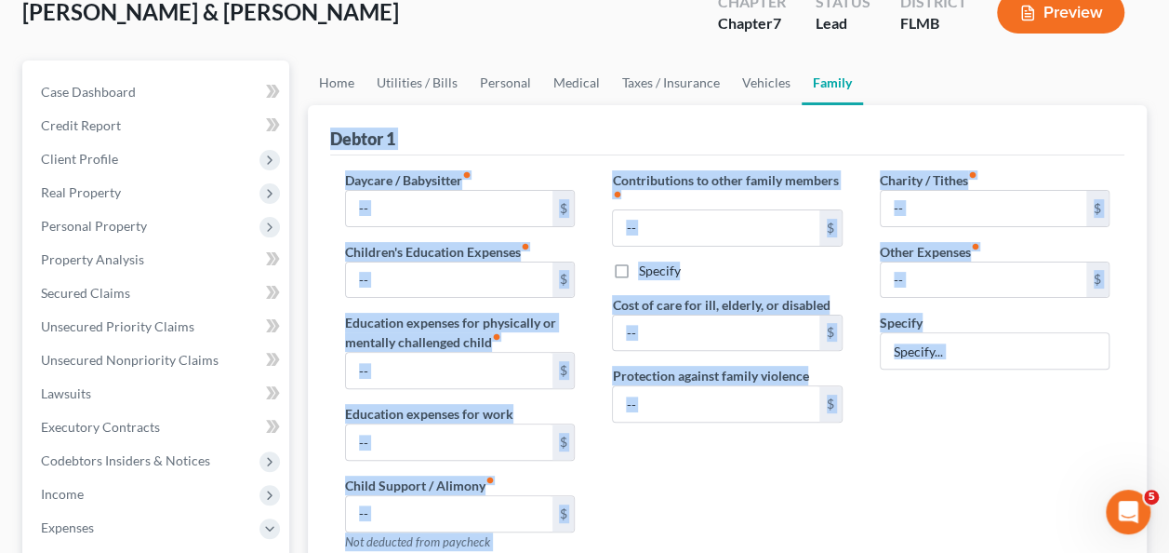
type input "pet expenses"
radio input "true"
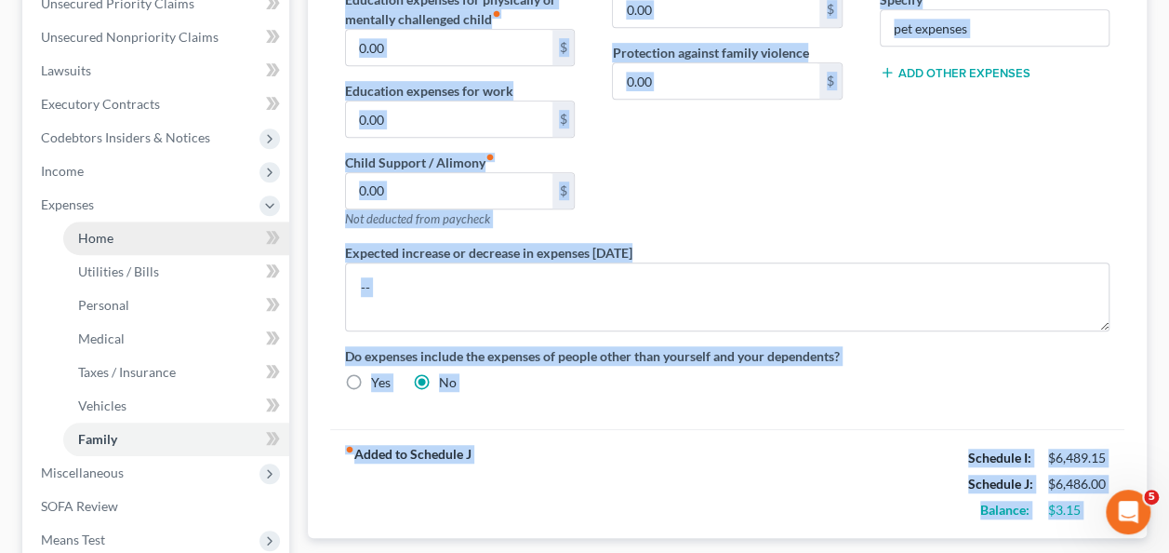
scroll to position [558, 0]
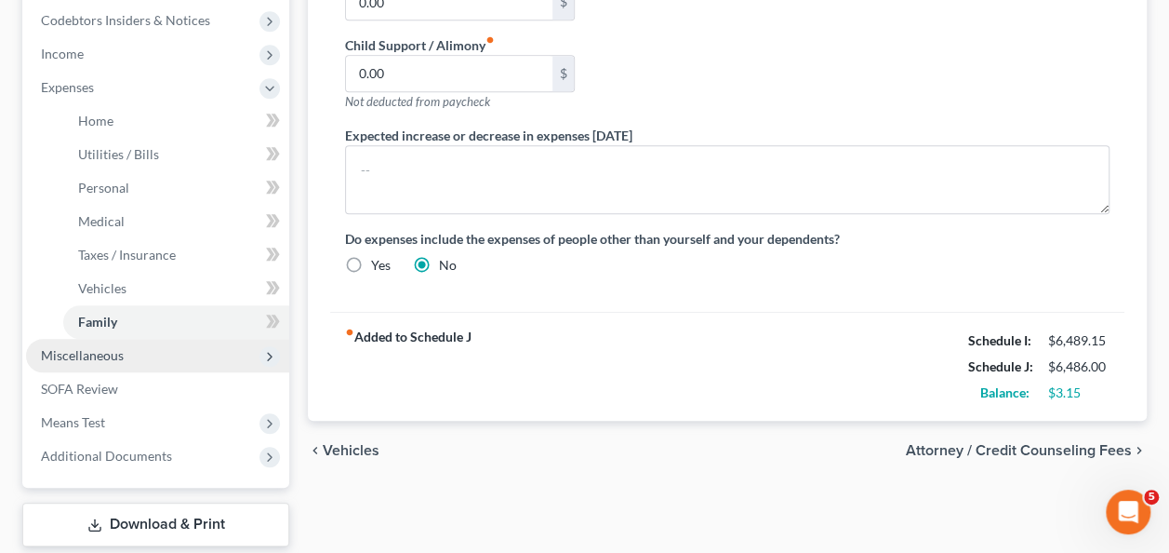
click at [78, 366] on span "Miscellaneous" at bounding box center [157, 355] width 263 height 33
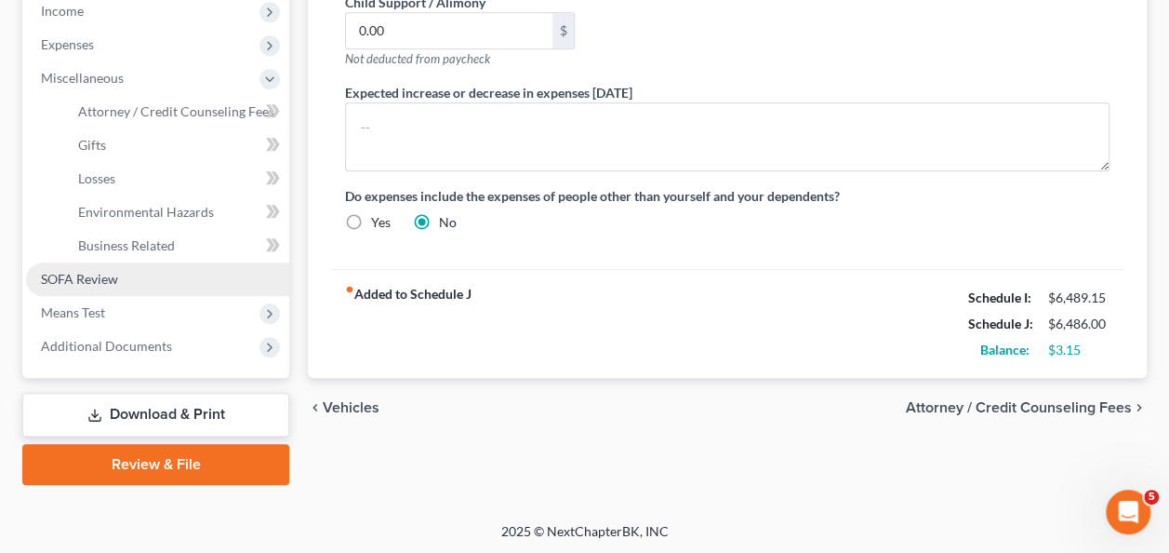
click at [91, 273] on span "SOFA Review" at bounding box center [79, 279] width 77 height 16
